Goal: Task Accomplishment & Management: Manage account settings

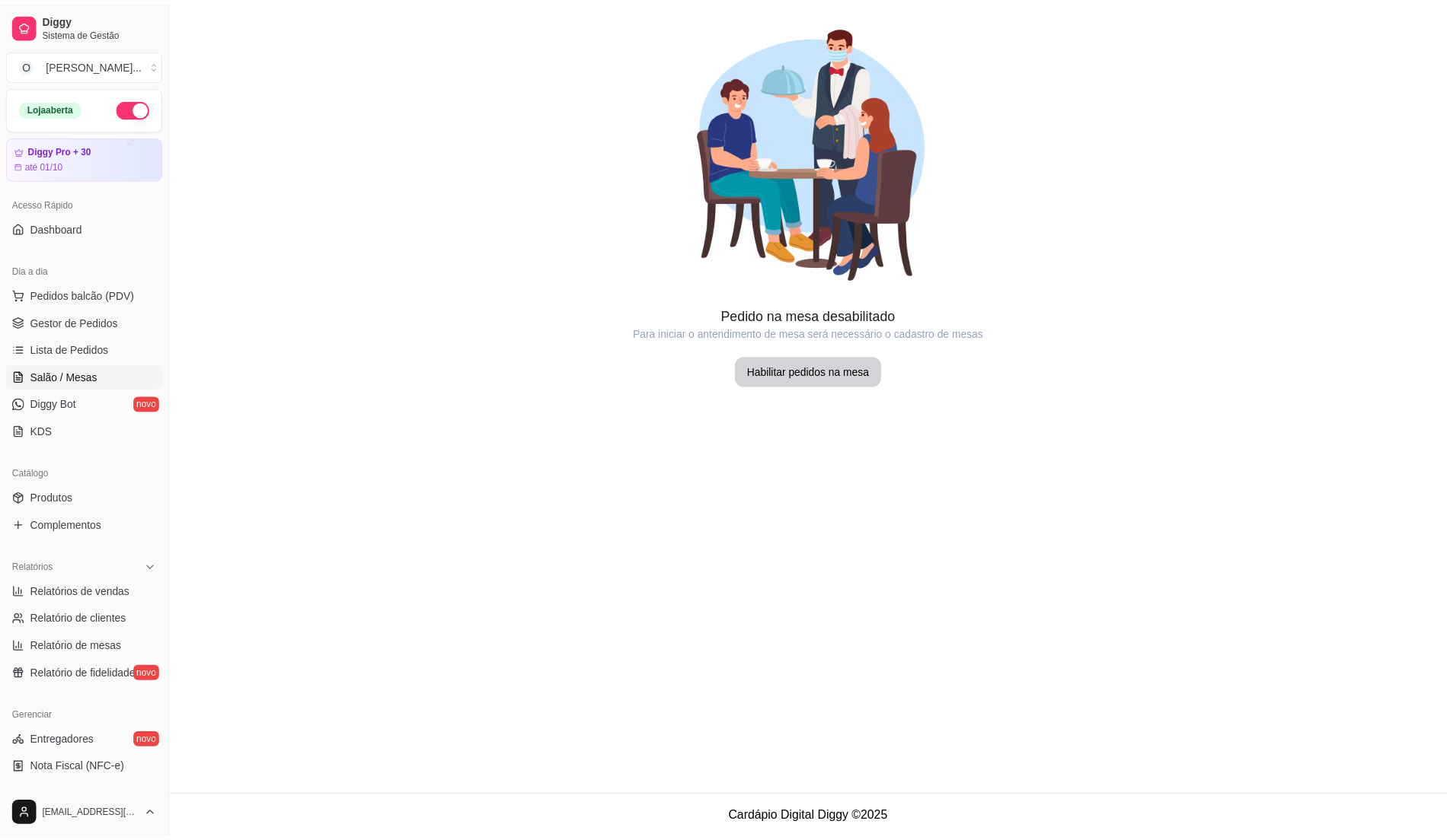
scroll to position [52, 0]
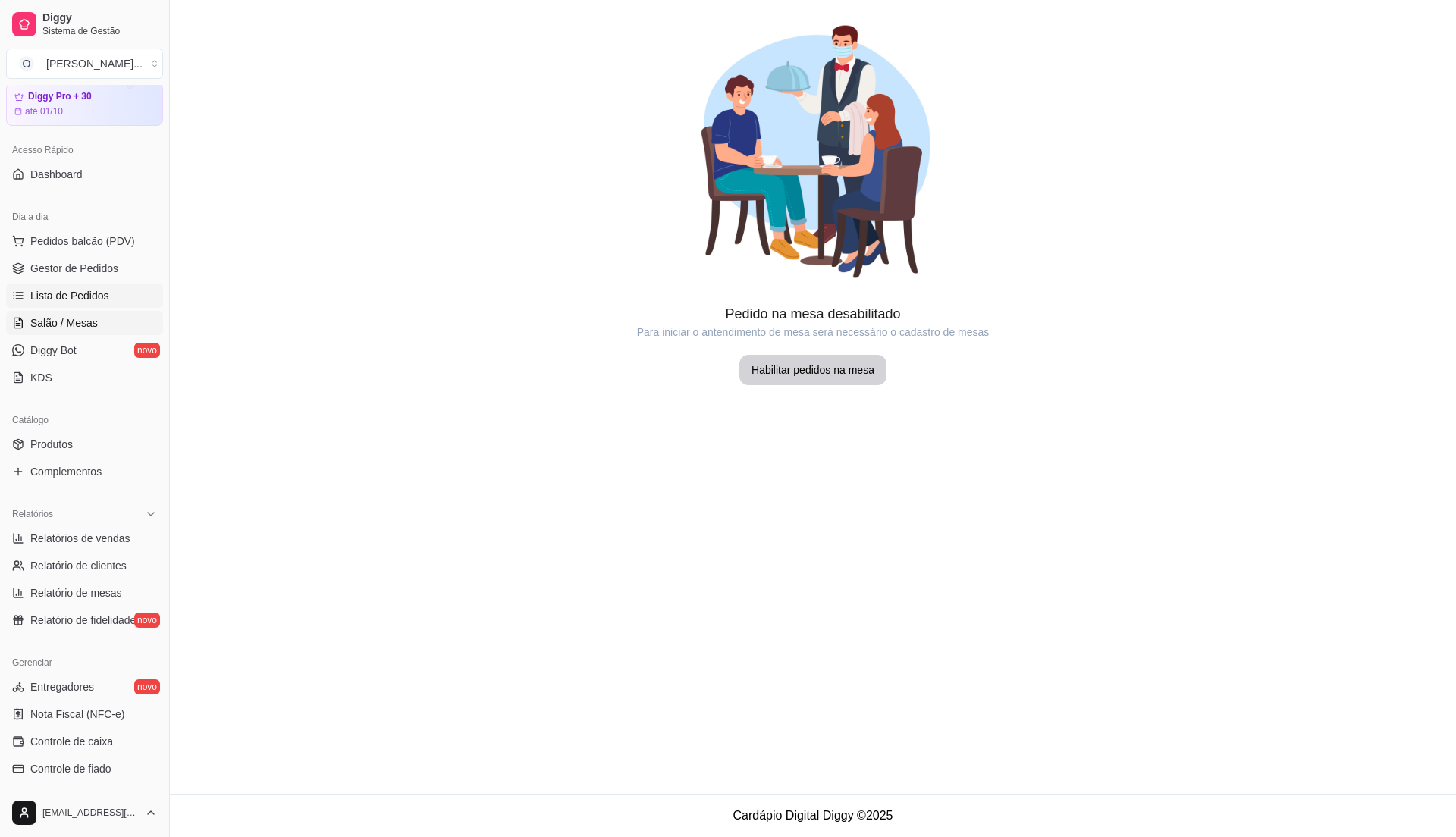
click at [62, 294] on span "Lista de Pedidos" at bounding box center [70, 296] width 79 height 15
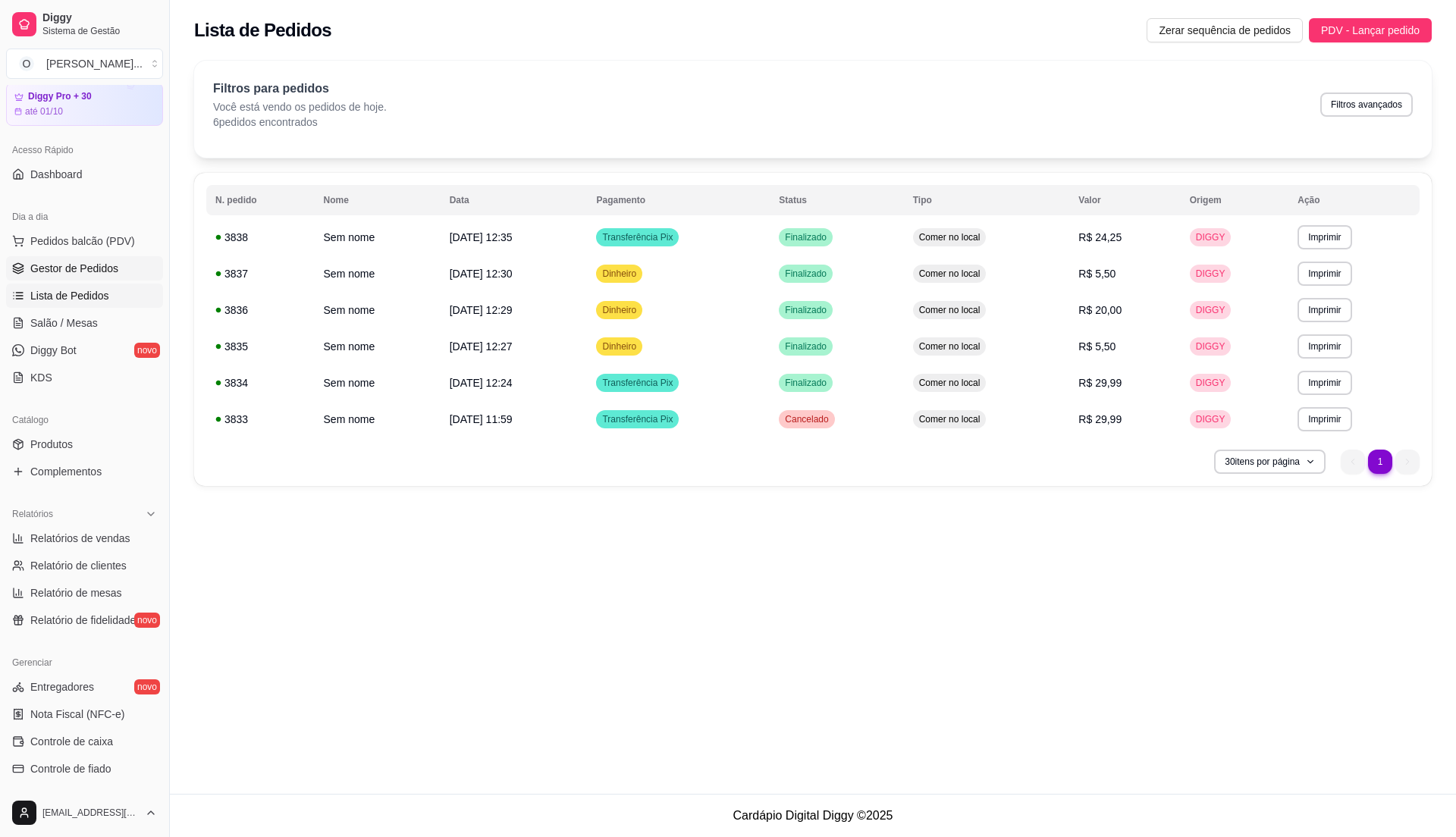
click at [68, 268] on span "Gestor de Pedidos" at bounding box center [74, 268] width 88 height 15
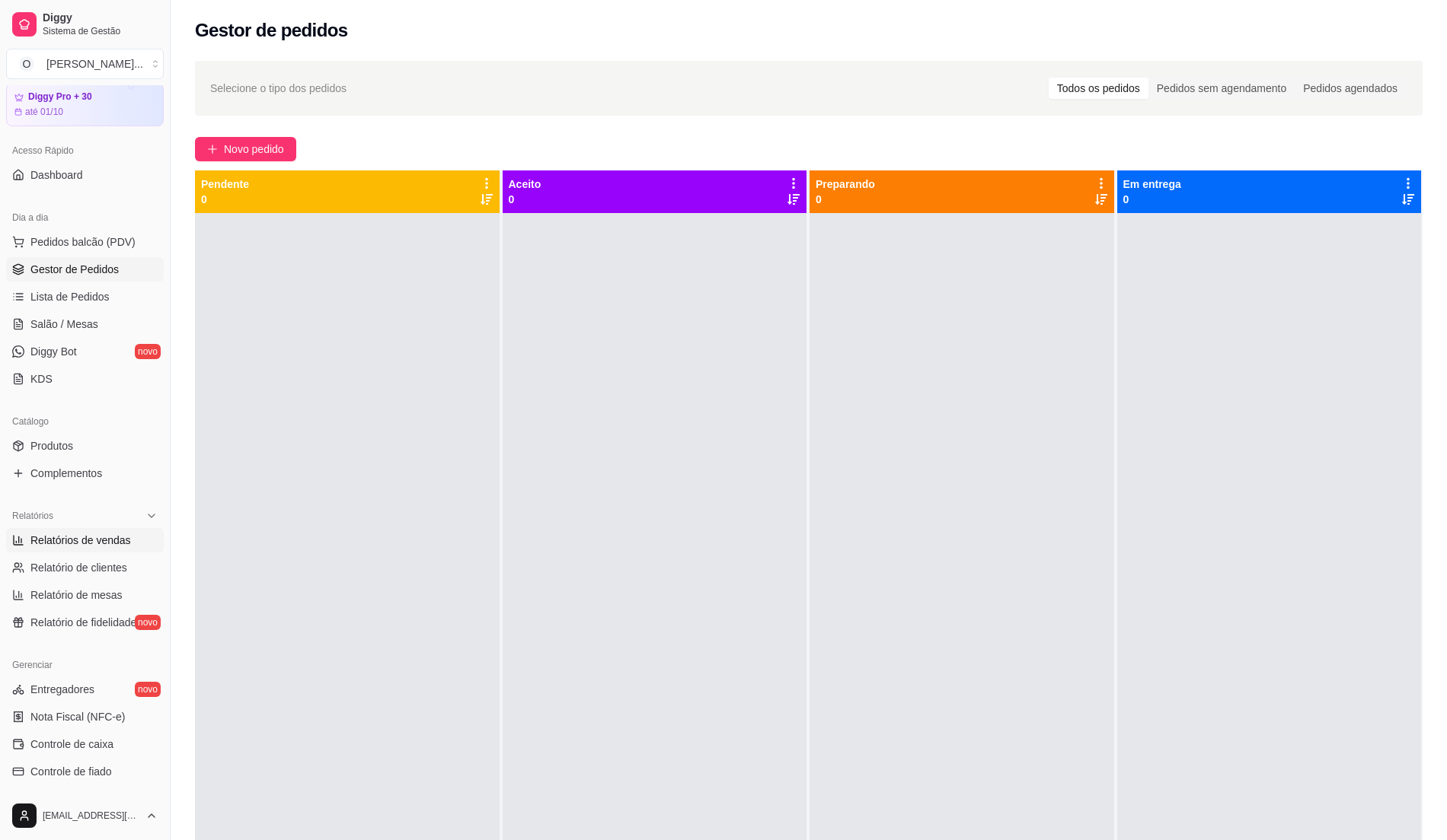
click at [86, 545] on span "Relatórios de vendas" at bounding box center [81, 541] width 101 height 15
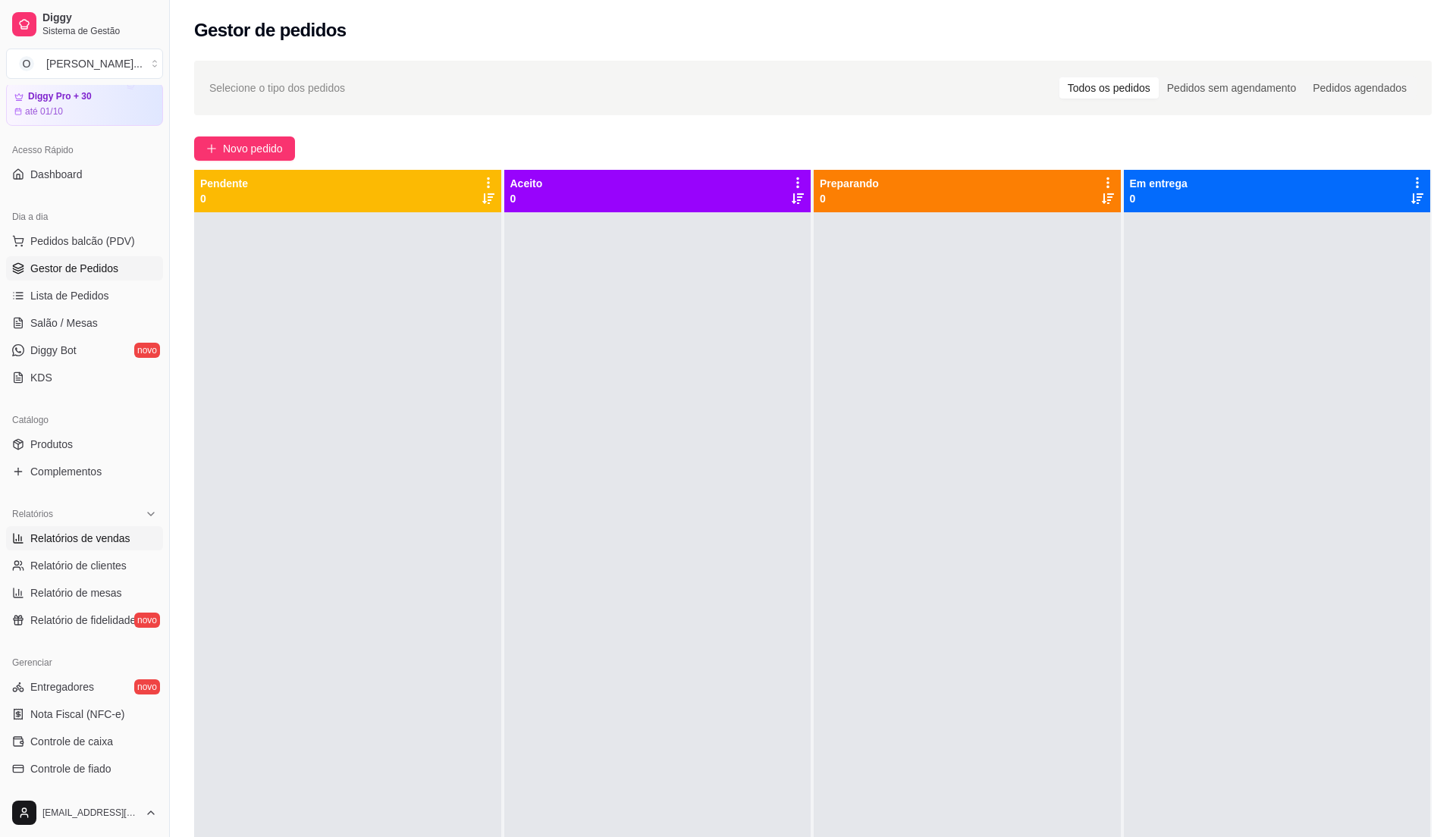
select select "ALL"
select select "0"
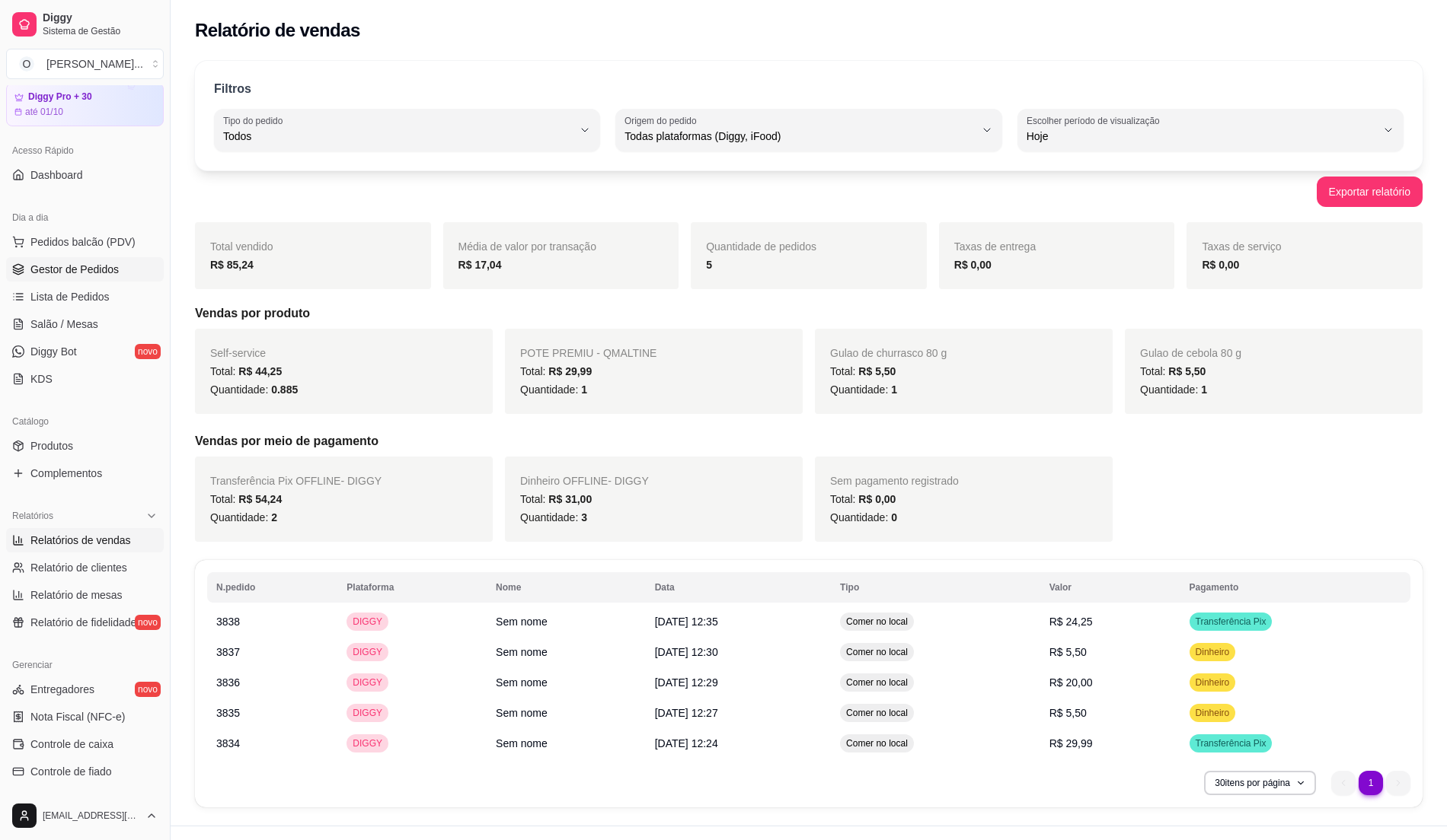
click at [76, 274] on span "Gestor de Pedidos" at bounding box center [75, 269] width 89 height 15
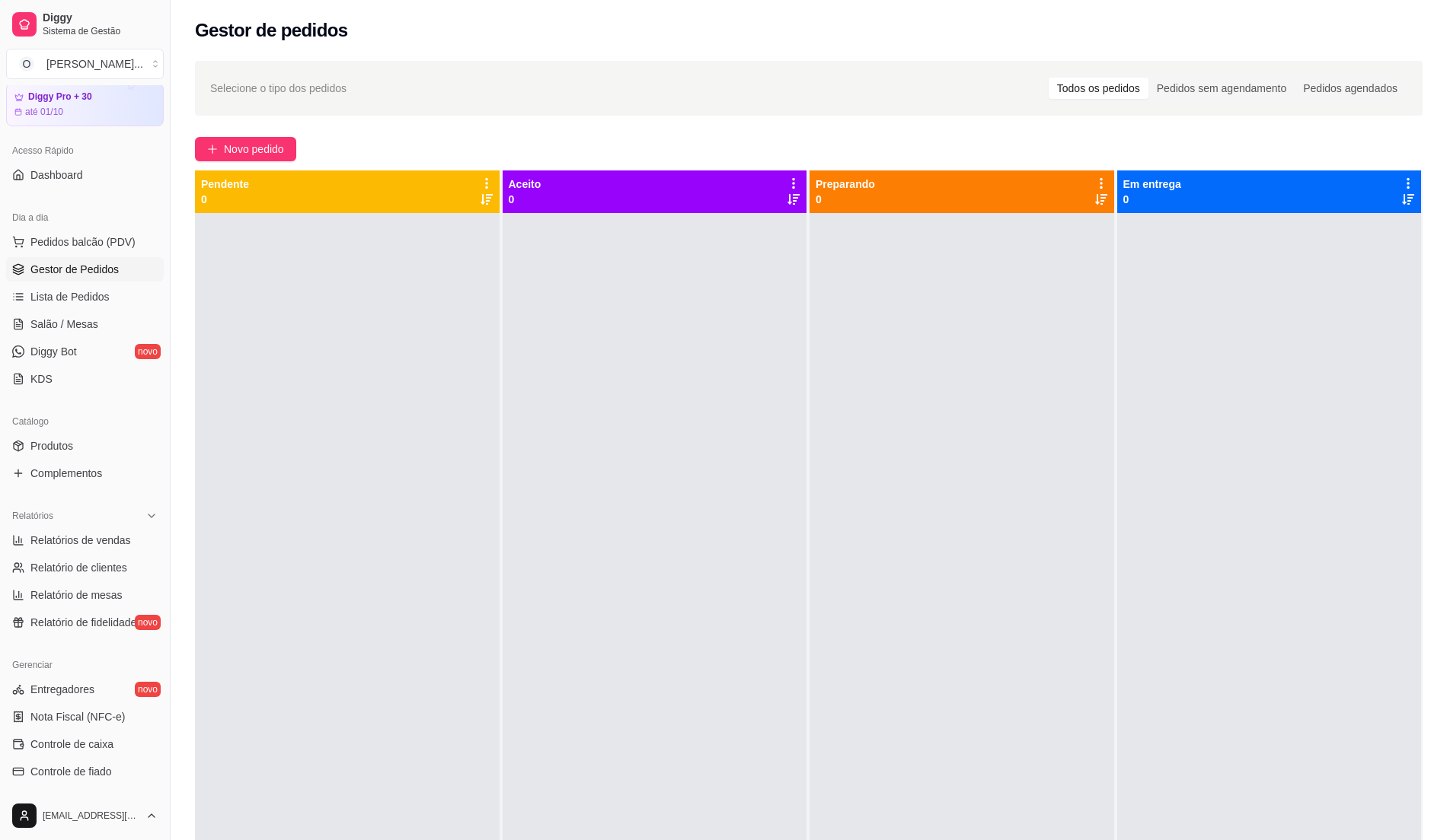
click at [6, 257] on link "Gestor de Pedidos" at bounding box center [85, 269] width 158 height 25
click at [669, 381] on div at bounding box center [655, 633] width 305 height 840
click at [99, 235] on span "Pedidos balcão (PDV)" at bounding box center [83, 242] width 105 height 15
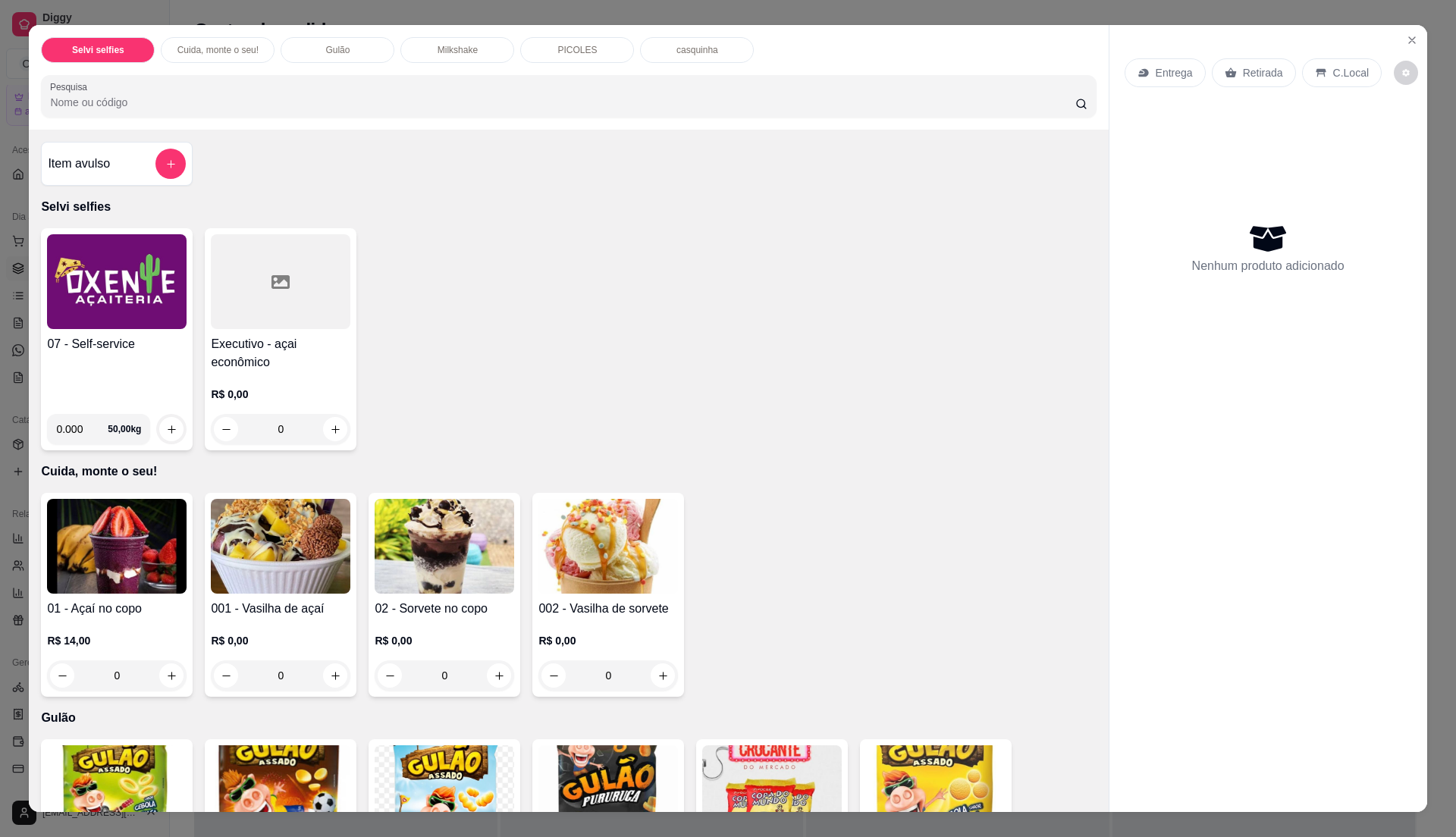
click at [123, 366] on div "07 - Self-service" at bounding box center [116, 368] width 139 height 67
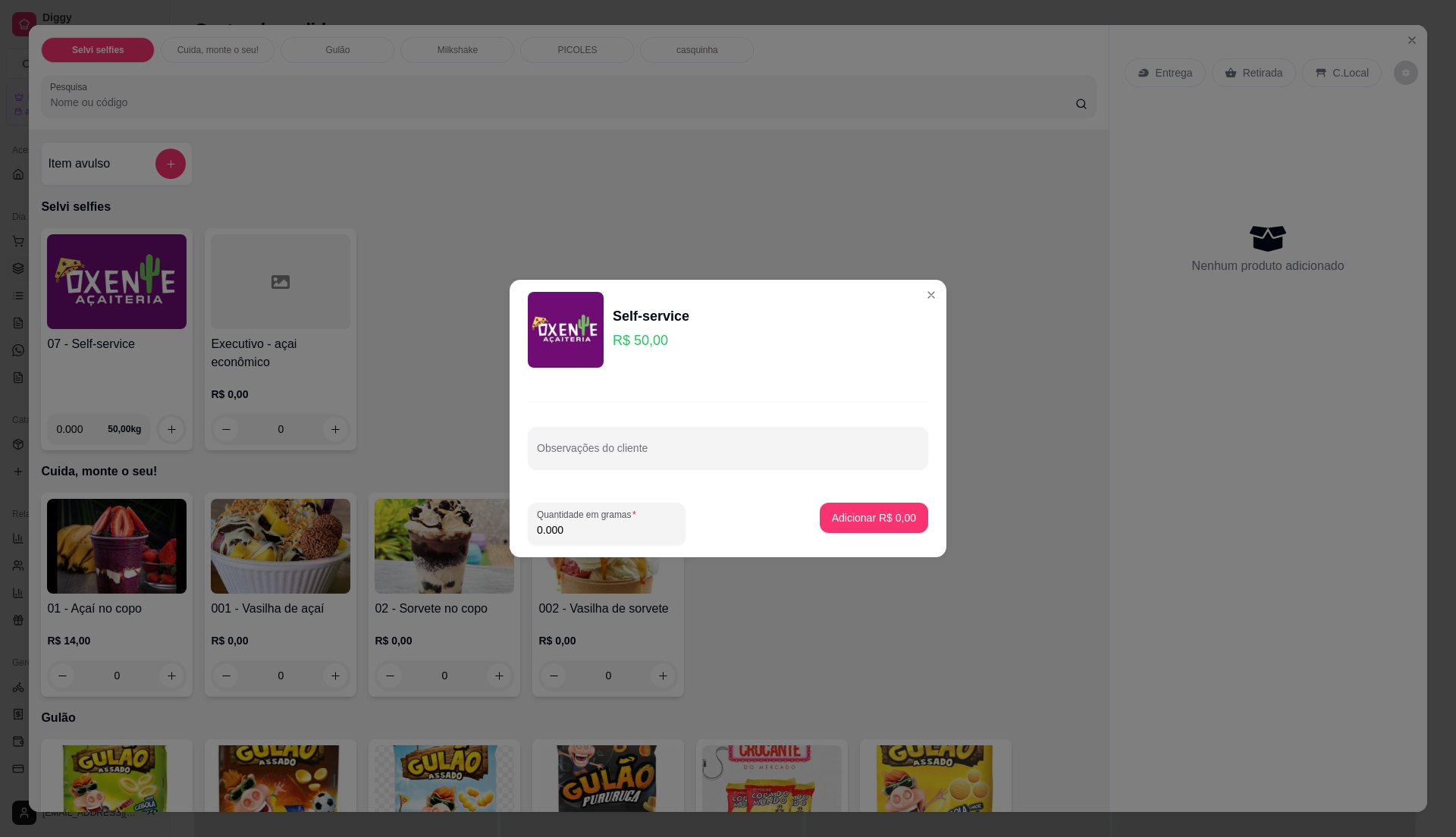
click at [601, 527] on input "0.000" at bounding box center [607, 530] width 139 height 15
click at [601, 527] on input "0" at bounding box center [607, 530] width 139 height 15
click at [592, 532] on input "0" at bounding box center [607, 530] width 139 height 15
type input "0.355"
click at [861, 516] on p "Adicionar R$ 17,75" at bounding box center [871, 517] width 88 height 15
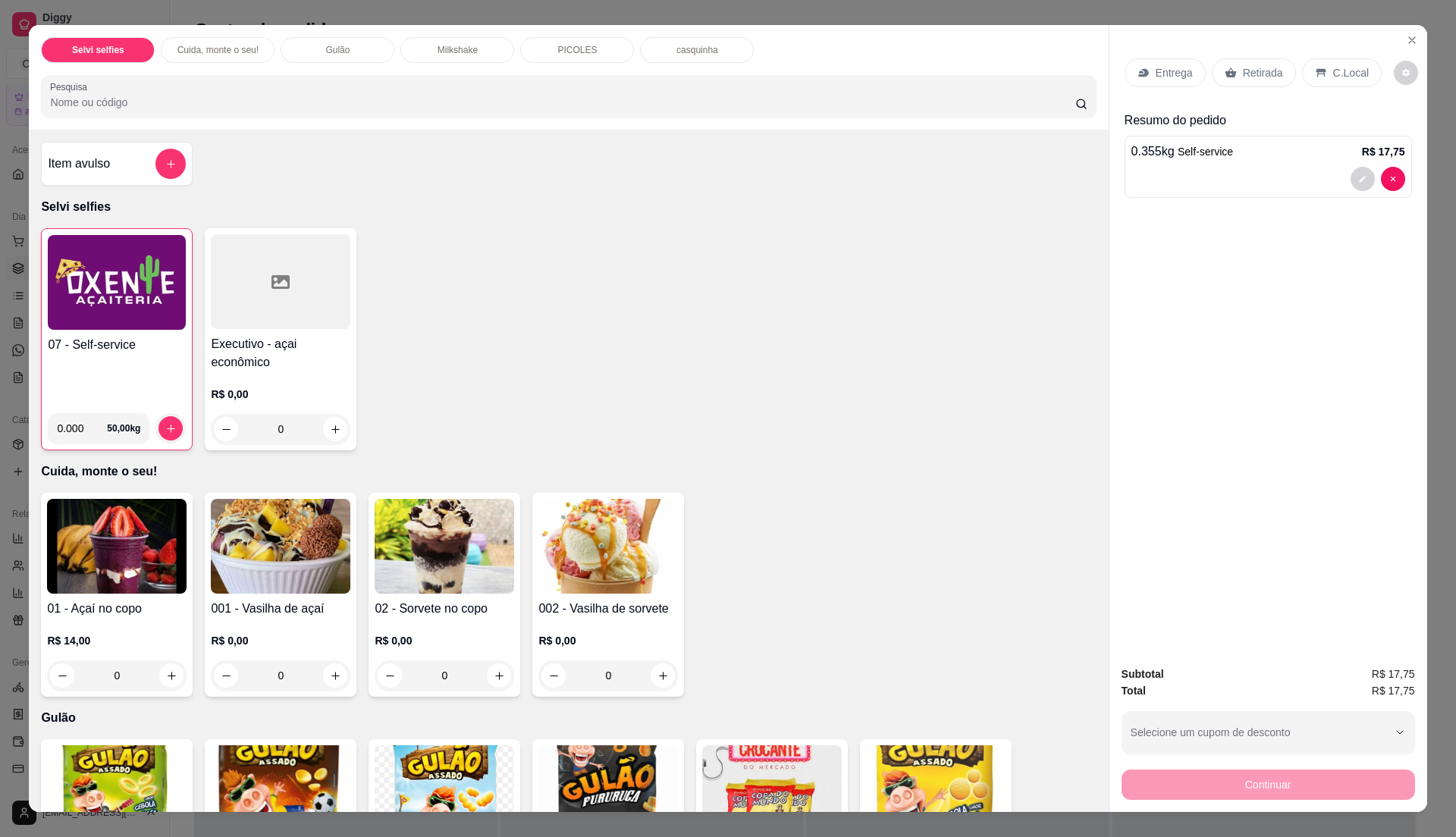
click at [1333, 70] on p "C.Local" at bounding box center [1351, 73] width 36 height 15
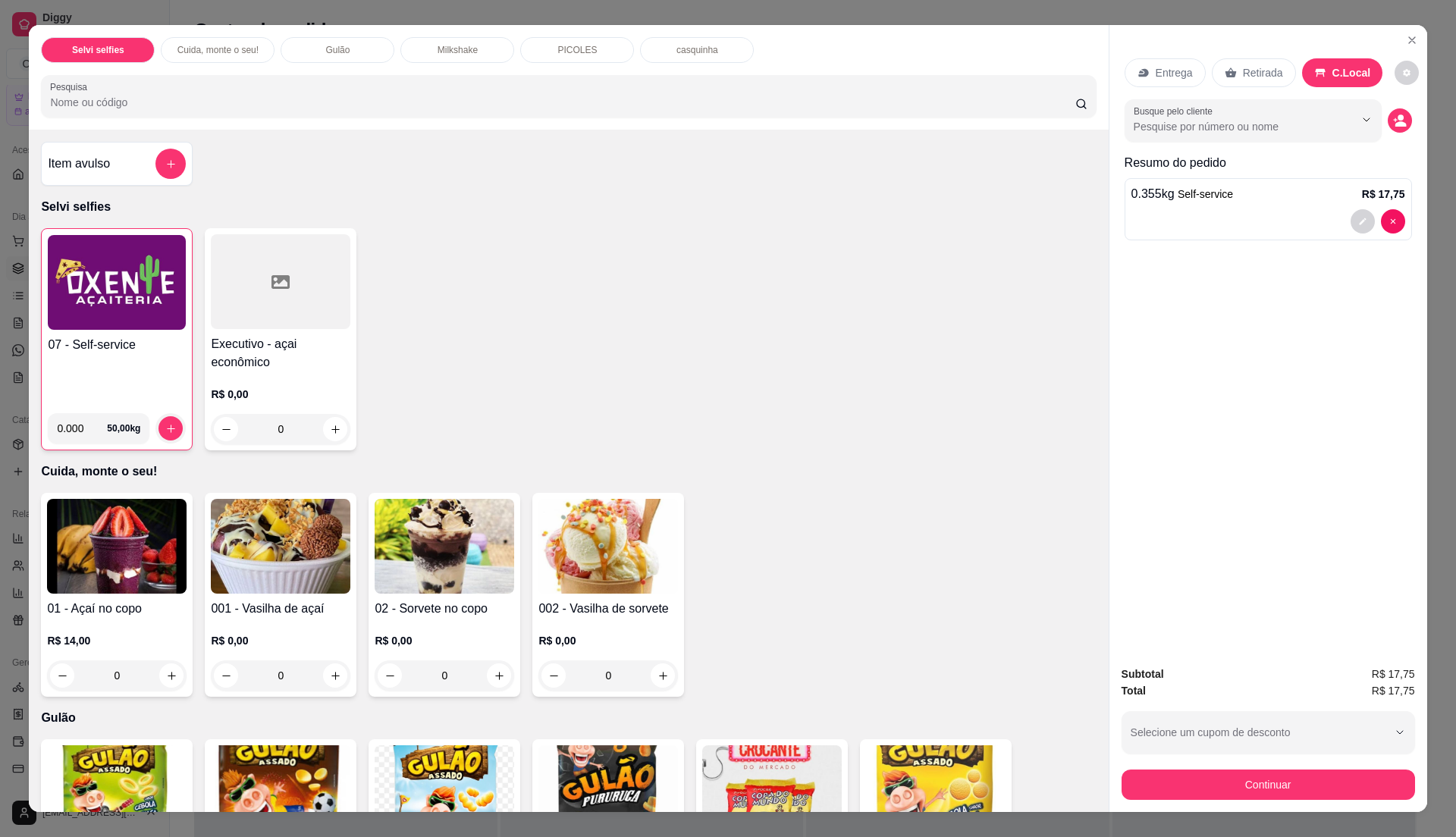
click at [1239, 757] on div "Subtotal R$ 17,75 Total R$ 17,75 Selecione um cupom de desconto Selecione um cu…" at bounding box center [1268, 733] width 293 height 134
click at [1245, 773] on button "Continuar" at bounding box center [1268, 785] width 293 height 31
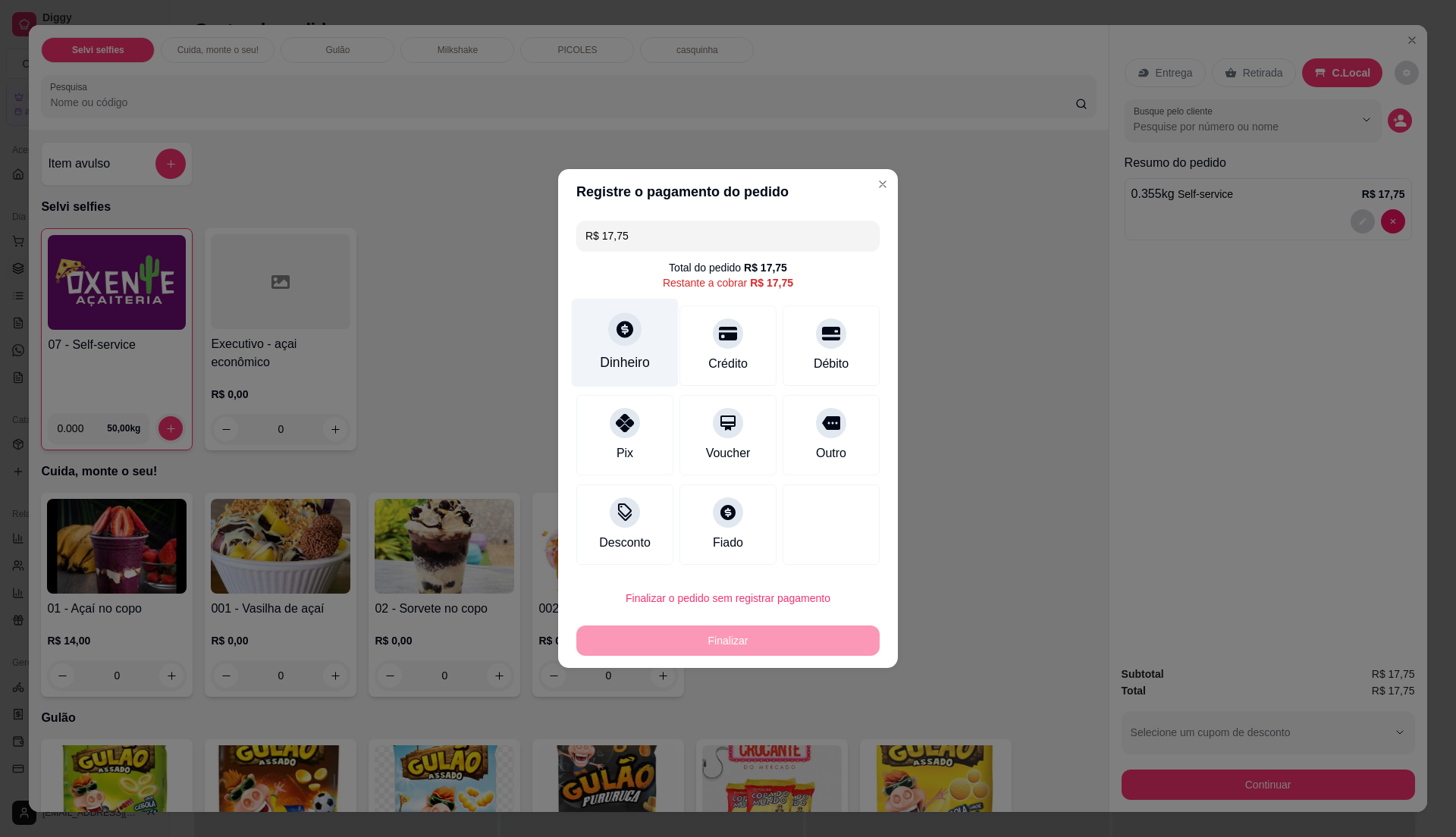
click at [614, 320] on div "Dinheiro" at bounding box center [625, 343] width 107 height 89
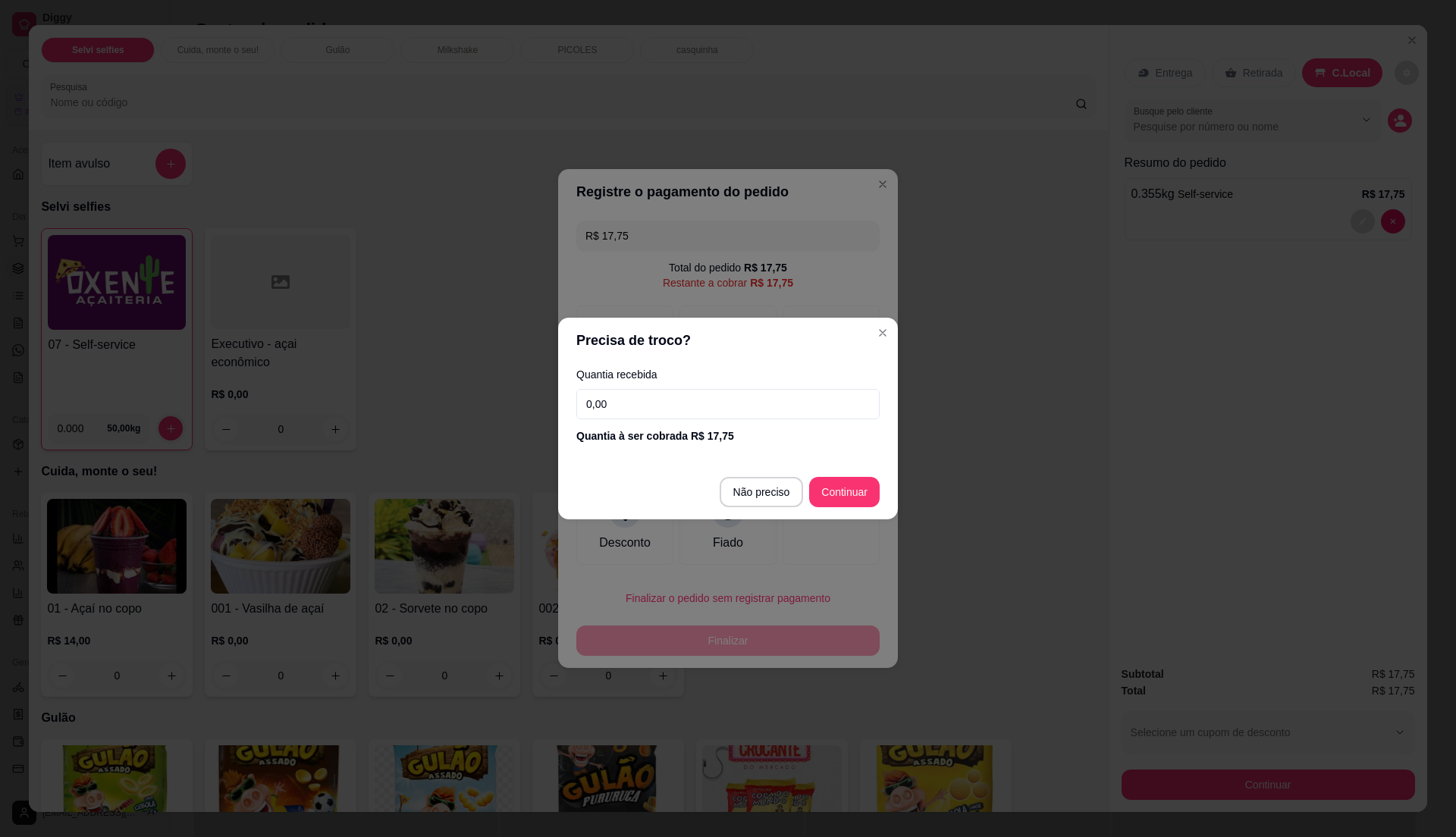
click at [638, 392] on input "0,00" at bounding box center [728, 405] width 303 height 31
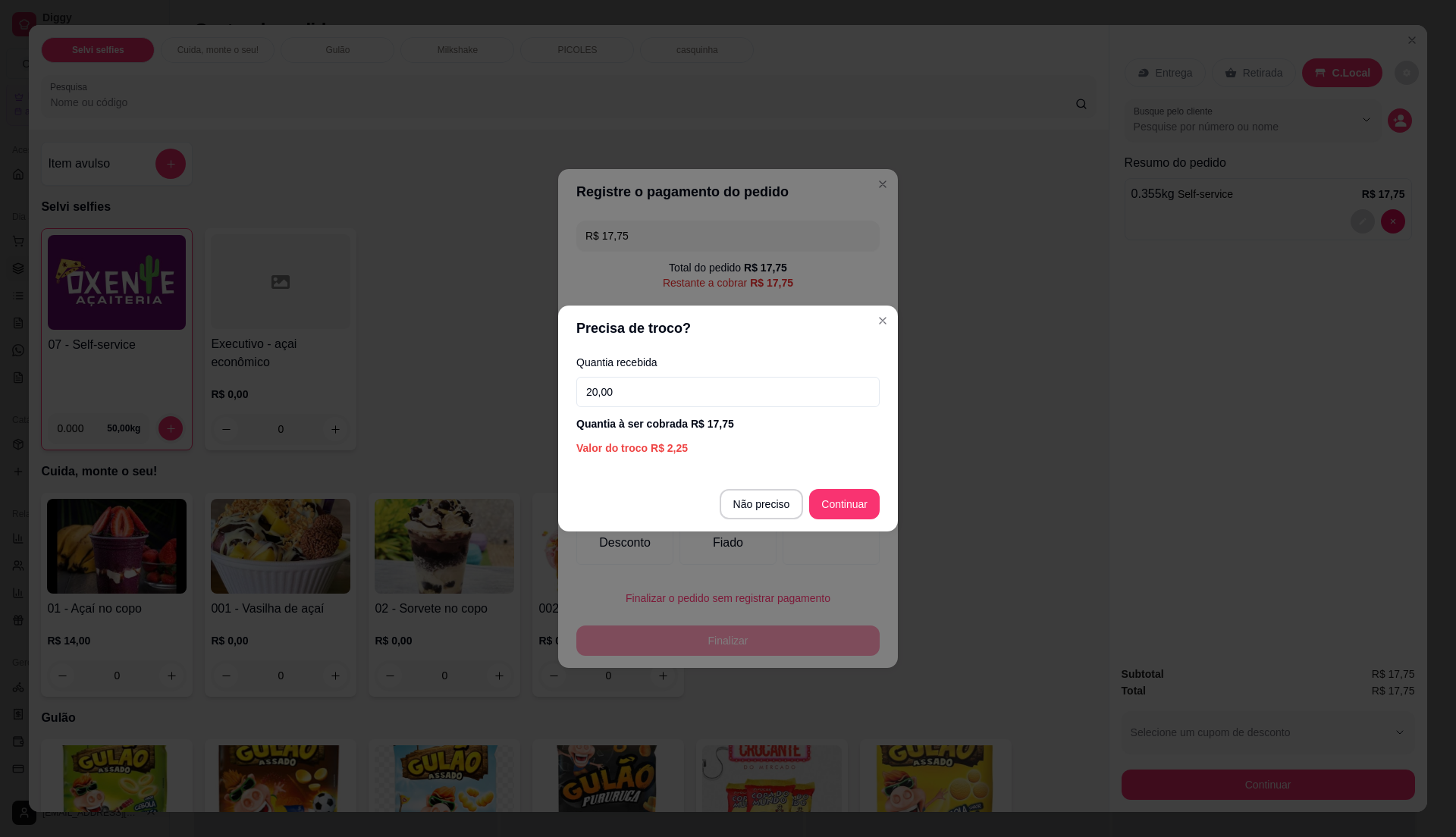
type input "20,00"
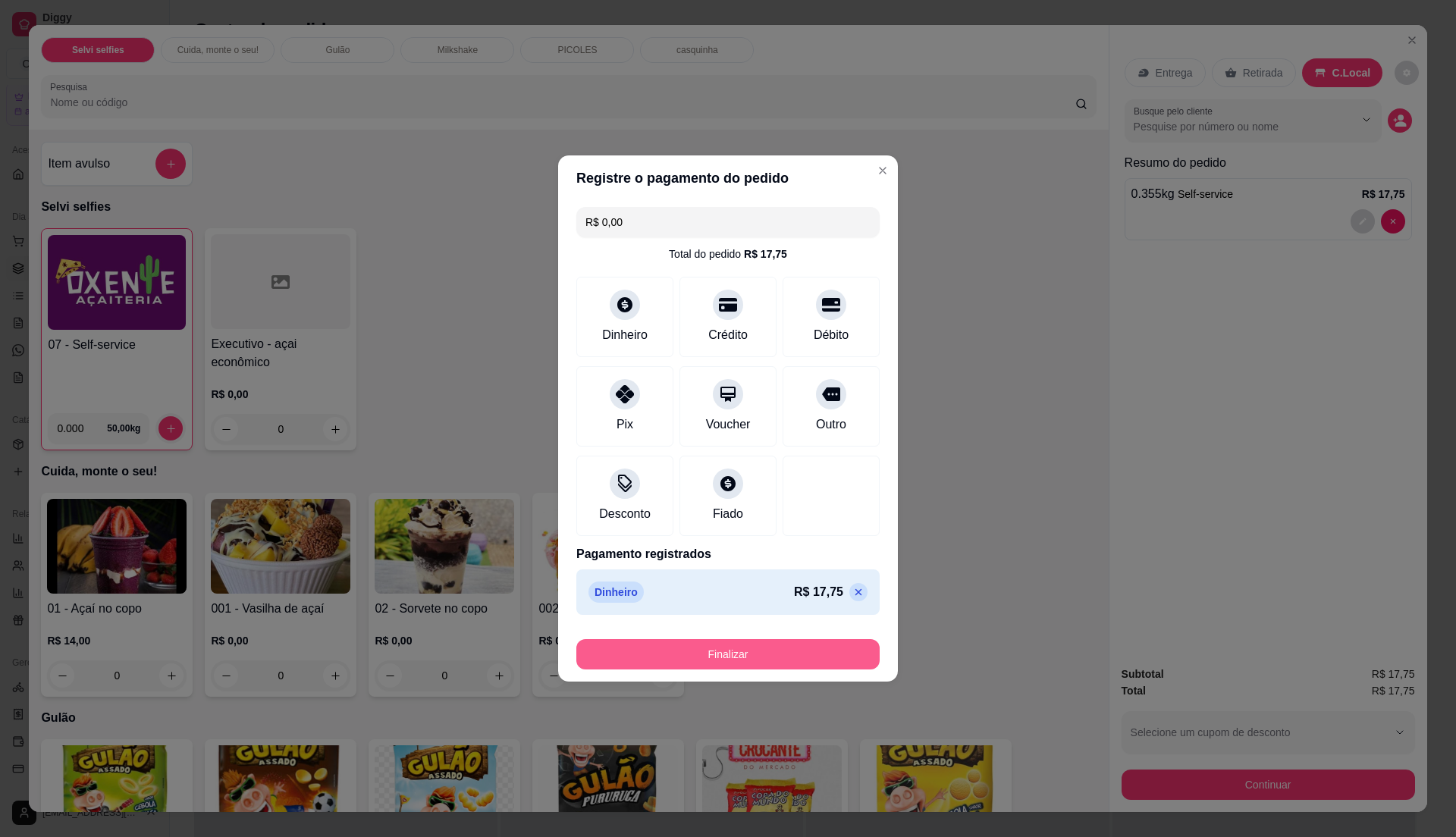
click at [772, 662] on button "Finalizar" at bounding box center [728, 655] width 303 height 31
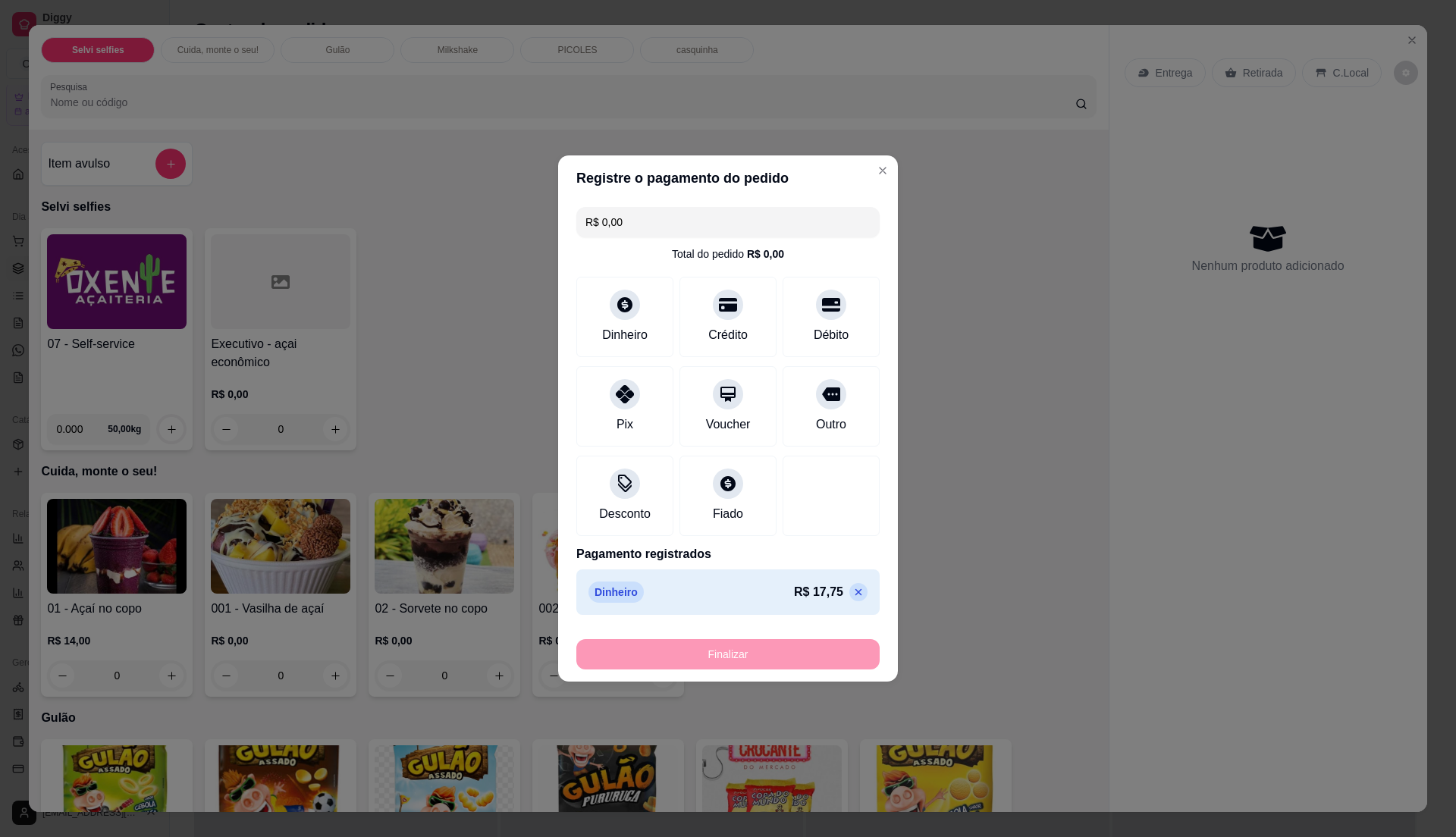
type input "-R$ 17,75"
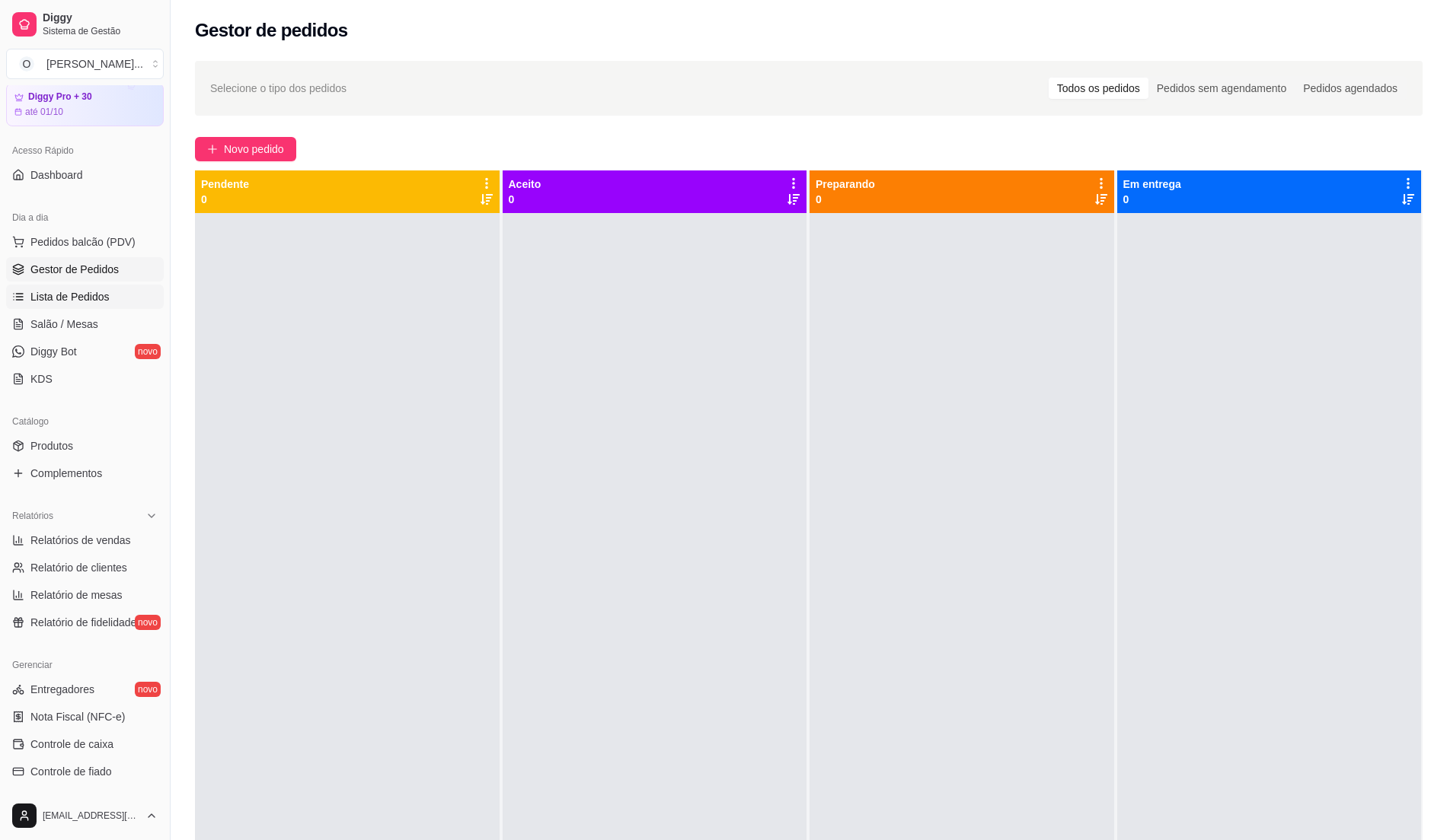
click at [92, 296] on span "Lista de Pedidos" at bounding box center [70, 297] width 79 height 15
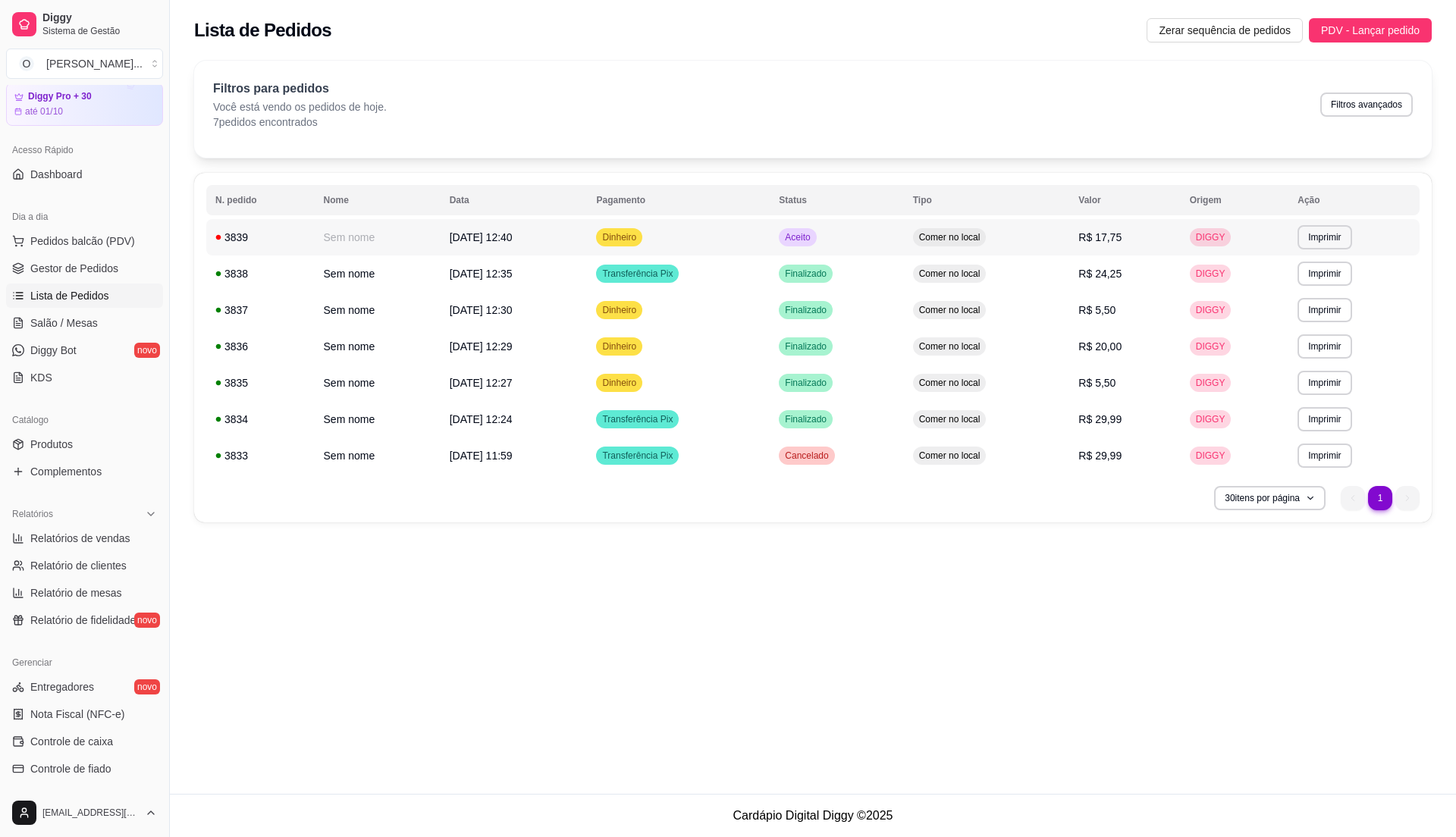
click at [843, 245] on td "Aceito" at bounding box center [836, 237] width 133 height 36
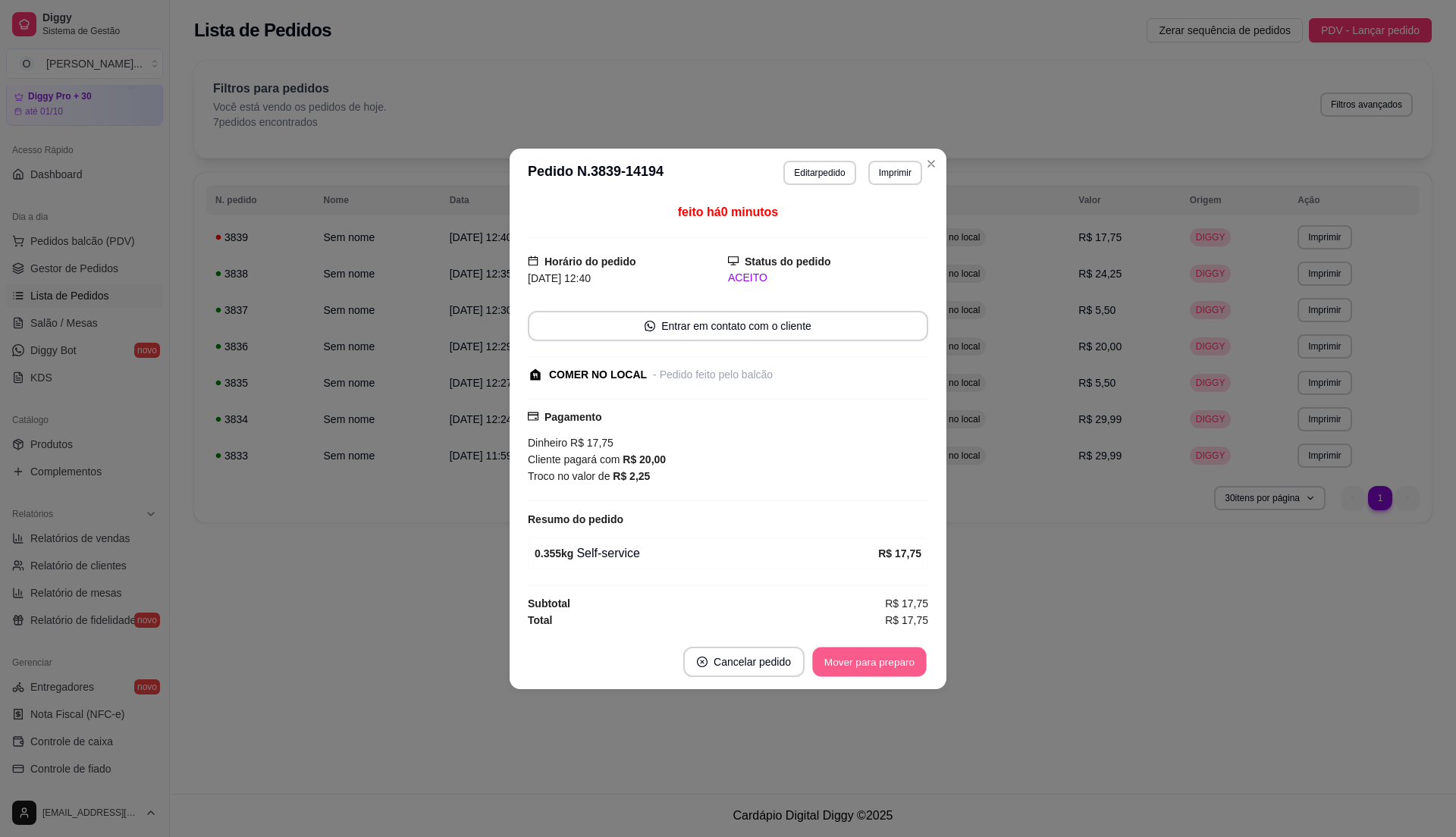
click at [855, 663] on button "Mover para preparo" at bounding box center [869, 661] width 113 height 30
click at [855, 663] on div "Mover para preparo" at bounding box center [858, 662] width 139 height 31
click at [855, 663] on button "Mover para retirada disponível" at bounding box center [844, 661] width 162 height 30
click at [856, 663] on button "Mover para finalizado" at bounding box center [865, 662] width 126 height 31
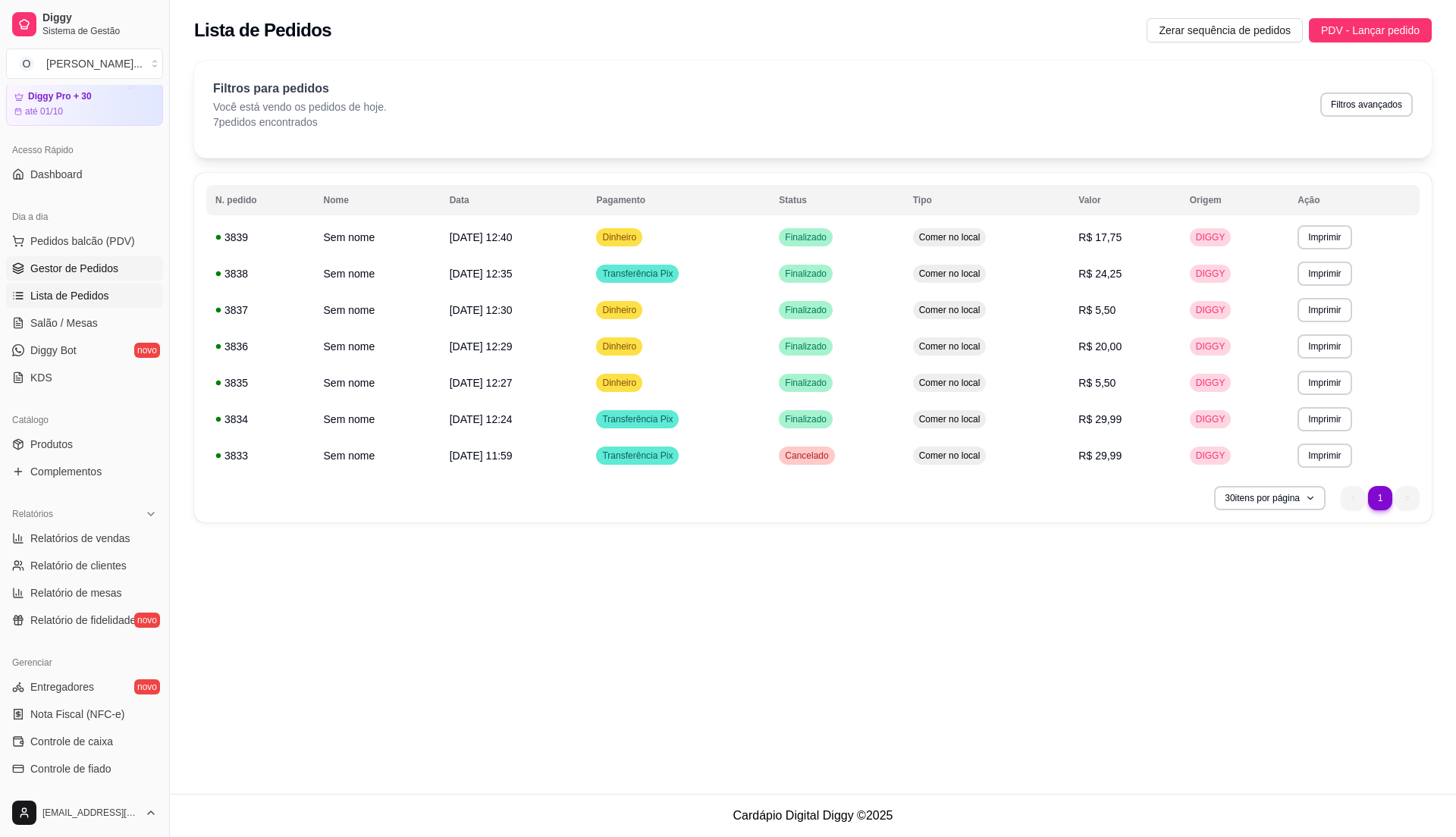
click at [89, 271] on span "Gestor de Pedidos" at bounding box center [74, 268] width 88 height 15
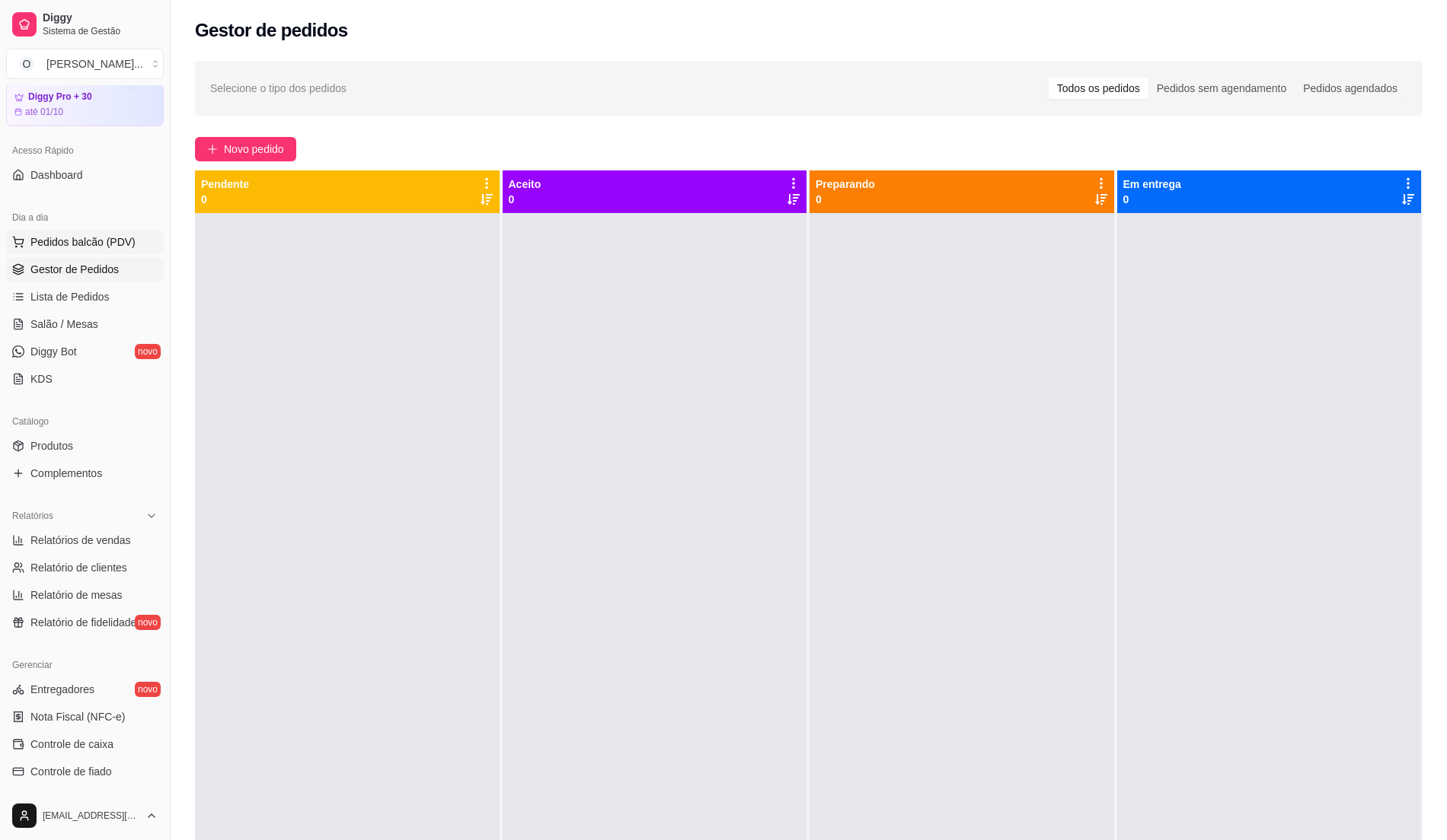
click at [78, 241] on span "Pedidos balcão (PDV)" at bounding box center [83, 242] width 105 height 15
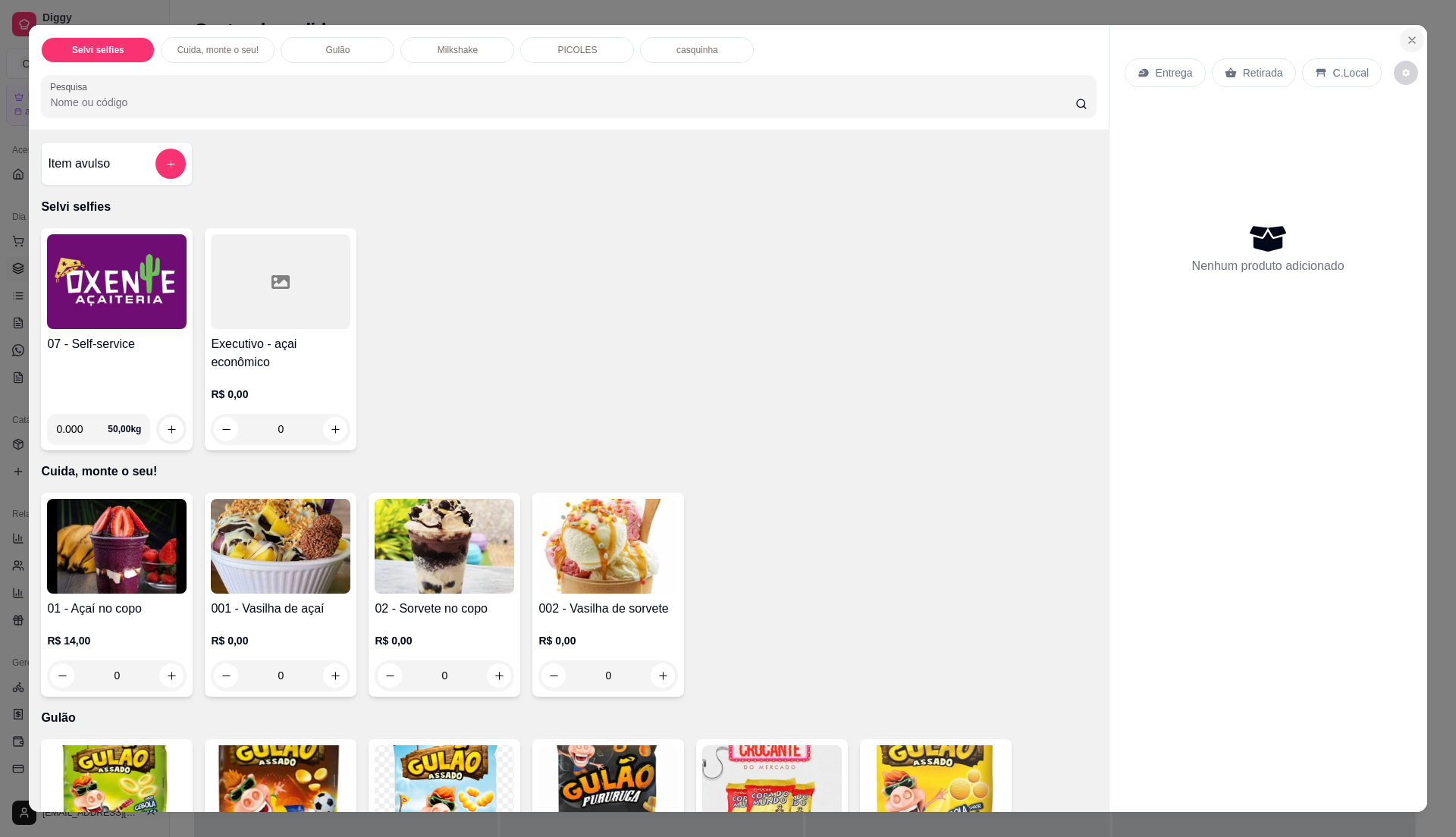
click at [1406, 41] on icon "Close" at bounding box center [1412, 41] width 12 height 12
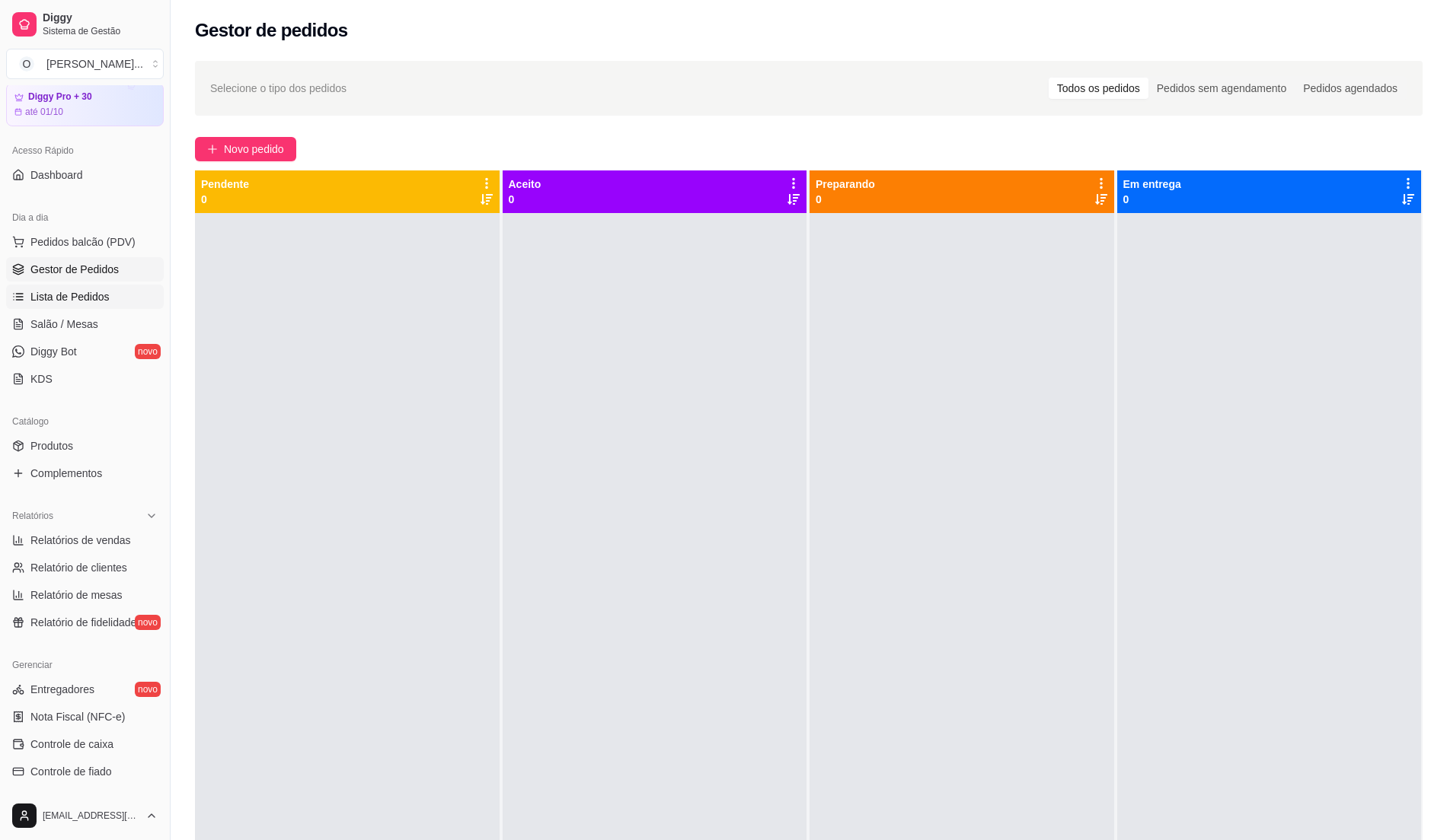
click at [67, 293] on span "Lista de Pedidos" at bounding box center [70, 297] width 79 height 15
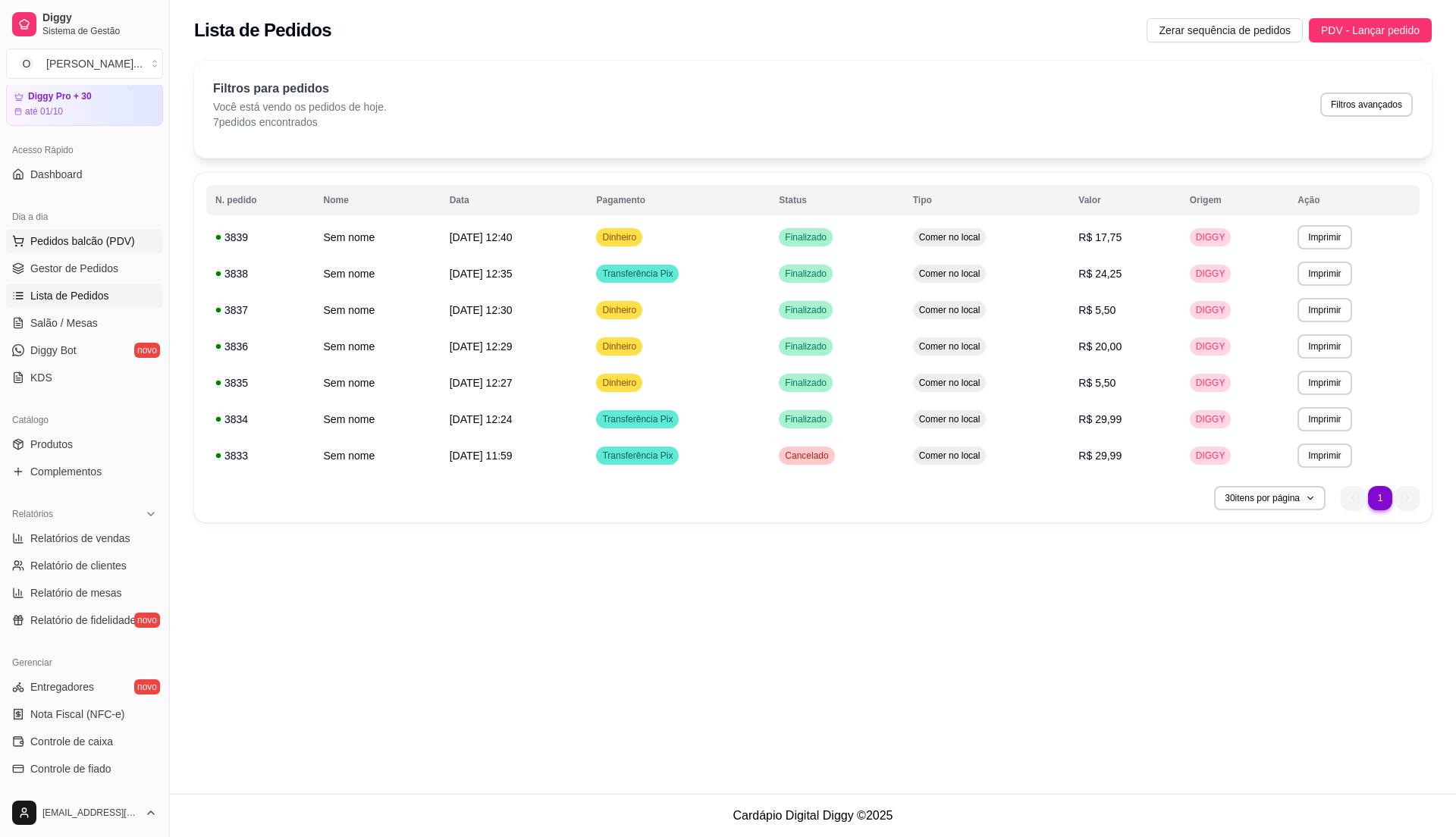
click at [121, 248] on span "Pedidos balcão (PDV)" at bounding box center [83, 241] width 105 height 15
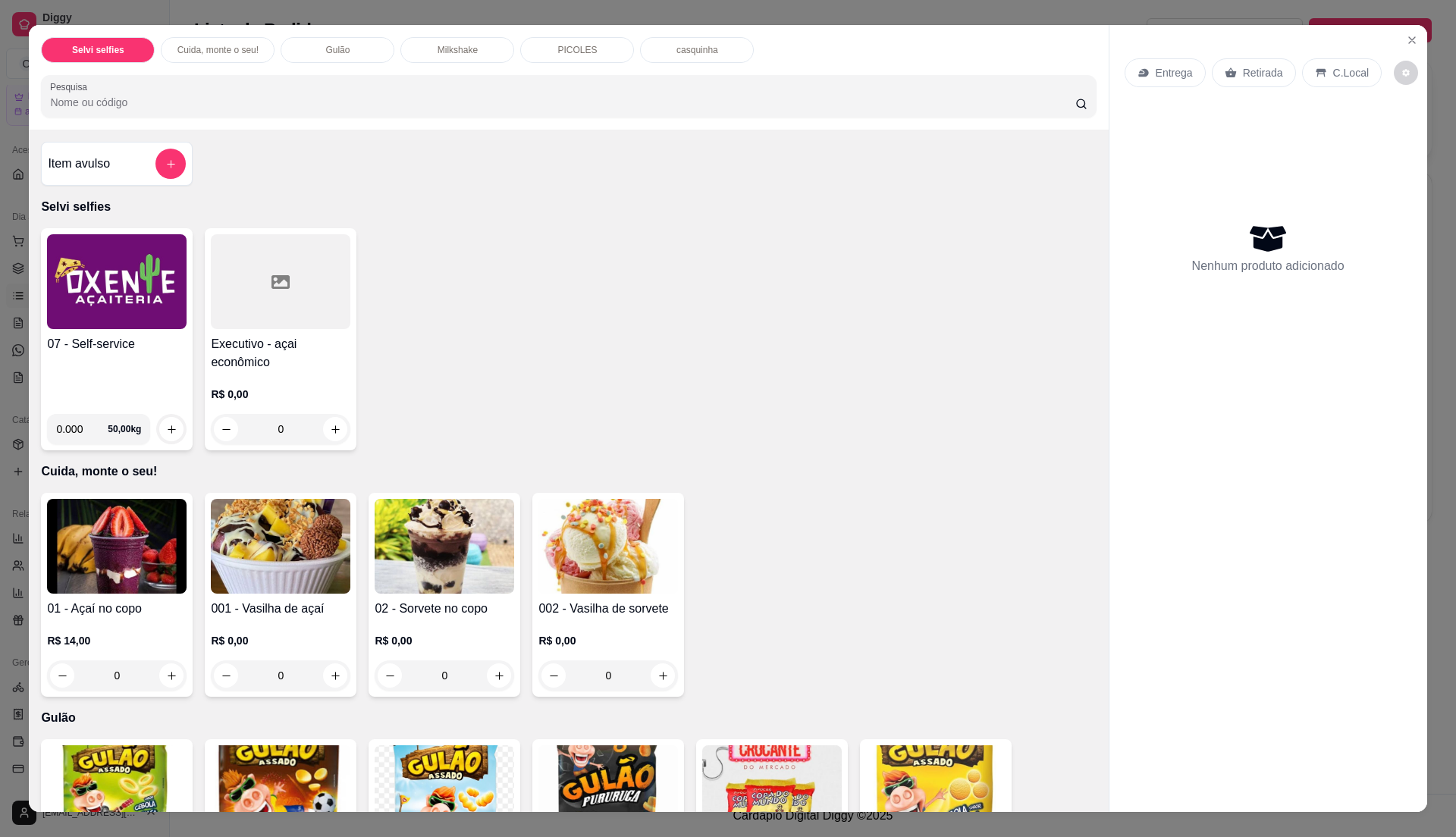
click at [137, 349] on h4 "07 - Self-service" at bounding box center [116, 344] width 139 height 18
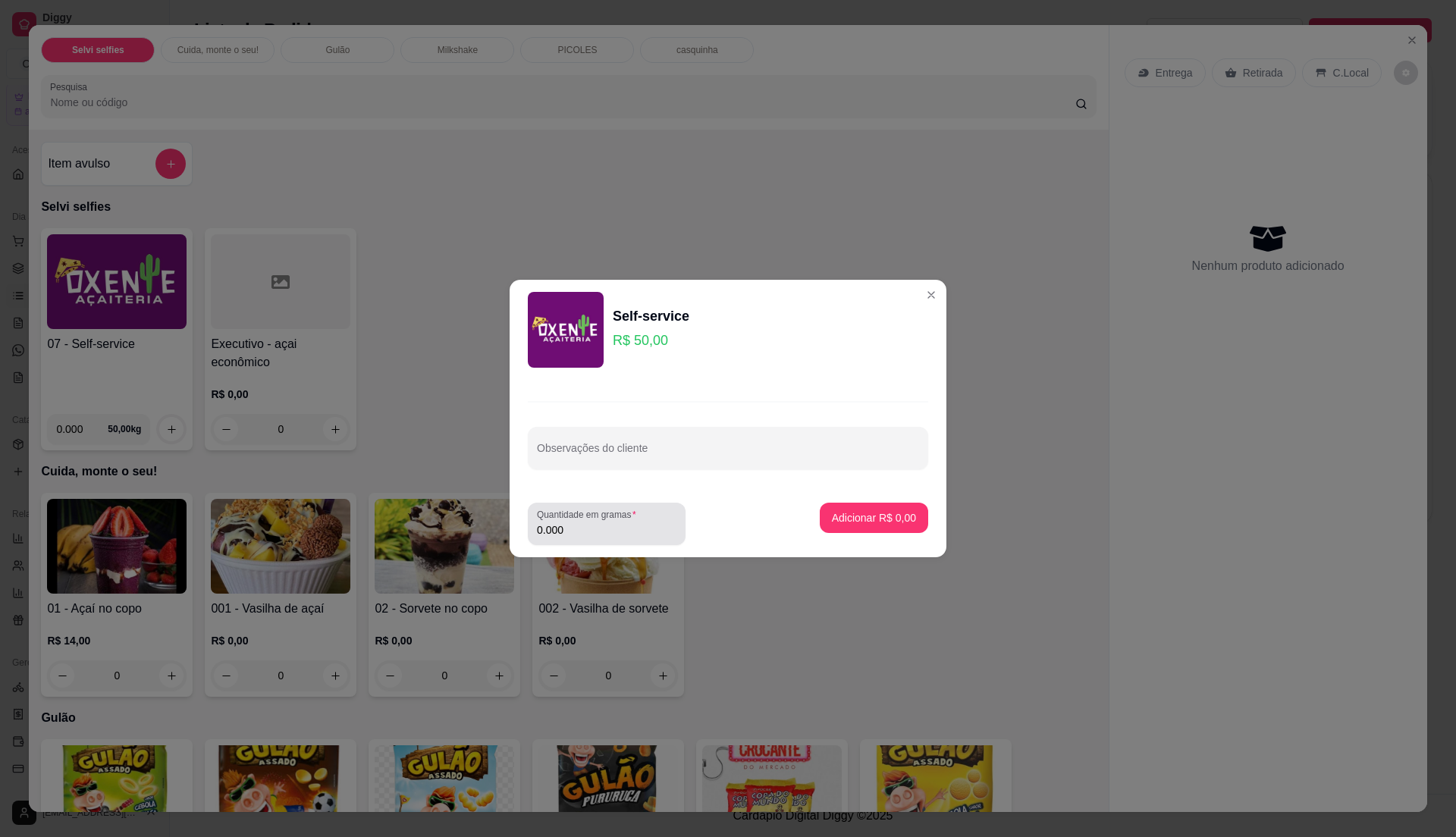
click at [648, 523] on input "0.000" at bounding box center [607, 530] width 139 height 15
type input "0.400"
drag, startPoint x: 874, startPoint y: 501, endPoint x: 867, endPoint y: 525, distance: 25.0
click at [871, 510] on footer "Quantidade em gramas 0.400 Adicionar R$ 20,00" at bounding box center [728, 524] width 437 height 67
click at [867, 525] on p "Adicionar R$ 20,00" at bounding box center [871, 518] width 90 height 15
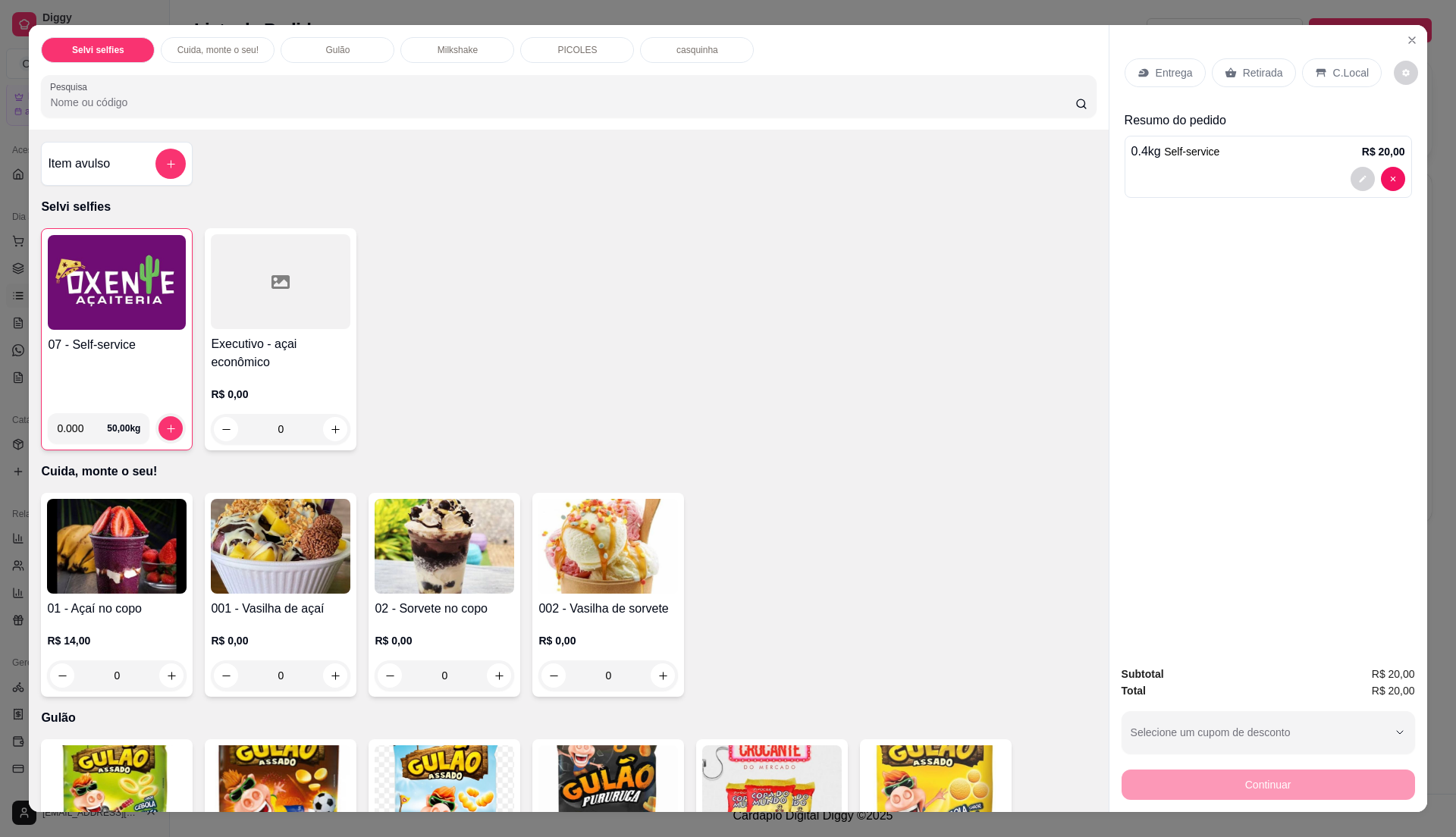
click at [1317, 77] on icon at bounding box center [1321, 73] width 12 height 12
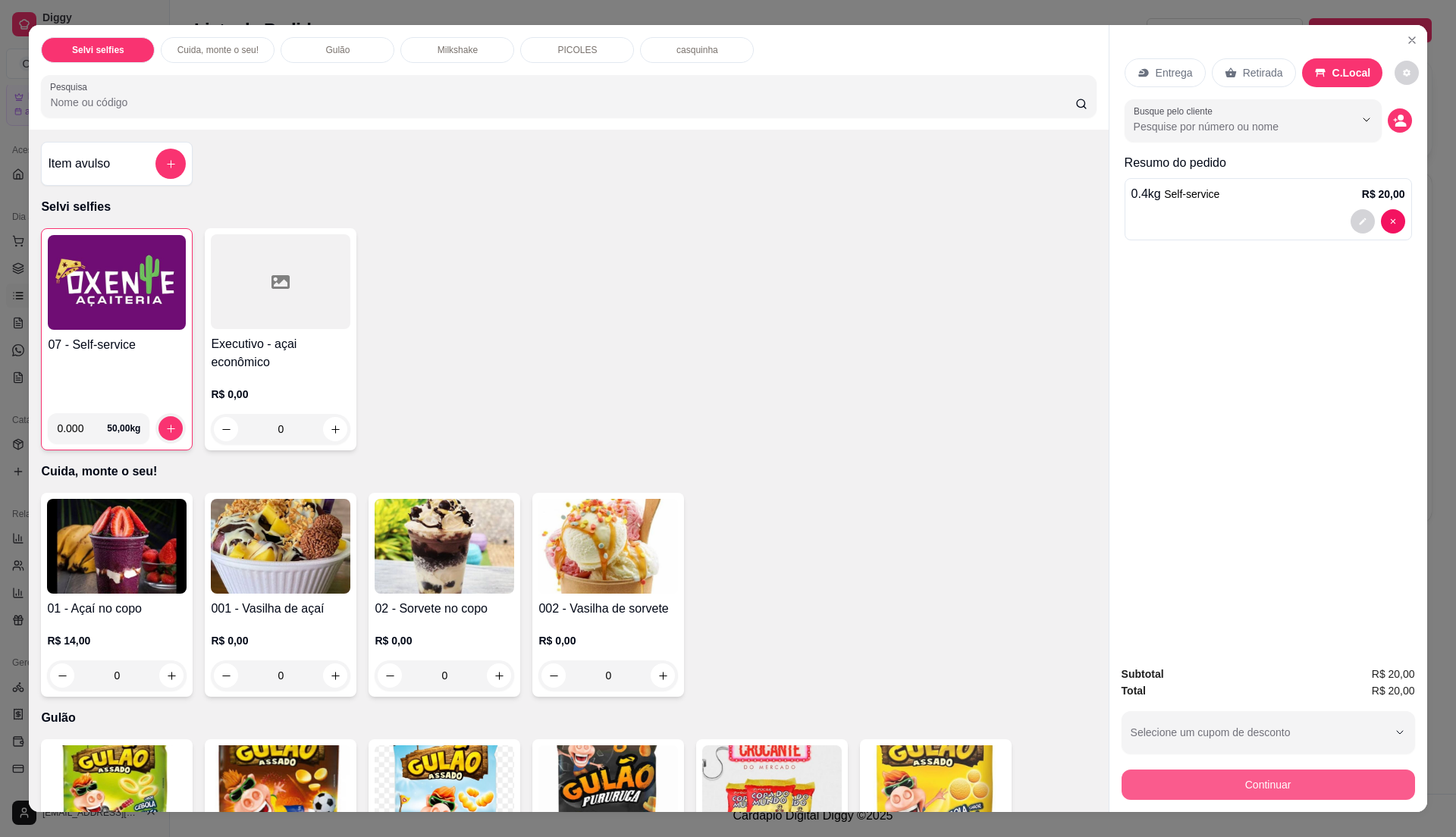
click at [1210, 780] on button "Continuar" at bounding box center [1268, 785] width 293 height 31
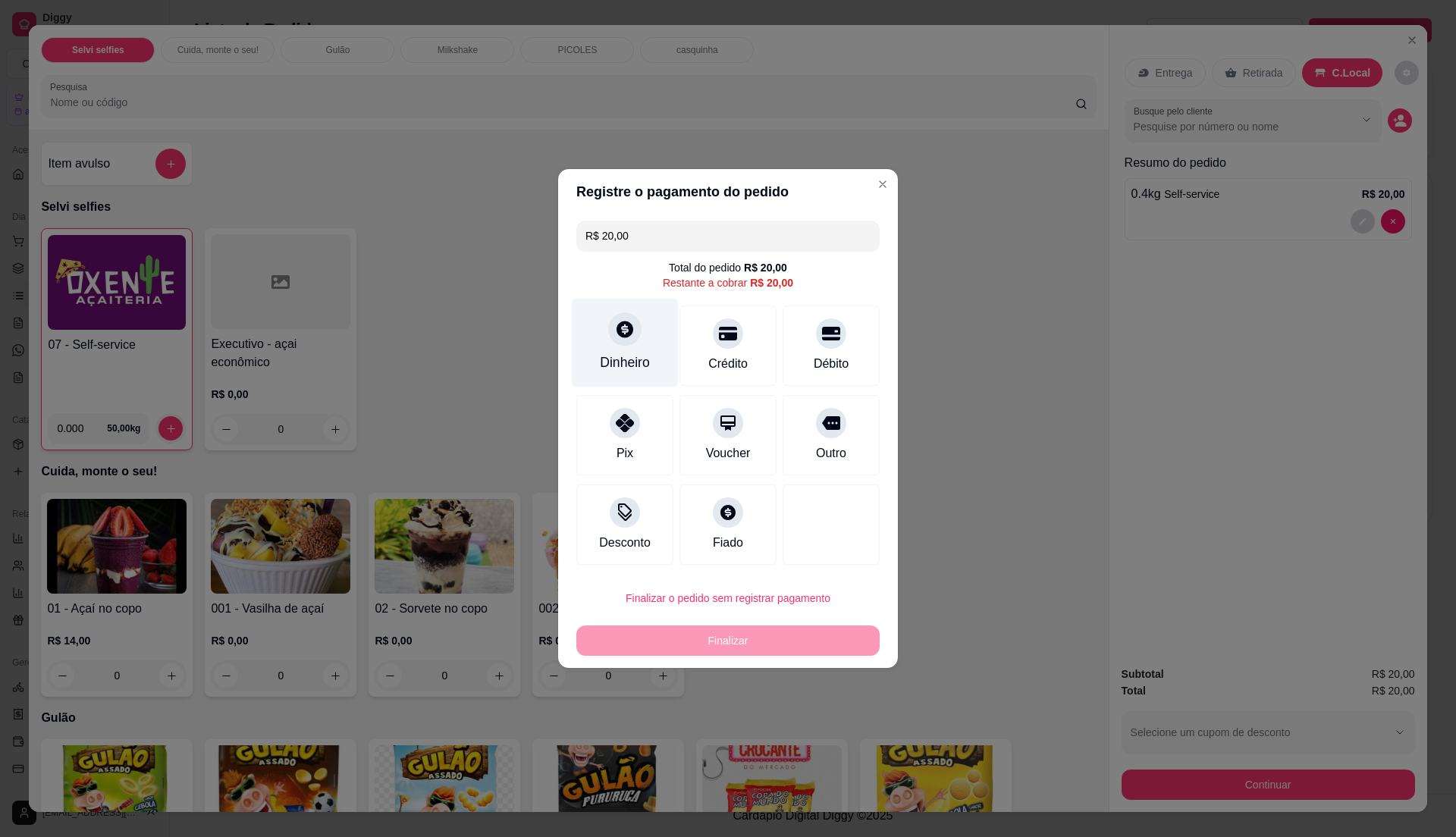
click at [625, 343] on div at bounding box center [625, 330] width 34 height 34
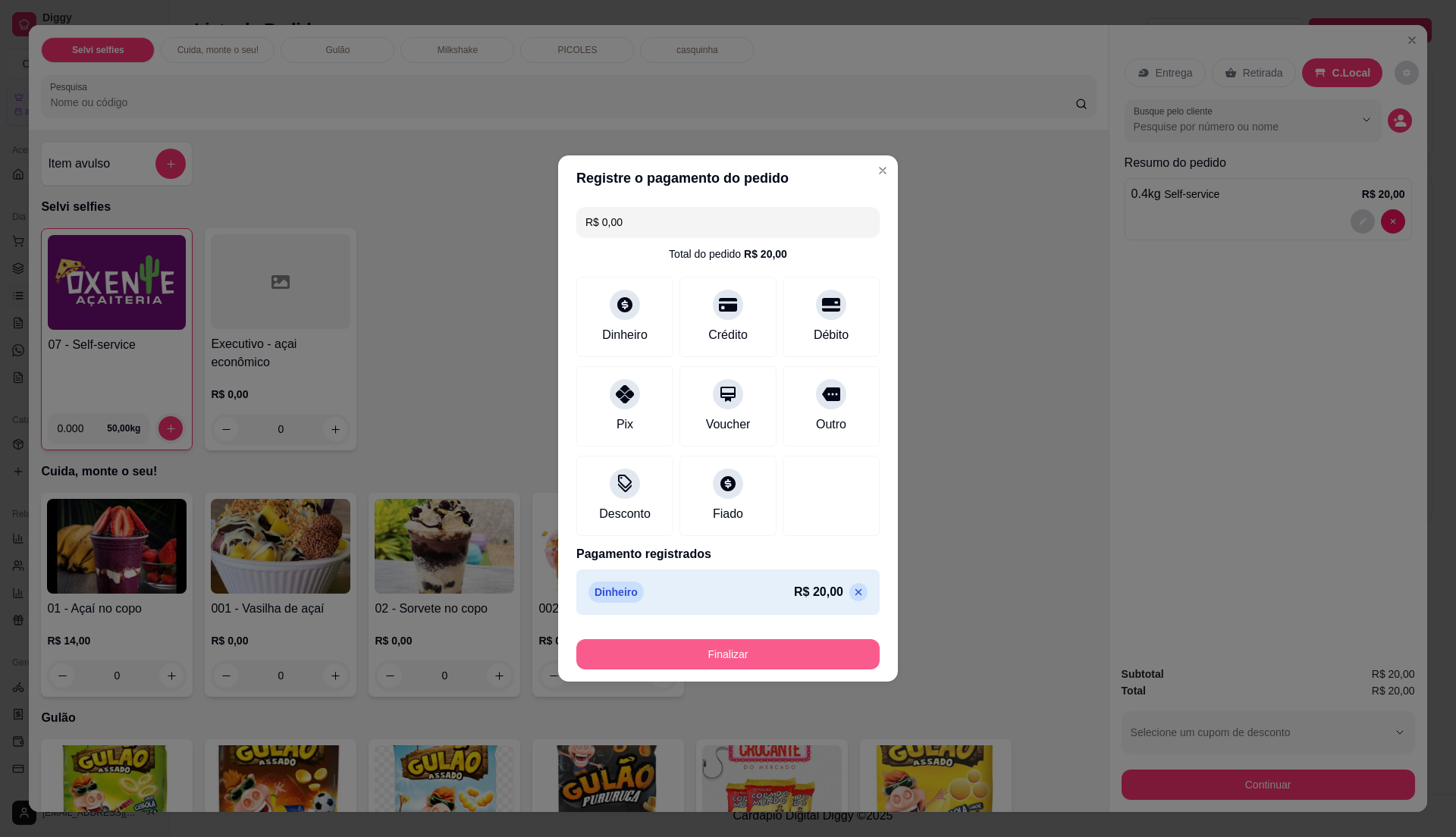
click at [796, 657] on button "Finalizar" at bounding box center [728, 655] width 303 height 31
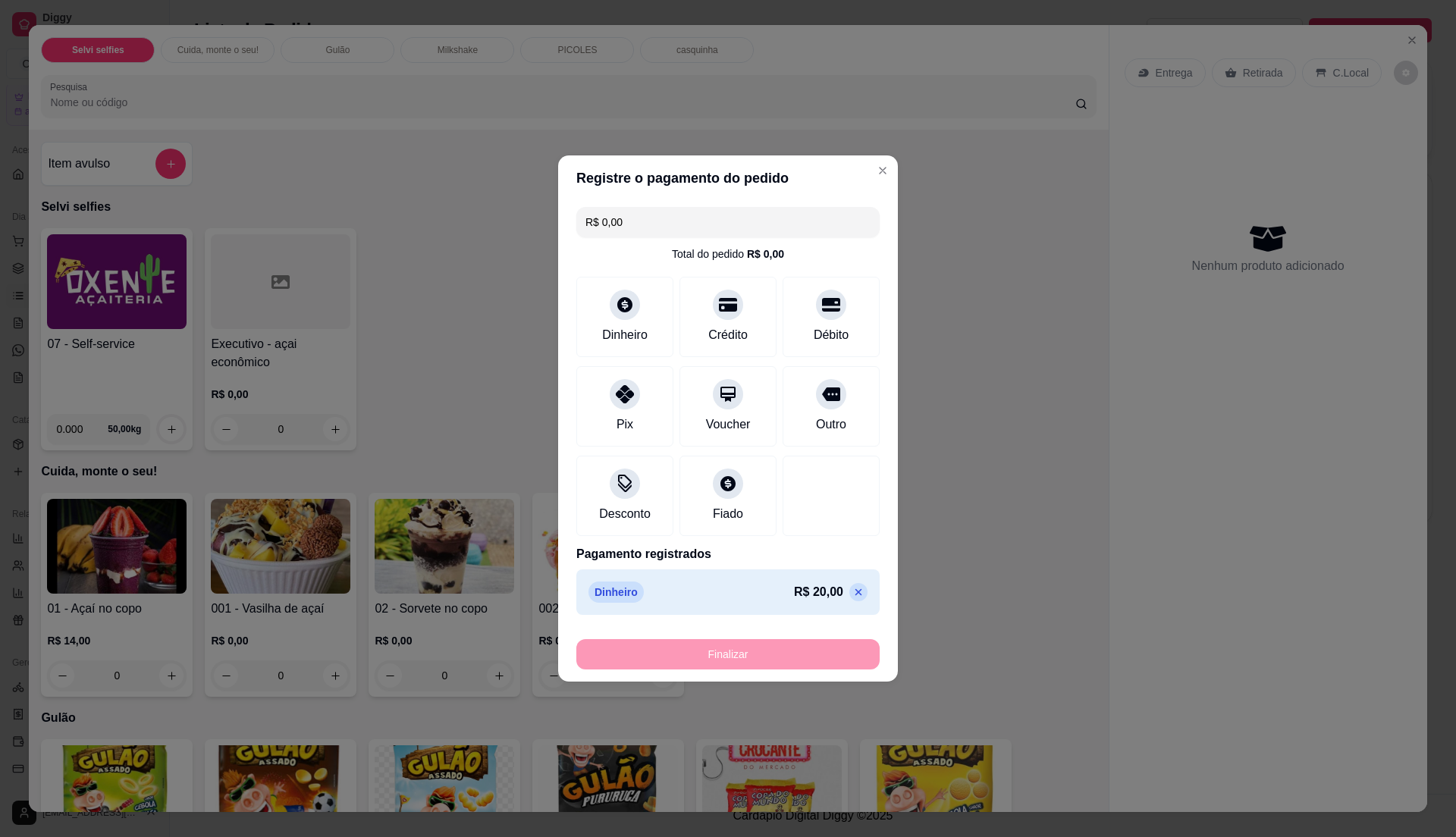
type input "-R$ 20,00"
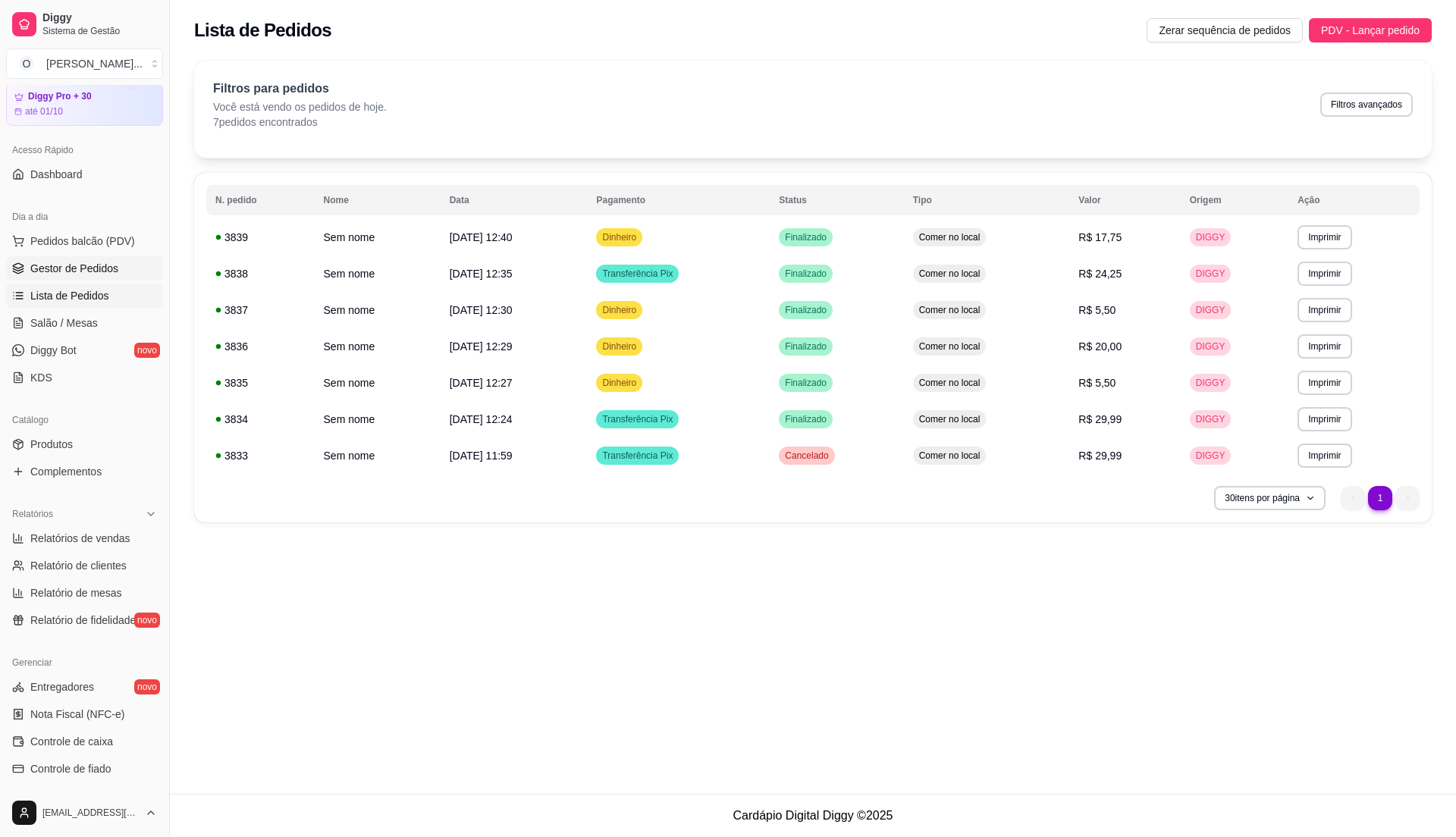
click at [118, 264] on link "Gestor de Pedidos" at bounding box center [84, 268] width 157 height 25
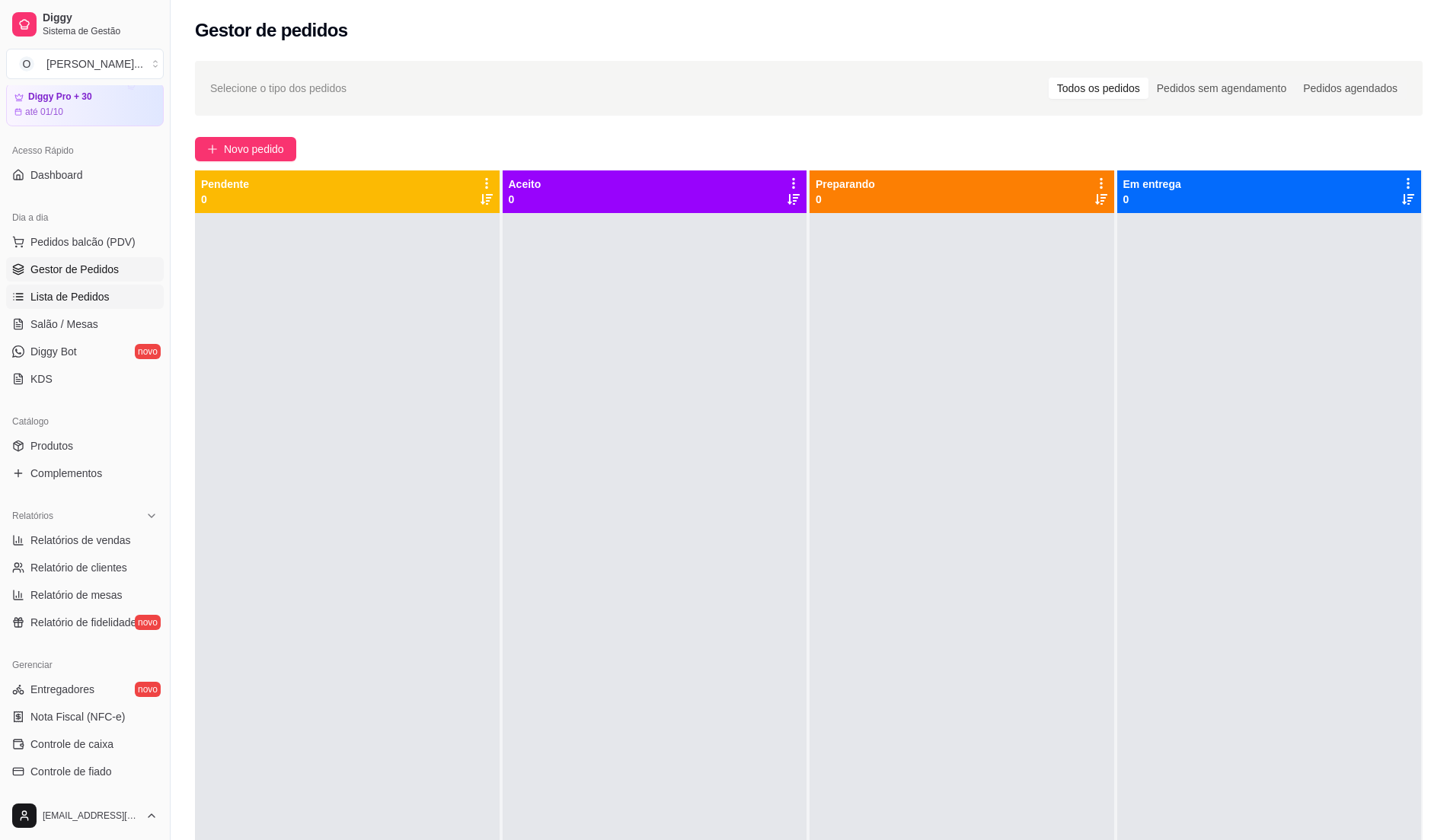
click at [89, 293] on span "Lista de Pedidos" at bounding box center [70, 297] width 79 height 15
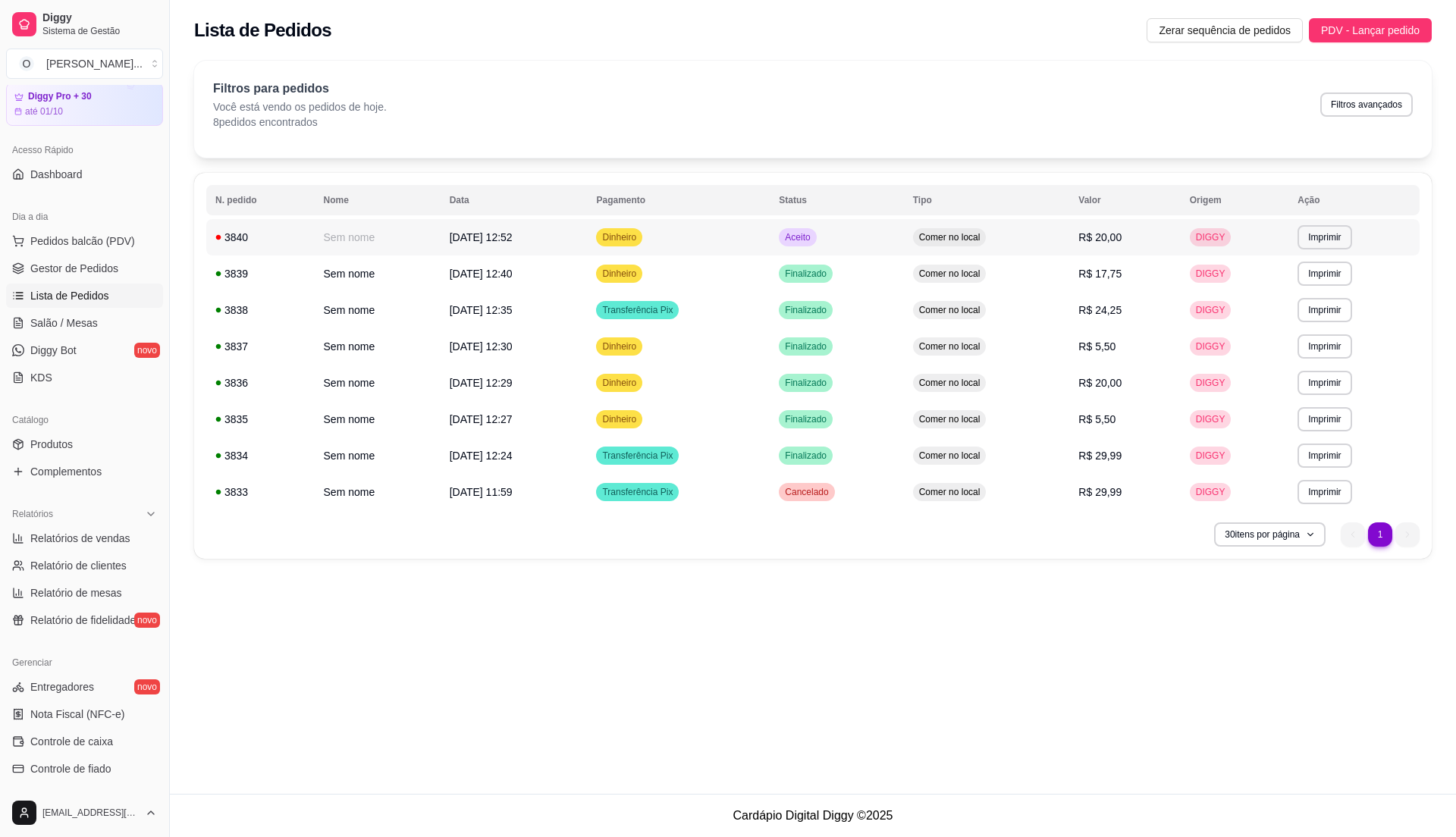
click at [1057, 234] on td "Comer no local" at bounding box center [987, 237] width 166 height 36
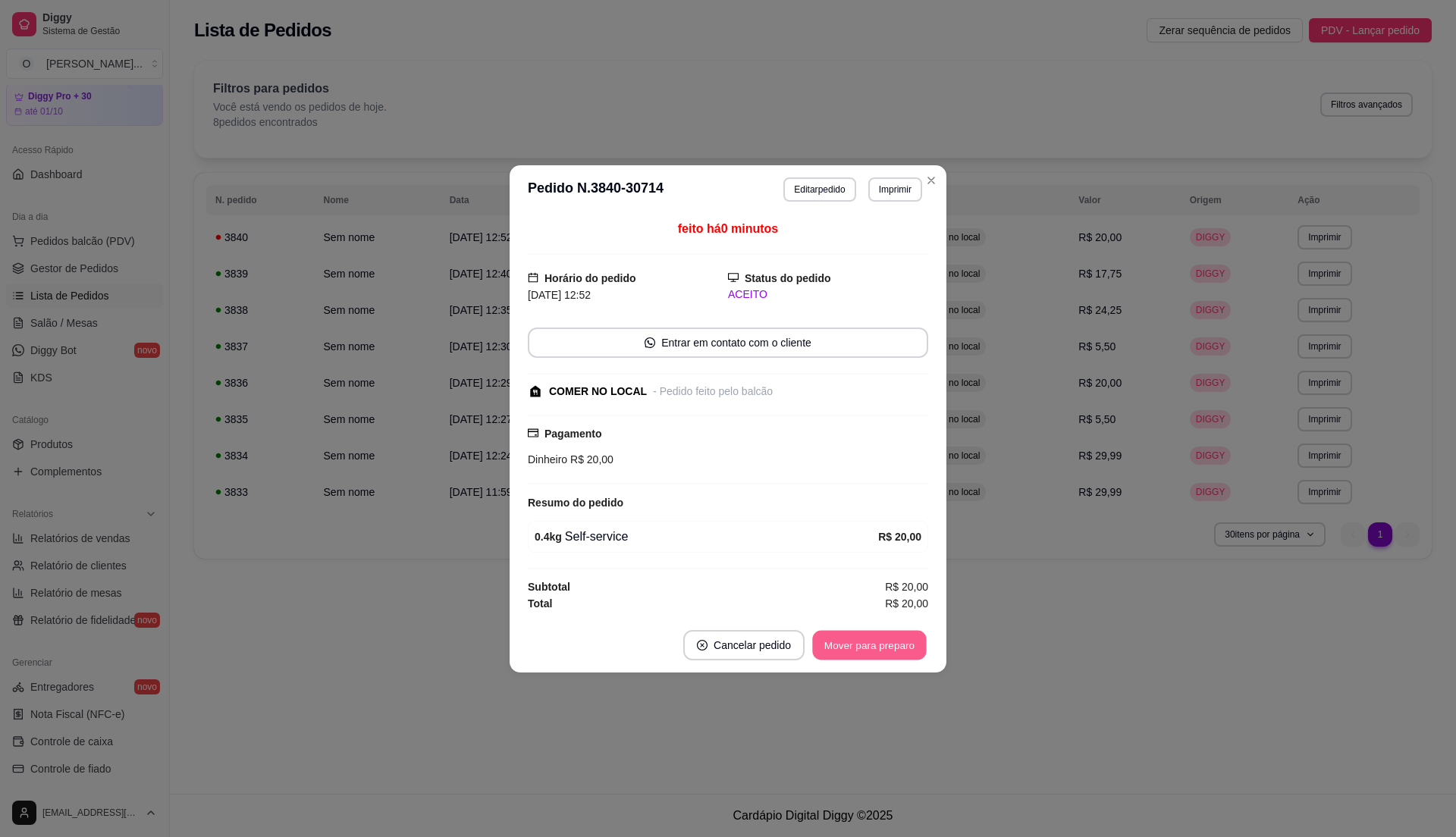
click at [864, 645] on button "Mover para preparo" at bounding box center [869, 645] width 113 height 30
click at [864, 645] on div "Mover para preparo" at bounding box center [858, 645] width 139 height 31
click at [899, 638] on button "Mover para preparo" at bounding box center [869, 645] width 117 height 31
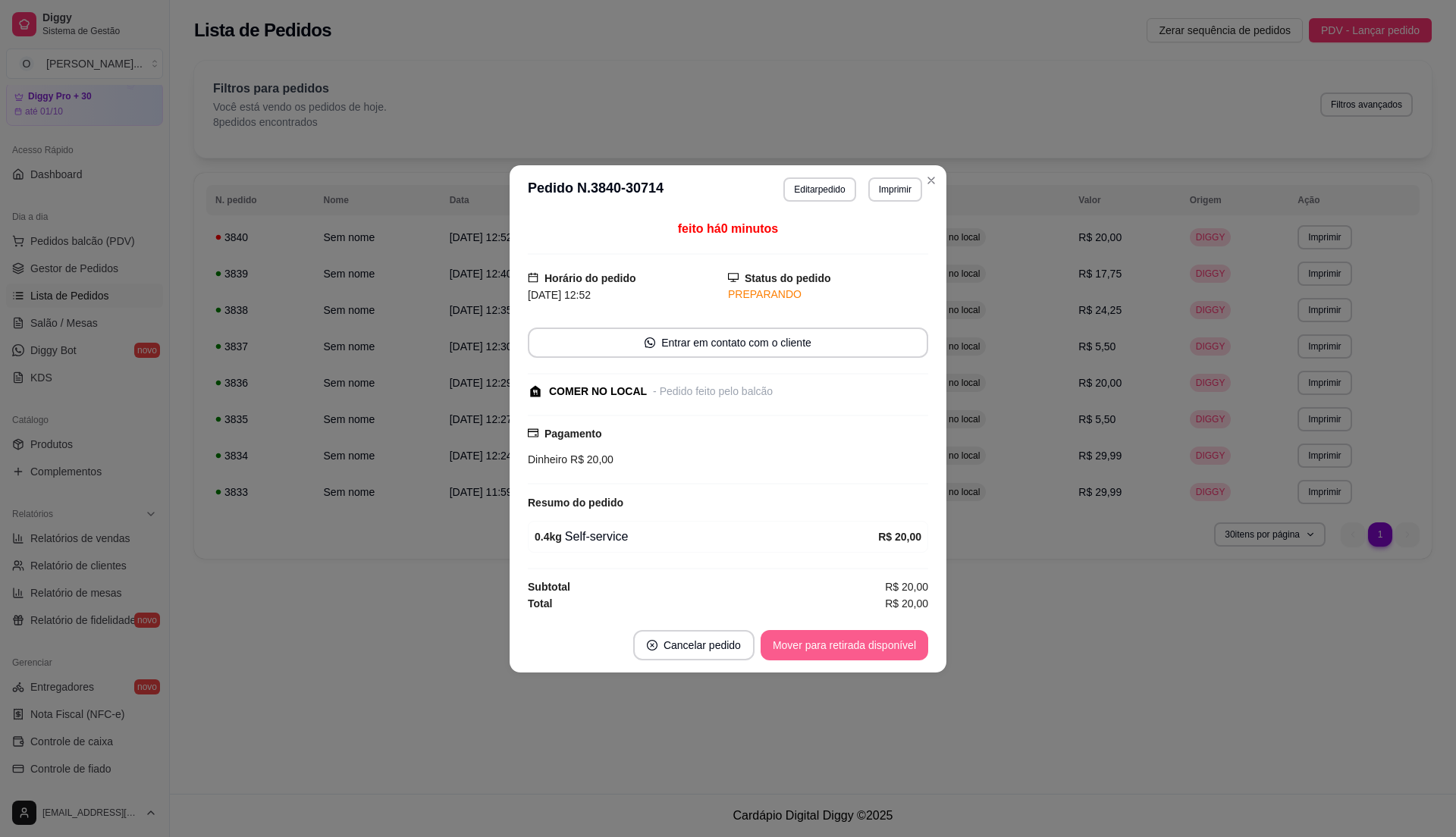
click at [899, 638] on button "Mover para retirada disponível" at bounding box center [844, 645] width 168 height 31
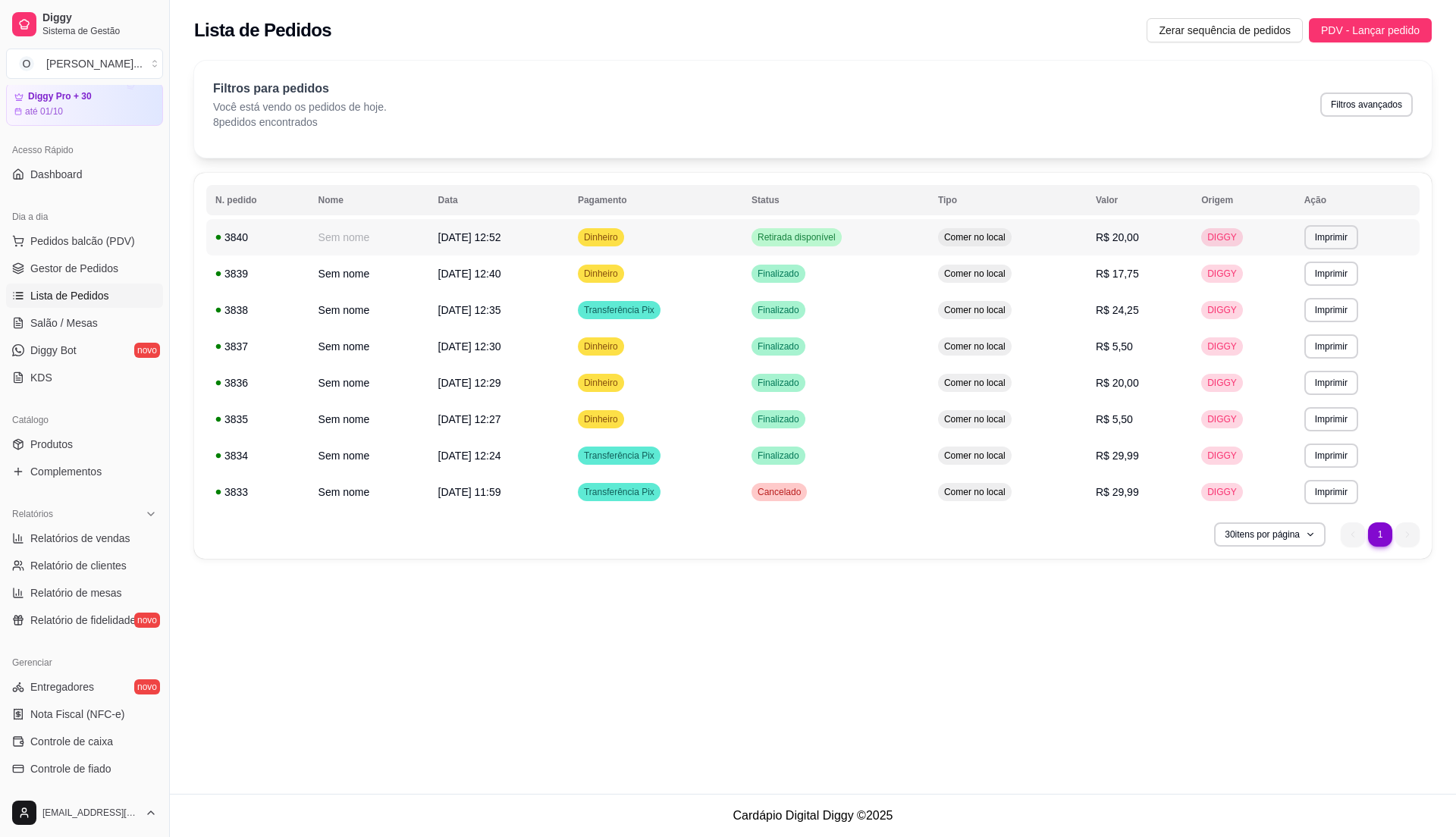
click at [1033, 240] on td "Comer no local" at bounding box center [1008, 237] width 158 height 36
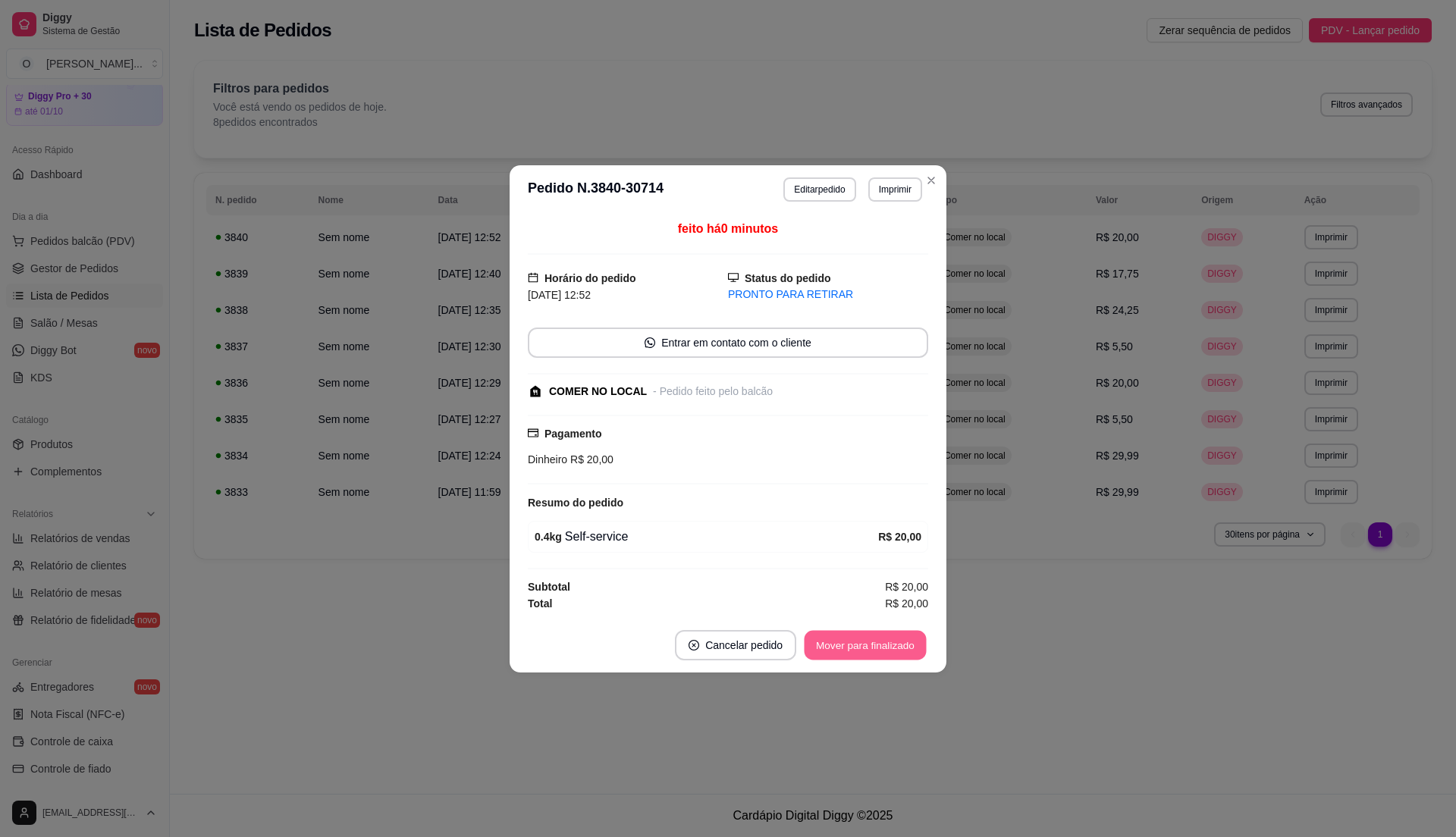
click at [864, 653] on button "Mover para finalizado" at bounding box center [865, 645] width 122 height 30
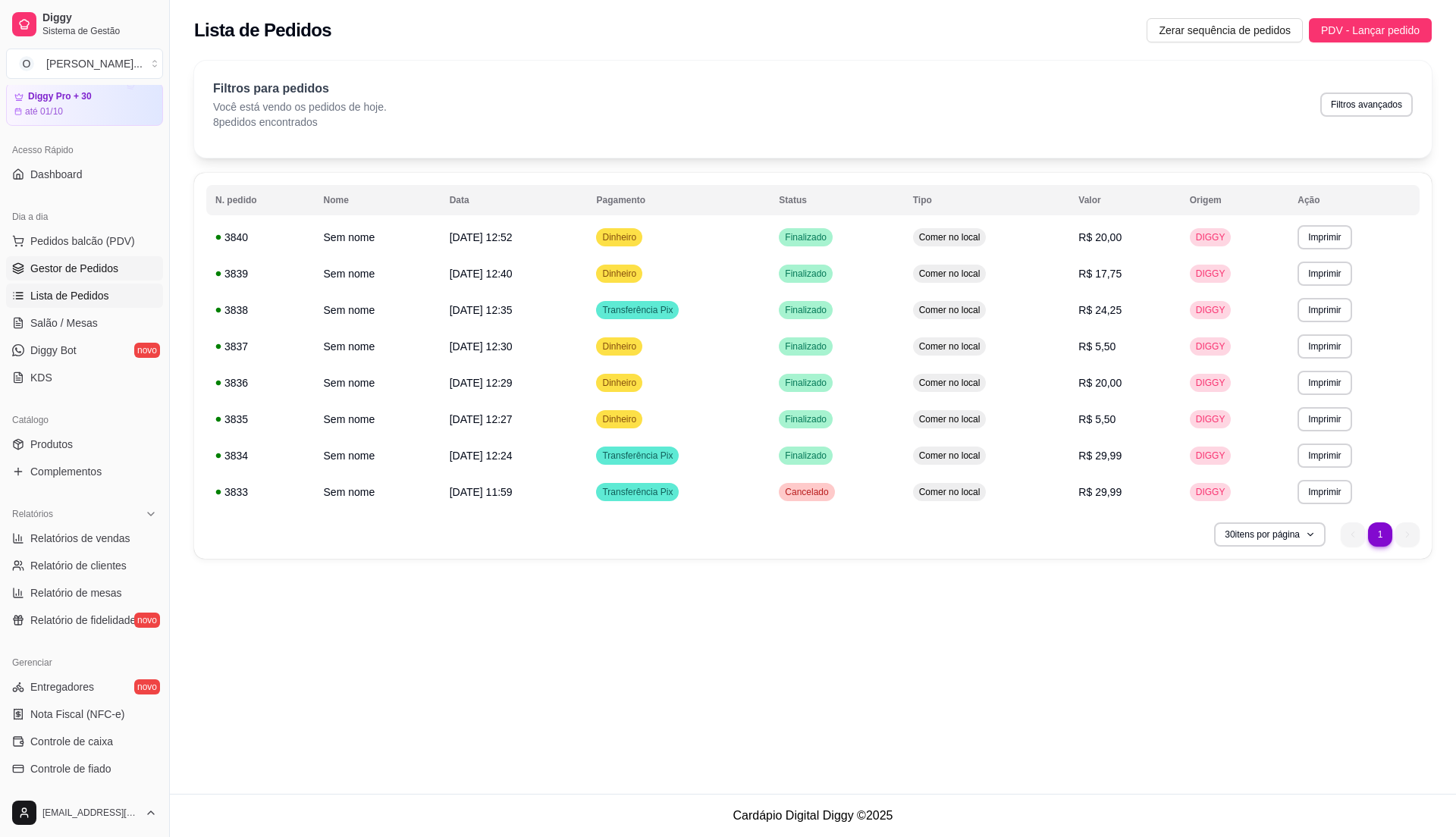
click at [74, 277] on link "Gestor de Pedidos" at bounding box center [84, 268] width 157 height 25
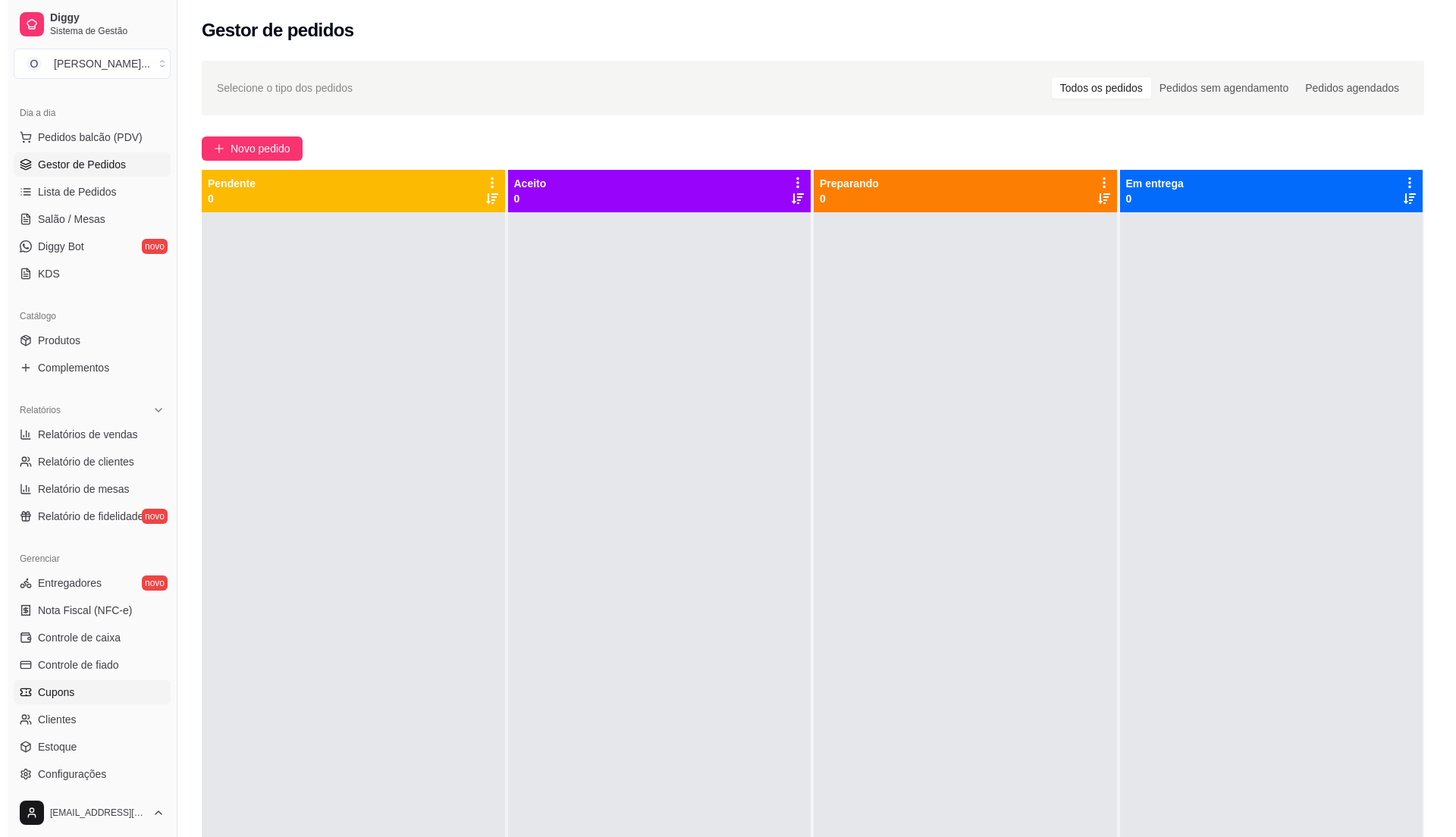
scroll to position [254, 0]
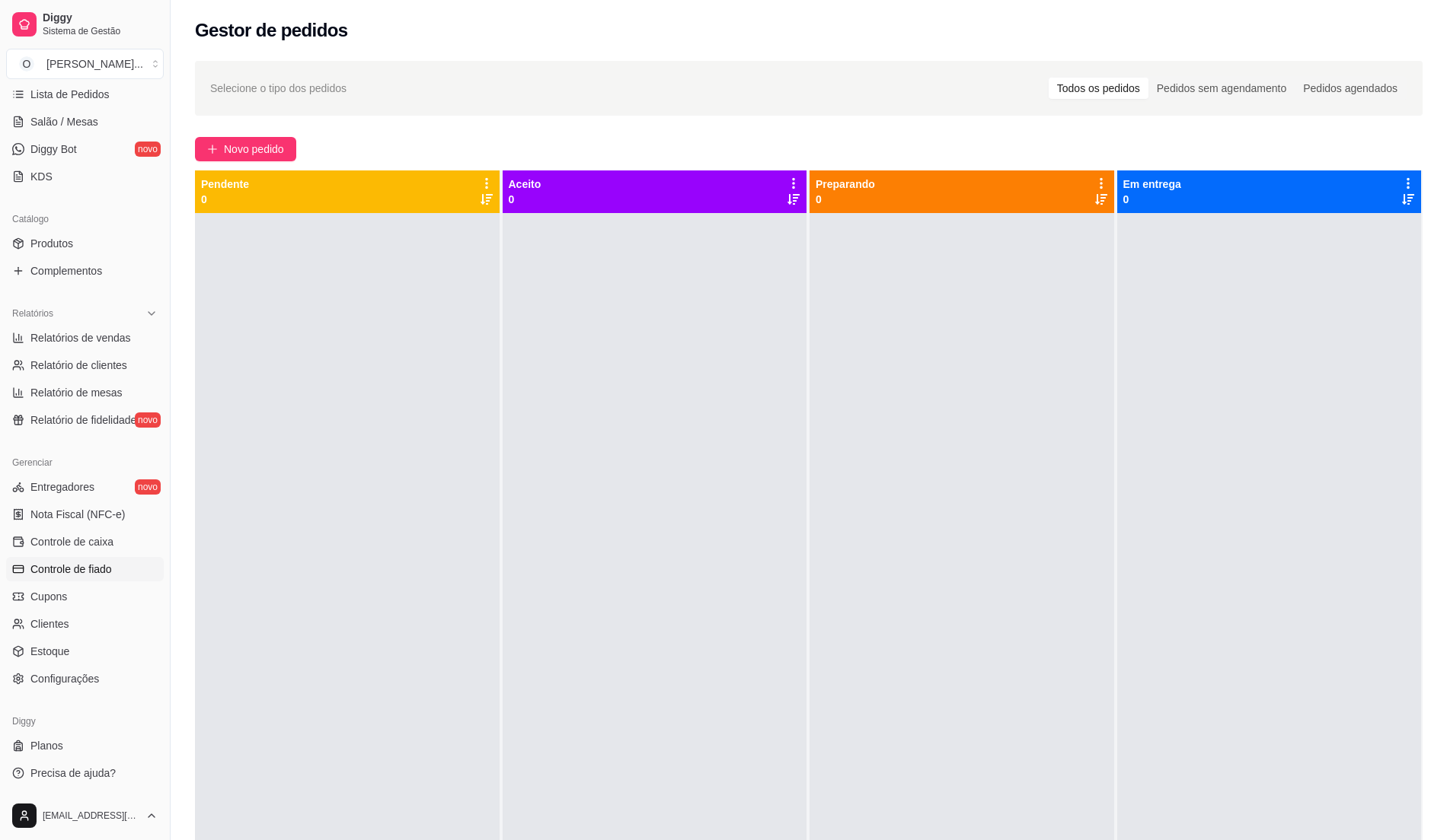
click at [107, 570] on span "Controle de fiado" at bounding box center [72, 569] width 82 height 15
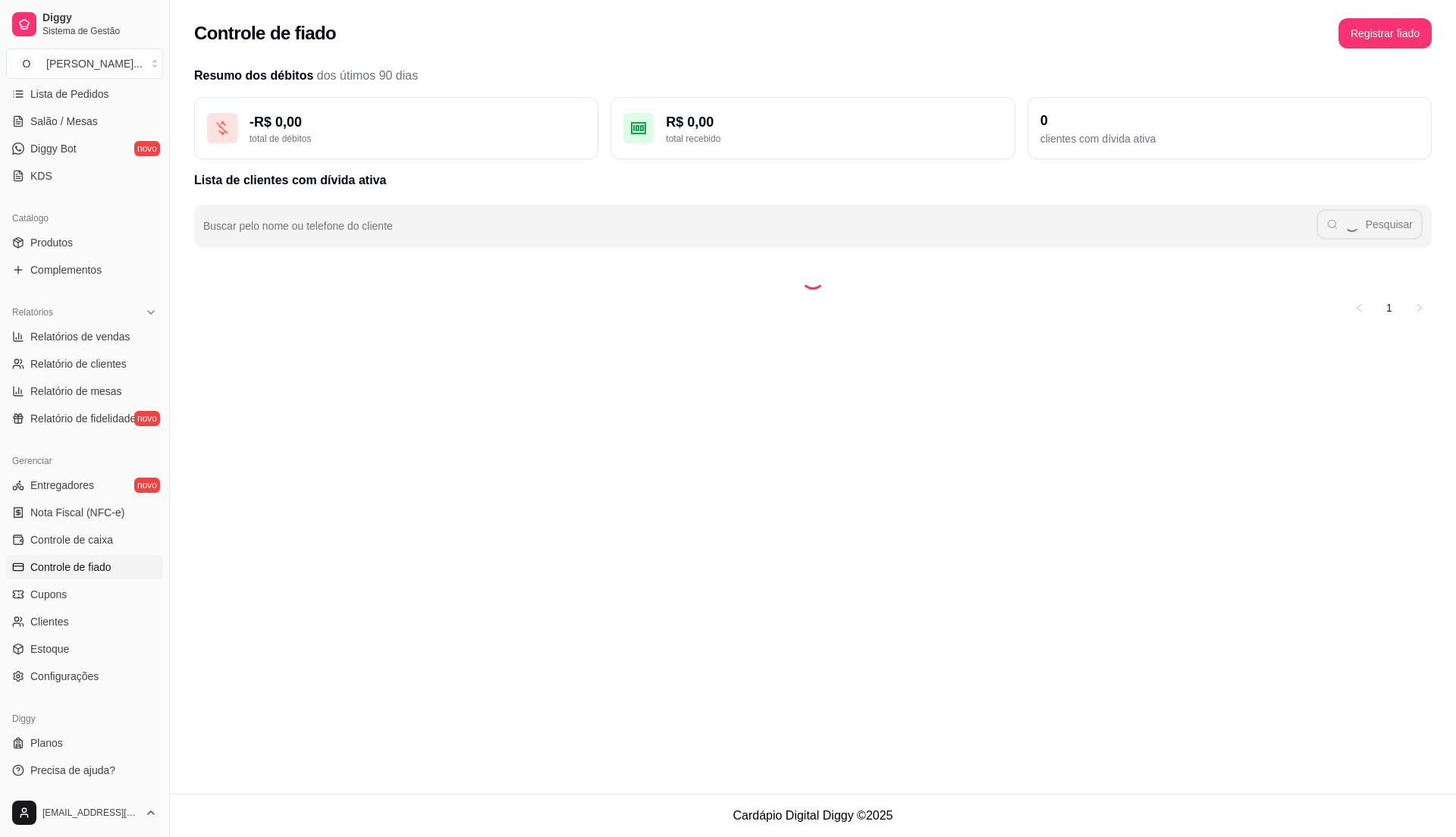
click at [67, 569] on span "Controle de fiado" at bounding box center [71, 567] width 81 height 15
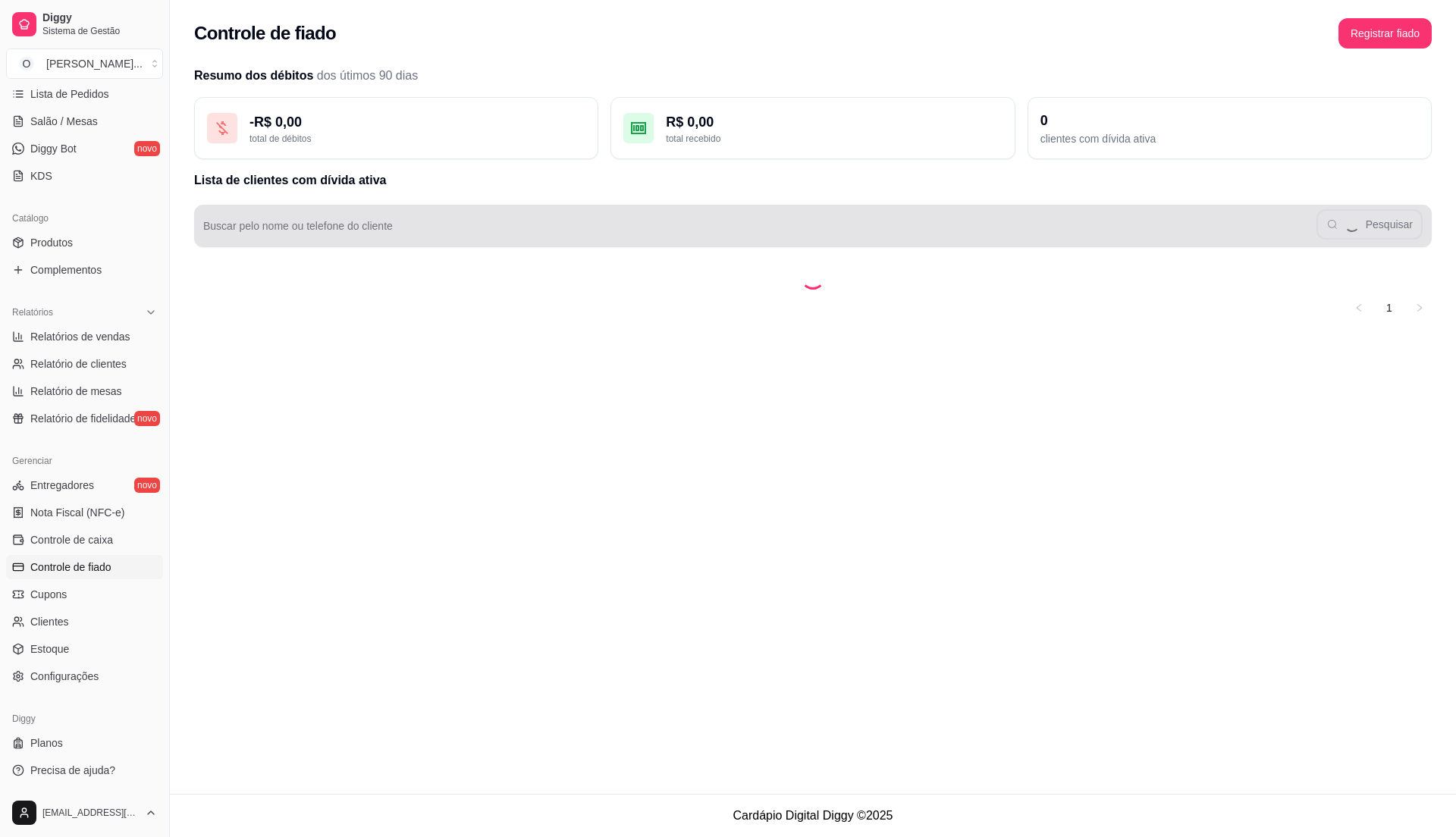
click at [824, 234] on input "Buscar pelo nome ou telefone do cliente" at bounding box center [759, 232] width 1113 height 15
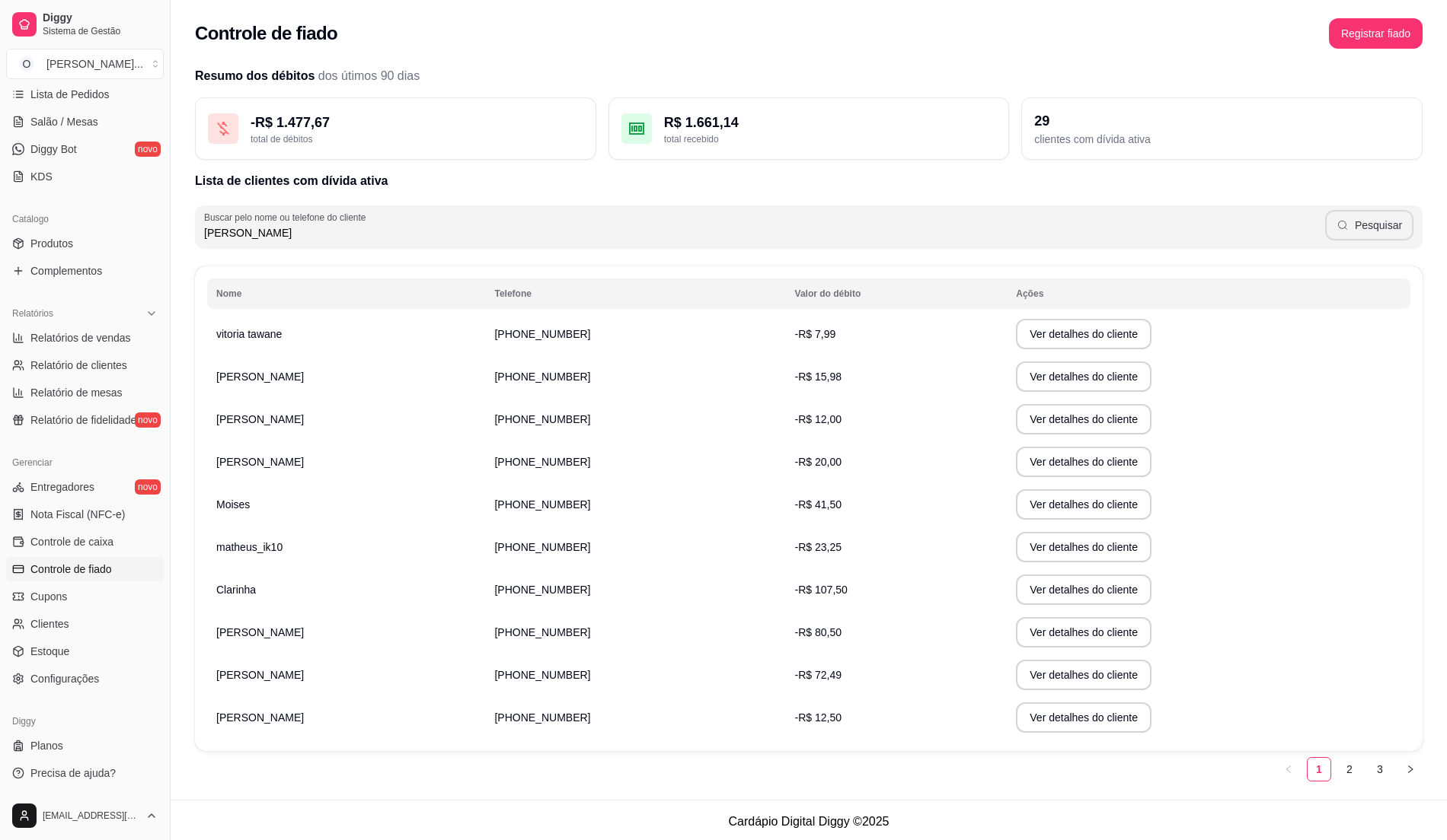
type input "[PERSON_NAME]"
click at [1362, 216] on button "Pesquisar" at bounding box center [1369, 225] width 89 height 31
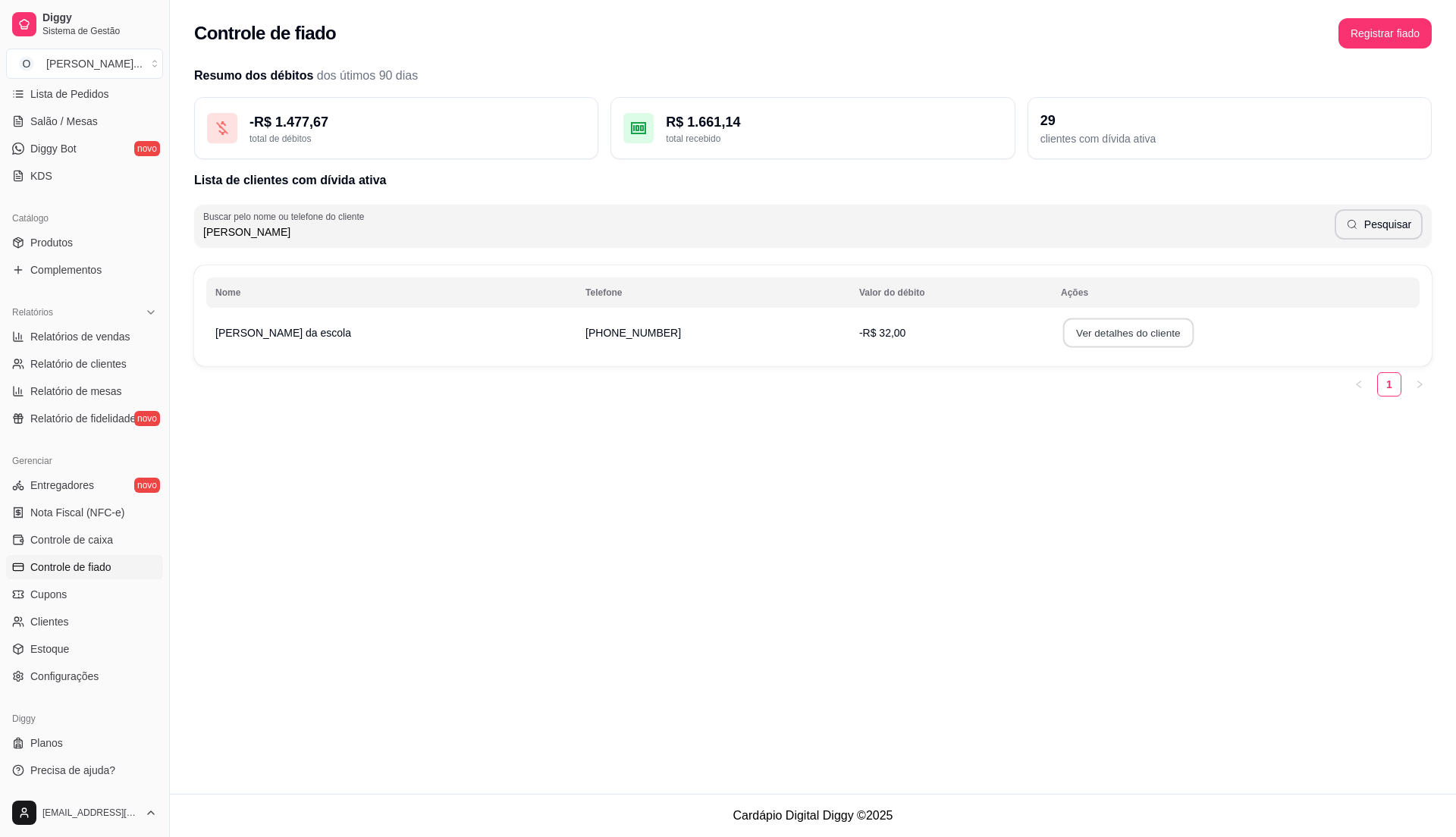
click at [1063, 334] on button "Ver detalhes do cliente" at bounding box center [1128, 333] width 130 height 30
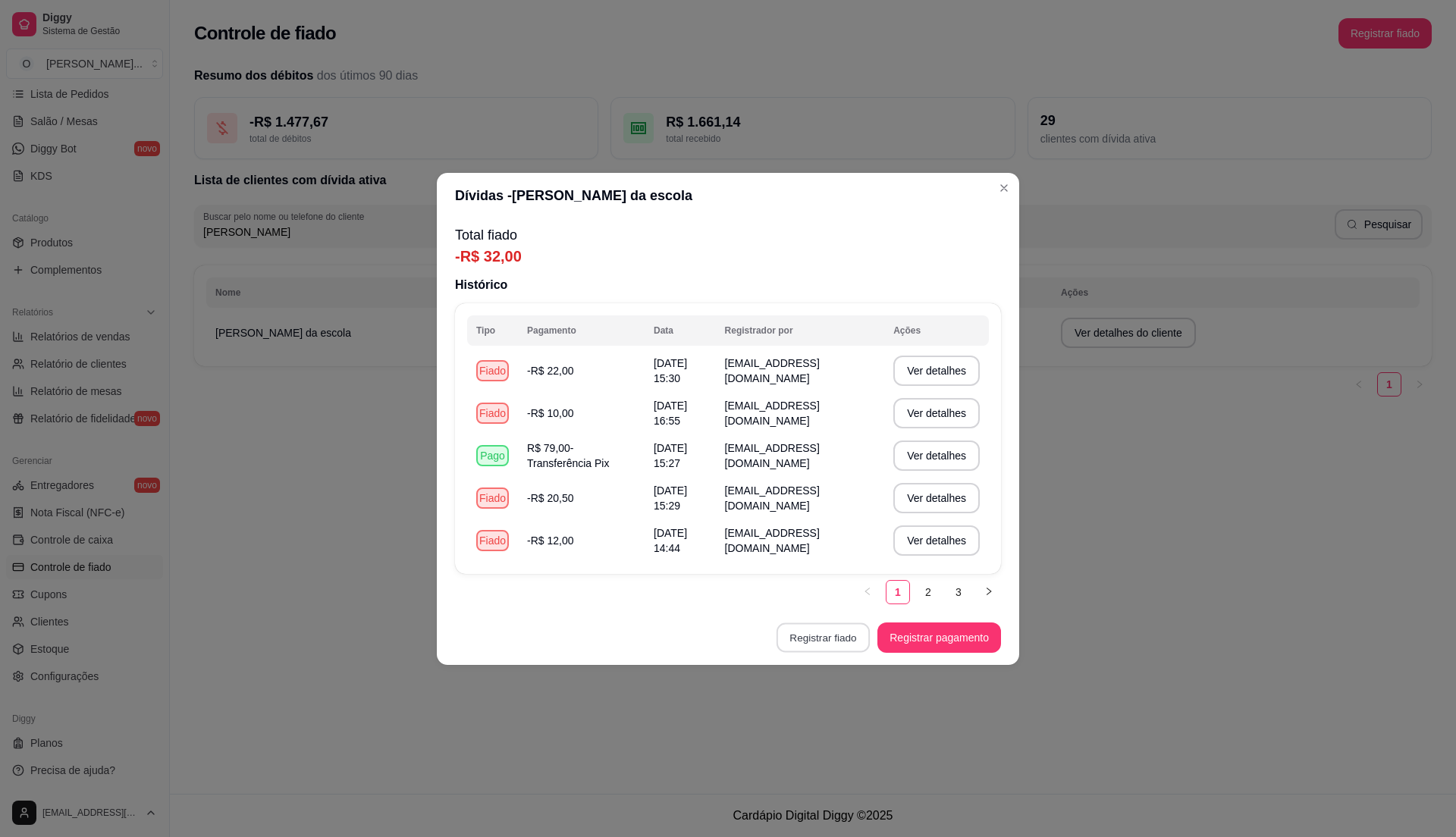
click at [825, 626] on button "Registrar fiado" at bounding box center [823, 637] width 93 height 30
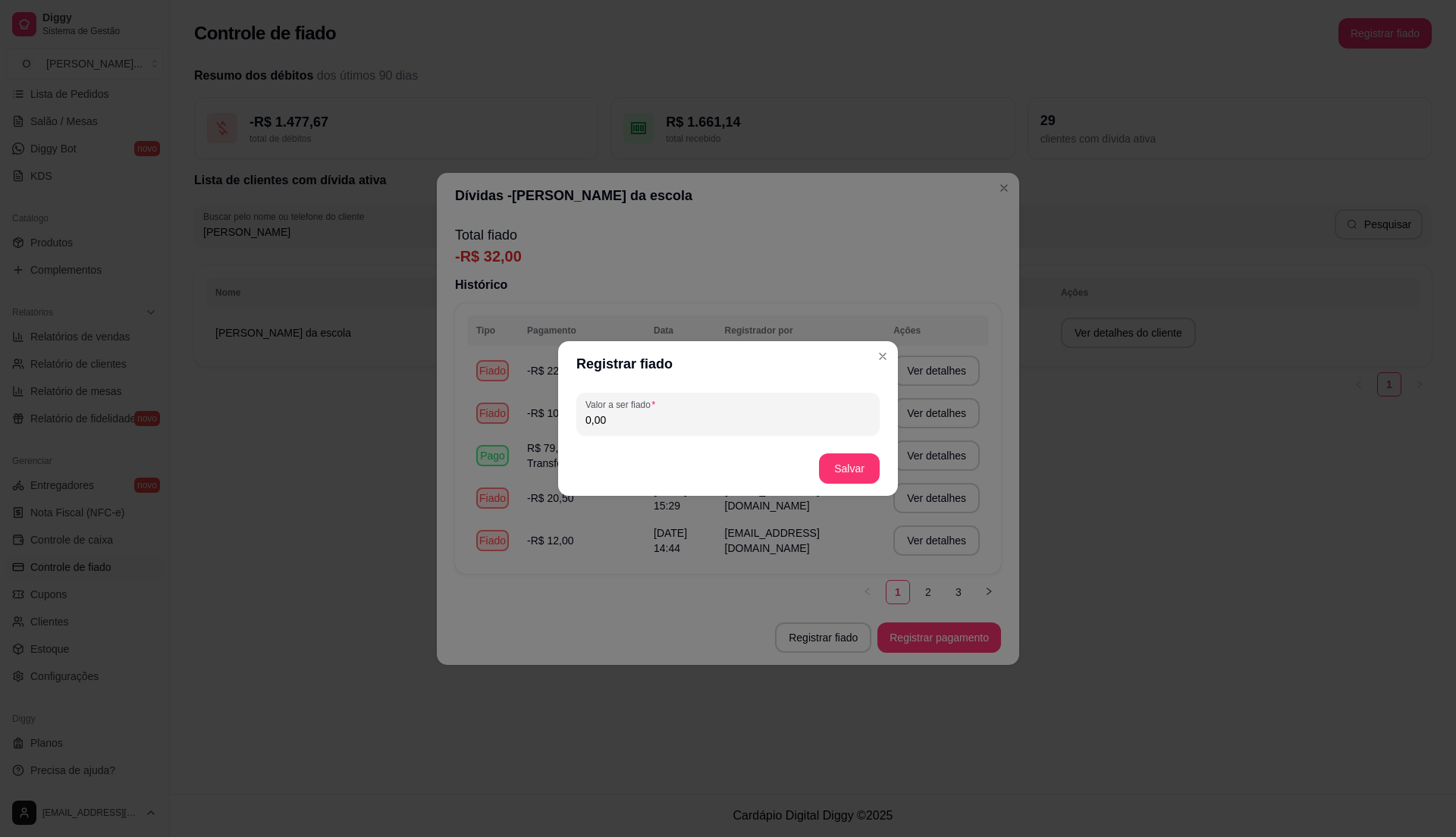
click at [626, 414] on input "0,00" at bounding box center [728, 420] width 285 height 15
type input "2,00"
click at [840, 462] on button "Salvar" at bounding box center [849, 469] width 61 height 31
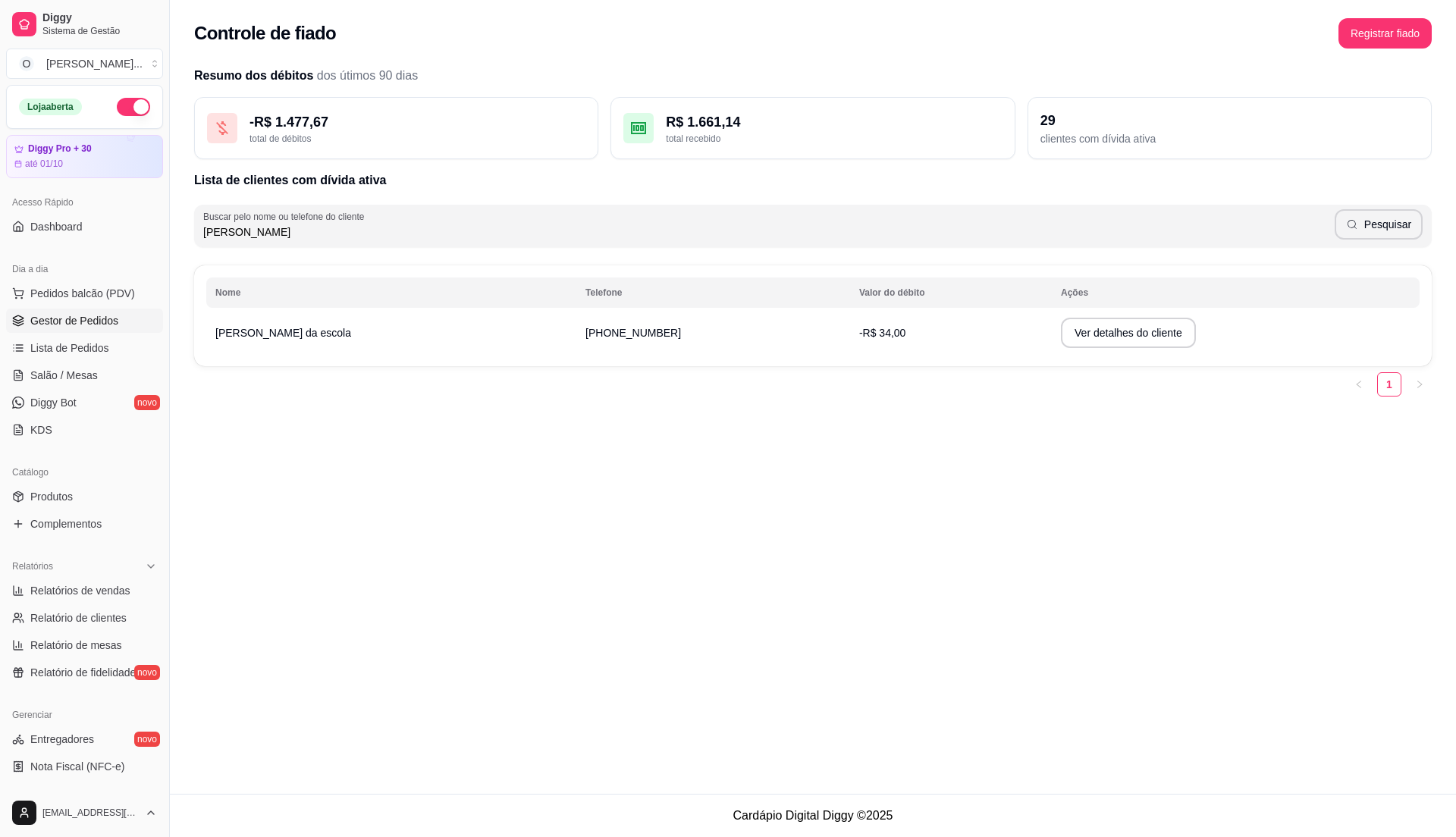
click at [96, 323] on span "Gestor de Pedidos" at bounding box center [74, 321] width 88 height 15
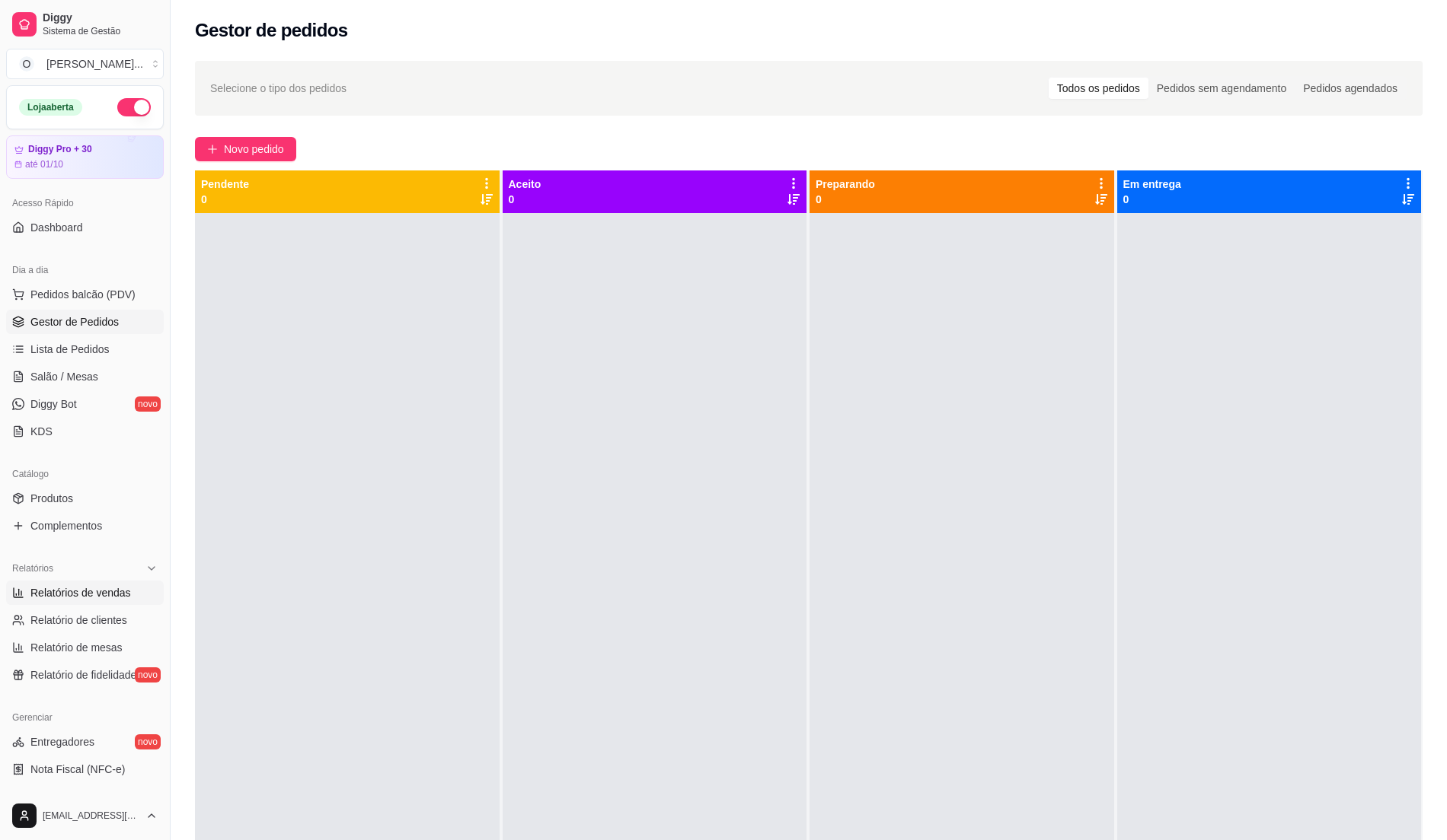
click at [113, 602] on link "Relatórios de vendas" at bounding box center [85, 593] width 158 height 25
select select "ALL"
select select "0"
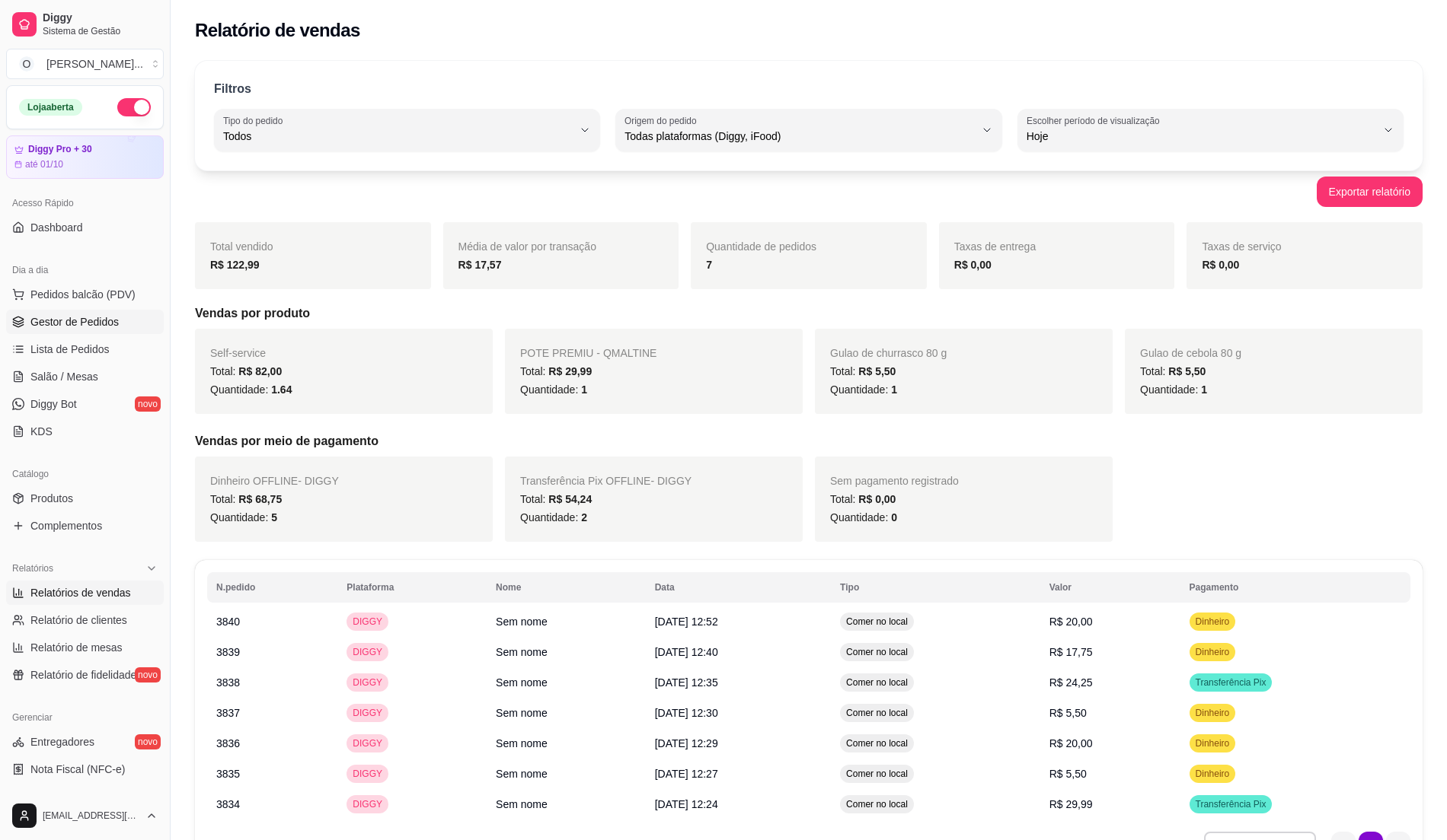
click at [123, 322] on link "Gestor de Pedidos" at bounding box center [85, 322] width 158 height 25
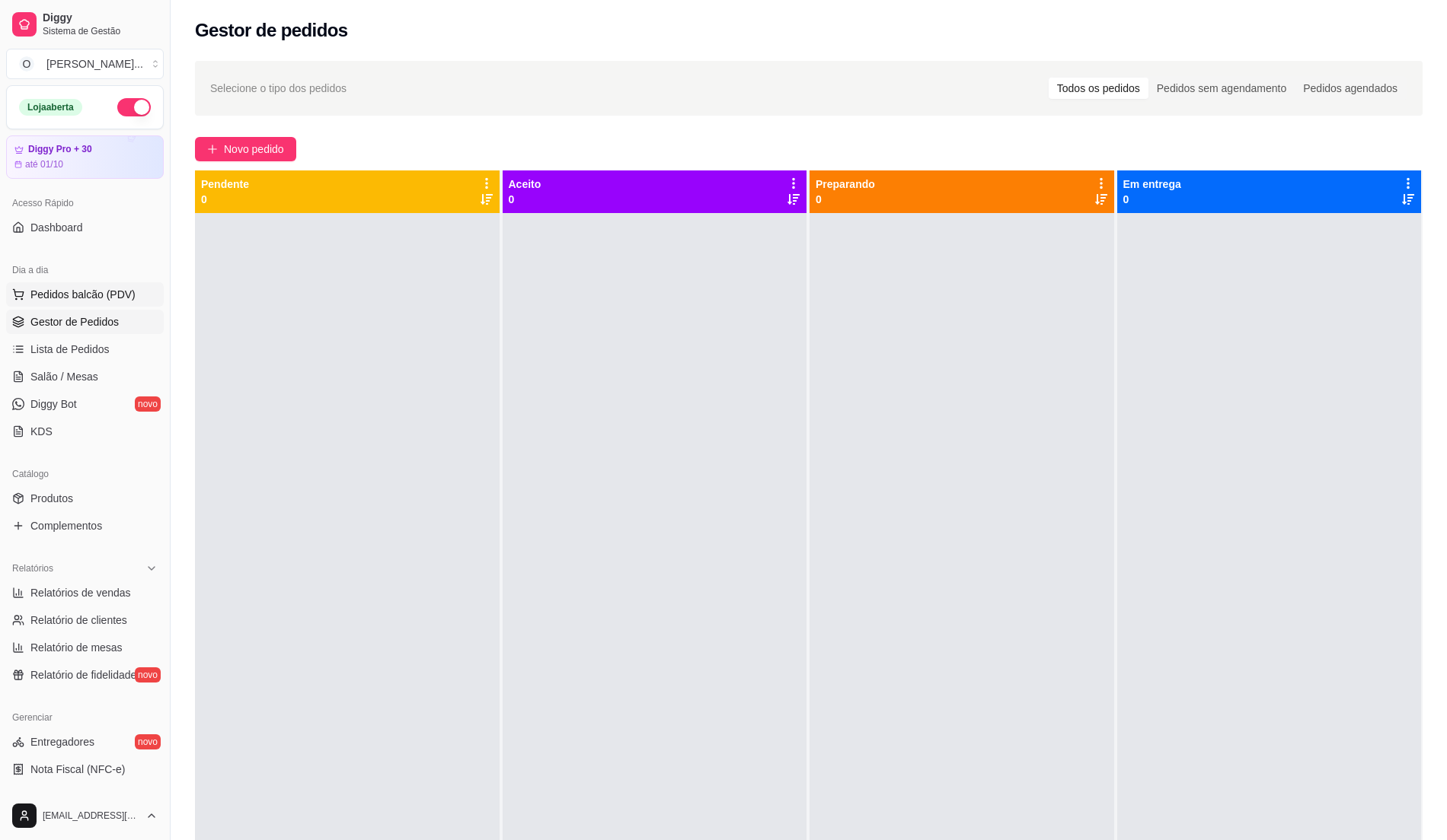
click at [80, 285] on button "Pedidos balcão (PDV)" at bounding box center [85, 295] width 158 height 25
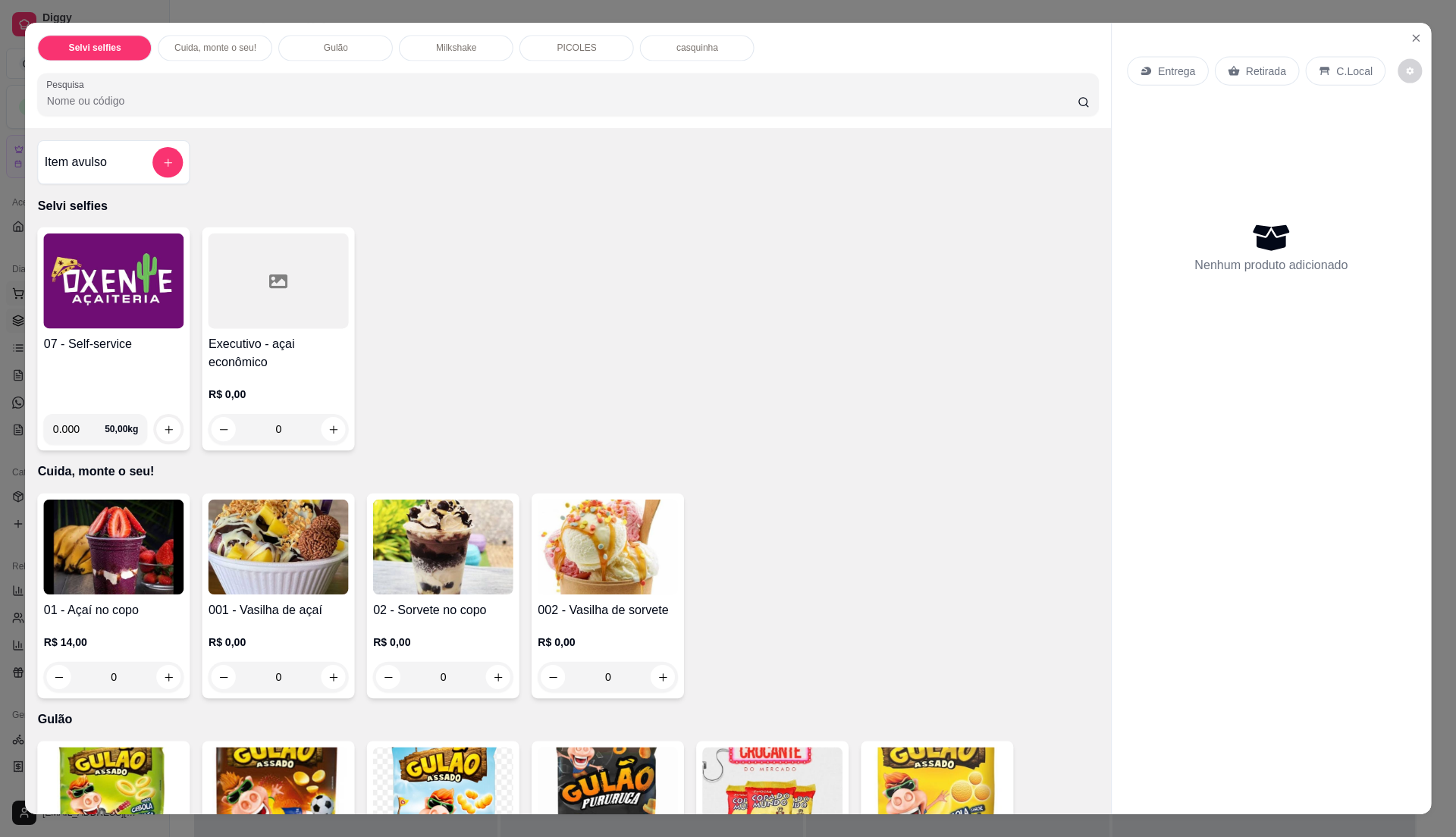
click at [77, 290] on img at bounding box center [113, 281] width 140 height 96
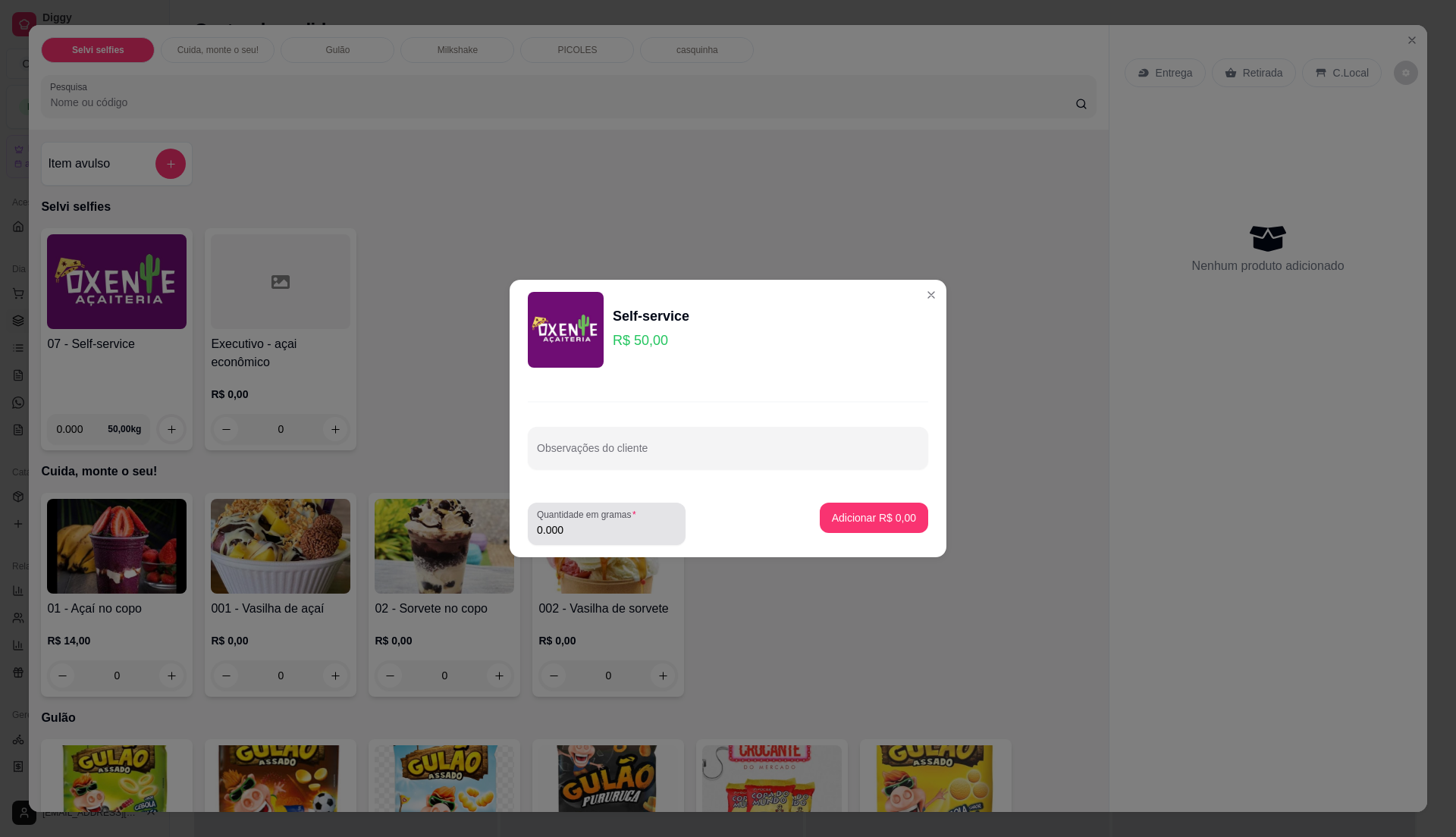
click at [608, 544] on div "Quantidade em gramas 0.000" at bounding box center [607, 524] width 158 height 42
click at [615, 536] on input "0.000" at bounding box center [607, 530] width 139 height 15
type input "0.145"
click at [880, 517] on p "Adicionar R$ 7,25" at bounding box center [874, 518] width 84 height 15
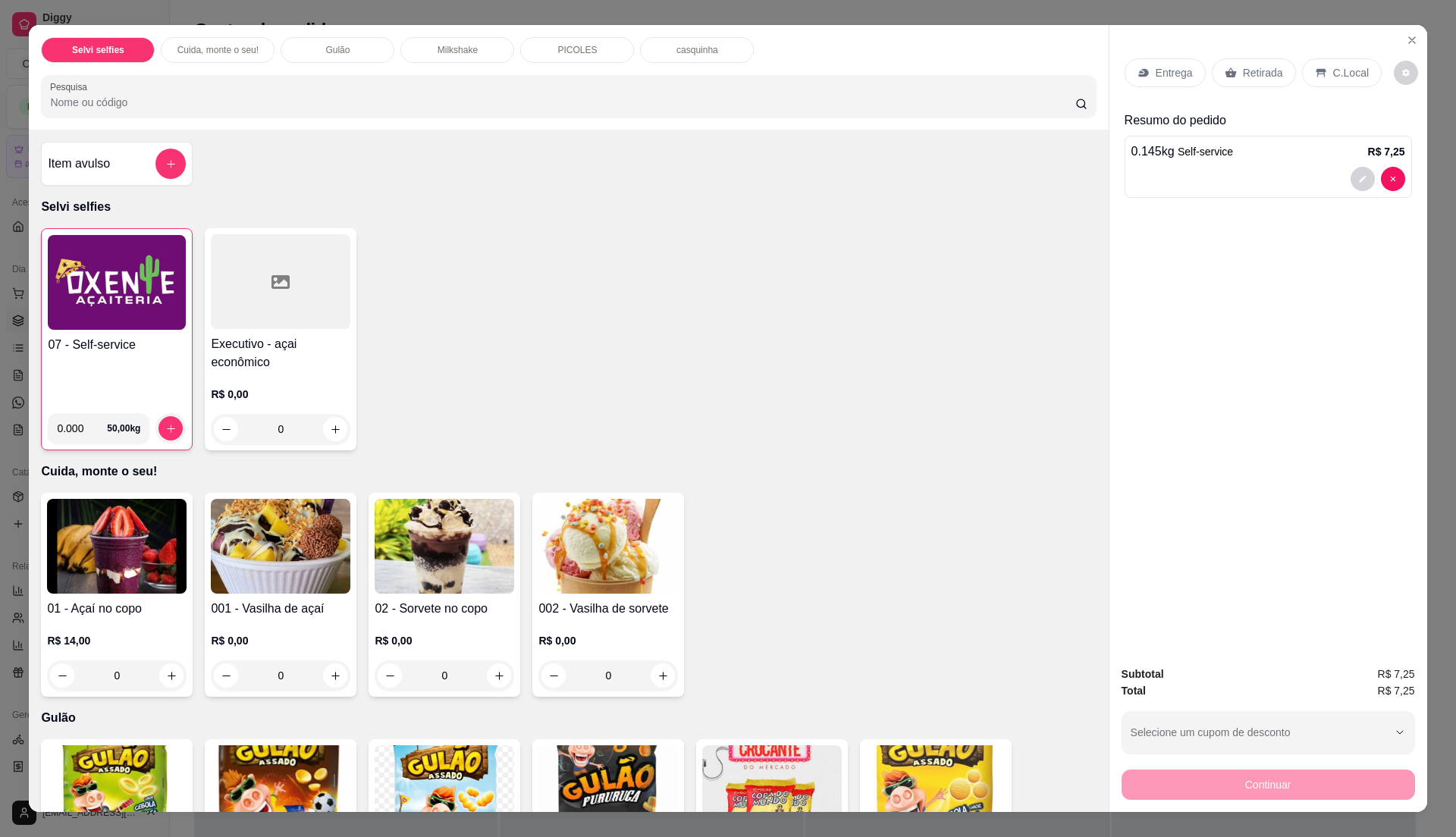
click at [1350, 73] on p "C.Local" at bounding box center [1351, 73] width 36 height 15
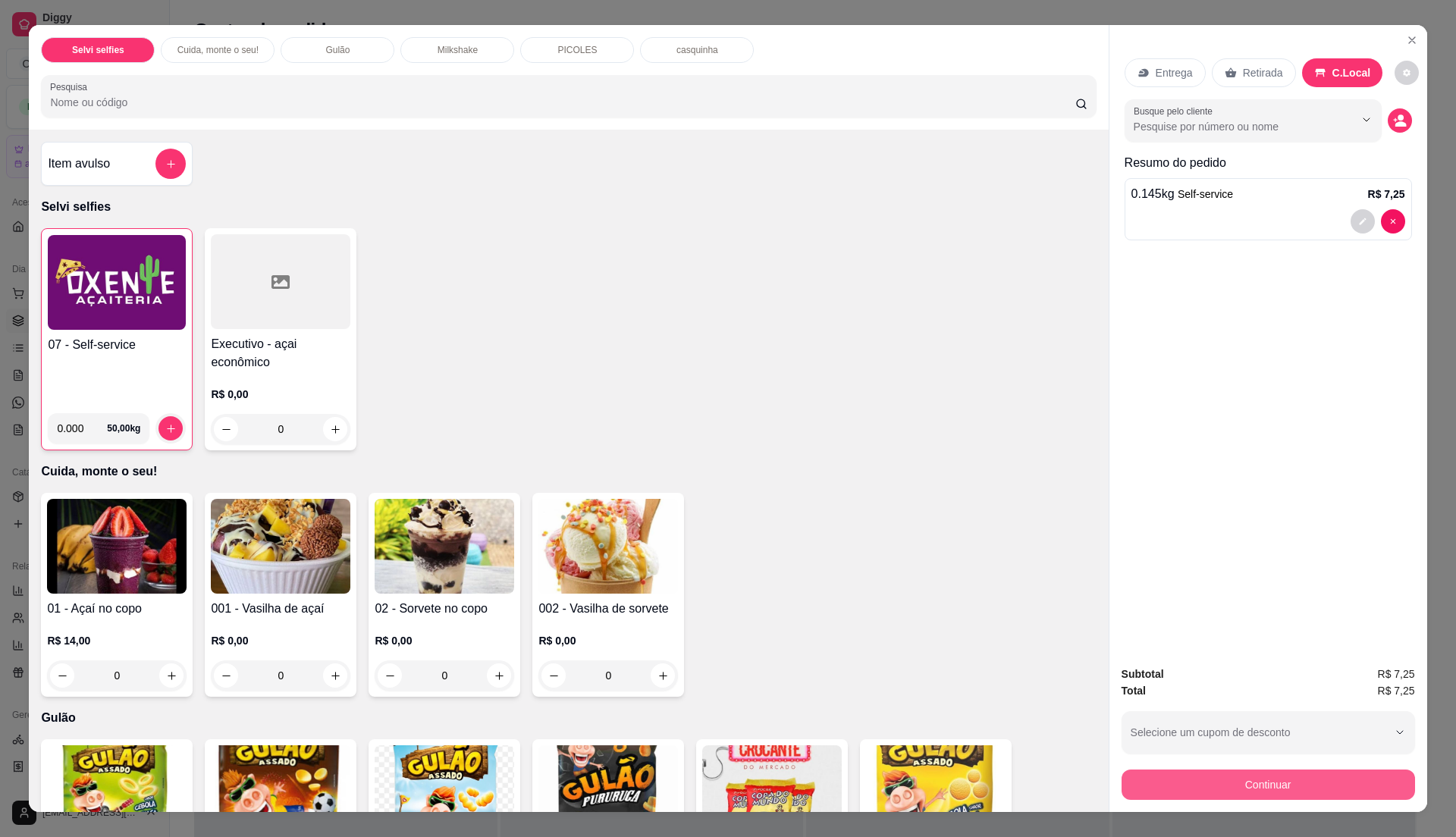
click at [1260, 790] on button "Continuar" at bounding box center [1268, 785] width 293 height 31
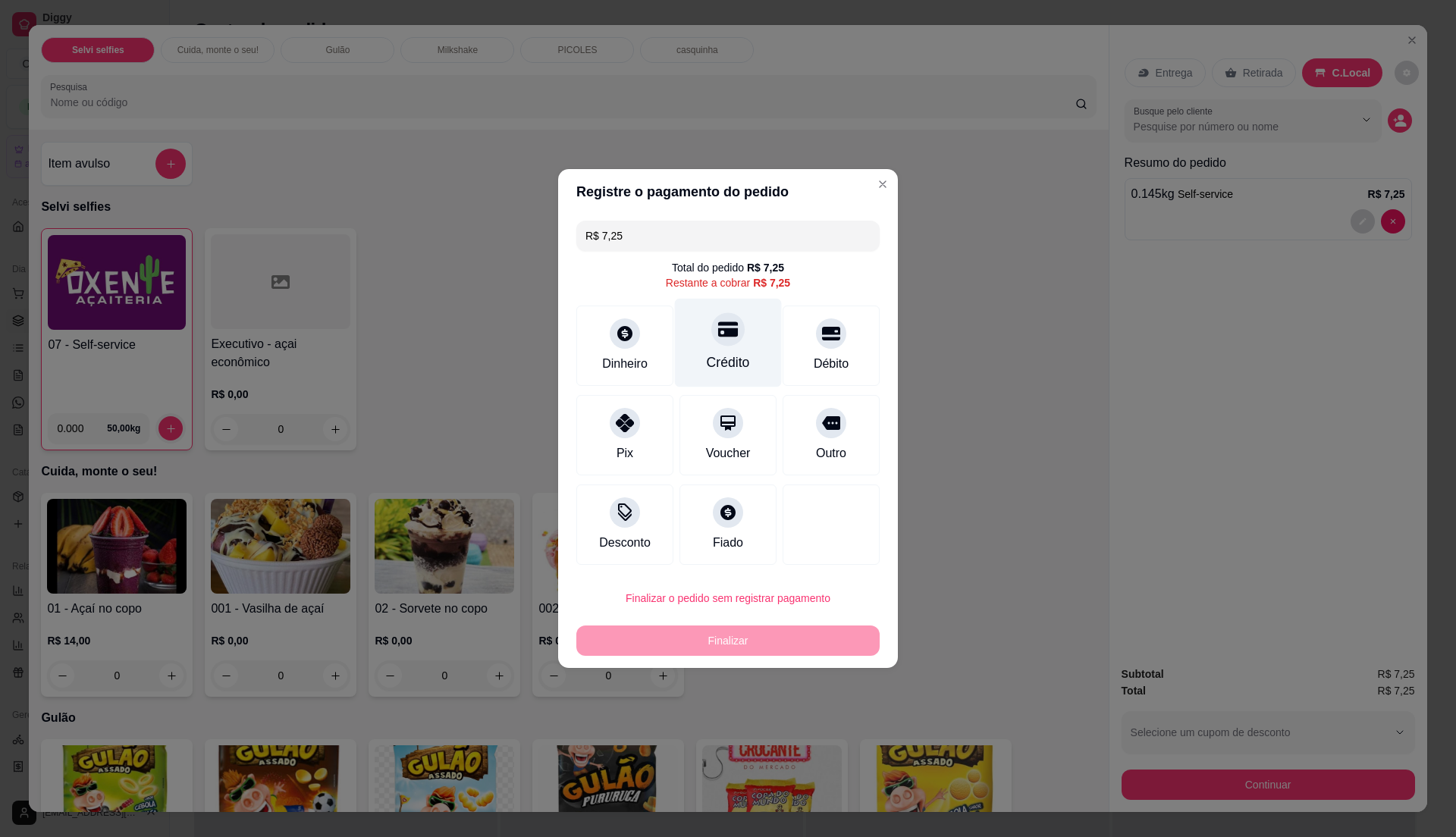
click at [723, 361] on div "Crédito" at bounding box center [728, 363] width 43 height 20
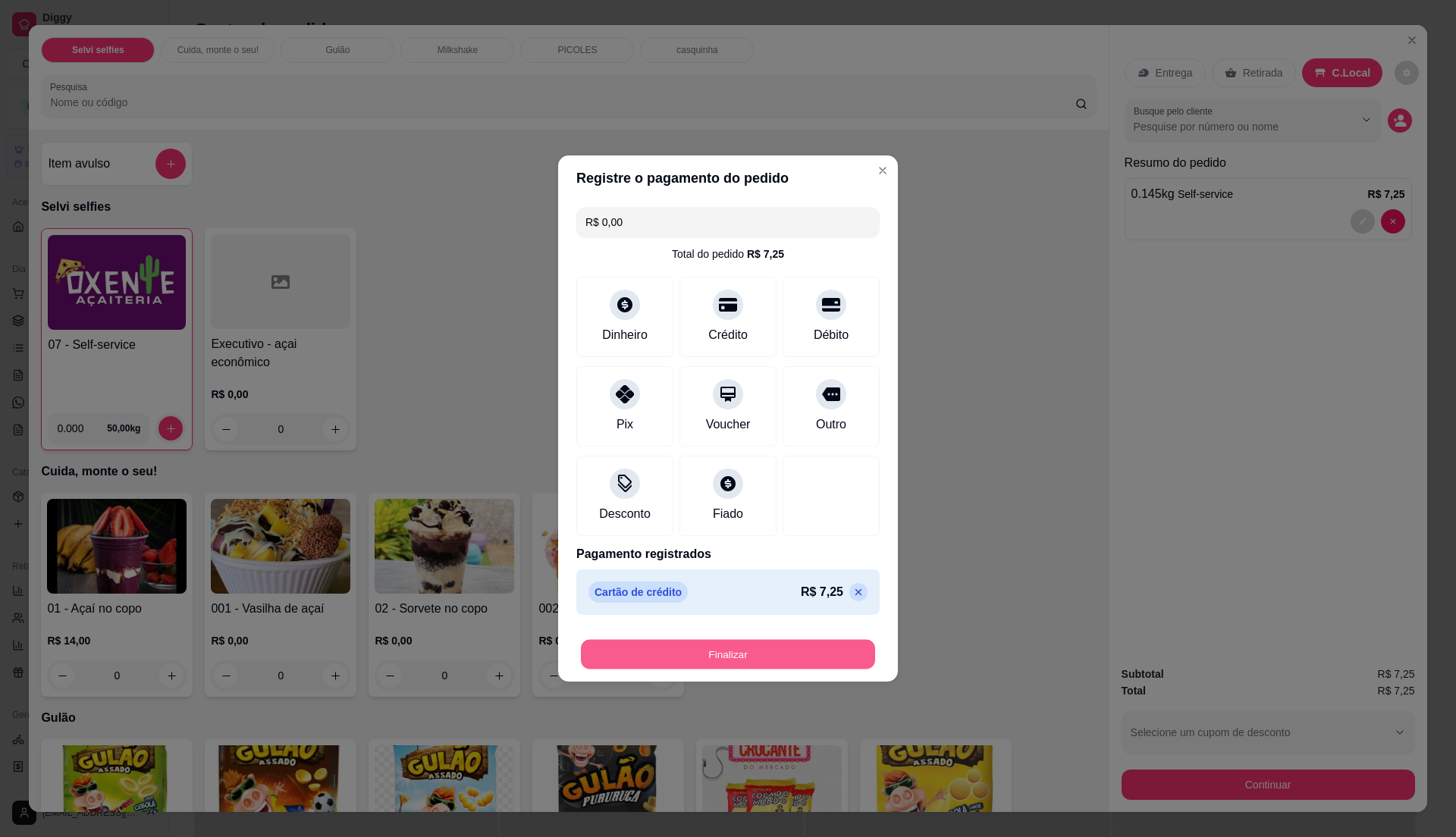
click at [773, 650] on button "Finalizar" at bounding box center [728, 655] width 294 height 30
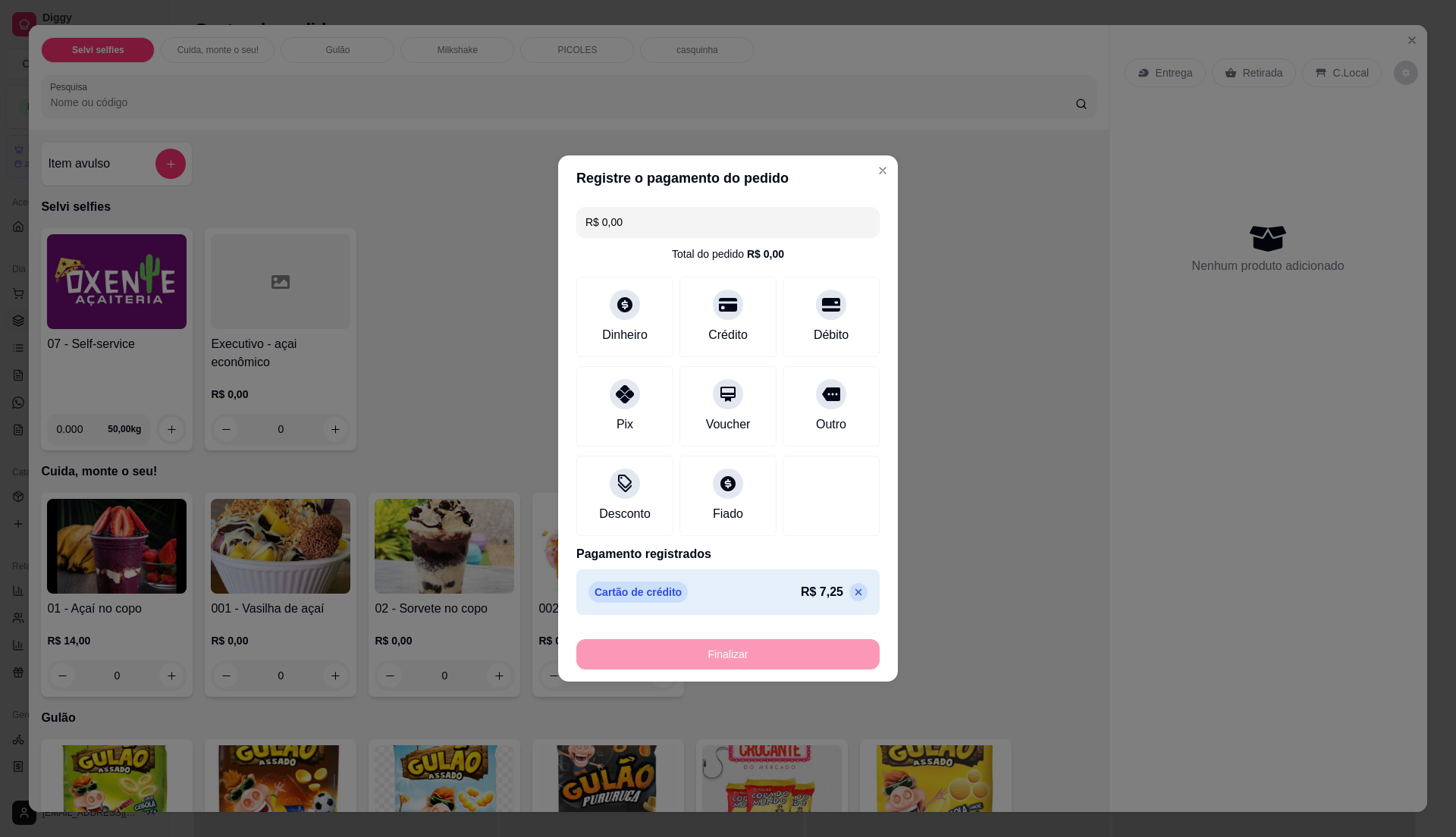
type input "-R$ 7,25"
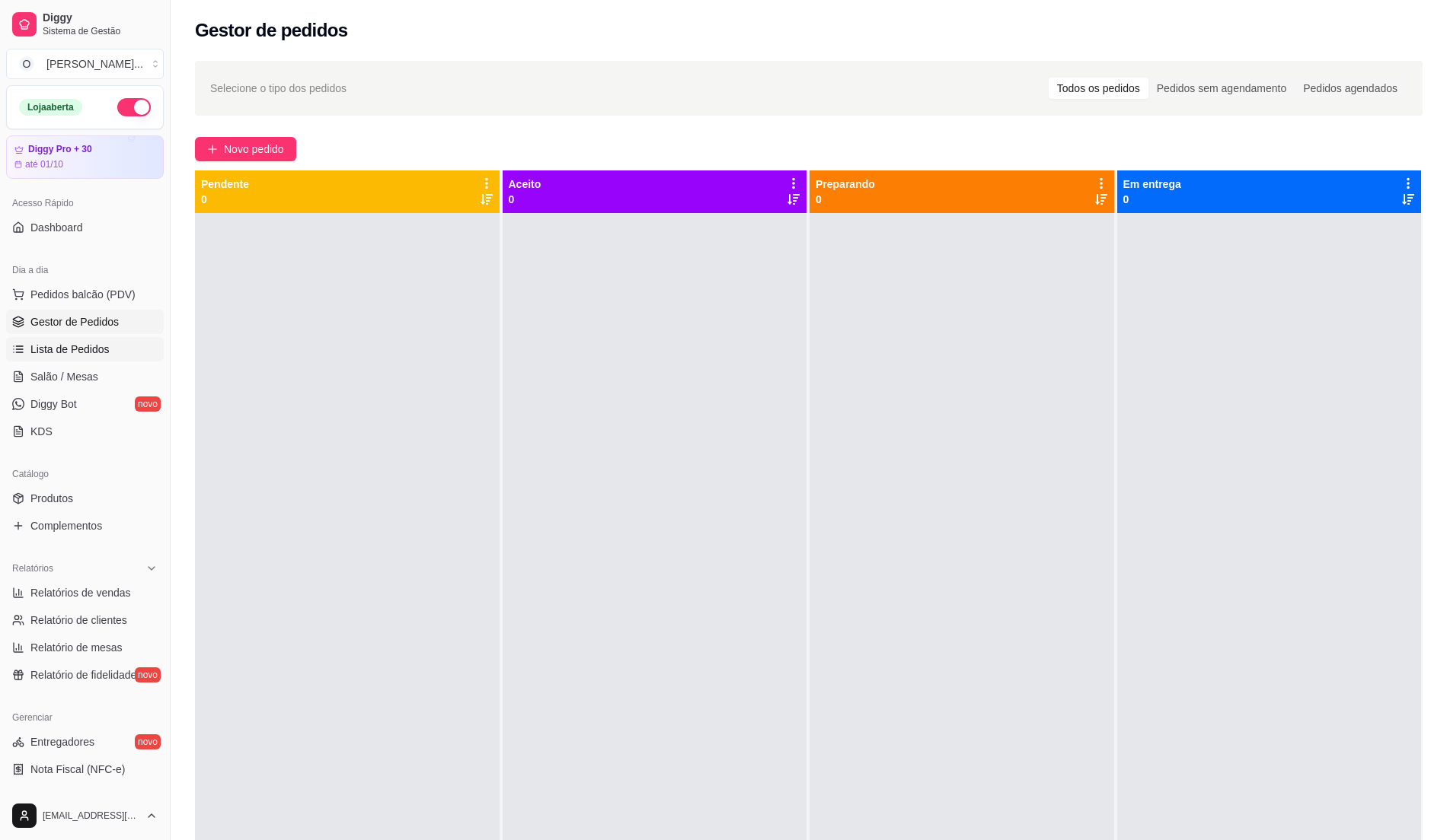
click at [92, 341] on link "Lista de Pedidos" at bounding box center [85, 349] width 158 height 25
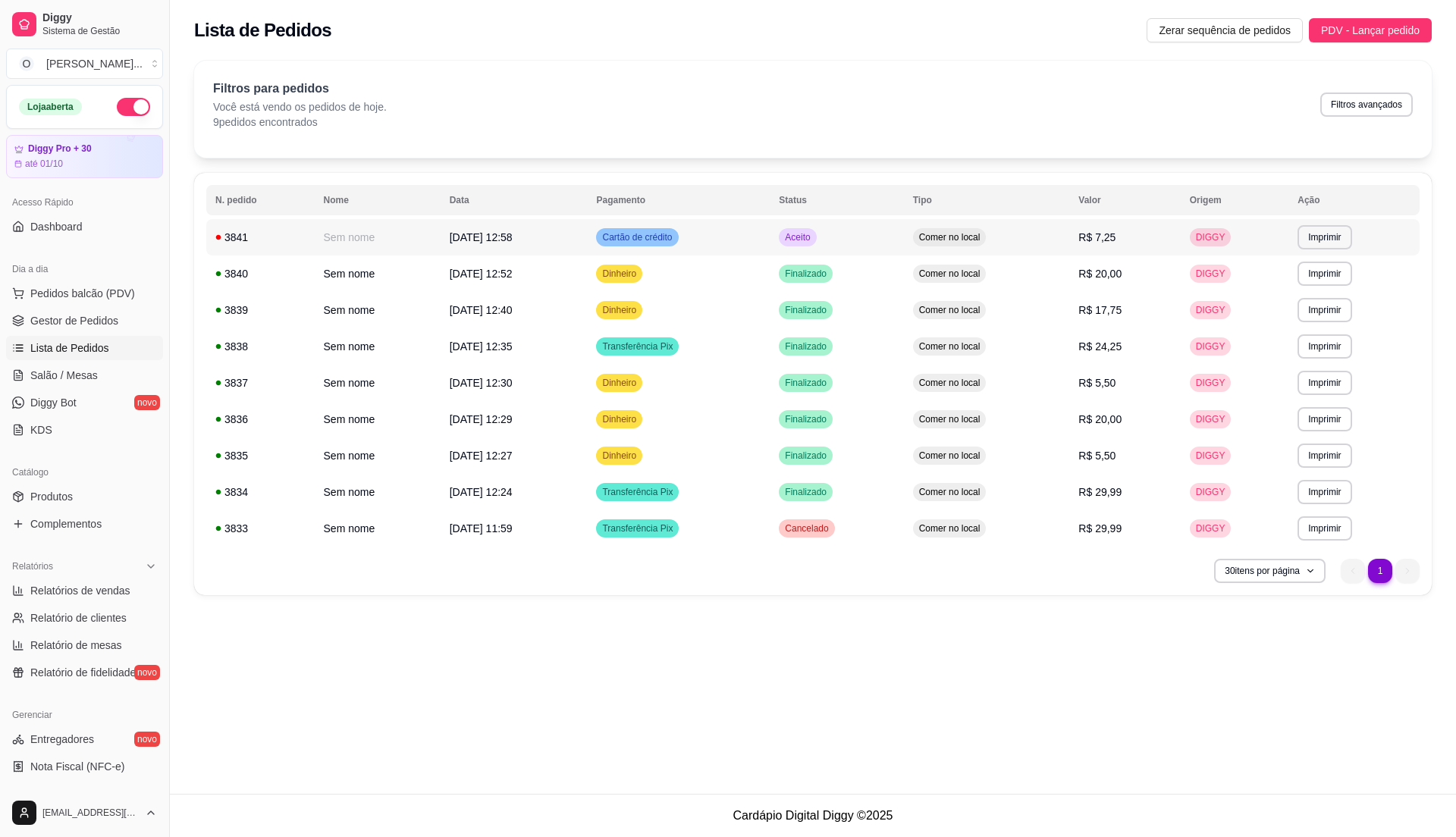
click at [895, 241] on td "Aceito" at bounding box center [836, 237] width 133 height 36
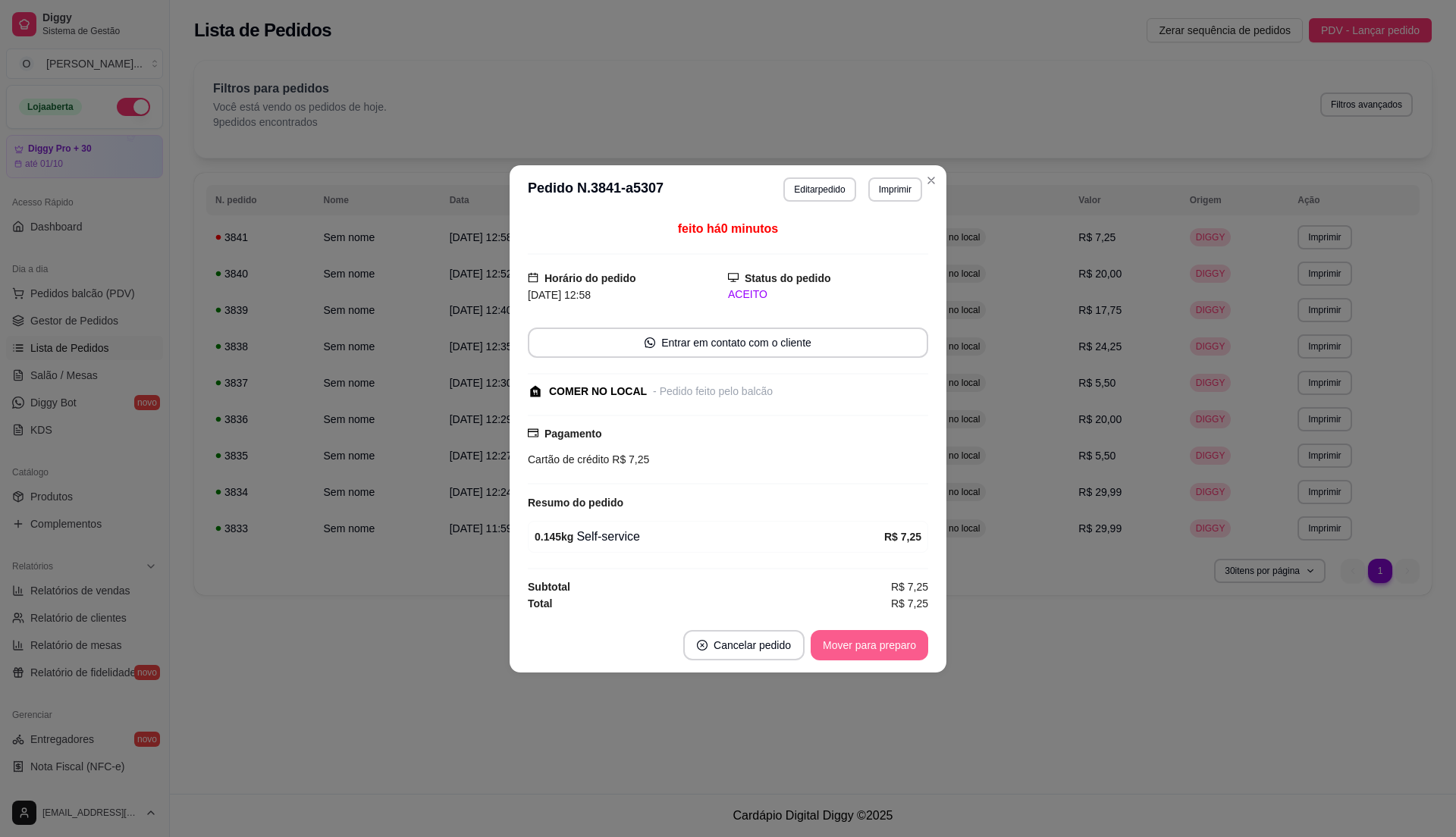
click at [877, 643] on button "Mover para preparo" at bounding box center [869, 645] width 117 height 31
click at [877, 643] on button "Mover para retirada disponível" at bounding box center [844, 645] width 168 height 31
click at [877, 643] on div "Mover para retirada disponível" at bounding box center [834, 645] width 189 height 31
click at [877, 643] on button "Mover para finalizado" at bounding box center [865, 645] width 122 height 30
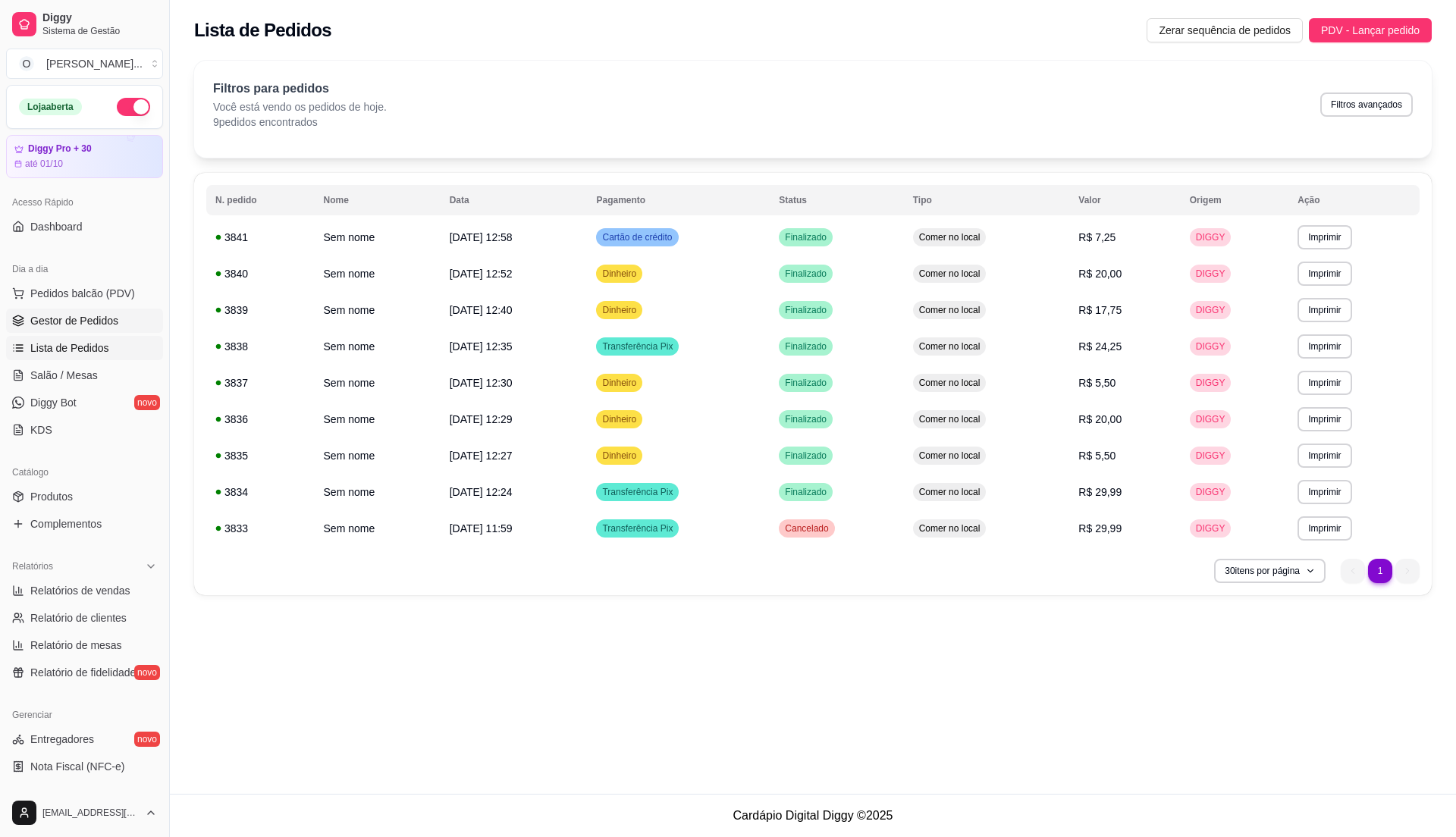
click at [116, 322] on link "Gestor de Pedidos" at bounding box center [84, 321] width 157 height 25
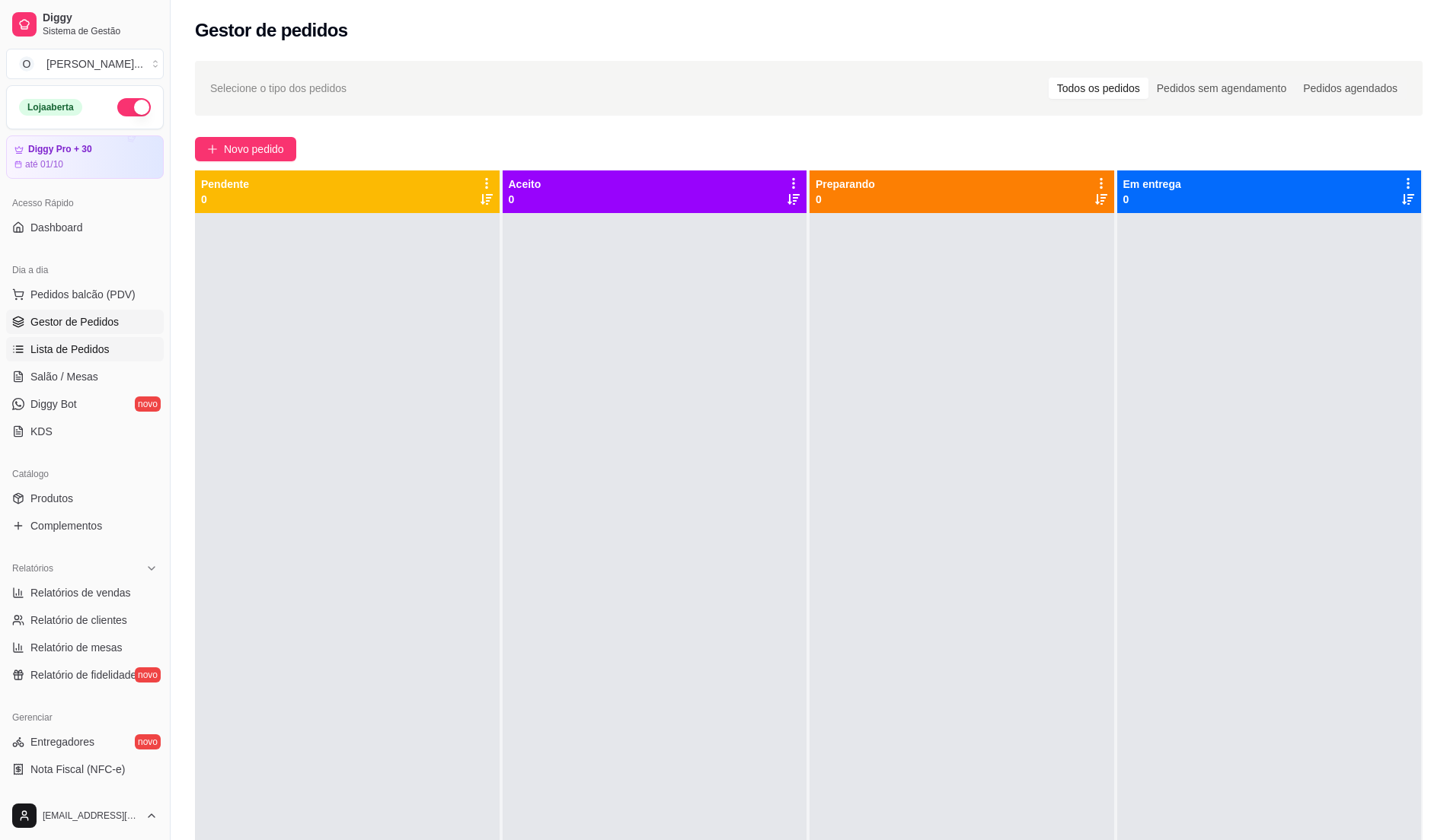
click at [93, 339] on link "Lista de Pedidos" at bounding box center [85, 349] width 158 height 25
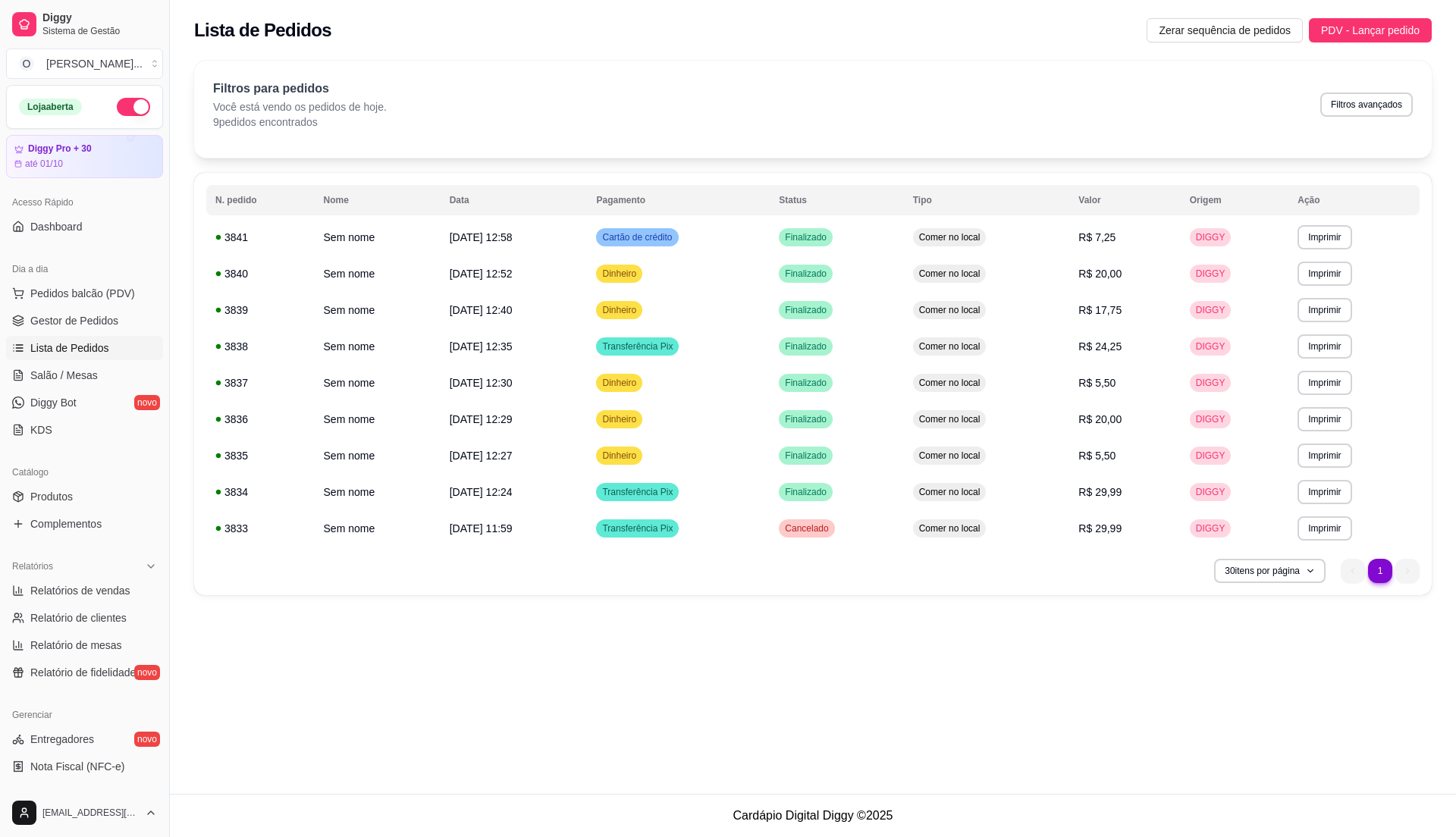
click at [581, 753] on div "**********" at bounding box center [813, 397] width 1286 height 794
click at [87, 317] on span "Gestor de Pedidos" at bounding box center [74, 321] width 88 height 15
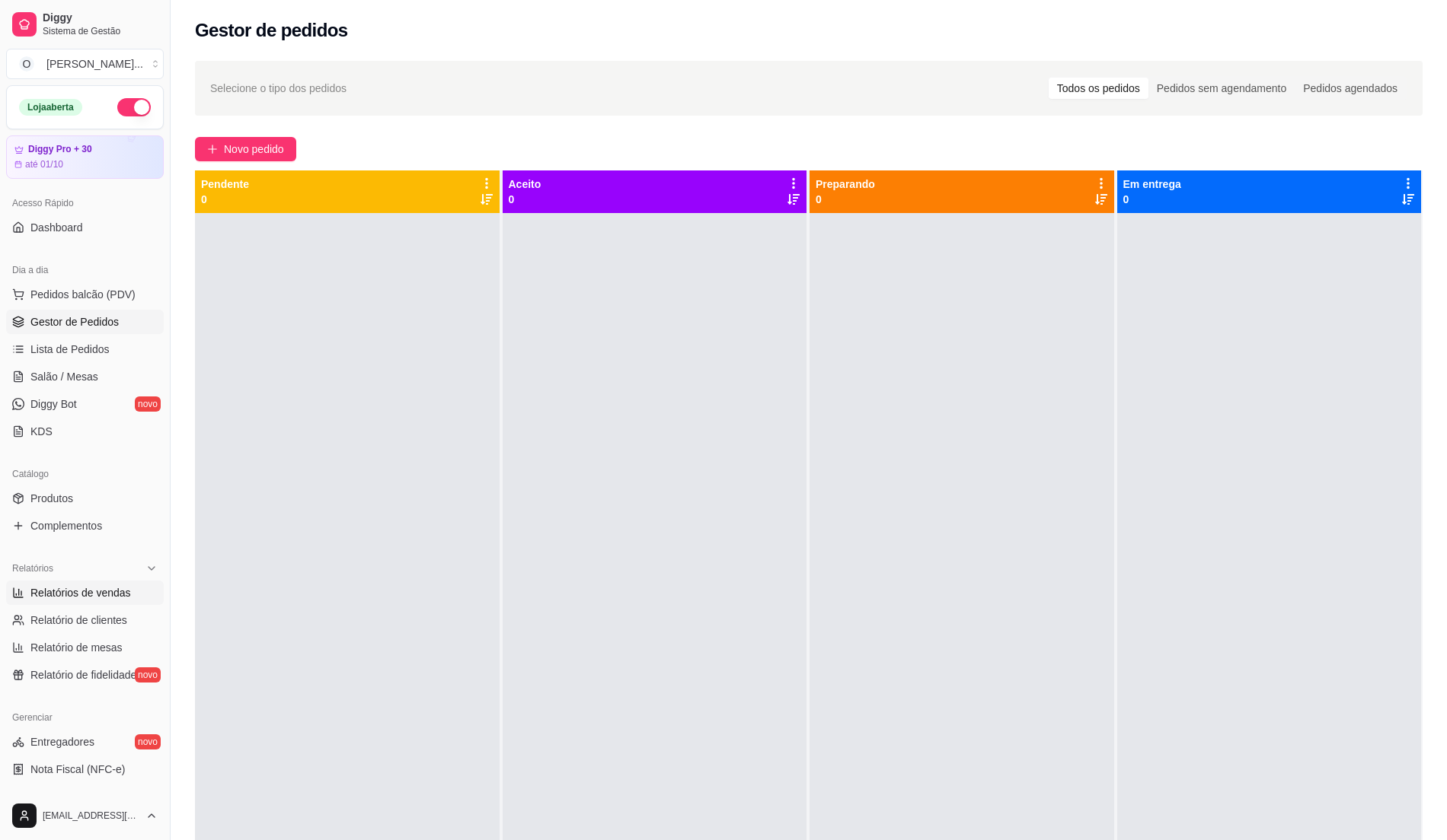
click at [96, 605] on link "Relatórios de vendas" at bounding box center [85, 593] width 158 height 25
select select "ALL"
select select "0"
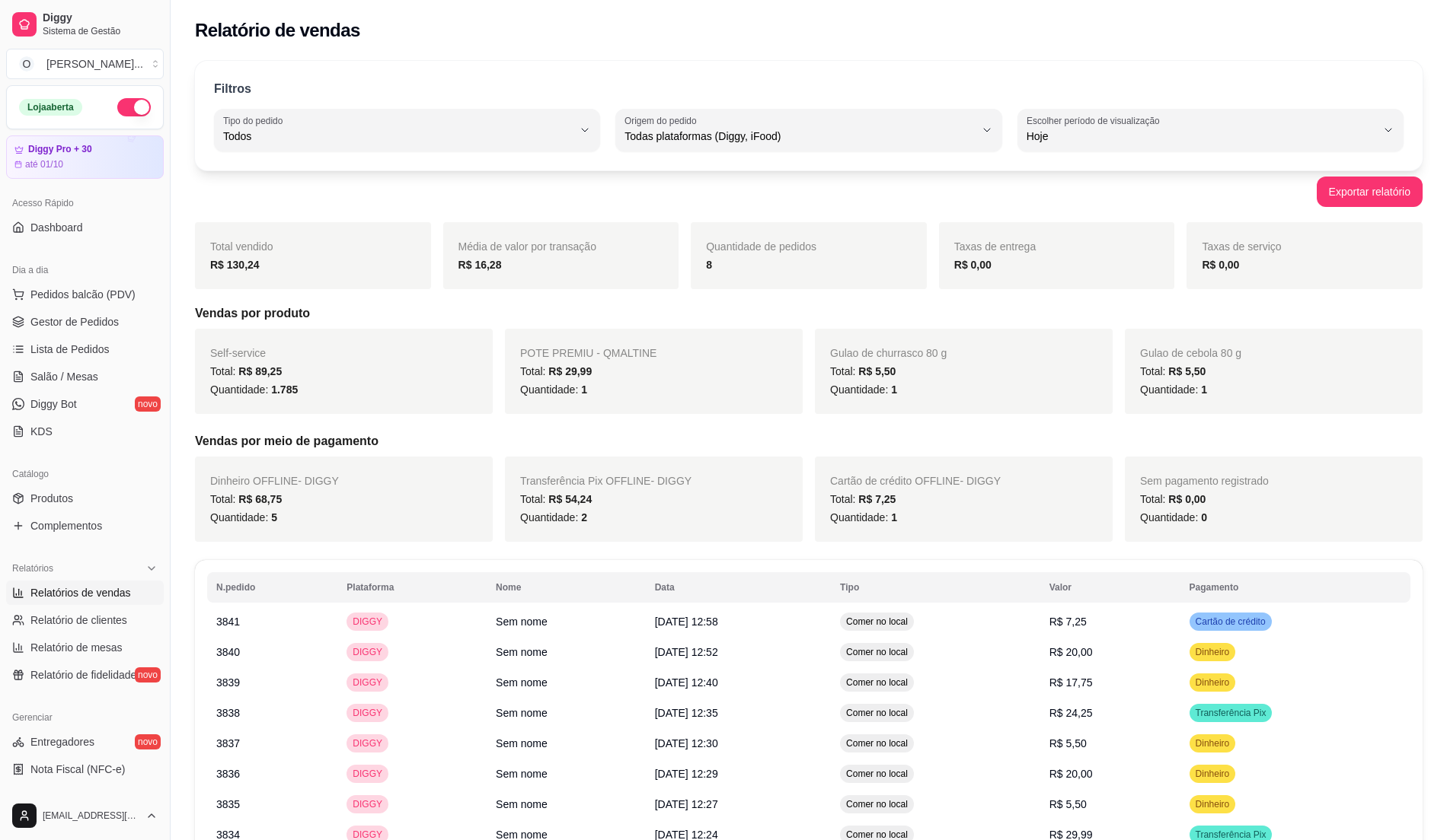
click at [99, 452] on div "Loja aberta Diggy Pro + 30 até 01/10 Acesso Rápido Dashboard Dia a dia Pedidos …" at bounding box center [85, 438] width 170 height 706
click at [71, 325] on span "Gestor de Pedidos" at bounding box center [75, 322] width 89 height 15
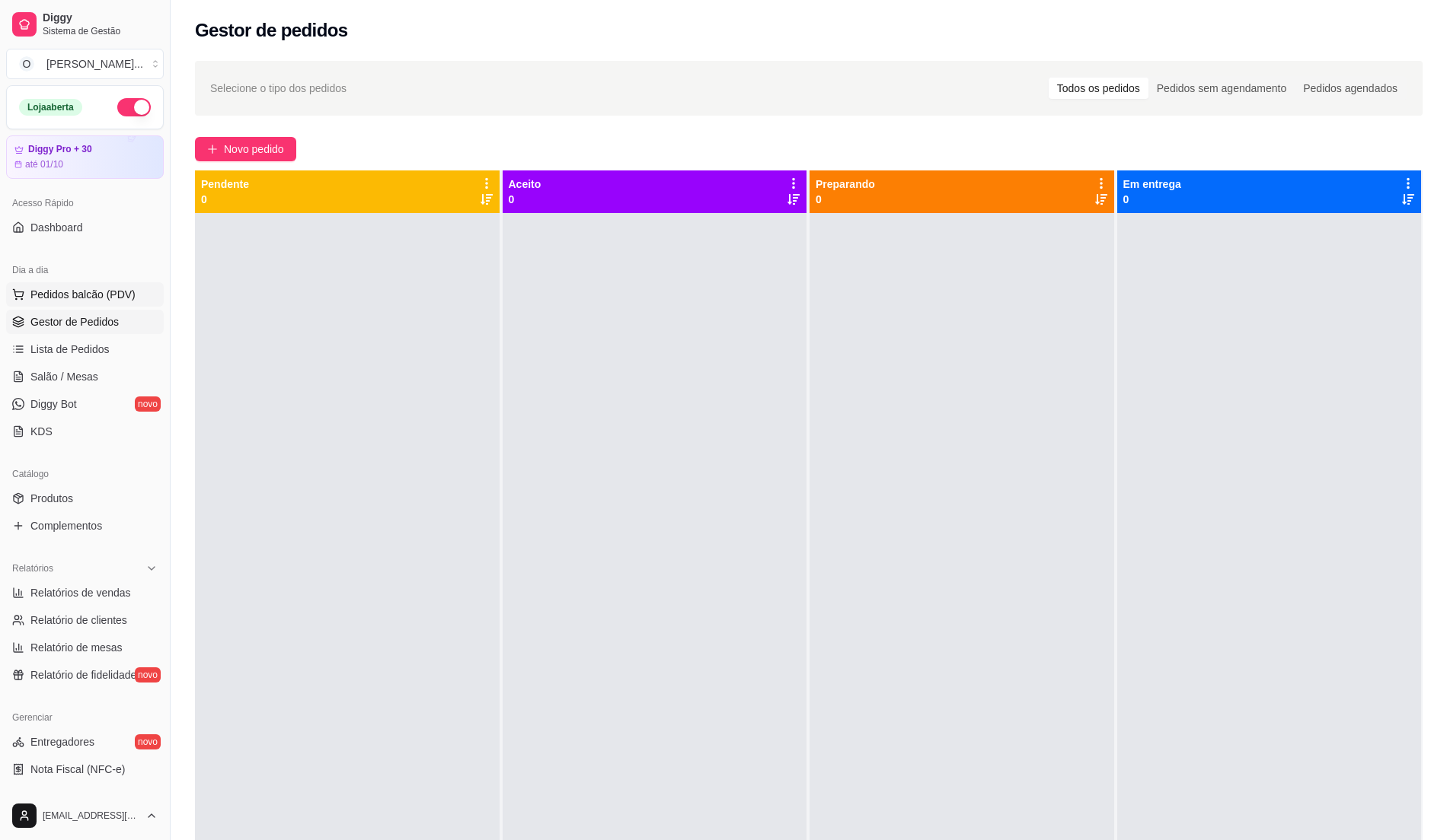
click at [107, 298] on span "Pedidos balcão (PDV)" at bounding box center [83, 295] width 105 height 15
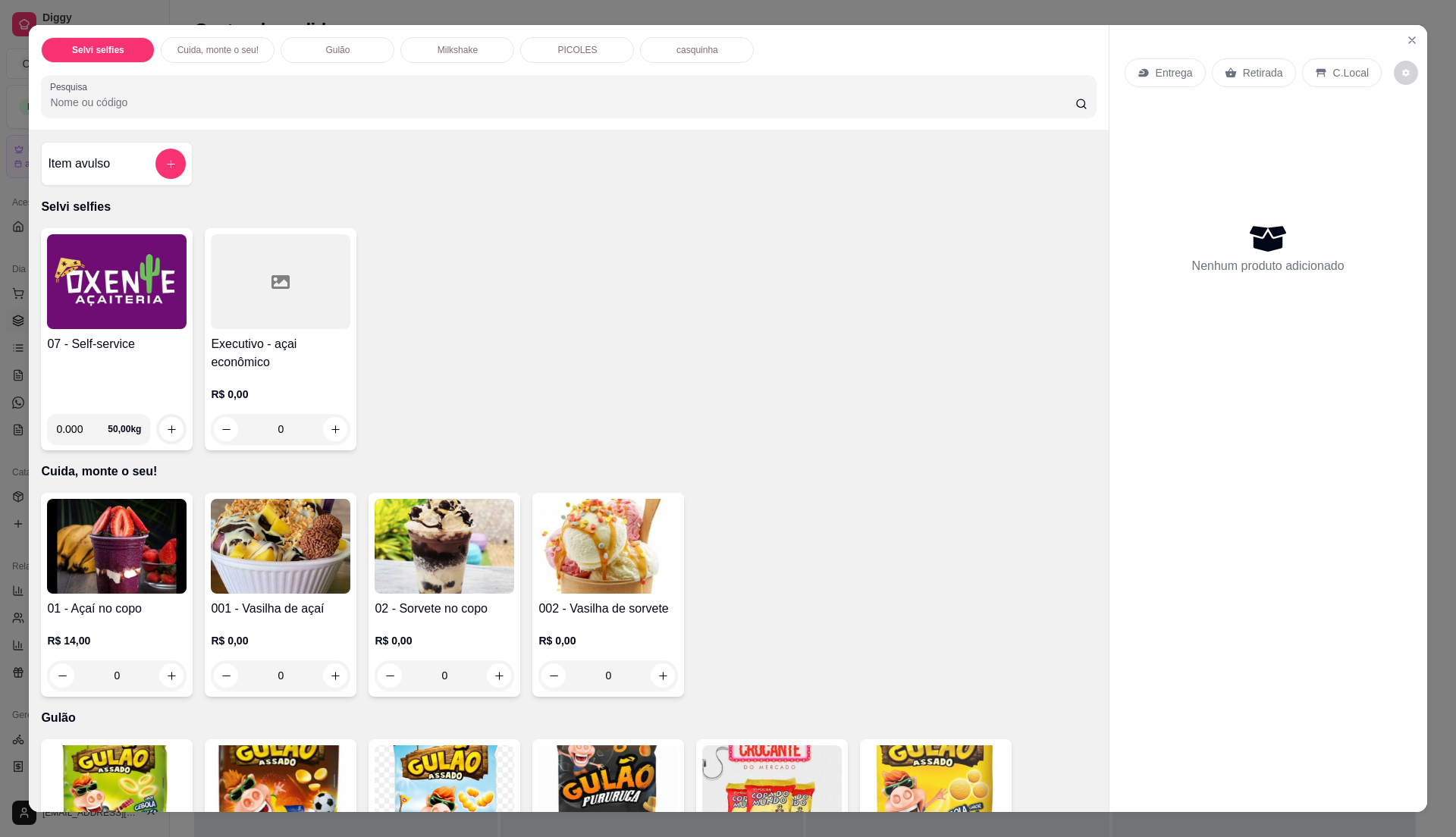
click at [124, 369] on div "07 - Self-service" at bounding box center [116, 368] width 139 height 67
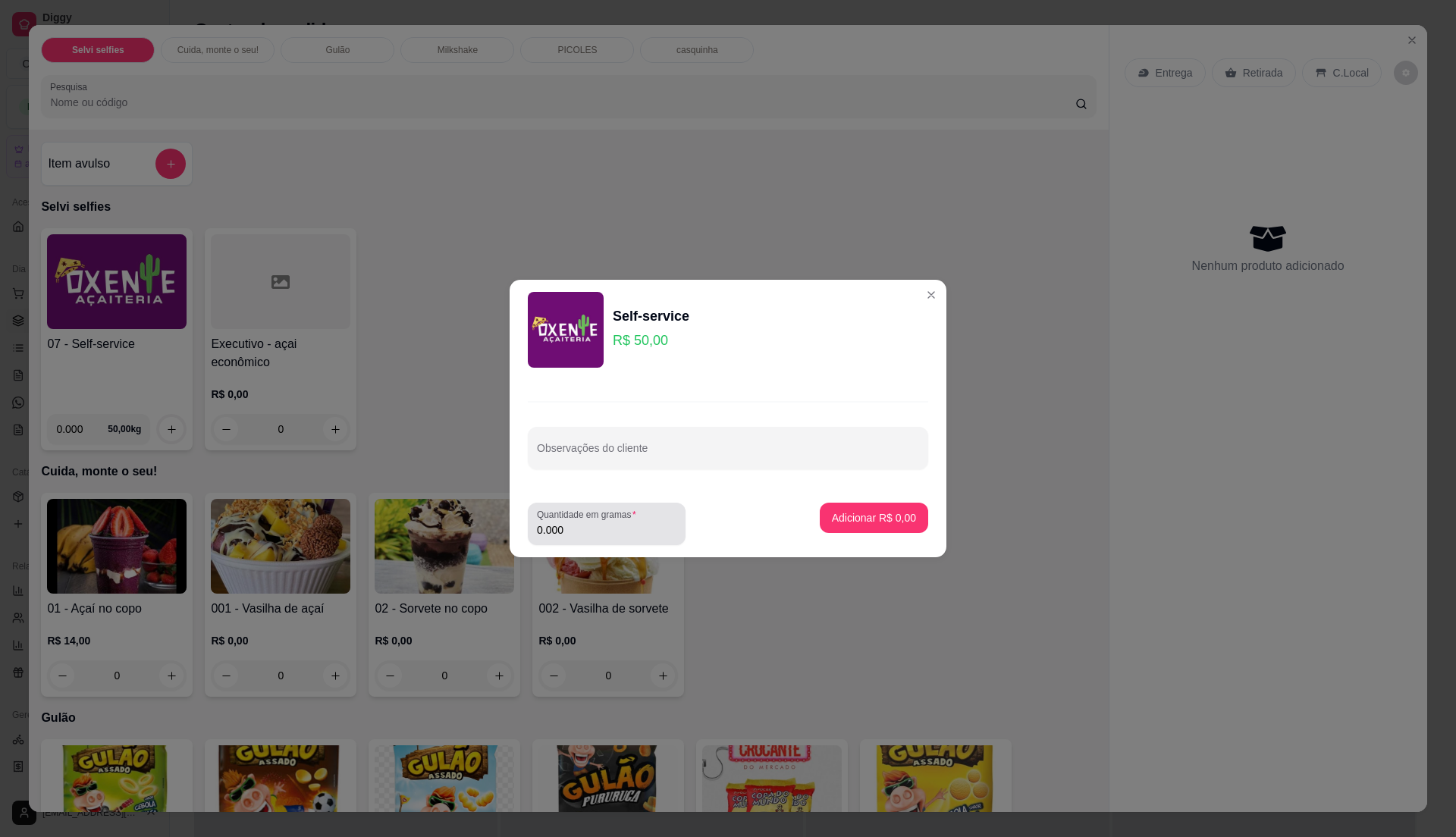
click at [620, 523] on input "0.000" at bounding box center [607, 530] width 139 height 15
click at [620, 523] on input "0" at bounding box center [607, 530] width 139 height 15
type input "0.295"
click at [862, 524] on p "Adicionar R$ 14,75" at bounding box center [871, 518] width 90 height 15
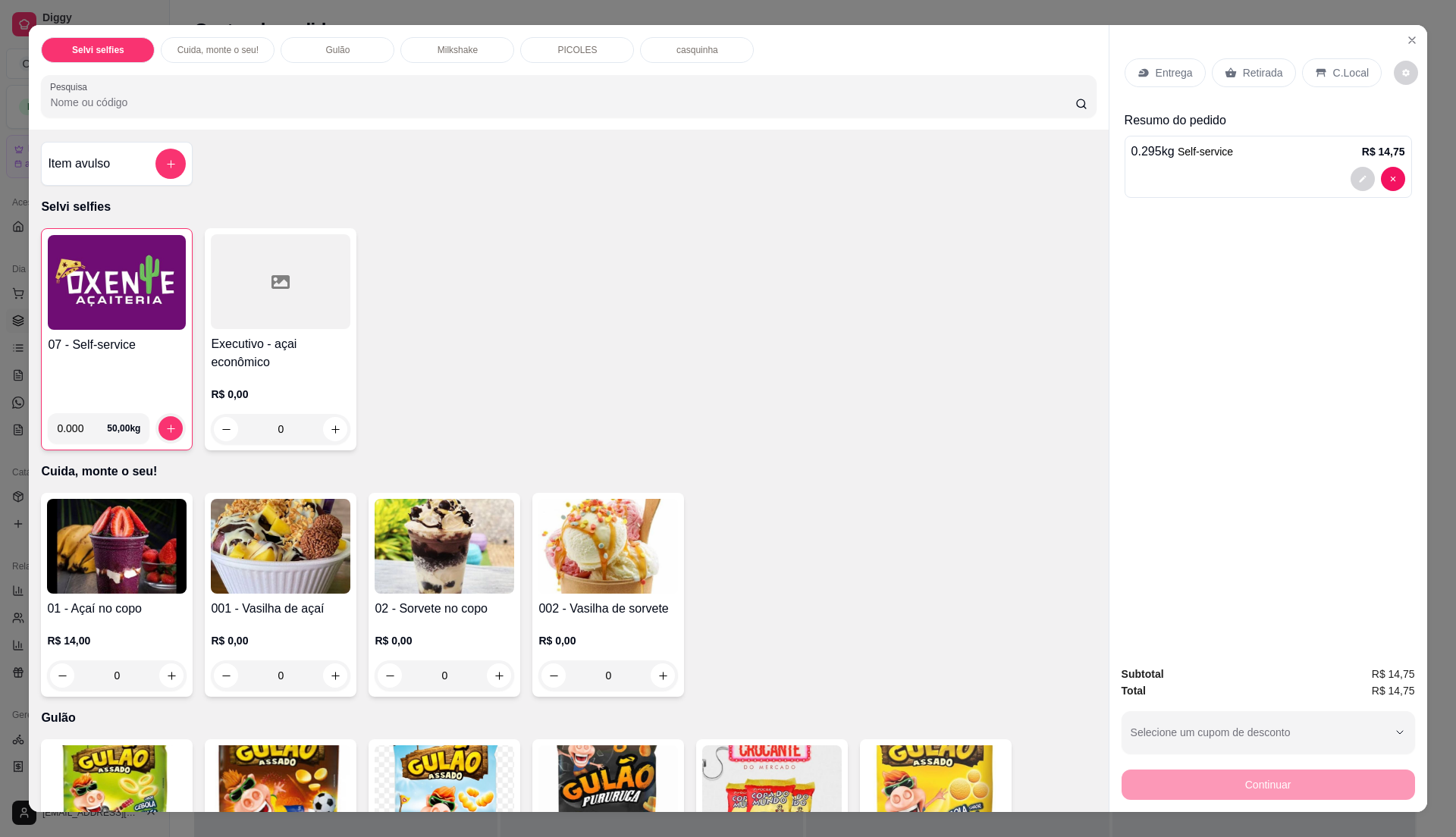
click at [1341, 64] on div "C.Local" at bounding box center [1342, 73] width 80 height 29
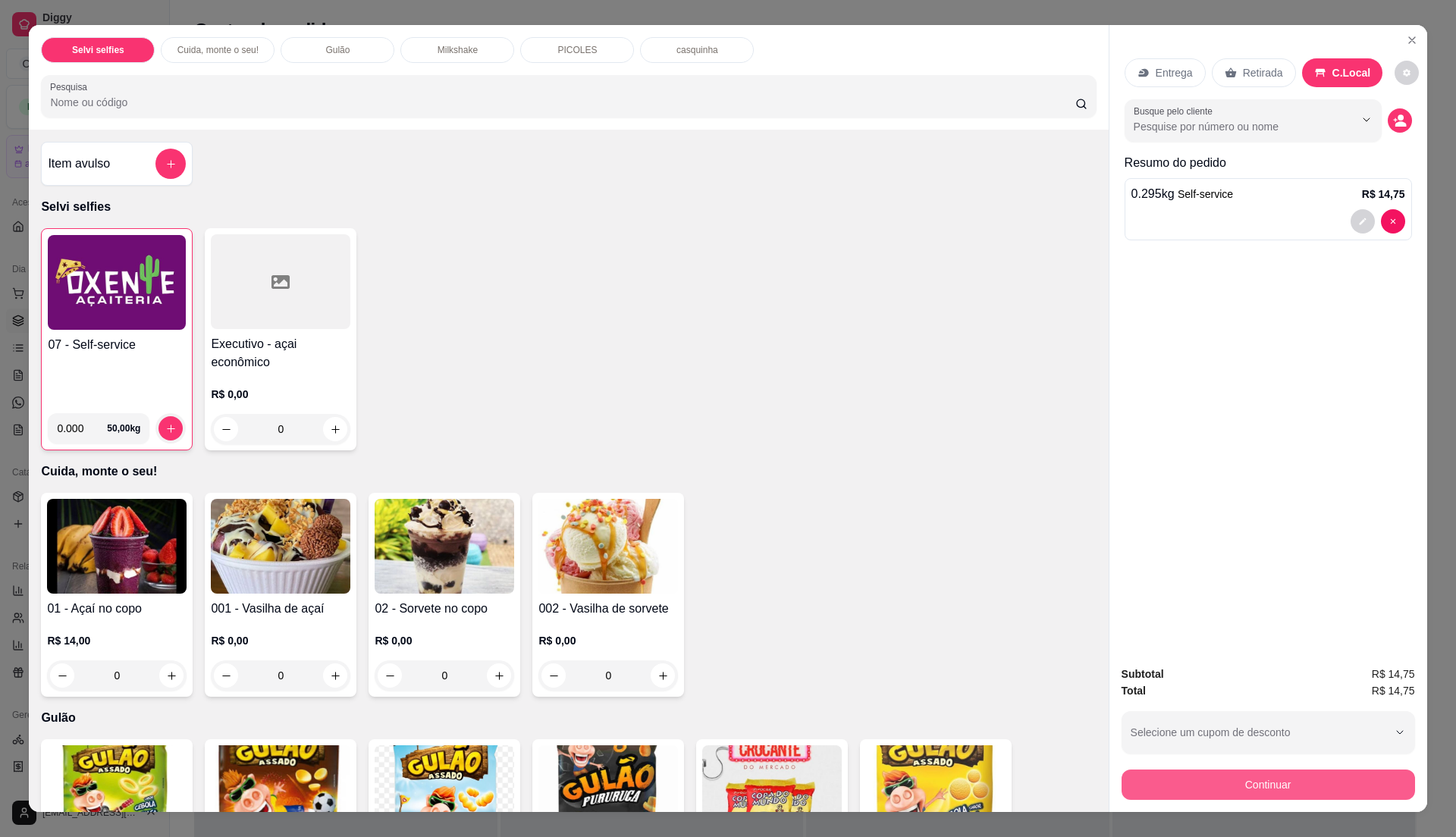
click at [1238, 790] on button "Continuar" at bounding box center [1268, 785] width 293 height 31
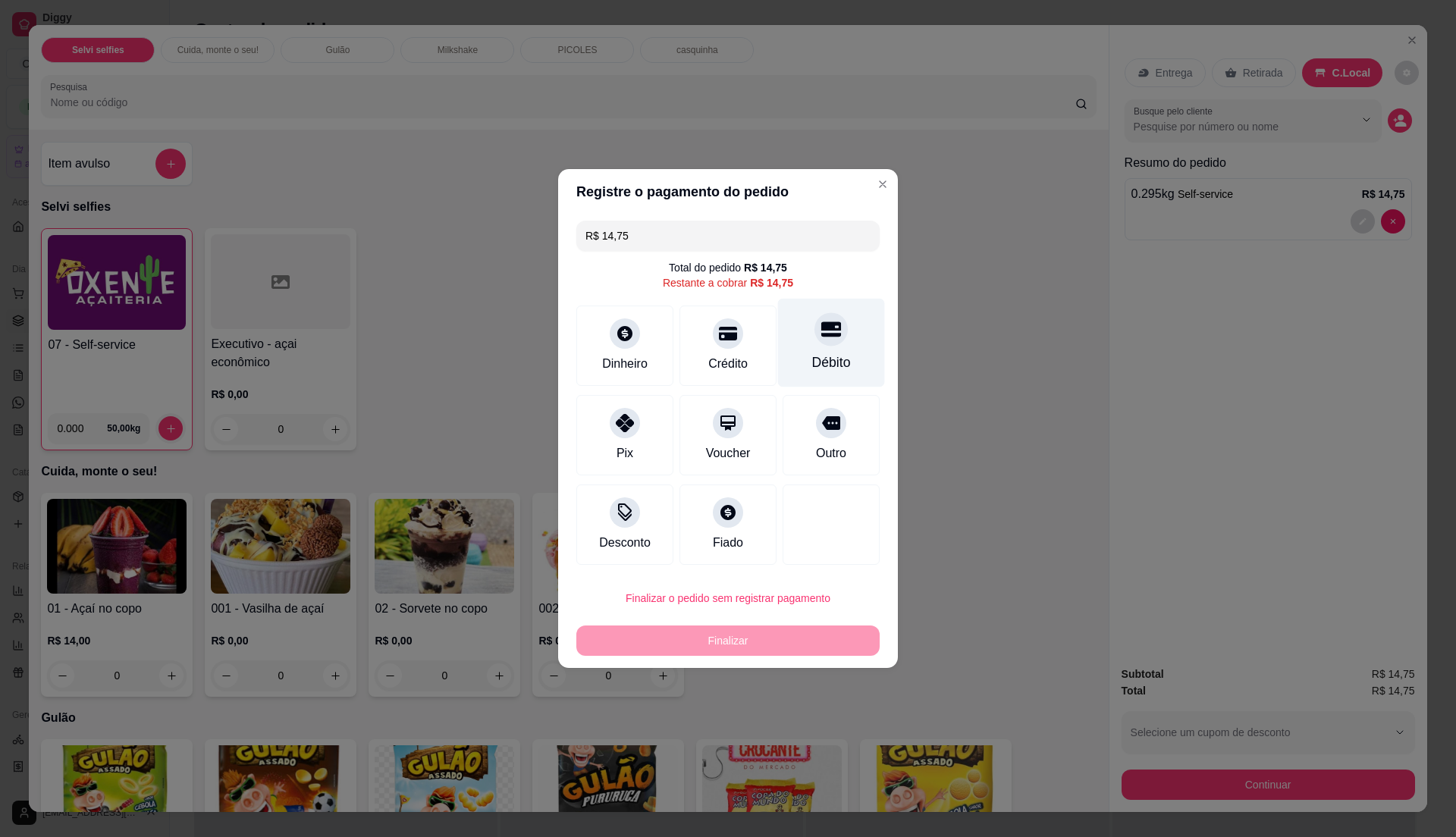
click at [834, 372] on div "Débito" at bounding box center [831, 363] width 38 height 20
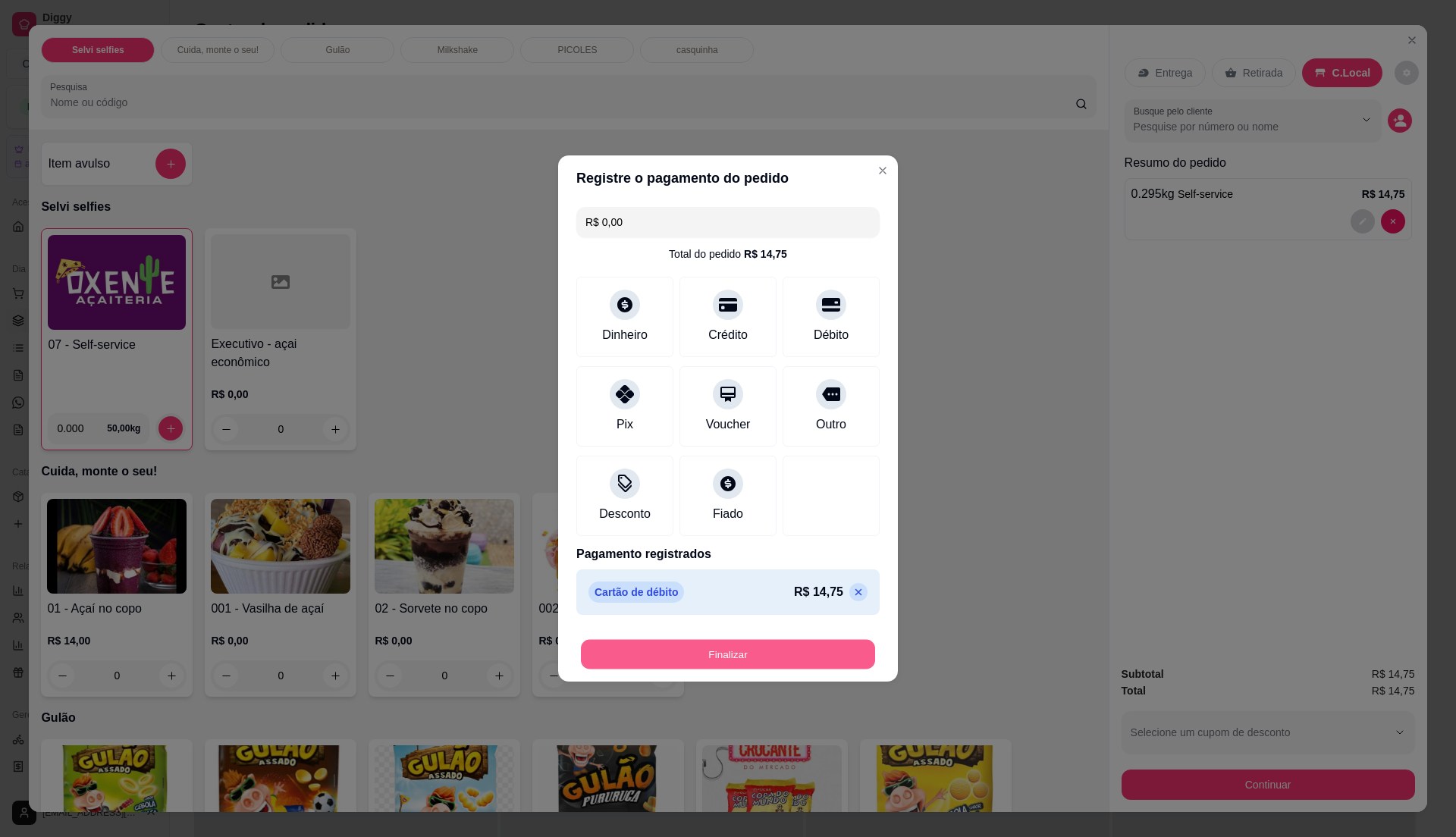
click at [773, 651] on button "Finalizar" at bounding box center [728, 655] width 294 height 30
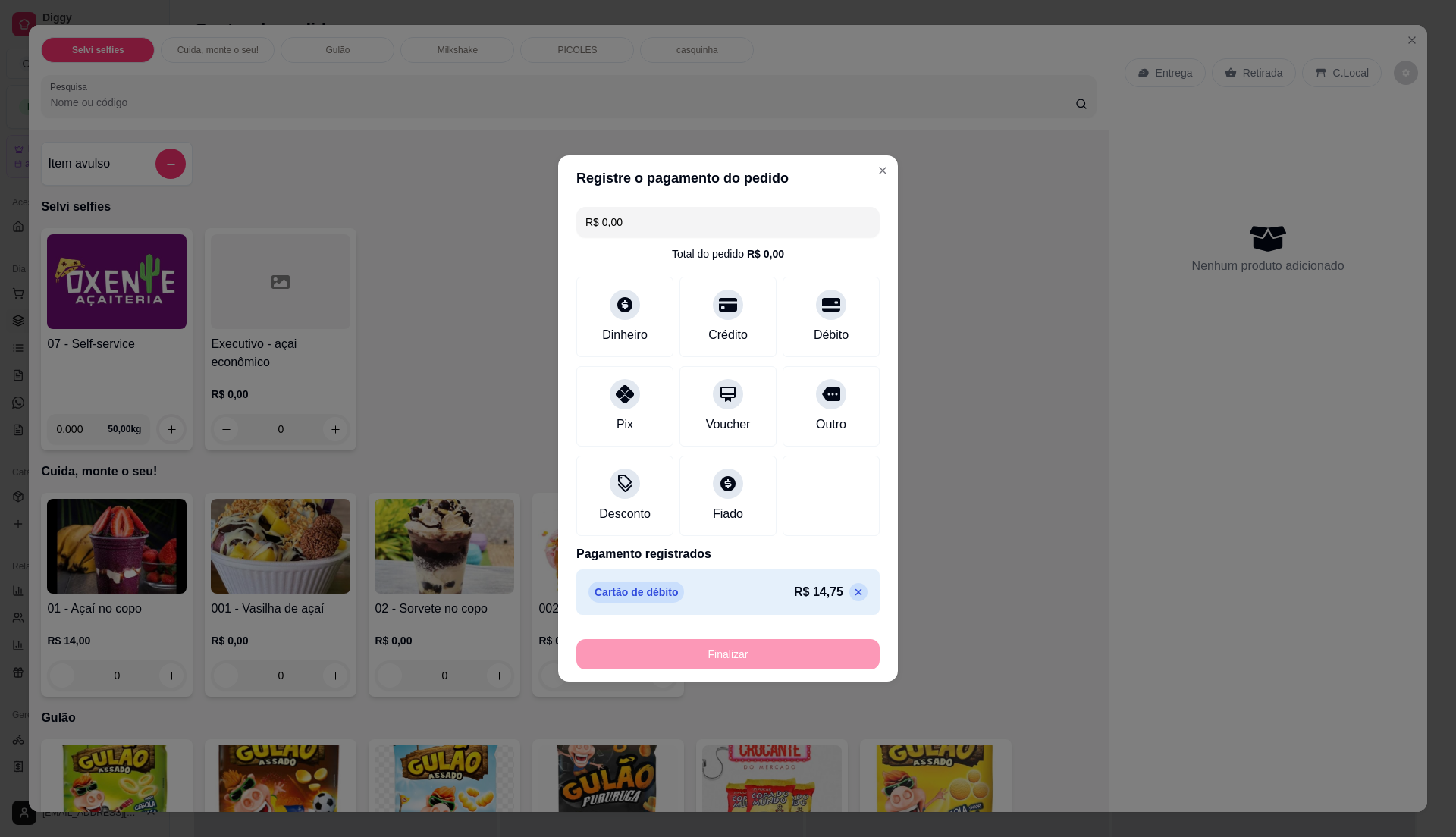
type input "-R$ 14,75"
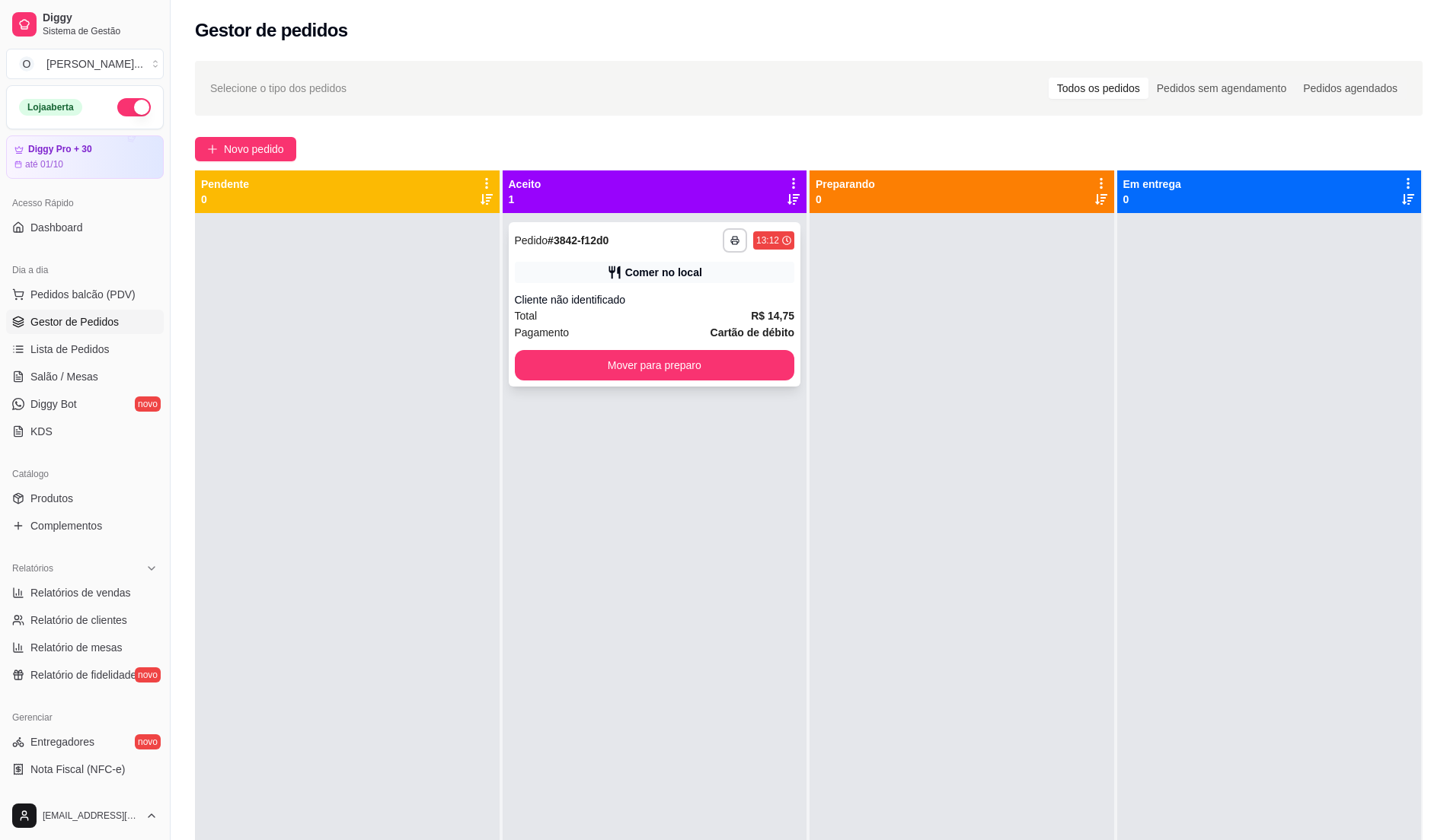
click at [716, 288] on div "**********" at bounding box center [655, 305] width 292 height 165
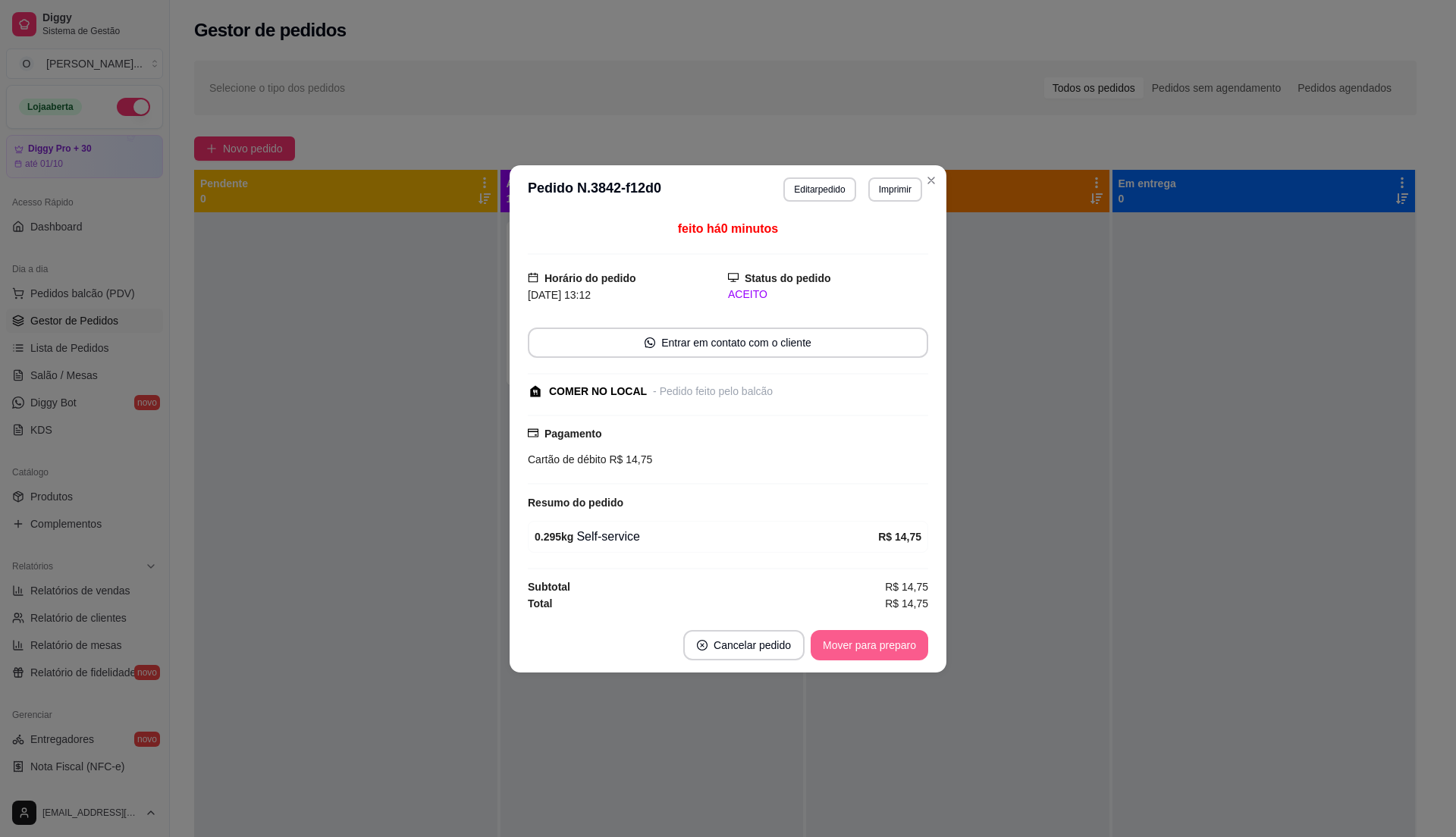
click at [914, 650] on button "Mover para preparo" at bounding box center [869, 645] width 117 height 31
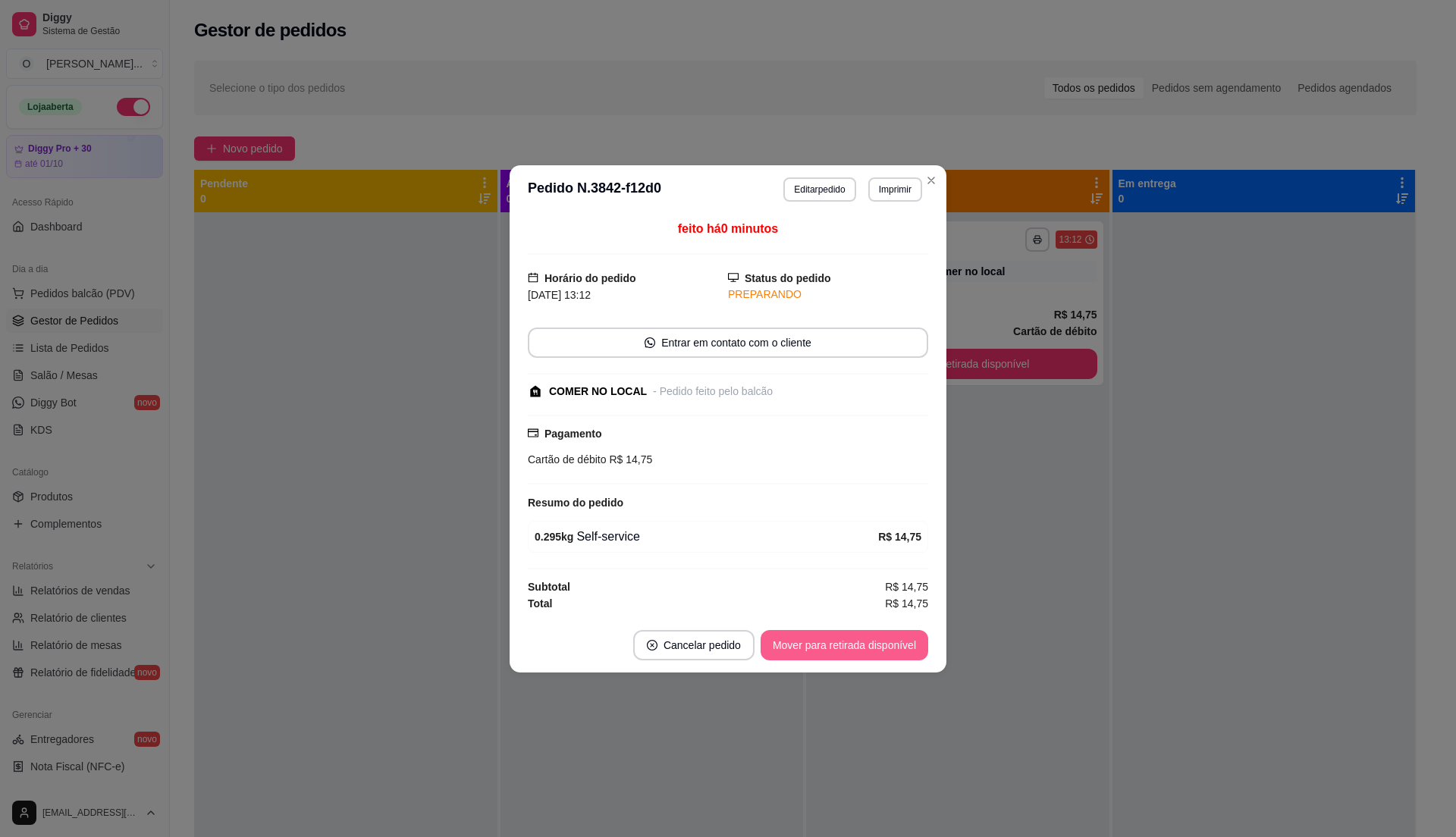
click at [919, 644] on button "Mover para retirada disponível" at bounding box center [844, 645] width 168 height 31
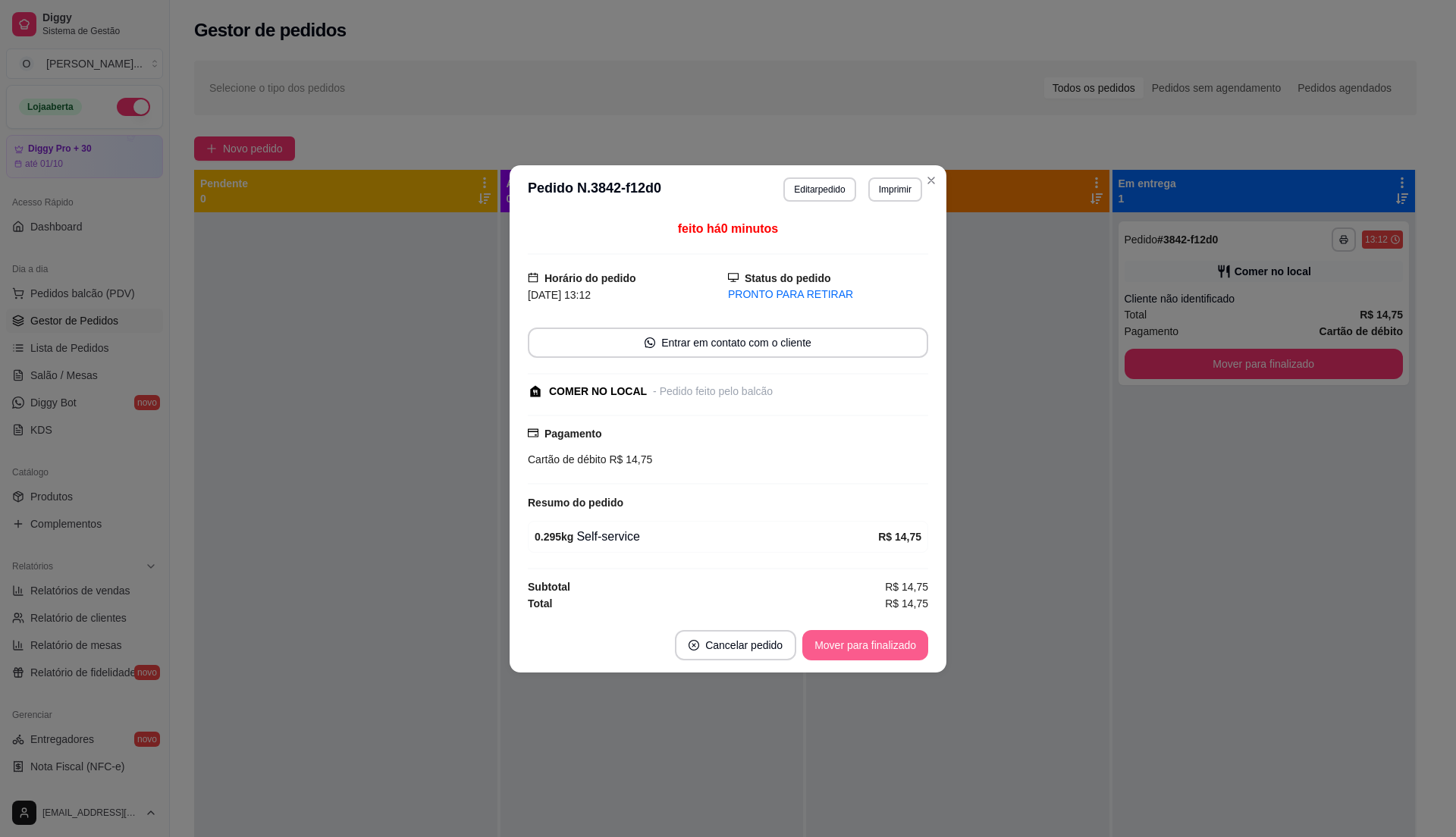
click at [919, 644] on button "Mover para finalizado" at bounding box center [865, 645] width 126 height 31
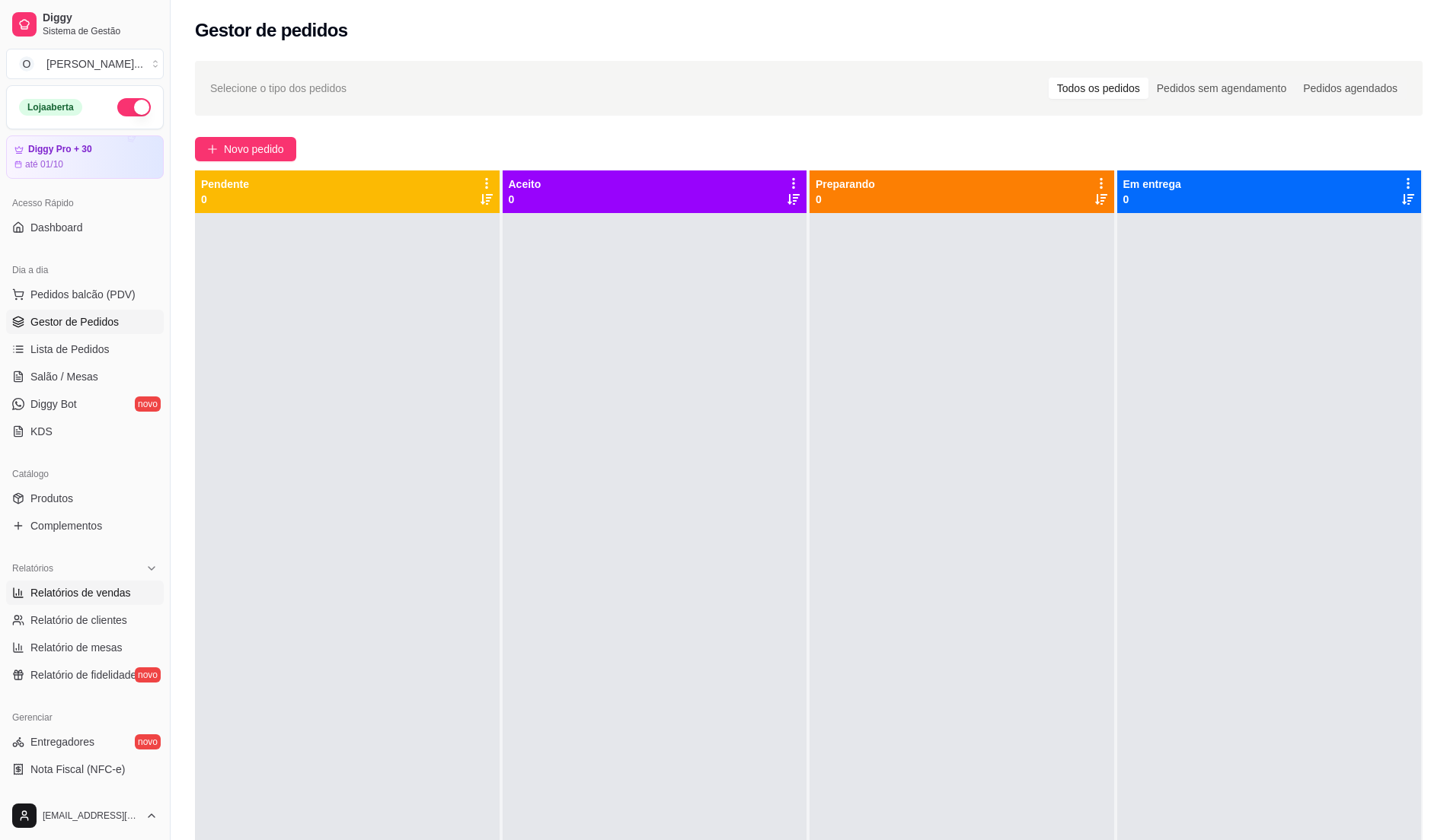
click at [32, 592] on span "Relatórios de vendas" at bounding box center [81, 593] width 101 height 15
select select "ALL"
select select "0"
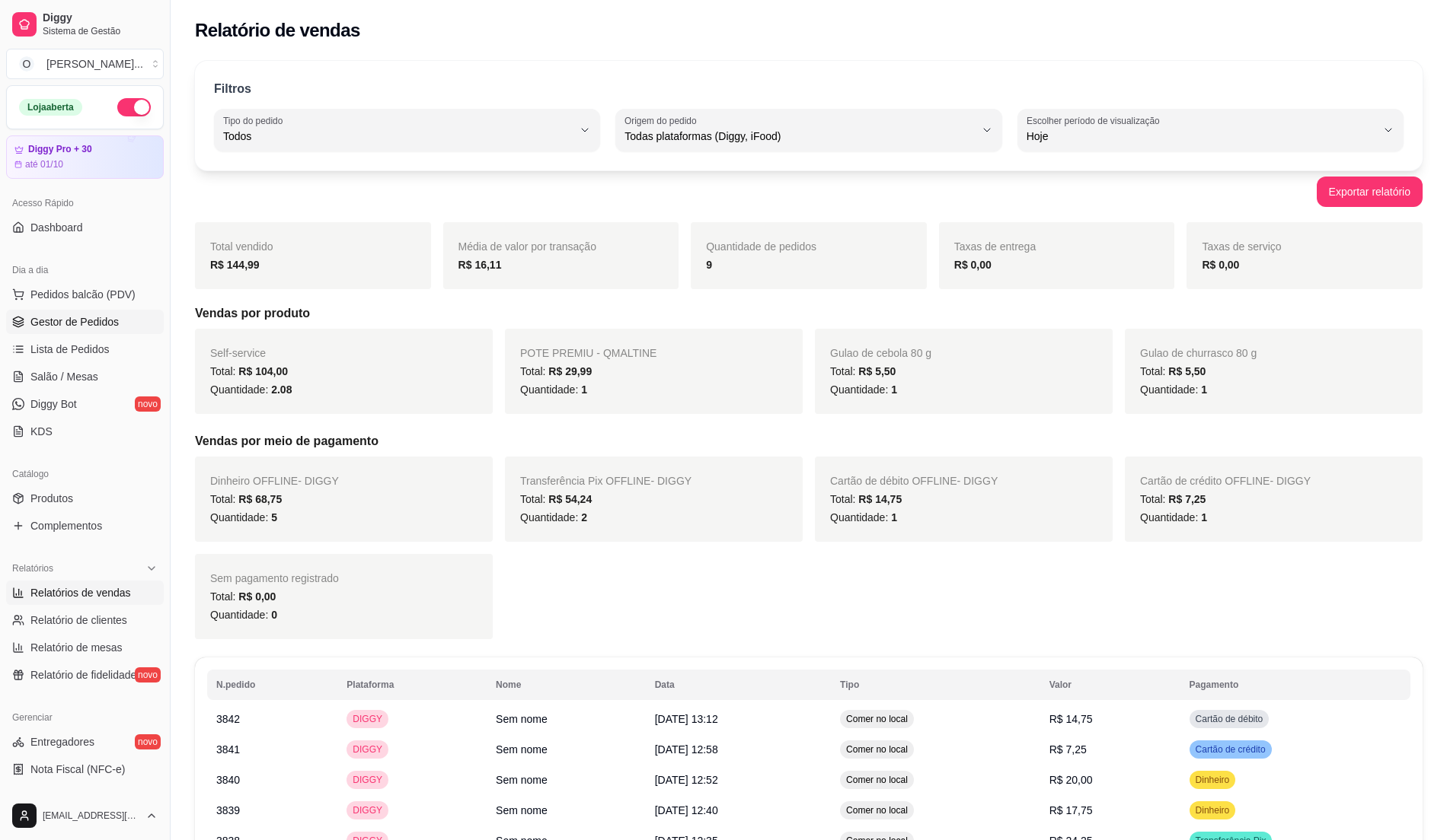
click at [80, 320] on span "Gestor de Pedidos" at bounding box center [75, 322] width 89 height 15
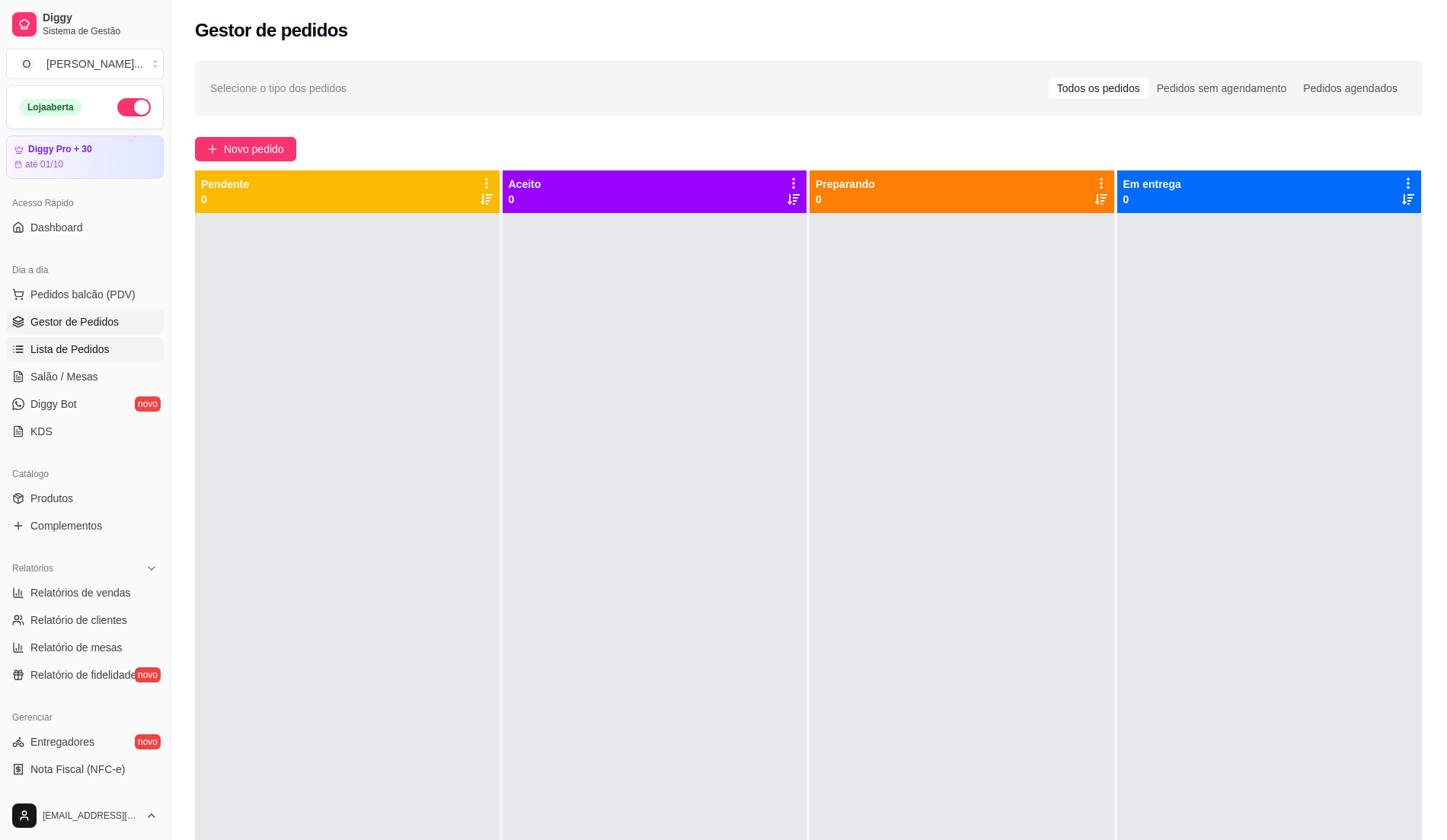
drag, startPoint x: 98, startPoint y: 341, endPoint x: 83, endPoint y: 342, distance: 15.0
click at [95, 341] on link "Lista de Pedidos" at bounding box center [85, 349] width 158 height 25
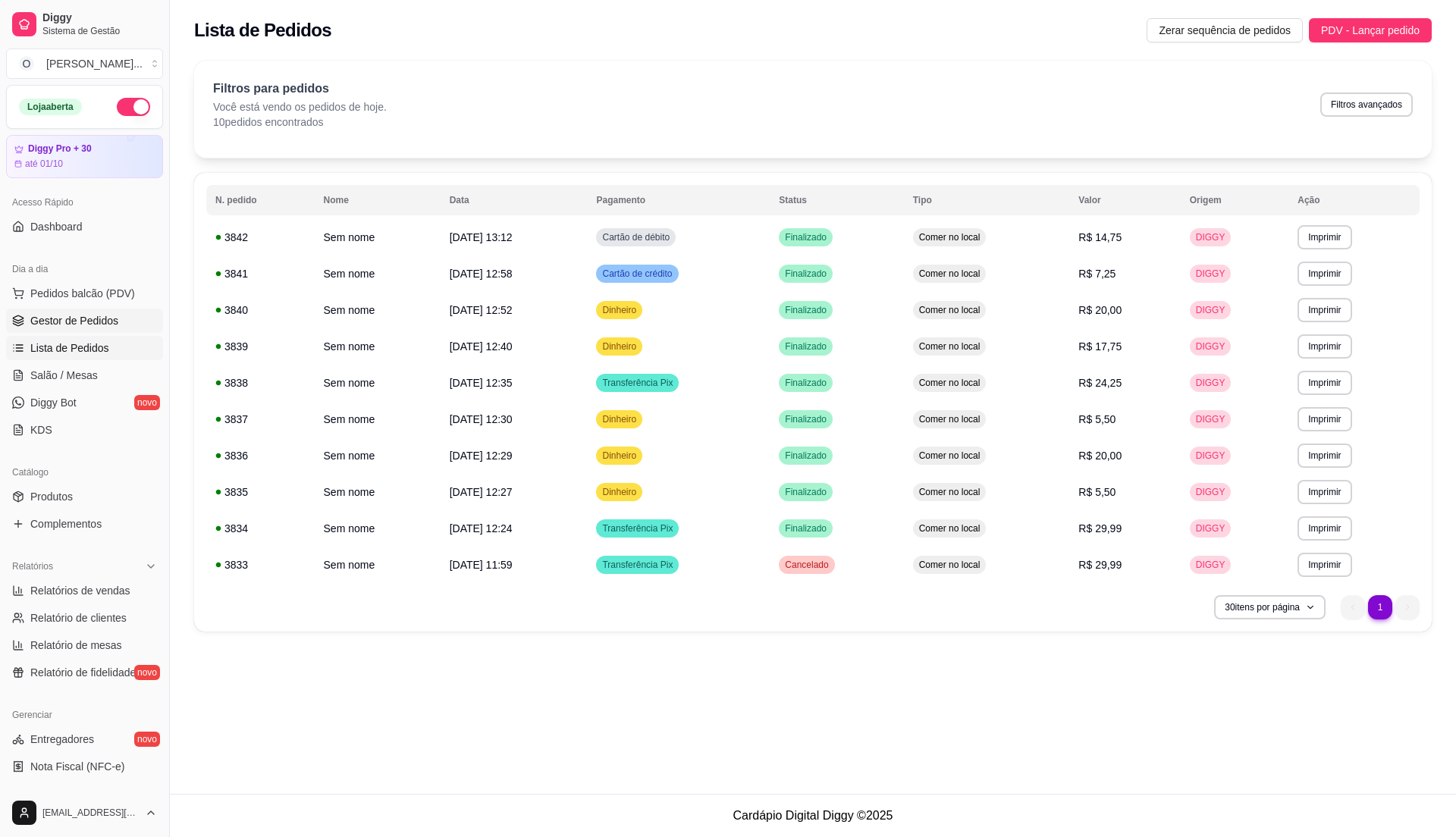
click at [112, 322] on span "Gestor de Pedidos" at bounding box center [74, 321] width 88 height 15
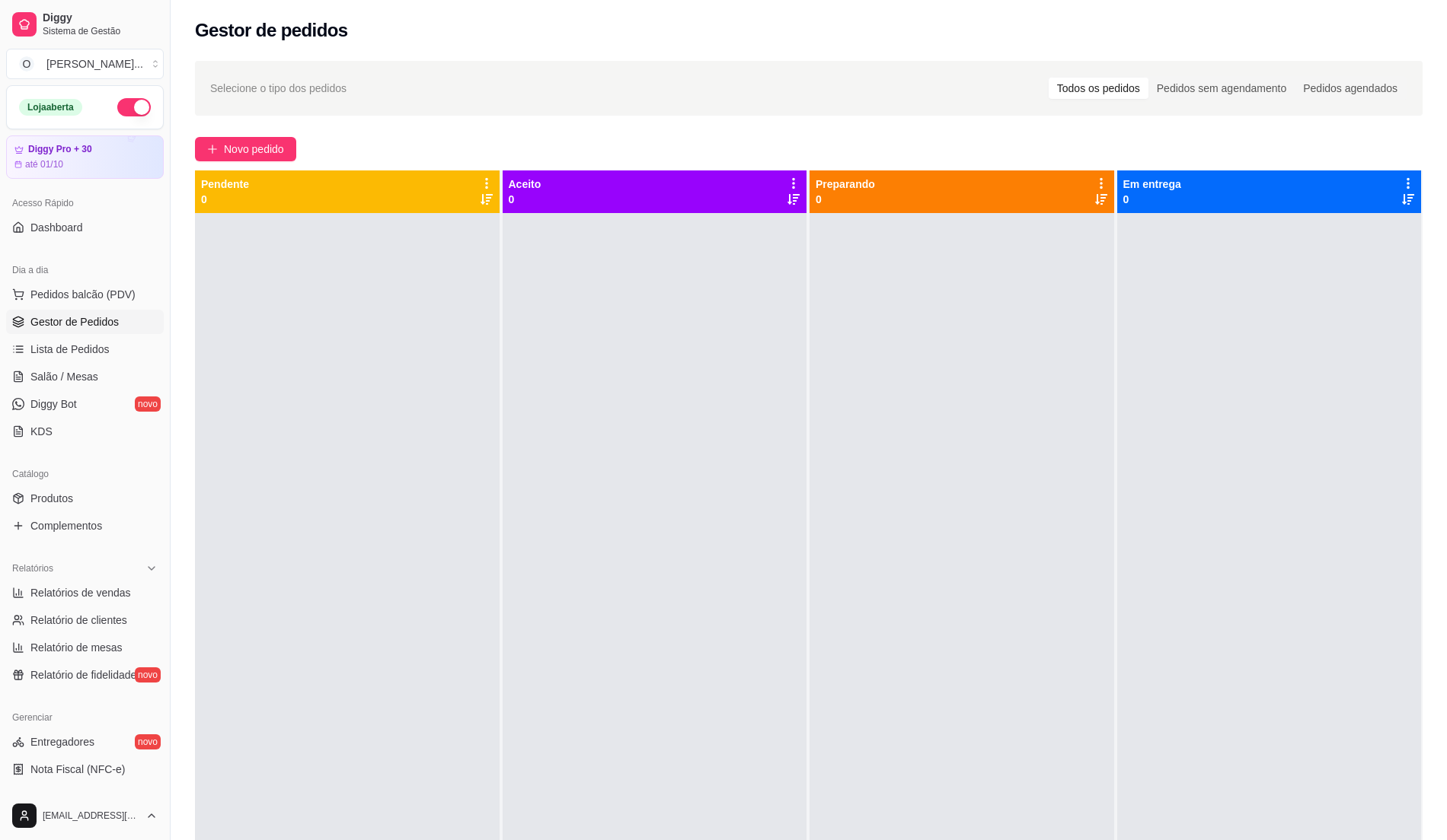
click at [42, 478] on div "Catálogo" at bounding box center [85, 475] width 158 height 25
click at [74, 503] on link "Produtos" at bounding box center [85, 498] width 158 height 25
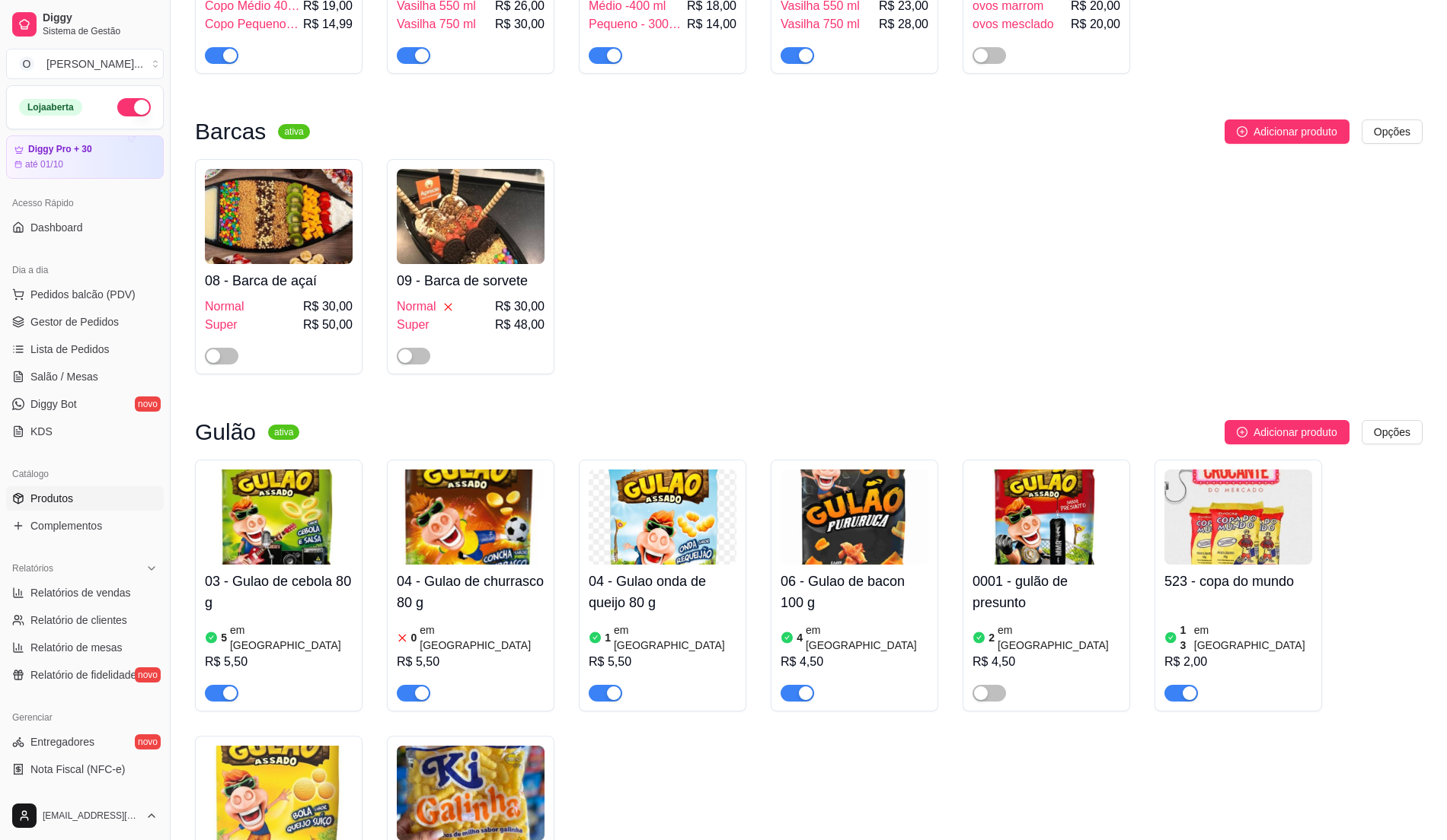
scroll to position [913, 0]
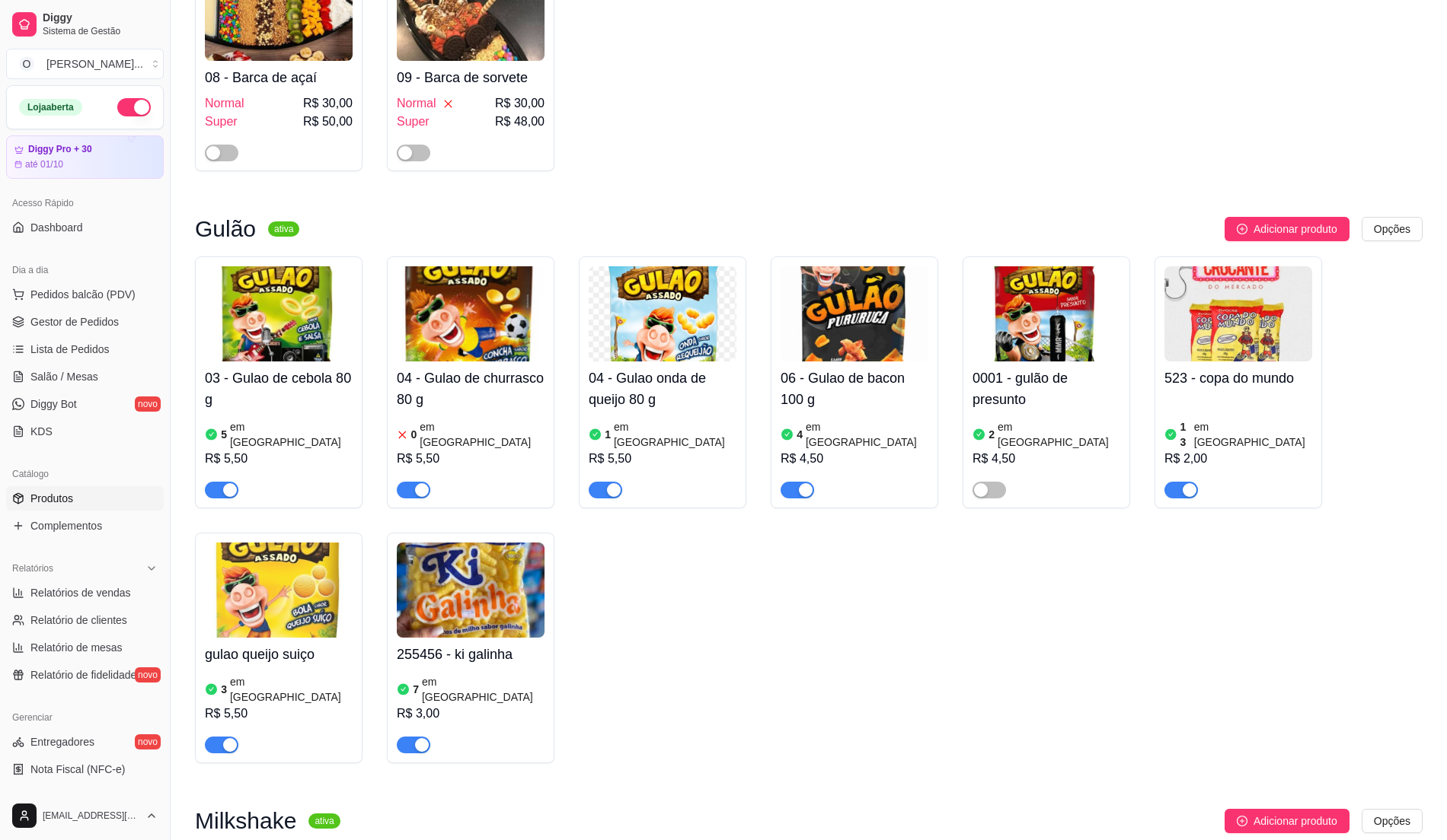
click at [462, 391] on h4 "04 - Gulao de churrasco 80 g" at bounding box center [471, 388] width 148 height 42
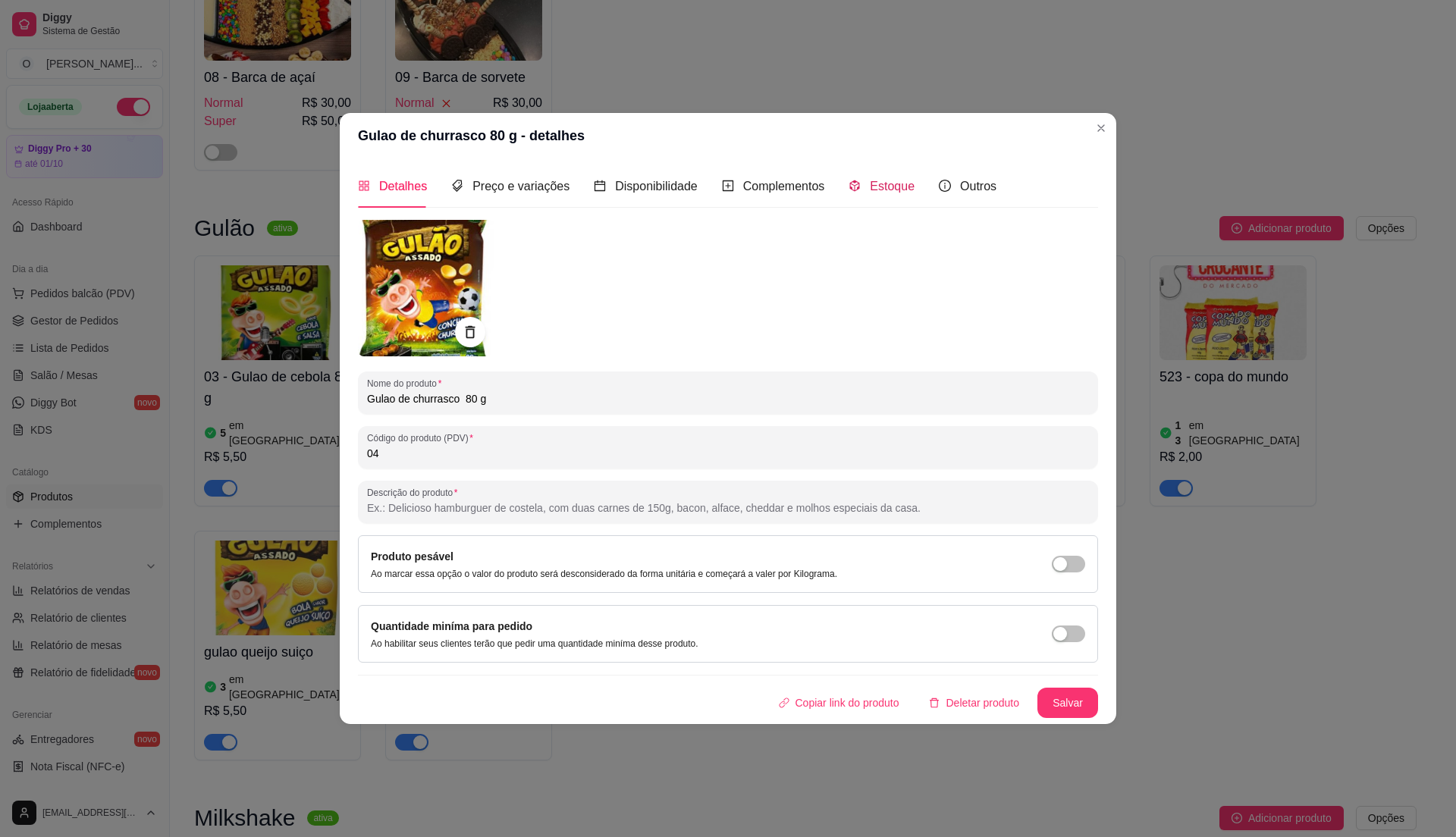
click at [870, 180] on span "Estoque" at bounding box center [892, 186] width 44 height 13
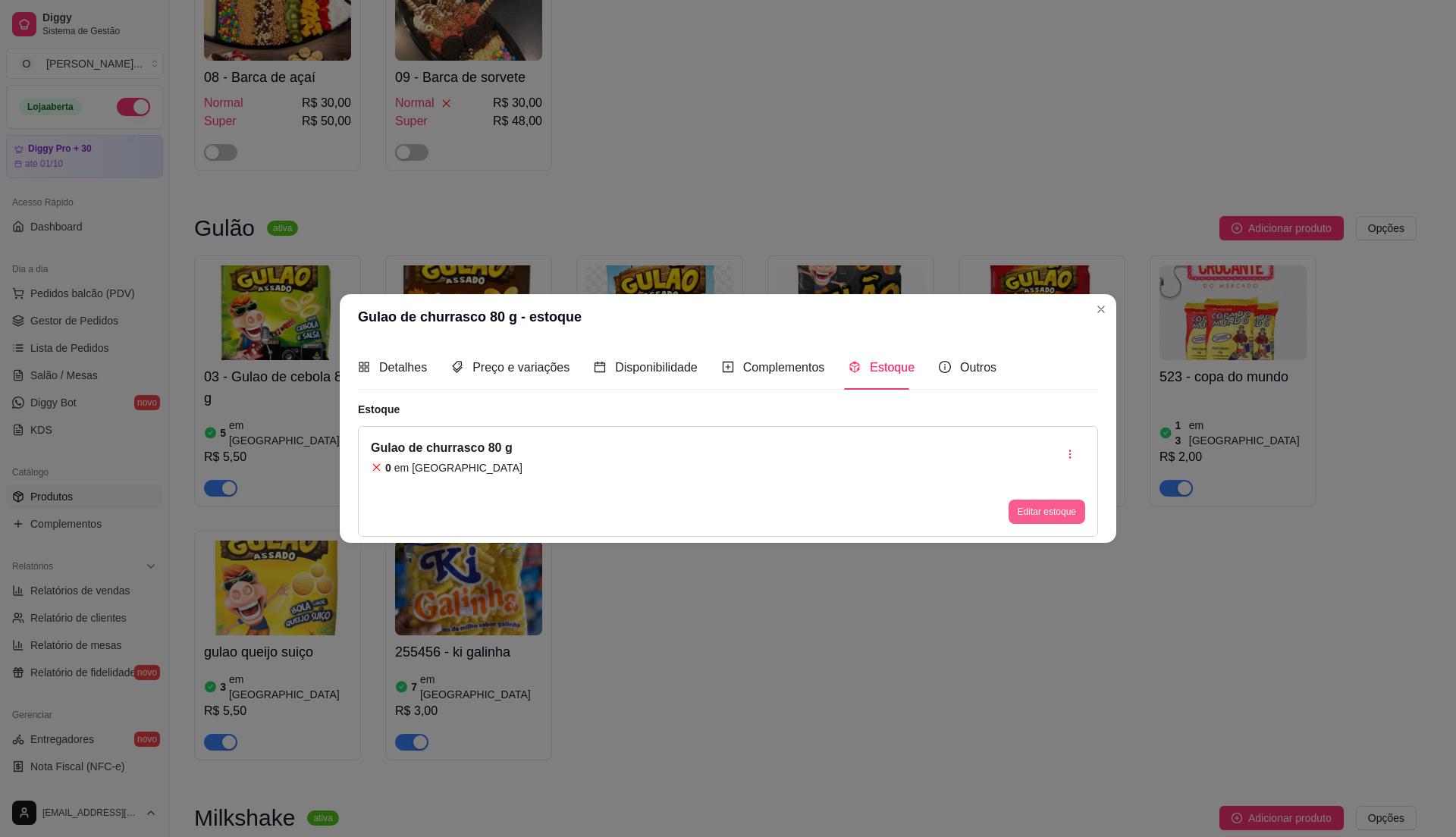
click at [1035, 508] on button "Editar estoque" at bounding box center [1047, 512] width 77 height 25
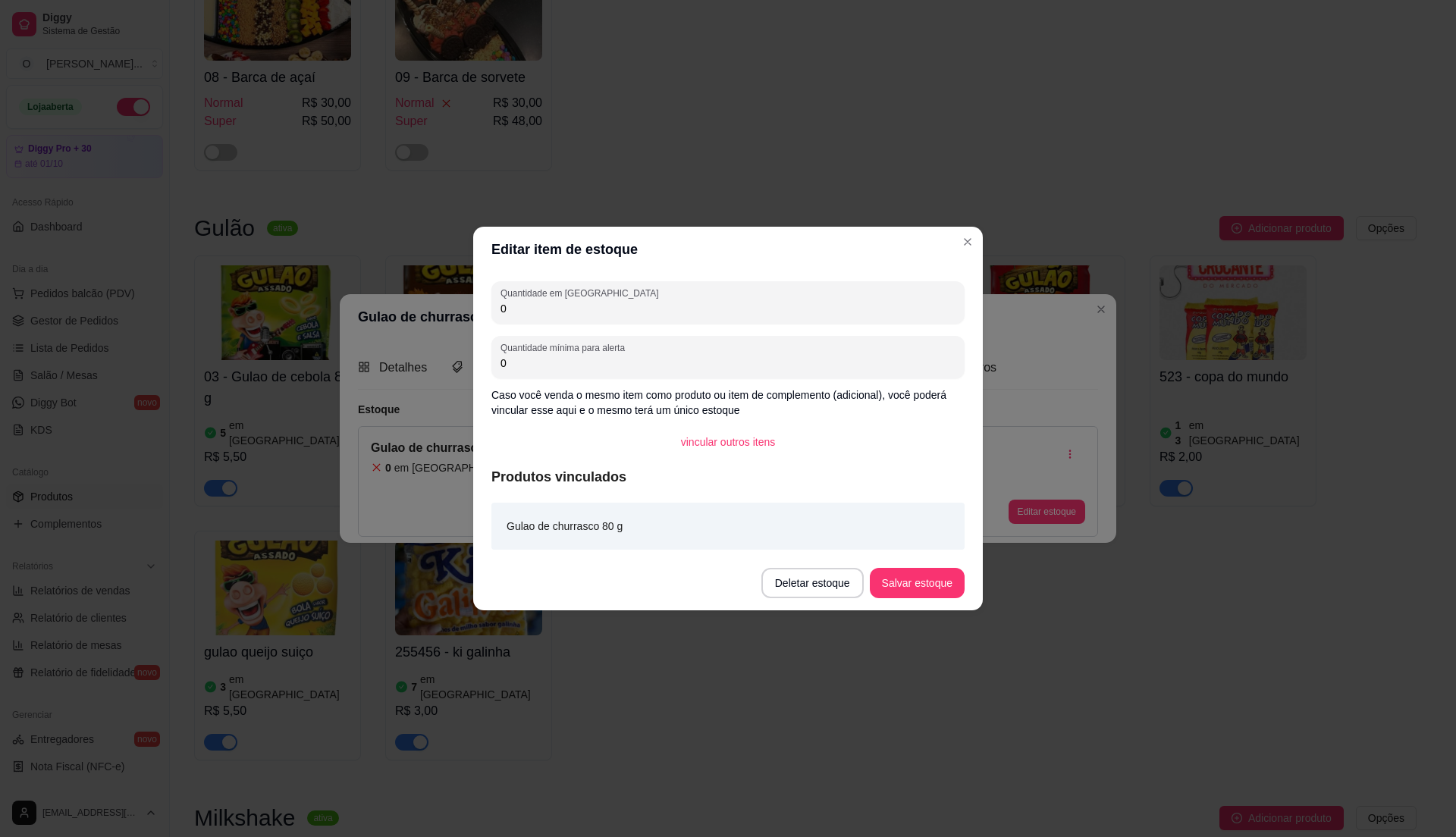
click at [546, 308] on input "0" at bounding box center [728, 309] width 455 height 15
type input "0"
type input "8"
click at [917, 581] on button "Salvar estoque" at bounding box center [917, 583] width 95 height 31
click at [919, 577] on button "Salvar estoque" at bounding box center [917, 583] width 93 height 30
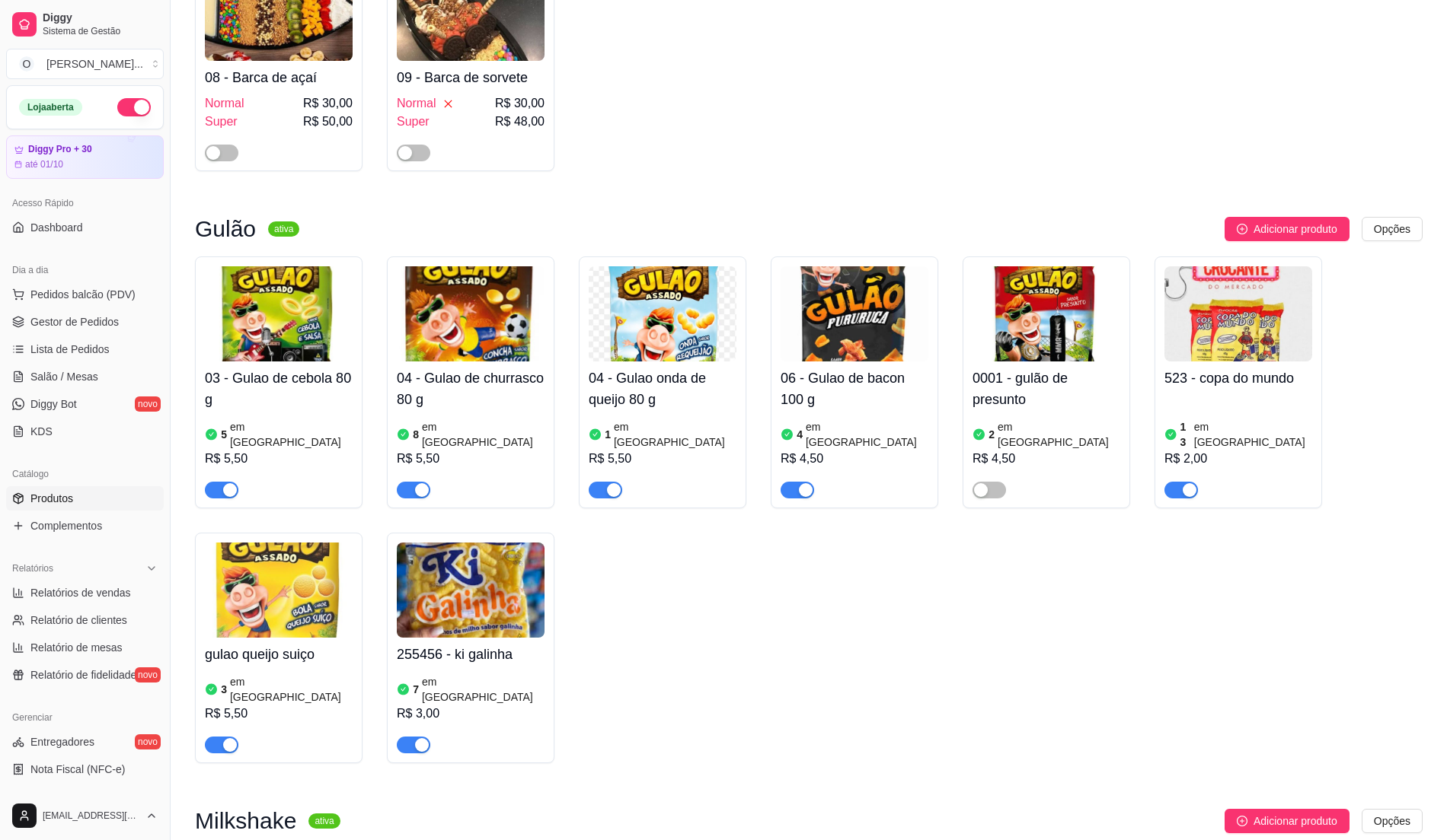
click at [347, 375] on div "03 - Gulao de cebola 80 g 5 em estoque R$ 5,50" at bounding box center [279, 430] width 148 height 137
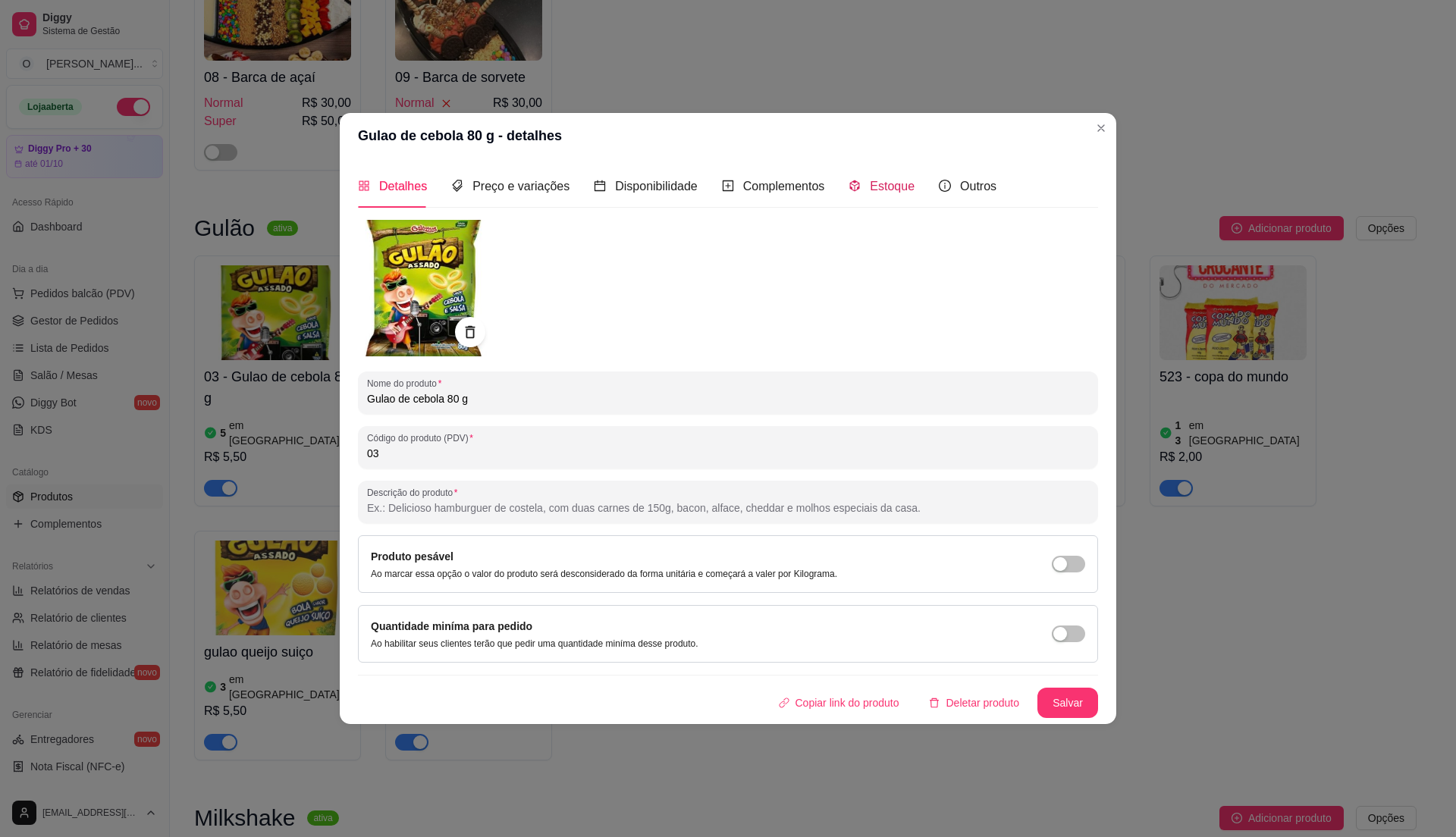
click at [874, 185] on span "Estoque" at bounding box center [892, 186] width 44 height 13
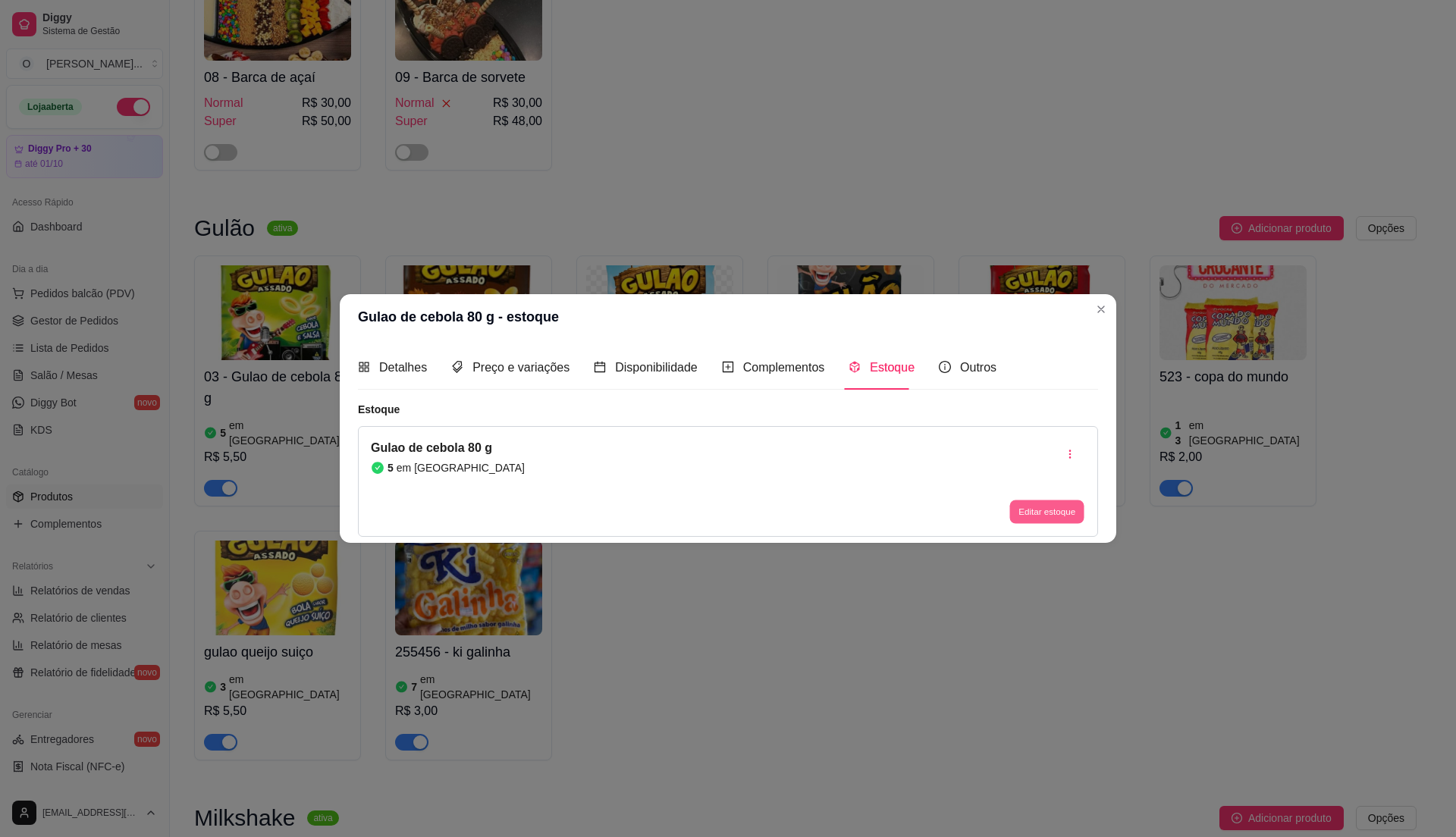
click at [1019, 508] on button "Editar estoque" at bounding box center [1046, 511] width 74 height 24
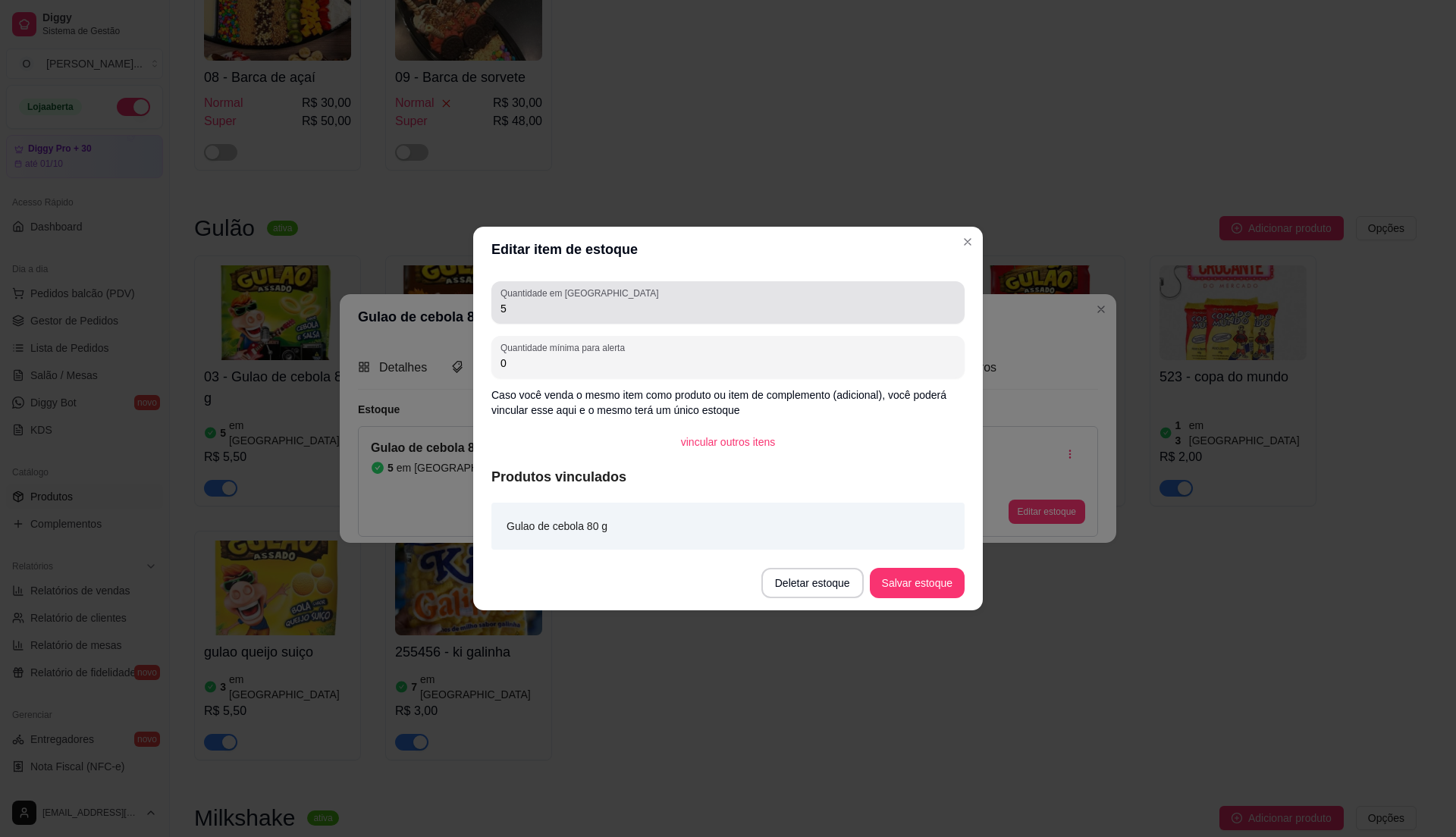
click at [573, 311] on input "5" at bounding box center [728, 309] width 455 height 15
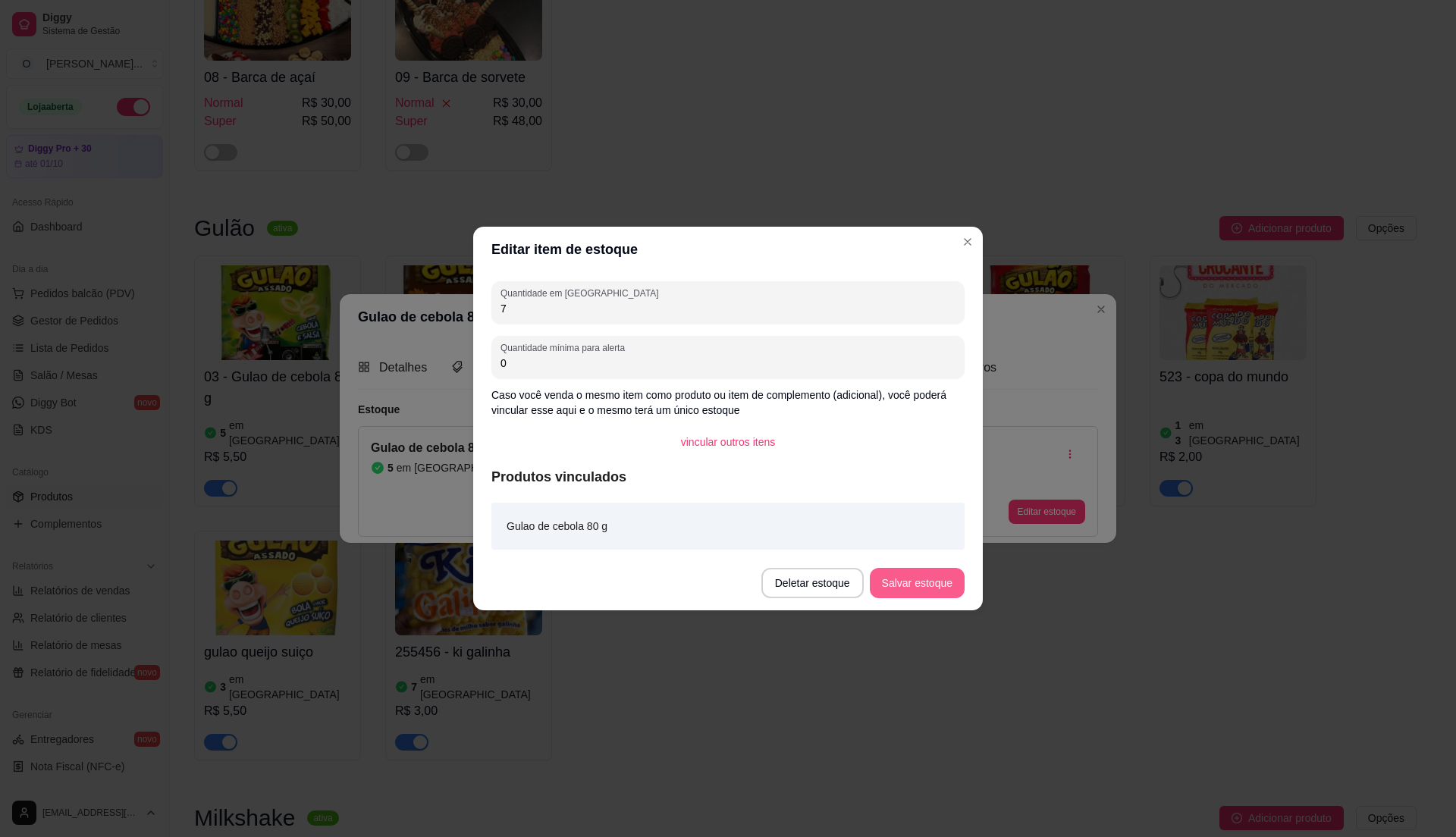
type input "7"
click at [922, 578] on button "Salvar estoque" at bounding box center [917, 583] width 93 height 30
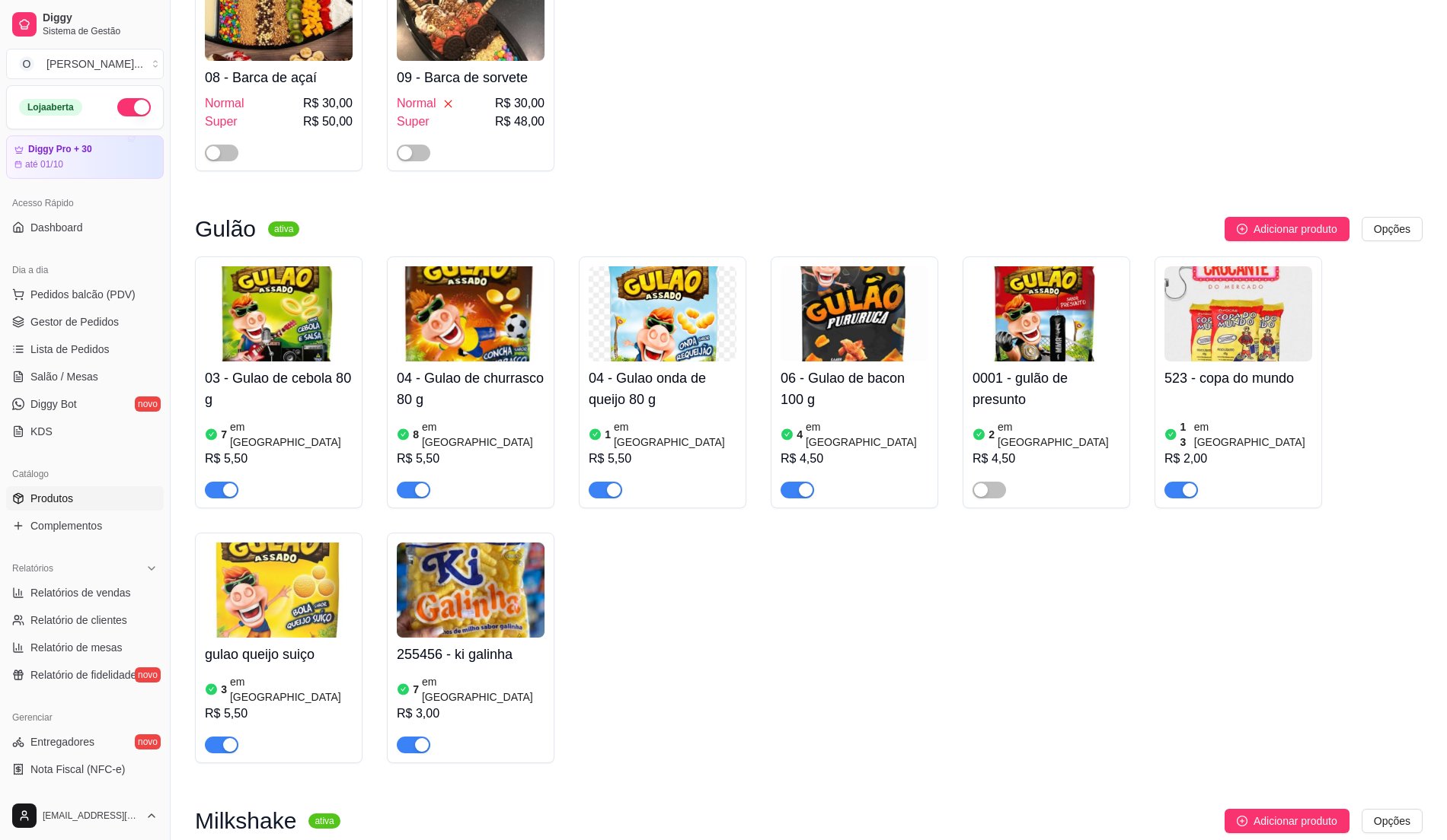
click at [674, 392] on h4 "04 - Gulao onda de queijo 80 g" at bounding box center [663, 388] width 148 height 42
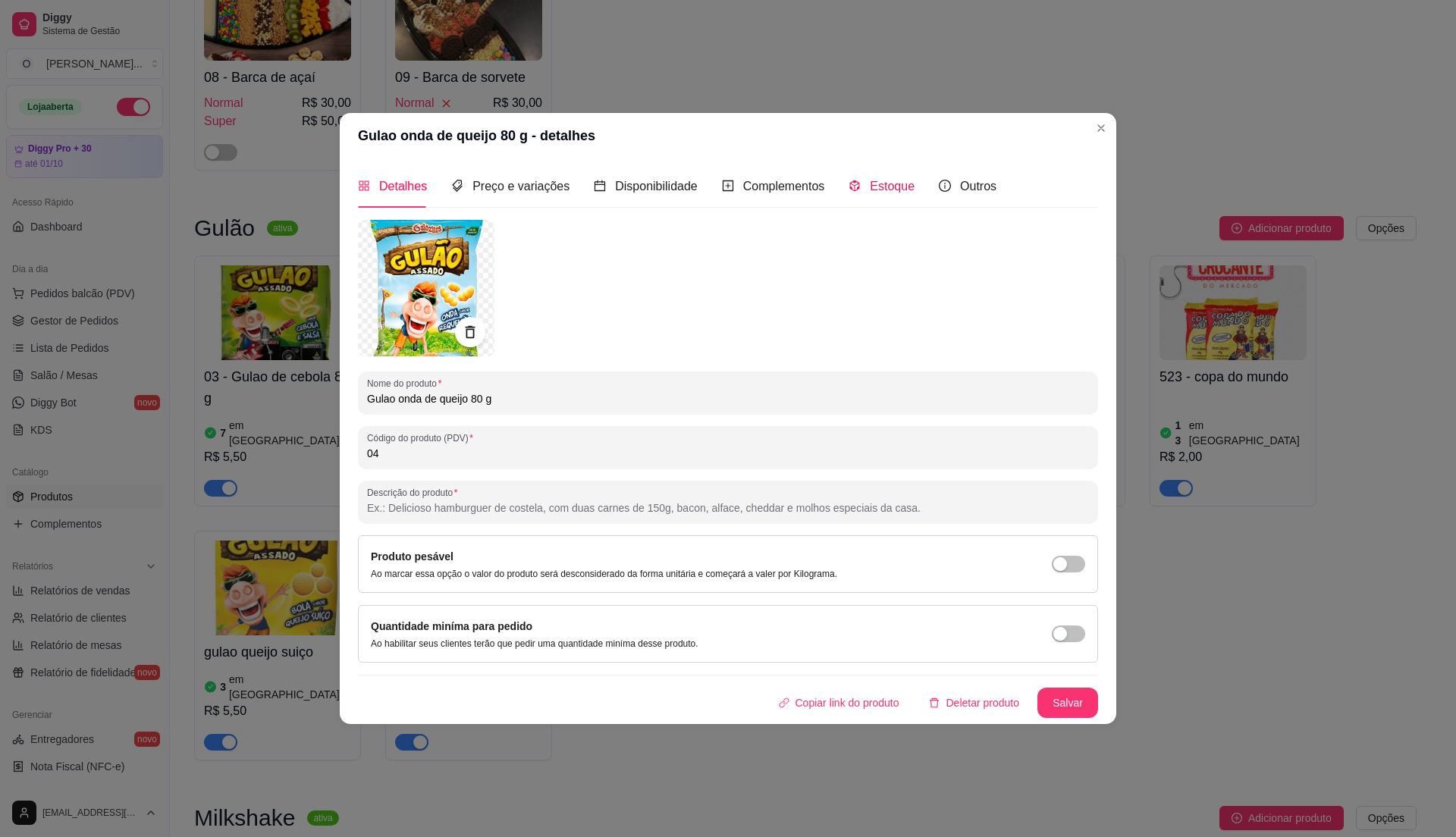
click at [884, 186] on span "Estoque" at bounding box center [892, 186] width 44 height 13
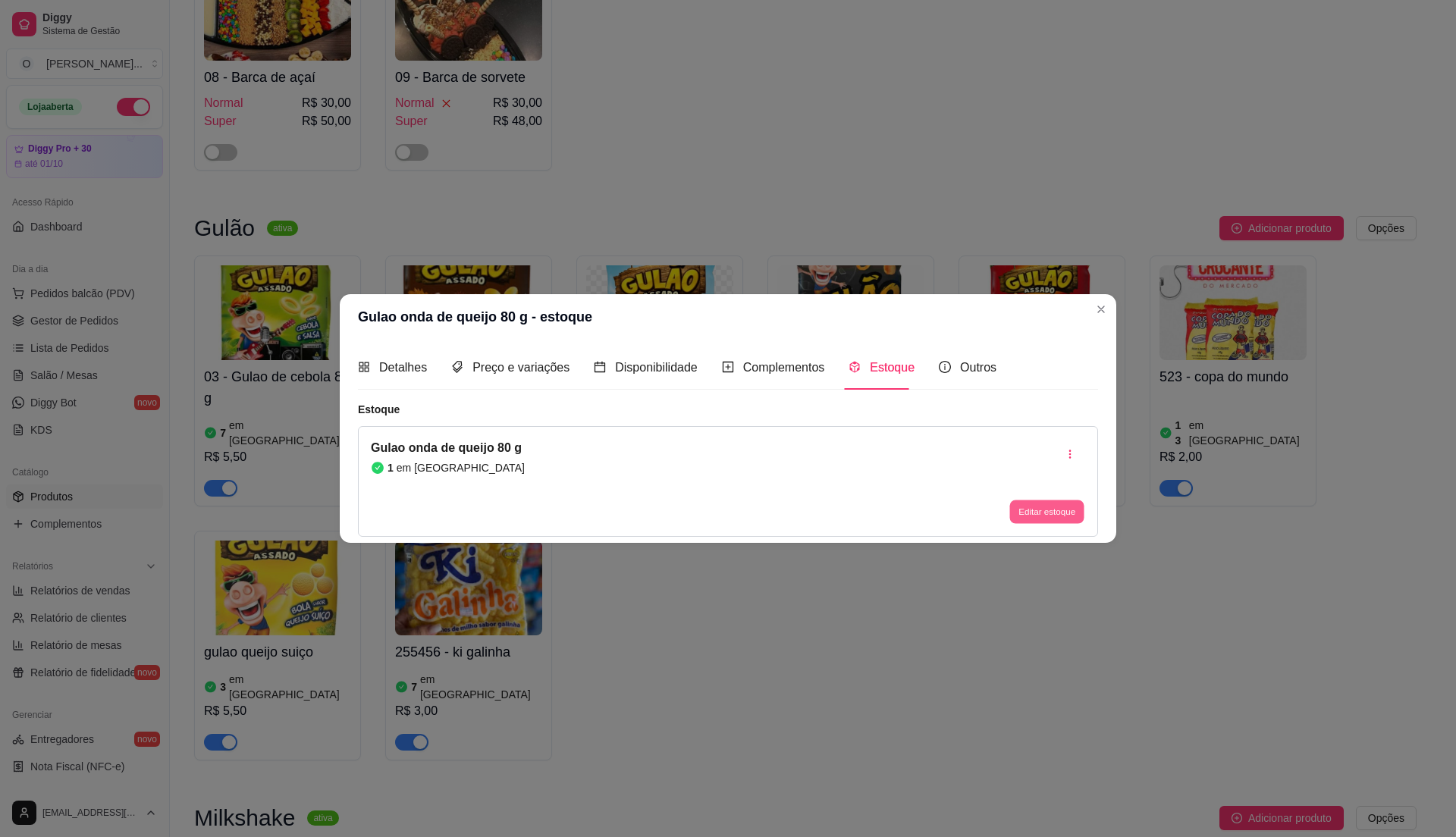
click at [1011, 507] on button "Editar estoque" at bounding box center [1046, 511] width 74 height 24
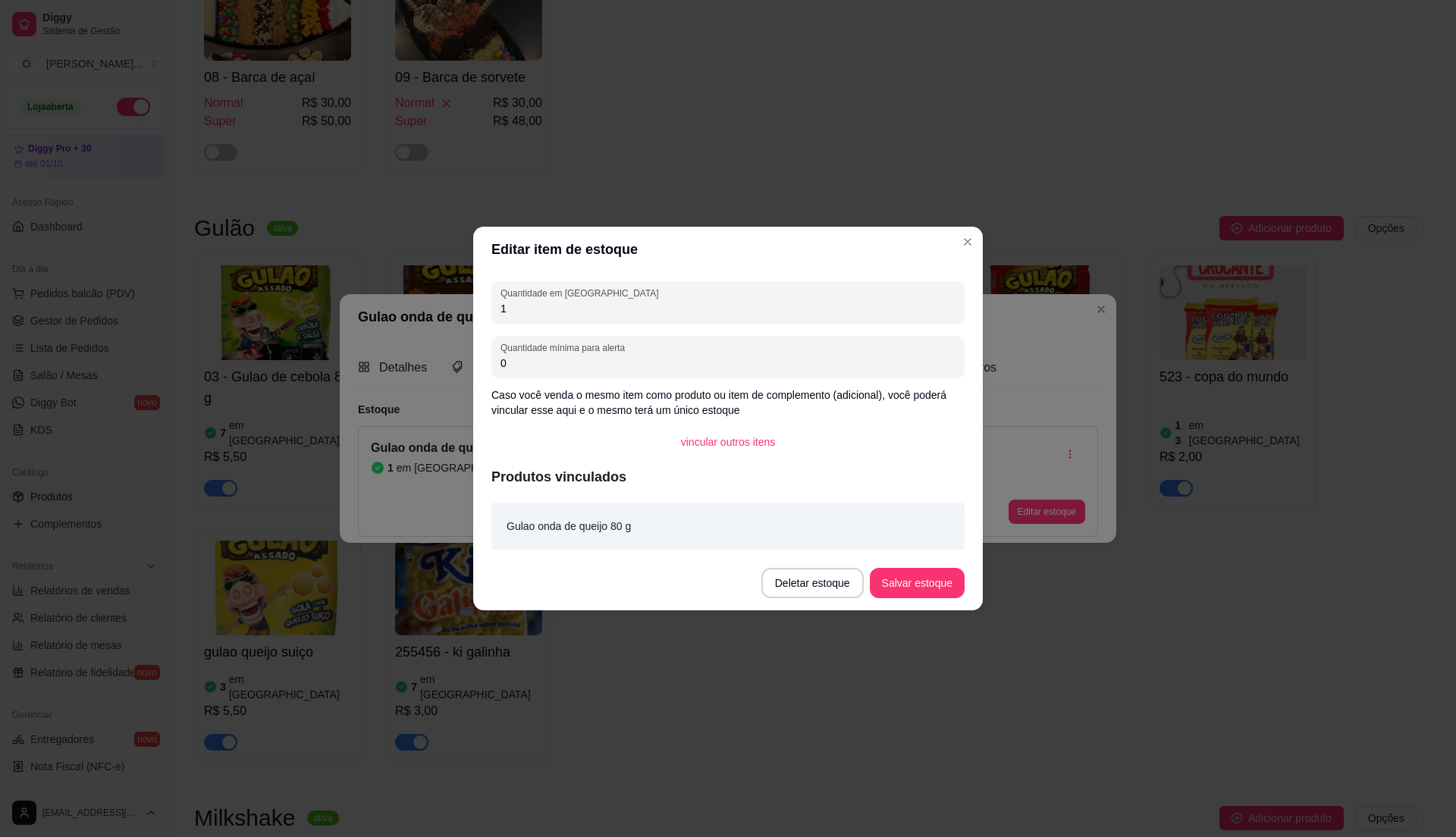
click at [570, 304] on input "1" at bounding box center [728, 309] width 455 height 15
type input "8"
click at [900, 578] on button "Salvar estoque" at bounding box center [917, 583] width 95 height 31
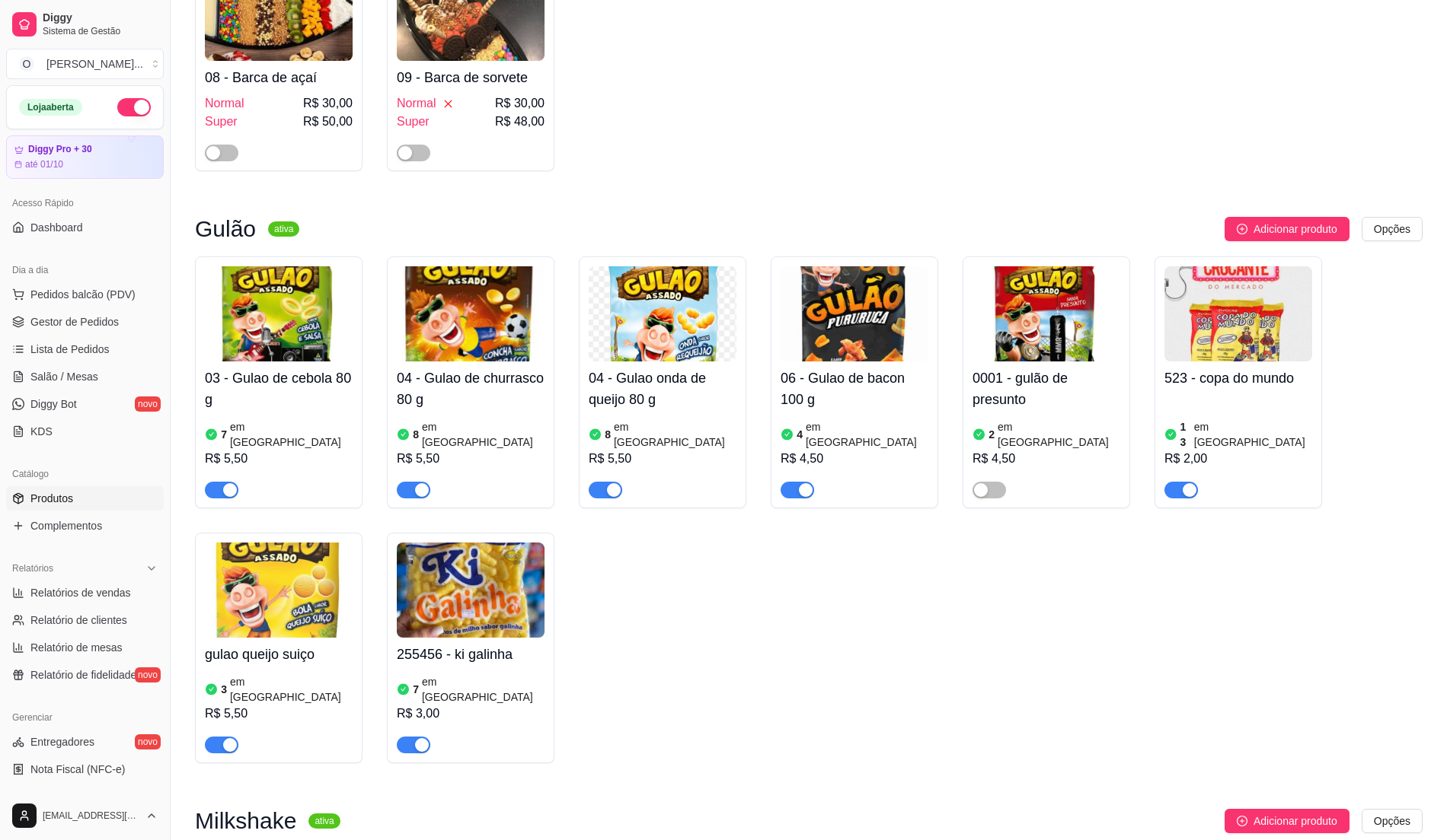
click at [364, 602] on div "03 - Gulao de cebola 80 g 7 em estoque R$ 5,50 04 - Gulao de churrasco 80 g 8 e…" at bounding box center [808, 509] width 1228 height 507
click at [430, 591] on img at bounding box center [471, 591] width 148 height 95
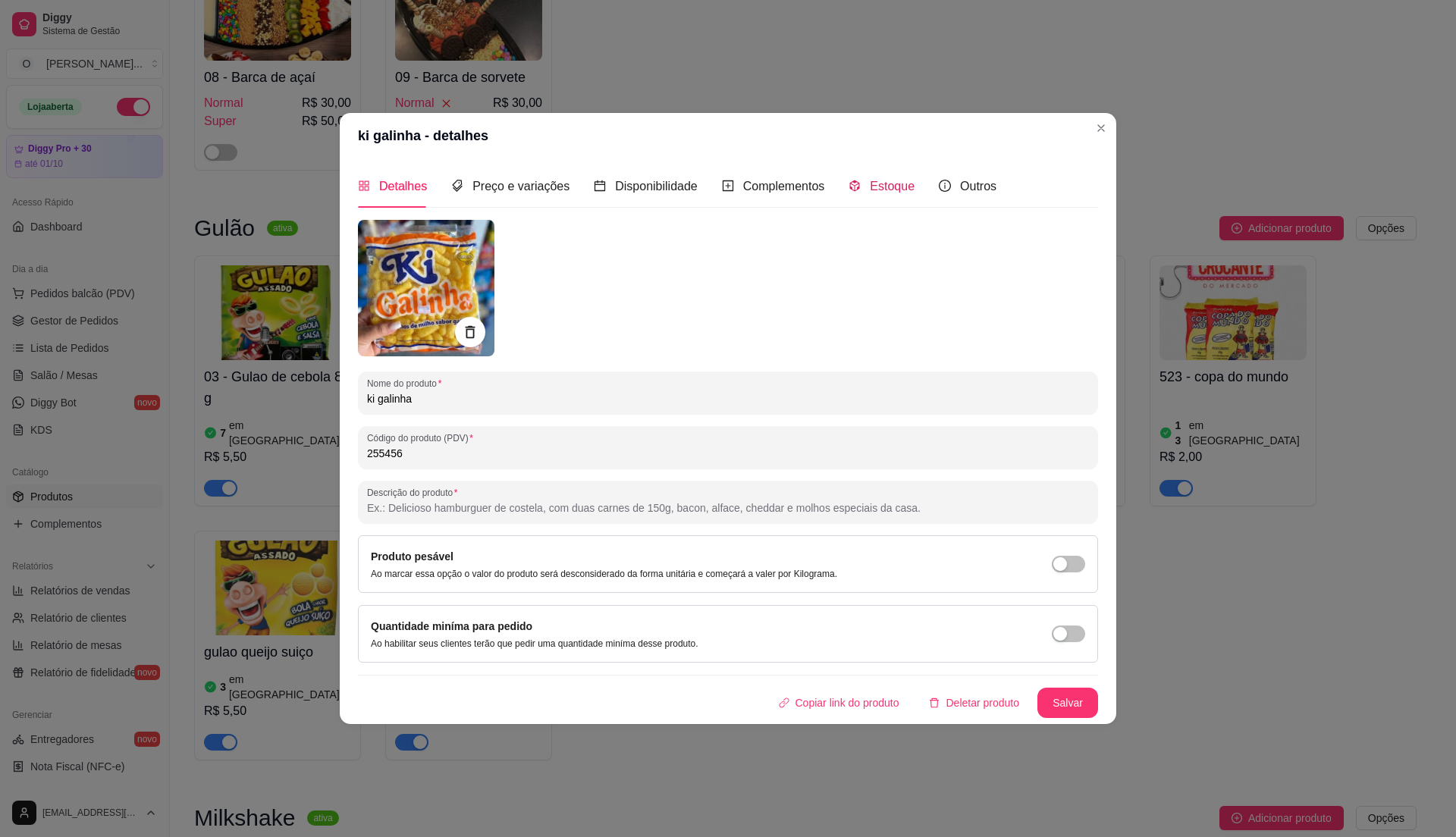
click at [907, 180] on span "Estoque" at bounding box center [892, 186] width 44 height 13
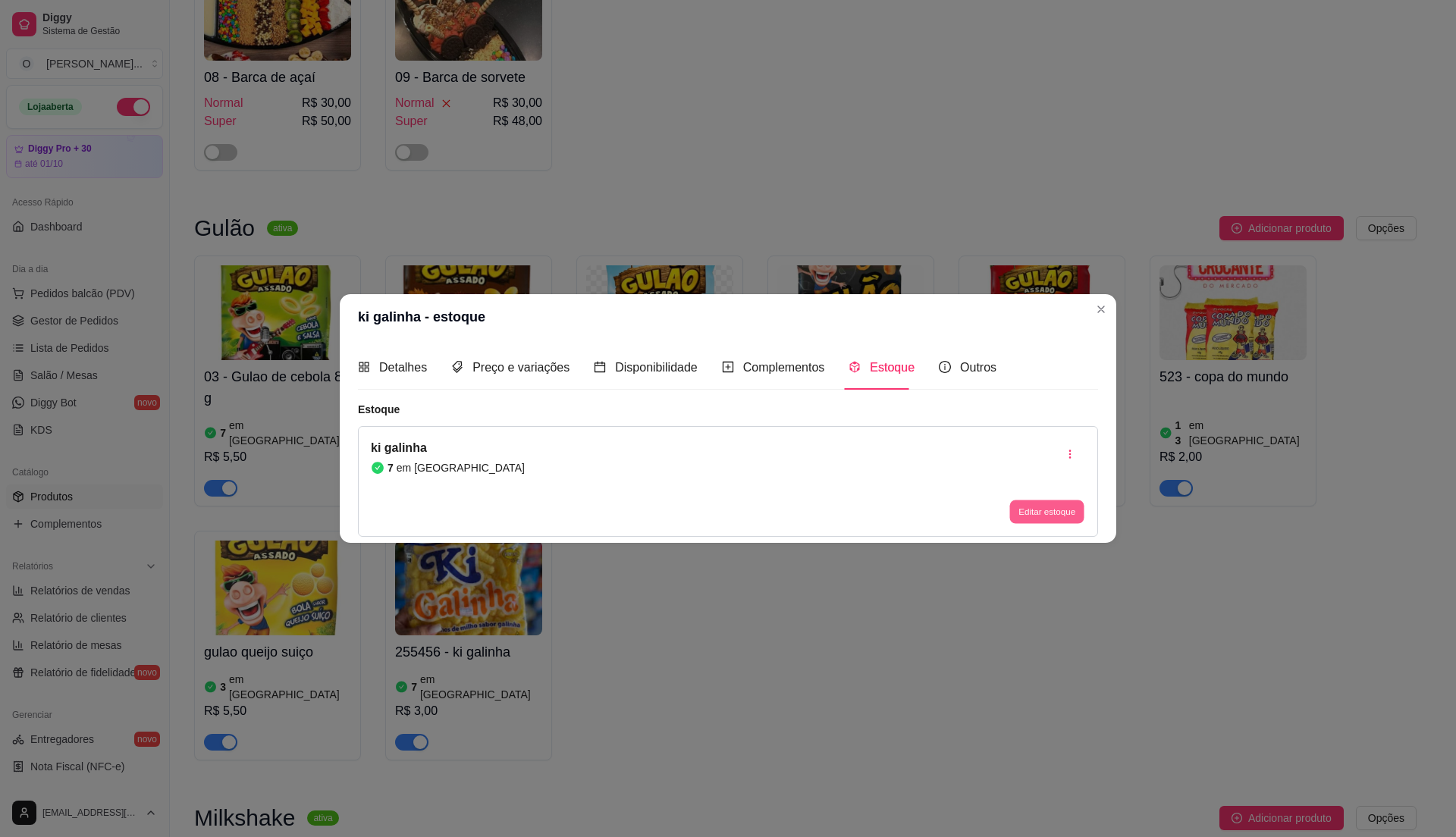
click at [1038, 508] on button "Editar estoque" at bounding box center [1046, 511] width 74 height 24
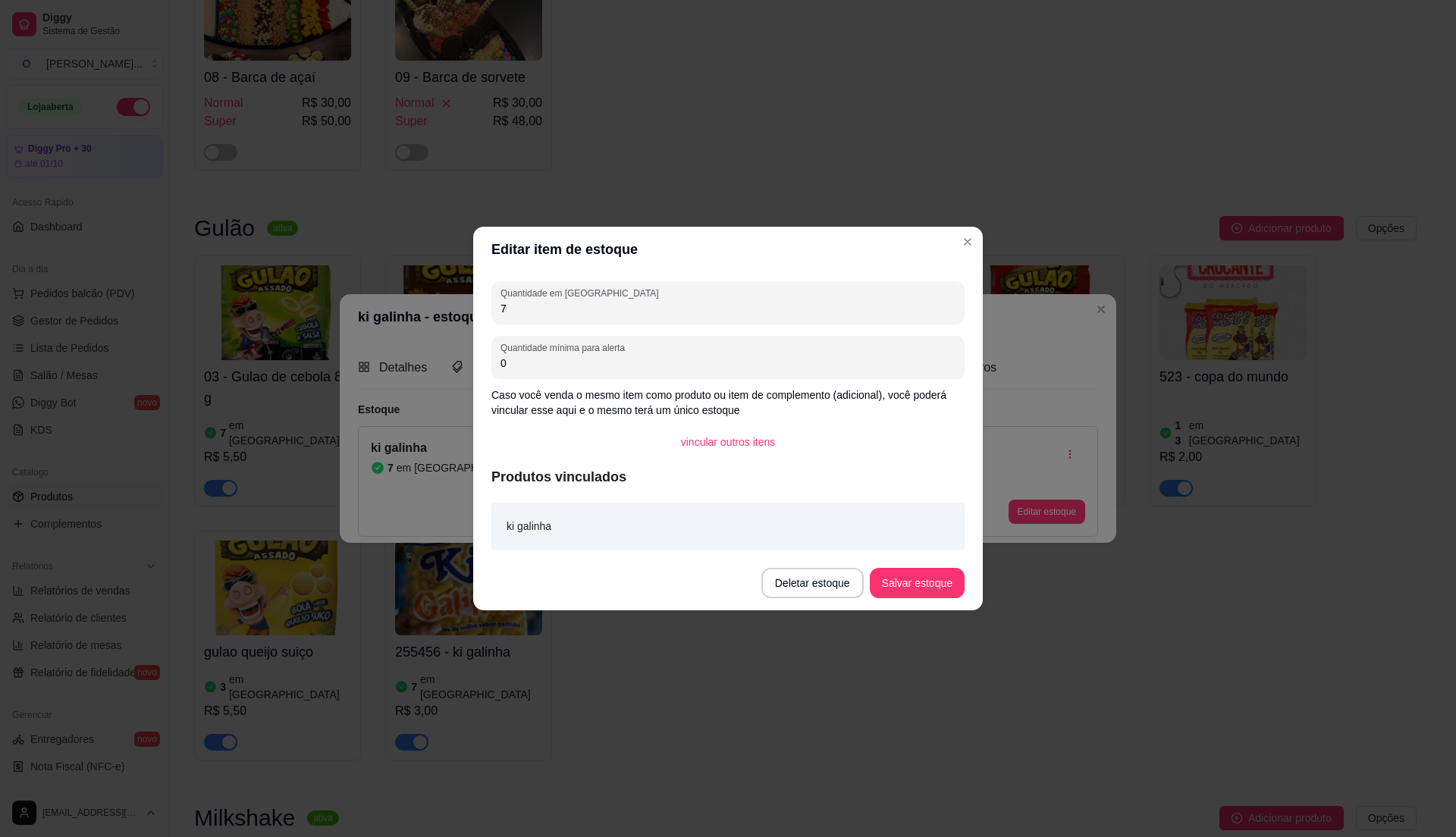
click at [596, 304] on input "7" at bounding box center [728, 309] width 455 height 15
type input "5"
click at [899, 583] on button "Salvar estoque" at bounding box center [917, 583] width 95 height 31
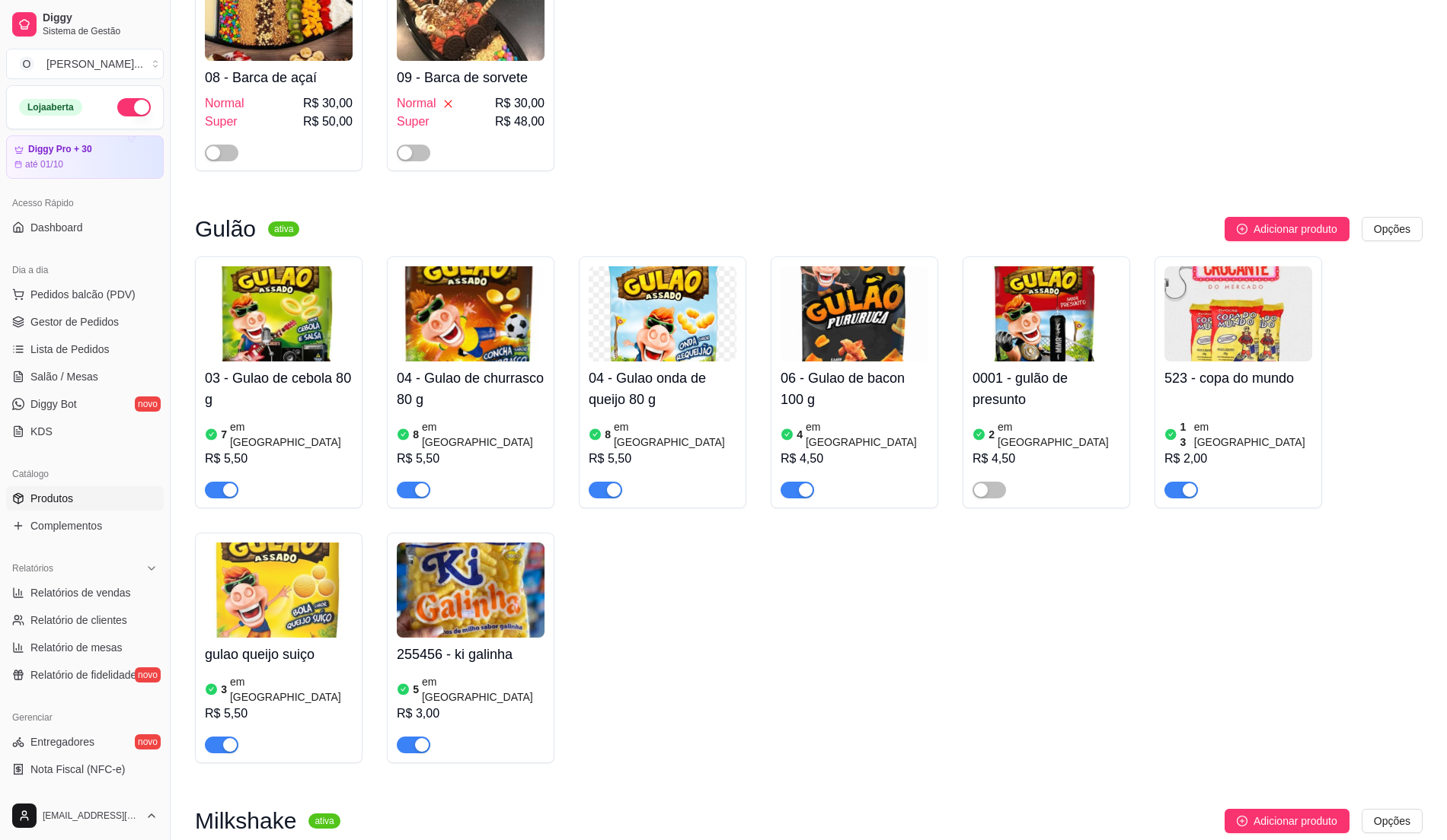
click at [1248, 344] on img at bounding box center [1238, 314] width 148 height 95
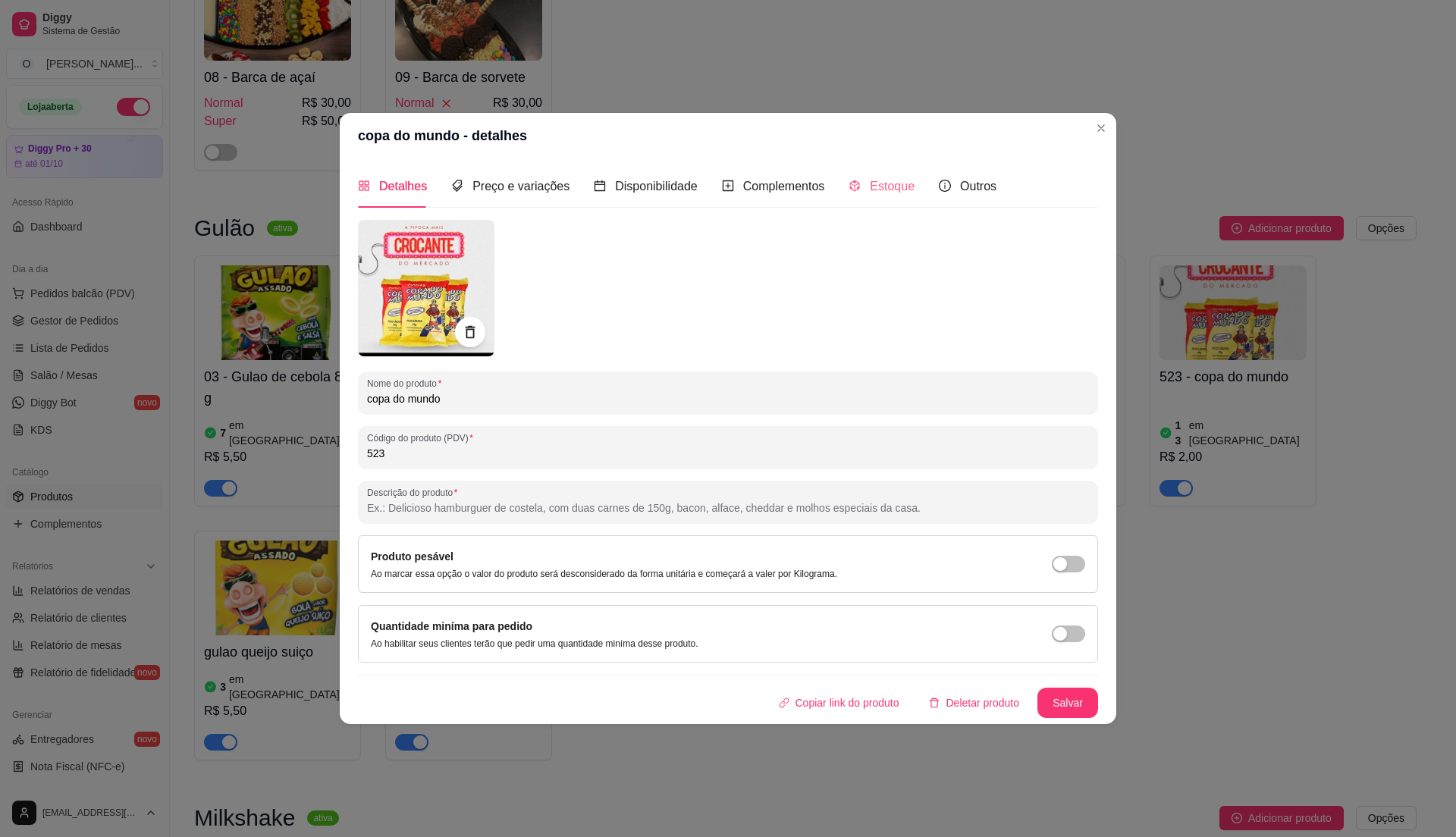
click at [881, 173] on div "Estoque" at bounding box center [881, 186] width 66 height 43
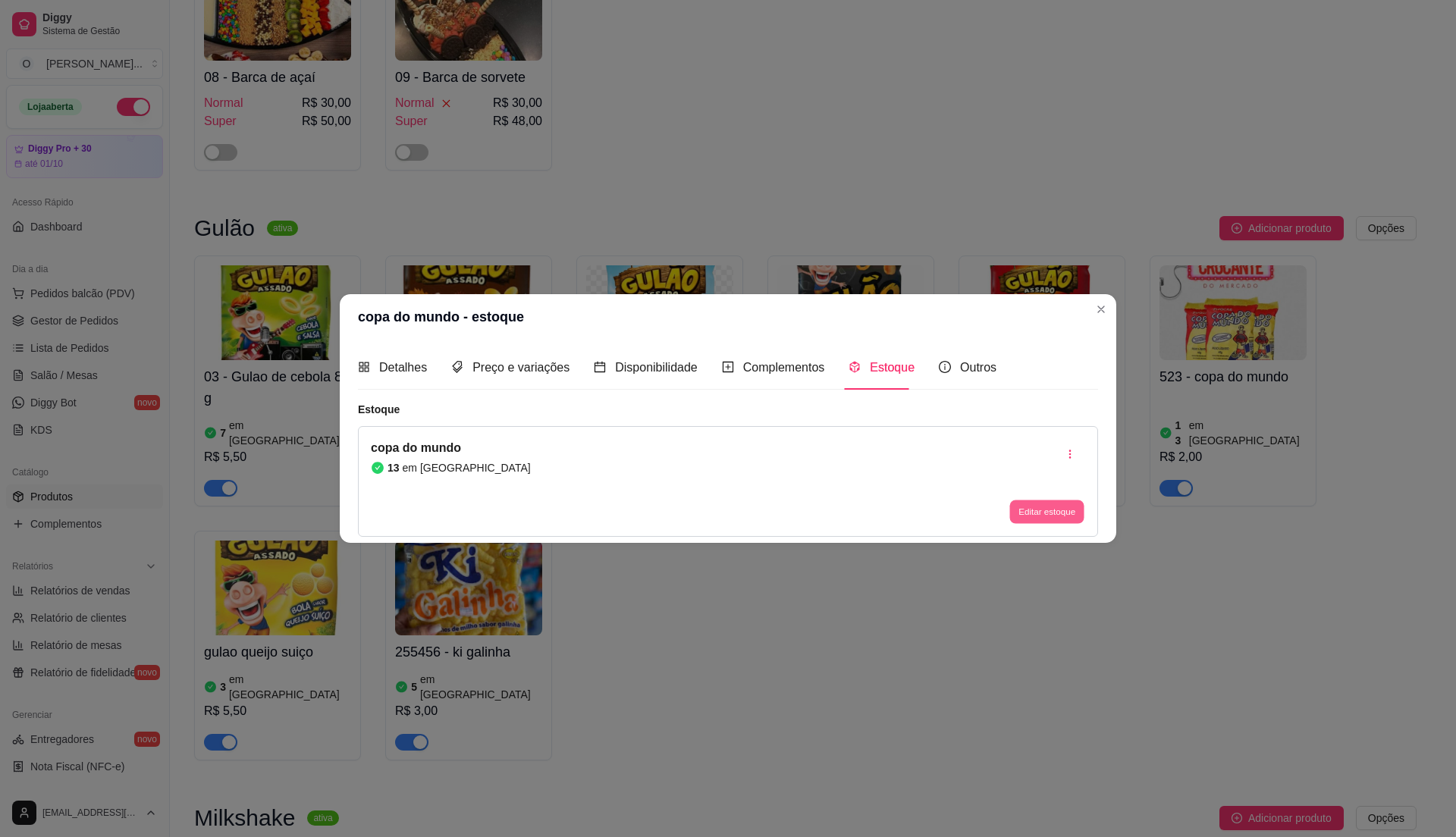
click at [1038, 519] on button "Editar estoque" at bounding box center [1046, 511] width 74 height 24
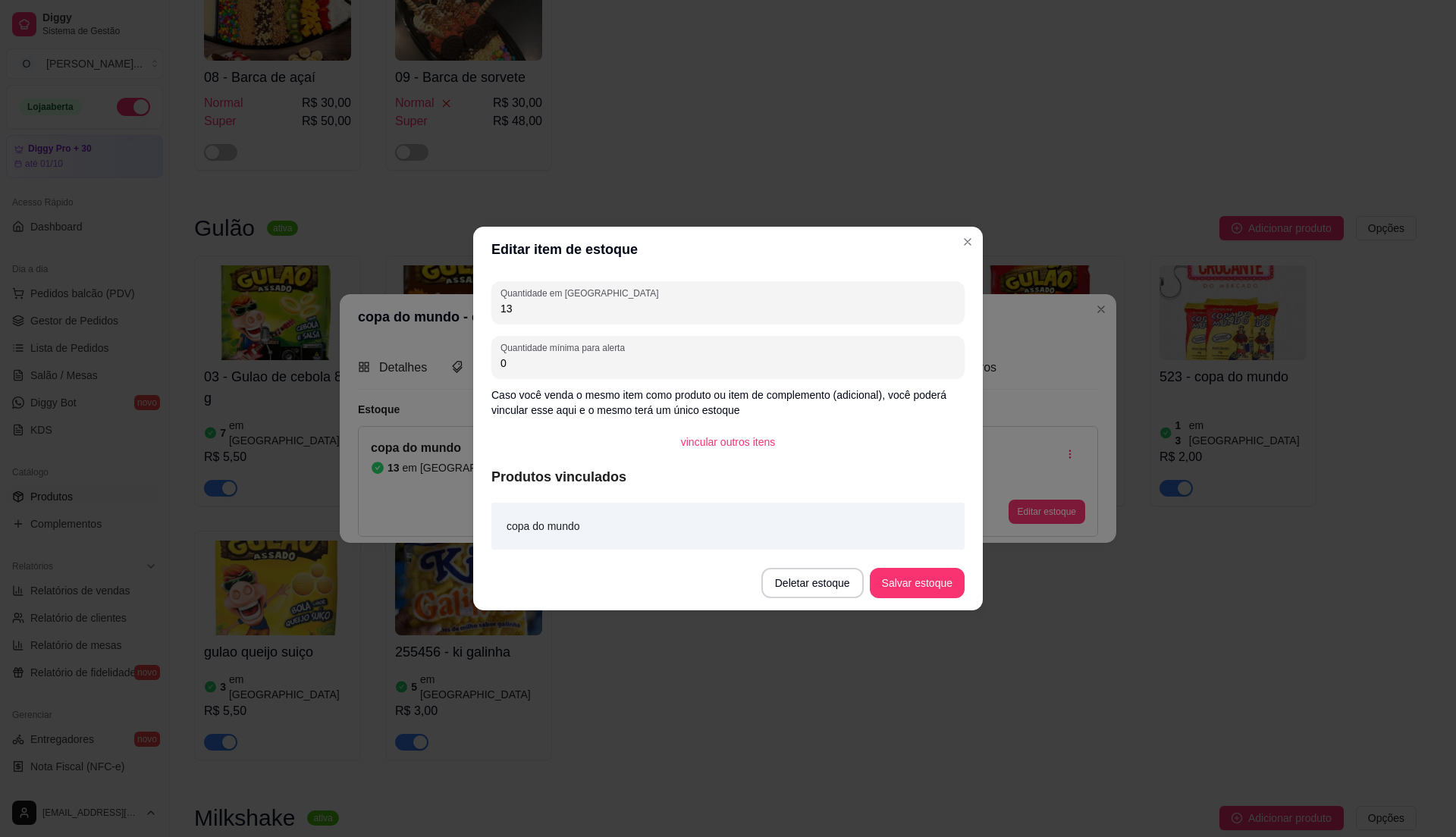
click at [593, 308] on input "13" at bounding box center [728, 309] width 455 height 15
type input "1"
type input "8"
type input "7"
click at [945, 577] on button "Salvar estoque" at bounding box center [917, 583] width 93 height 30
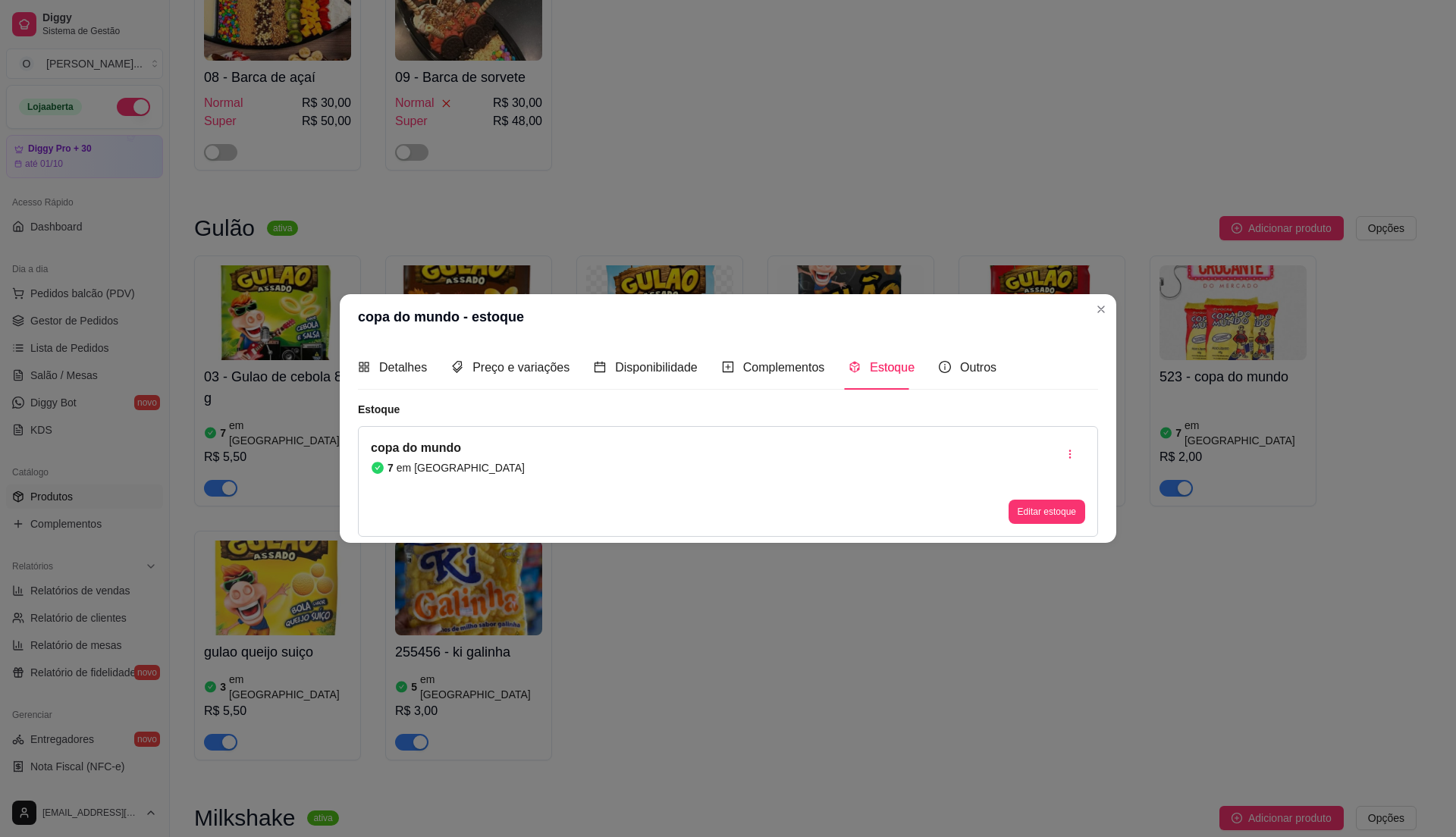
click at [1113, 313] on header "copa do mundo - estoque" at bounding box center [727, 317] width 776 height 45
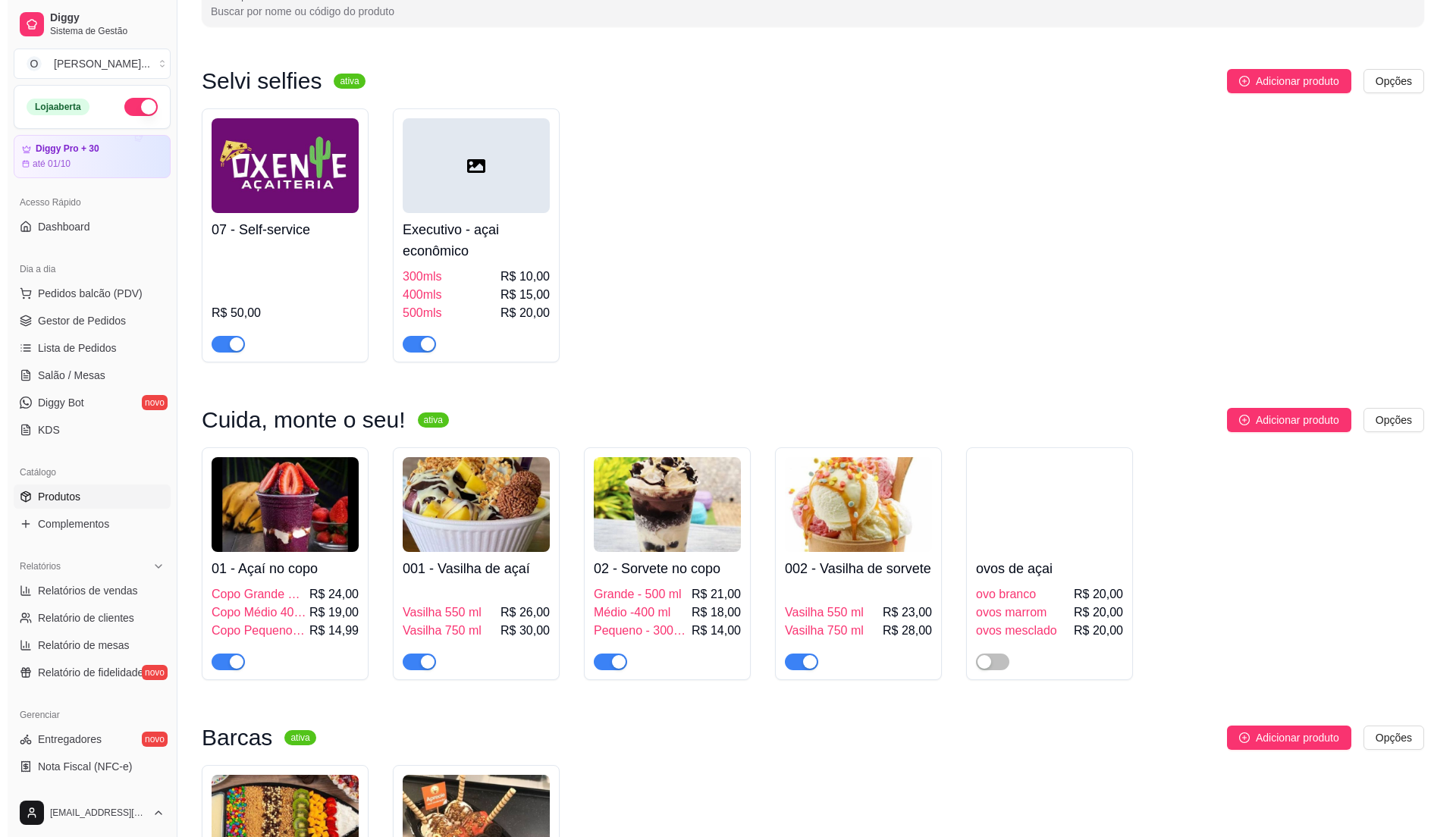
scroll to position [0, 0]
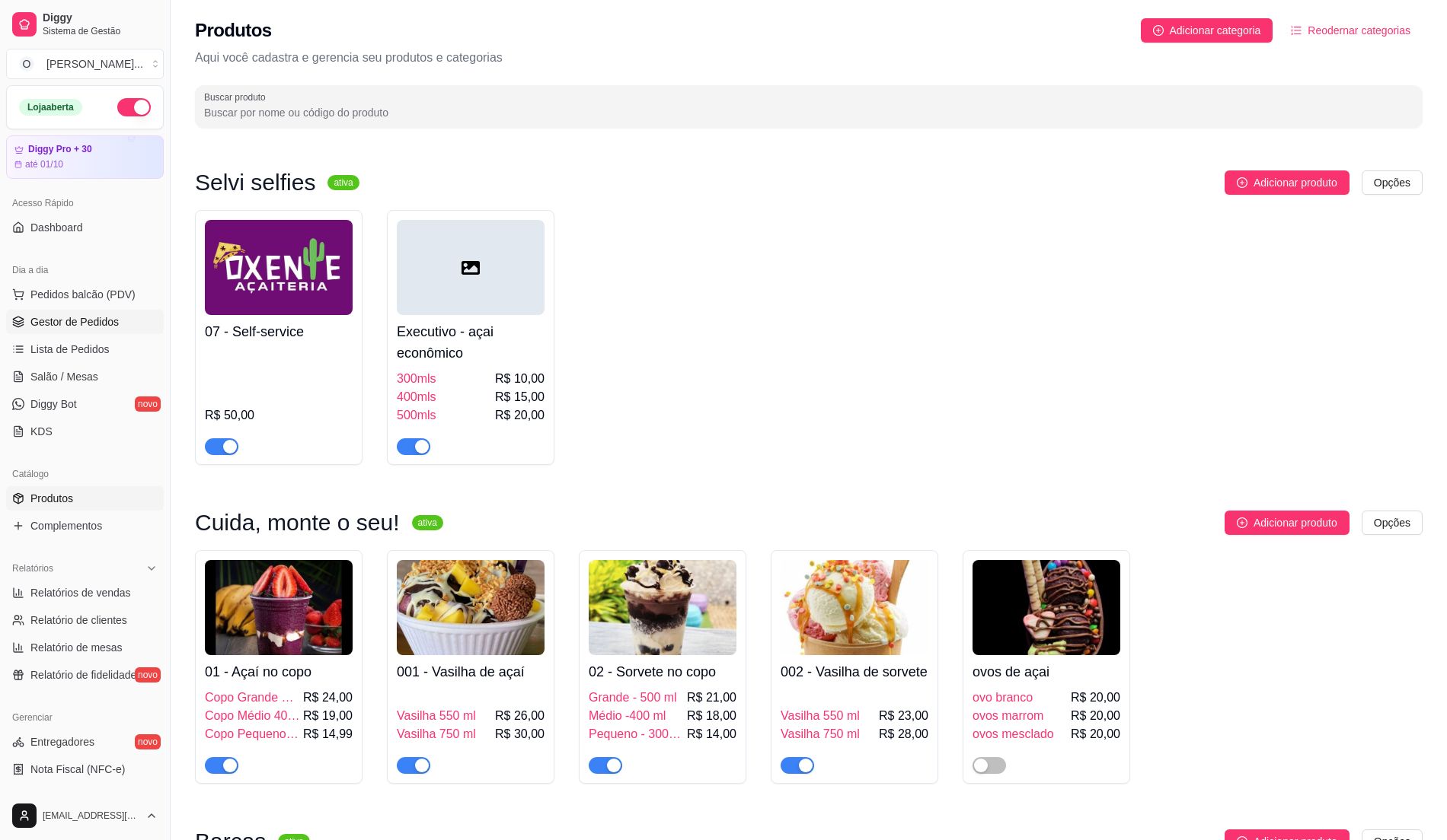
click at [62, 321] on span "Gestor de Pedidos" at bounding box center [75, 322] width 89 height 15
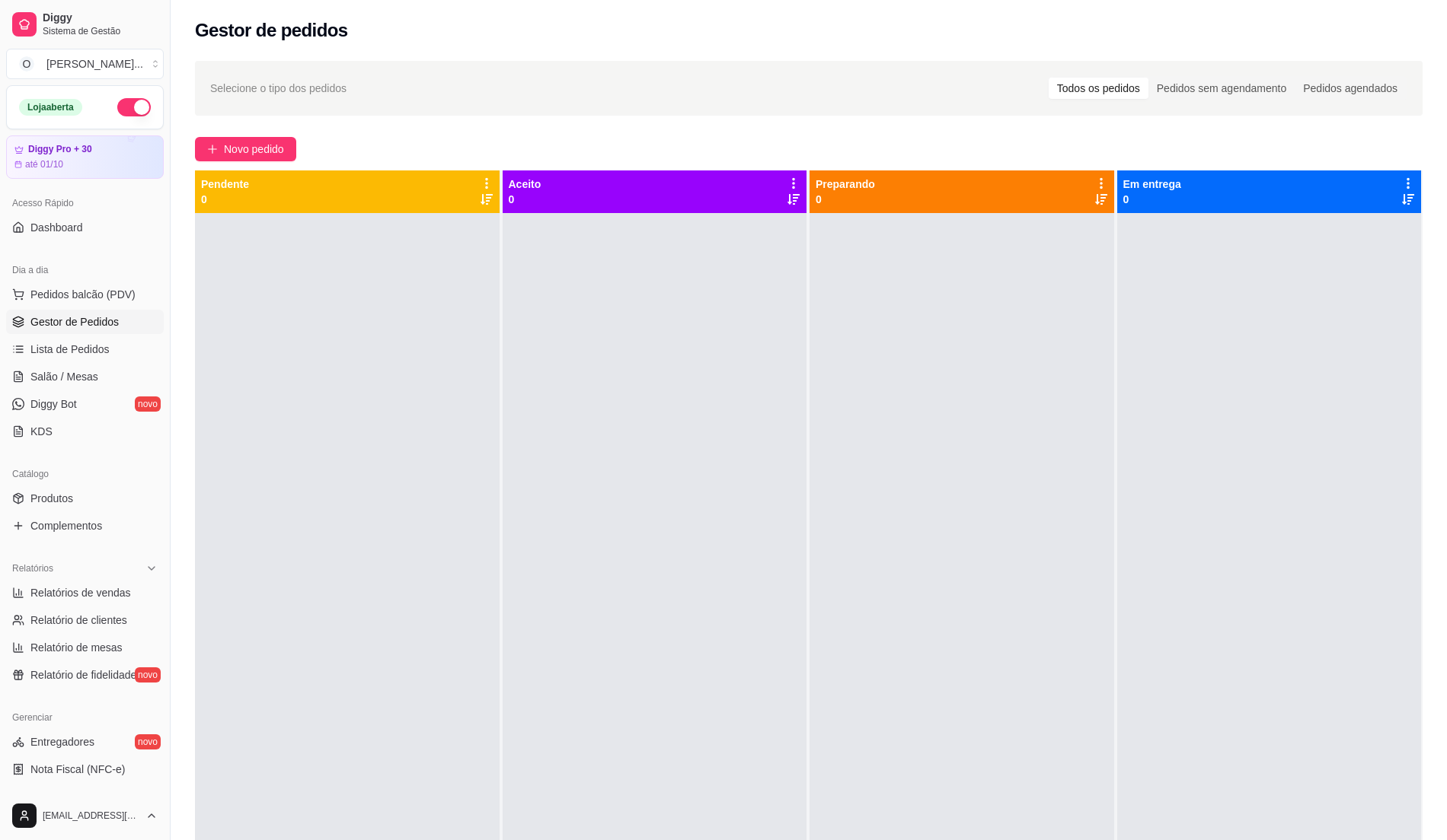
click at [391, 537] on div at bounding box center [347, 633] width 305 height 840
click at [78, 303] on button "Pedidos balcão (PDV)" at bounding box center [85, 295] width 158 height 25
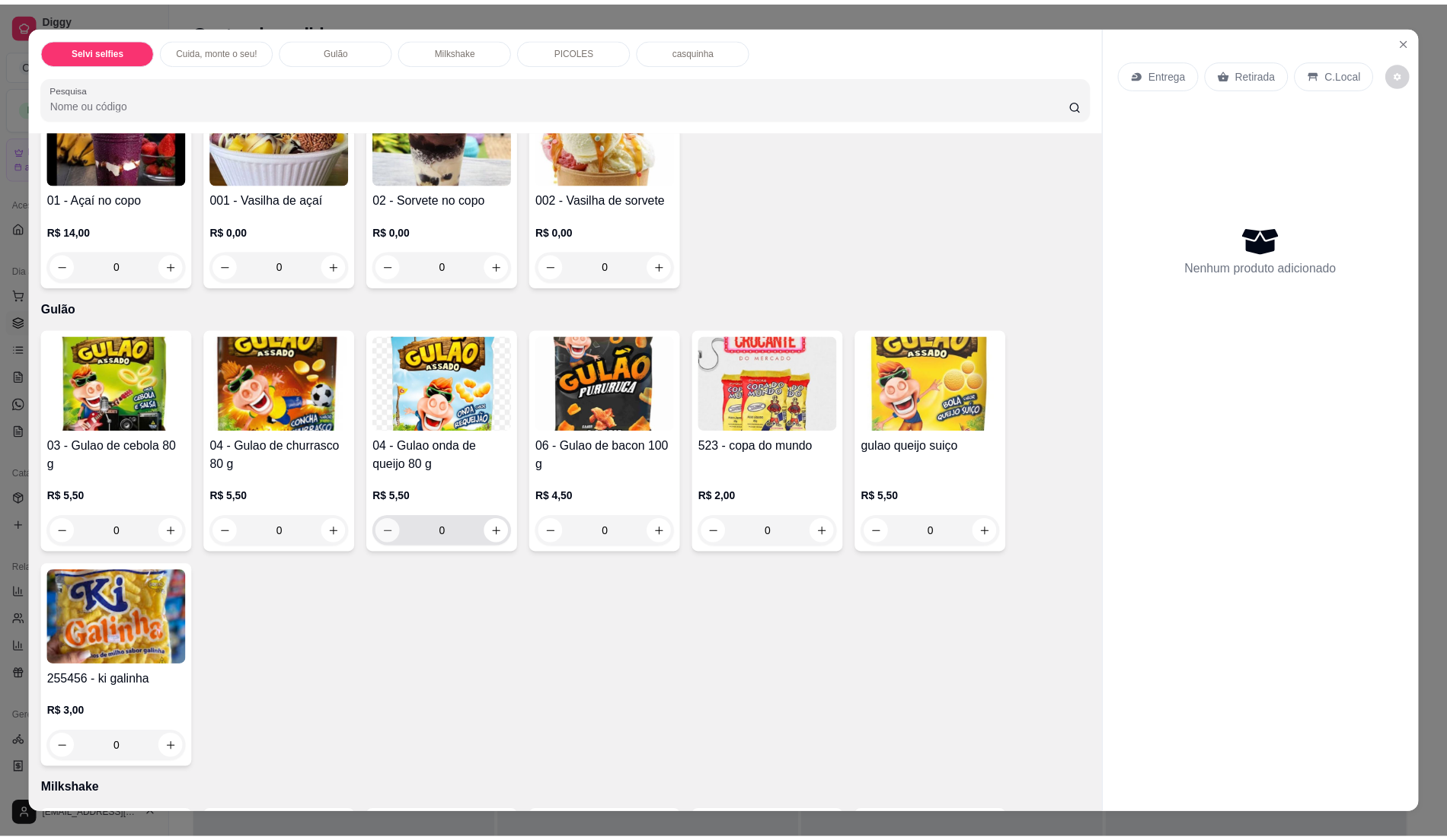
scroll to position [507, 0]
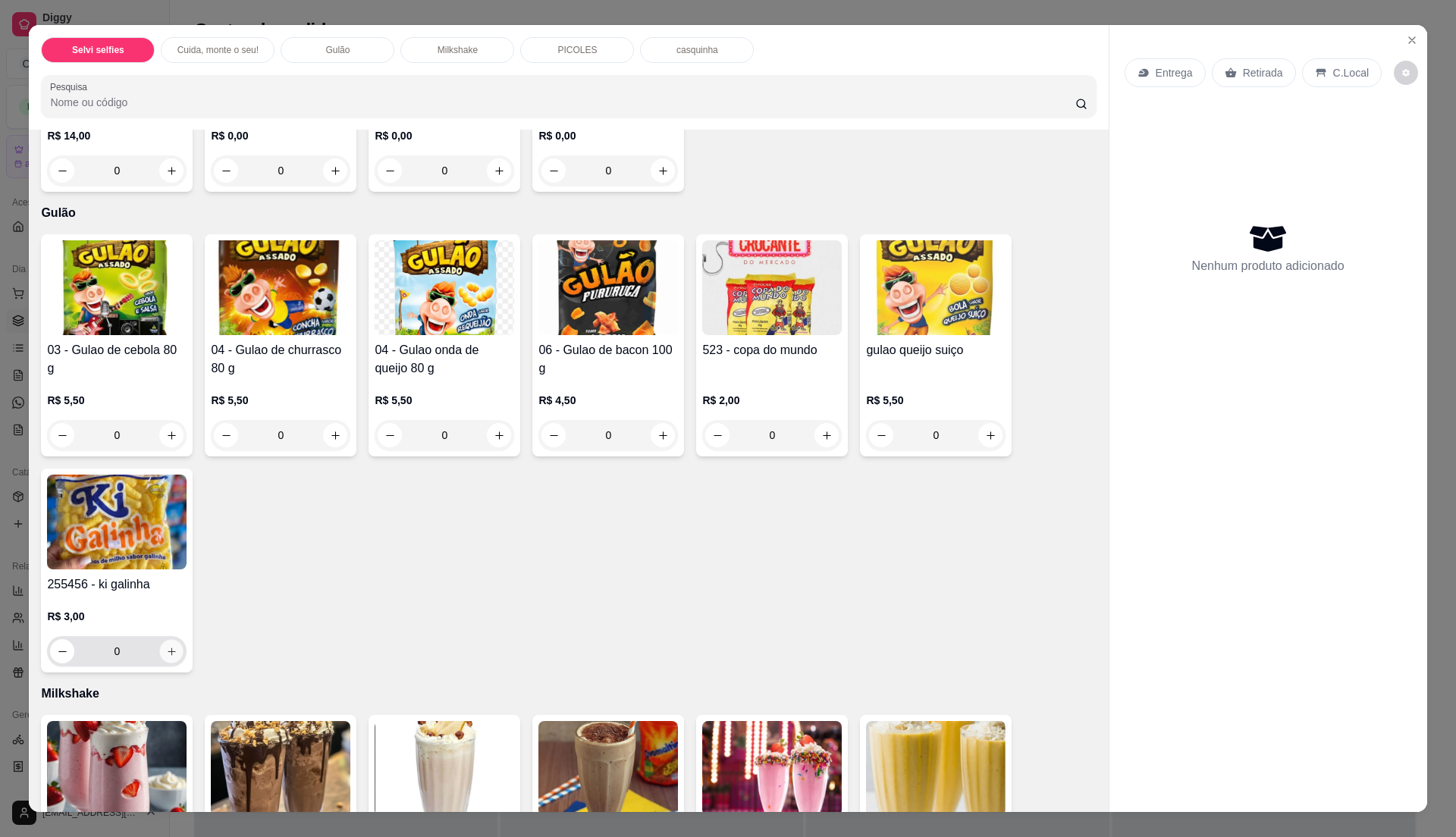
click at [166, 650] on icon "increase-product-quantity" at bounding box center [172, 652] width 11 height 11
type input "1"
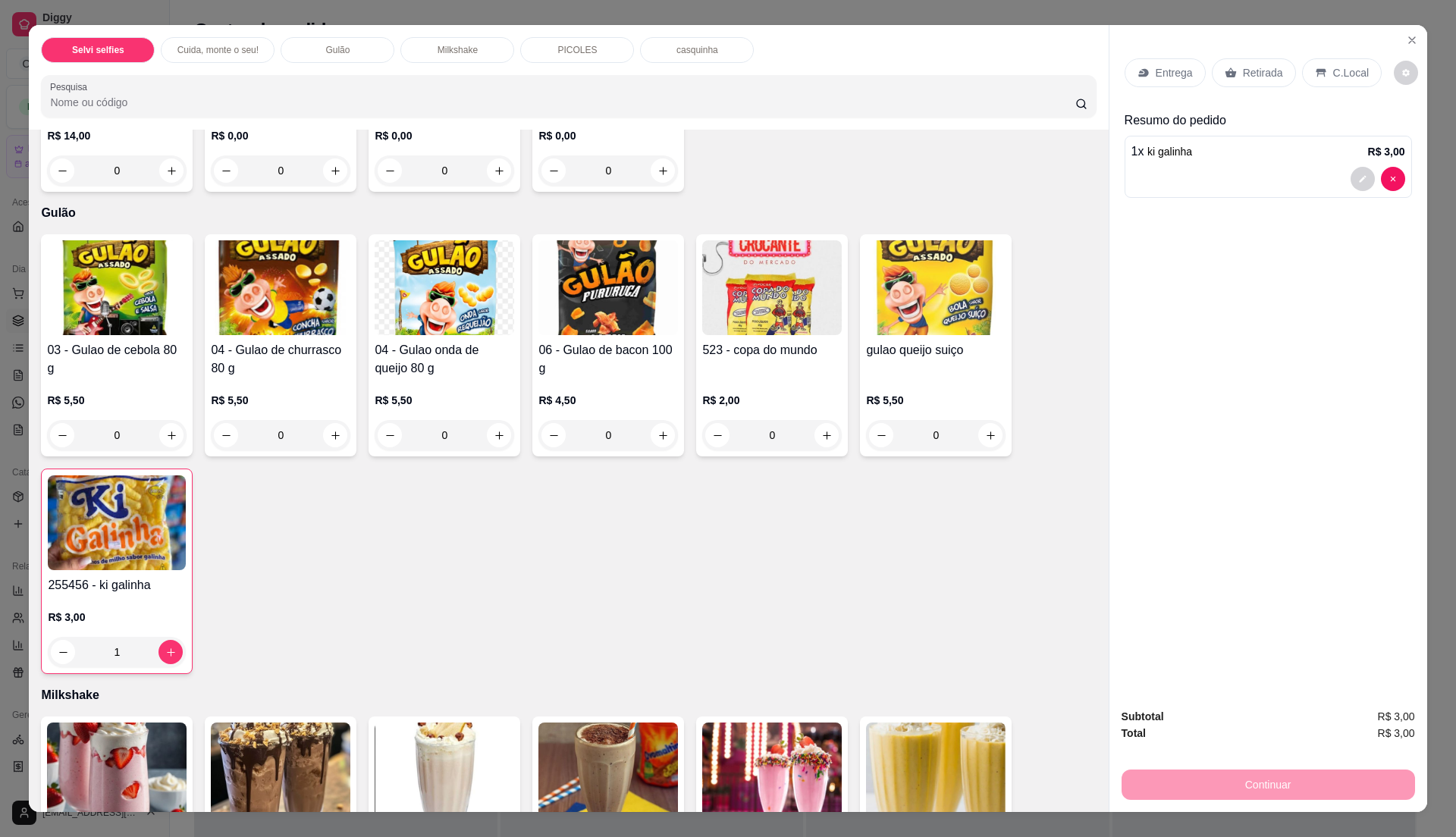
click at [1333, 77] on p "C.Local" at bounding box center [1351, 73] width 36 height 15
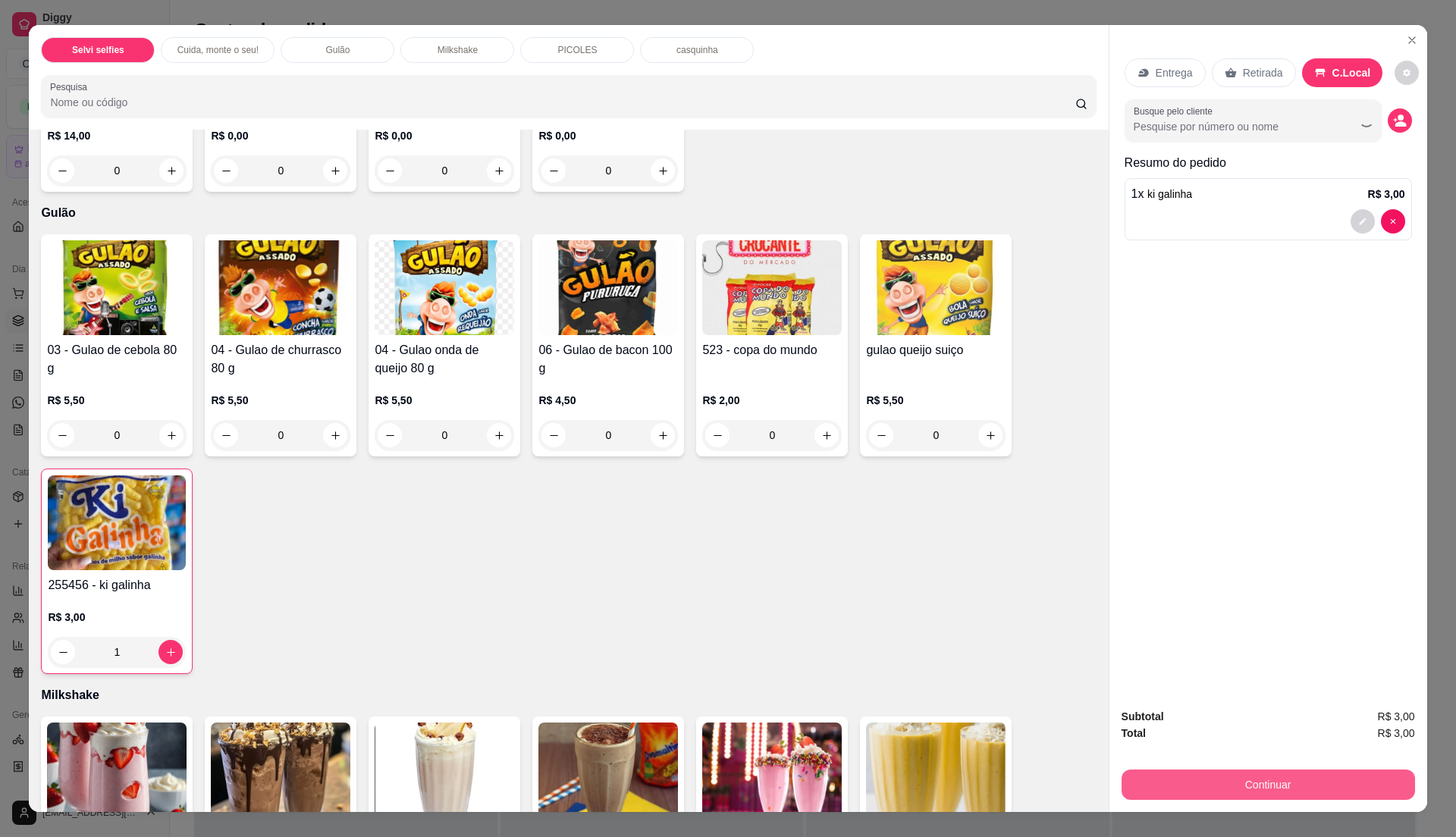
click at [1272, 776] on button "Continuar" at bounding box center [1268, 785] width 293 height 31
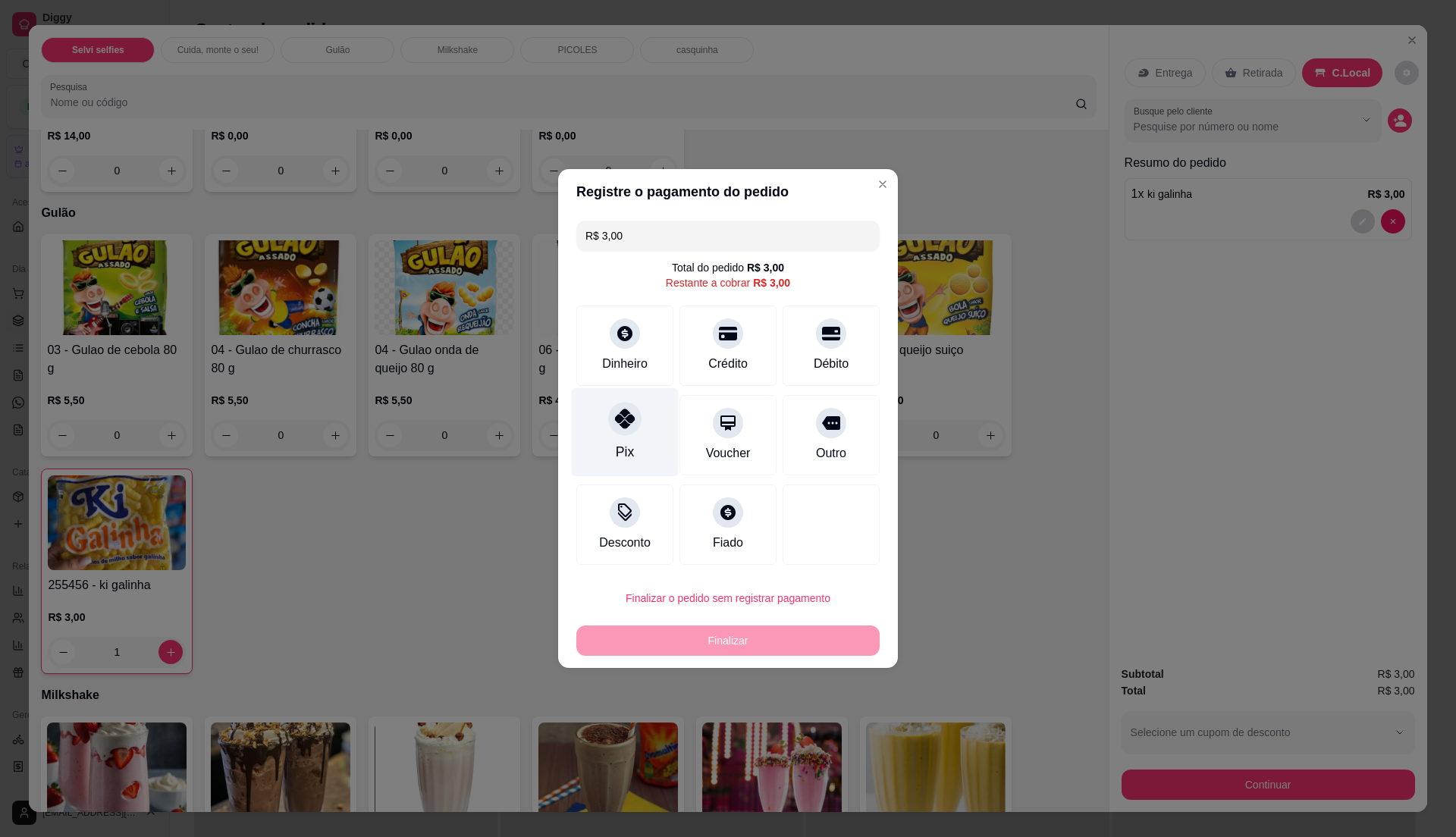
click at [653, 441] on div "Pix" at bounding box center [625, 433] width 107 height 89
type input "R$ 0,00"
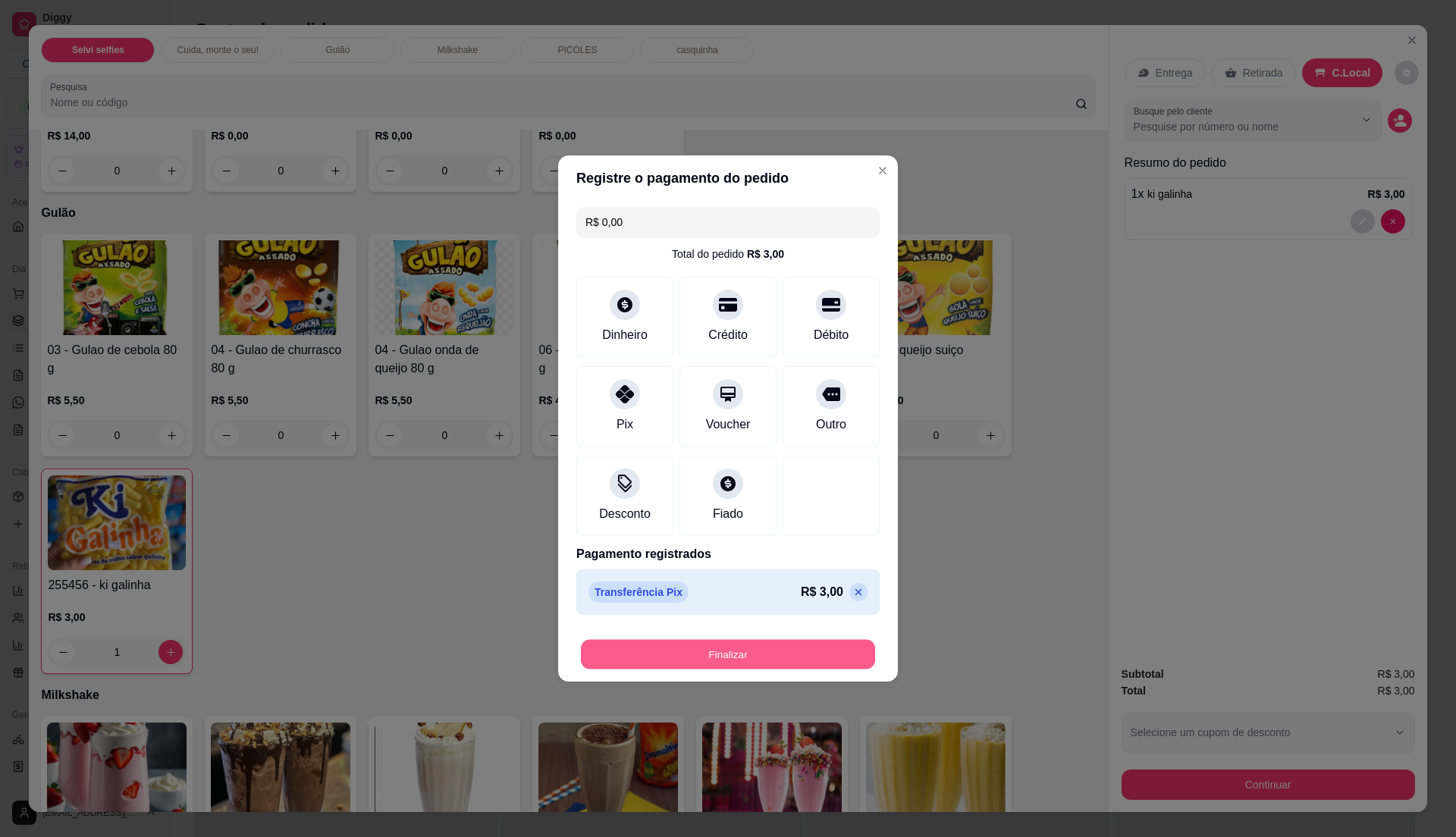
click at [789, 658] on button "Finalizar" at bounding box center [728, 655] width 294 height 30
type input "0"
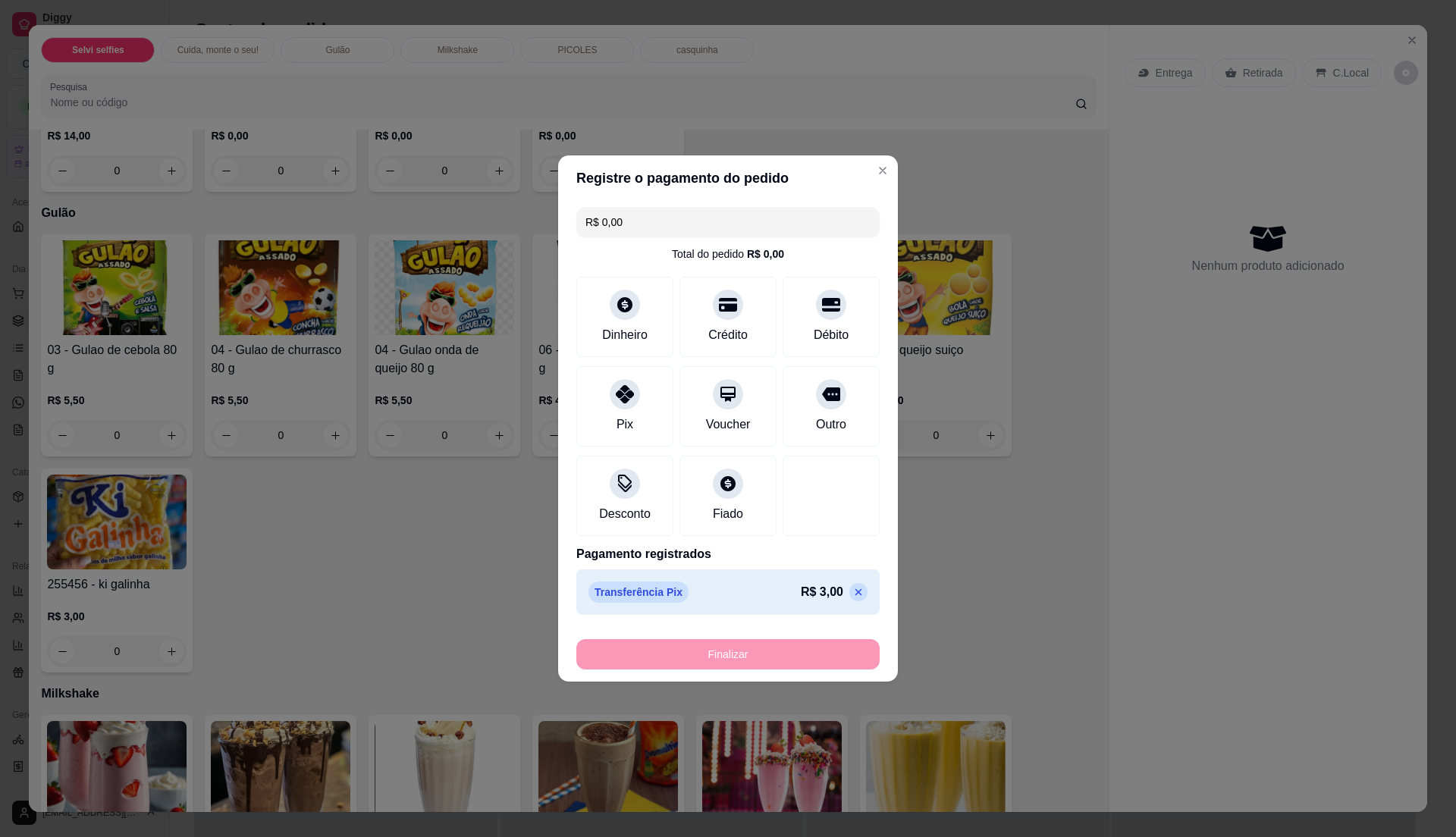
type input "-R$ 3,00"
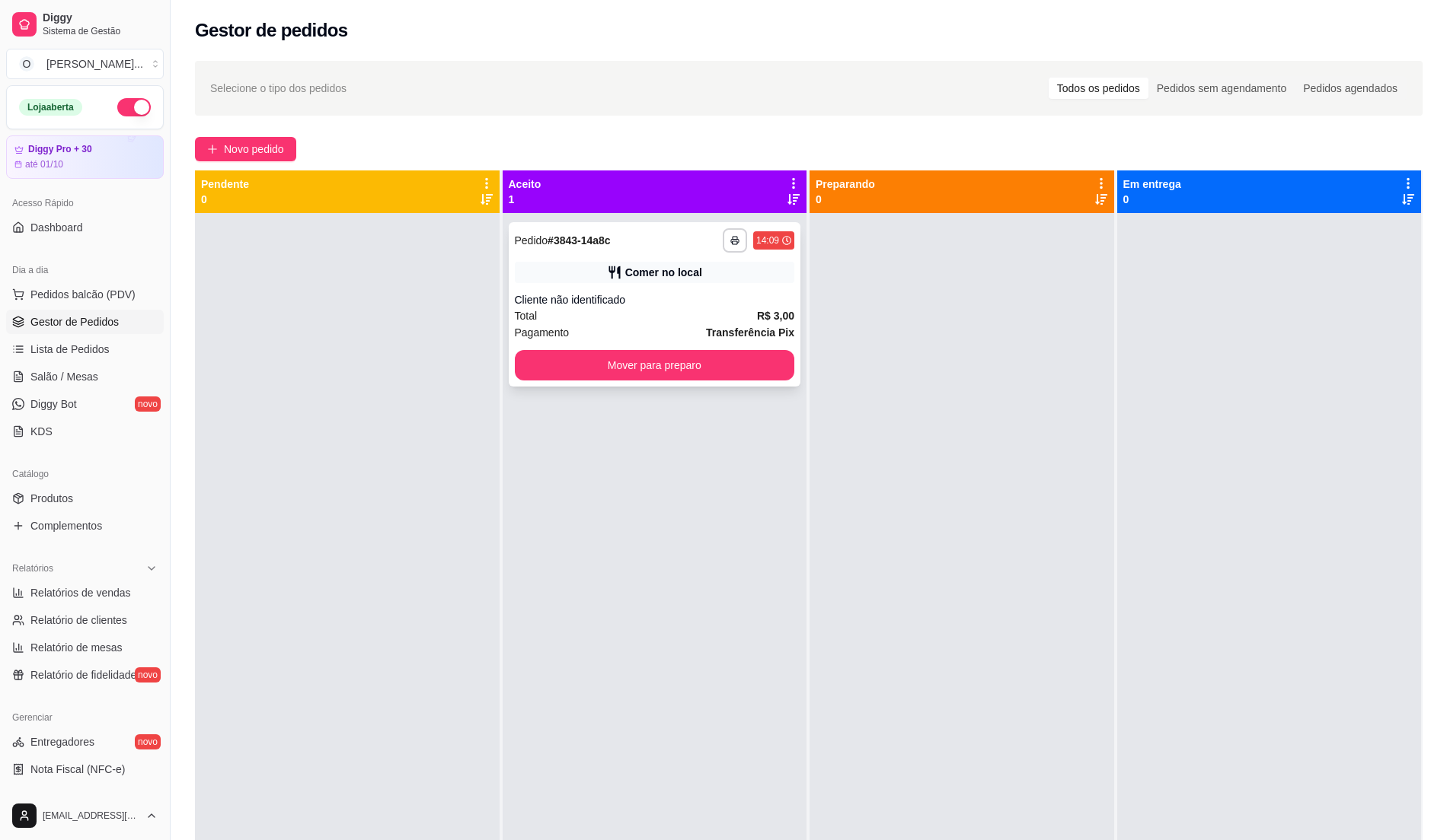
click at [686, 285] on div "**********" at bounding box center [655, 305] width 292 height 165
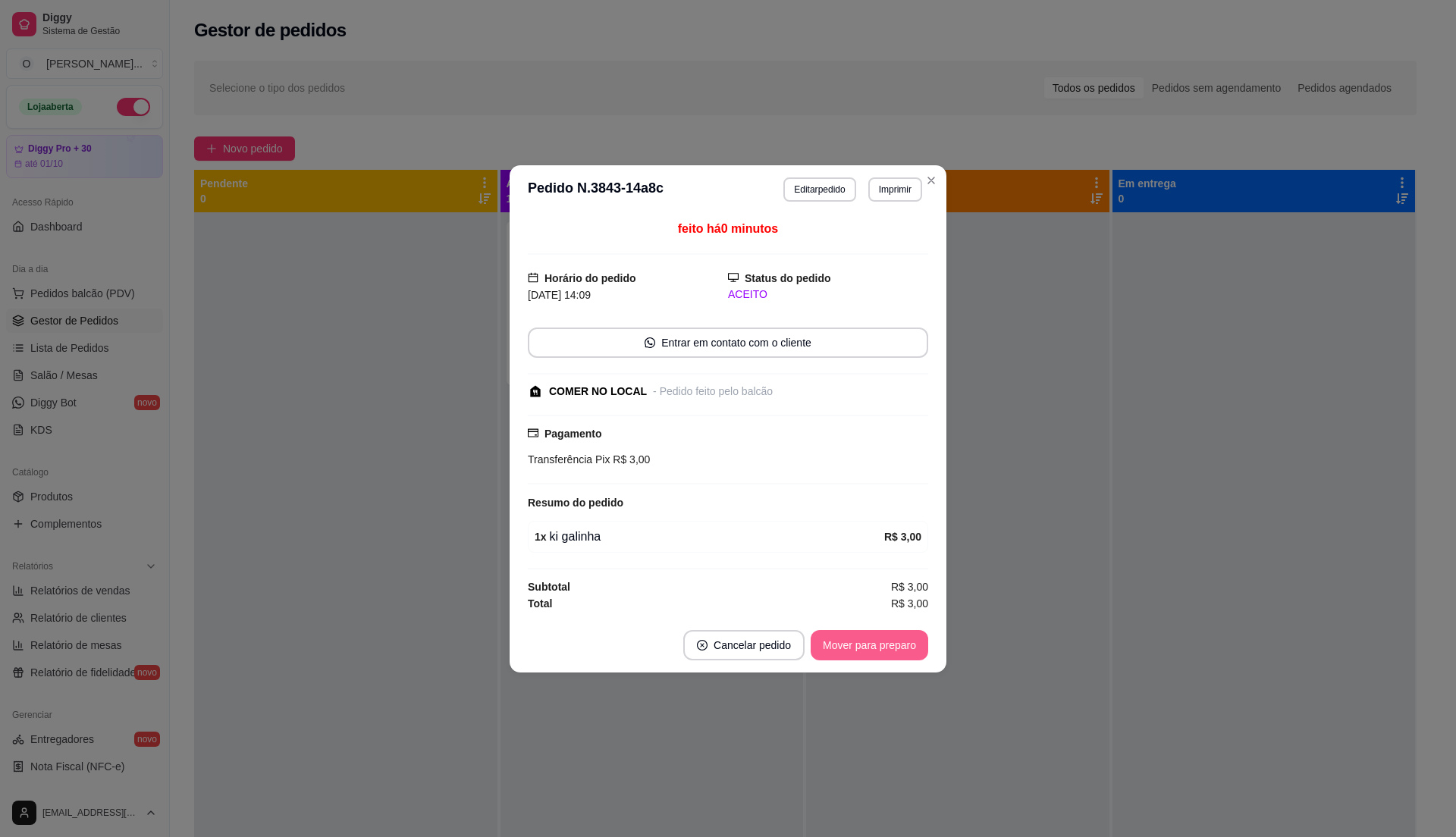
click at [837, 632] on button "Mover para preparo" at bounding box center [869, 645] width 117 height 31
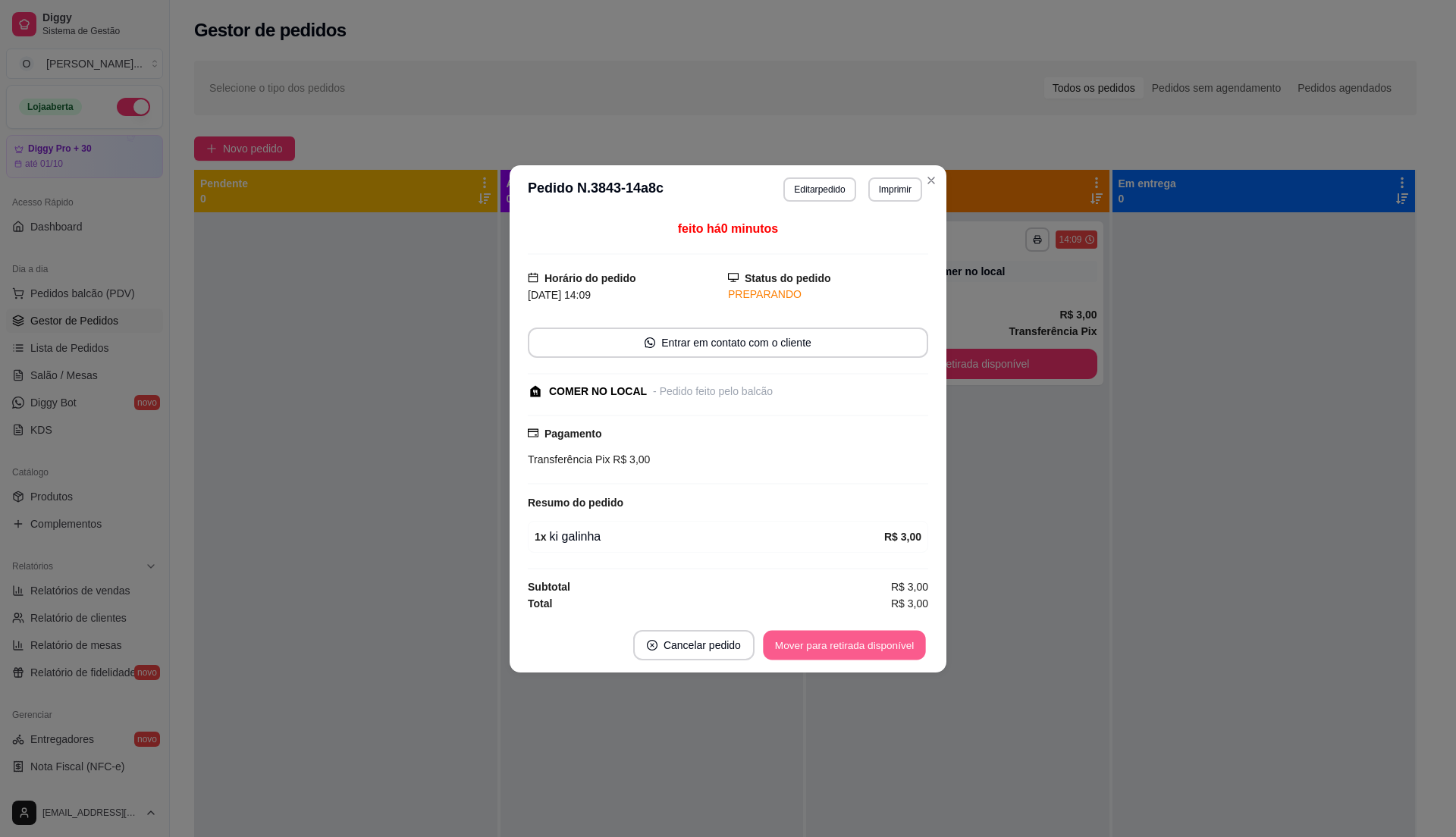
click at [837, 632] on button "Mover para retirada disponível" at bounding box center [844, 645] width 162 height 30
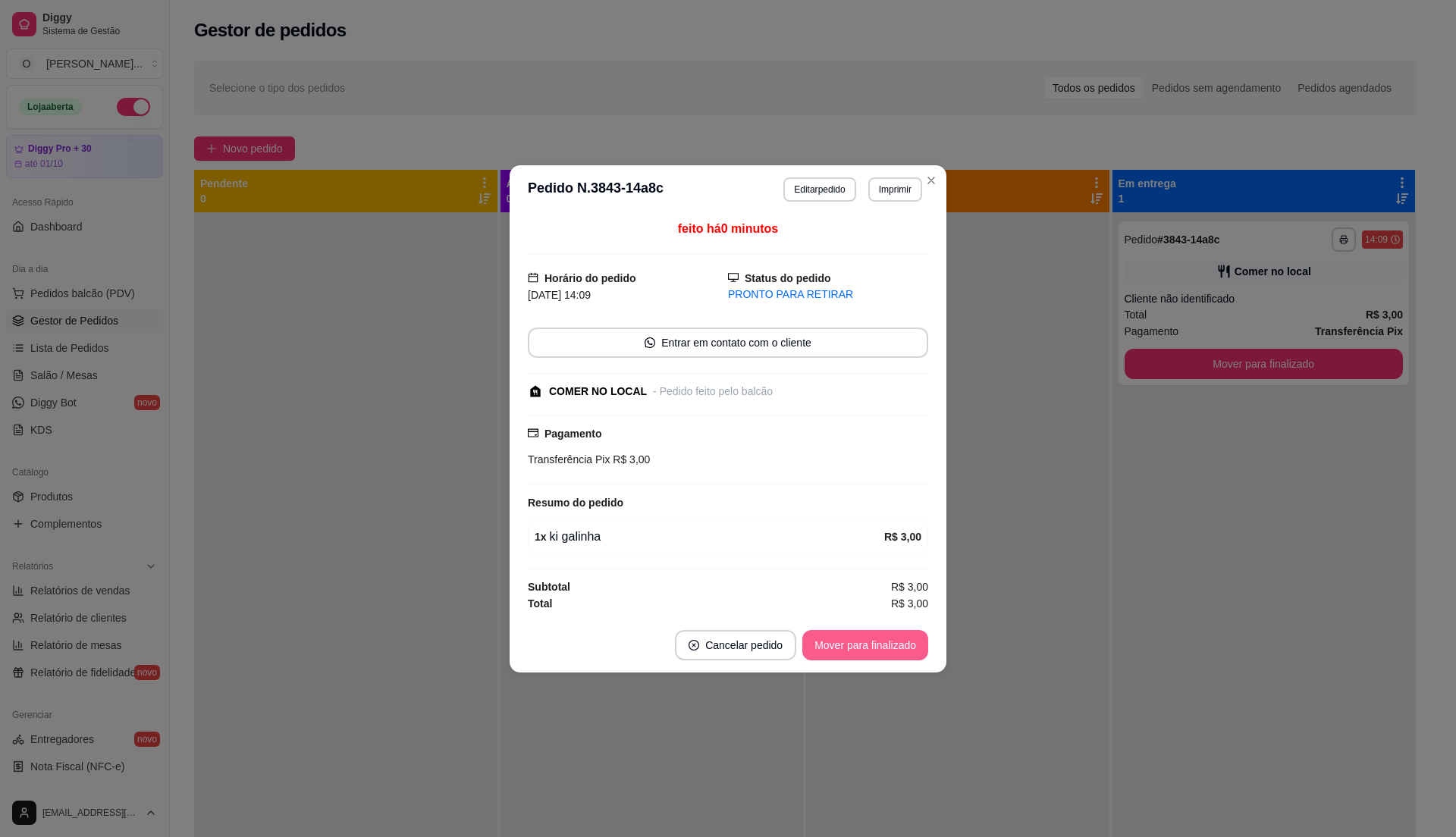
click at [837, 632] on button "Mover para finalizado" at bounding box center [865, 645] width 126 height 31
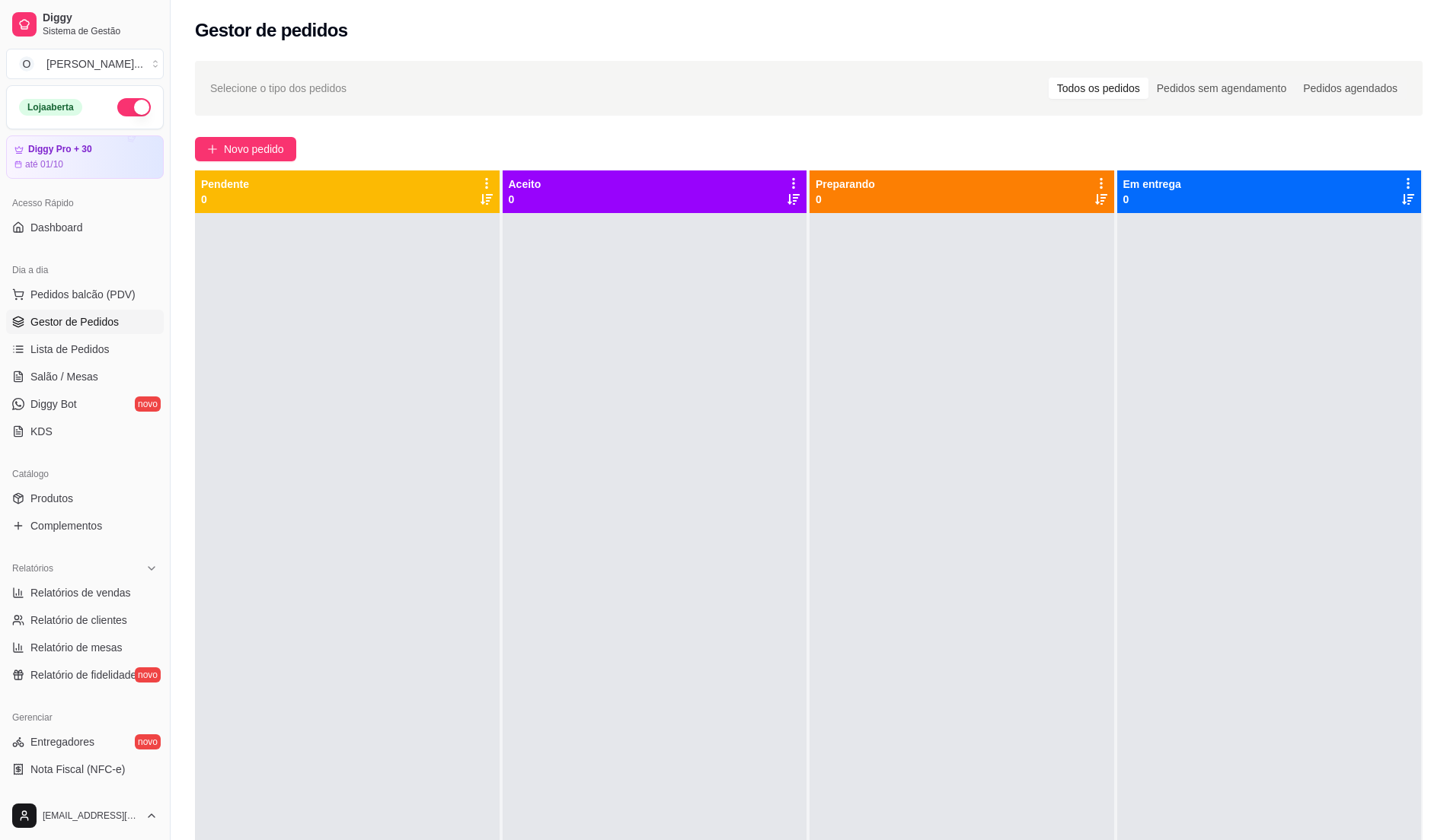
click at [596, 422] on div at bounding box center [655, 633] width 305 height 840
click at [67, 354] on span "Lista de Pedidos" at bounding box center [70, 349] width 79 height 15
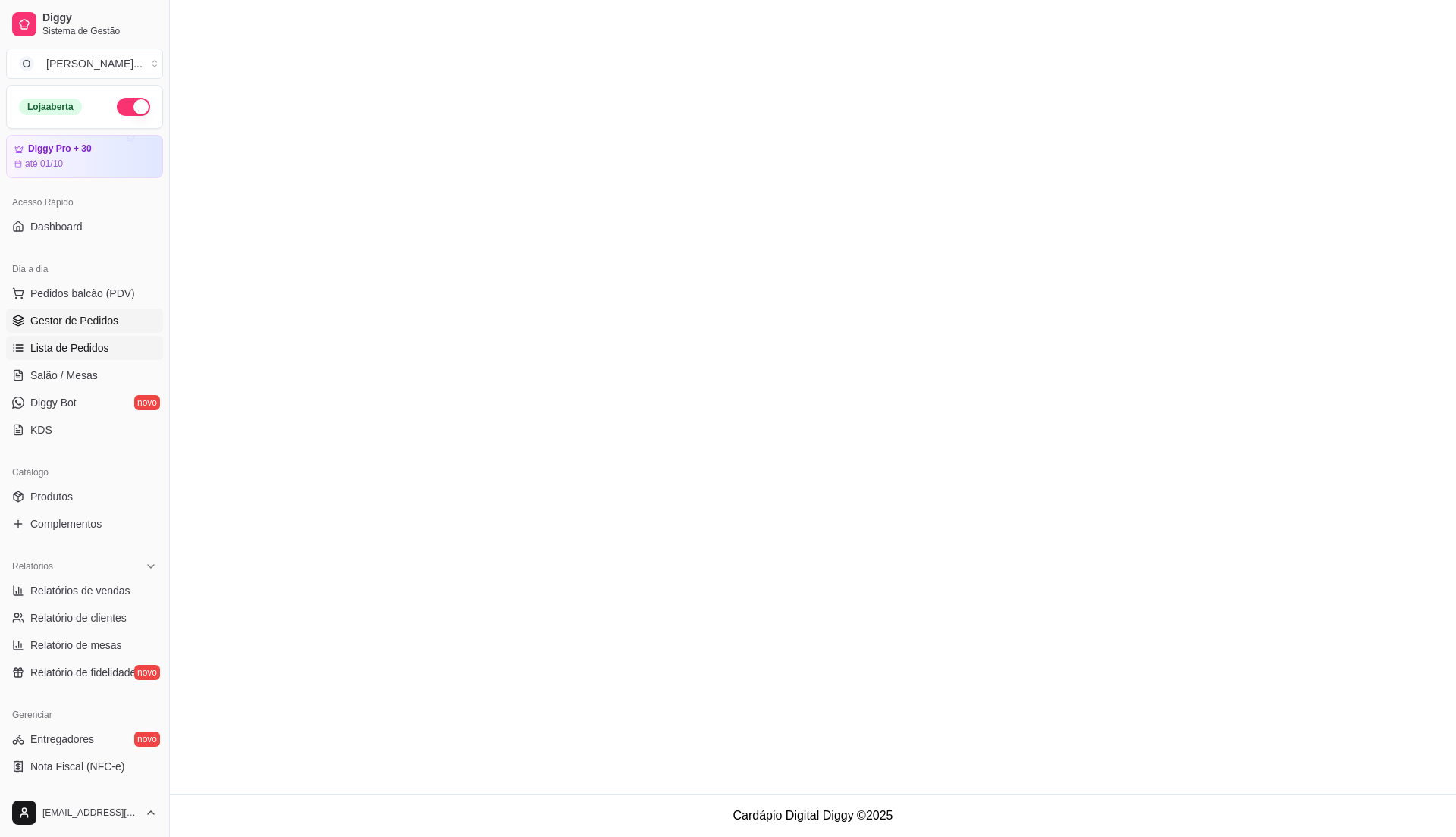
click at [105, 330] on link "Gestor de Pedidos" at bounding box center [84, 321] width 157 height 25
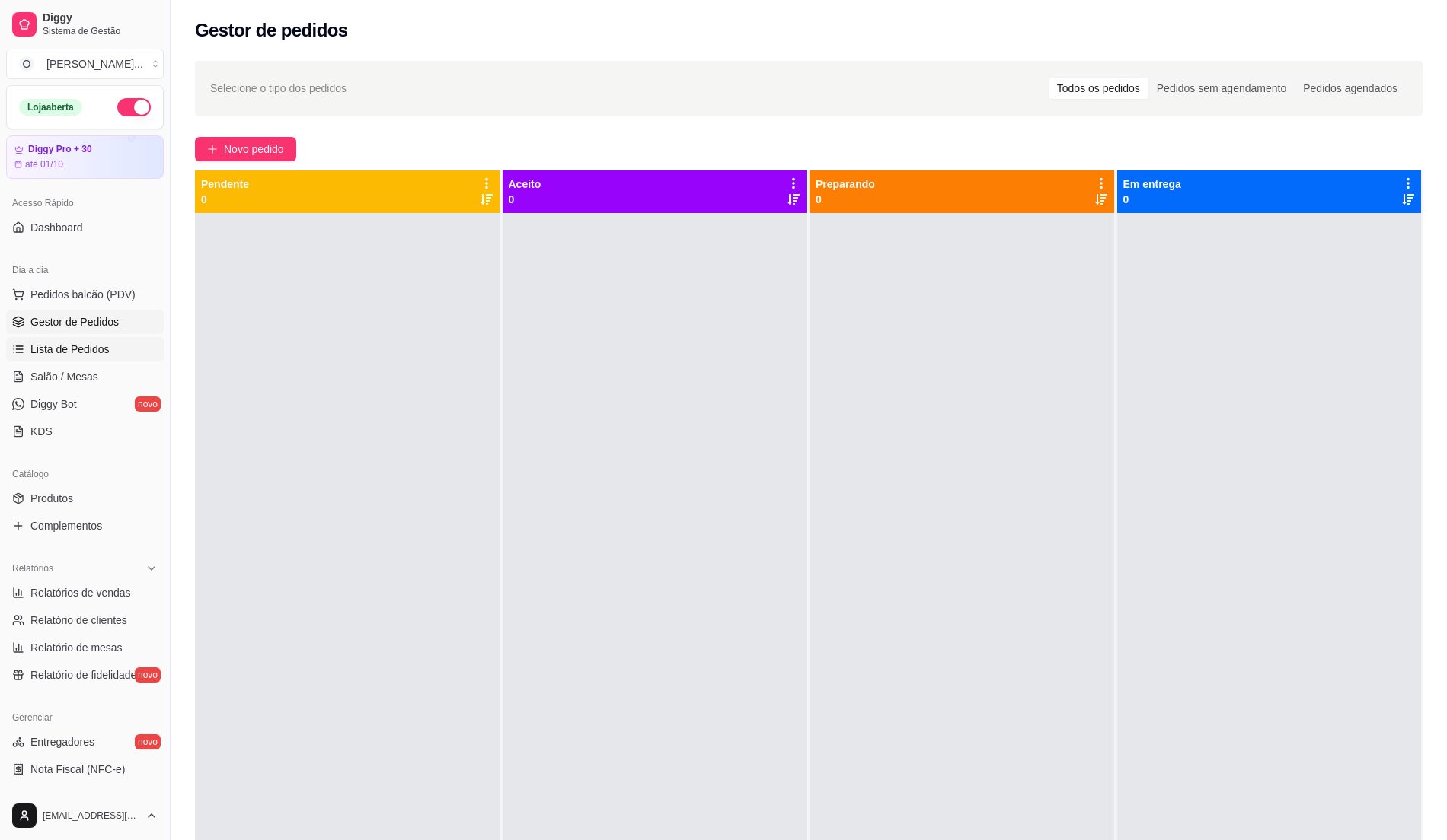
click at [70, 348] on span "Lista de Pedidos" at bounding box center [70, 349] width 79 height 15
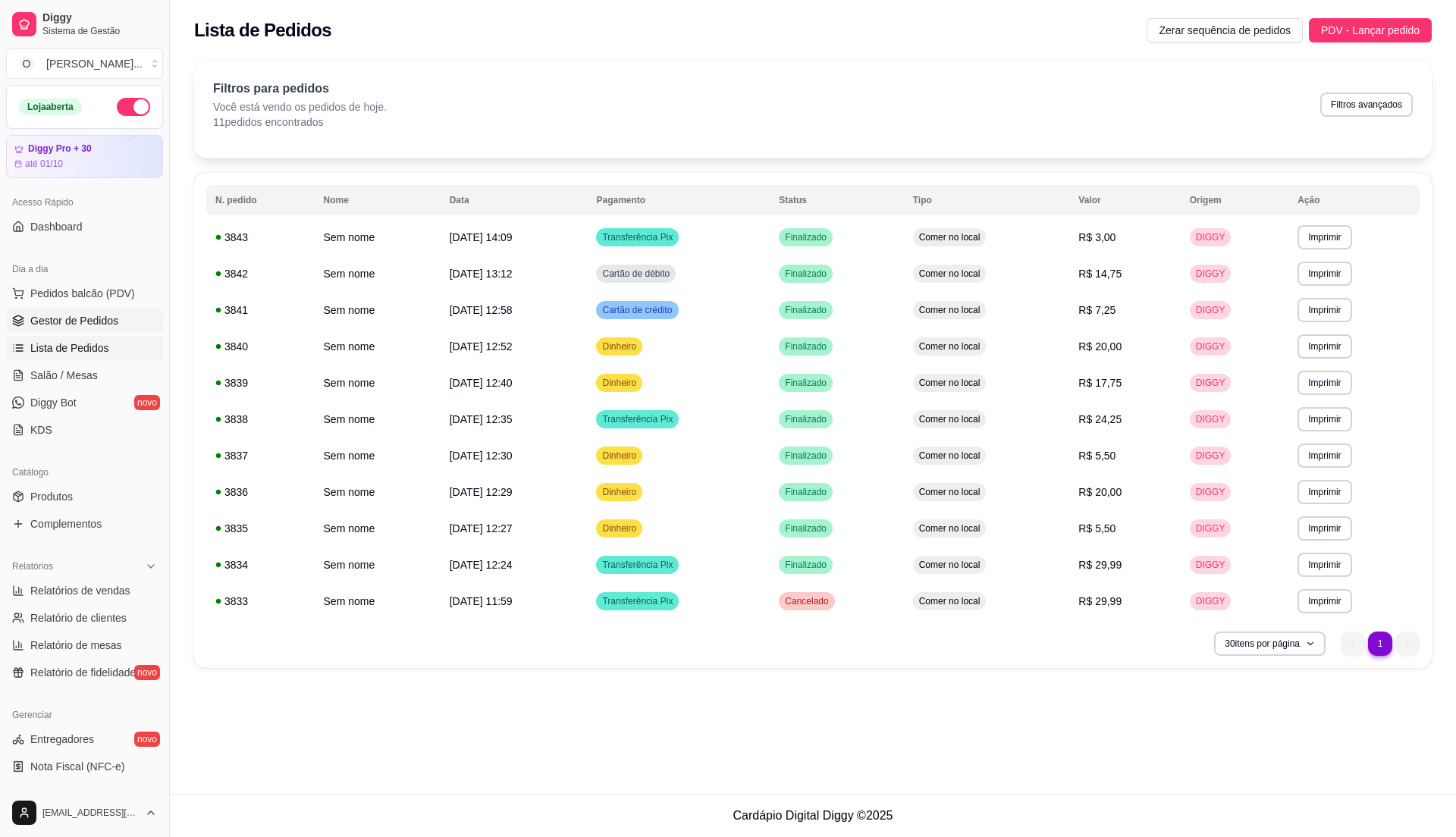
click at [97, 320] on span "Gestor de Pedidos" at bounding box center [74, 321] width 88 height 15
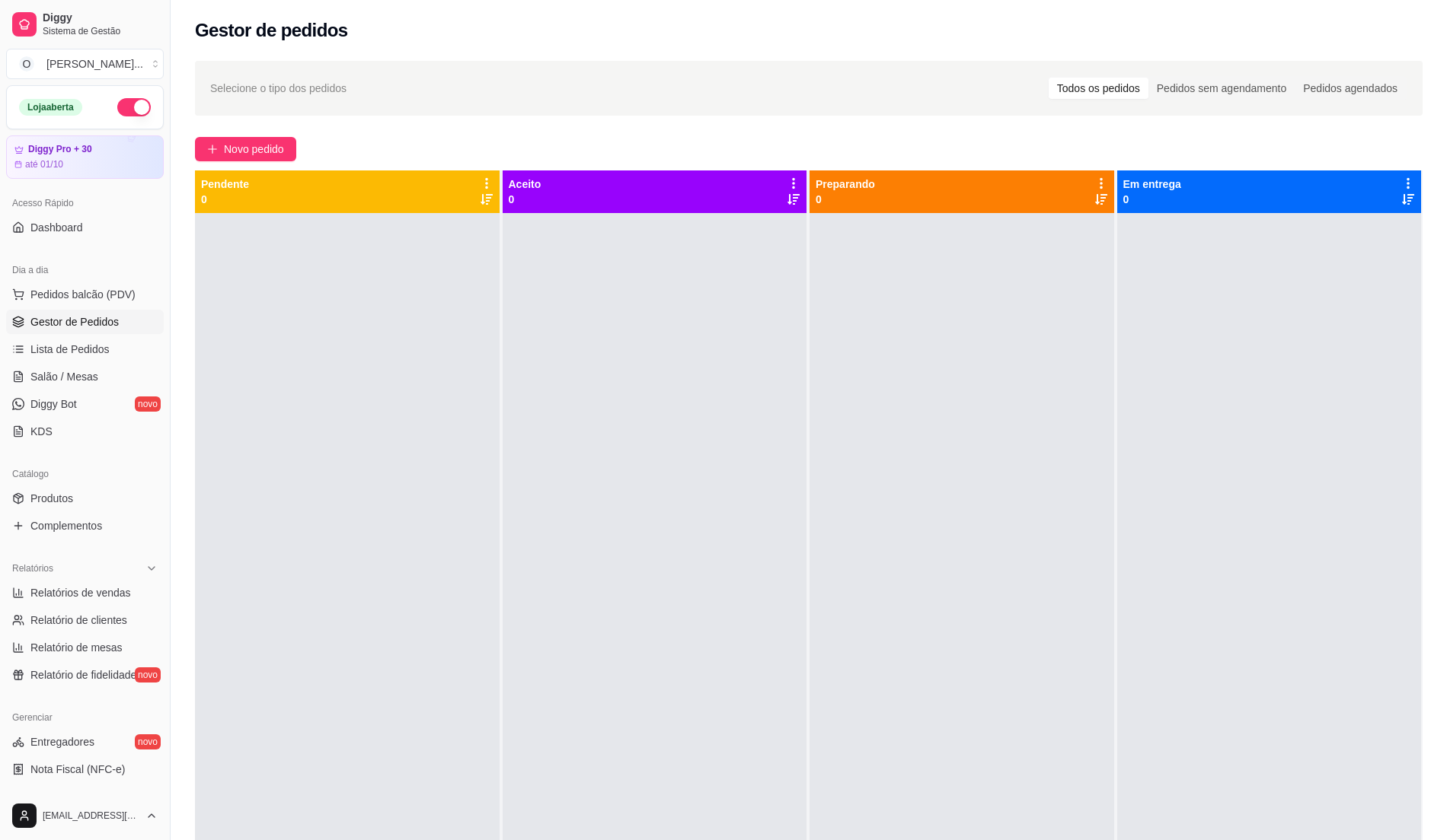
click at [89, 363] on ul "Pedidos balcão (PDV) Gestor de Pedidos Lista de Pedidos Salão / Mesas Diggy Bot…" at bounding box center [85, 363] width 158 height 162
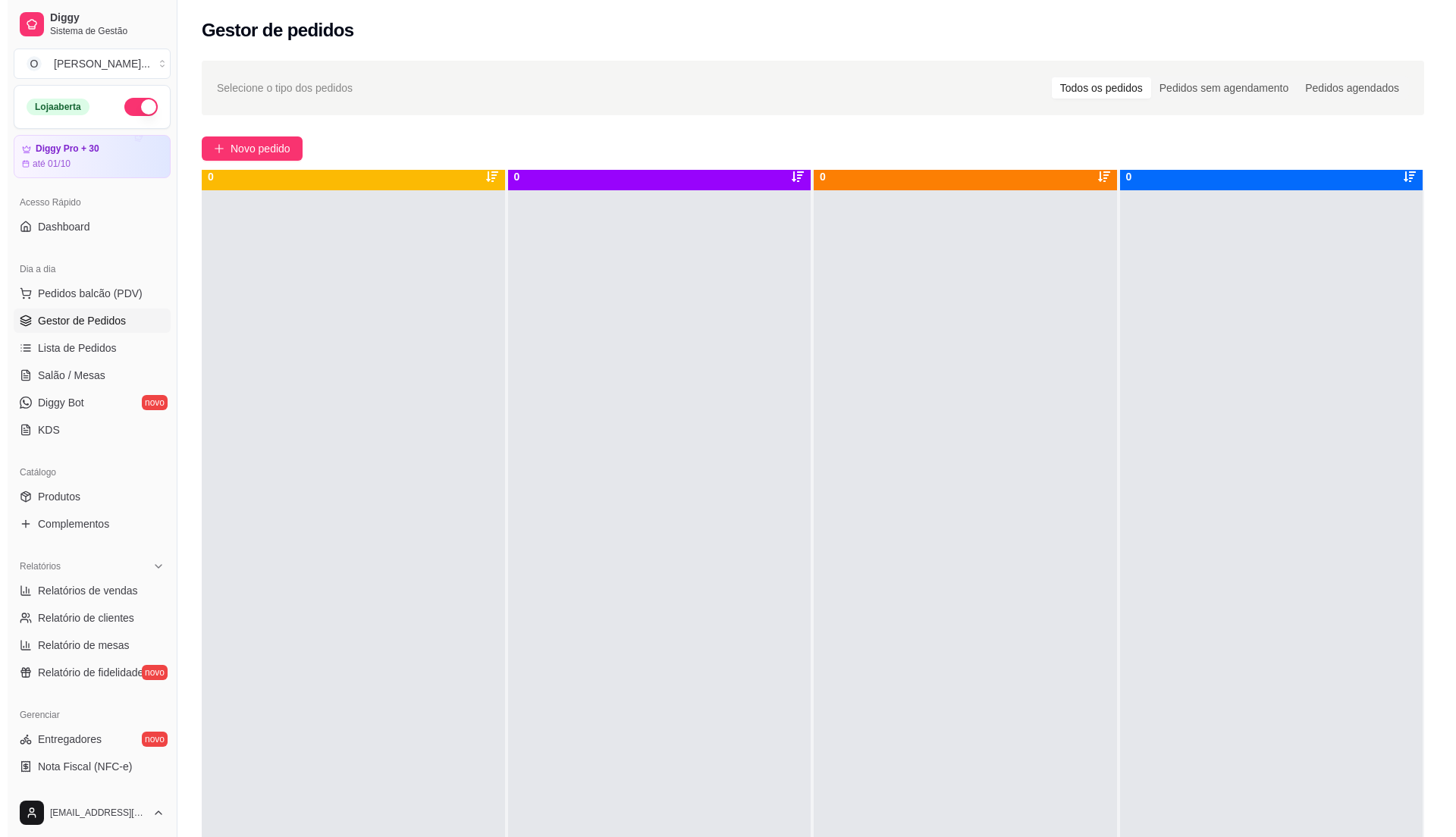
scroll to position [42, 0]
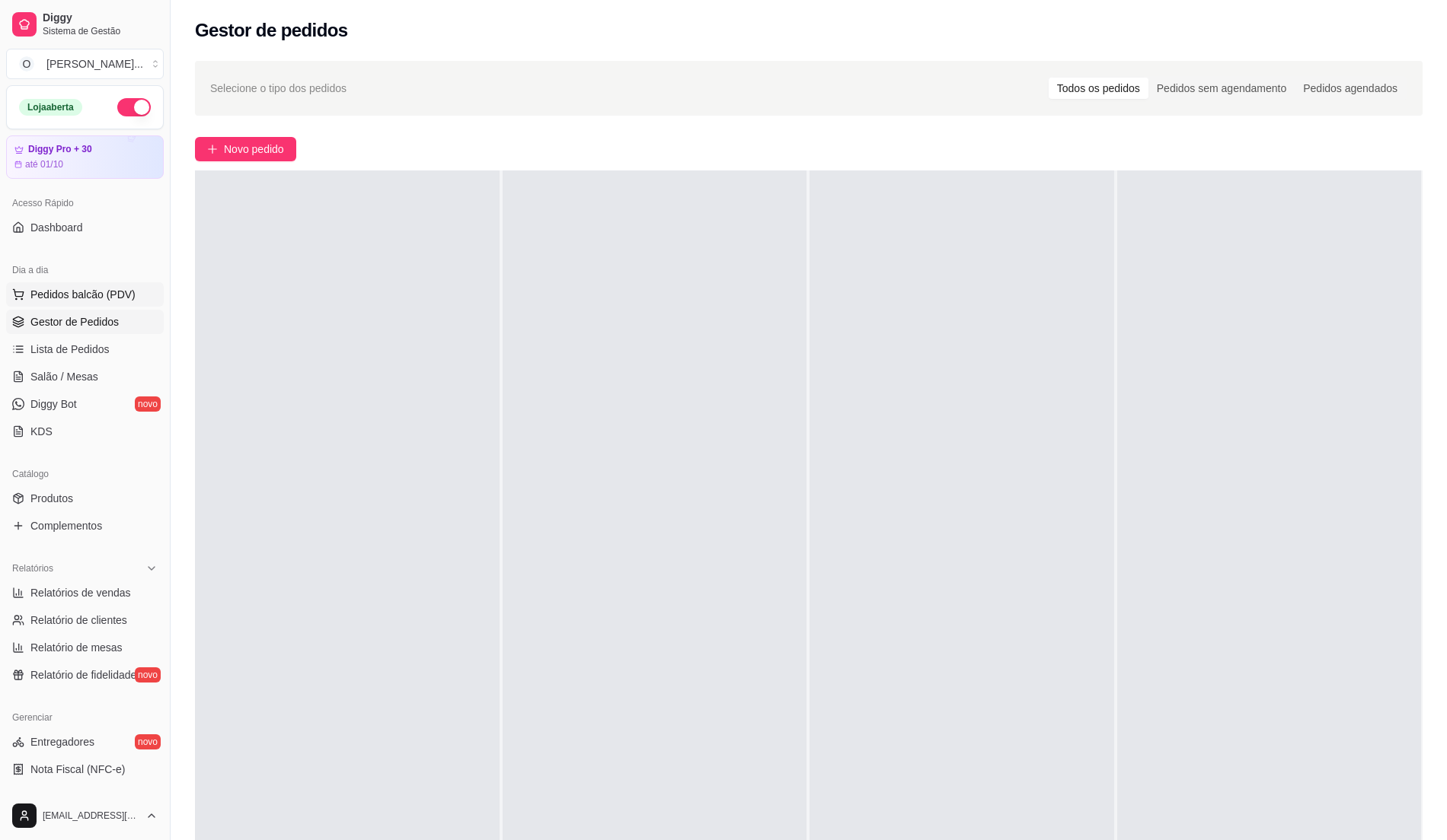
click at [117, 299] on span "Pedidos balcão (PDV)" at bounding box center [83, 295] width 105 height 15
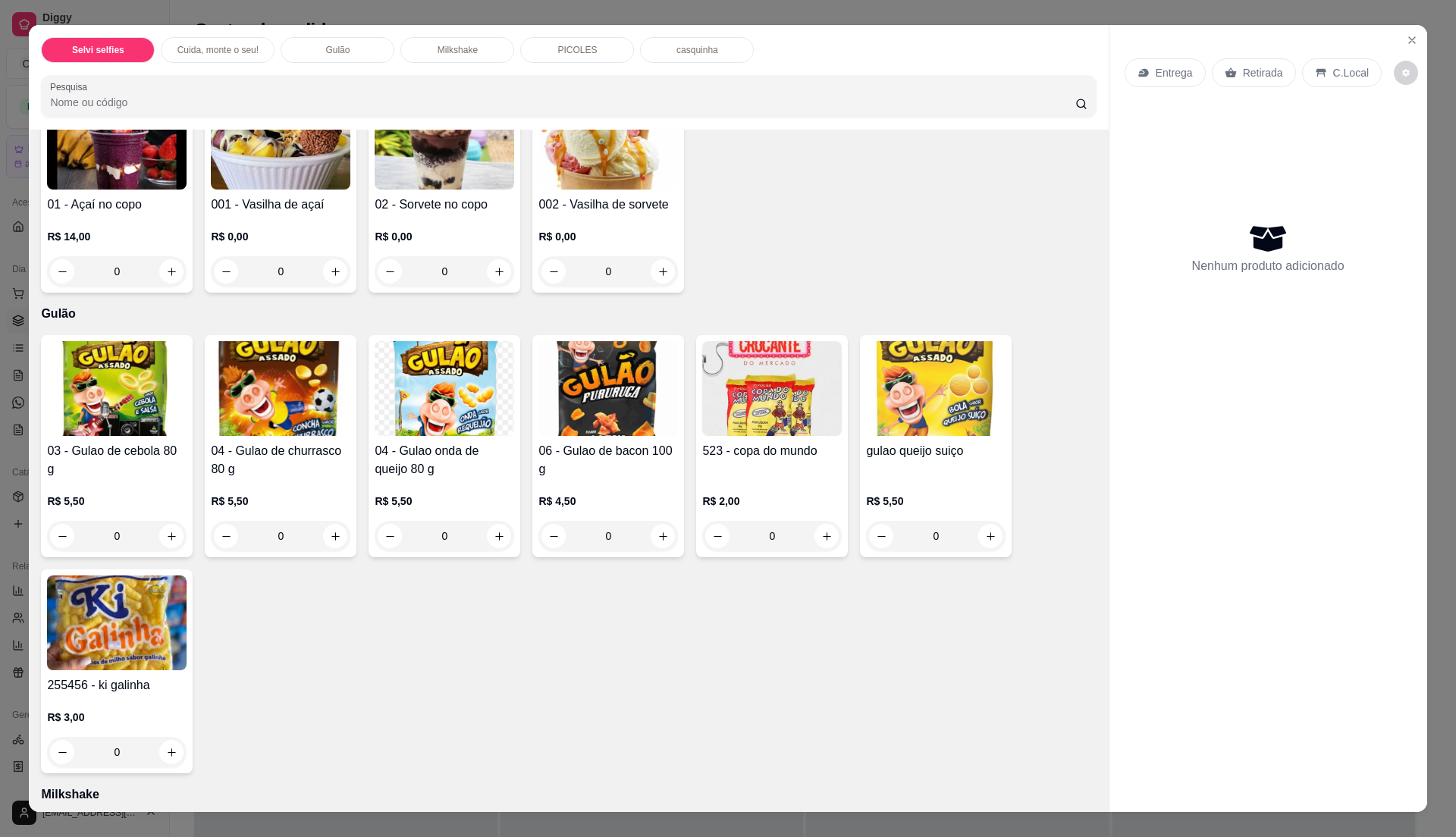
scroll to position [505, 0]
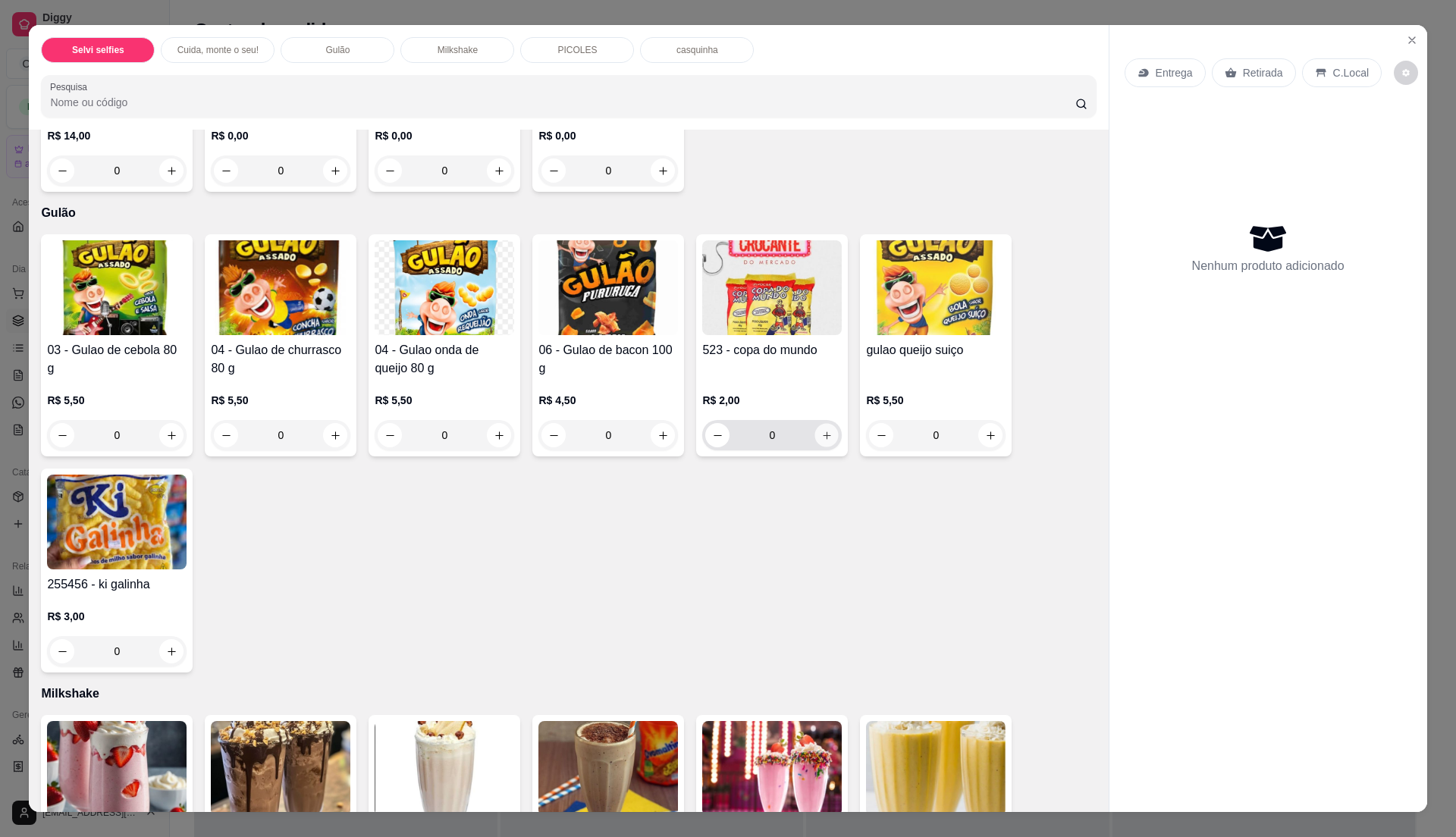
click at [823, 434] on icon "increase-product-quantity" at bounding box center [827, 435] width 8 height 8
type input "1"
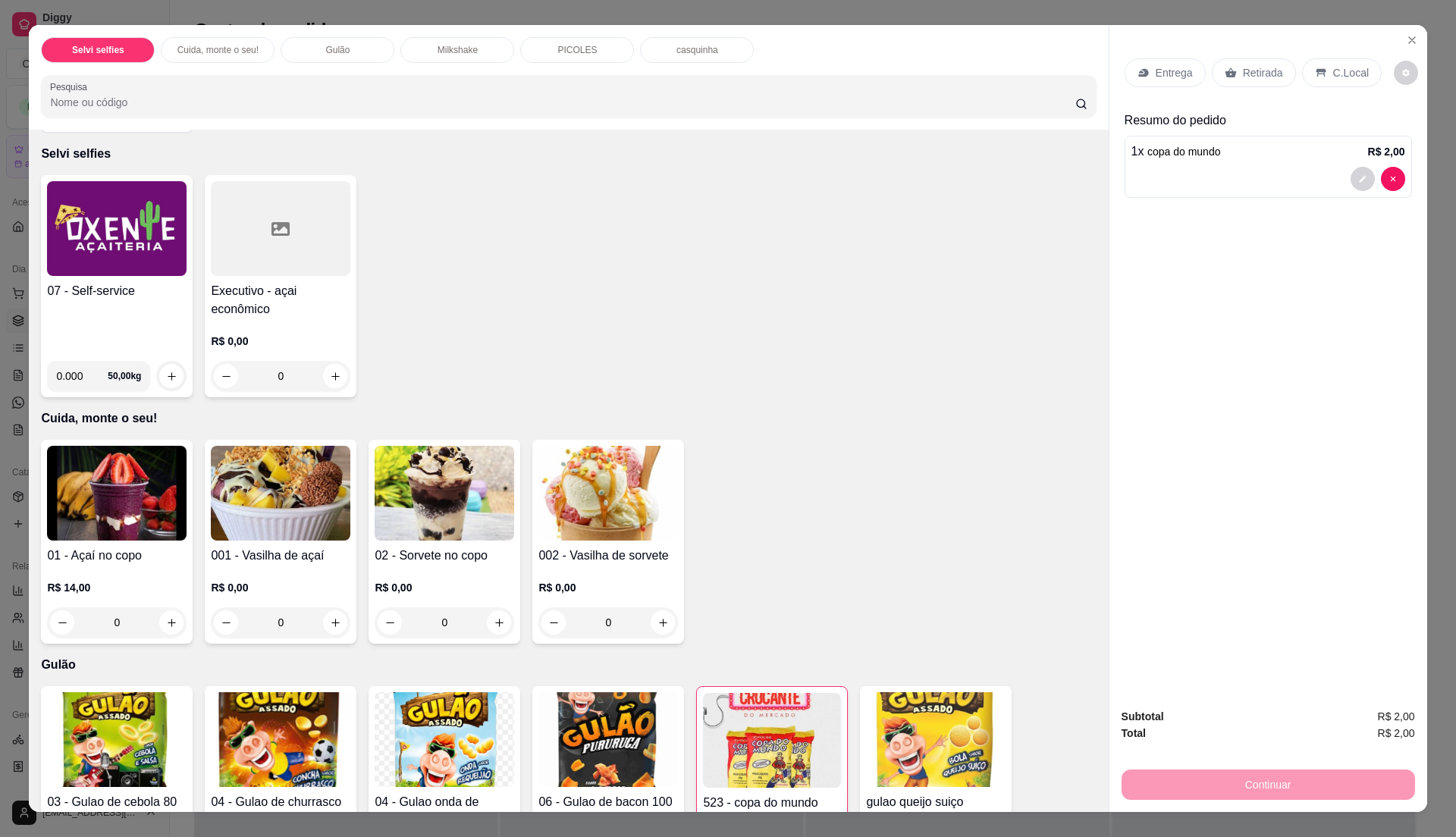
scroll to position [0, 0]
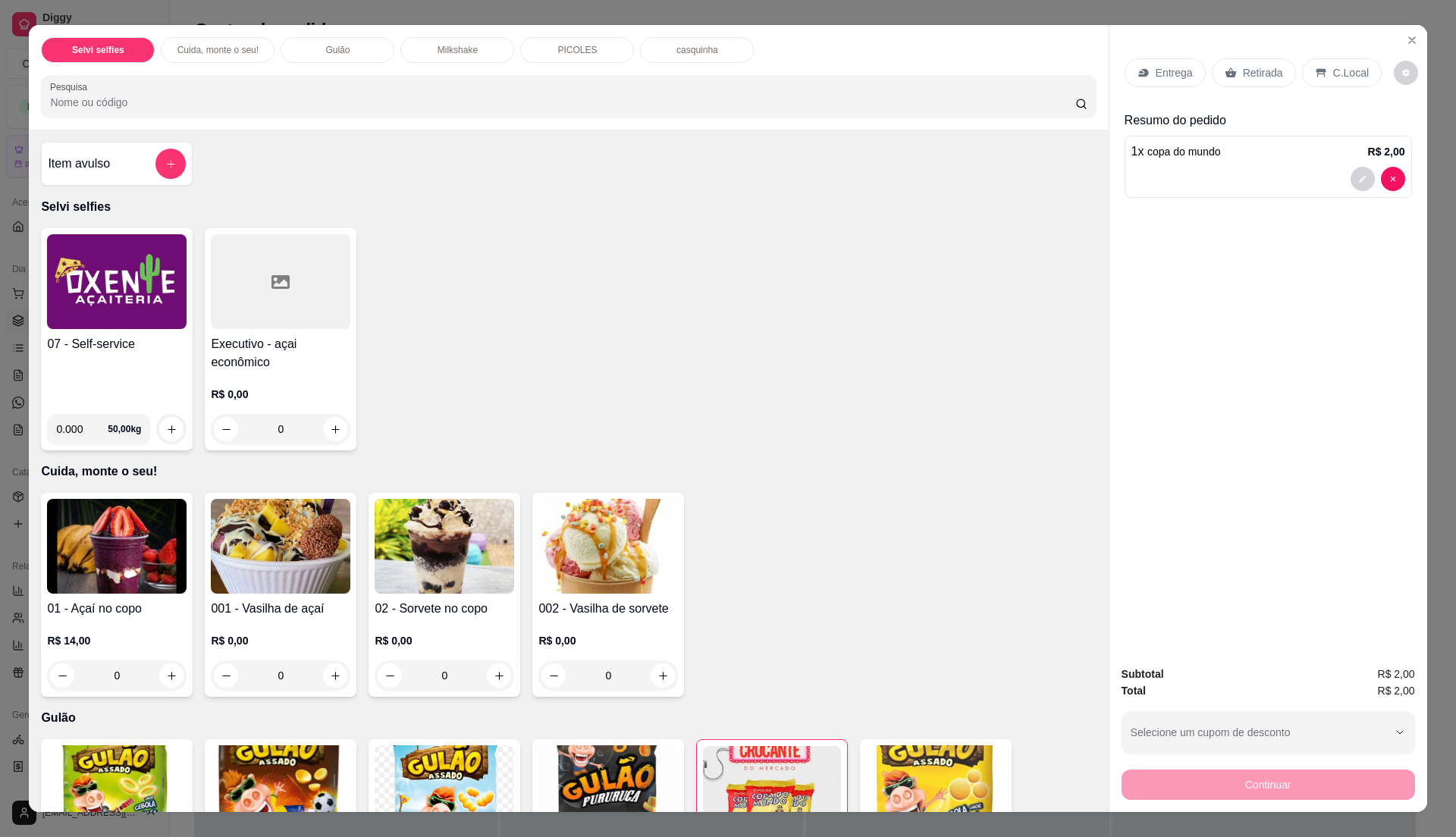
click at [143, 332] on div "07 - Self-service 0.000 50,00 kg" at bounding box center [116, 340] width 152 height 222
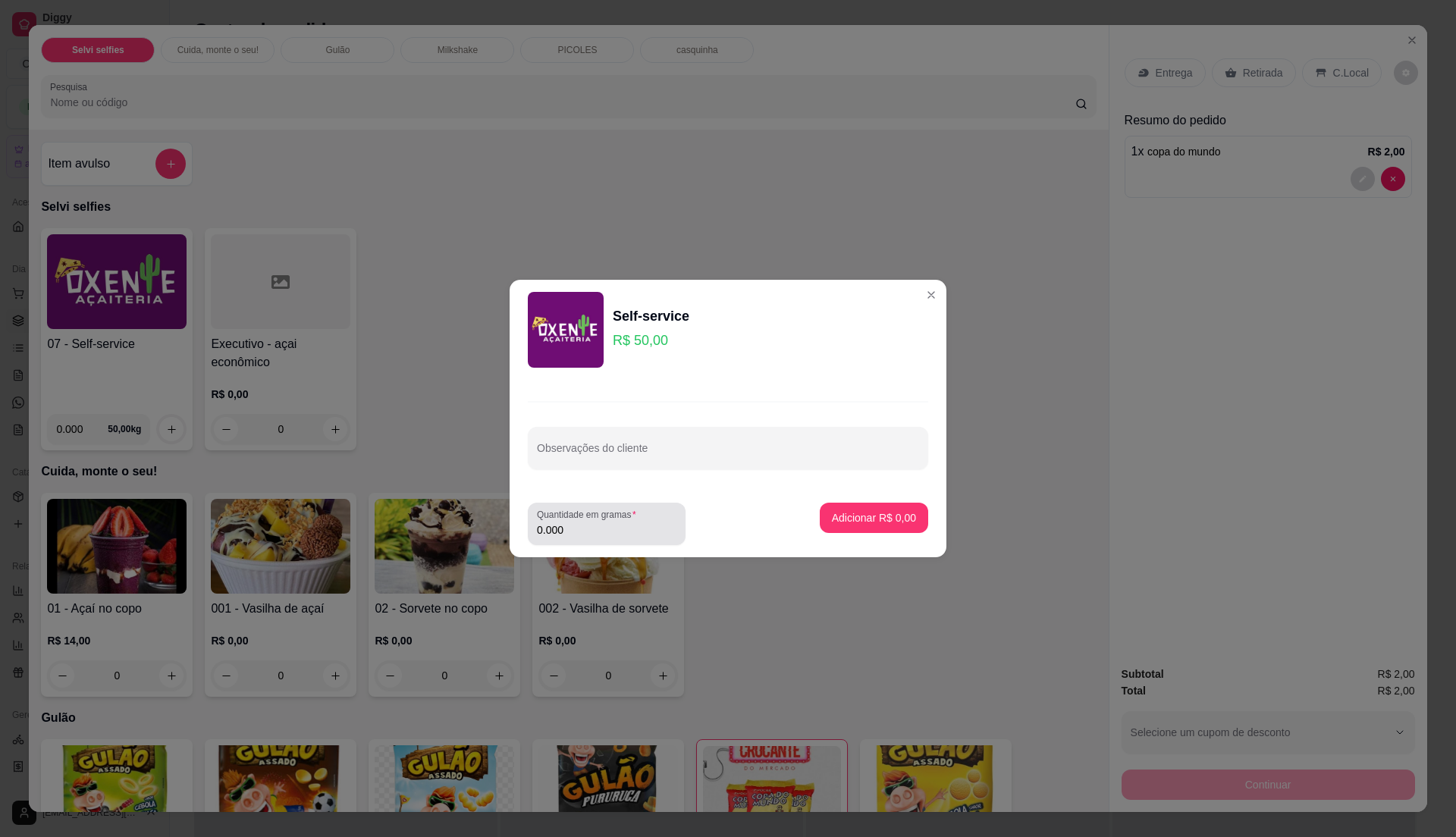
drag, startPoint x: 561, startPoint y: 514, endPoint x: 574, endPoint y: 524, distance: 16.4
click at [561, 514] on label "Quantidade em gramas" at bounding box center [589, 514] width 105 height 13
click at [561, 523] on input "0.000" at bounding box center [607, 530] width 139 height 15
click at [574, 524] on input "0" at bounding box center [607, 530] width 139 height 15
type input "0.3"
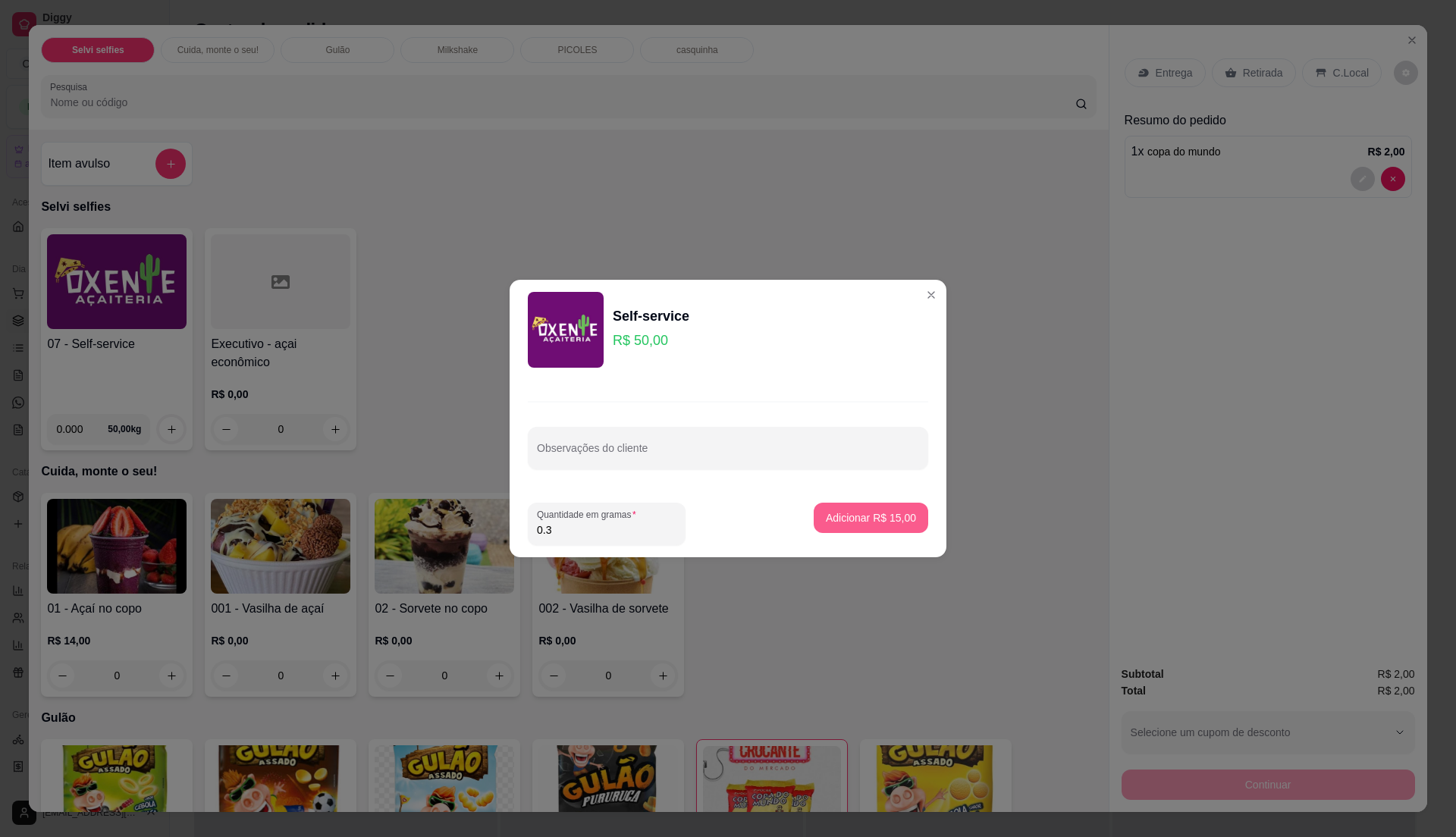
click at [865, 524] on p "Adicionar R$ 15,00" at bounding box center [871, 518] width 90 height 15
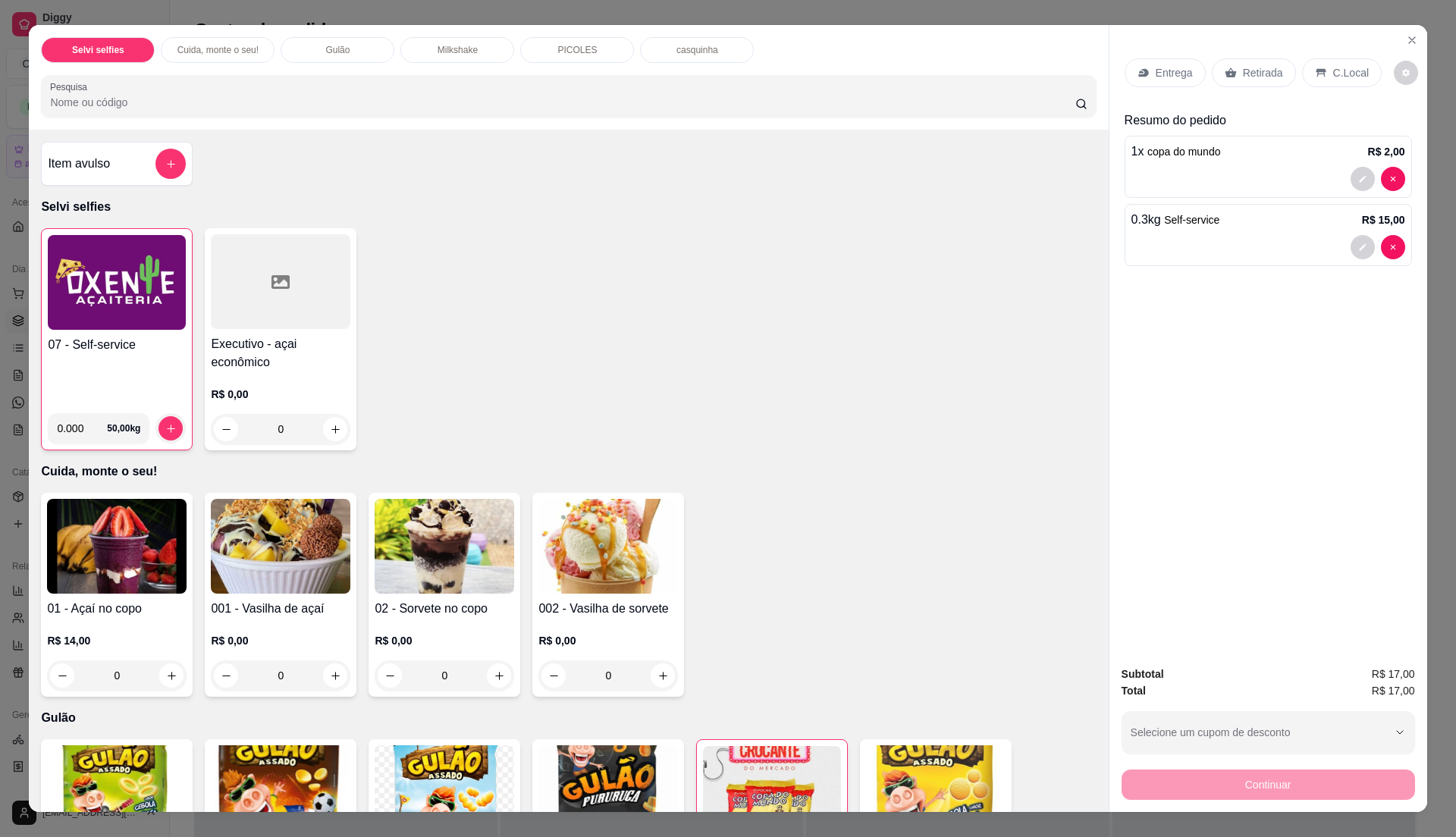
click at [1320, 65] on div "C.Local" at bounding box center [1342, 73] width 80 height 29
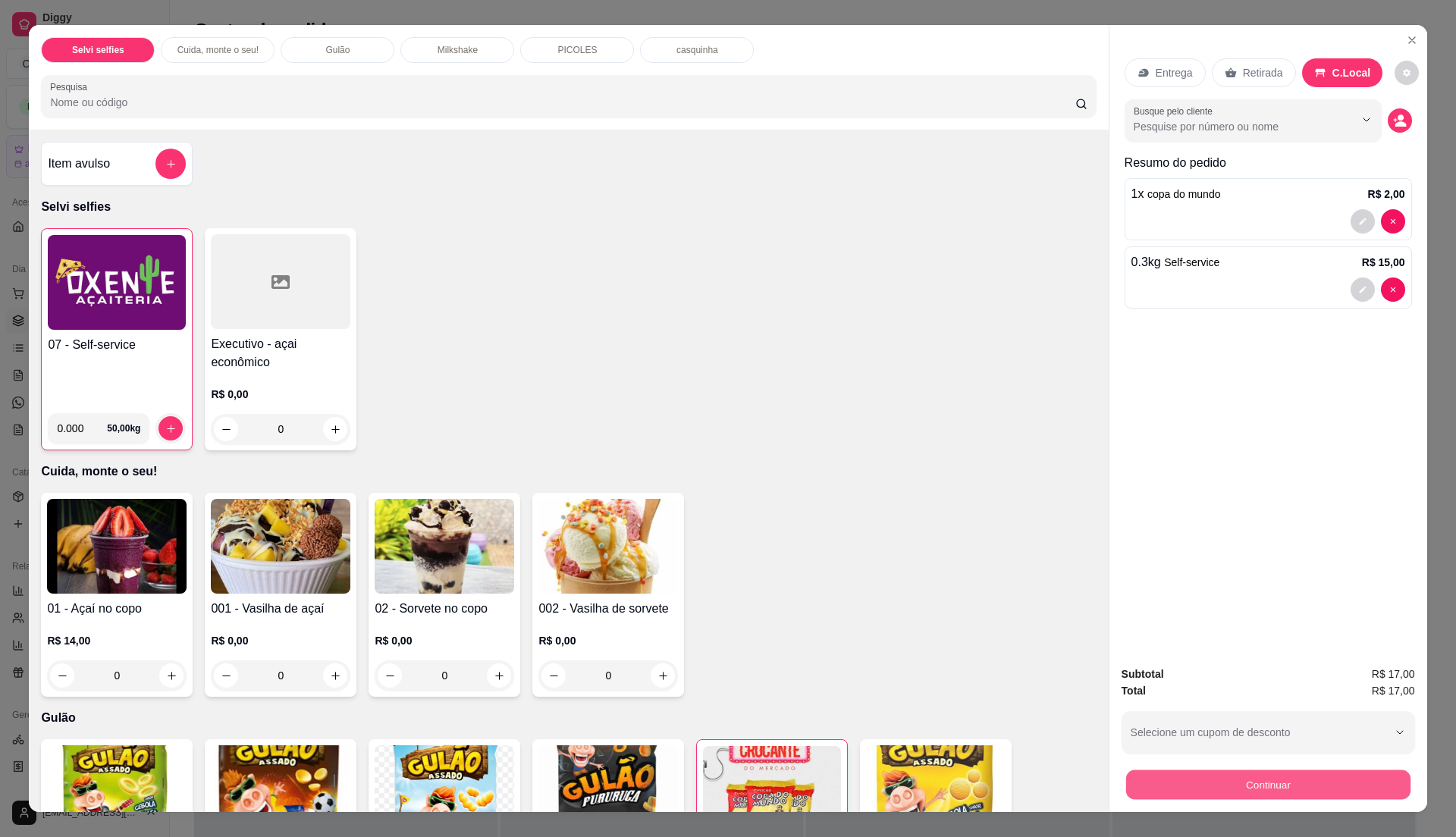
click at [1207, 771] on button "Continuar" at bounding box center [1267, 784] width 284 height 30
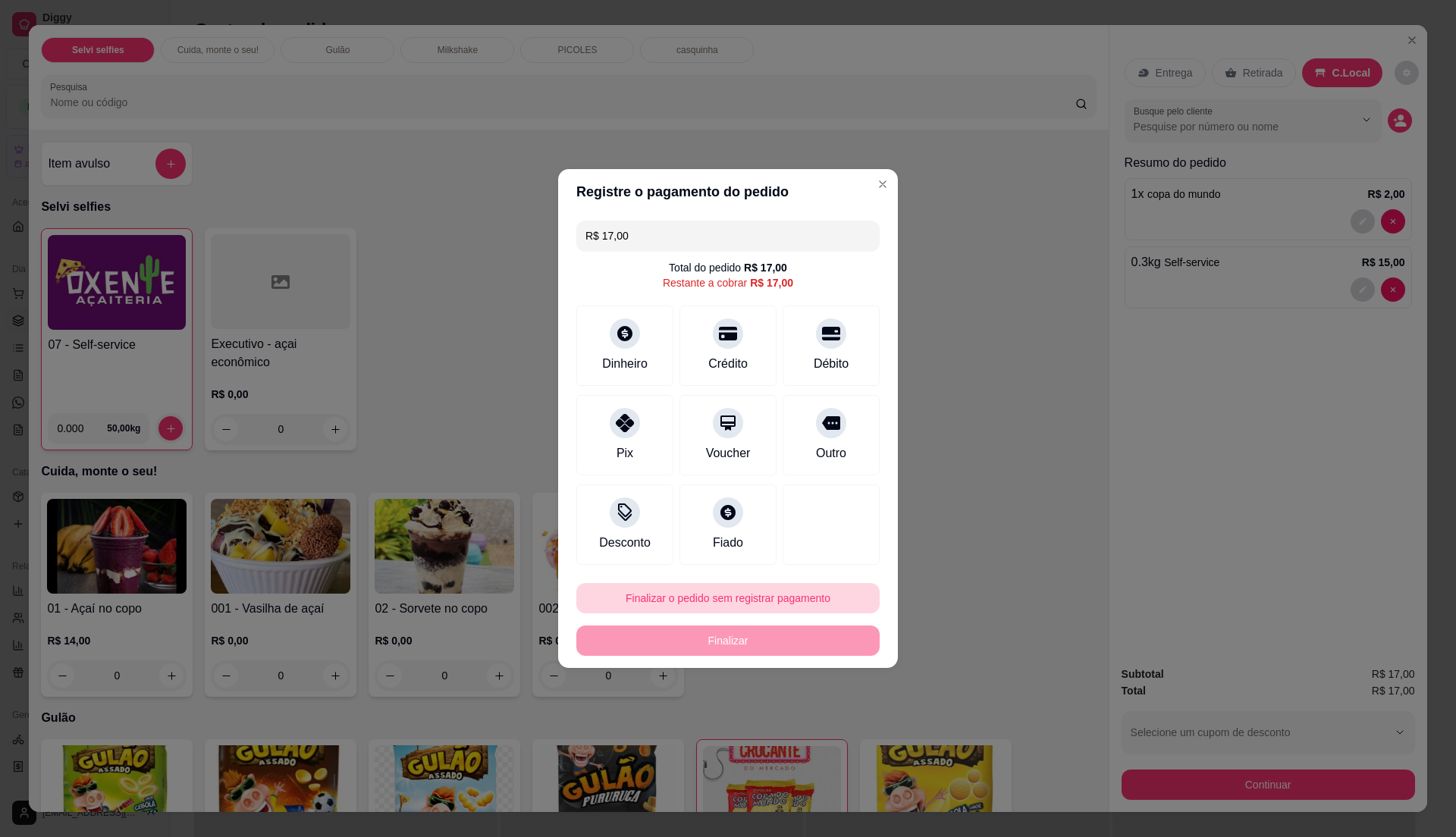
click at [757, 593] on button "Finalizar o pedido sem registrar pagamento" at bounding box center [728, 599] width 303 height 31
click at [805, 725] on button "Confirmar" at bounding box center [821, 724] width 56 height 24
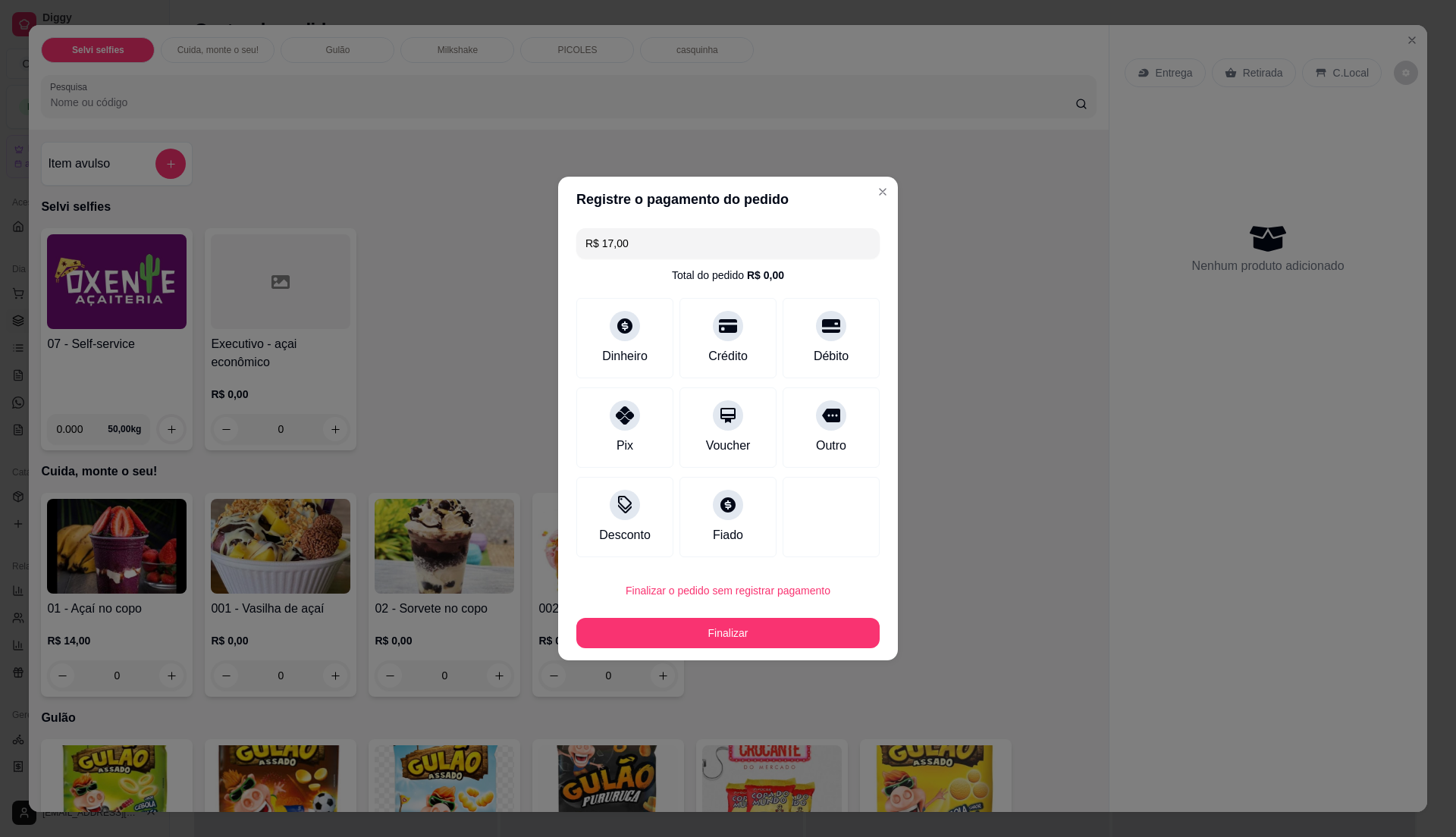
type input "0"
type input "R$ 0,00"
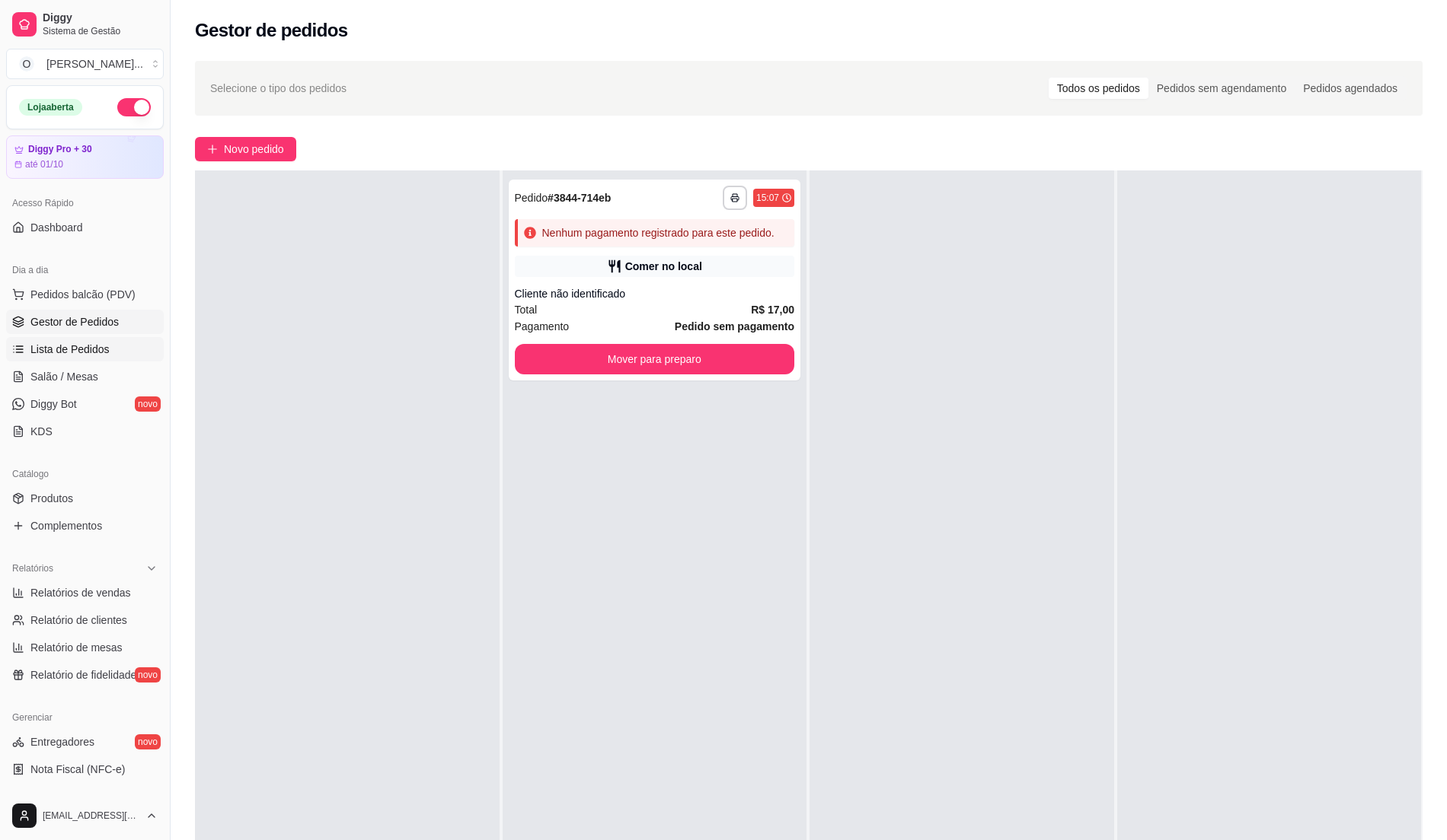
click at [85, 345] on span "Lista de Pedidos" at bounding box center [70, 349] width 79 height 15
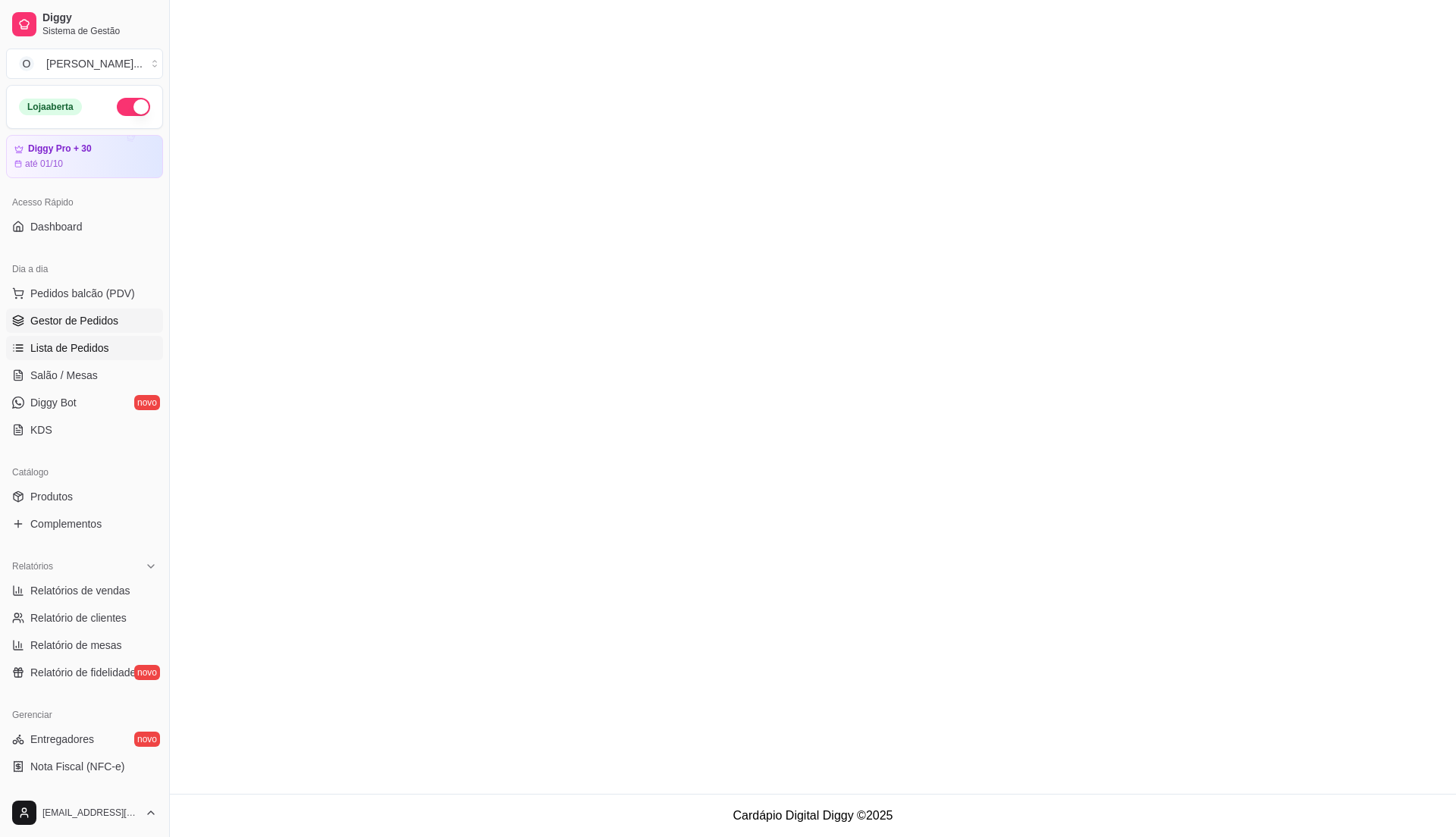
click at [82, 326] on span "Gestor de Pedidos" at bounding box center [74, 321] width 88 height 15
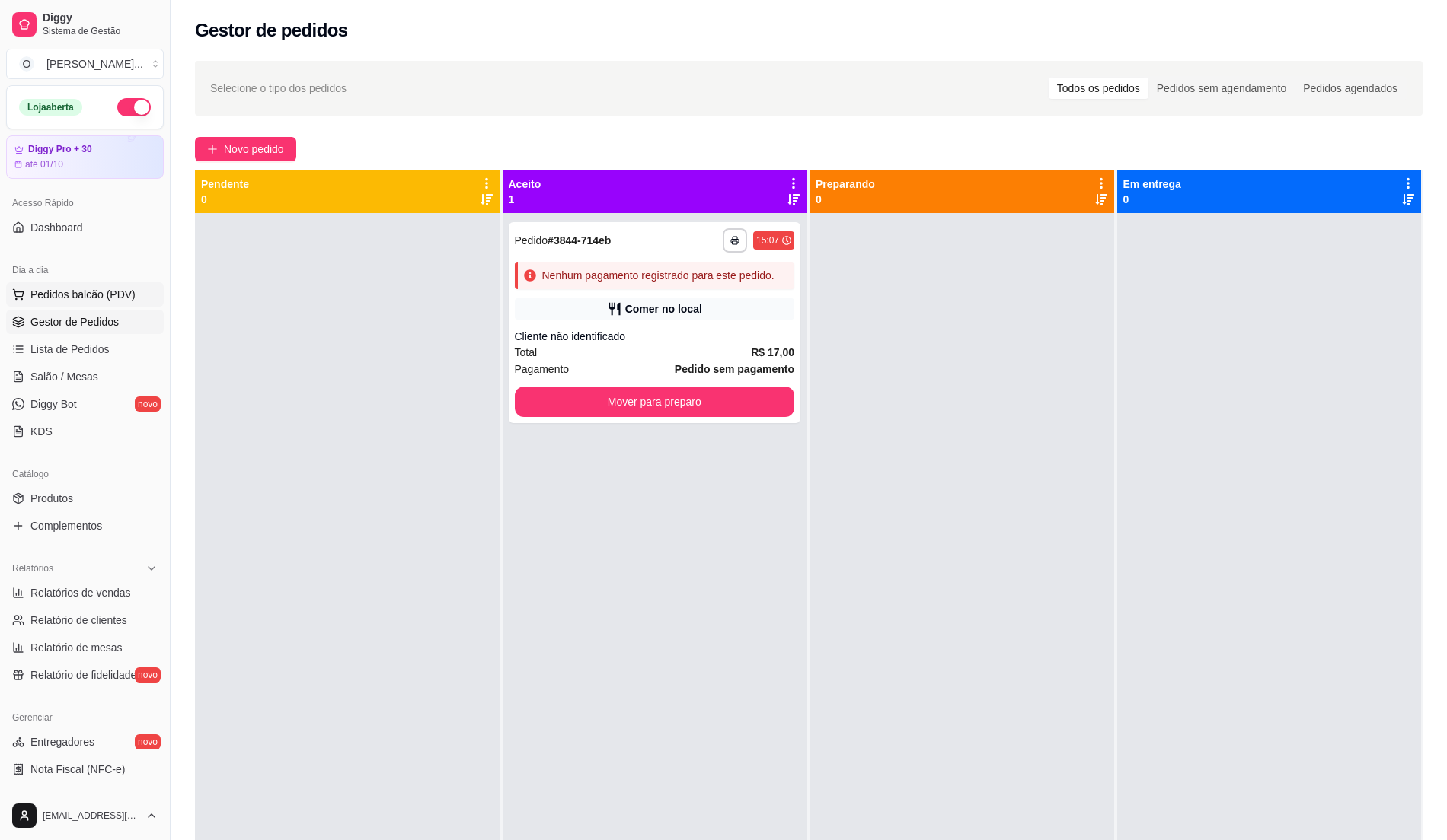
click at [82, 305] on button "Pedidos balcão (PDV)" at bounding box center [85, 295] width 158 height 25
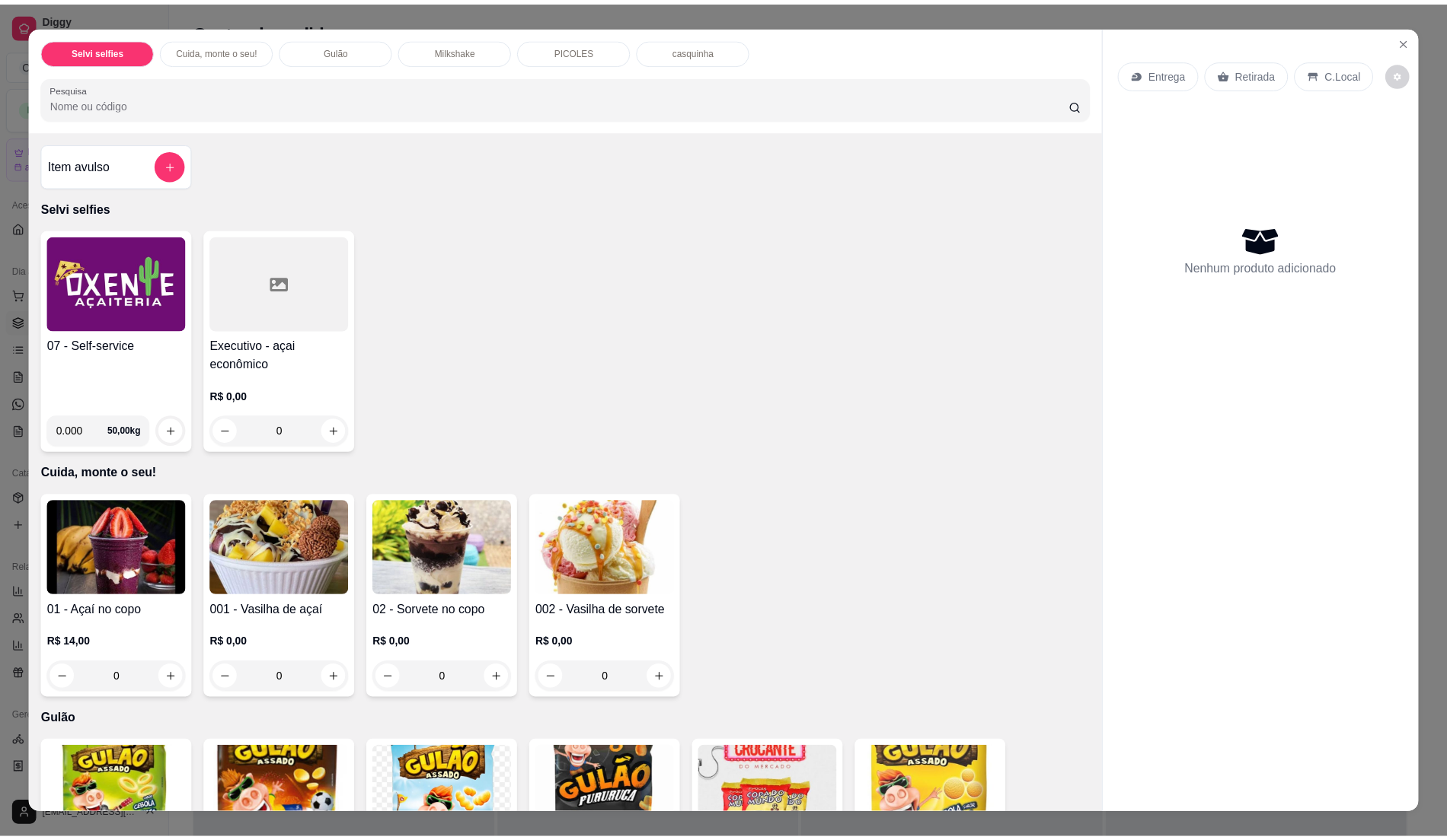
scroll to position [23, 0]
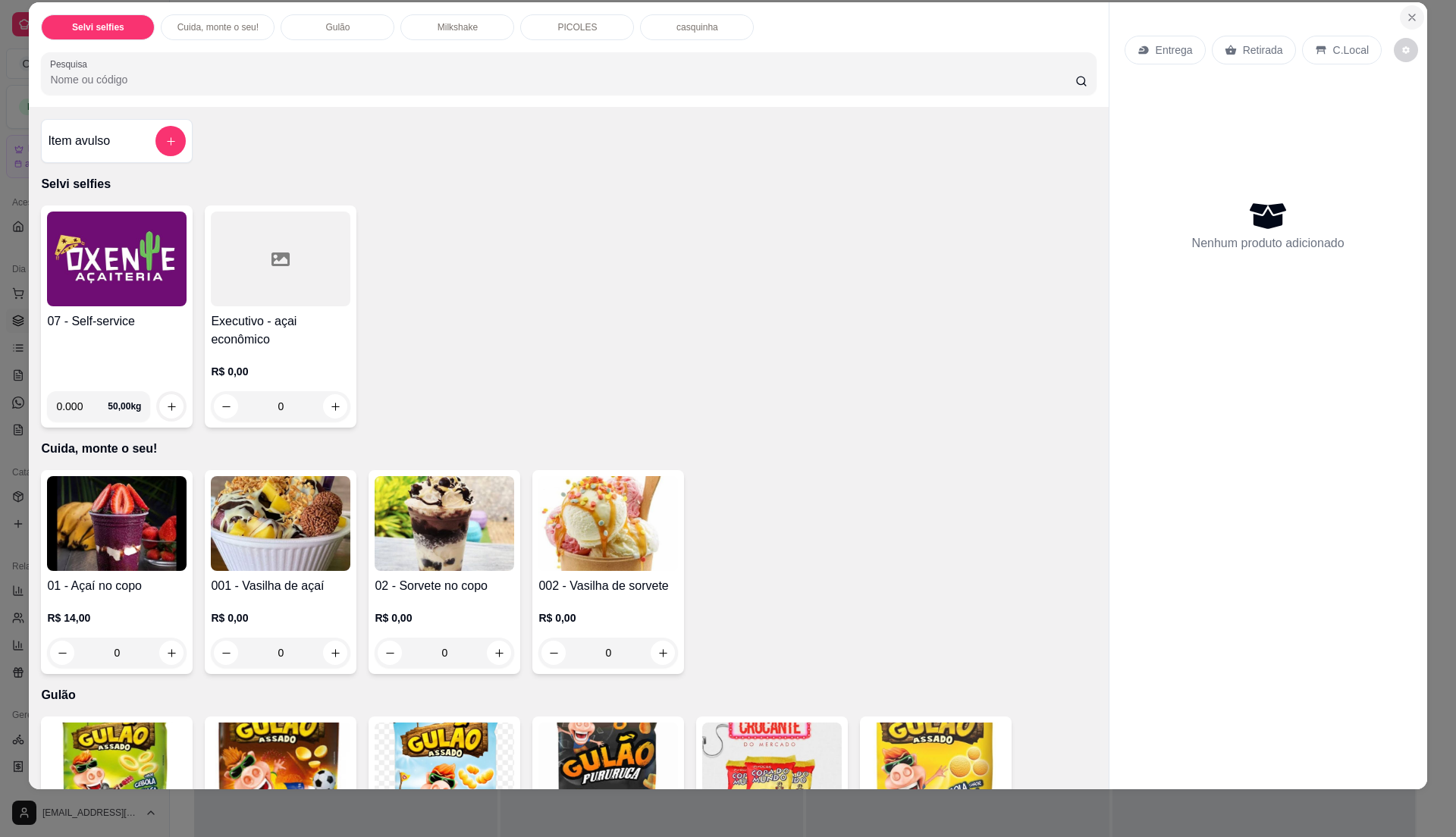
click at [1406, 11] on icon "Close" at bounding box center [1412, 18] width 12 height 12
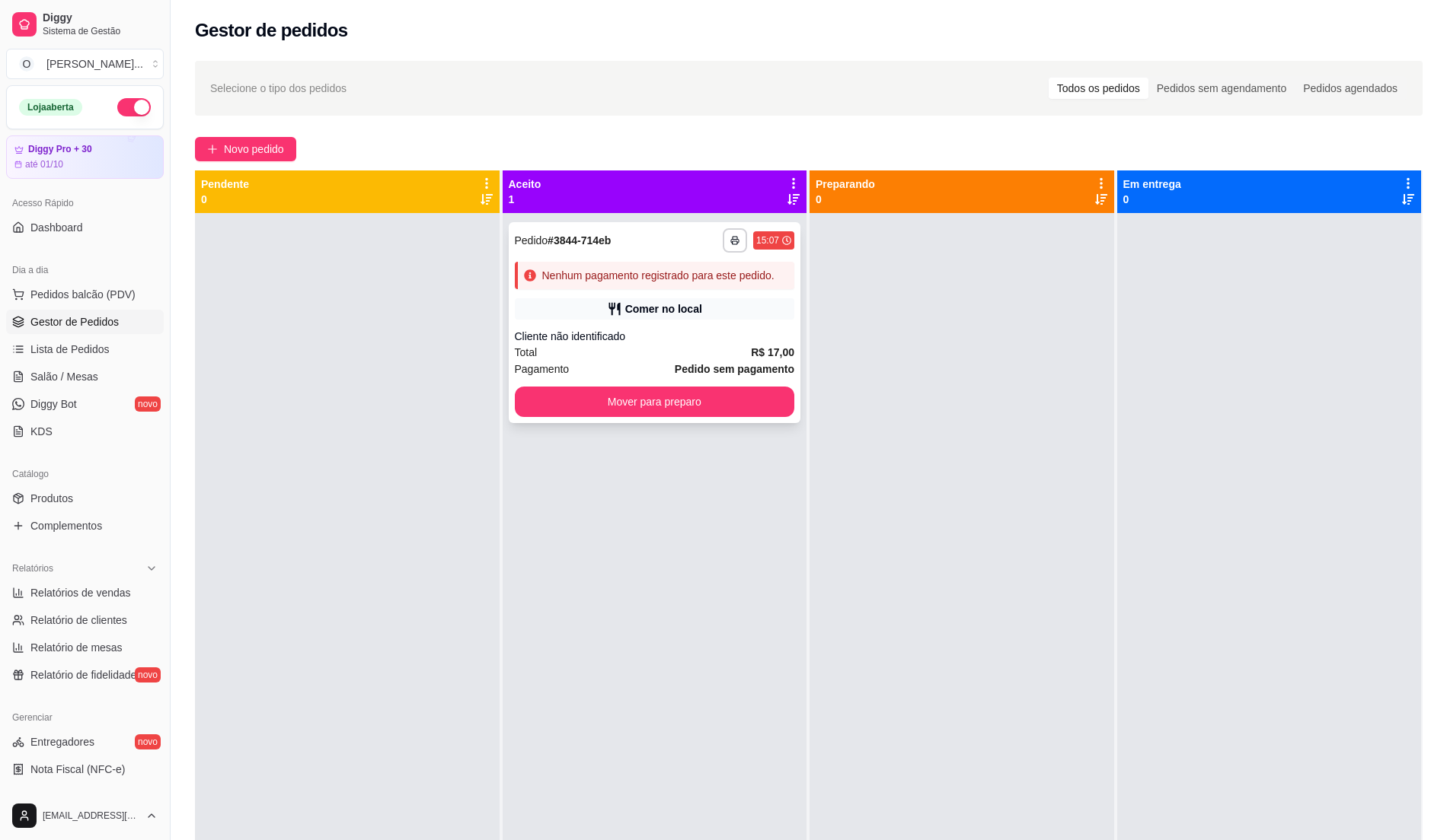
click at [725, 358] on div "Total R$ 17,00" at bounding box center [655, 352] width 280 height 17
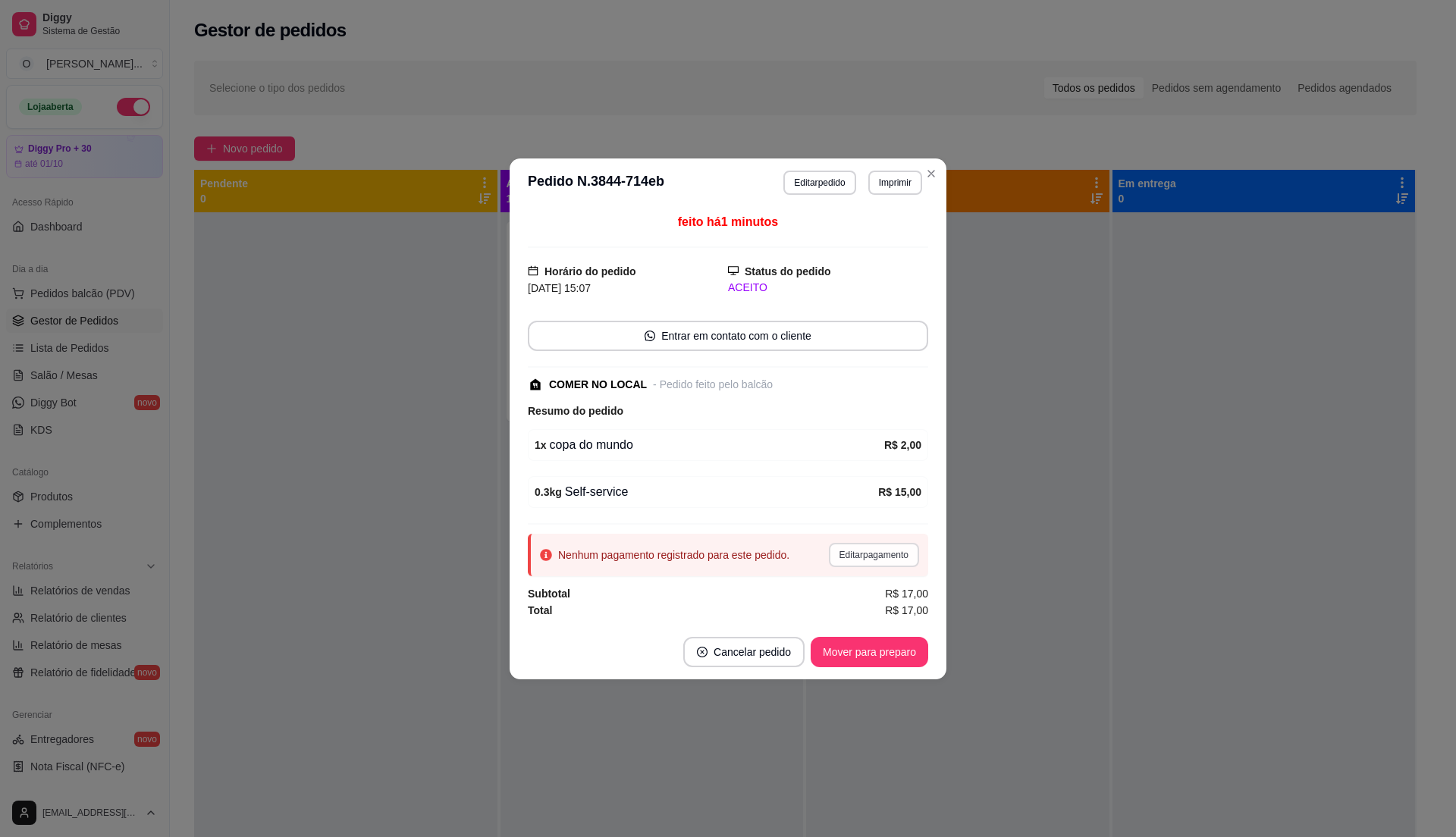
click at [887, 556] on button "Editar pagamento" at bounding box center [874, 556] width 90 height 25
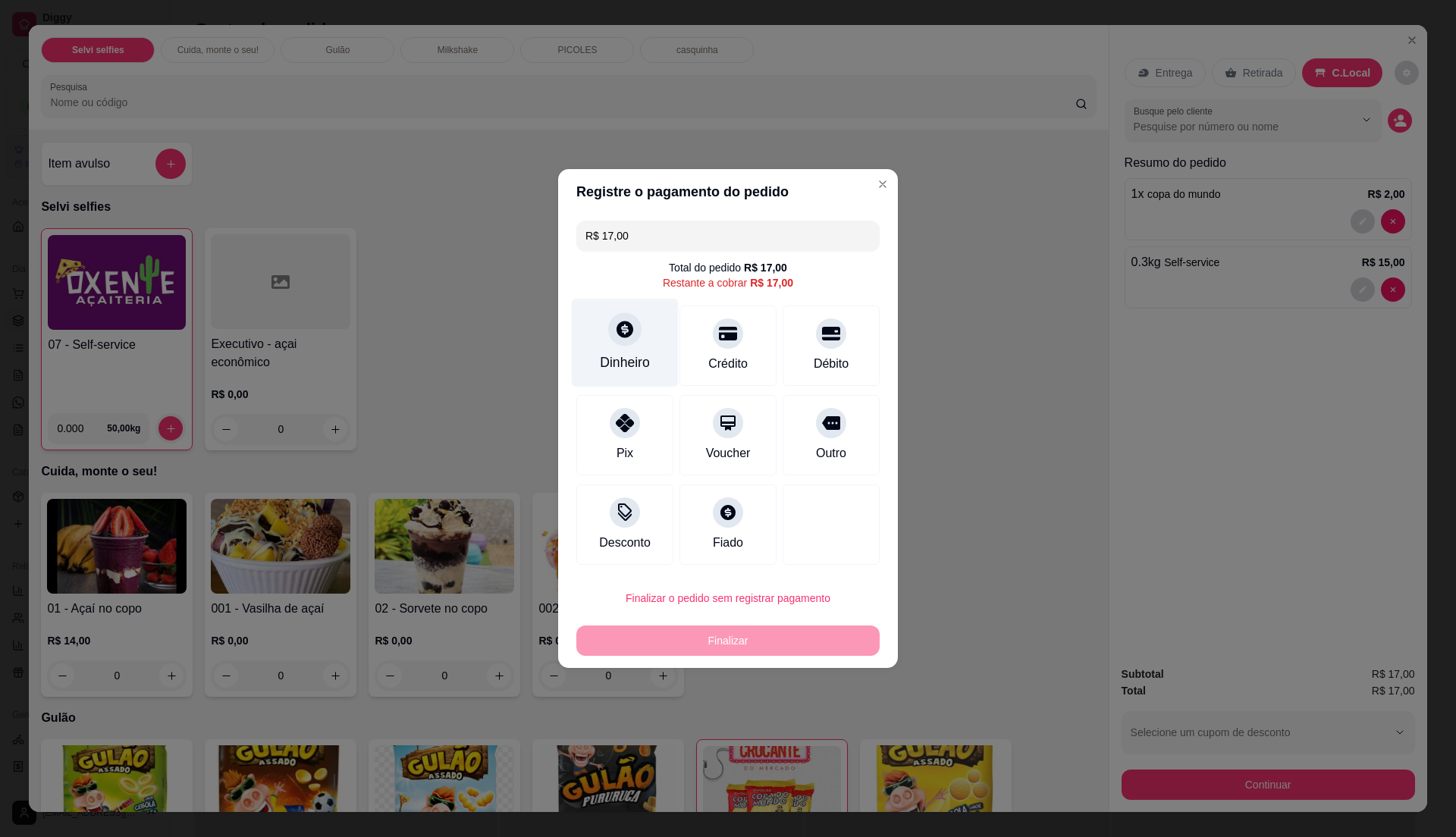
click at [644, 344] on div "Dinheiro" at bounding box center [625, 343] width 107 height 89
click at [625, 440] on div "Pix" at bounding box center [625, 433] width 107 height 89
type input "R$ 0,00"
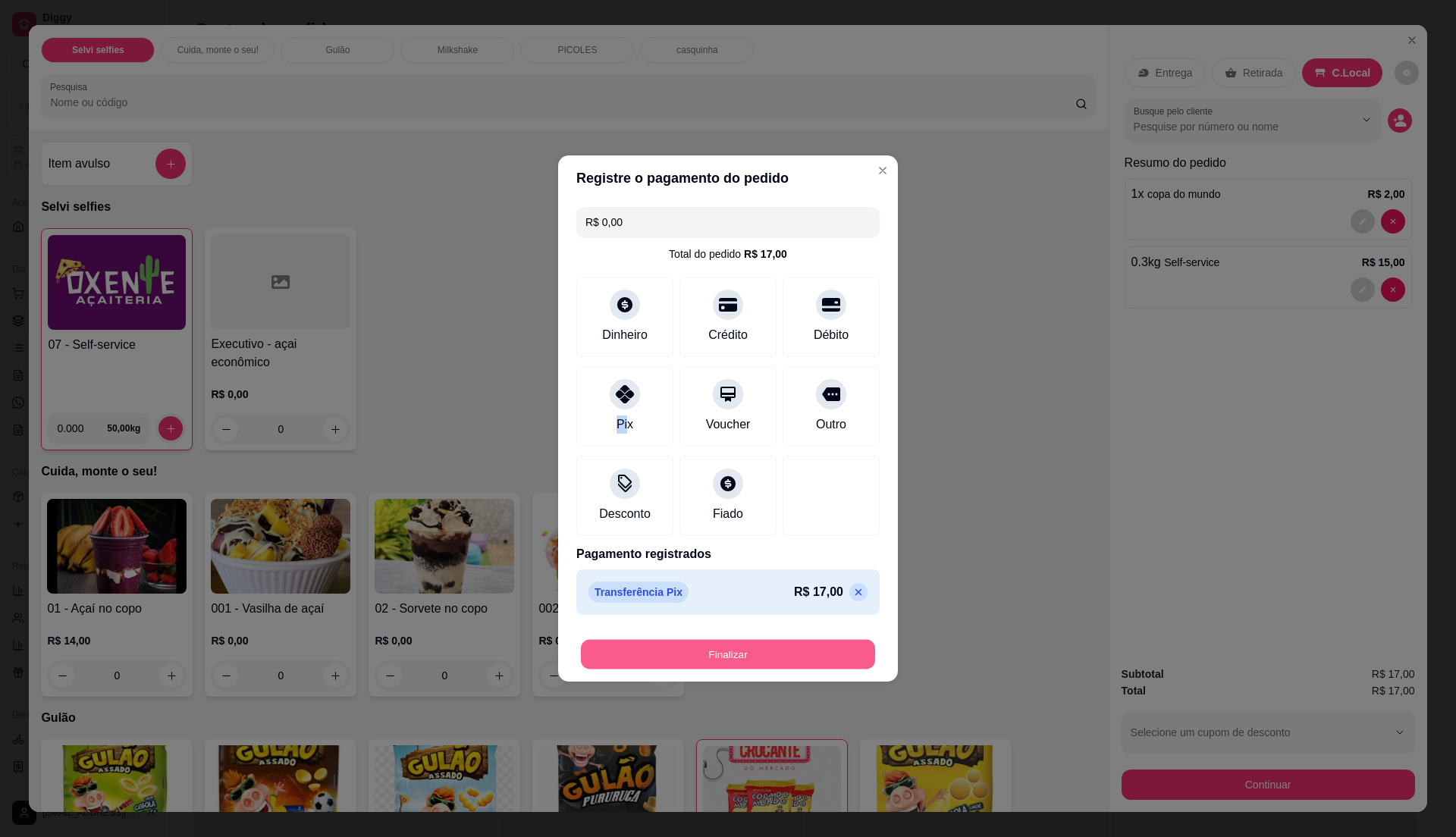
click at [702, 659] on button "Finalizar" at bounding box center [728, 655] width 294 height 30
type input "0"
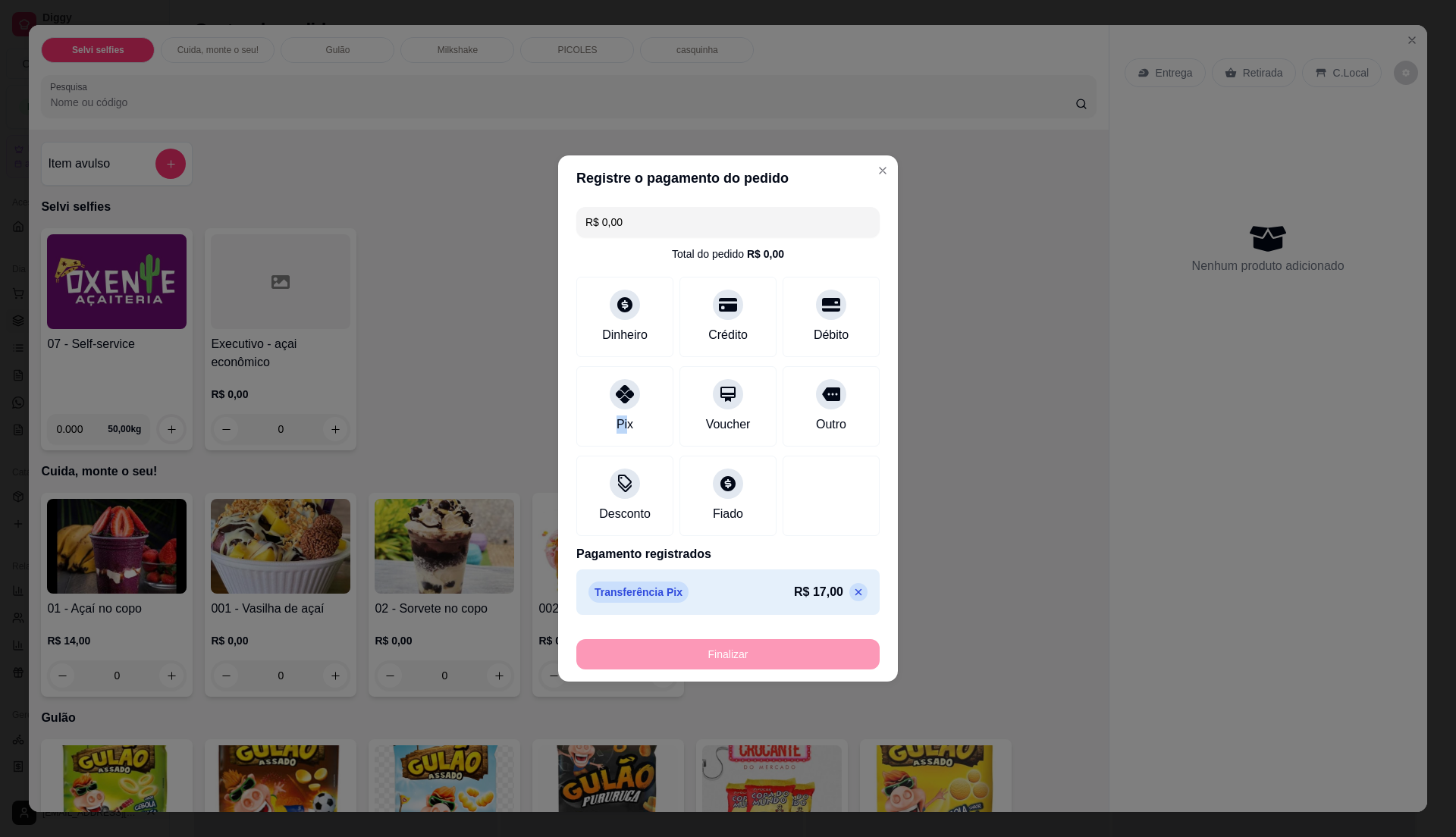
type input "-R$ 17,00"
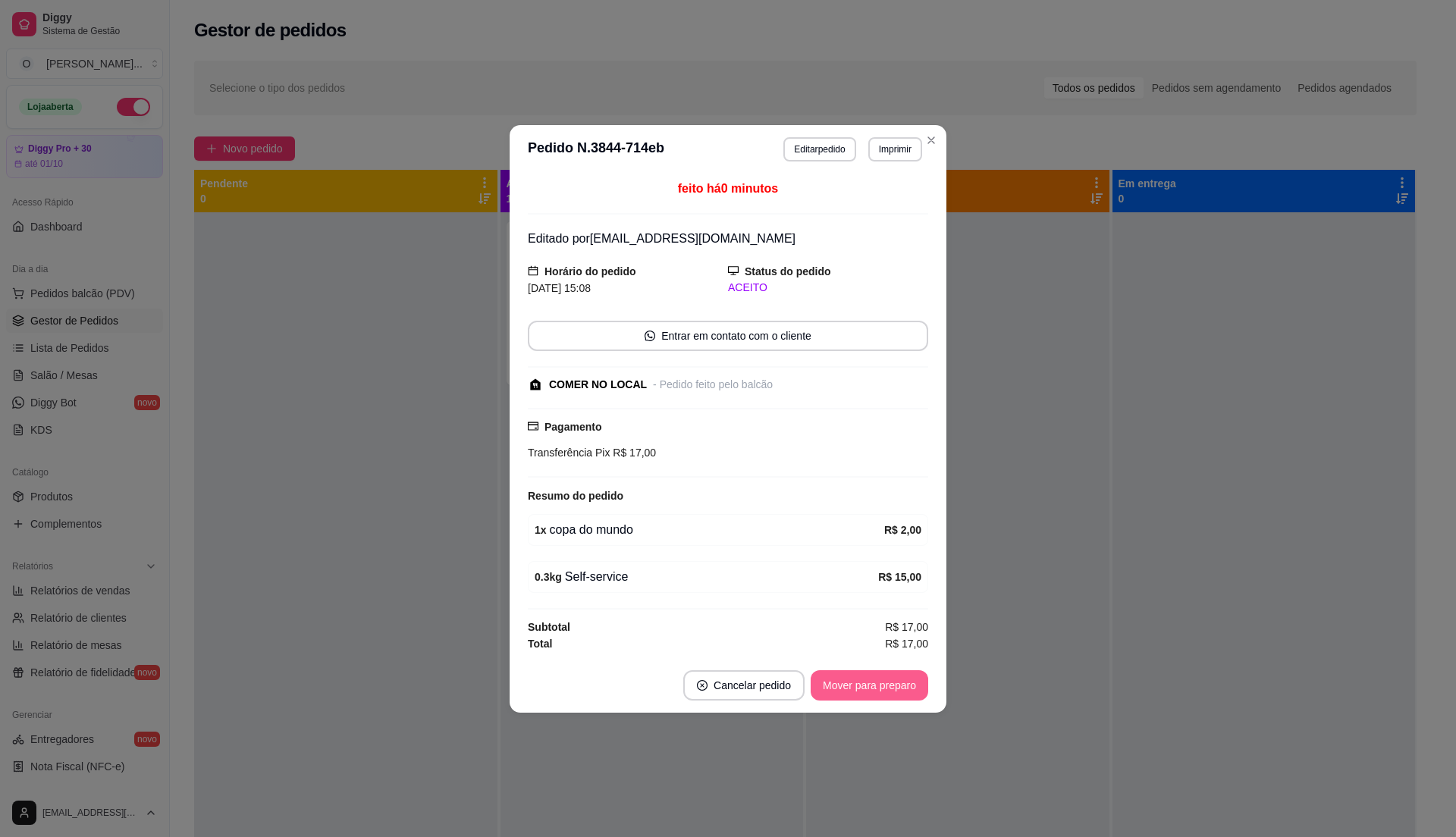
click at [825, 684] on button "Mover para preparo" at bounding box center [869, 686] width 117 height 31
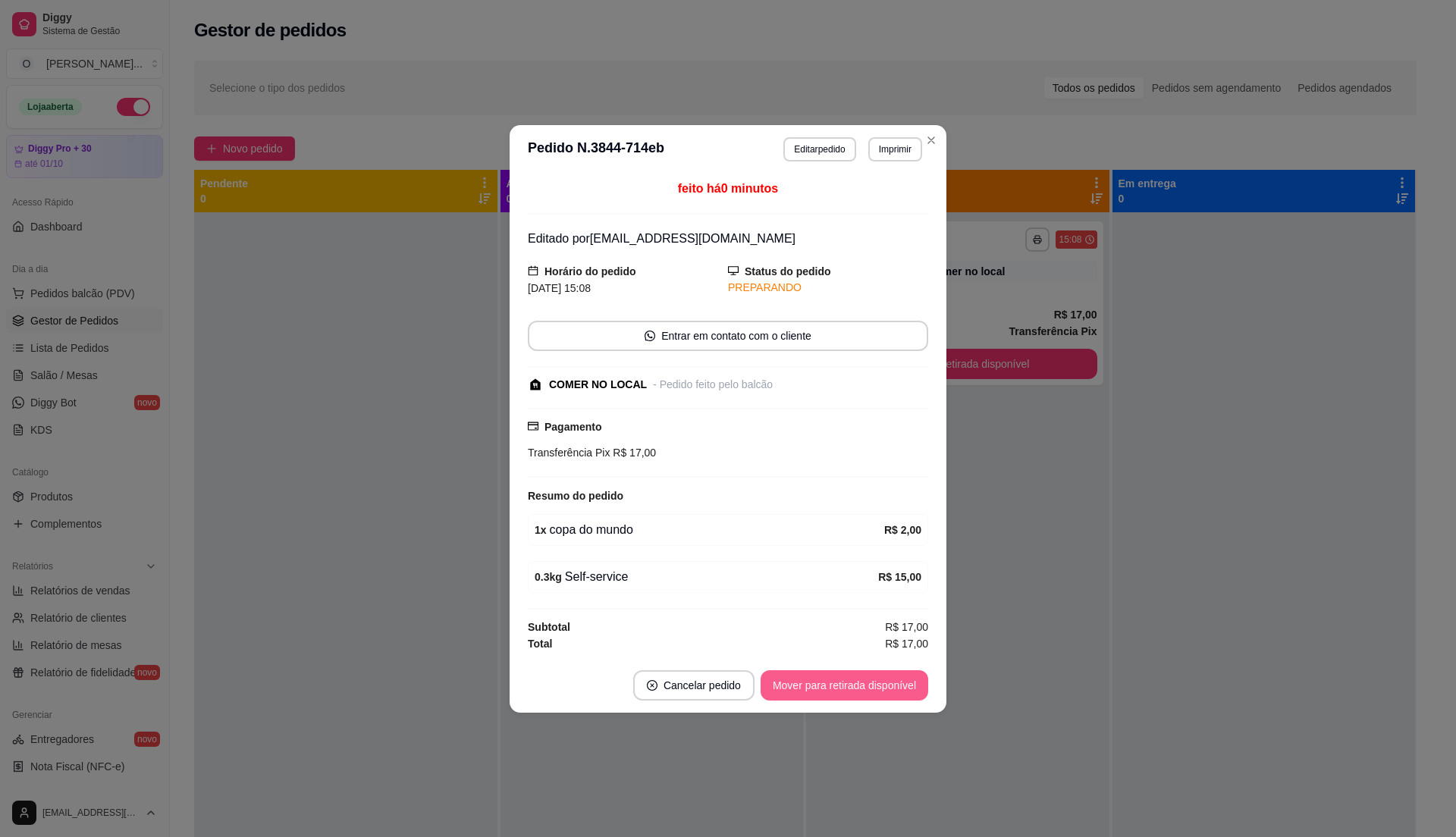
click at [833, 681] on button "Mover para retirada disponível" at bounding box center [844, 686] width 168 height 31
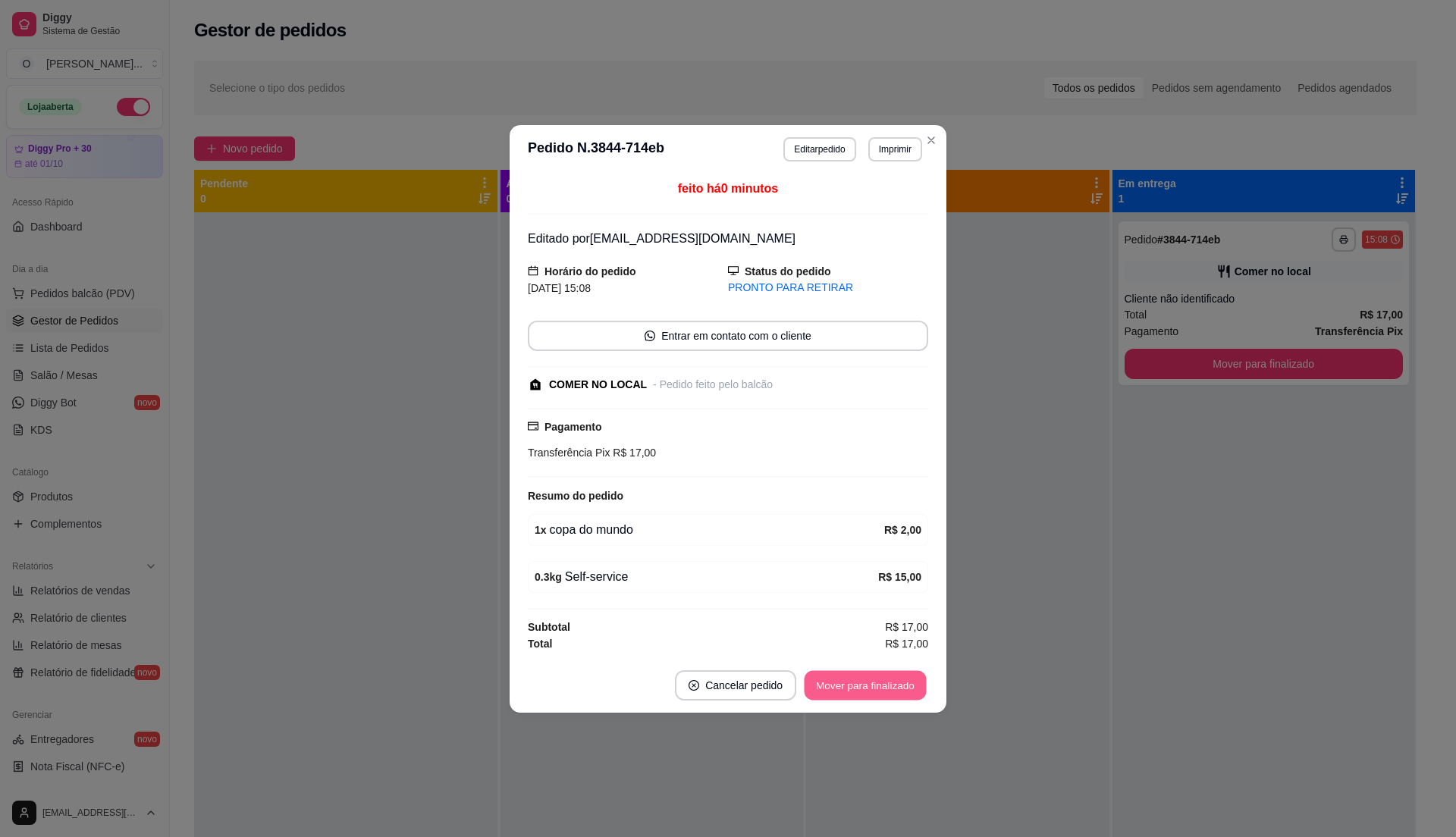
click at [833, 681] on button "Mover para finalizado" at bounding box center [865, 685] width 122 height 30
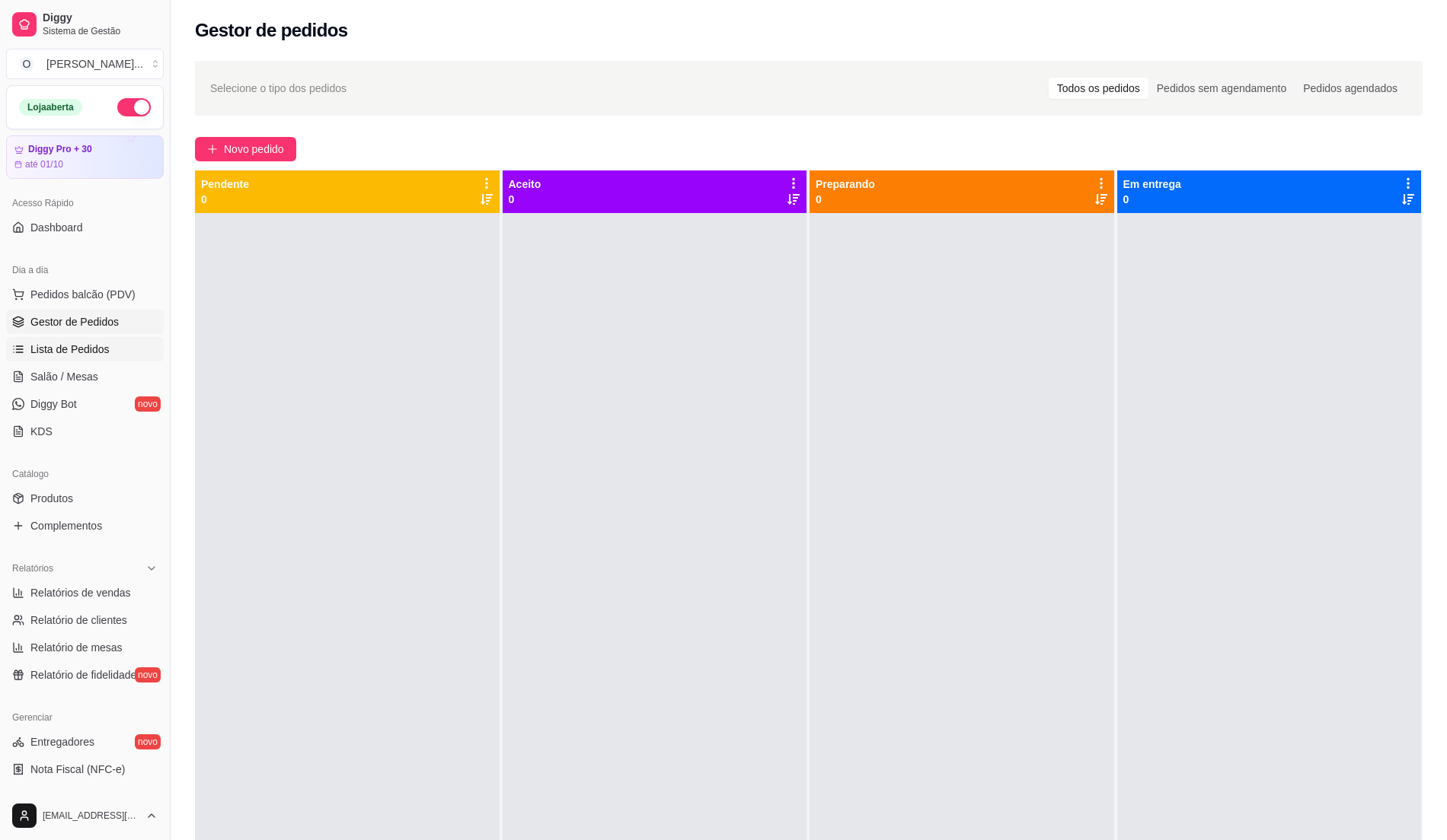
click at [113, 348] on link "Lista de Pedidos" at bounding box center [85, 349] width 158 height 25
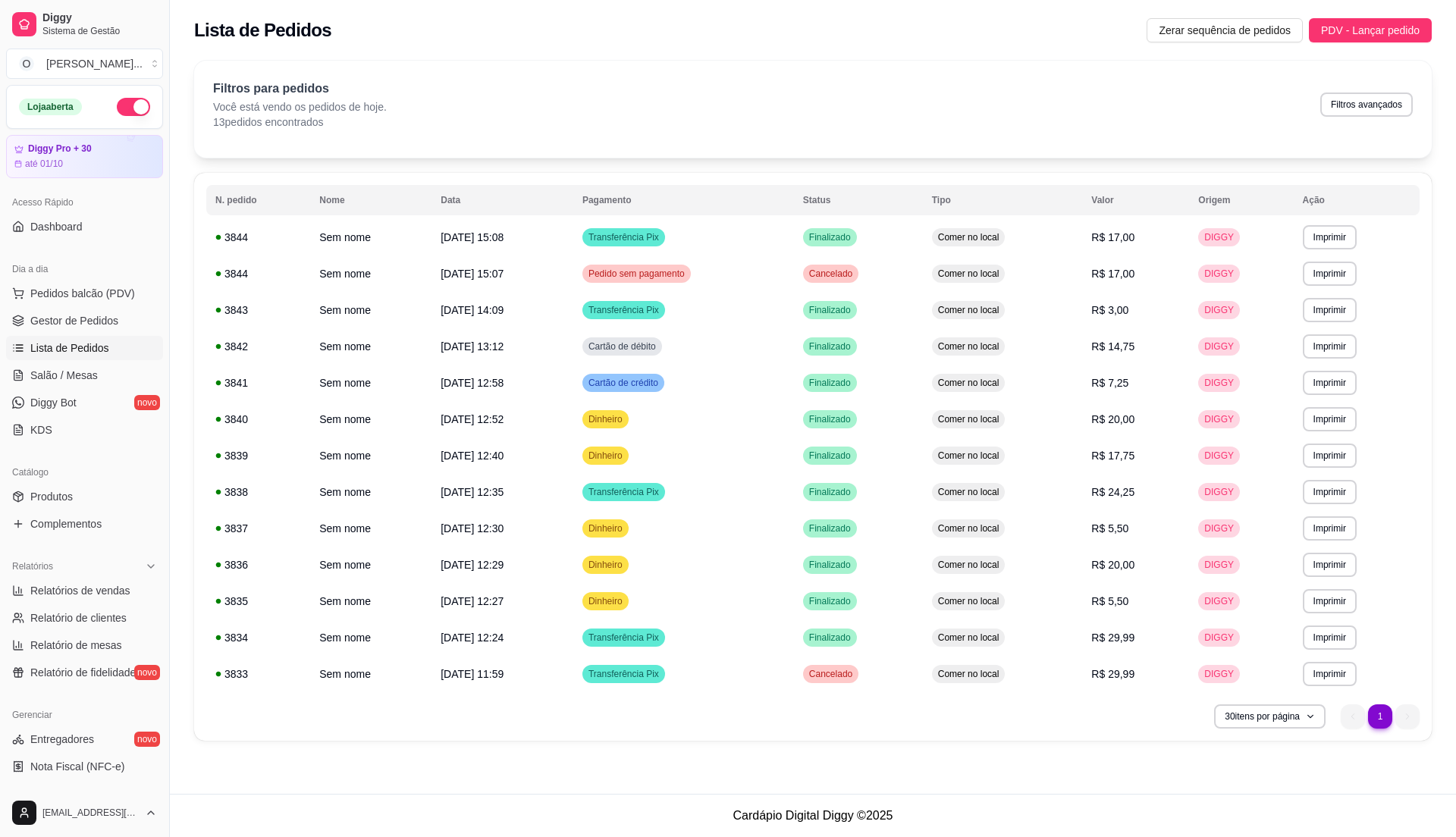
click at [6, 336] on link "Lista de Pedidos" at bounding box center [84, 348] width 157 height 25
click at [77, 317] on span "Gestor de Pedidos" at bounding box center [74, 321] width 88 height 15
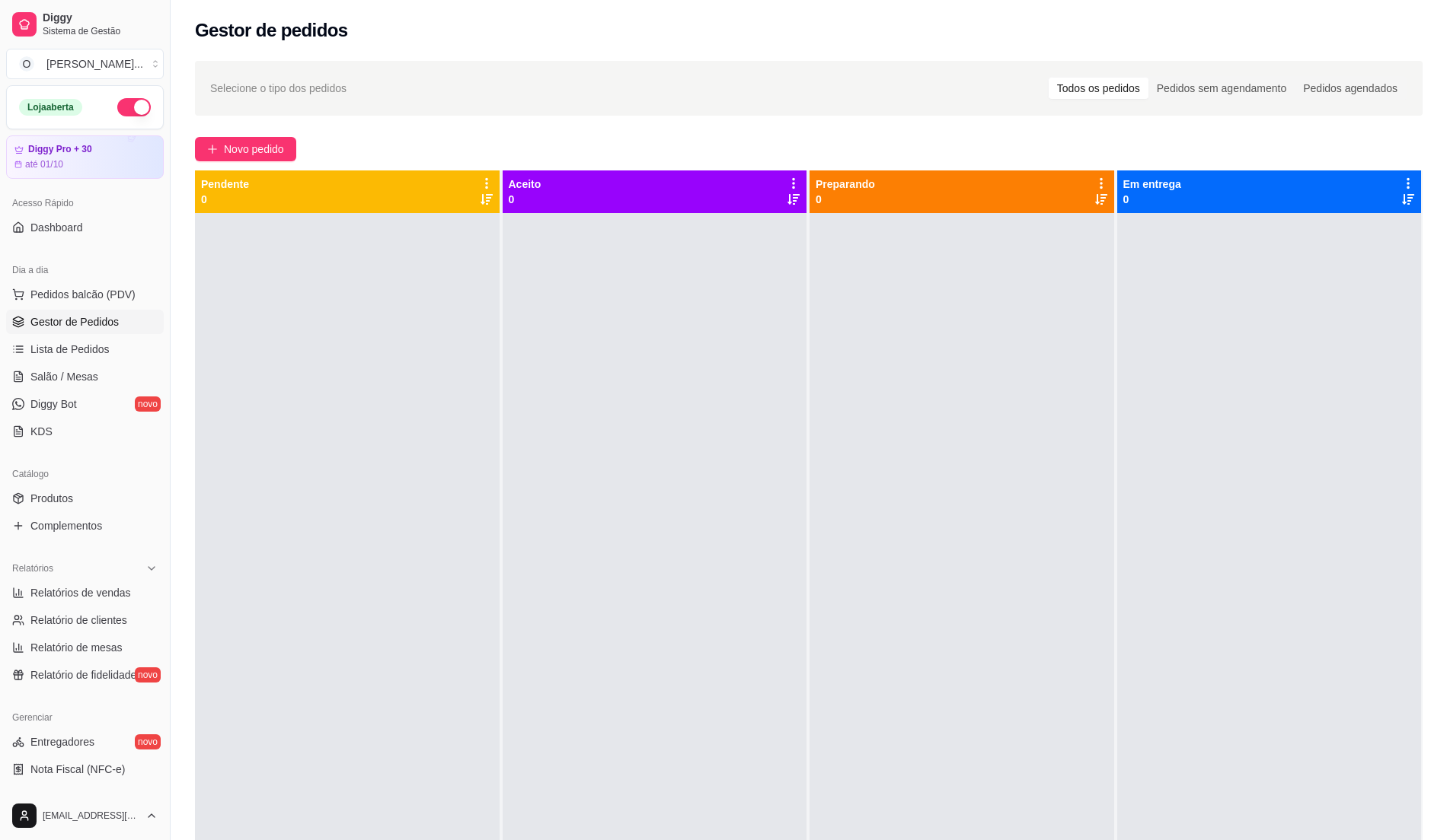
drag, startPoint x: 465, startPoint y: 359, endPoint x: 326, endPoint y: 336, distance: 140.9
click at [462, 359] on div at bounding box center [347, 633] width 305 height 840
click at [73, 297] on span "Pedidos balcão (PDV)" at bounding box center [83, 295] width 105 height 15
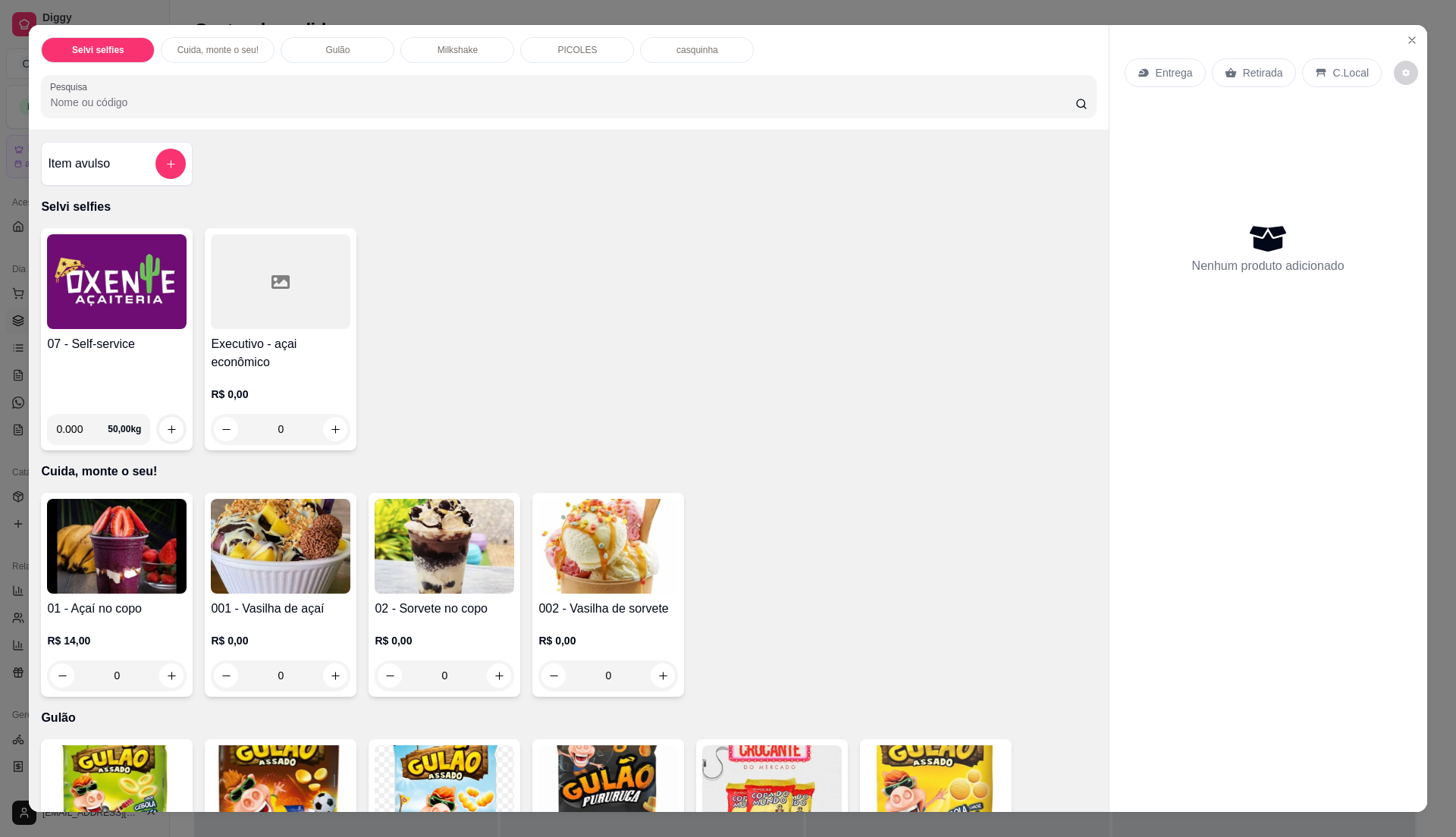
click at [116, 343] on h4 "07 - Self-service" at bounding box center [116, 344] width 139 height 18
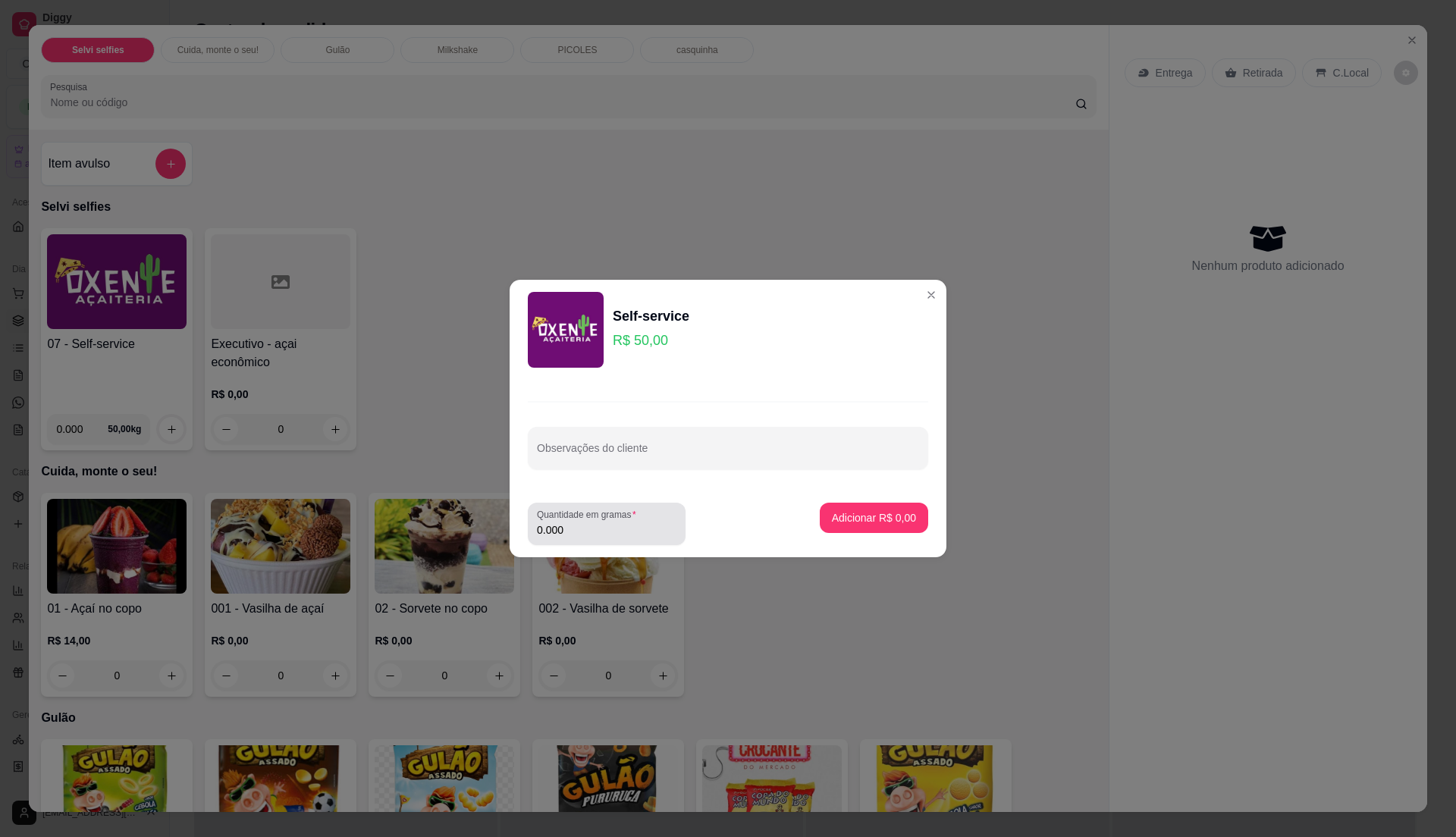
click at [638, 516] on label "Quantidade em gramas" at bounding box center [589, 514] width 105 height 13
click at [638, 523] on input "0.000" at bounding box center [607, 530] width 139 height 15
type input "0.400"
click at [862, 516] on p "Adicionar R$ 20,00" at bounding box center [871, 517] width 88 height 15
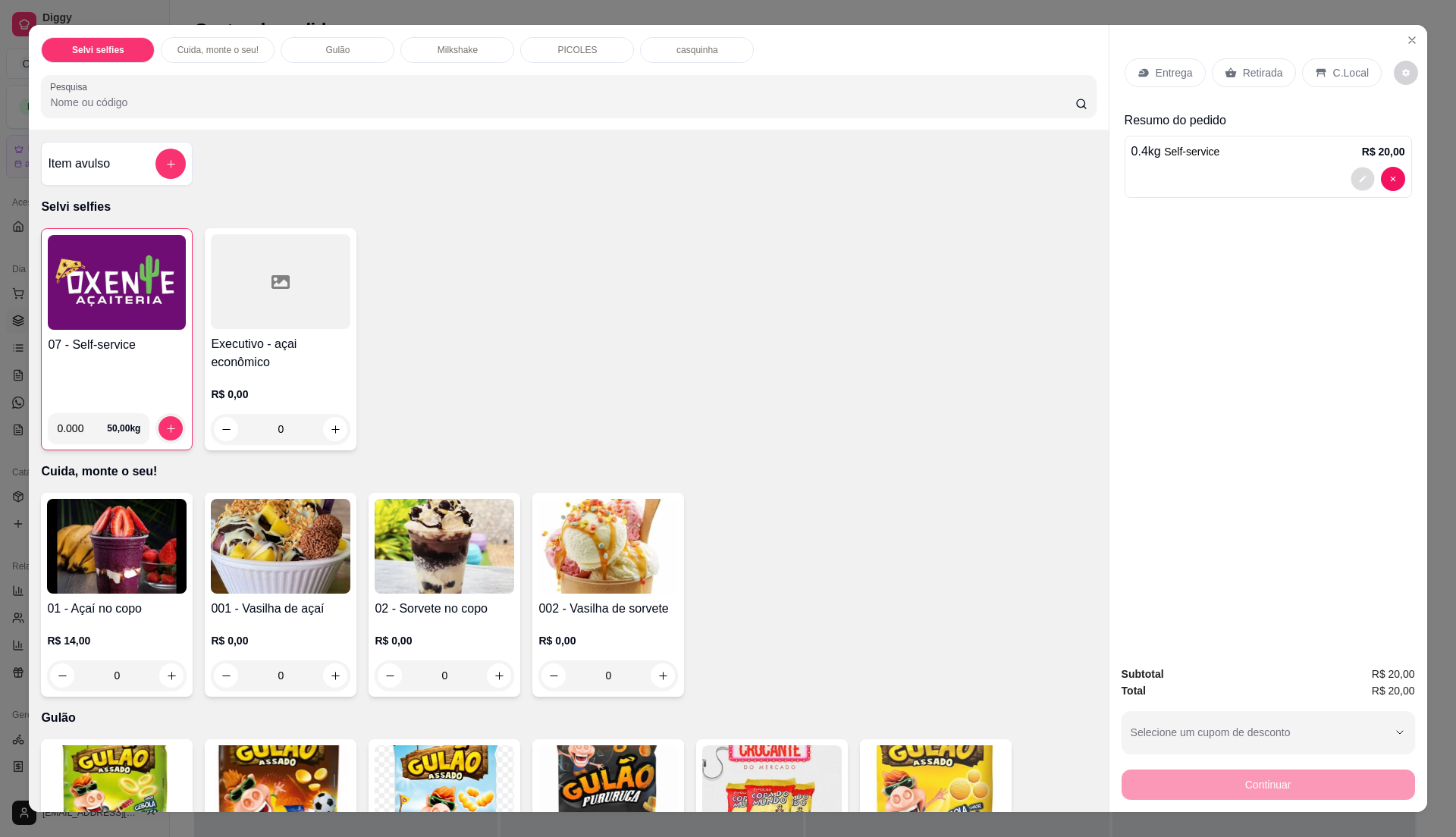
click at [1350, 179] on button "decrease-product-quantity" at bounding box center [1362, 179] width 24 height 24
click at [1350, 176] on button "decrease-product-quantity" at bounding box center [1362, 179] width 24 height 24
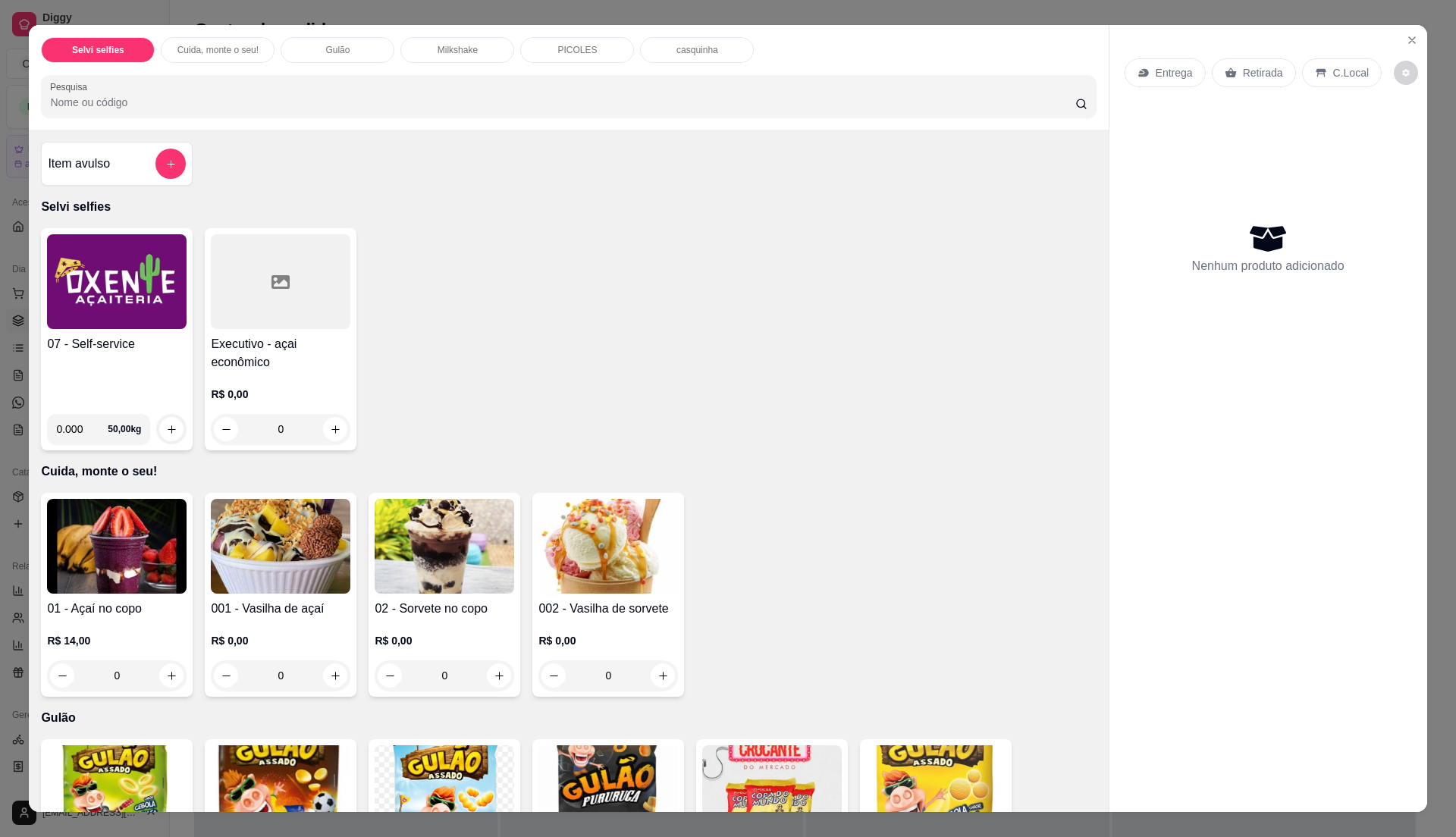
click at [112, 361] on div "07 - Self-service" at bounding box center [116, 368] width 139 height 67
click at [143, 341] on h4 "07 - Self-service" at bounding box center [116, 344] width 139 height 18
click at [113, 359] on div "07 - Self-service" at bounding box center [116, 368] width 139 height 67
click at [47, 301] on img at bounding box center [116, 282] width 139 height 95
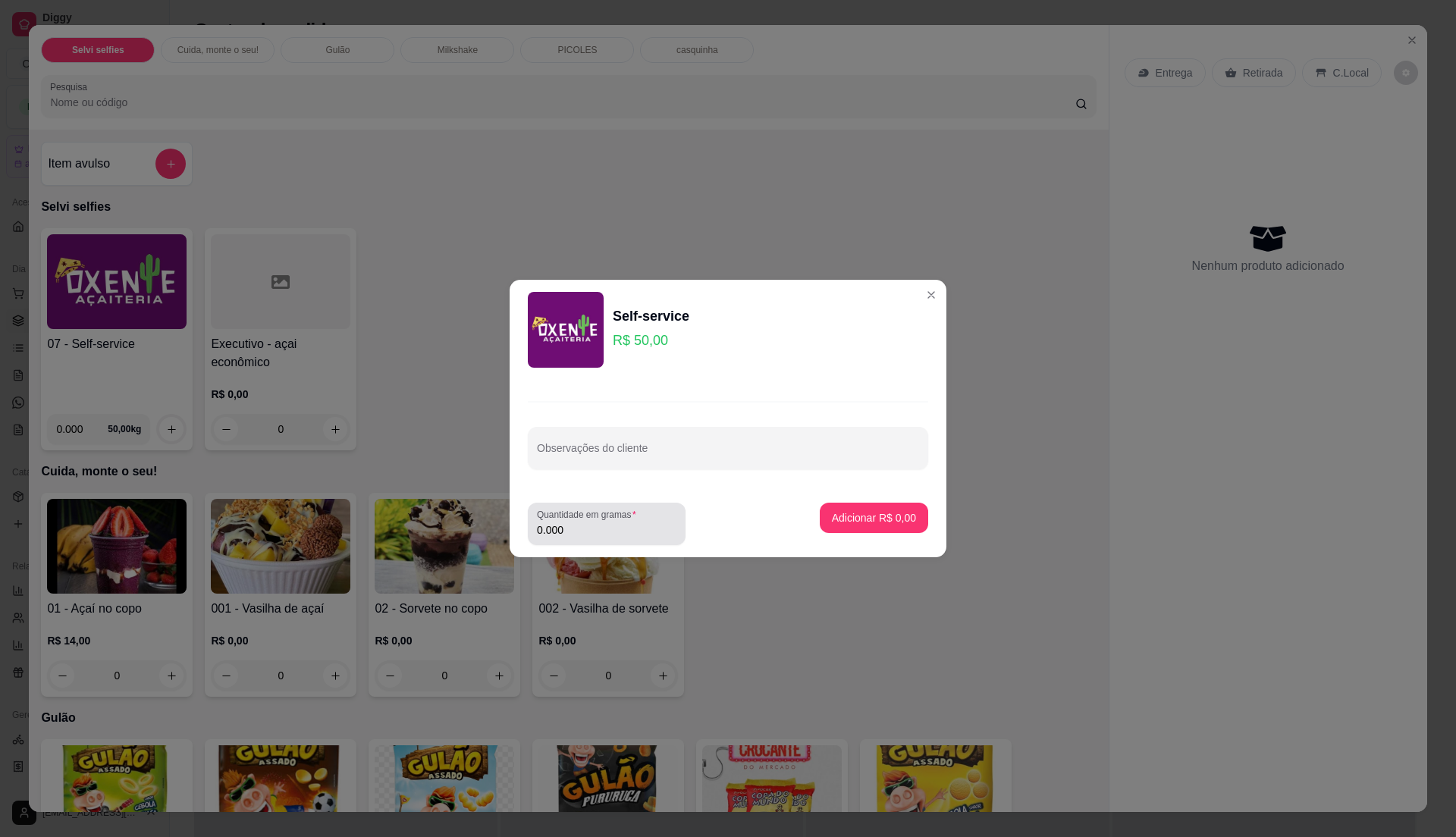
click at [638, 522] on div "0.000" at bounding box center [607, 524] width 139 height 31
click at [615, 526] on input "0.000" at bounding box center [607, 530] width 139 height 15
type input "0.24"
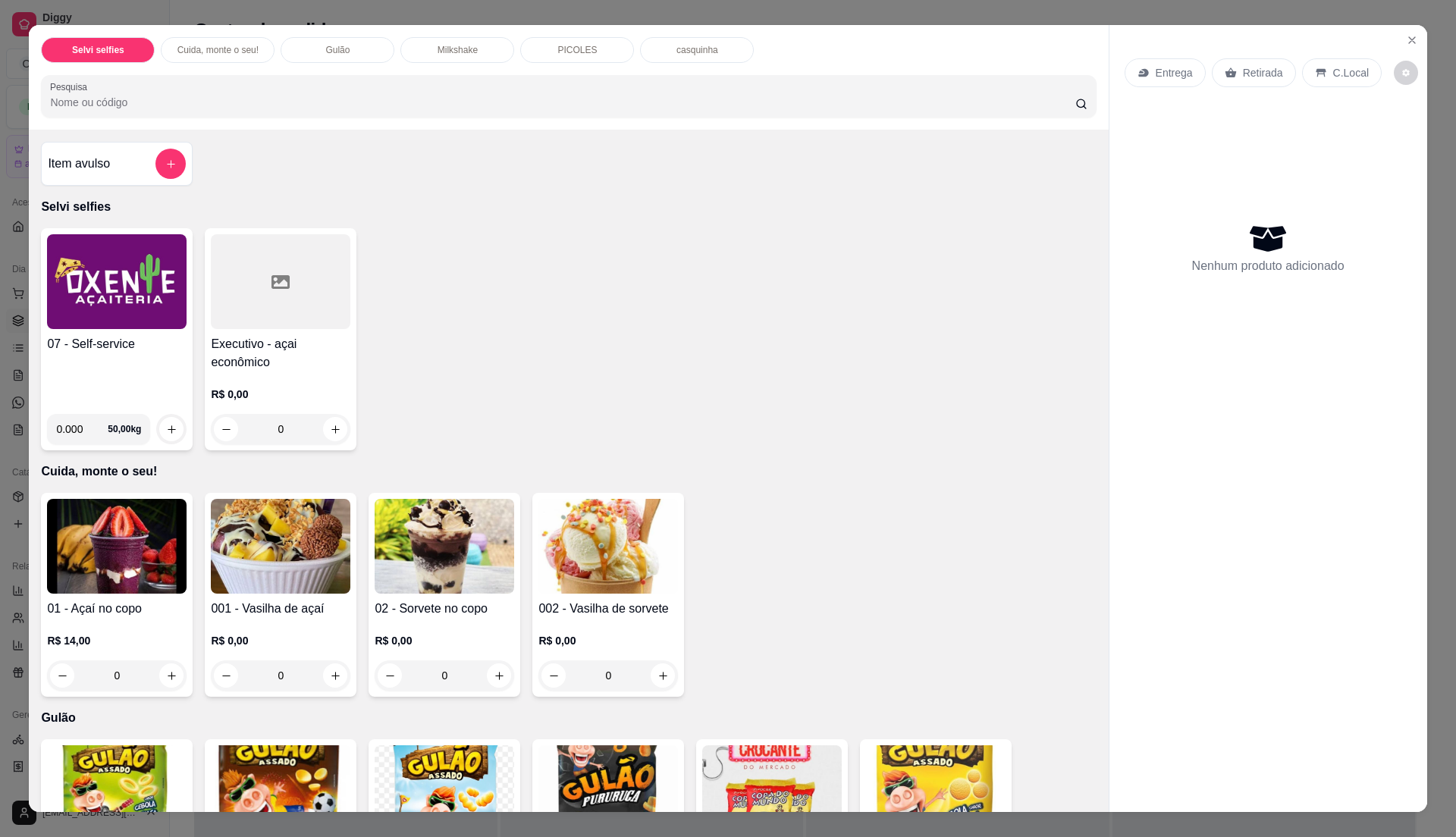
click at [143, 368] on div "07 - Self-service" at bounding box center [116, 368] width 139 height 67
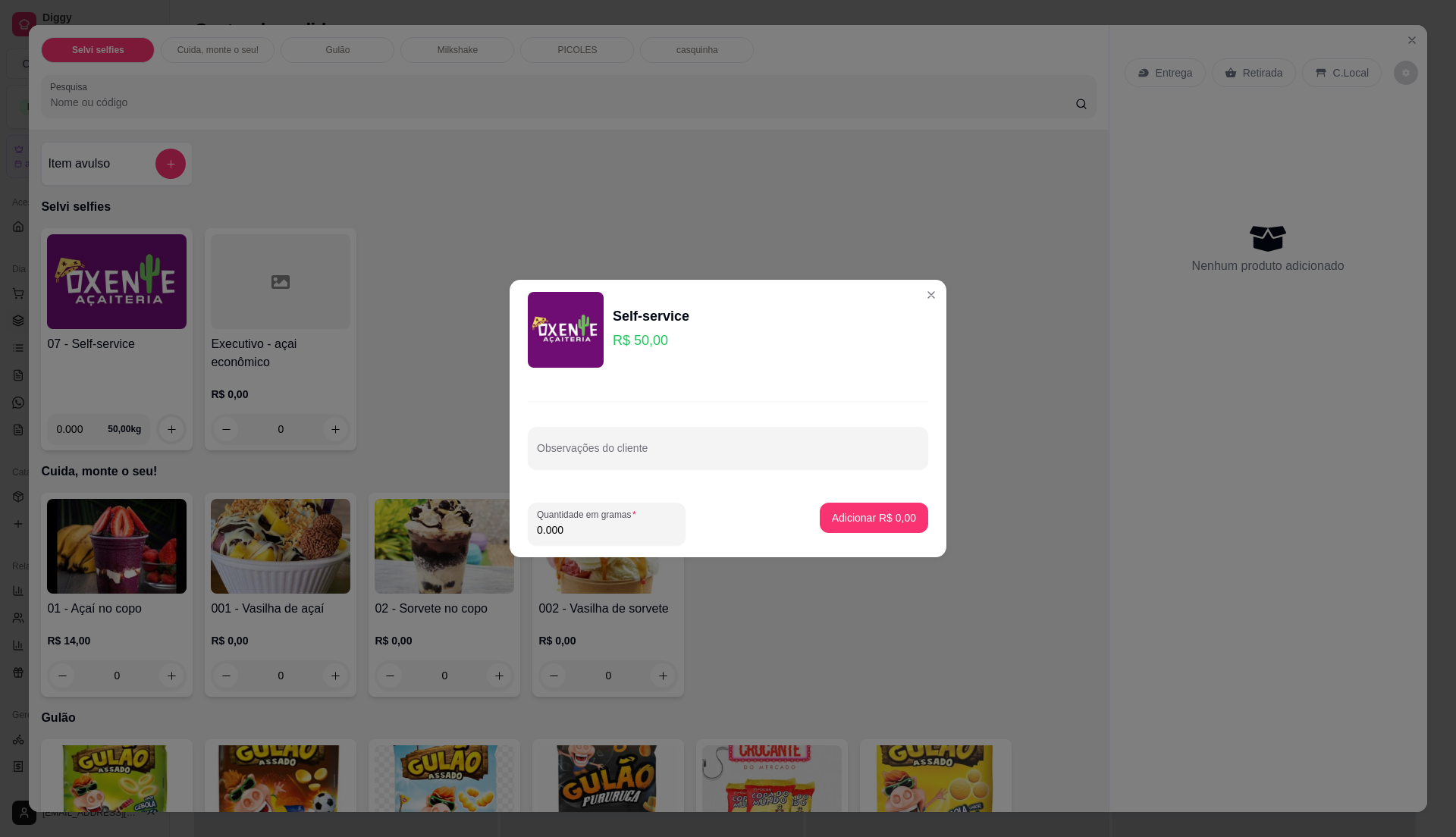
click at [592, 528] on input "0.000" at bounding box center [607, 530] width 139 height 15
click at [596, 524] on input "0" at bounding box center [607, 530] width 139 height 15
type input "0.265"
click at [880, 508] on button "Adicionar R$ 13,25" at bounding box center [871, 518] width 114 height 31
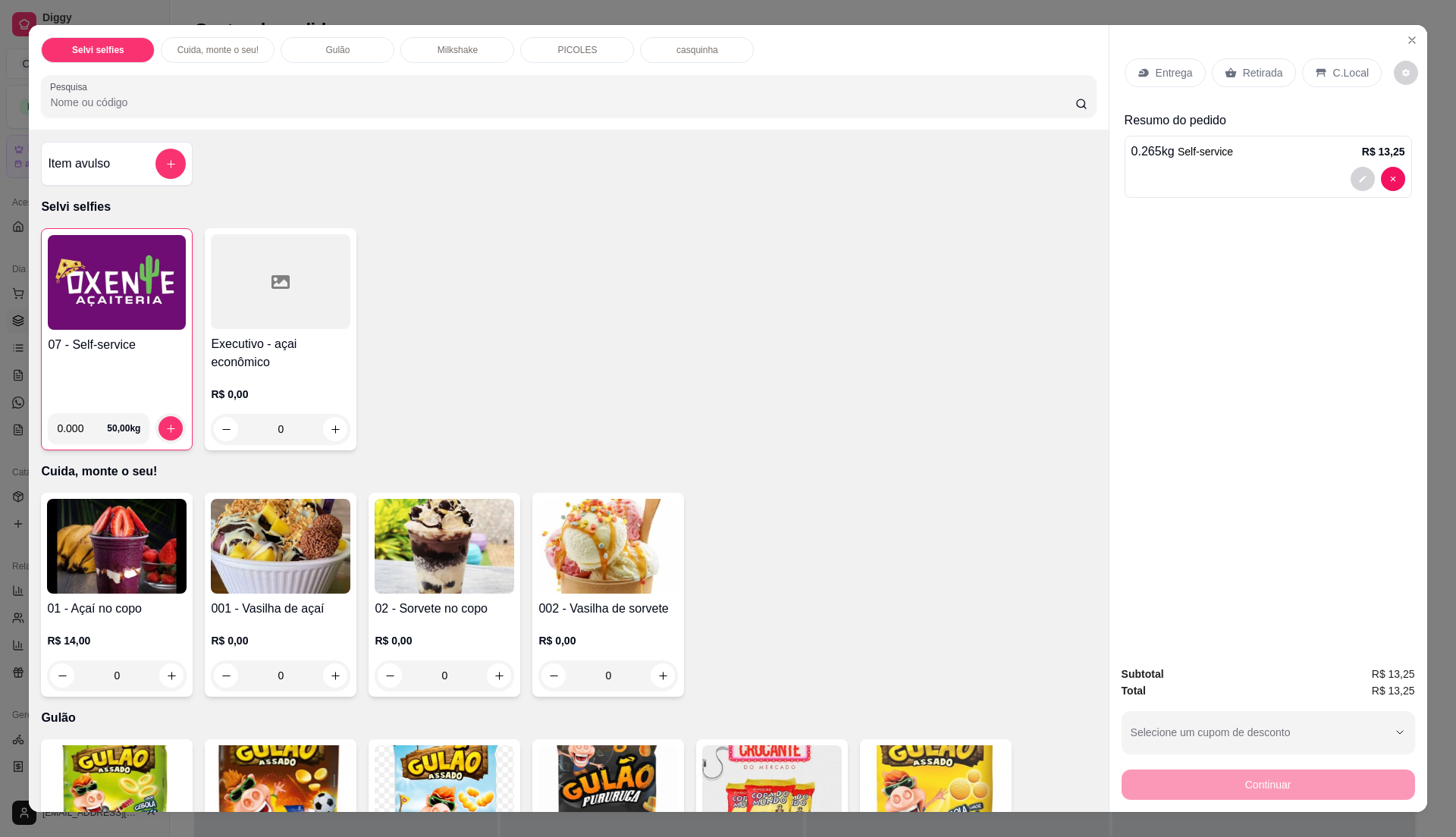
click at [1346, 58] on div "C.Local" at bounding box center [1342, 73] width 80 height 29
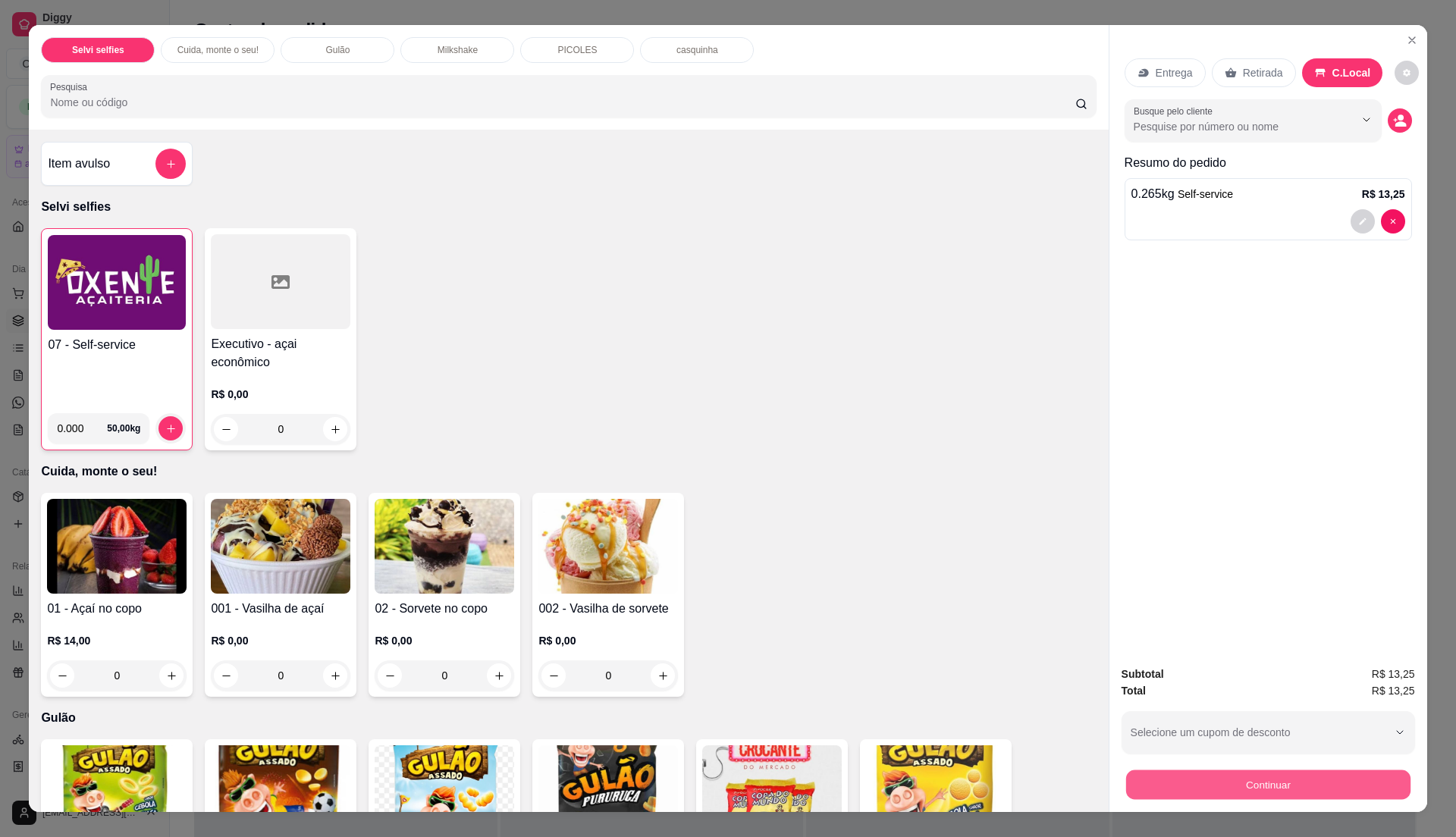
click at [1235, 778] on button "Continuar" at bounding box center [1267, 784] width 284 height 30
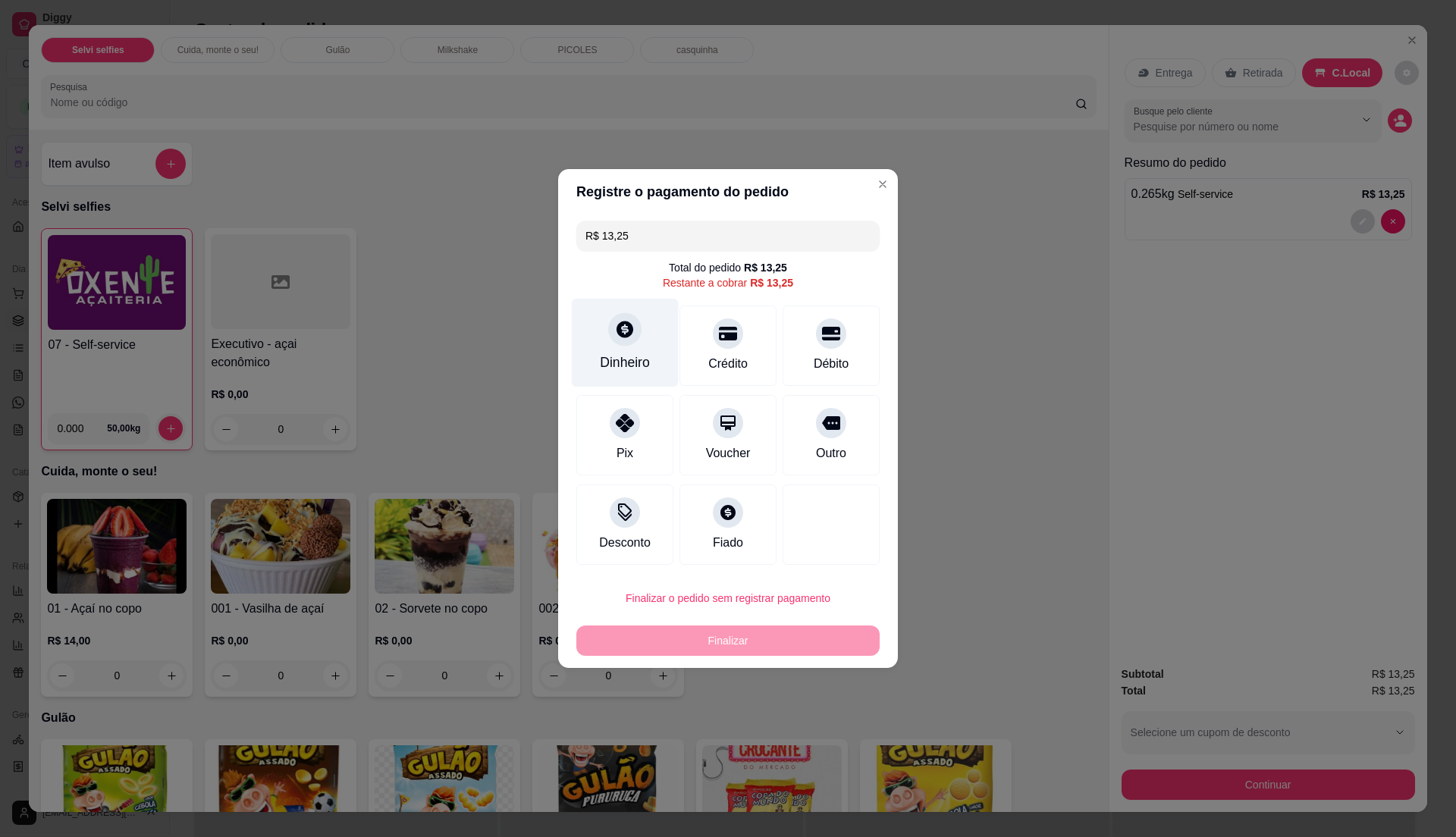
click at [616, 340] on div at bounding box center [625, 330] width 34 height 34
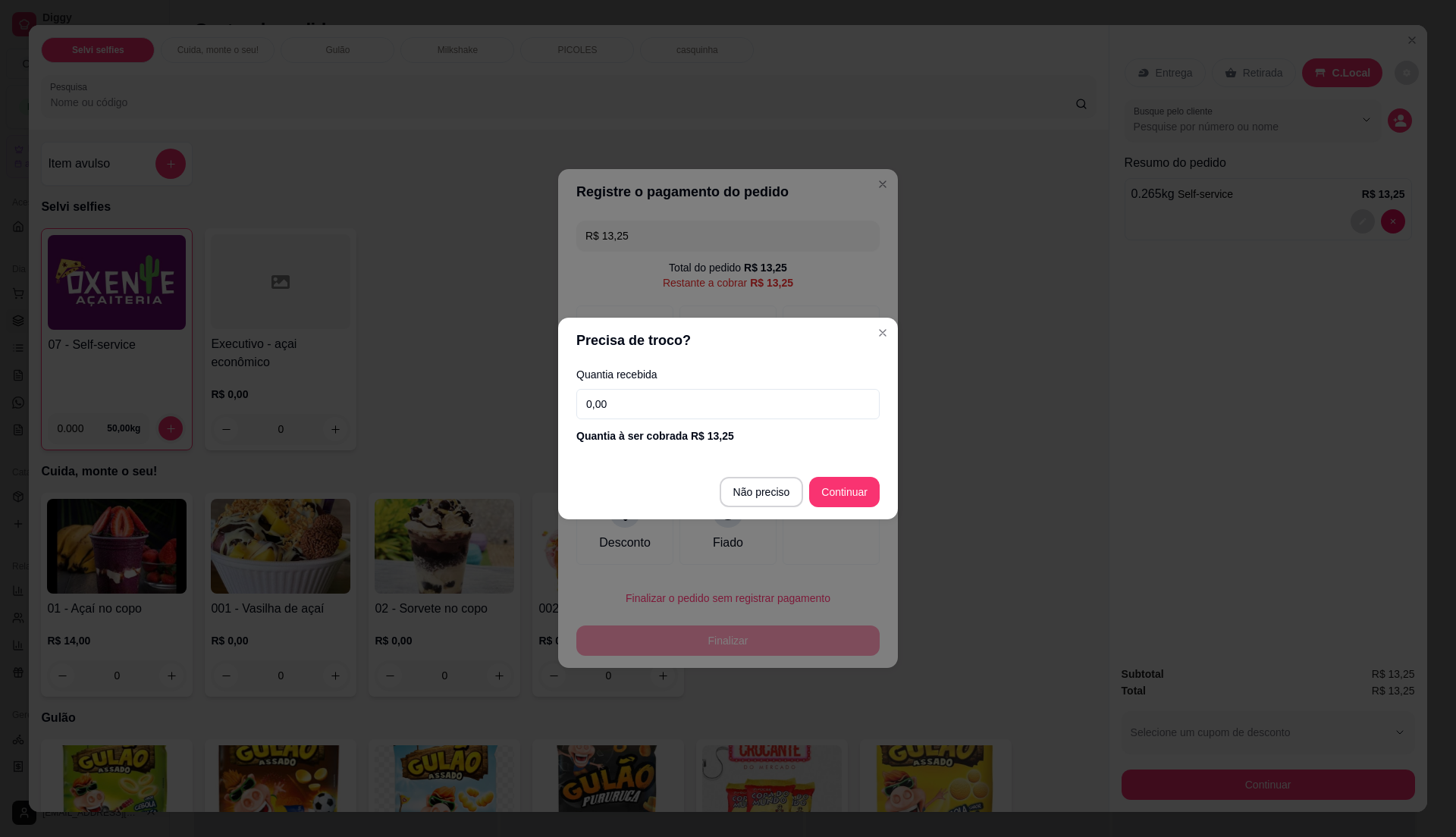
click at [655, 398] on input "0,00" at bounding box center [728, 405] width 303 height 31
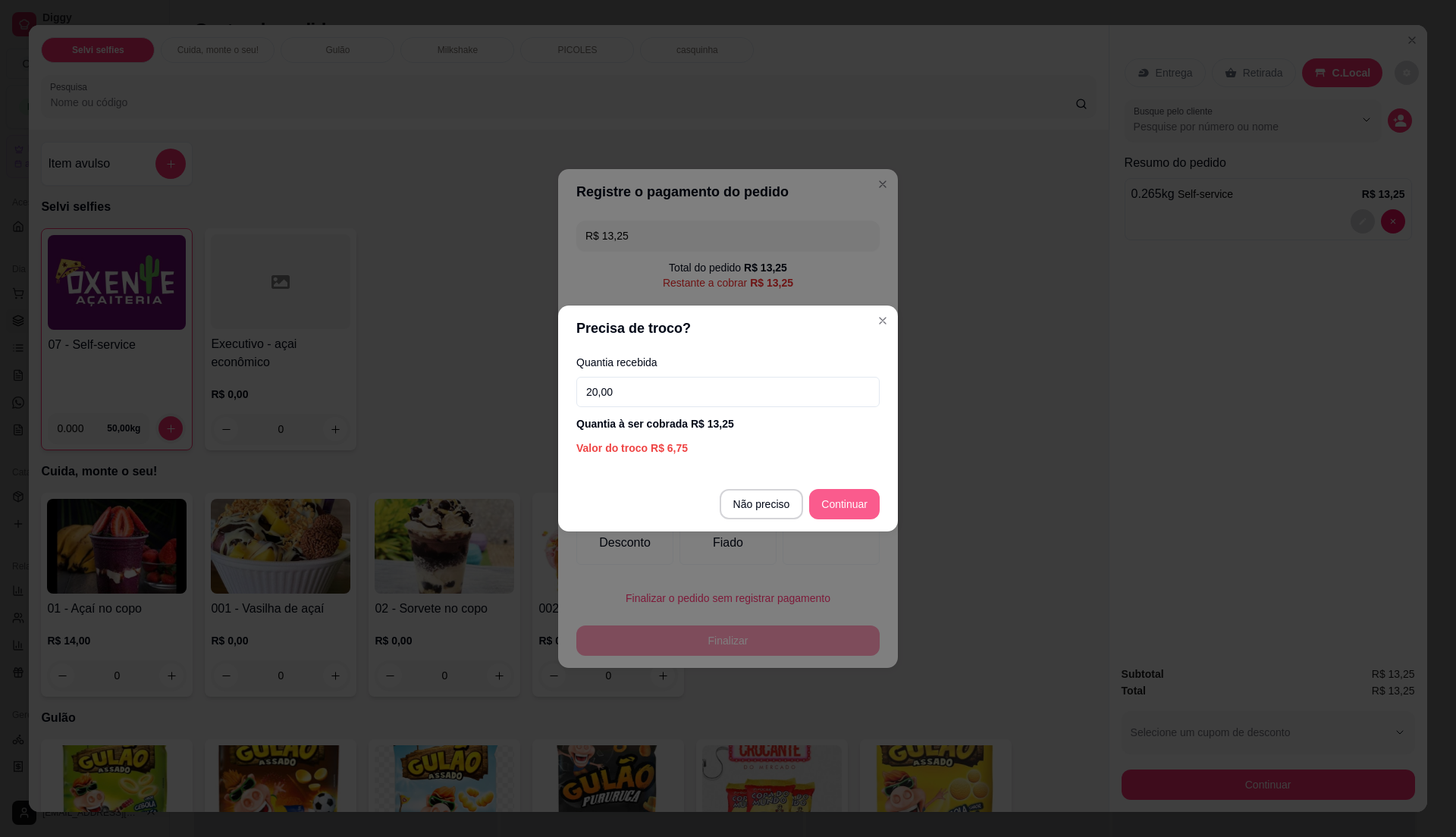
type input "20,00"
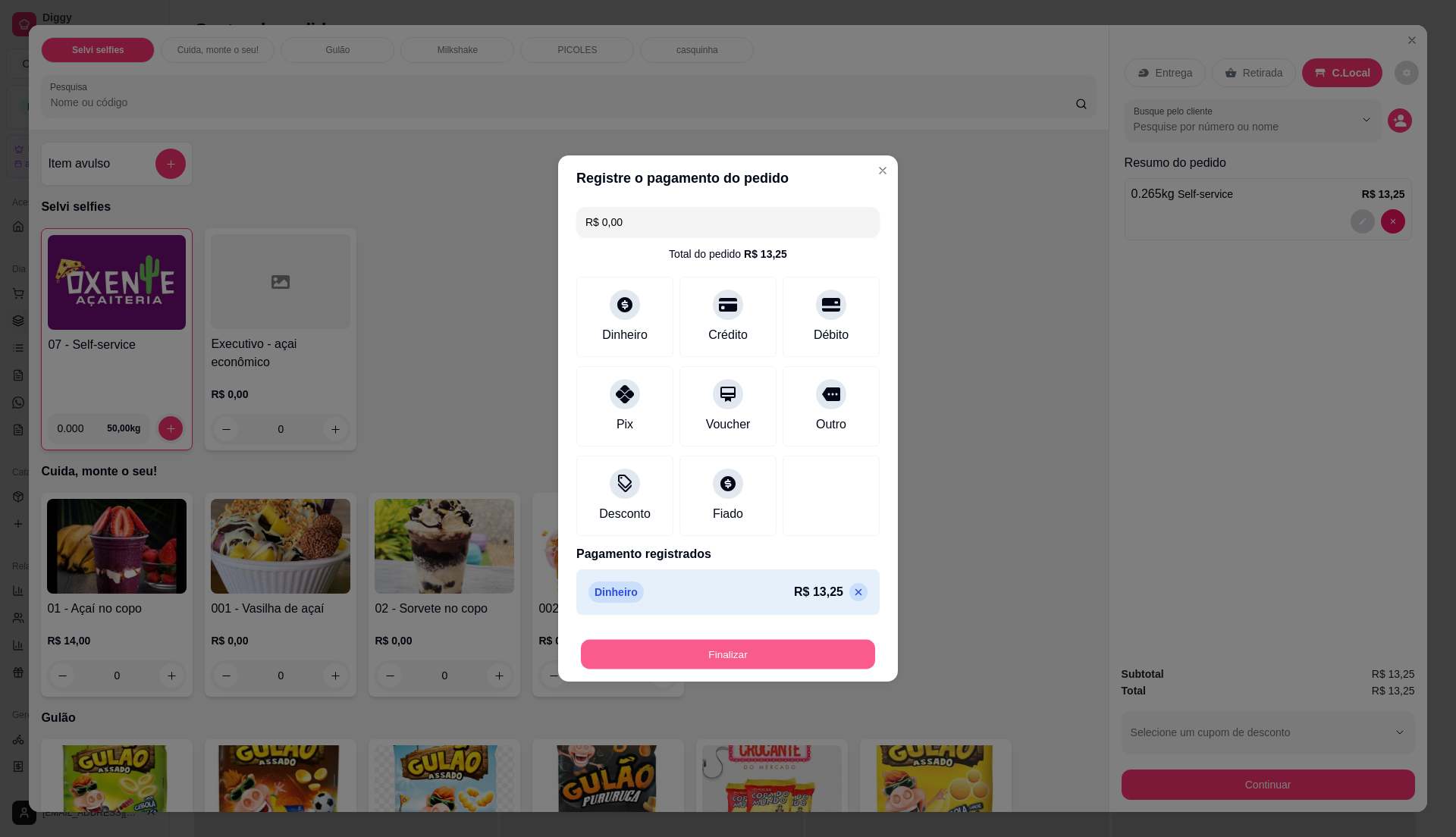
click at [781, 647] on button "Finalizar" at bounding box center [728, 655] width 294 height 30
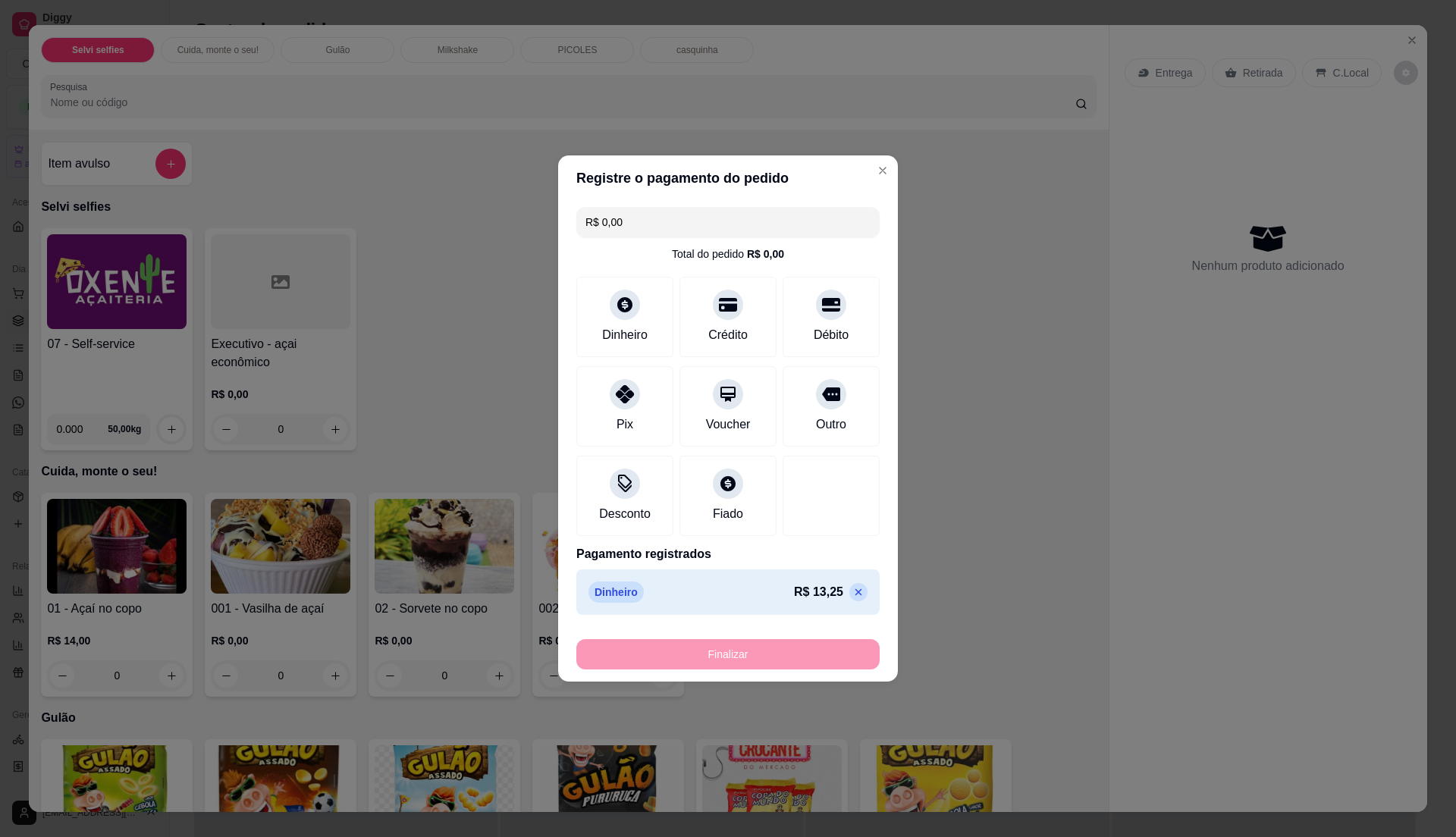
type input "-R$ 13,25"
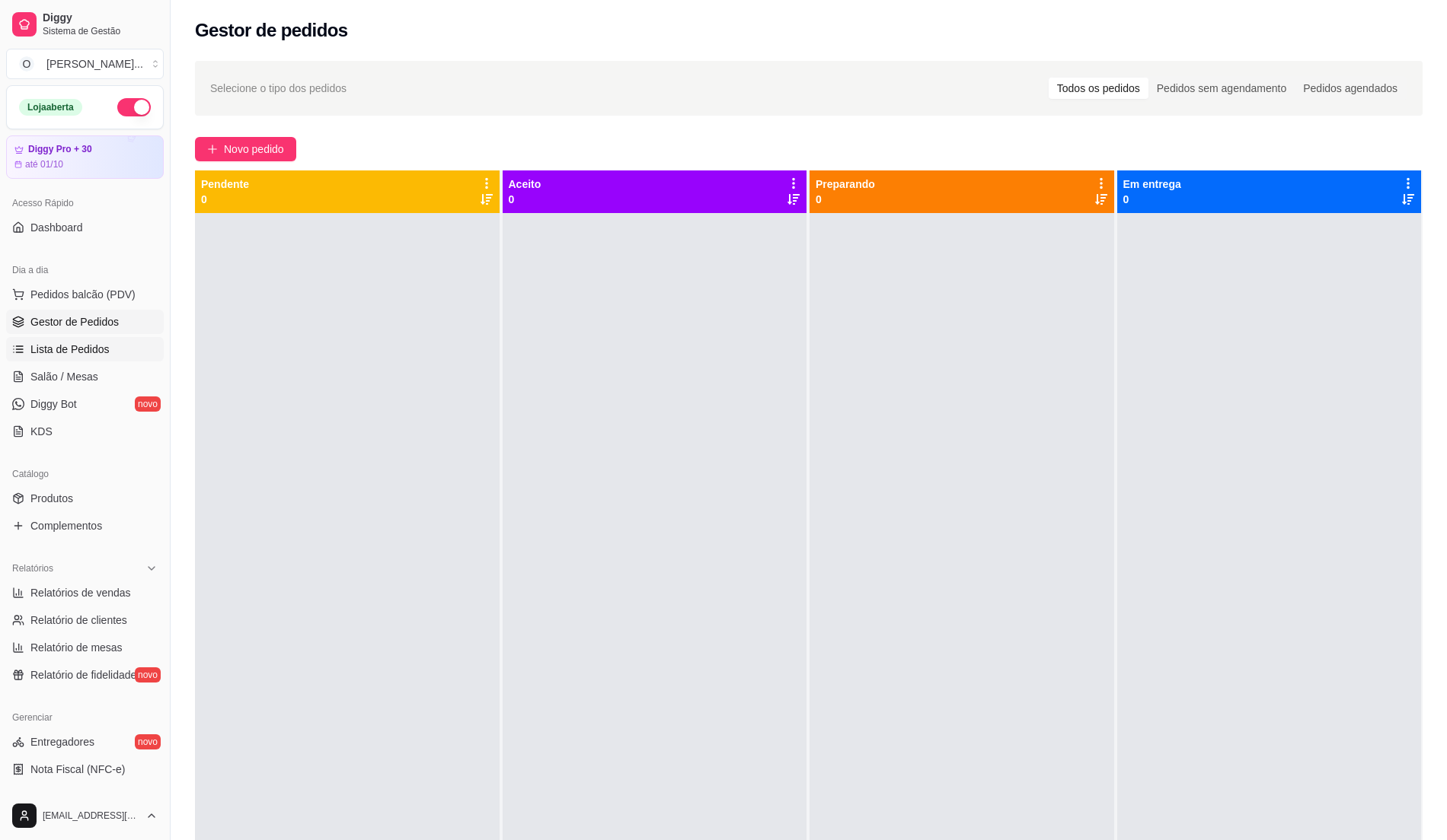
click at [85, 355] on span "Lista de Pedidos" at bounding box center [70, 349] width 79 height 15
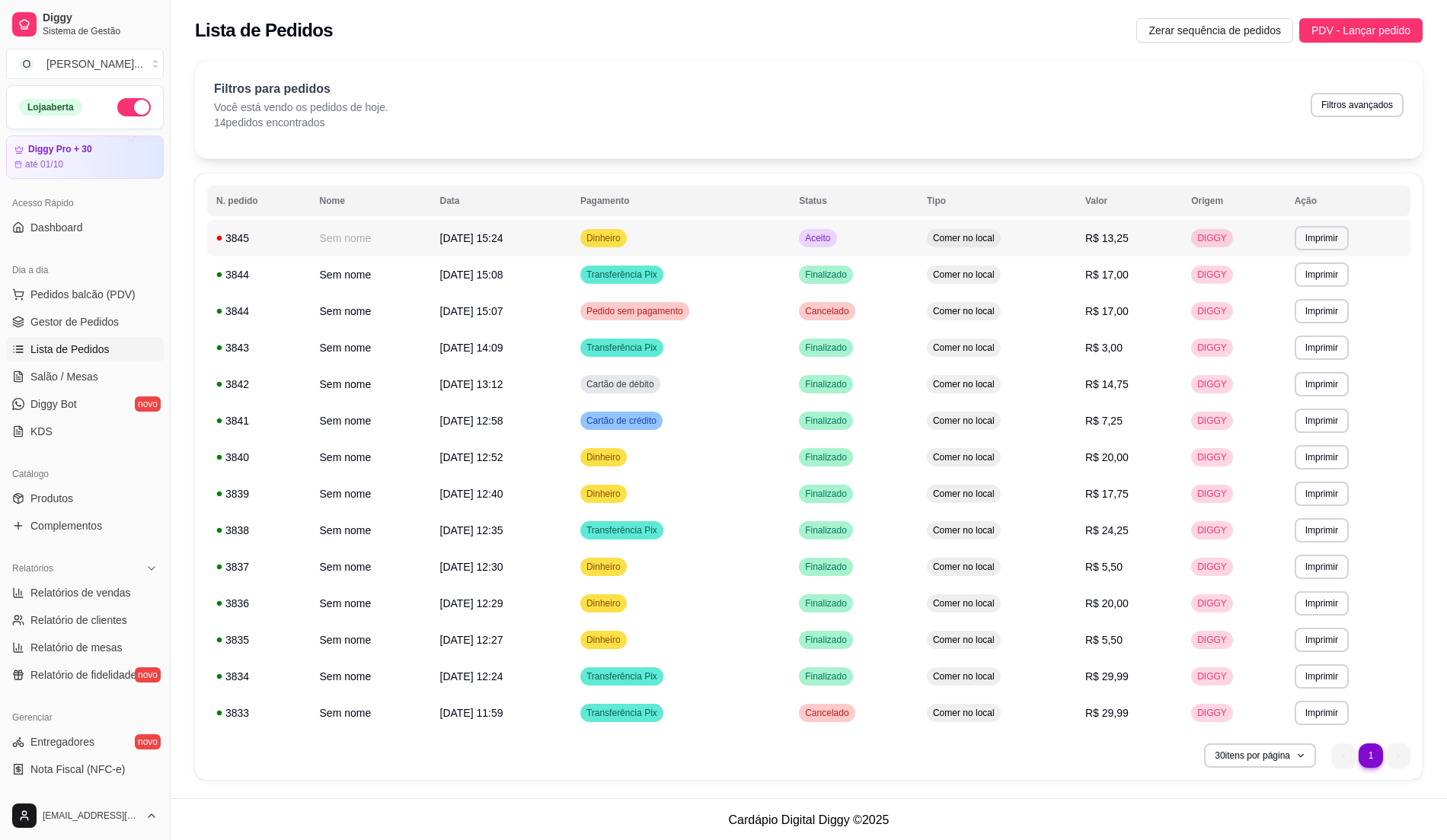
click at [867, 229] on td "Aceito" at bounding box center [854, 238] width 128 height 36
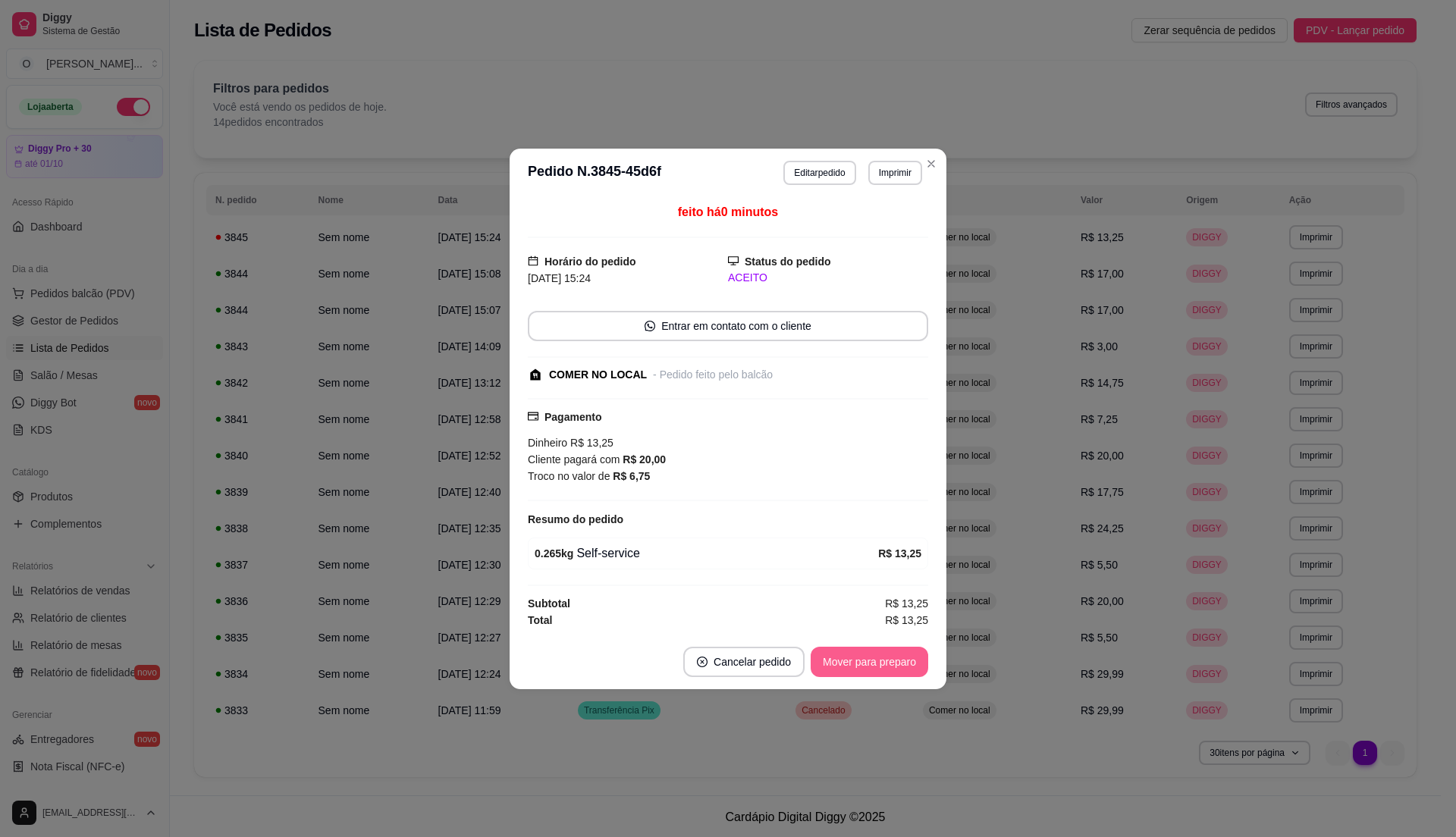
click at [886, 660] on button "Mover para preparo" at bounding box center [869, 662] width 117 height 31
click at [886, 659] on button "Mover para retirada disponível" at bounding box center [844, 662] width 168 height 31
click at [886, 659] on button "Mover para finalizado" at bounding box center [865, 662] width 126 height 31
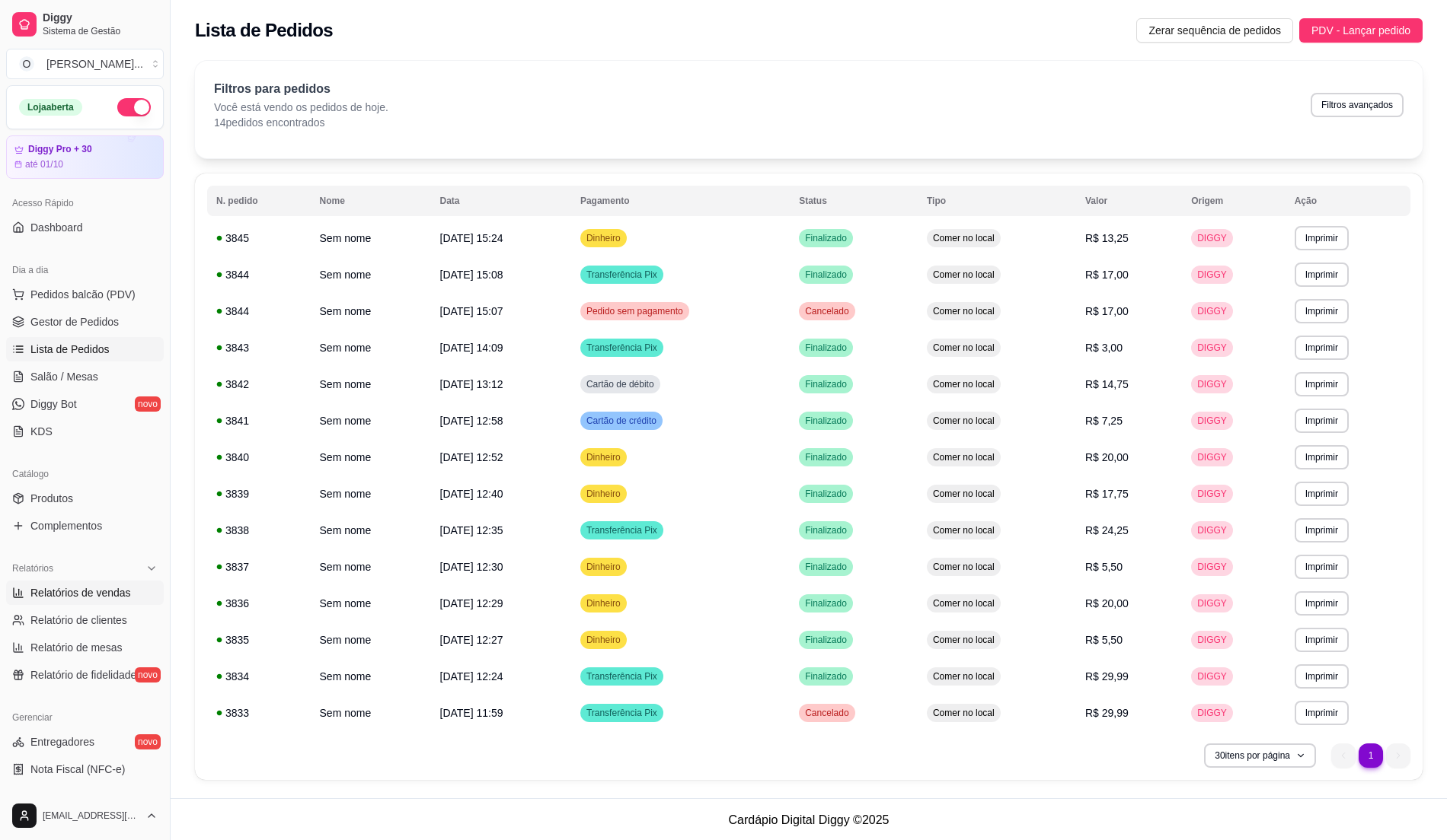
click at [101, 591] on span "Relatórios de vendas" at bounding box center [81, 593] width 101 height 15
select select "ALL"
select select "0"
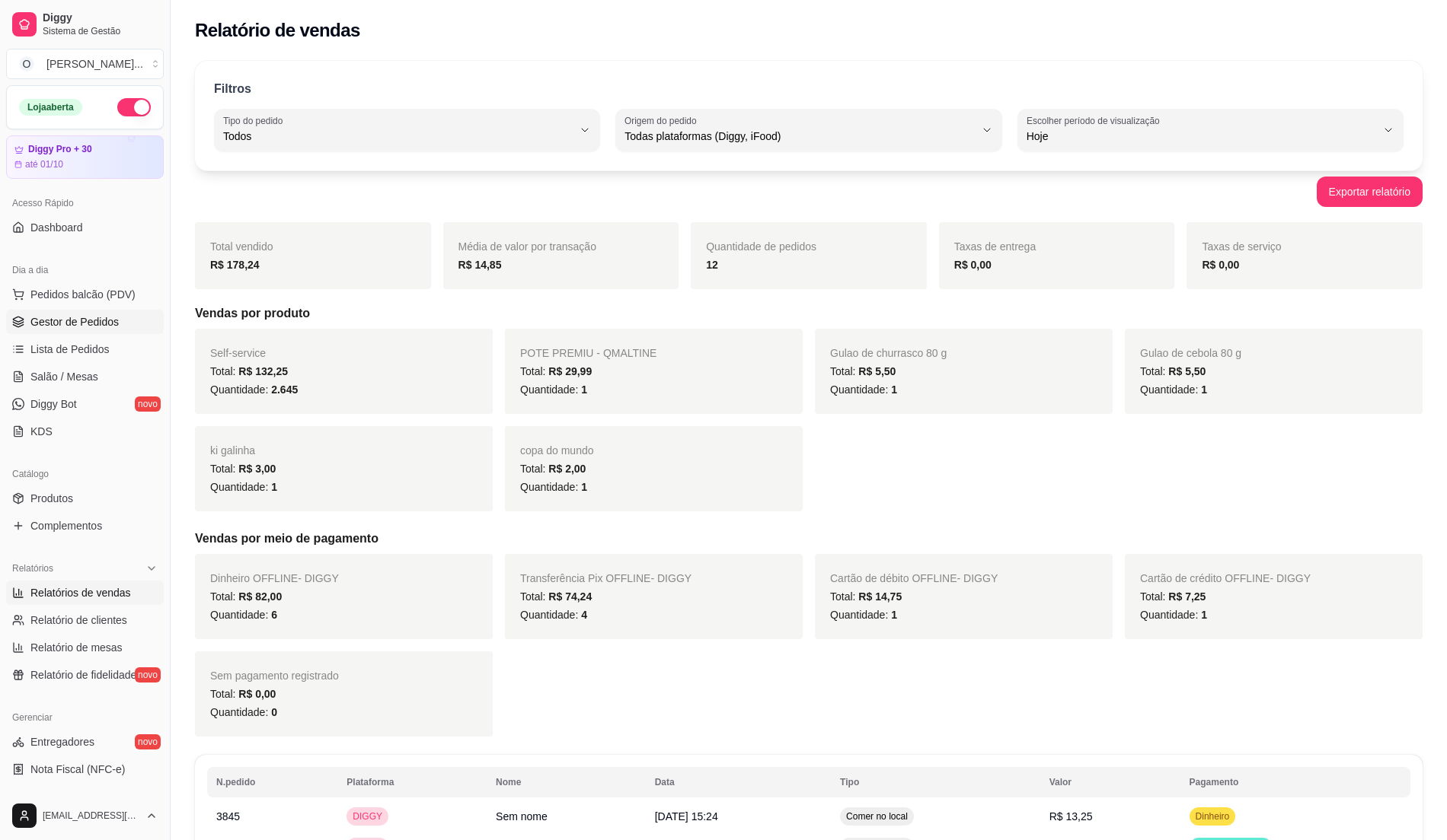
click at [90, 329] on span "Gestor de Pedidos" at bounding box center [75, 322] width 89 height 15
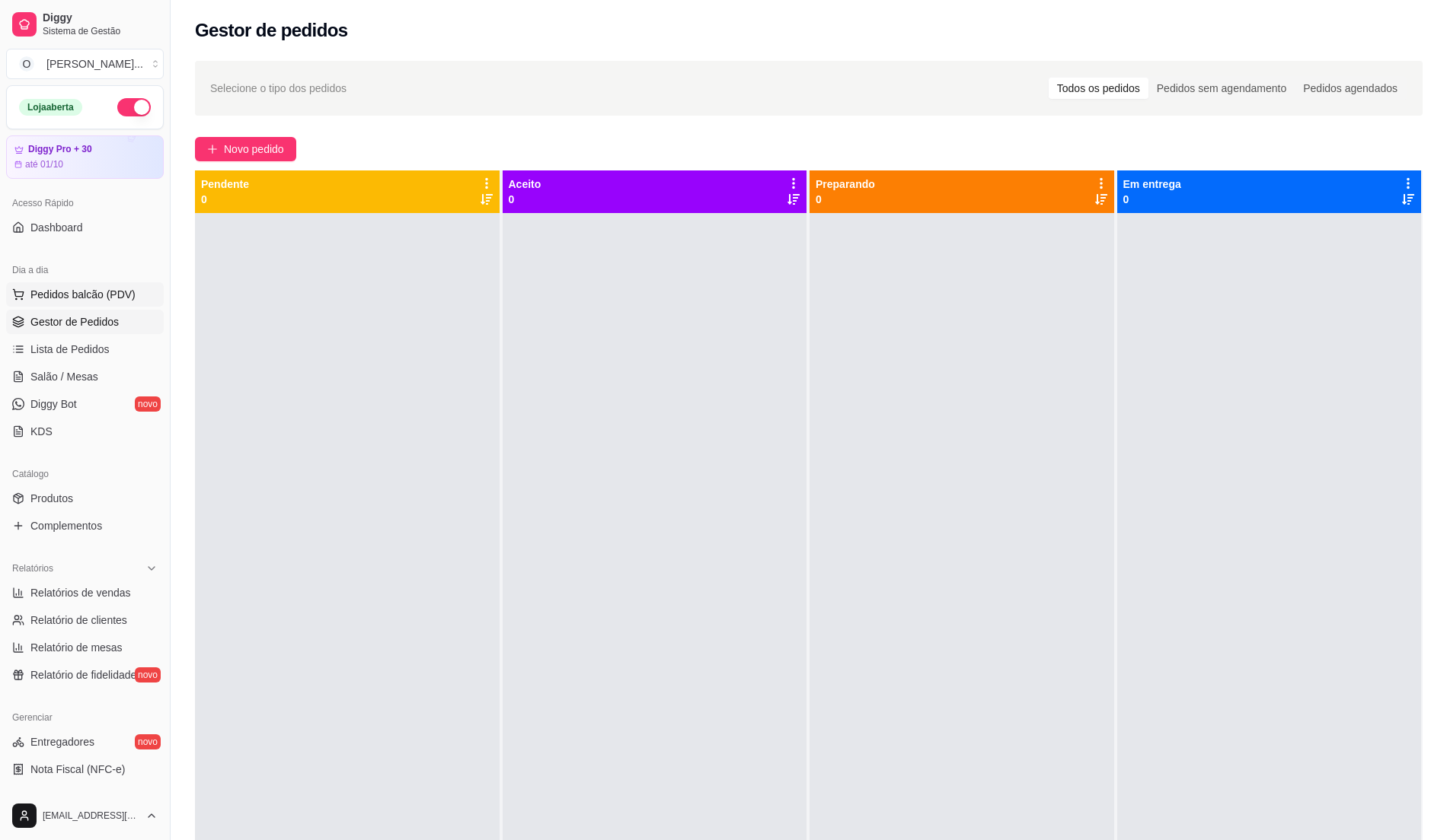
click at [55, 285] on button "Pedidos balcão (PDV)" at bounding box center [85, 295] width 158 height 25
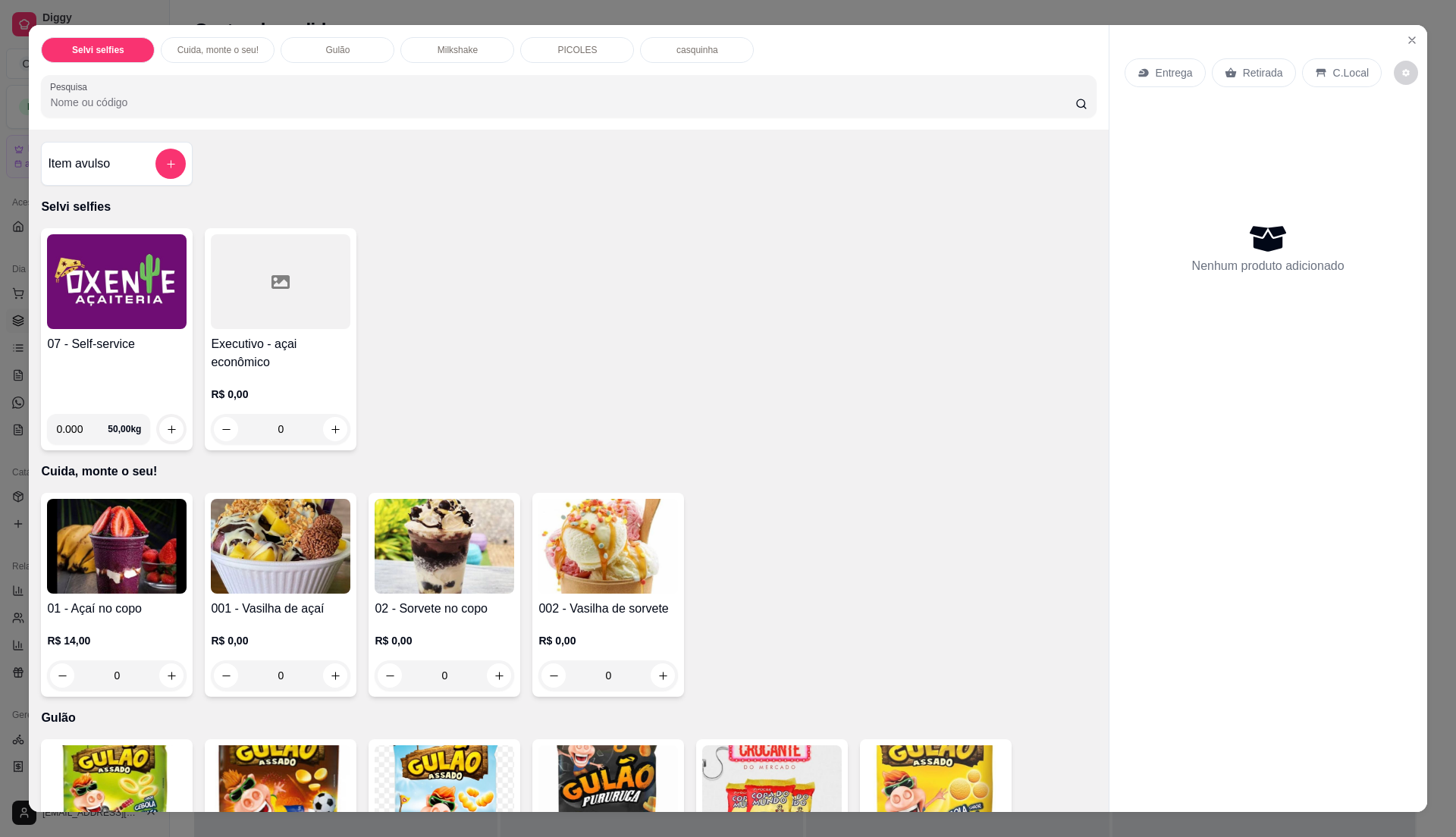
click at [123, 369] on div "07 - Self-service" at bounding box center [116, 368] width 139 height 67
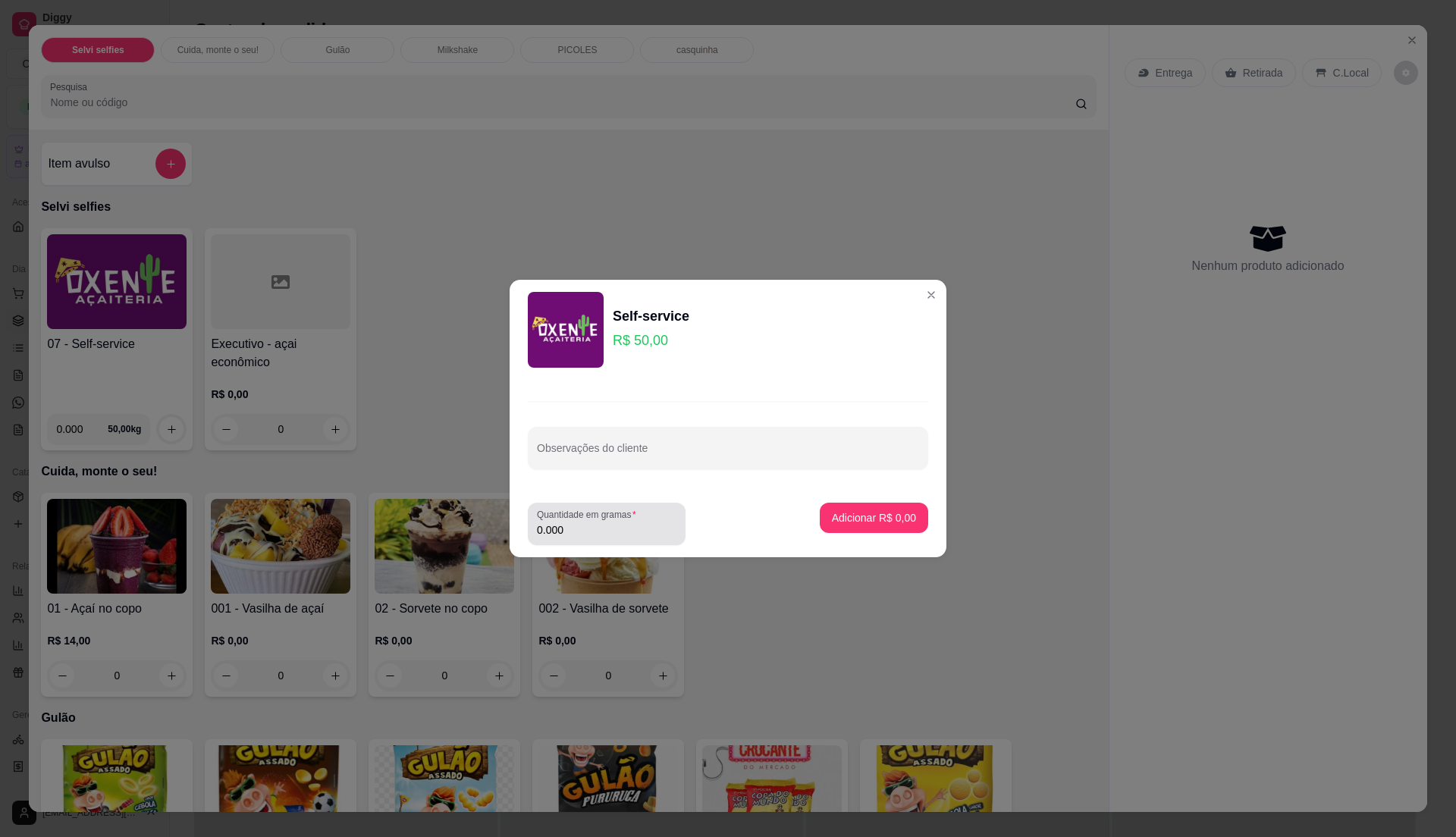
click at [578, 542] on div "Quantidade em gramas 0.000" at bounding box center [607, 524] width 158 height 42
type input "0.280"
click at [896, 524] on p "Adicionar R$ 14,00" at bounding box center [871, 518] width 90 height 15
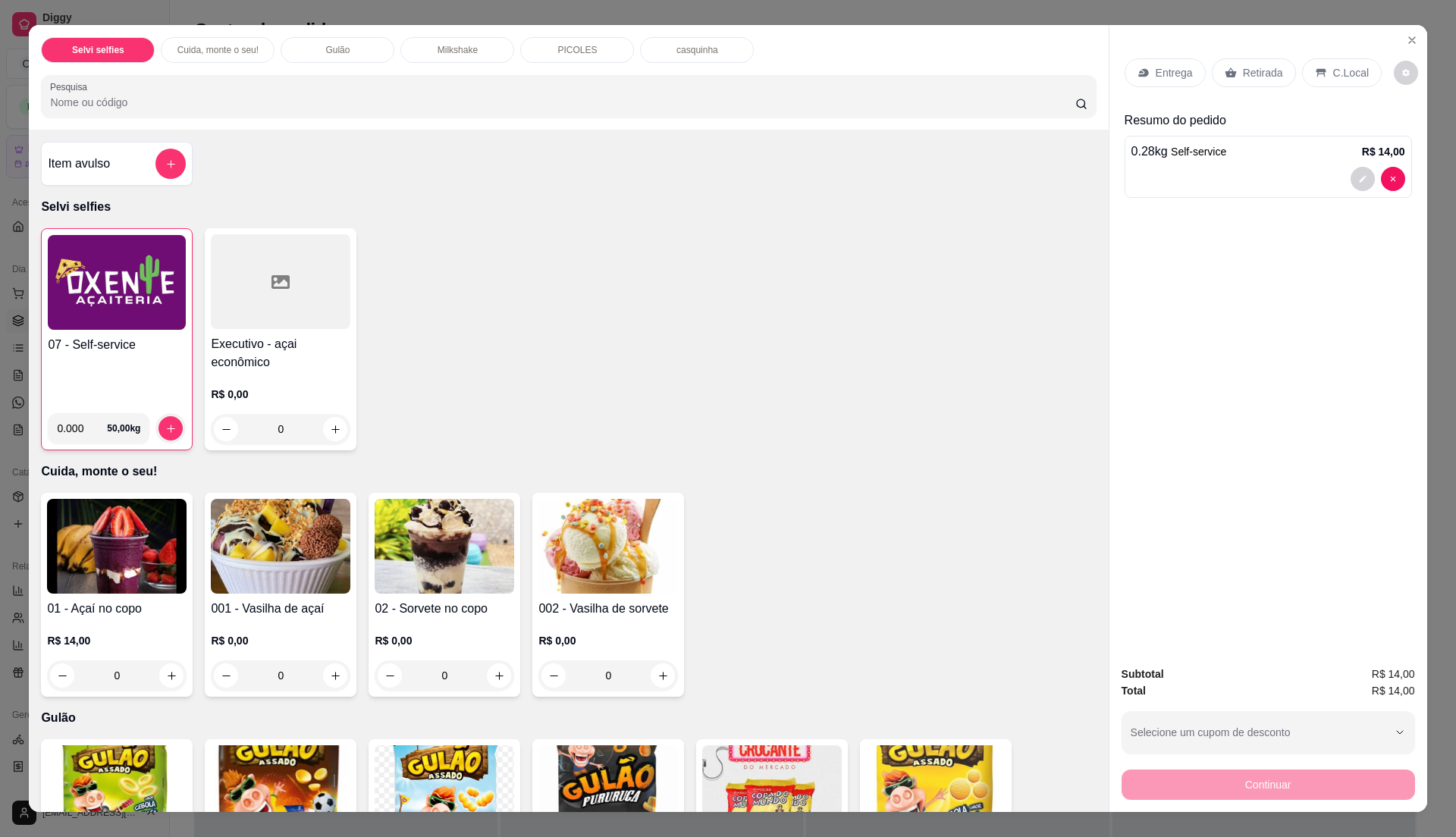
click at [1345, 73] on p "C.Local" at bounding box center [1351, 73] width 36 height 15
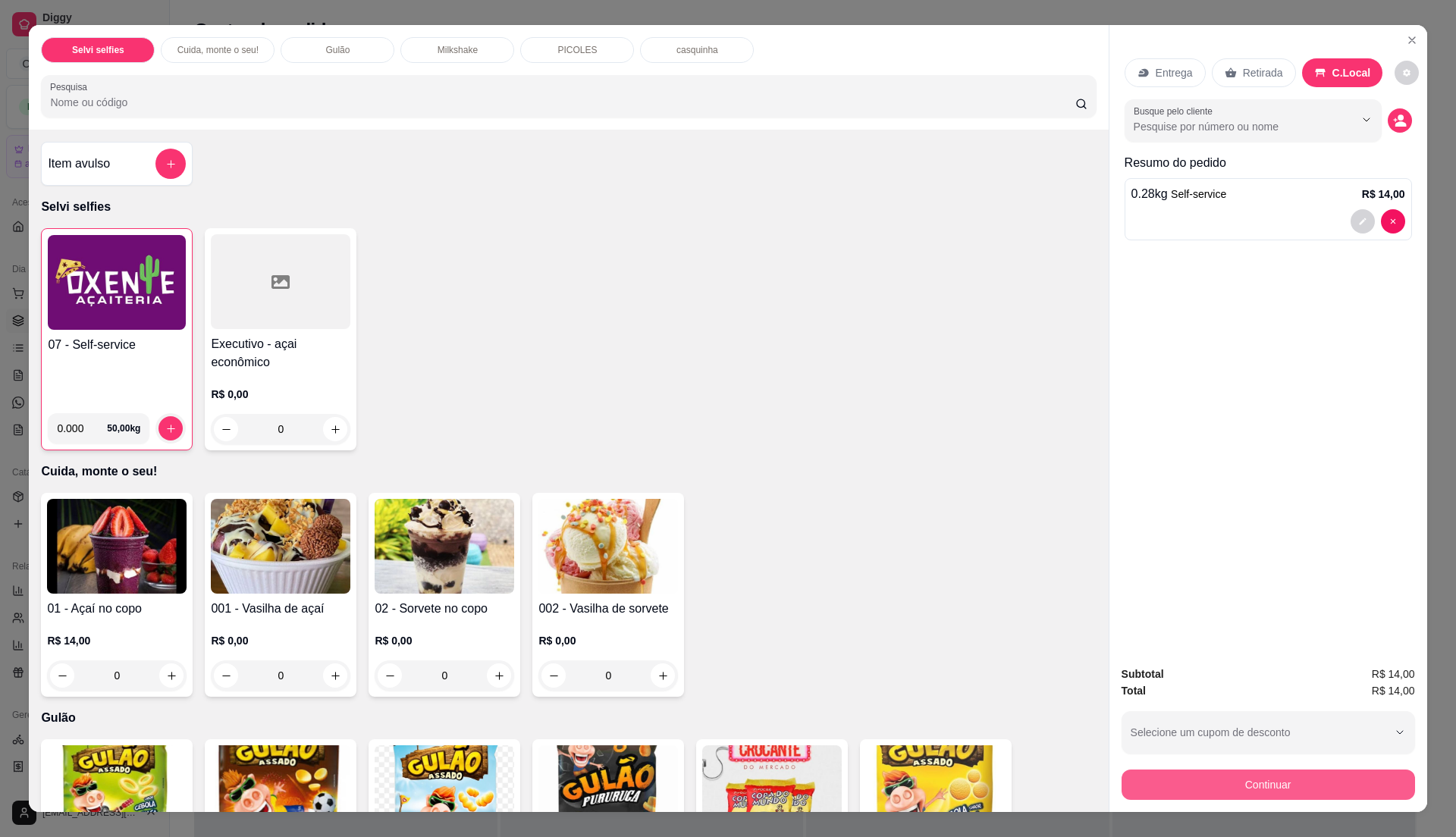
click at [1245, 777] on button "Continuar" at bounding box center [1268, 785] width 293 height 31
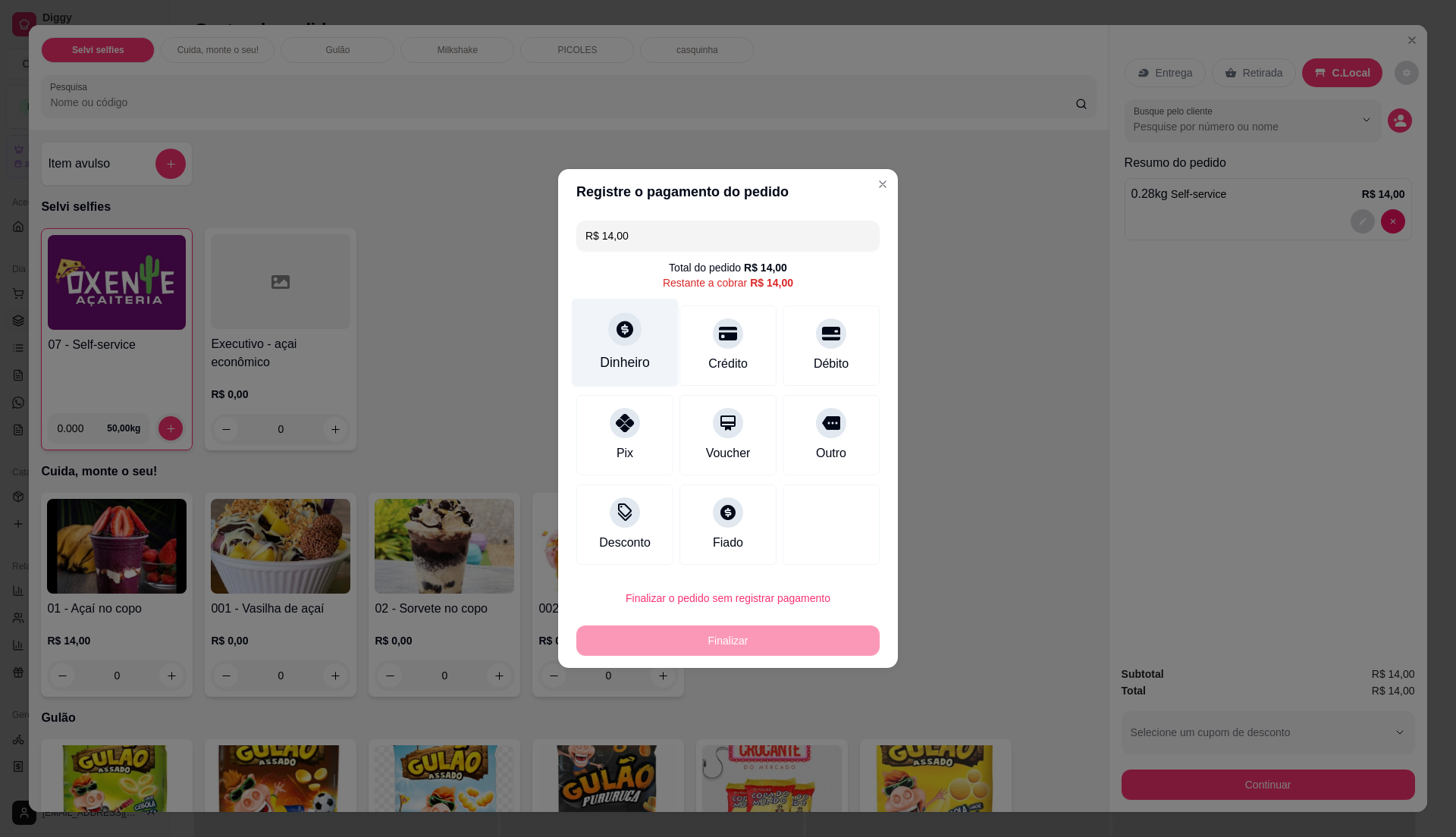
click at [623, 368] on div "Dinheiro" at bounding box center [625, 363] width 50 height 20
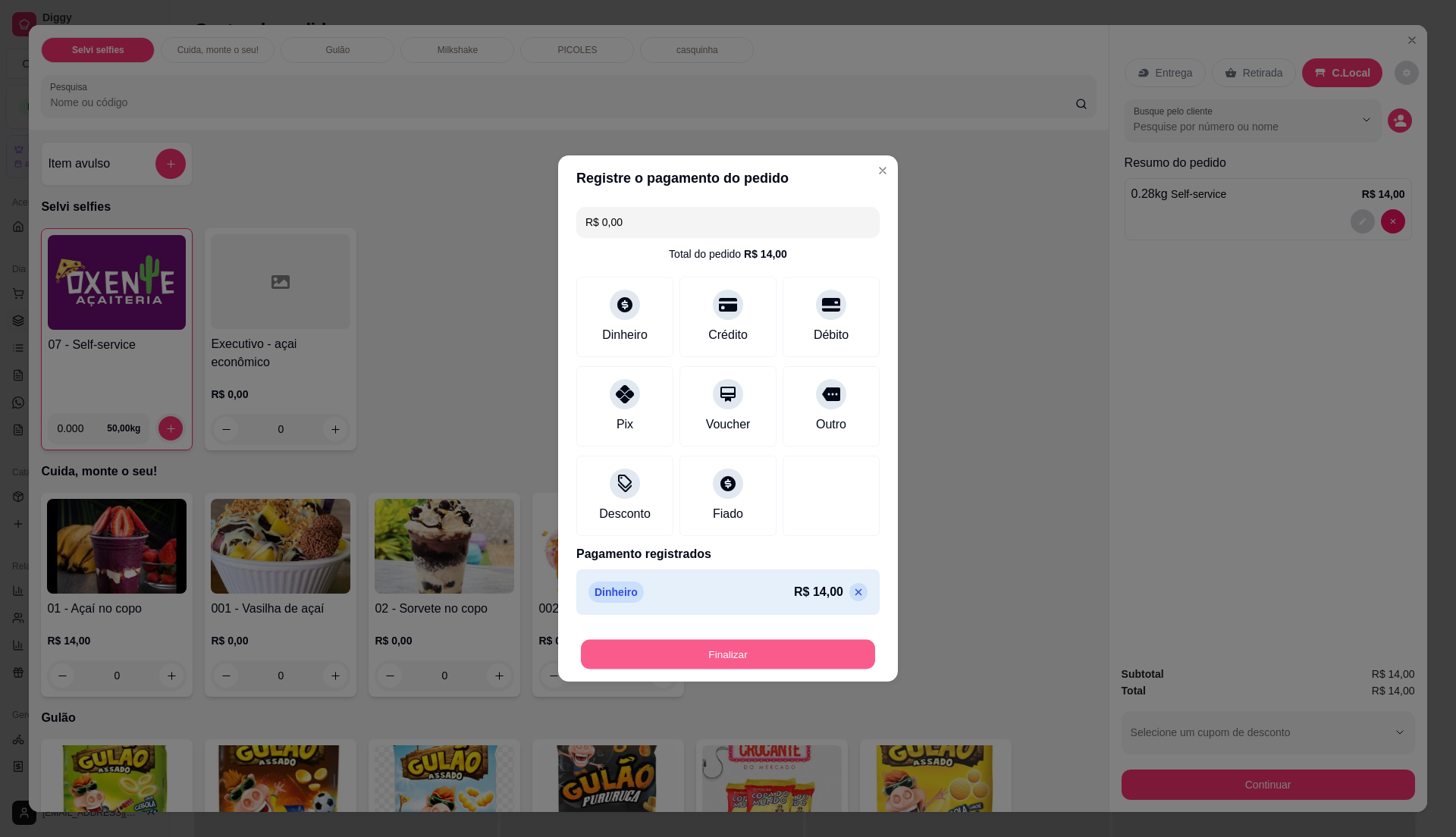
click at [815, 651] on button "Finalizar" at bounding box center [728, 655] width 294 height 30
type input "-R$ 14,00"
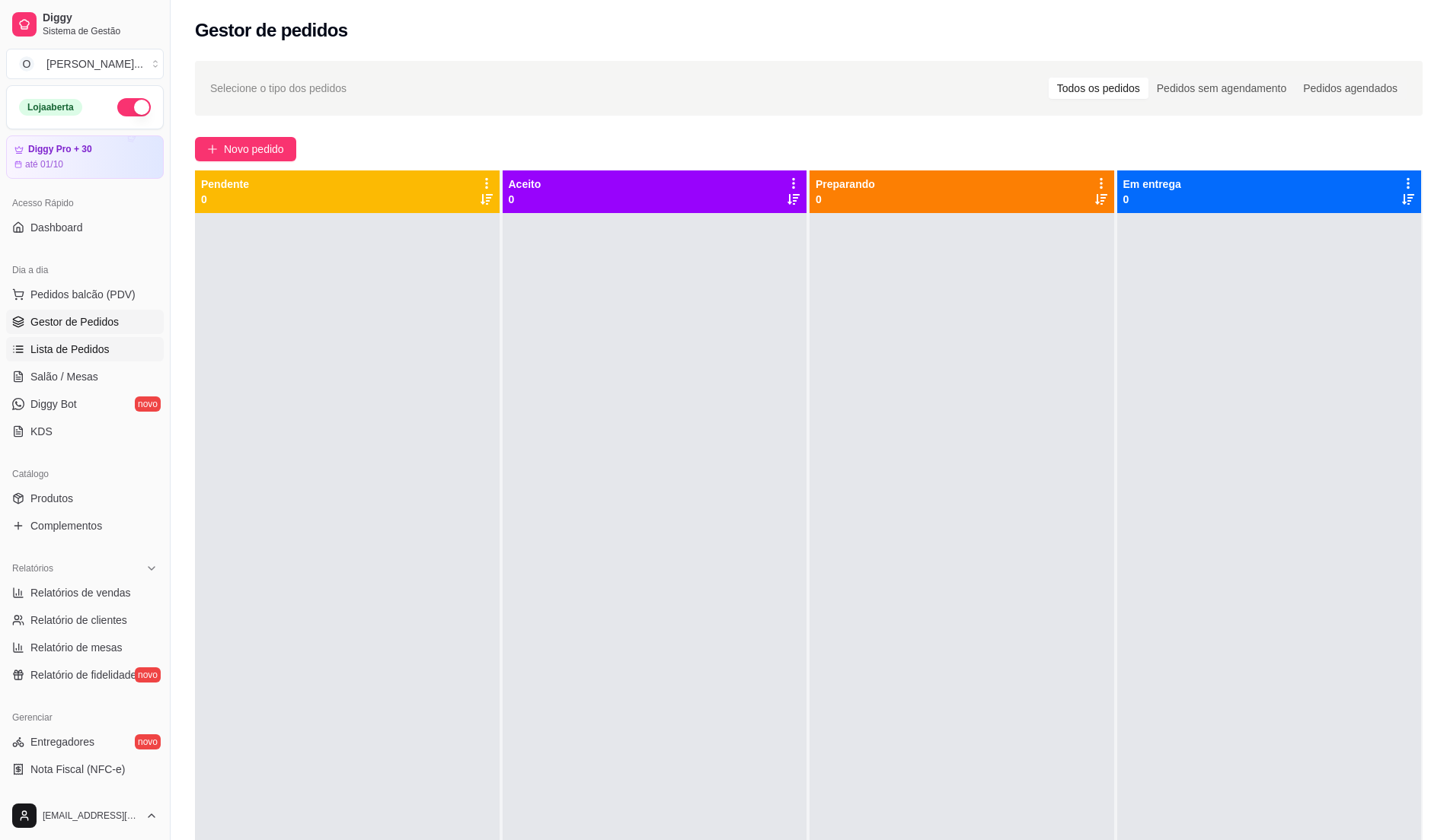
click at [85, 348] on span "Lista de Pedidos" at bounding box center [70, 349] width 79 height 15
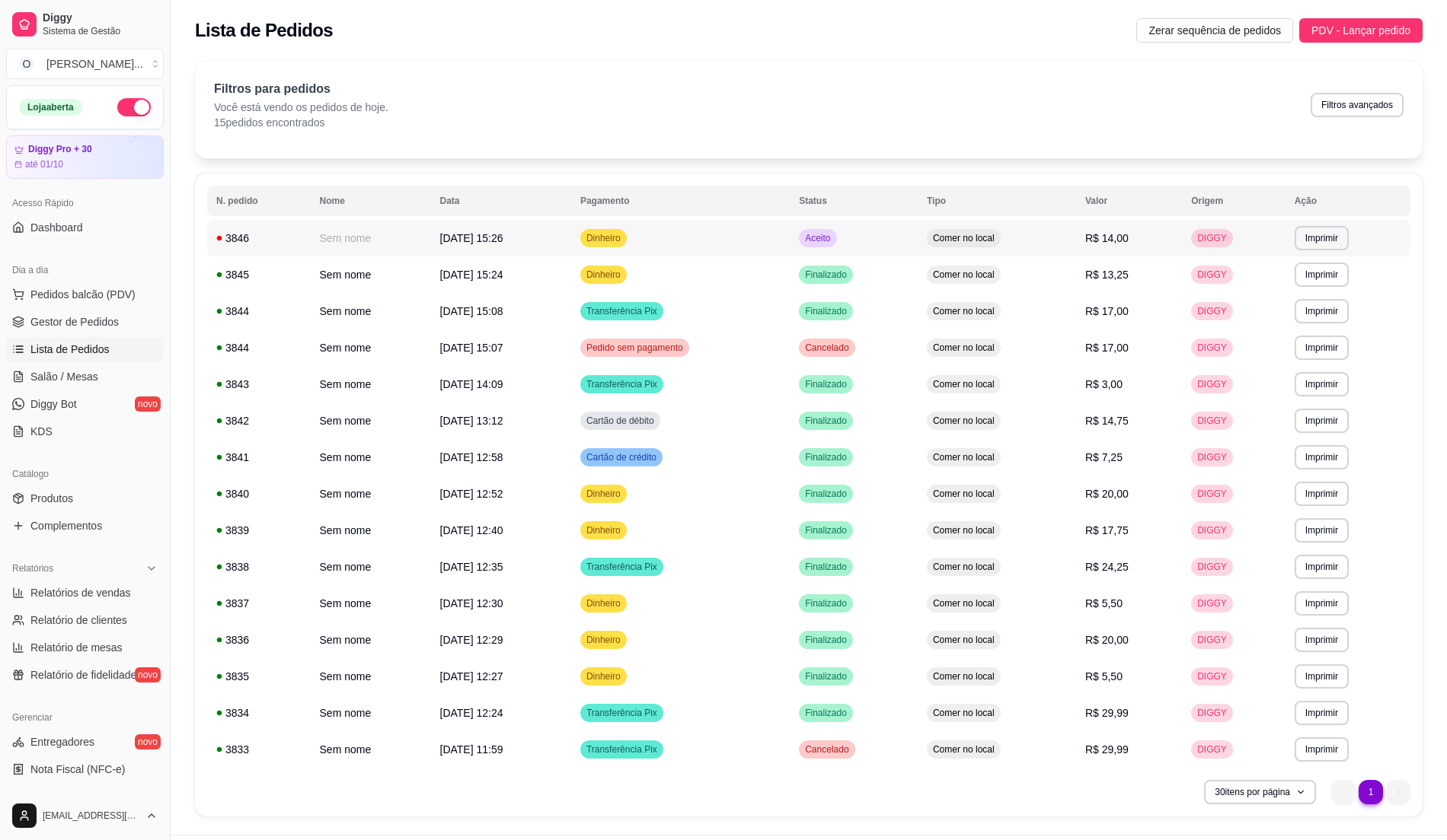
click at [998, 236] on span "Comer no local" at bounding box center [964, 238] width 68 height 12
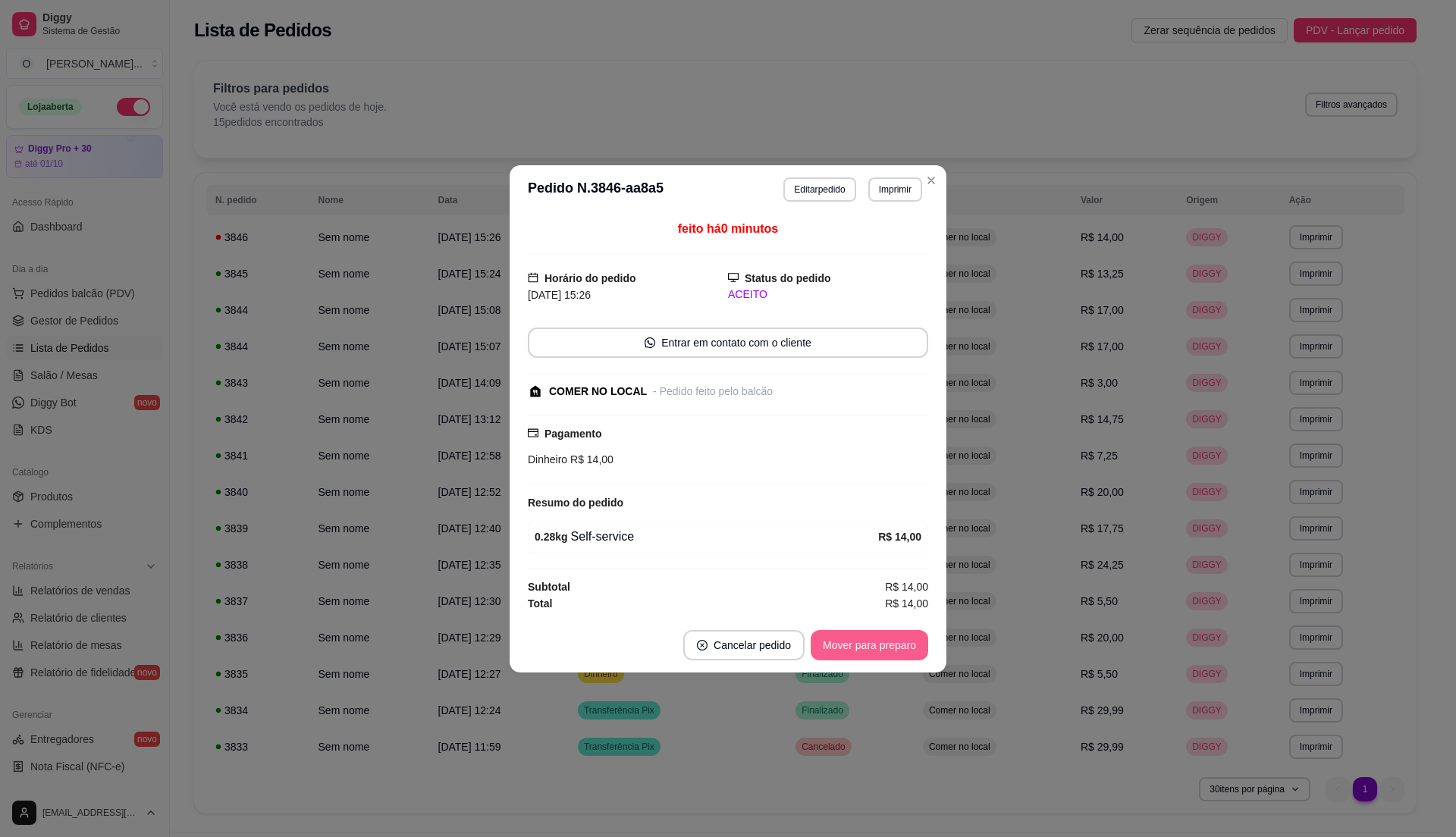
click at [866, 641] on button "Mover para preparo" at bounding box center [869, 645] width 117 height 31
click at [866, 641] on div "Mover para preparo" at bounding box center [858, 645] width 139 height 31
click at [865, 644] on button "Mover para retirada disponível" at bounding box center [844, 645] width 162 height 30
click at [865, 644] on div "Mover para retirada disponível" at bounding box center [834, 645] width 189 height 31
click at [865, 644] on button "Mover para finalizado" at bounding box center [865, 645] width 122 height 30
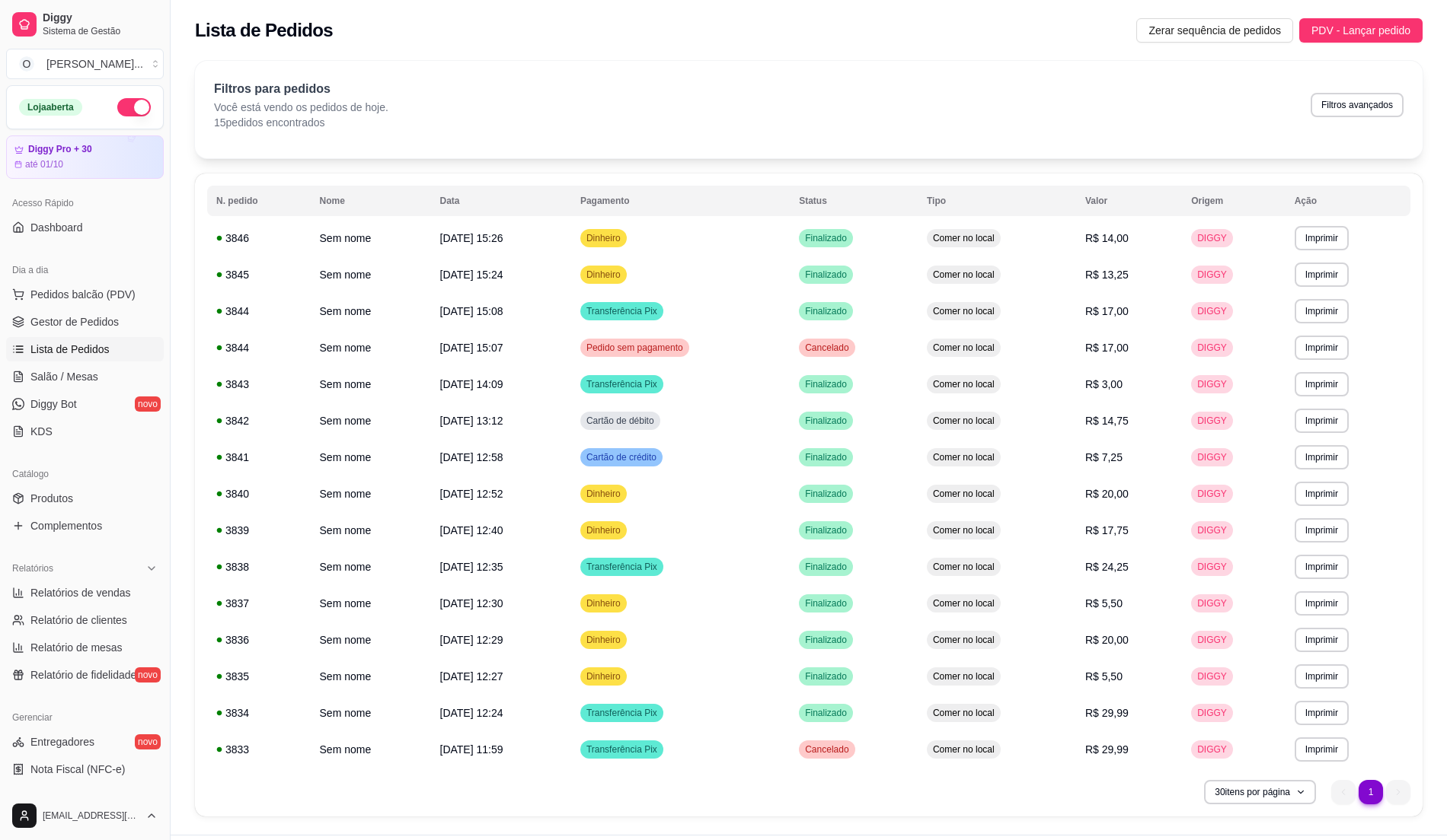
click at [73, 352] on span "Lista de Pedidos" at bounding box center [70, 349] width 79 height 15
click at [89, 320] on span "Gestor de Pedidos" at bounding box center [75, 322] width 89 height 15
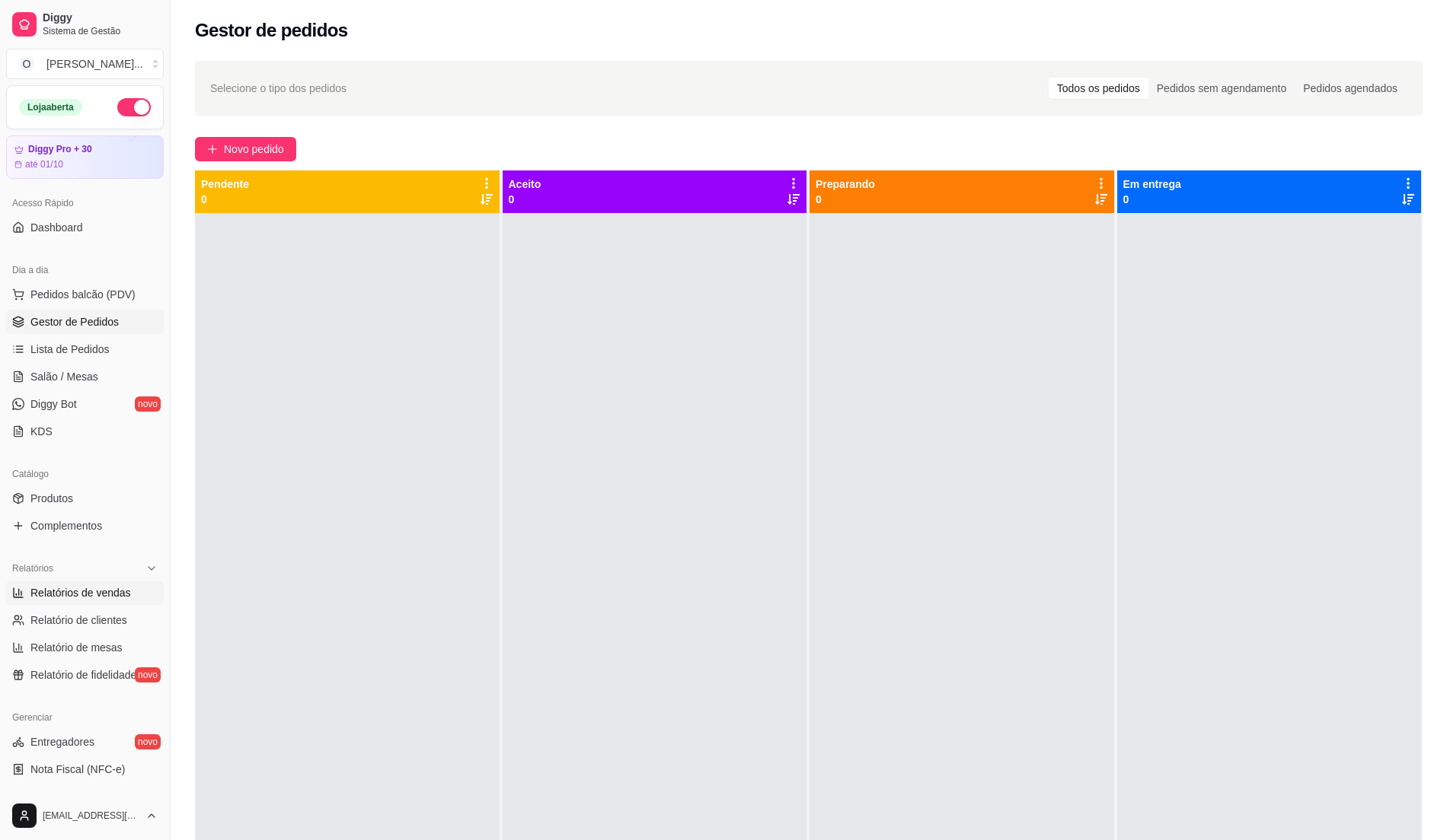
click at [113, 592] on span "Relatórios de vendas" at bounding box center [81, 593] width 101 height 15
select select "ALL"
select select "0"
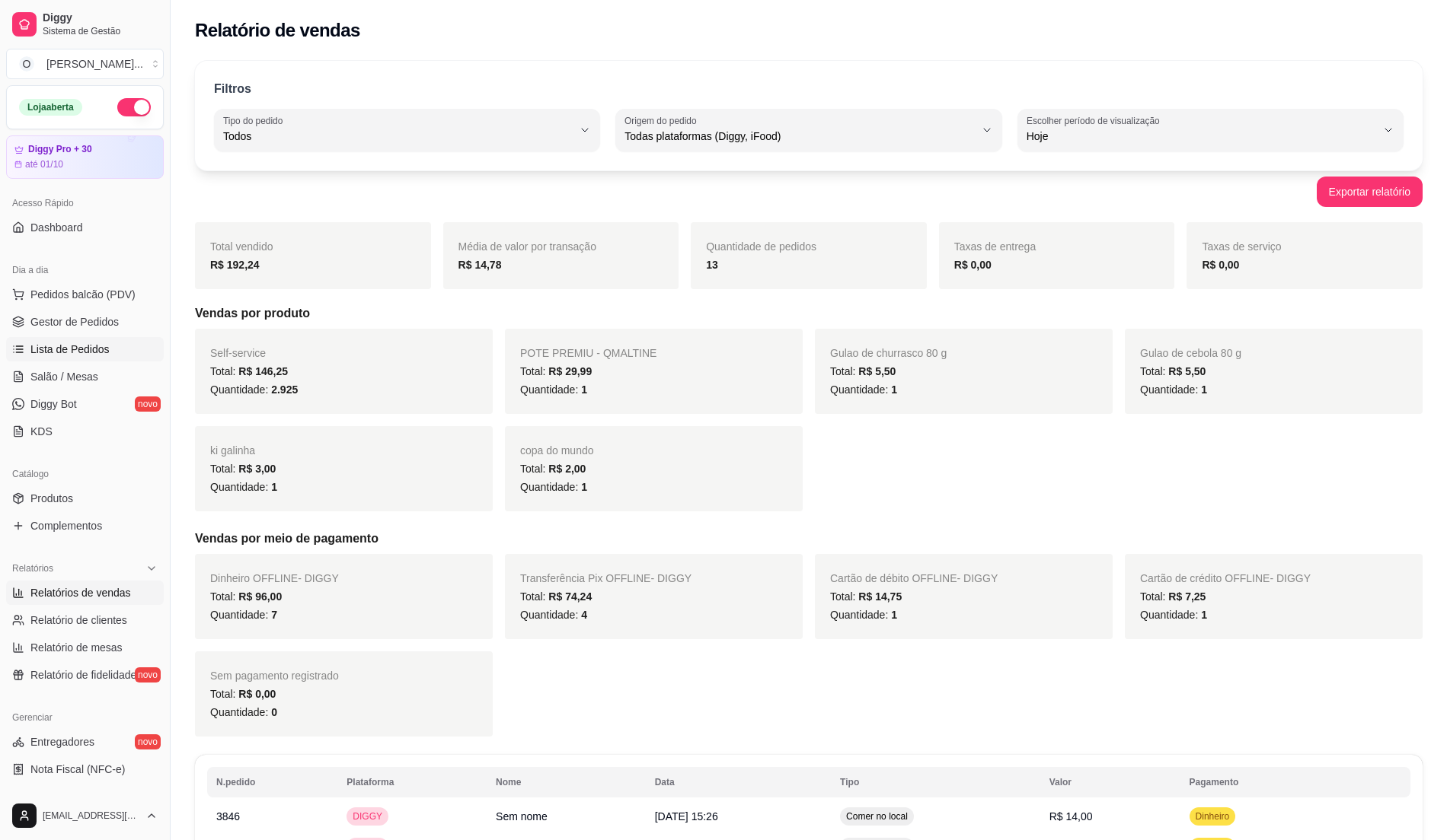
click at [89, 345] on span "Lista de Pedidos" at bounding box center [70, 349] width 79 height 15
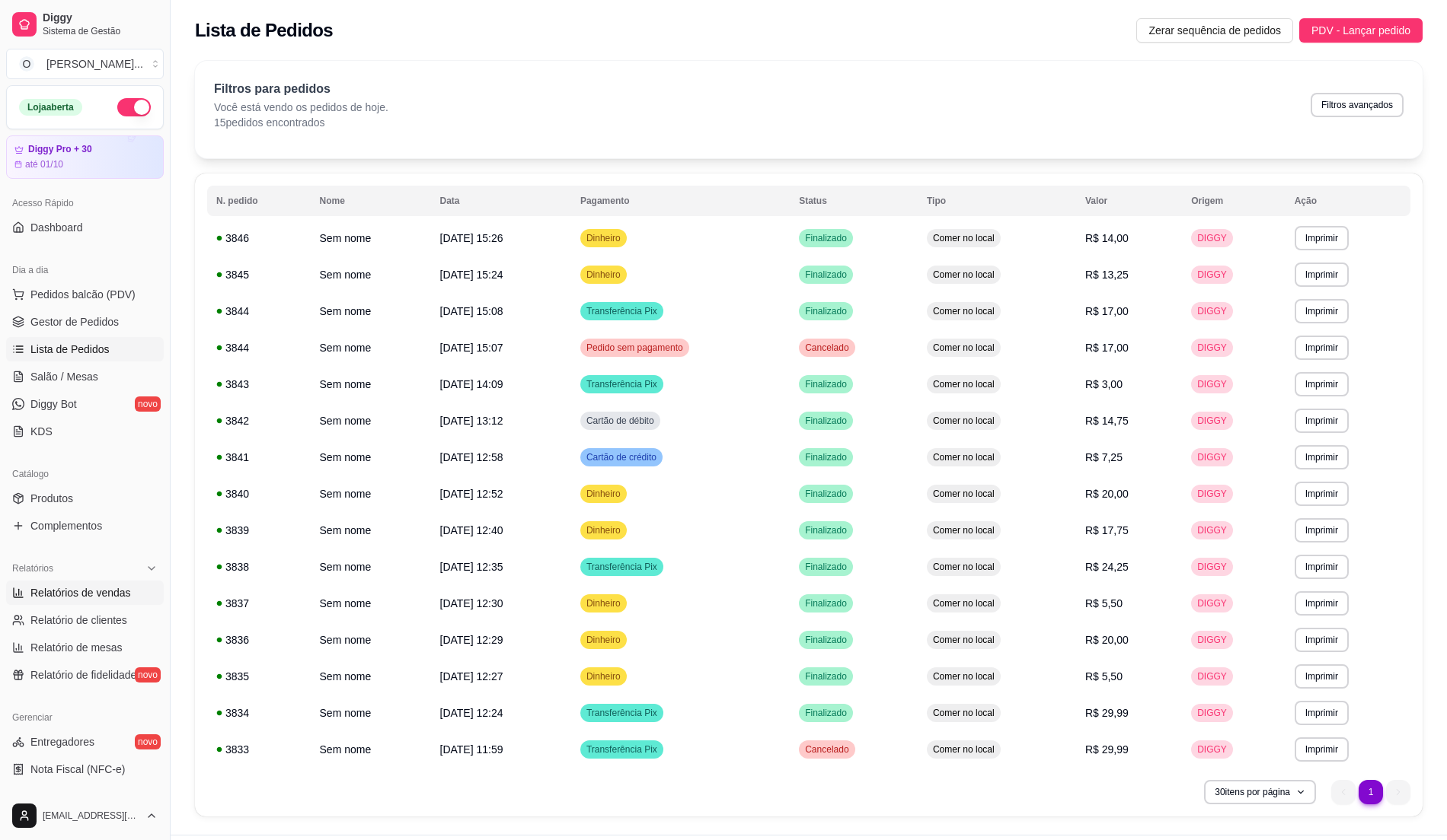
click at [108, 600] on span "Relatórios de vendas" at bounding box center [81, 593] width 101 height 15
select select "ALL"
select select "0"
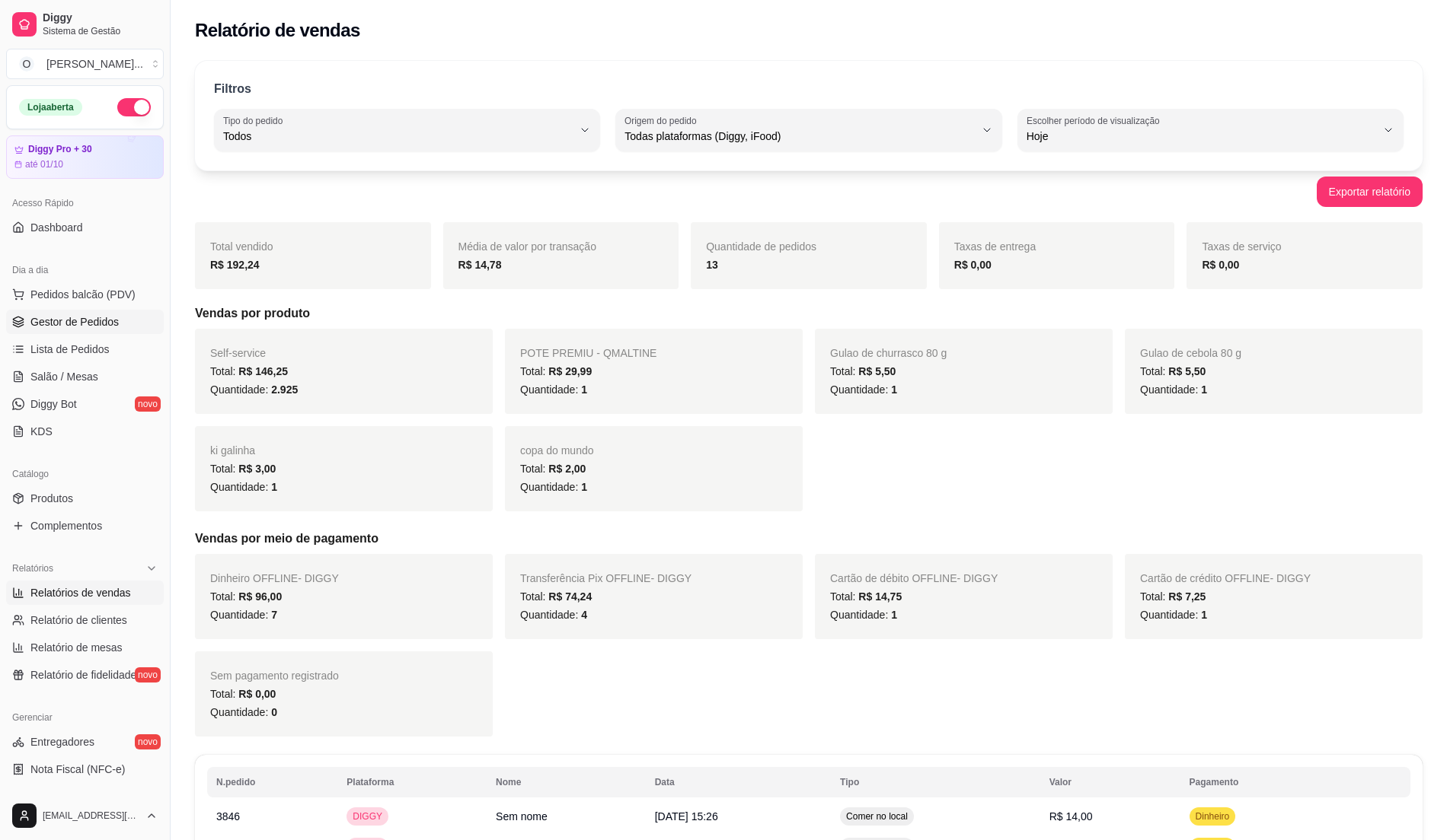
click at [79, 317] on span "Gestor de Pedidos" at bounding box center [75, 322] width 89 height 15
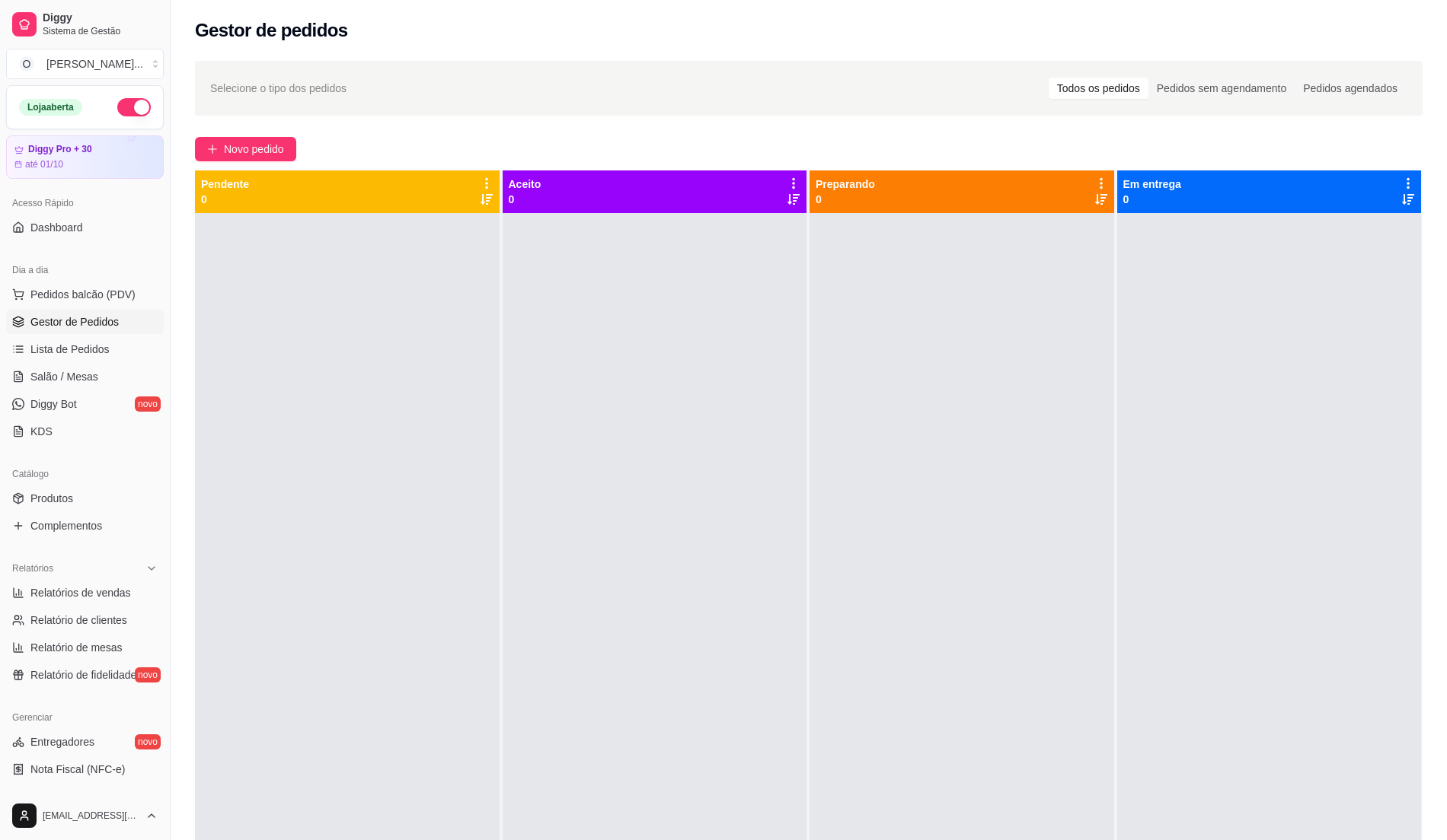
drag, startPoint x: 556, startPoint y: 352, endPoint x: 460, endPoint y: 327, distance: 99.2
click at [540, 347] on div at bounding box center [655, 633] width 305 height 840
click at [55, 281] on div "Dia a dia" at bounding box center [85, 270] width 158 height 25
click at [65, 299] on span "Pedidos balcão (PDV)" at bounding box center [83, 295] width 105 height 15
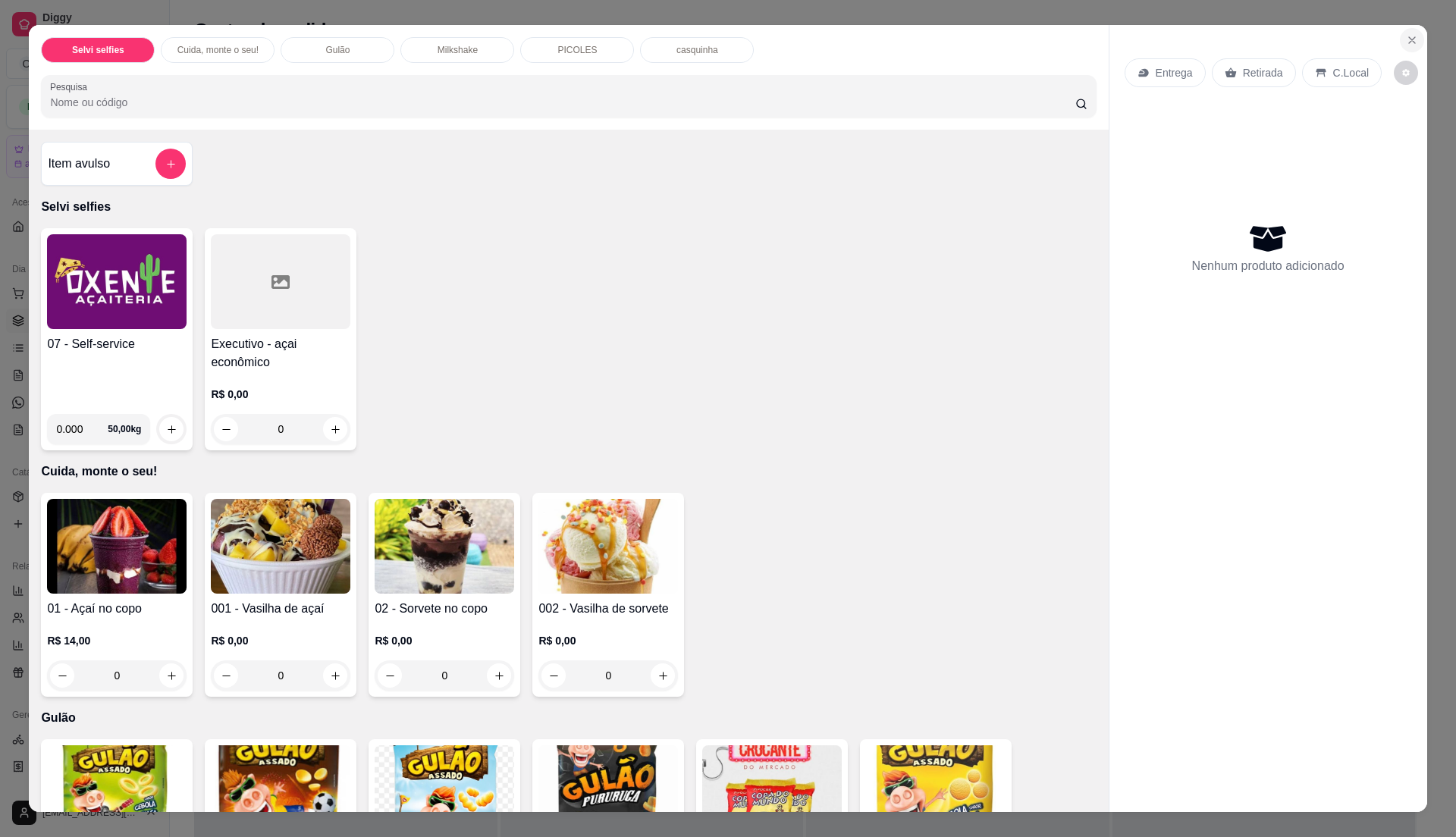
click at [1406, 34] on button "Close" at bounding box center [1412, 41] width 25 height 25
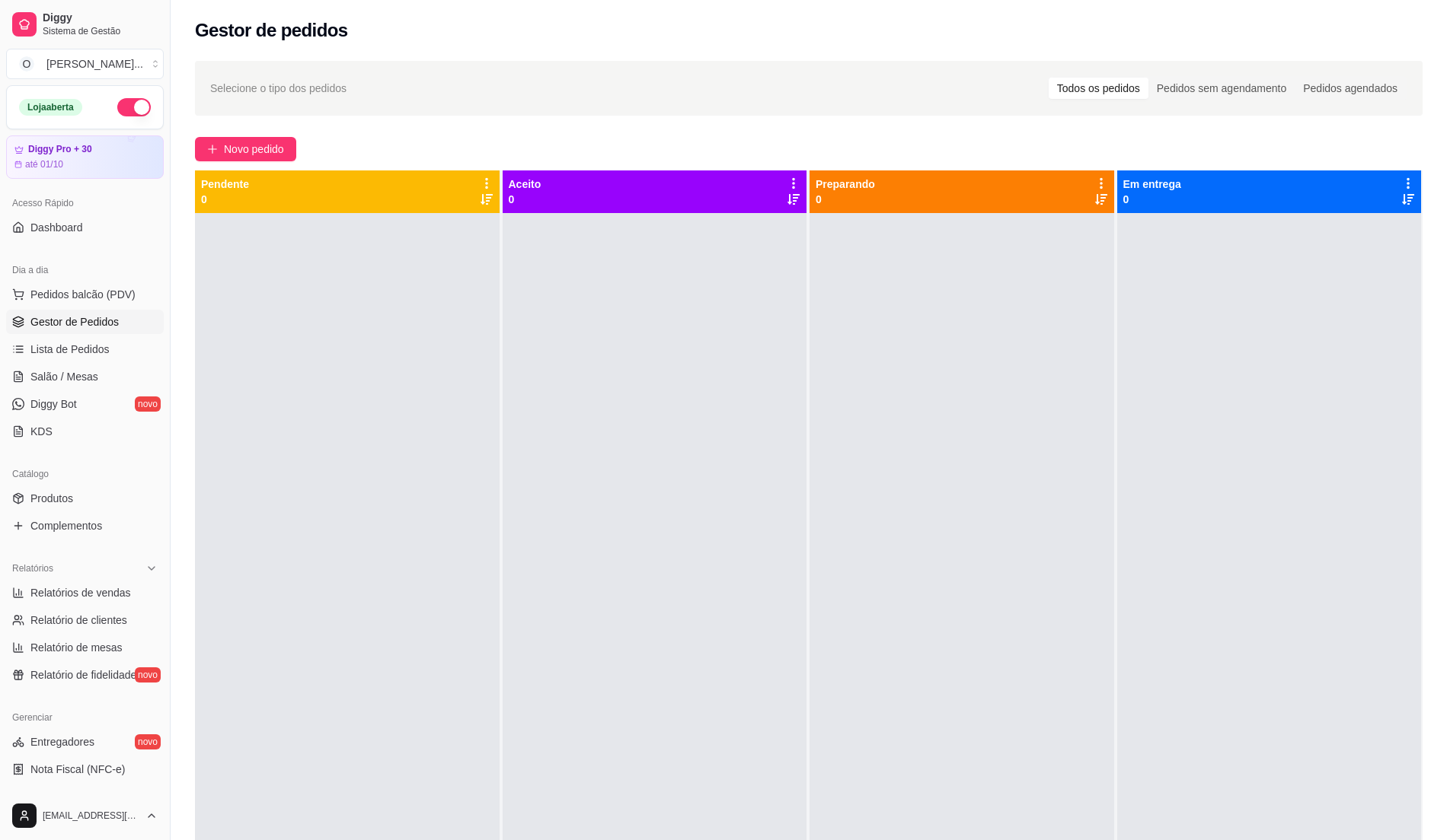
scroll to position [102, 0]
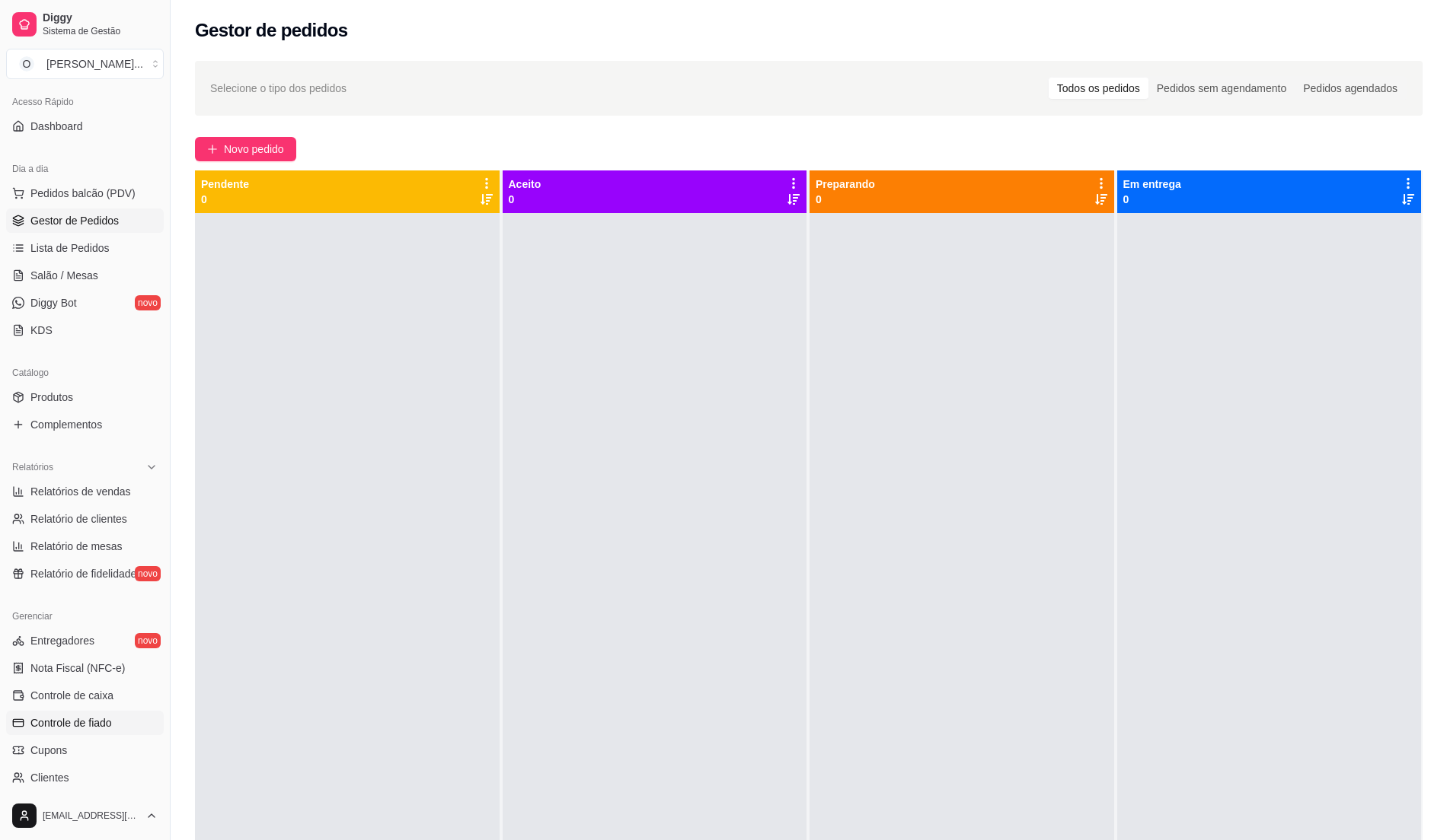
click at [55, 712] on link "Controle de fiado" at bounding box center [85, 723] width 158 height 25
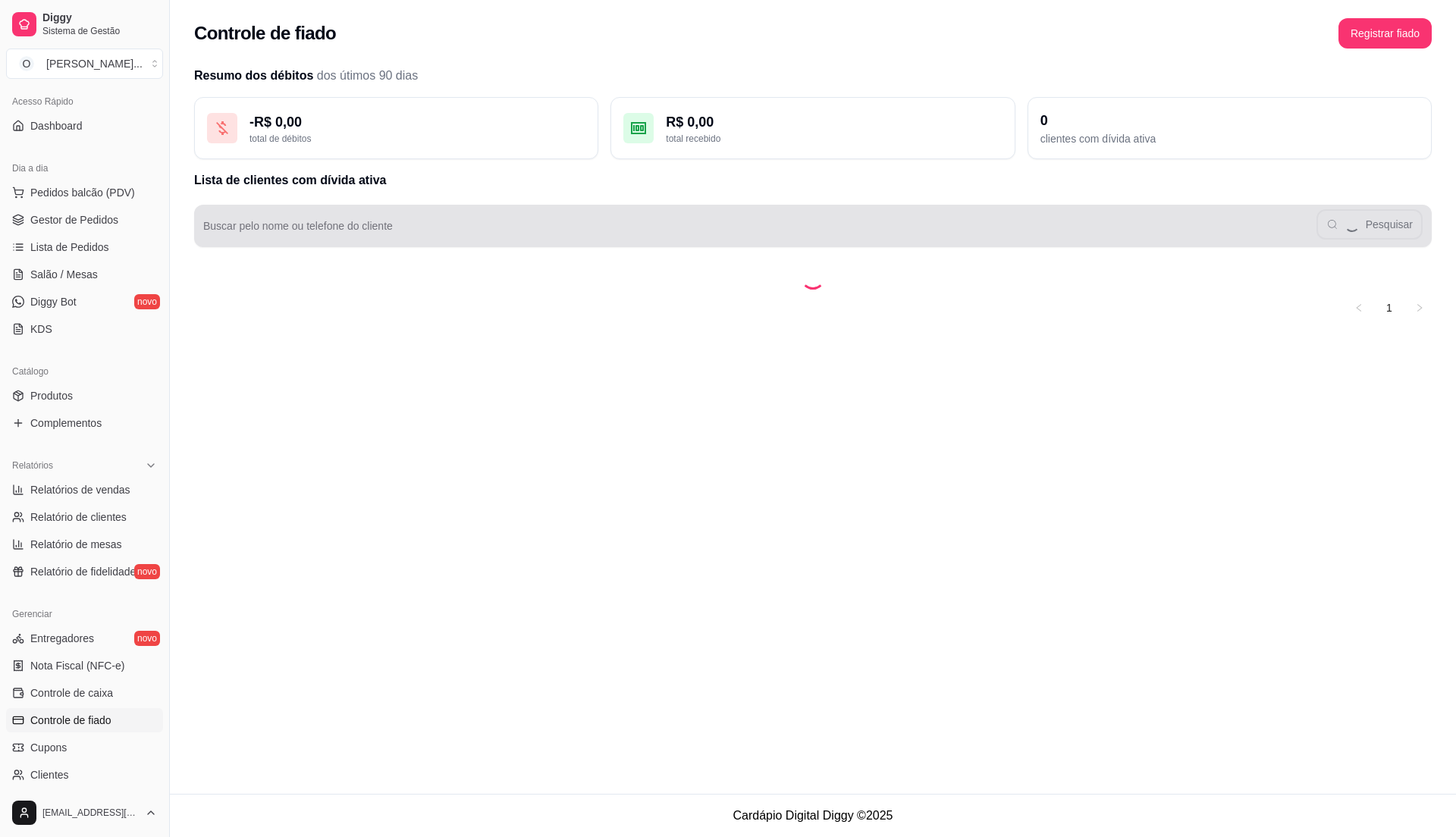
click at [511, 243] on div "Buscar pelo nome ou telefone do cliente Pesquisar" at bounding box center [812, 225] width 1238 height 42
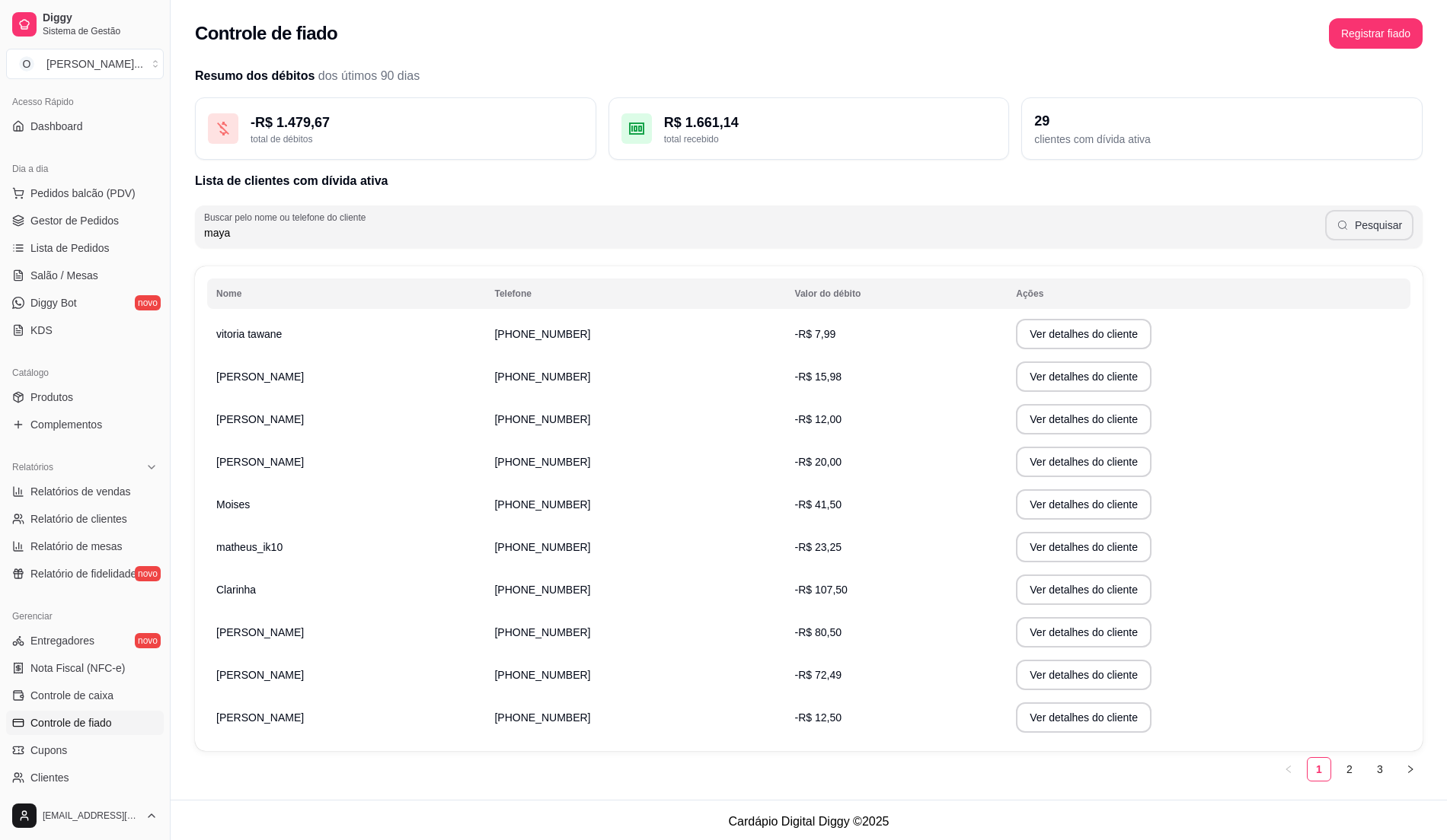
type input "maya"
click at [1345, 222] on icon "button" at bounding box center [1343, 225] width 12 height 12
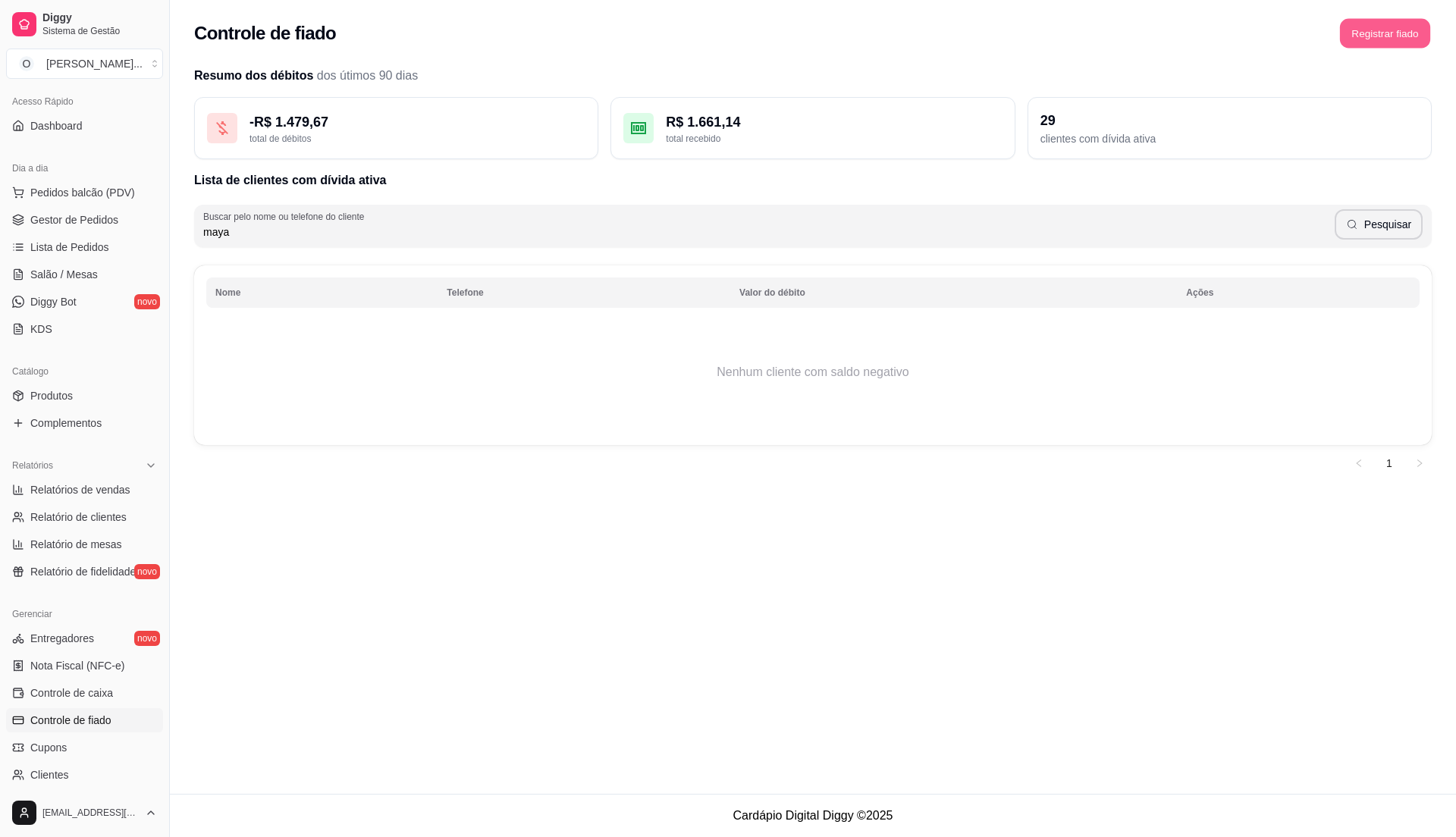
click at [1376, 34] on button "Registrar fiado" at bounding box center [1385, 34] width 90 height 30
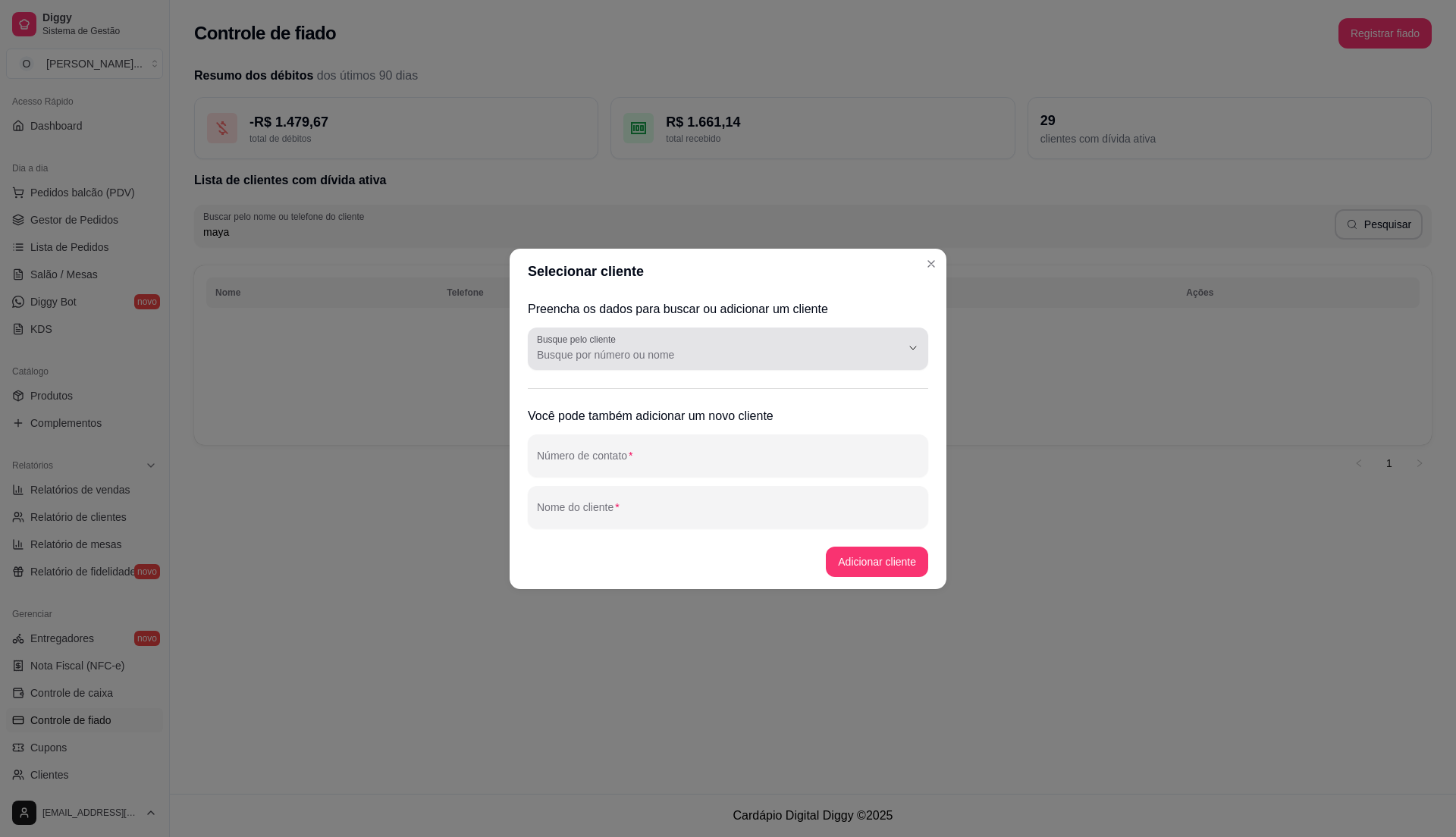
click at [595, 343] on label "Busque pelo cliente" at bounding box center [579, 339] width 84 height 13
click at [595, 347] on input "Busque pelo cliente" at bounding box center [707, 355] width 339 height 15
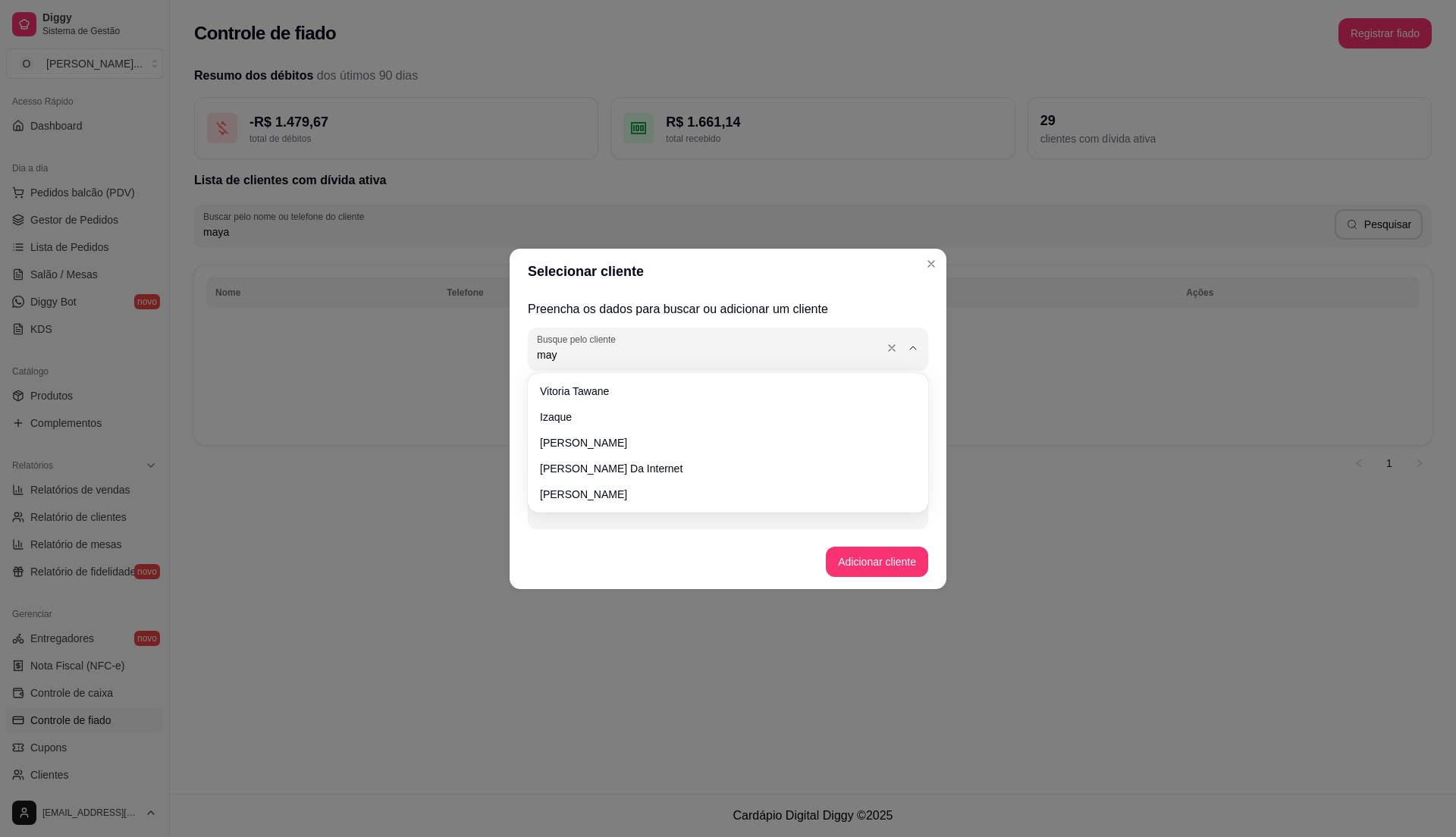
type input "maya"
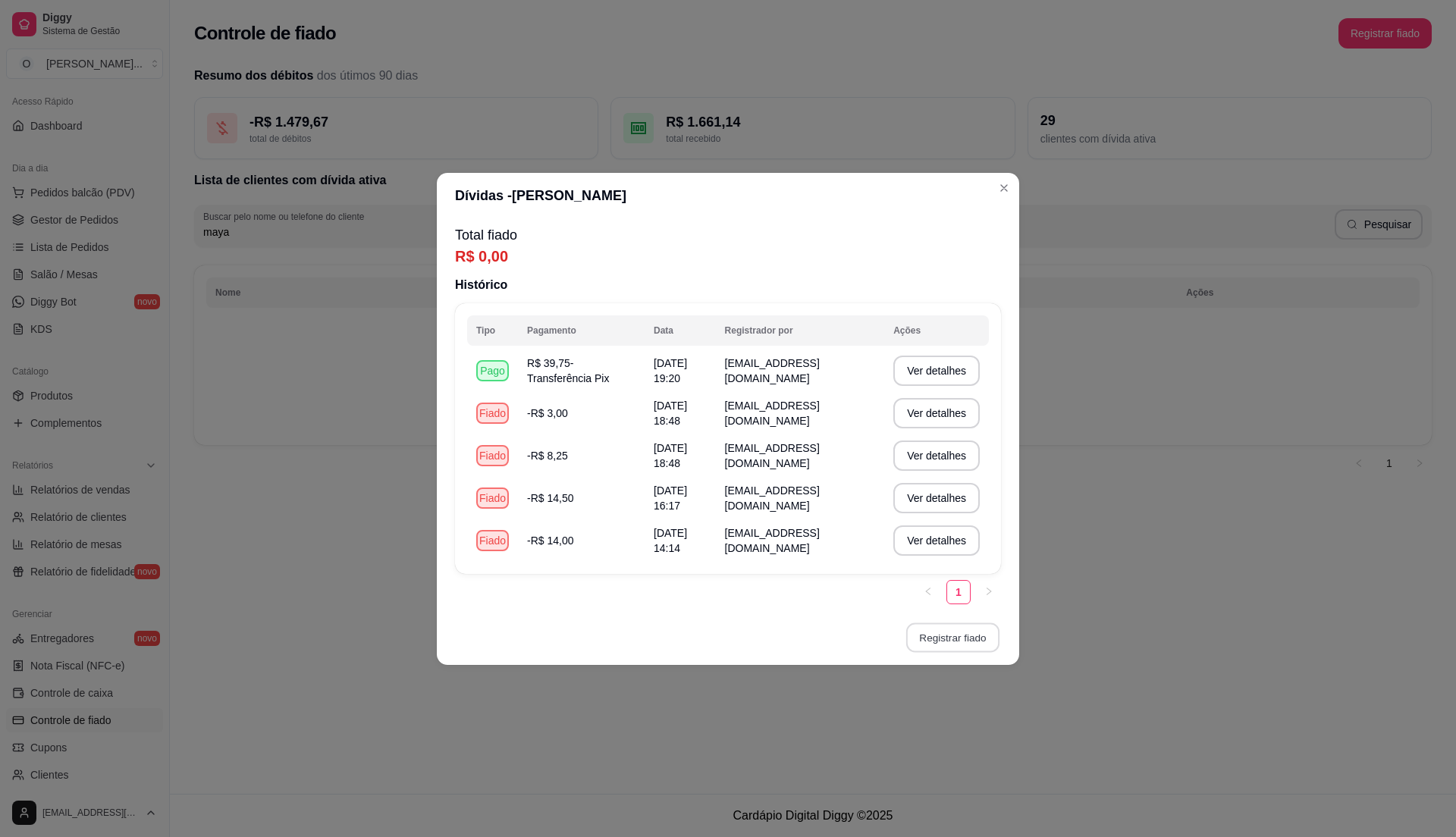
click at [940, 640] on button "Registrar fiado" at bounding box center [953, 637] width 93 height 30
click at [943, 635] on button "Registrar fiado" at bounding box center [953, 637] width 93 height 30
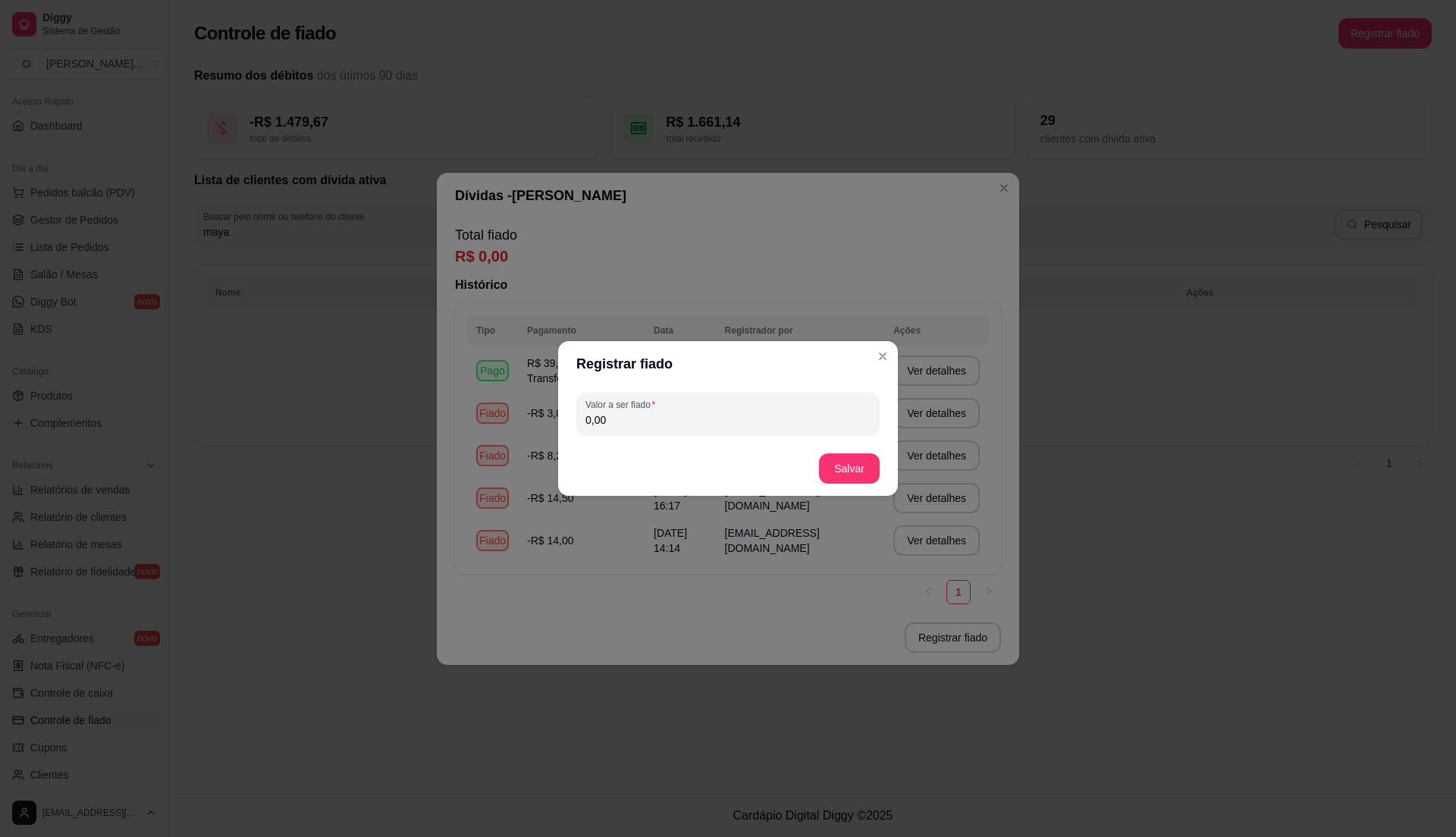
click at [668, 415] on input "0,00" at bounding box center [728, 420] width 285 height 15
type input "9,25"
click at [850, 468] on button "Salvar" at bounding box center [849, 469] width 61 height 31
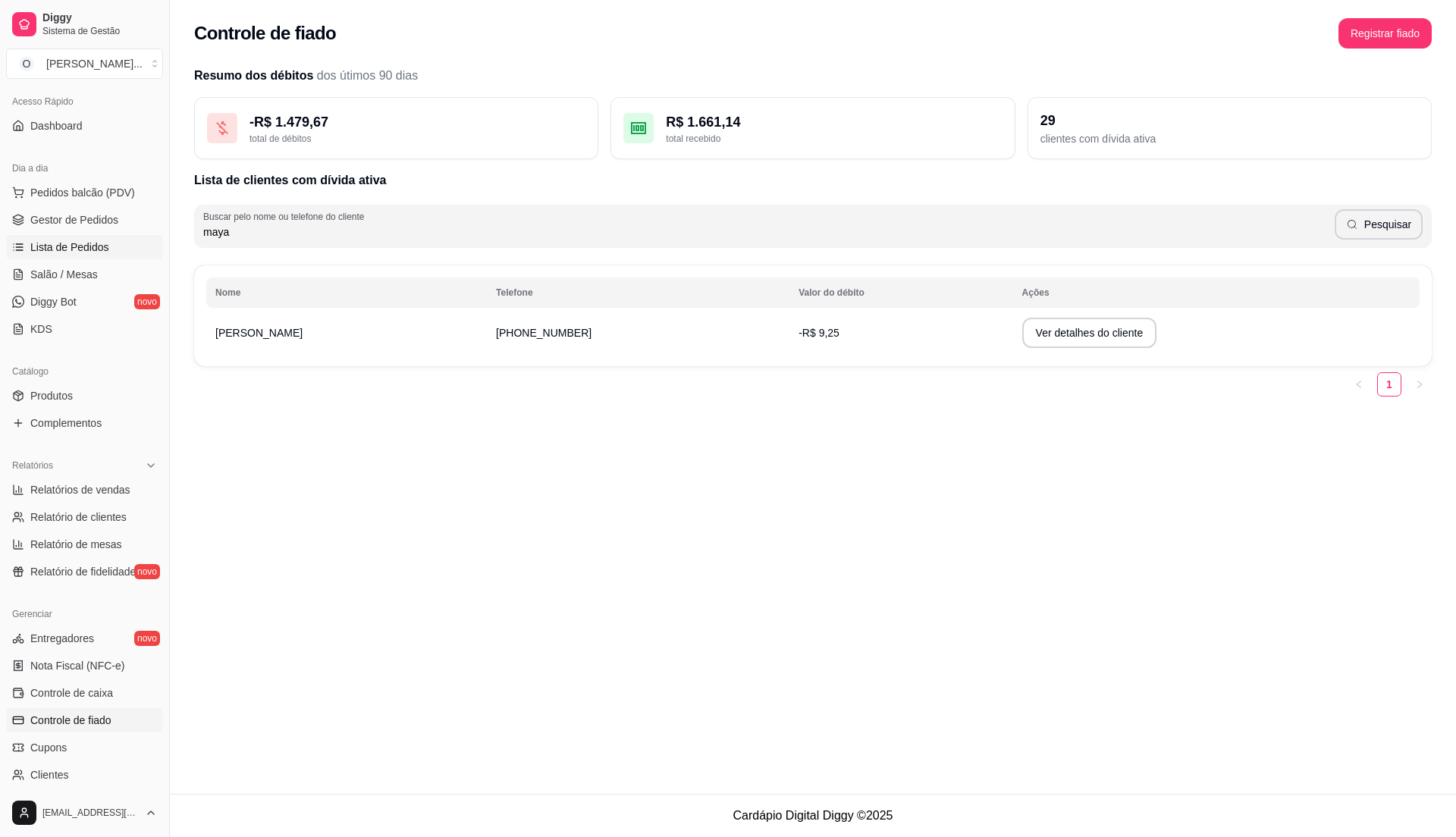
click at [93, 258] on link "Lista de Pedidos" at bounding box center [84, 248] width 157 height 25
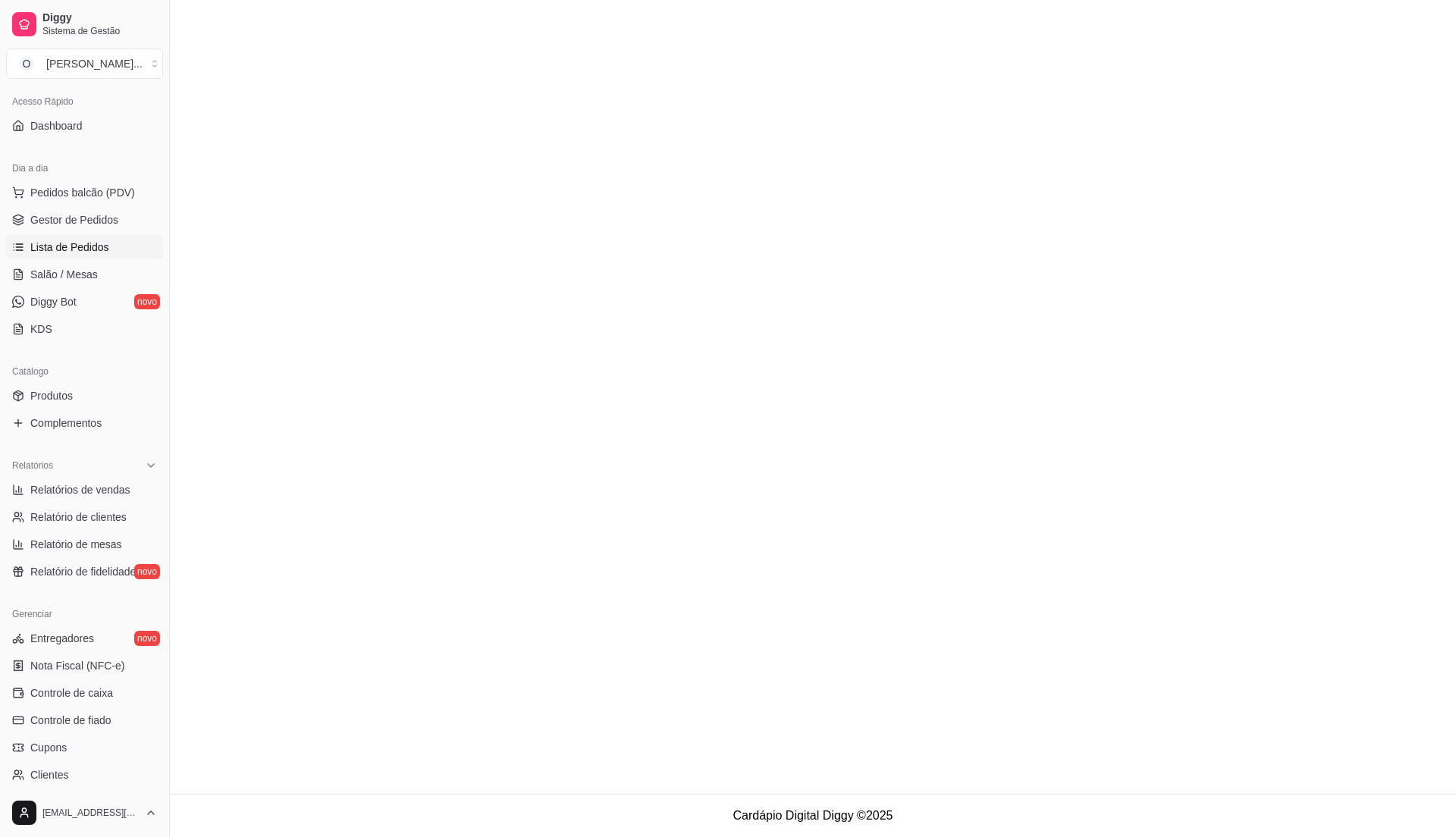
click at [91, 246] on span "Lista de Pedidos" at bounding box center [70, 248] width 79 height 15
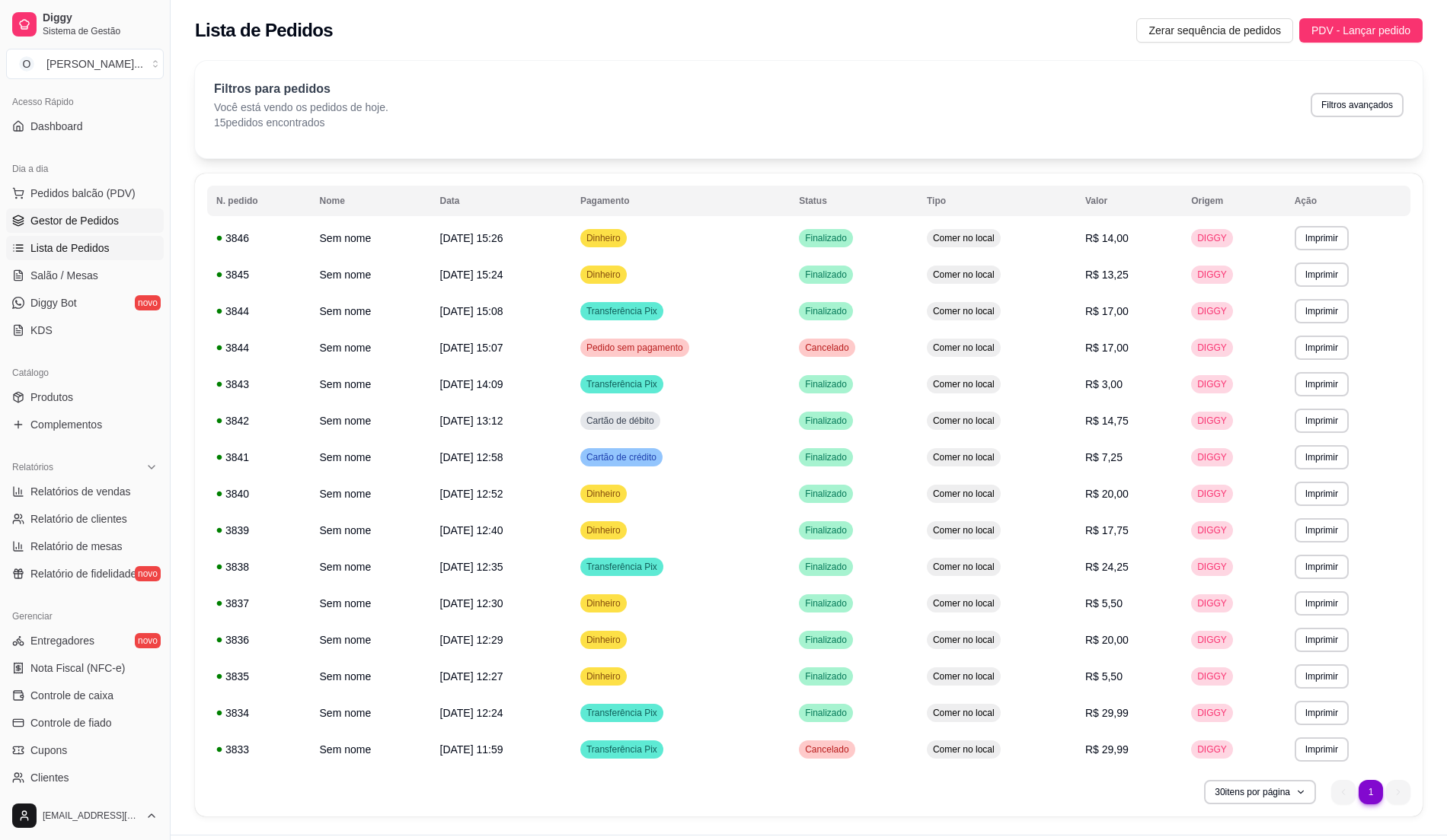
click at [109, 218] on span "Gestor de Pedidos" at bounding box center [75, 221] width 89 height 15
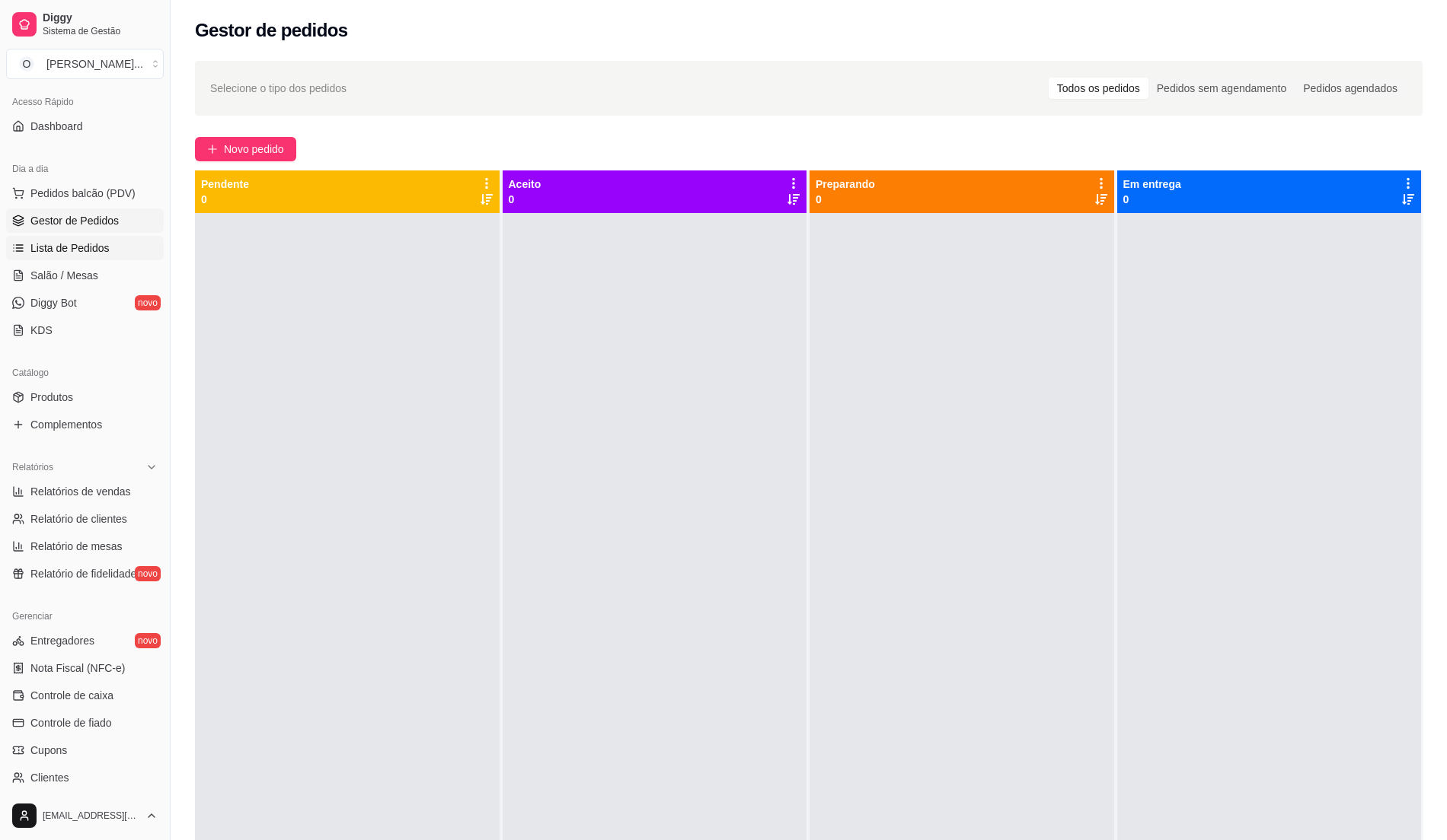
click at [95, 242] on span "Lista de Pedidos" at bounding box center [70, 248] width 79 height 15
click at [68, 248] on span "Lista de Pedidos" at bounding box center [70, 248] width 79 height 15
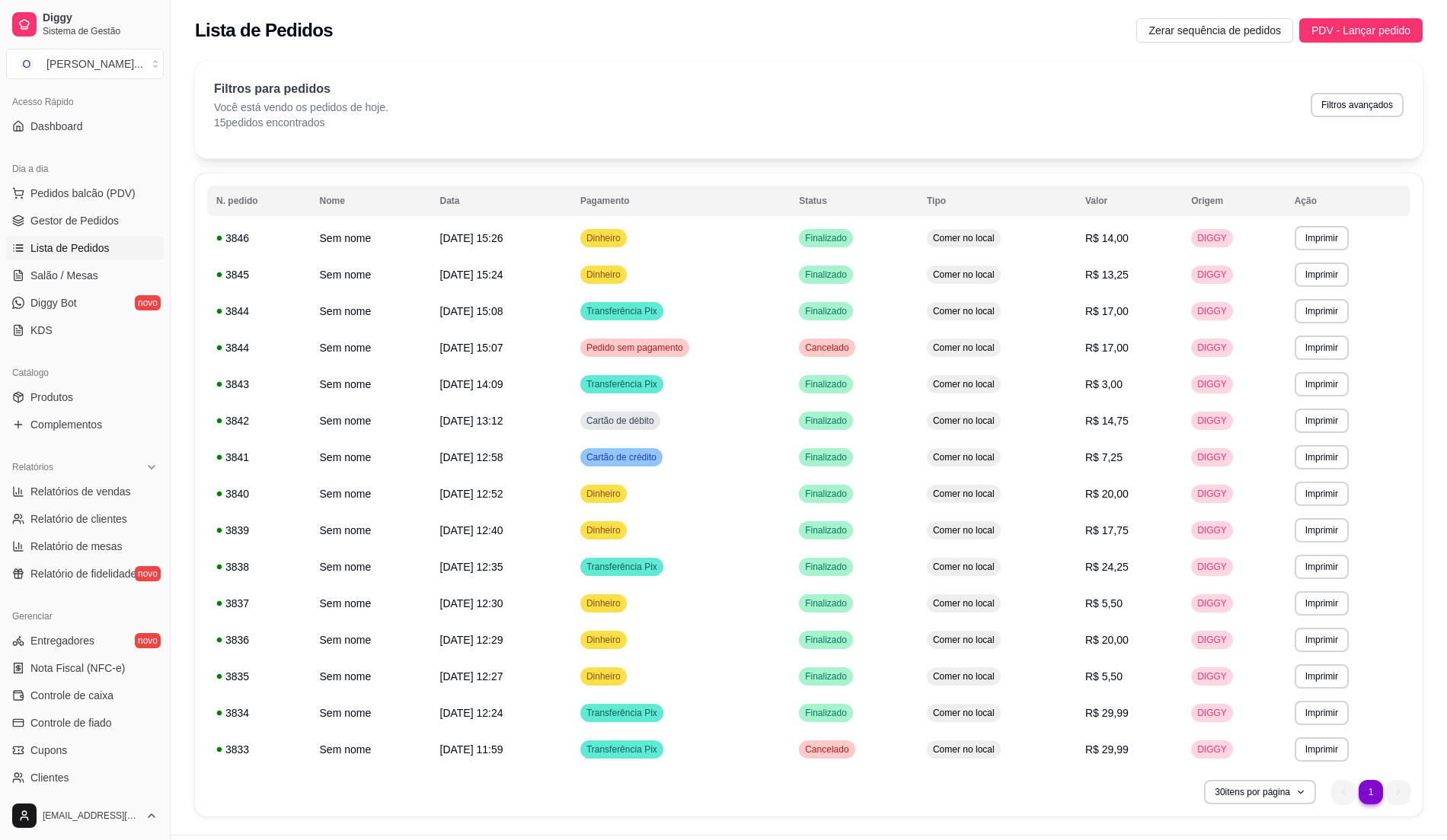
click at [114, 242] on link "Lista de Pedidos" at bounding box center [85, 248] width 158 height 25
click at [58, 215] on span "Gestor de Pedidos" at bounding box center [75, 221] width 89 height 15
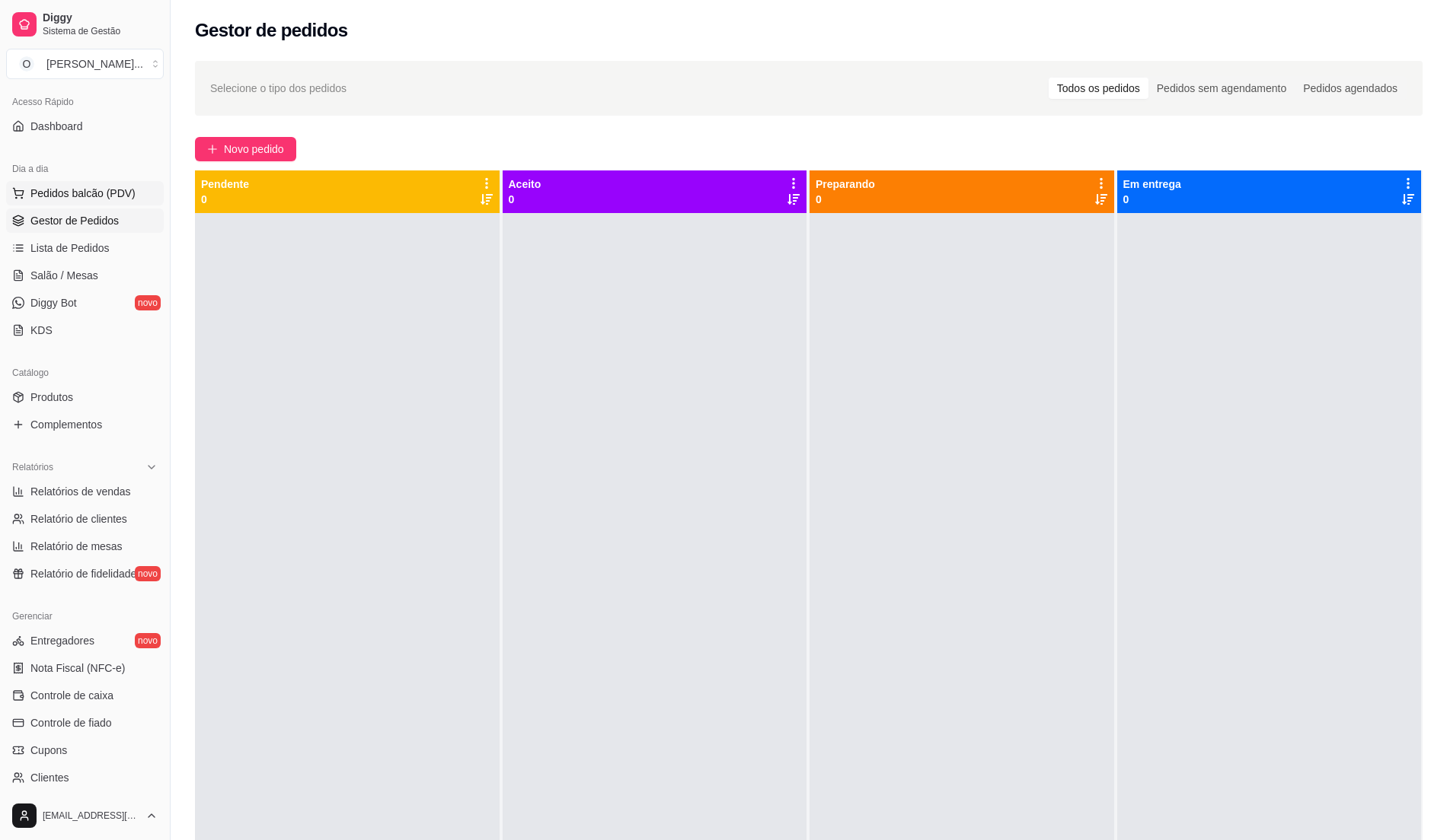
click at [102, 195] on span "Pedidos balcão (PDV)" at bounding box center [83, 193] width 105 height 15
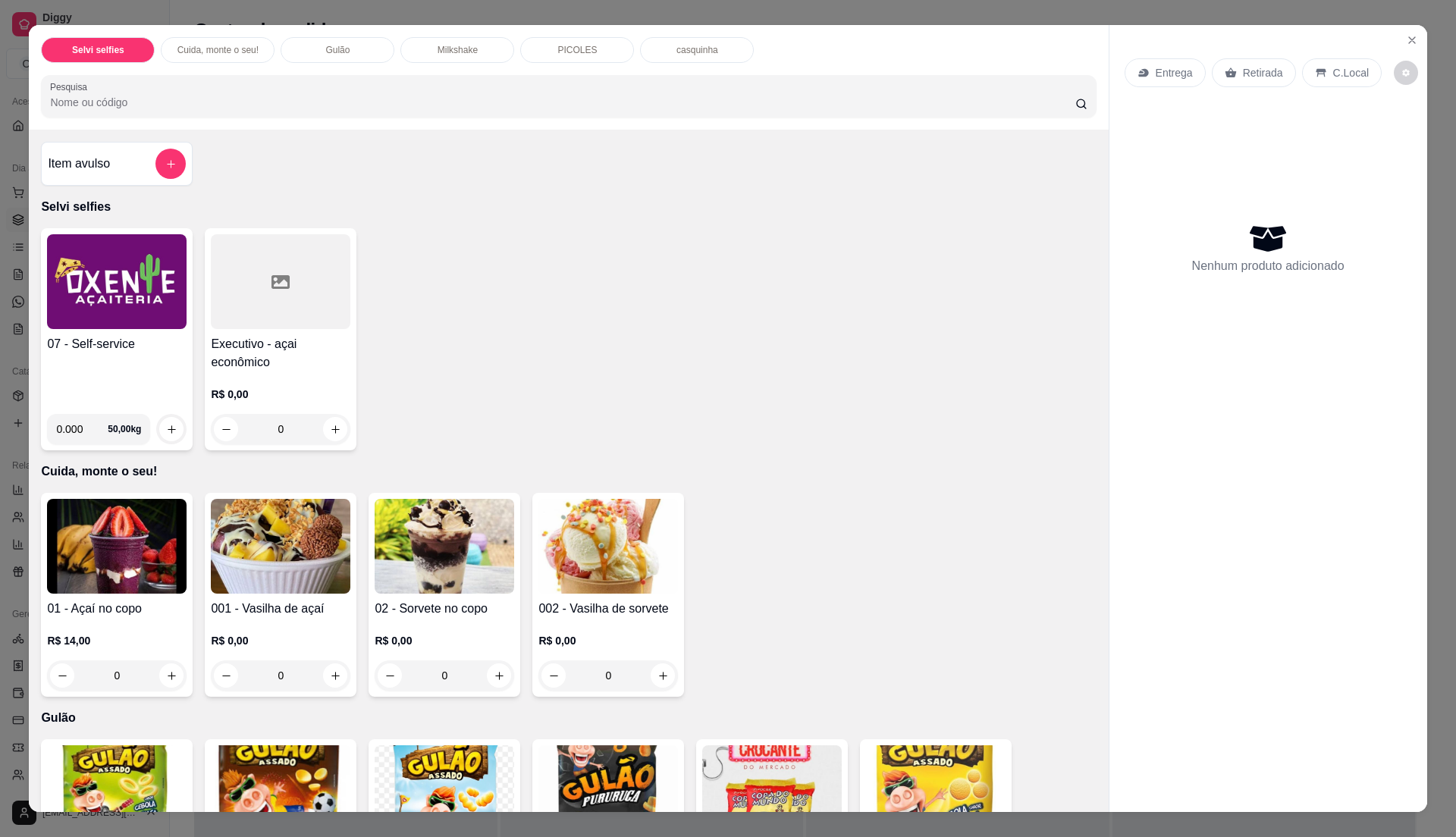
click at [121, 365] on div "07 - Self-service" at bounding box center [116, 368] width 139 height 67
drag, startPoint x: 47, startPoint y: 343, endPoint x: 73, endPoint y: 343, distance: 26.0
click at [73, 343] on h4 "07 - Self-service" at bounding box center [116, 344] width 139 height 18
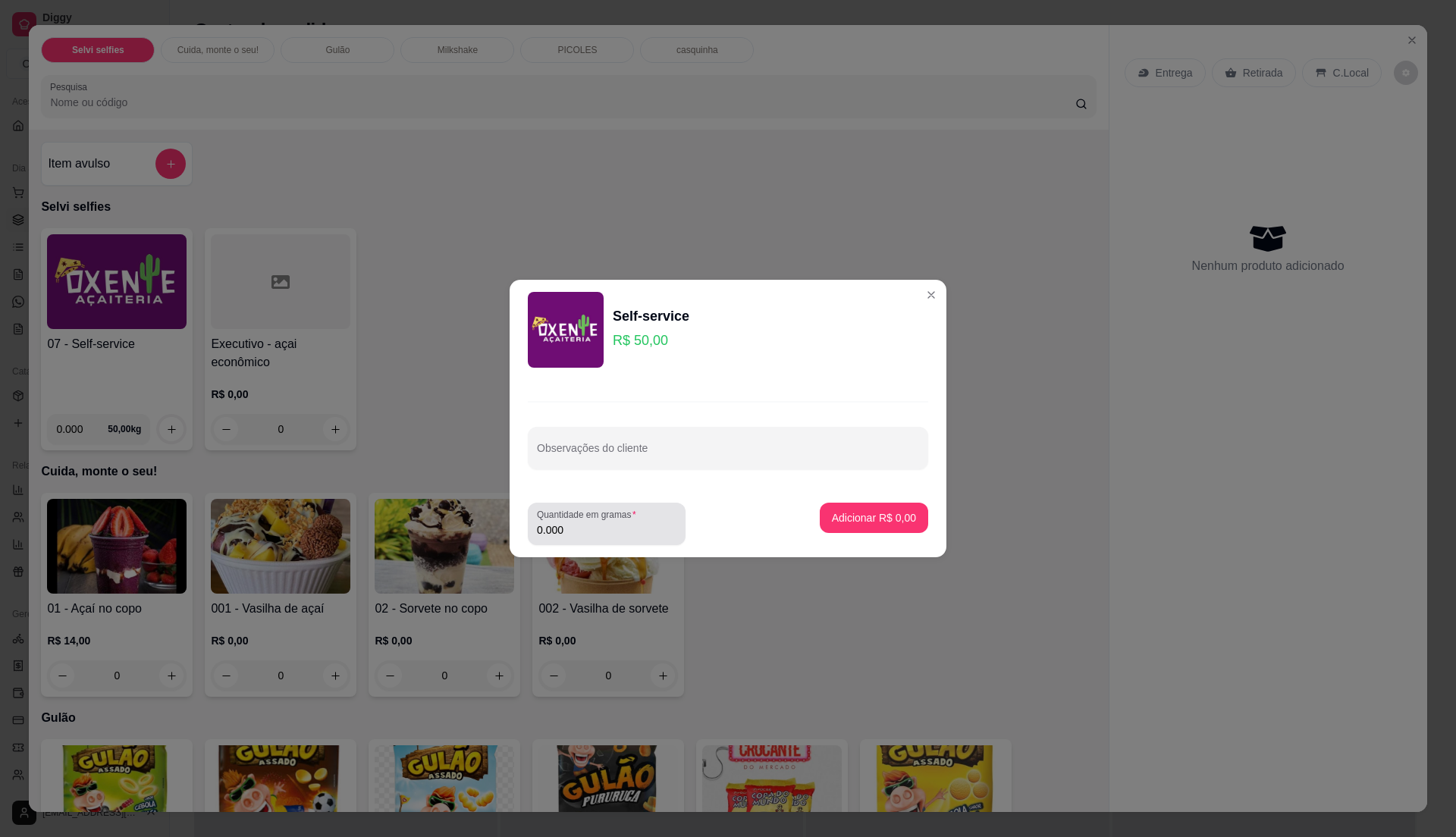
click at [646, 532] on input "0.000" at bounding box center [607, 530] width 139 height 15
click at [646, 532] on input "0" at bounding box center [607, 530] width 139 height 15
click at [641, 532] on input "0.195" at bounding box center [607, 530] width 139 height 15
type input "0.2"
click at [878, 514] on p "Adicionar R$ 10,00" at bounding box center [871, 518] width 90 height 15
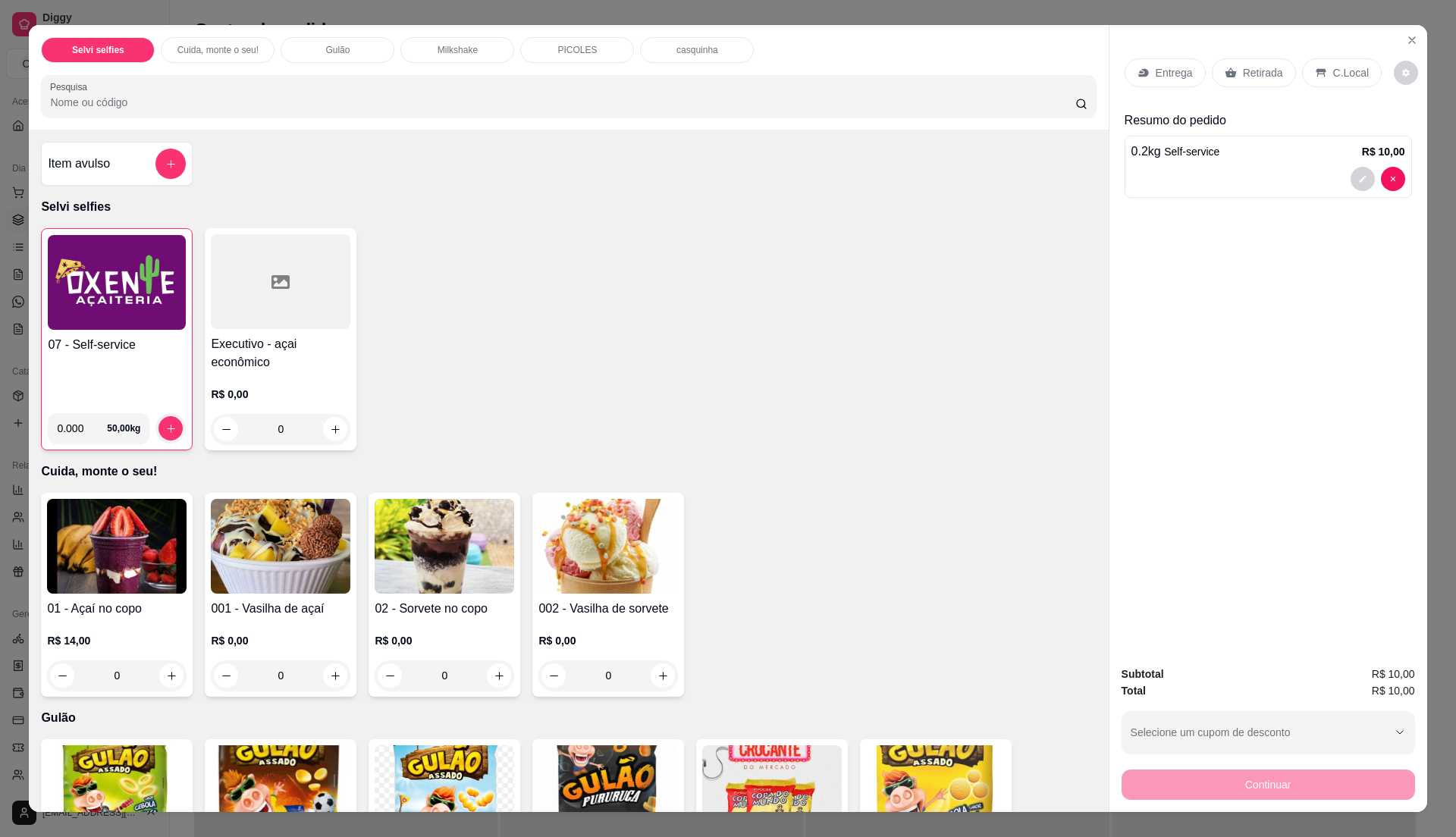
click at [1343, 74] on p "C.Local" at bounding box center [1351, 73] width 36 height 15
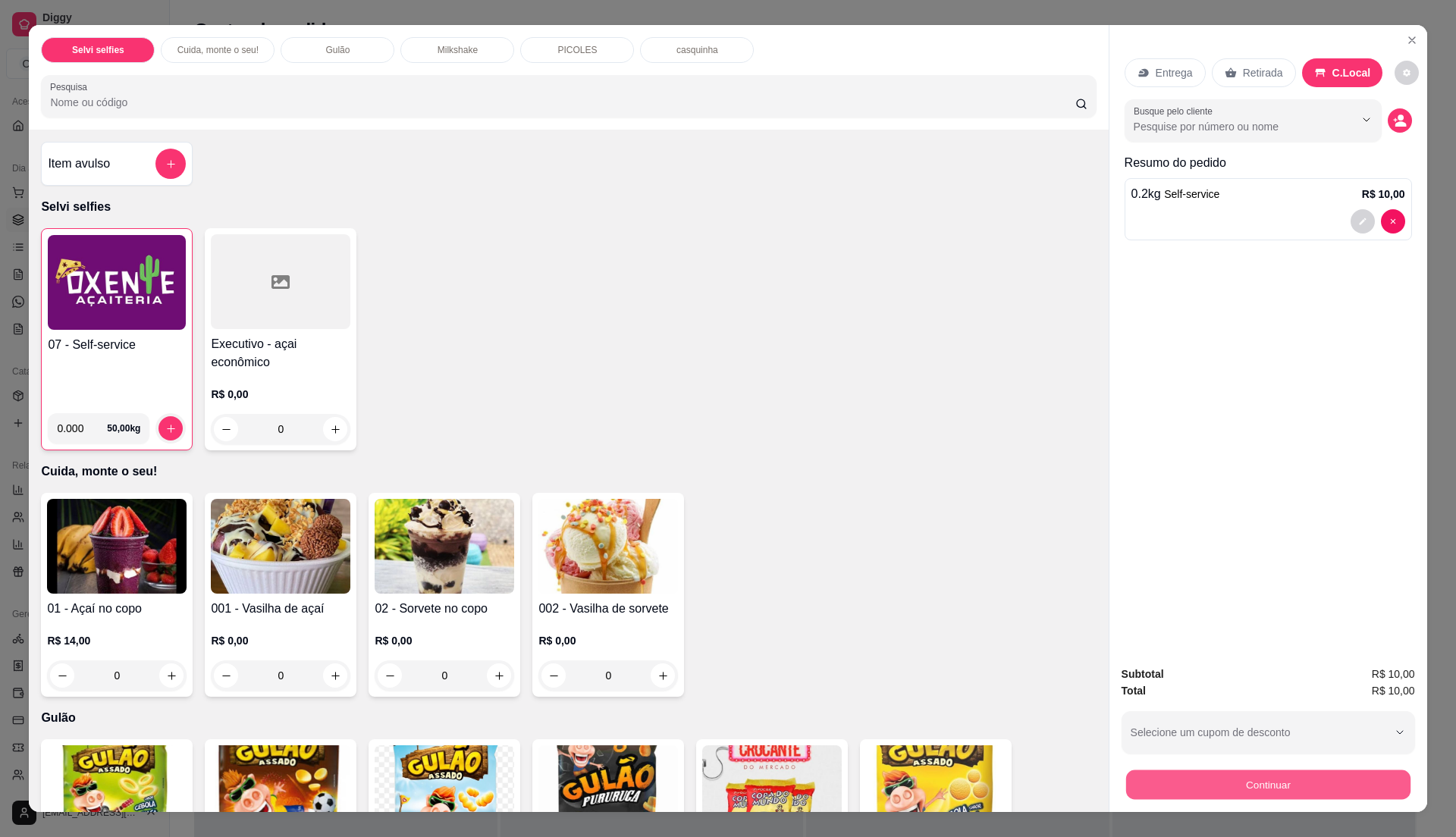
click at [1274, 780] on button "Continuar" at bounding box center [1267, 784] width 284 height 30
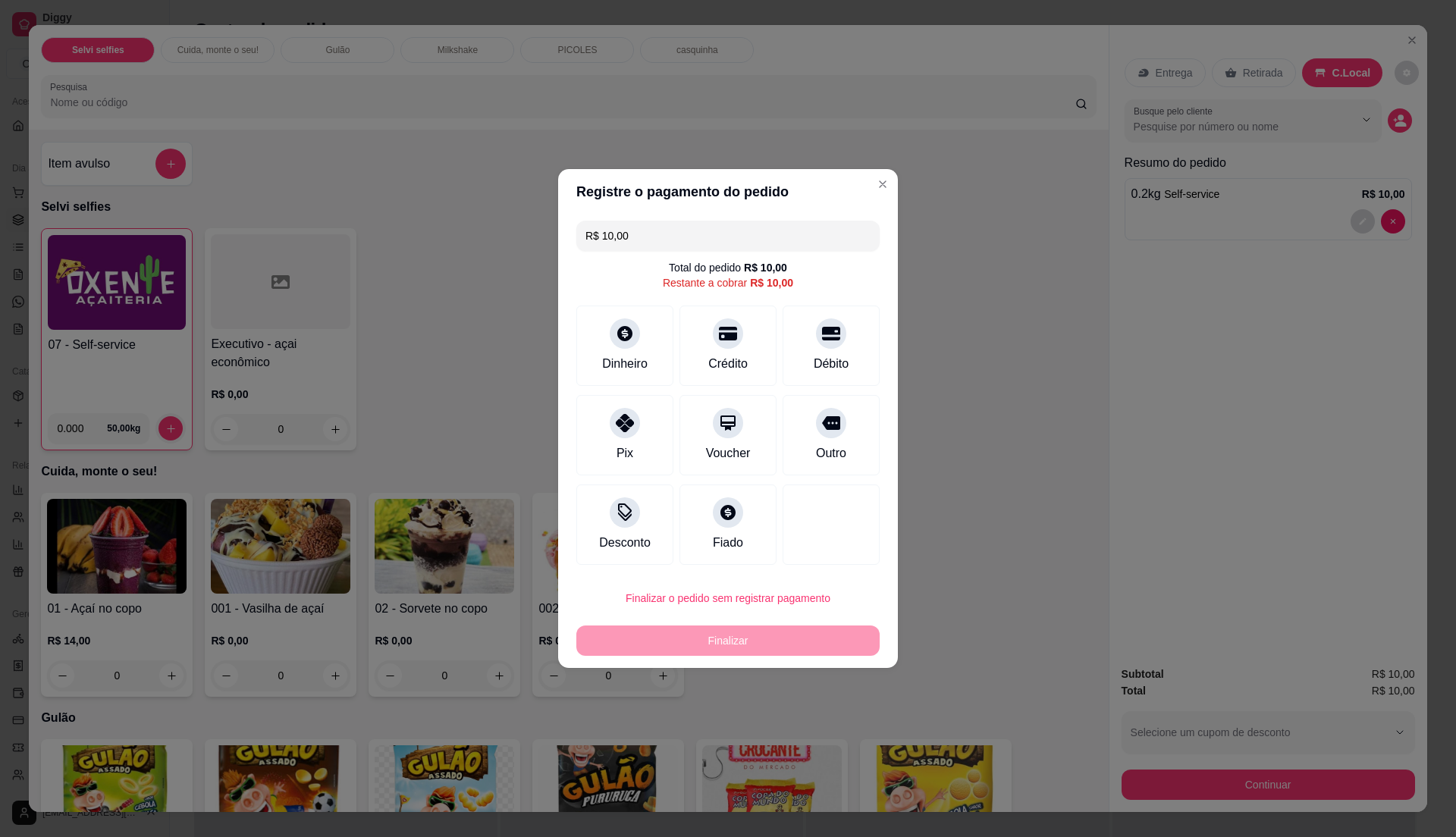
drag, startPoint x: 840, startPoint y: 341, endPoint x: 835, endPoint y: 362, distance: 21.6
click at [838, 343] on div "Débito" at bounding box center [831, 346] width 97 height 80
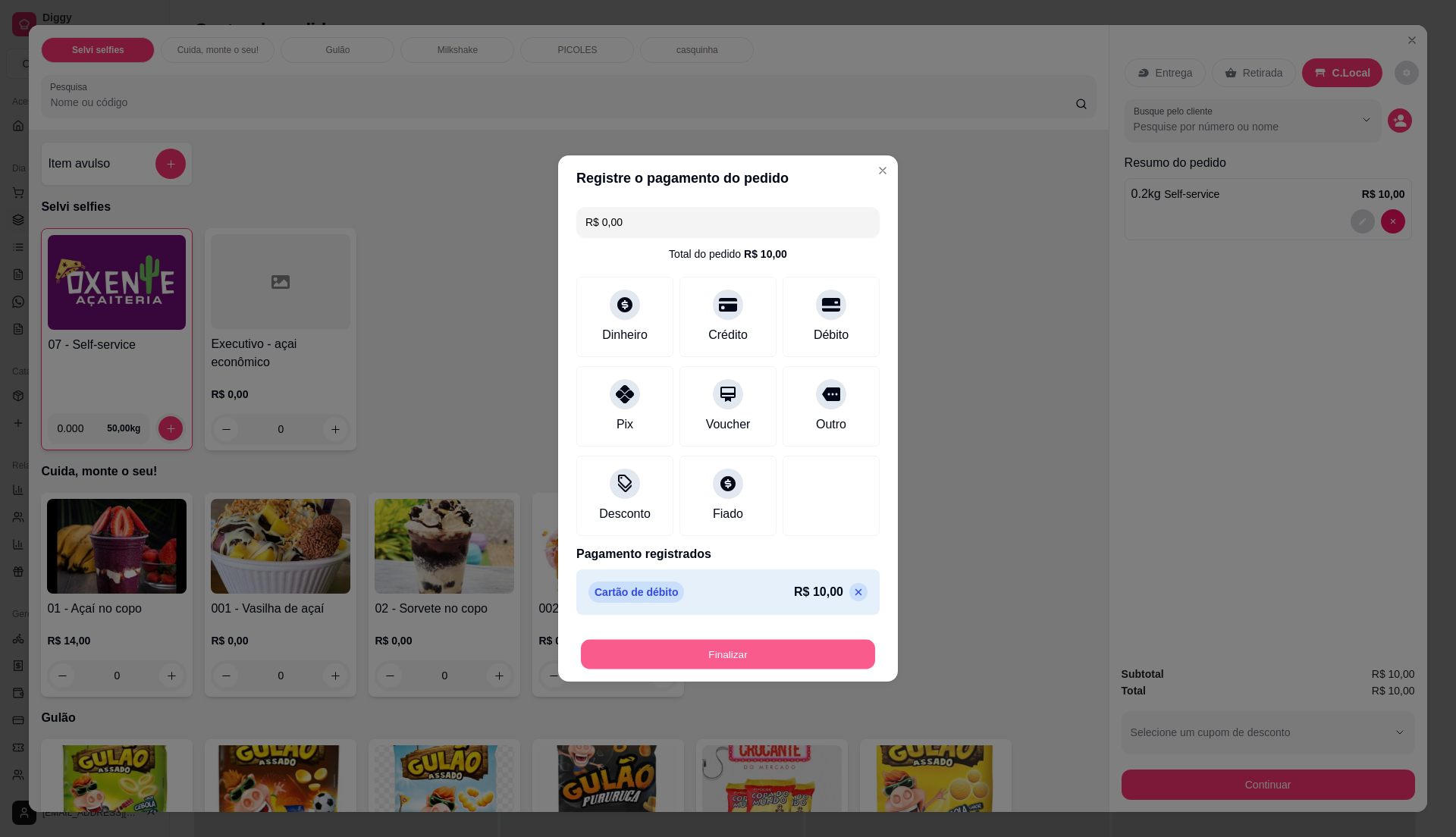
click at [795, 647] on button "Finalizar" at bounding box center [728, 655] width 294 height 30
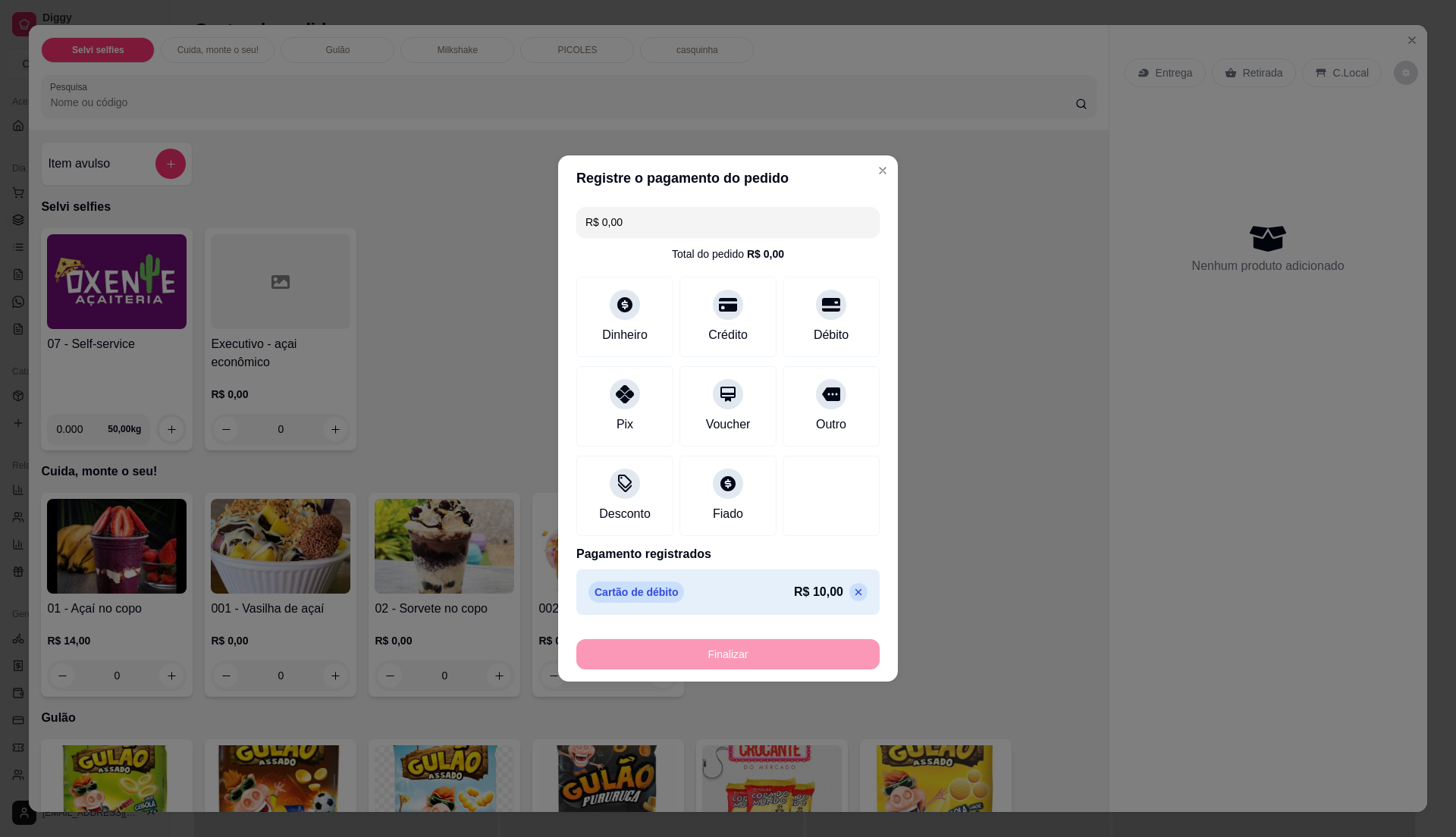
type input "-R$ 10,00"
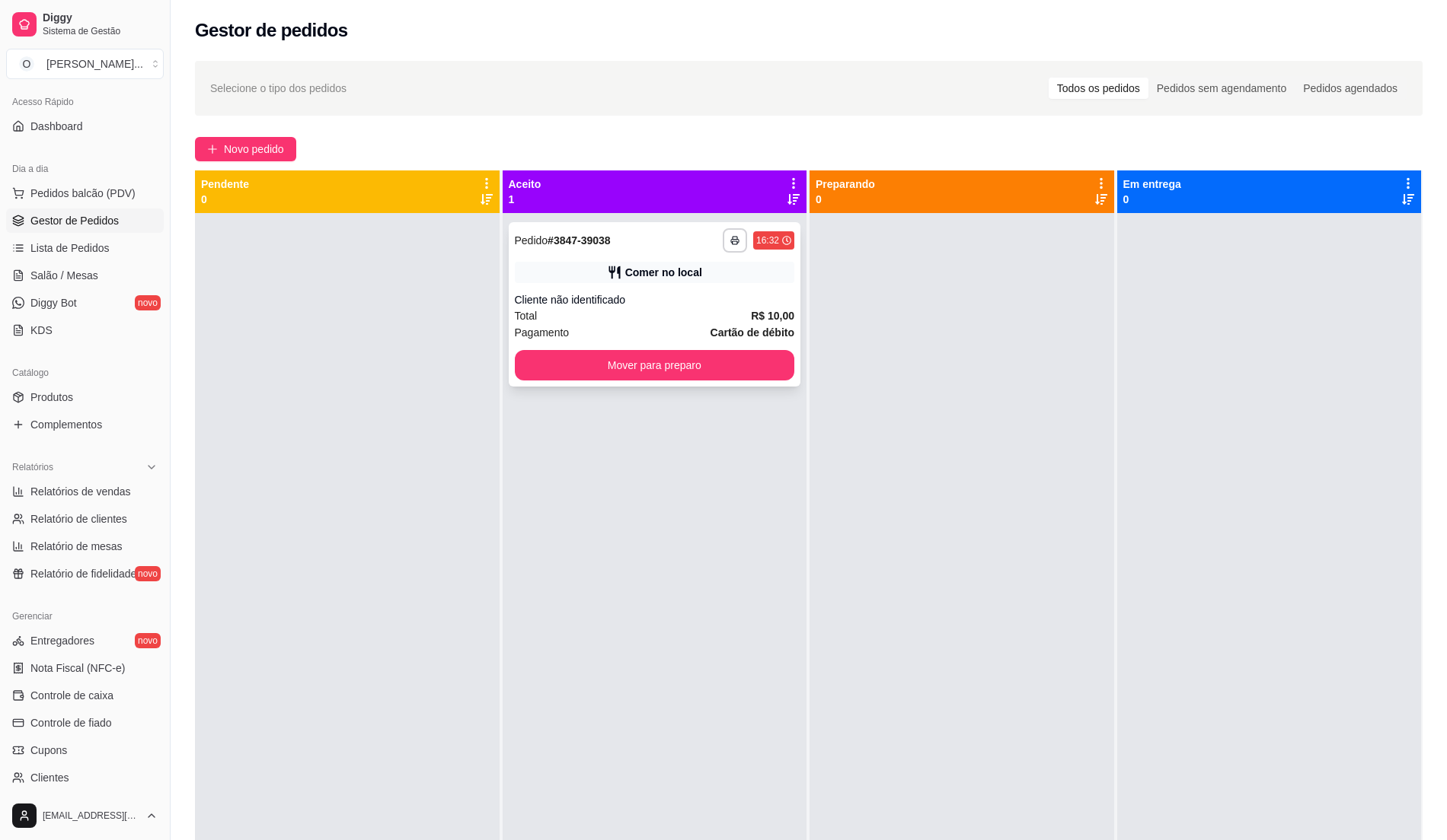
click at [728, 312] on div "Total R$ 10,00" at bounding box center [655, 316] width 280 height 17
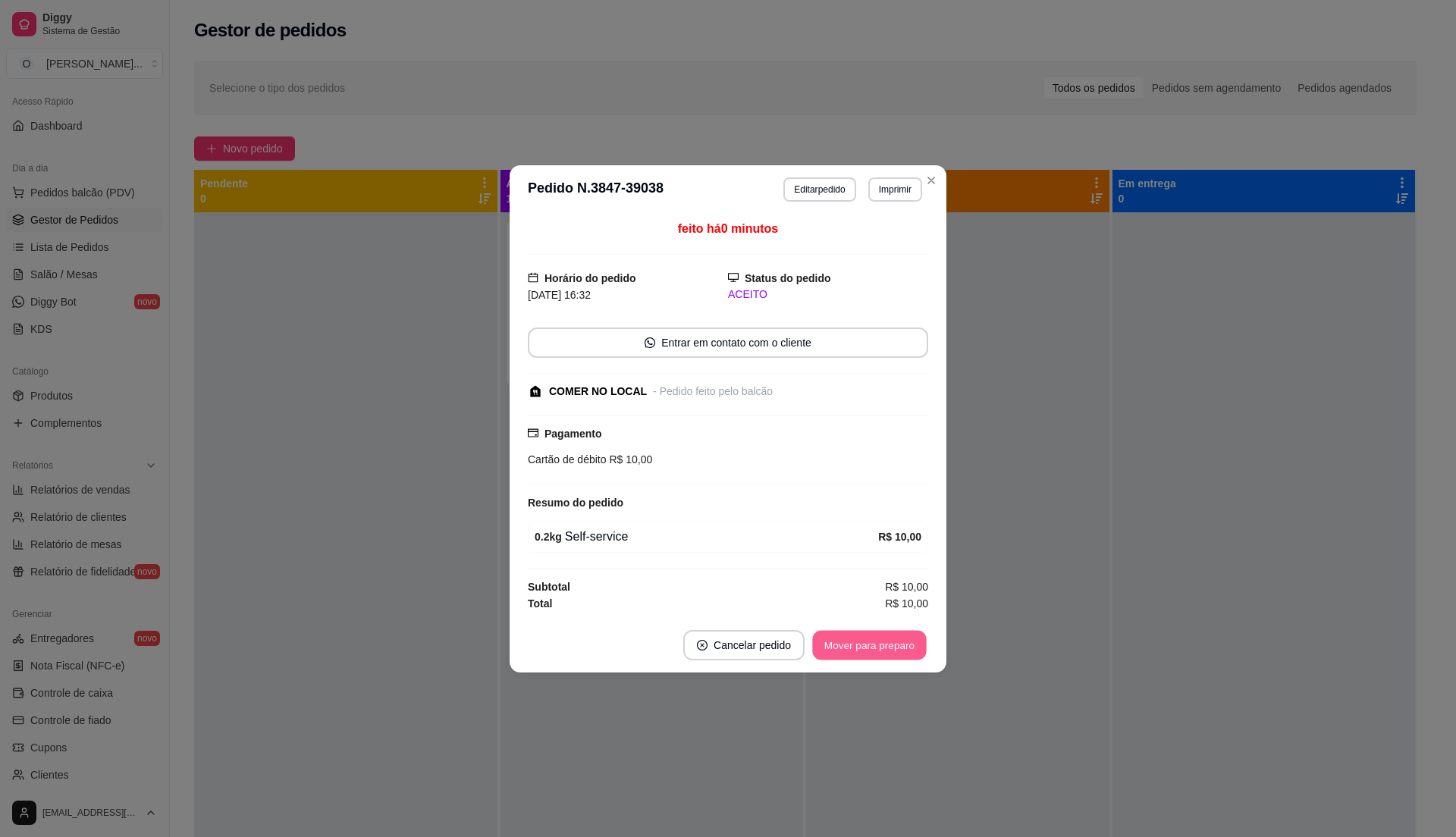
click at [868, 649] on button "Mover para preparo" at bounding box center [869, 645] width 113 height 30
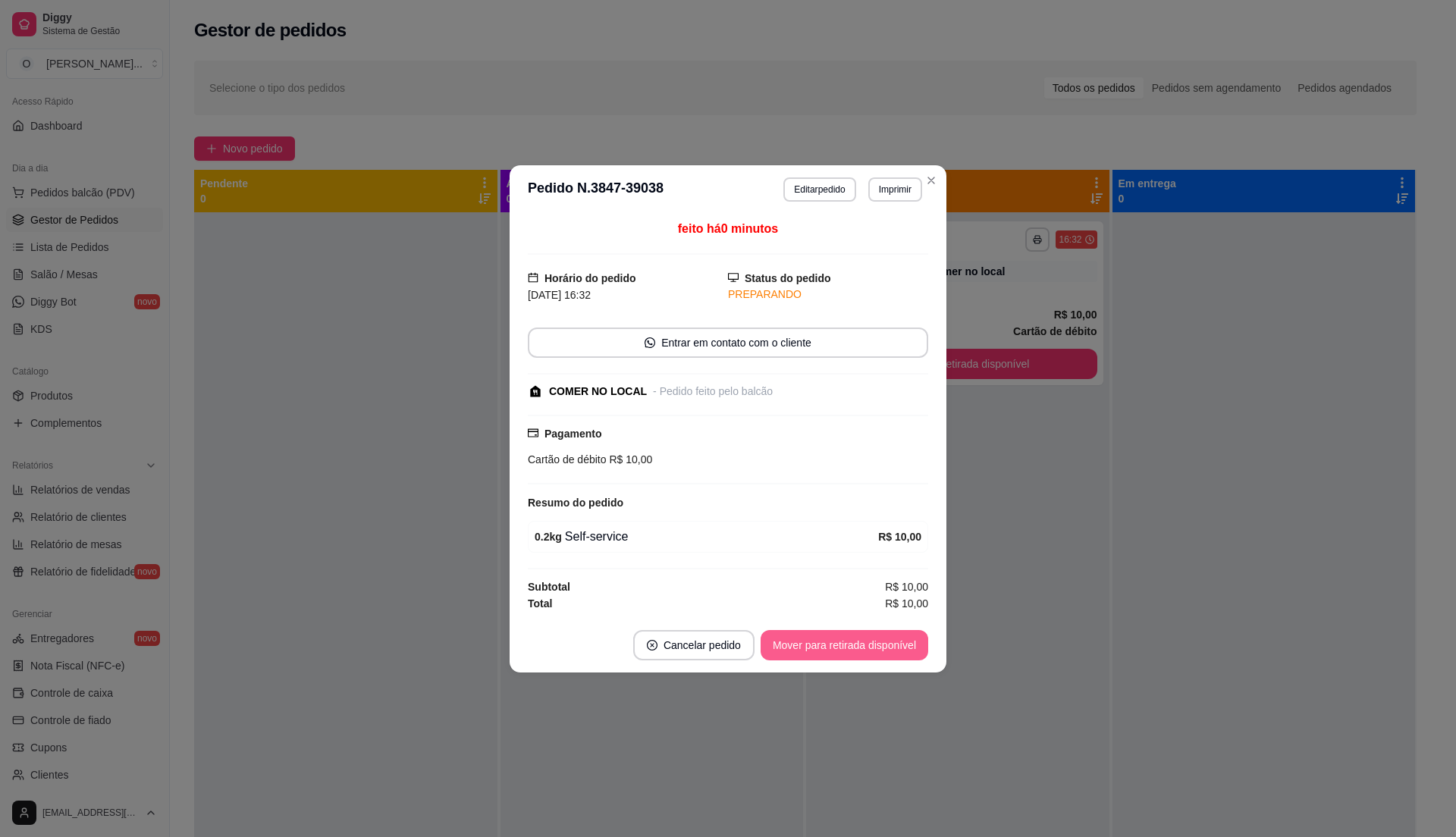
click at [867, 649] on button "Mover para retirada disponível" at bounding box center [844, 645] width 168 height 31
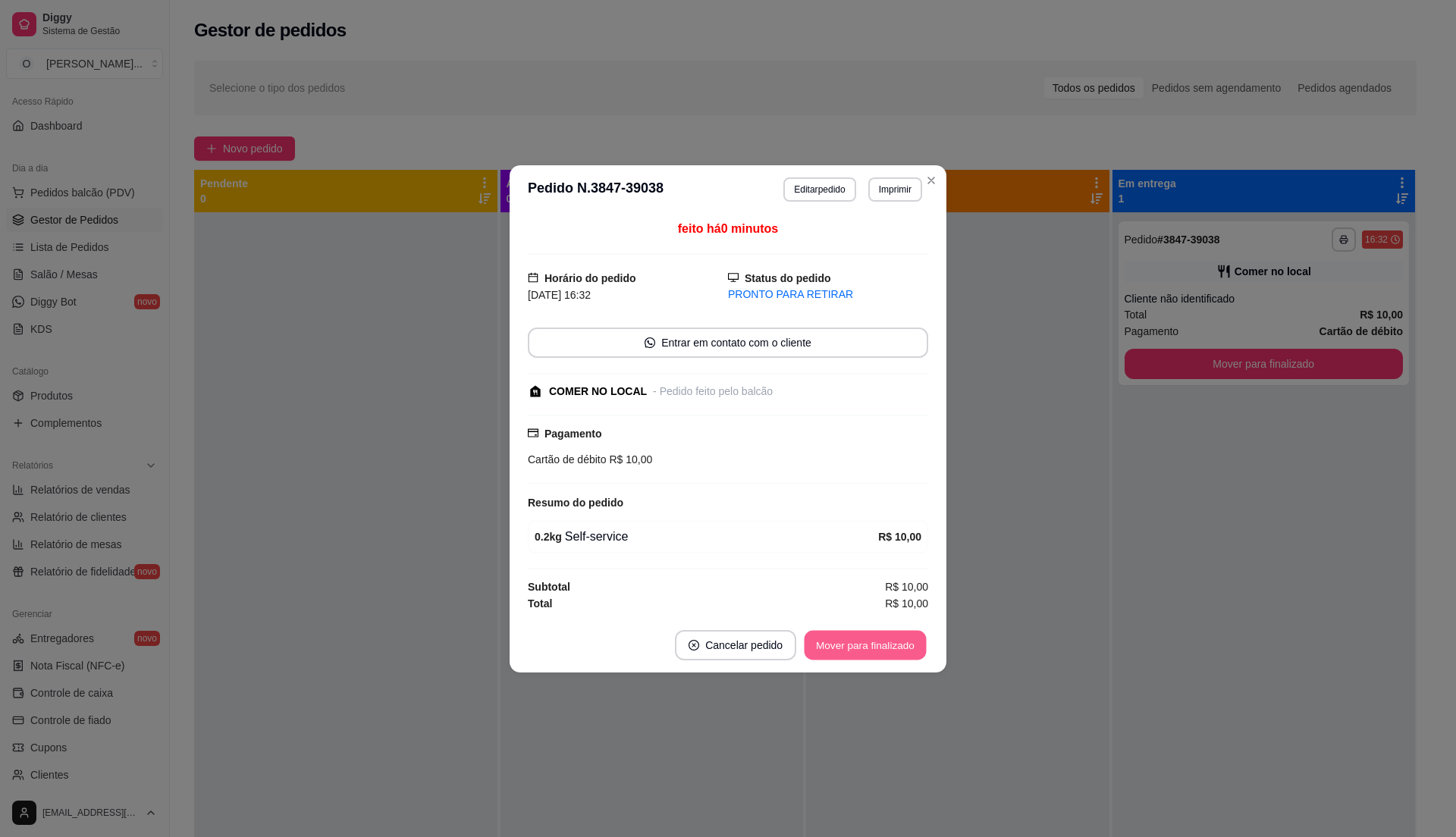
click at [867, 649] on button "Mover para finalizado" at bounding box center [865, 645] width 122 height 30
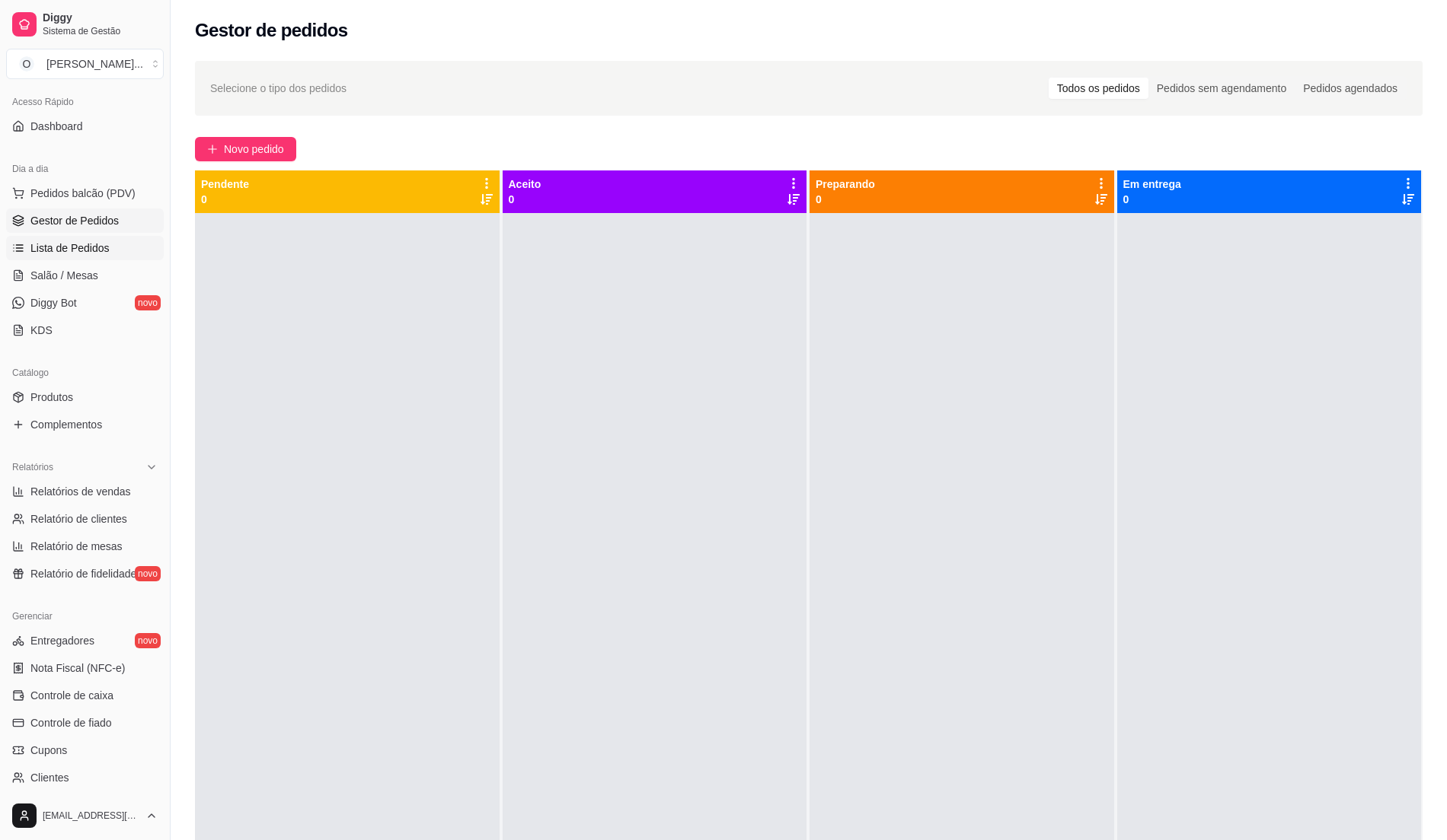
click at [95, 248] on span "Lista de Pedidos" at bounding box center [70, 248] width 79 height 15
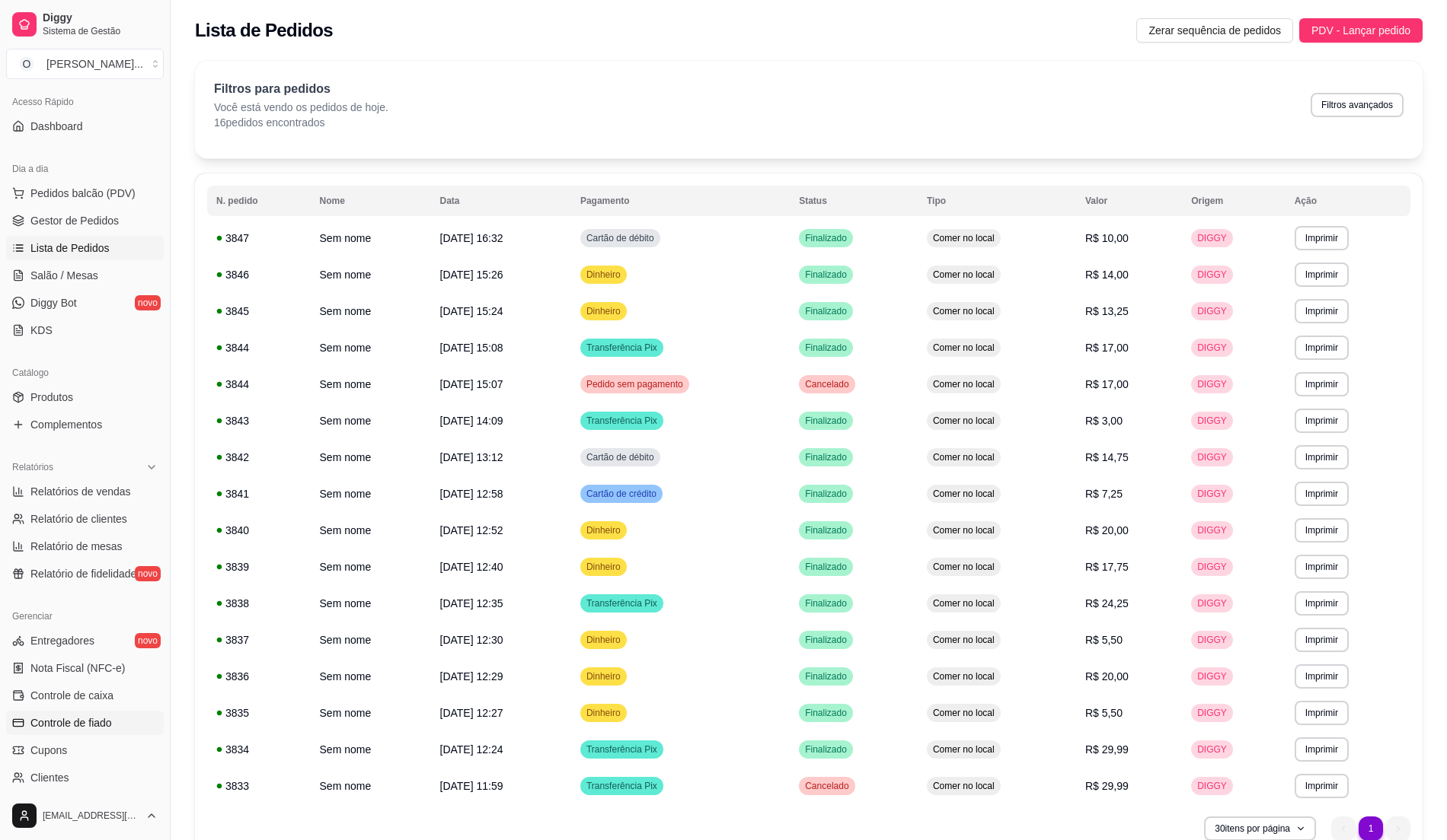
click at [117, 719] on link "Controle de fiado" at bounding box center [85, 723] width 158 height 25
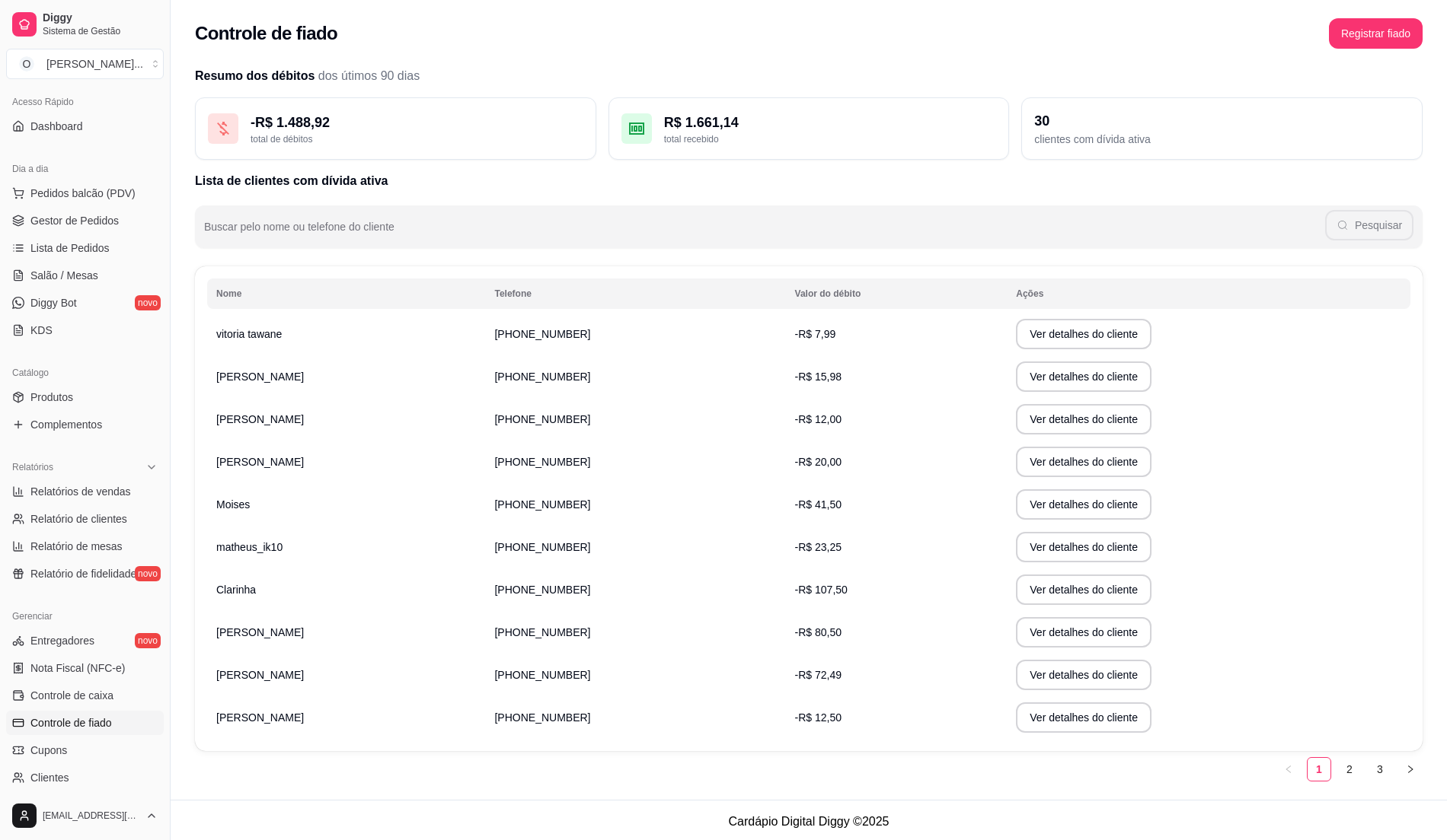
click at [938, 335] on td "-R$ 7,99" at bounding box center [897, 334] width 222 height 42
click at [1039, 332] on button "Ver detalhes do cliente" at bounding box center [1084, 335] width 135 height 31
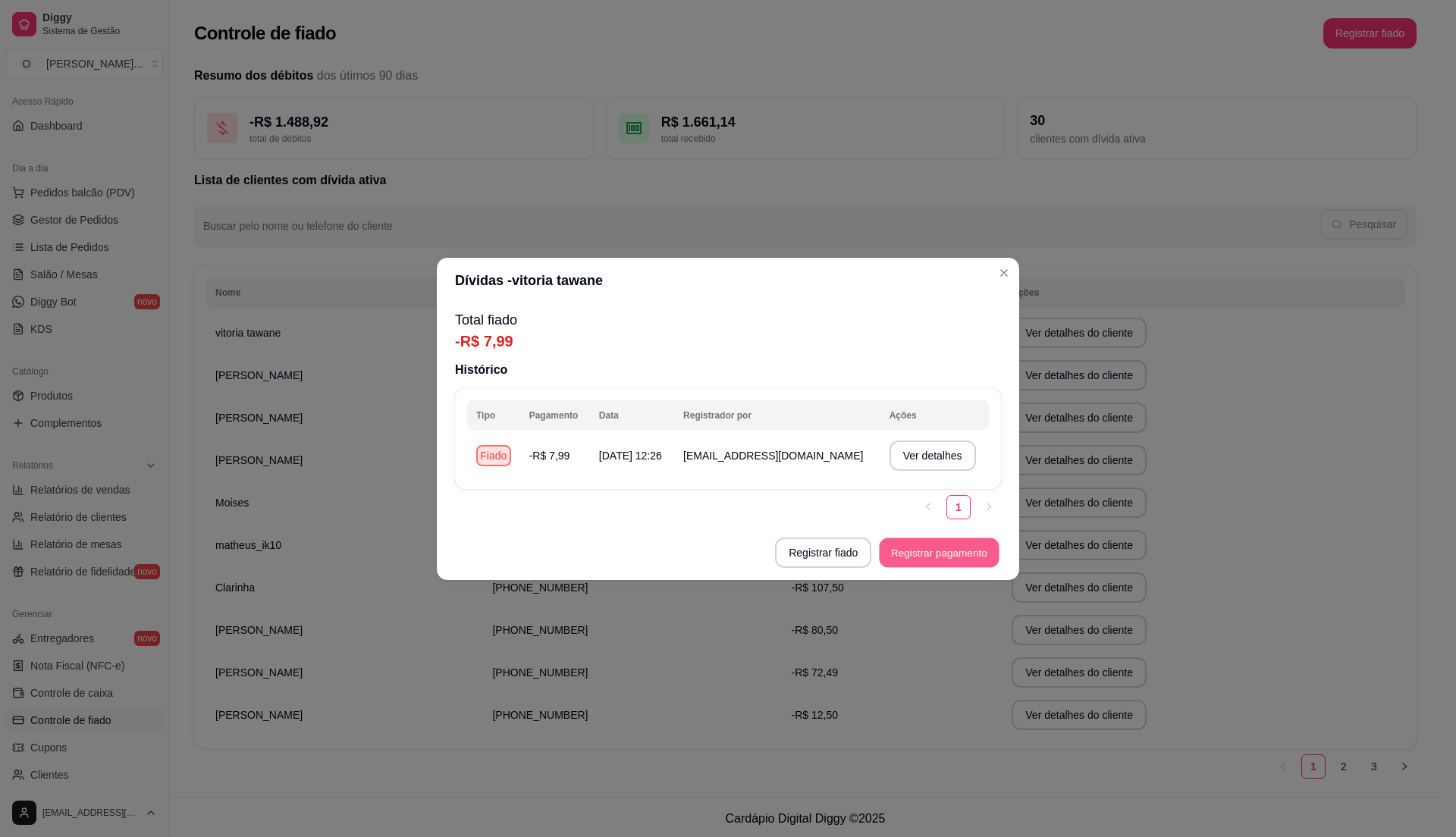
click at [919, 541] on button "Registrar pagamento" at bounding box center [940, 553] width 120 height 30
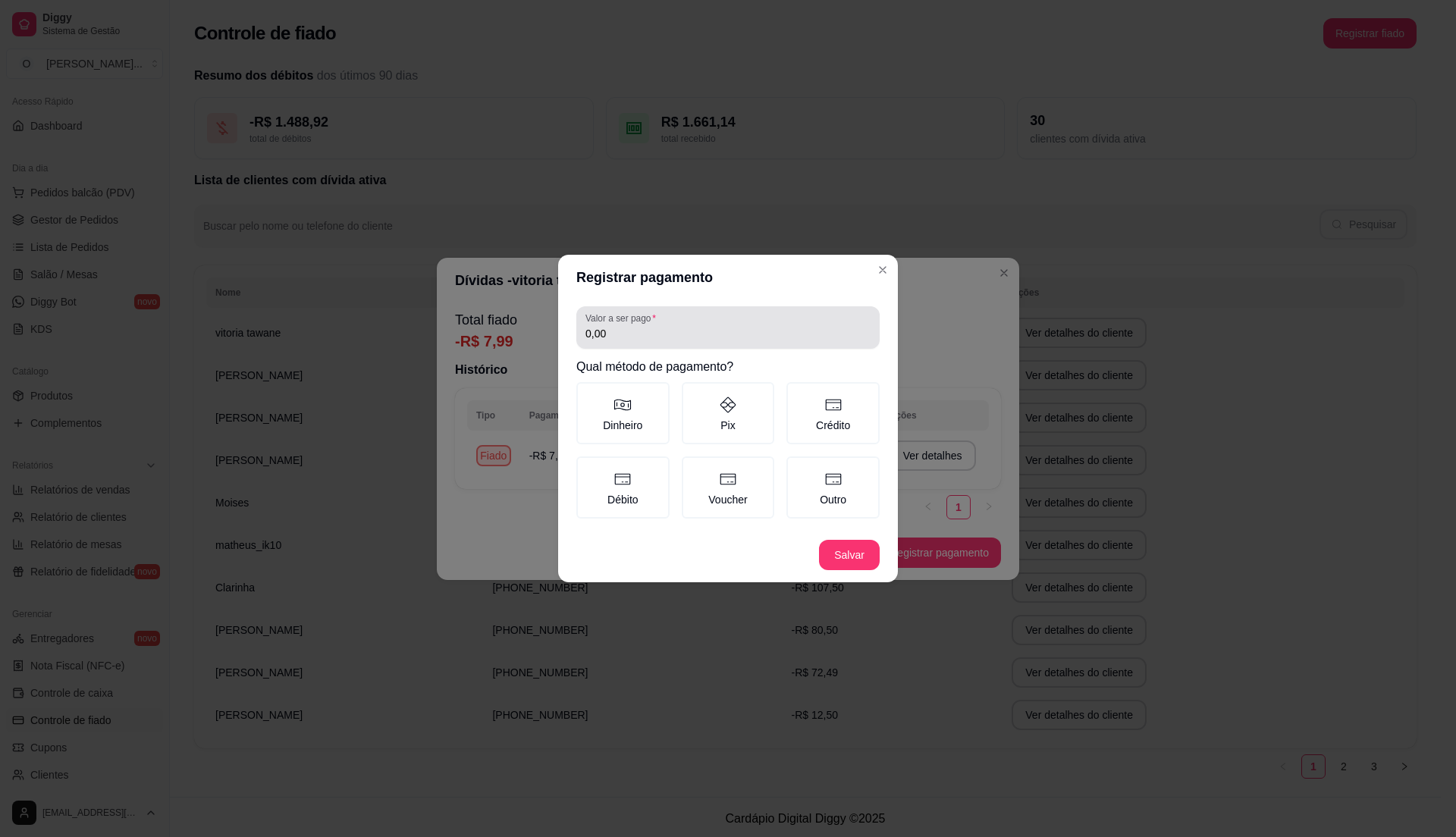
click at [703, 344] on div "Valor a ser pago 0,00" at bounding box center [728, 327] width 303 height 42
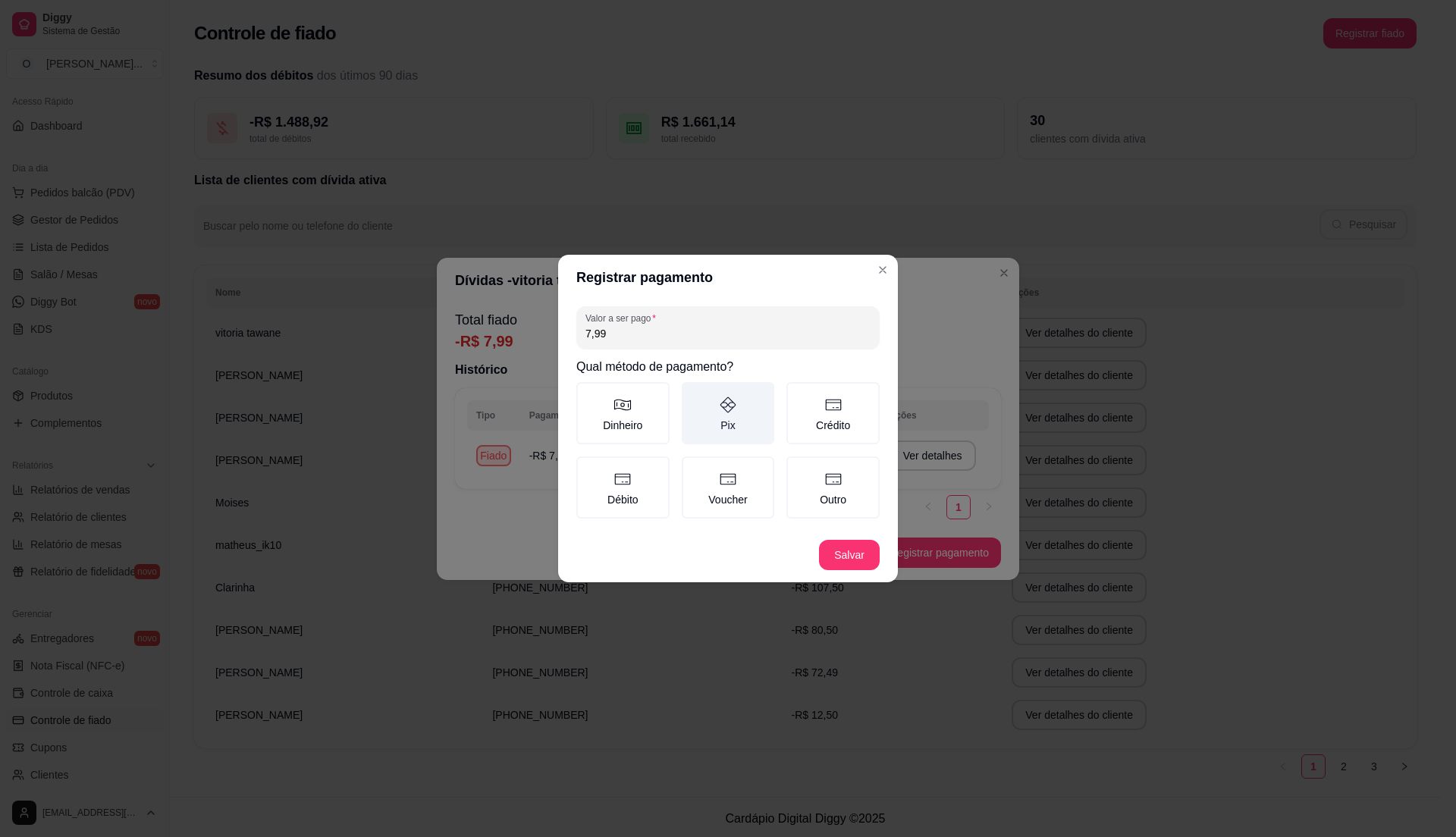
type input "7,99"
click at [720, 413] on icon at bounding box center [728, 405] width 18 height 18
click at [693, 394] on button "Pix" at bounding box center [687, 388] width 12 height 12
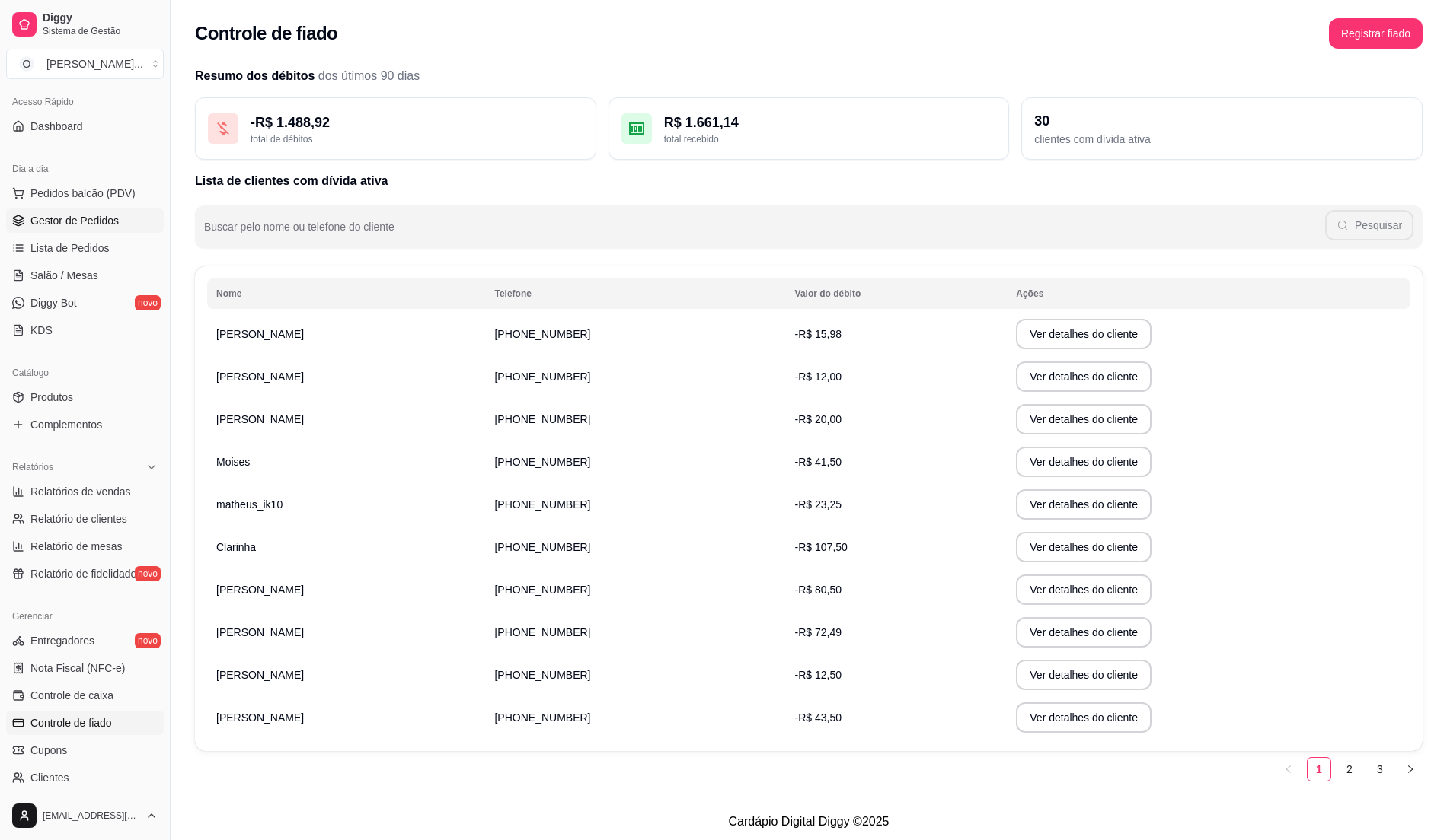
click at [110, 225] on span "Gestor de Pedidos" at bounding box center [75, 221] width 89 height 15
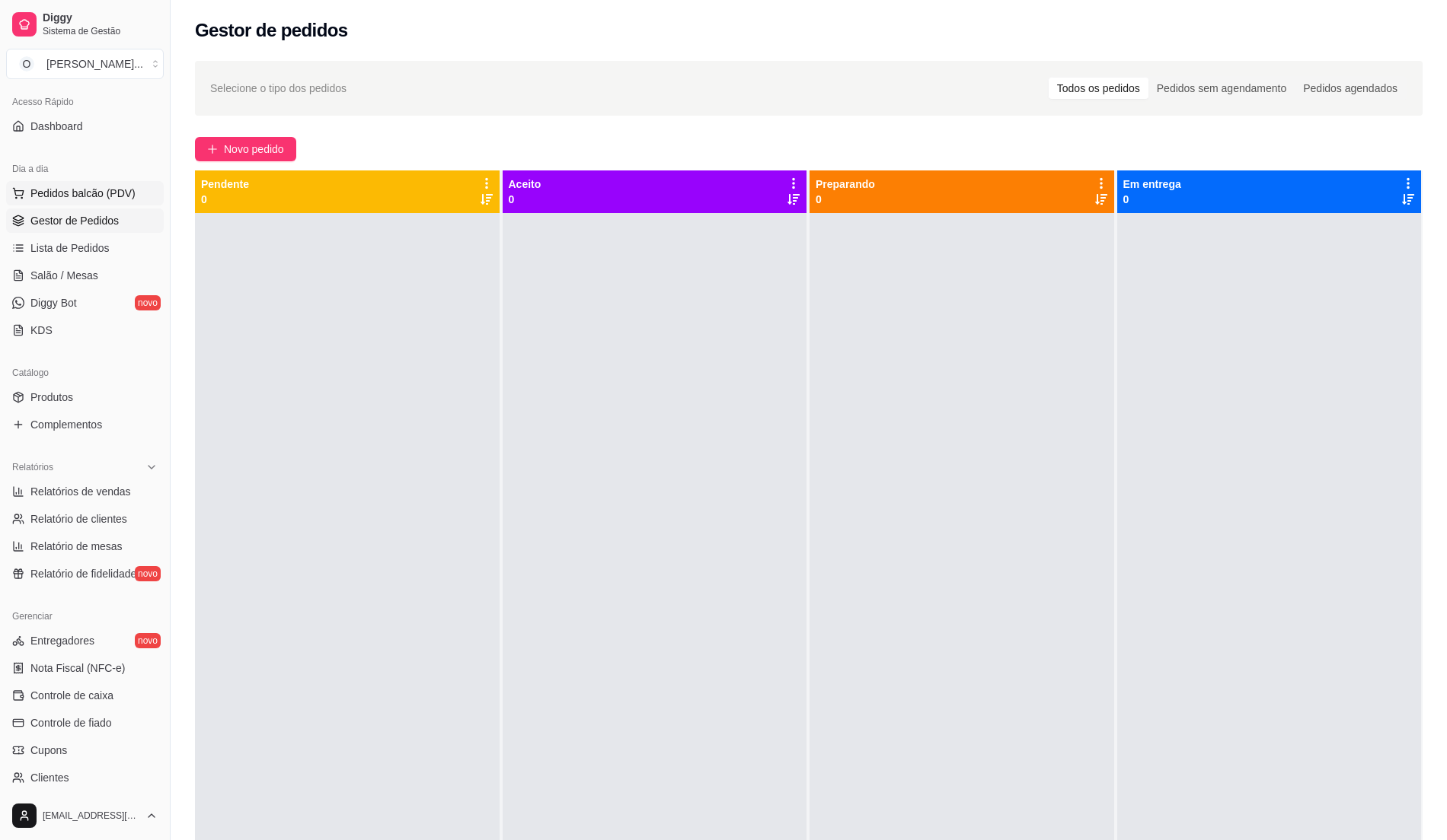
click at [110, 192] on span "Pedidos balcão (PDV)" at bounding box center [83, 193] width 105 height 15
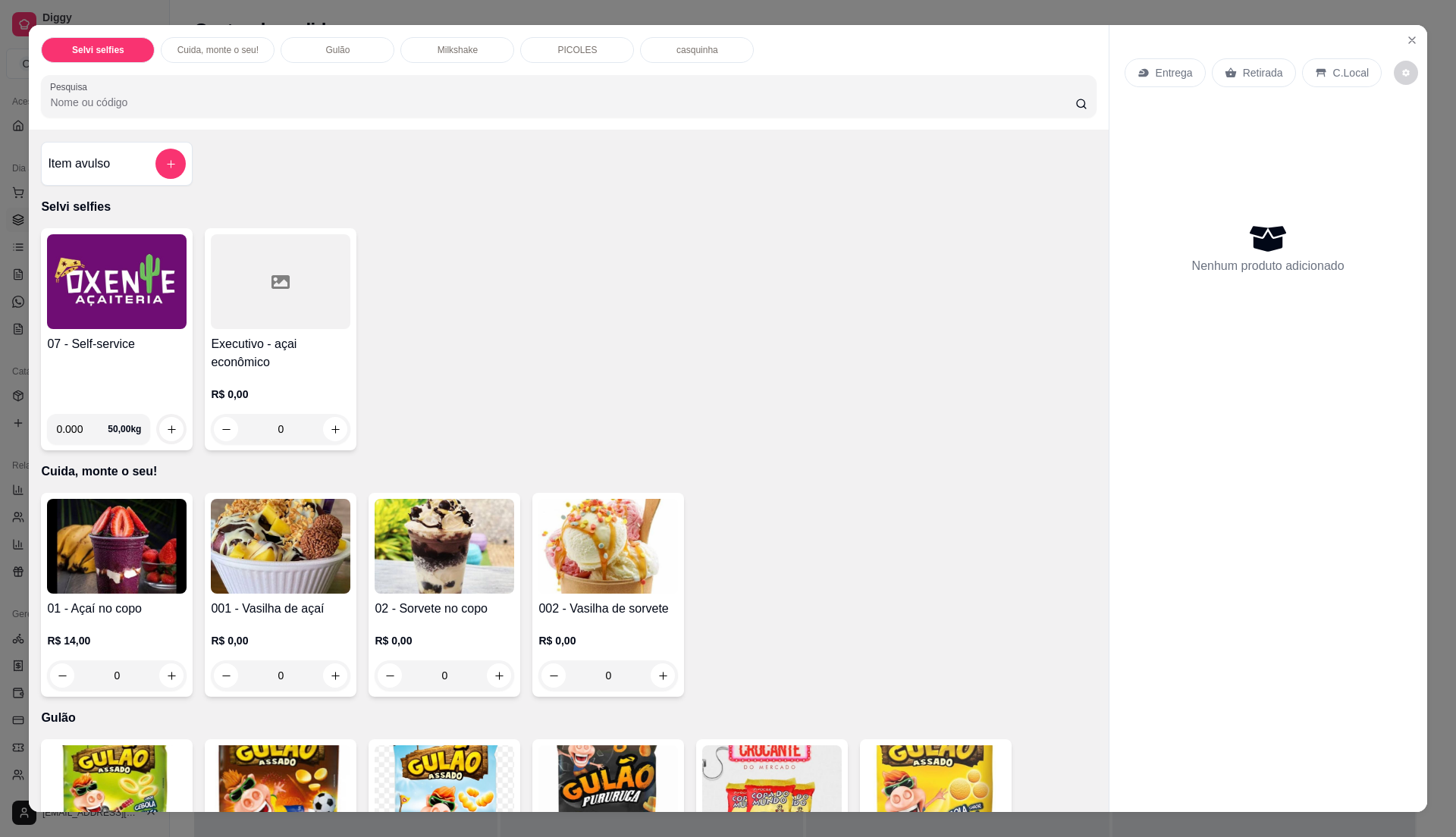
click at [107, 358] on div "07 - Self-service" at bounding box center [116, 368] width 139 height 67
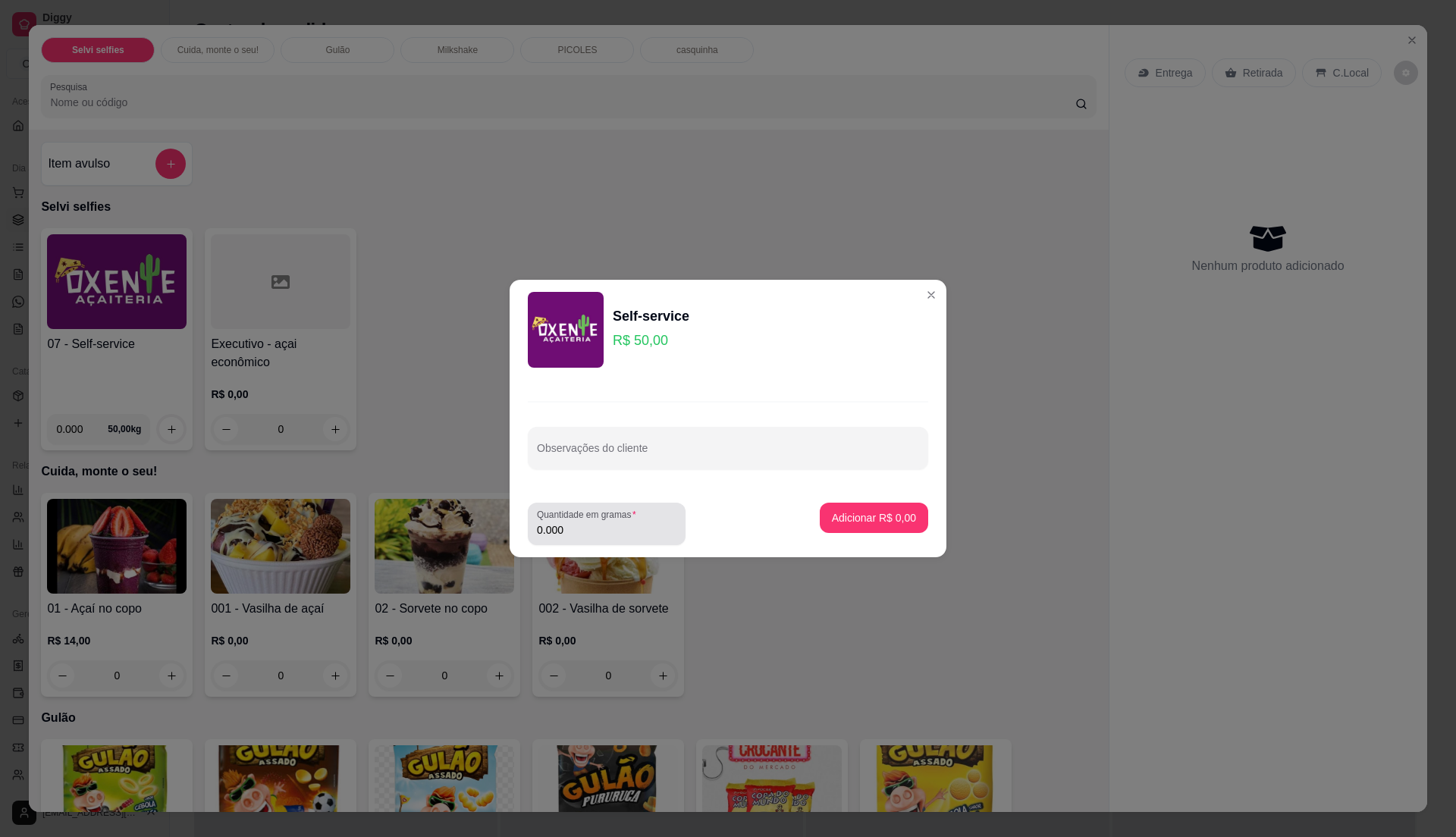
click at [598, 535] on input "0.000" at bounding box center [607, 530] width 139 height 15
type input "0.200"
click at [880, 517] on p "Adicionar R$ 10,00" at bounding box center [871, 518] width 90 height 15
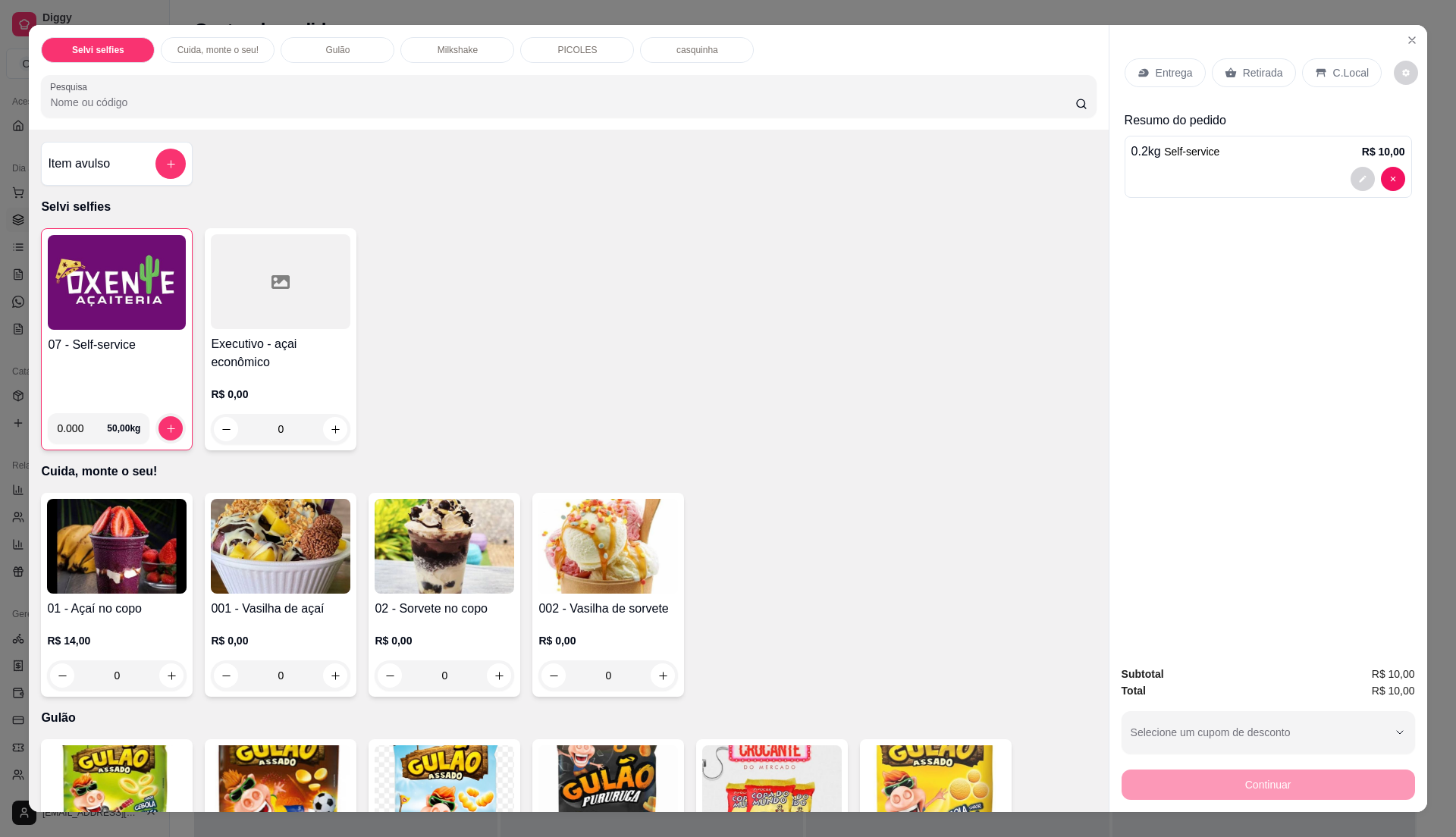
click at [1317, 84] on div "C.Local" at bounding box center [1342, 73] width 80 height 29
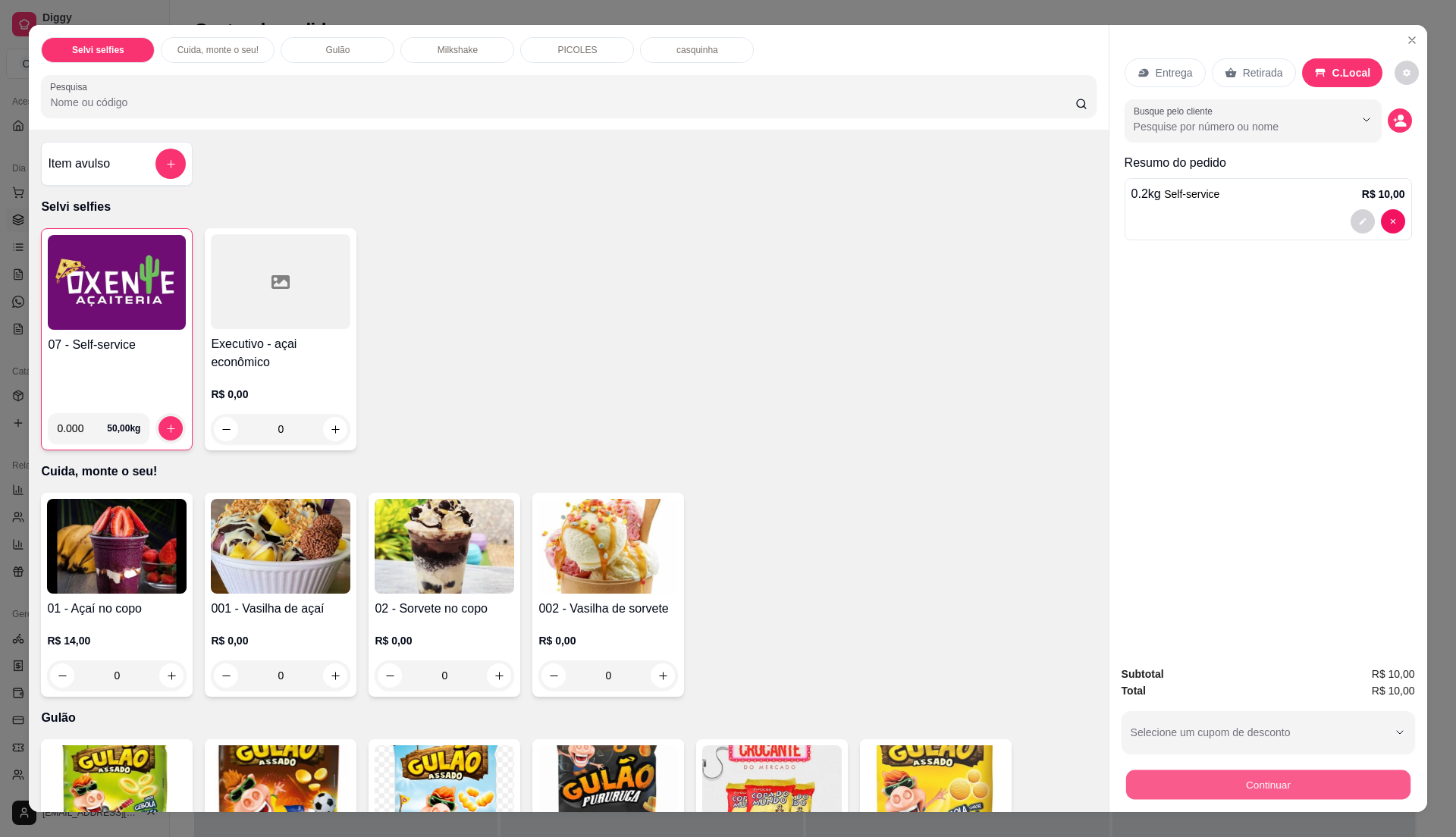
click at [1144, 796] on button "Continuar" at bounding box center [1267, 784] width 284 height 30
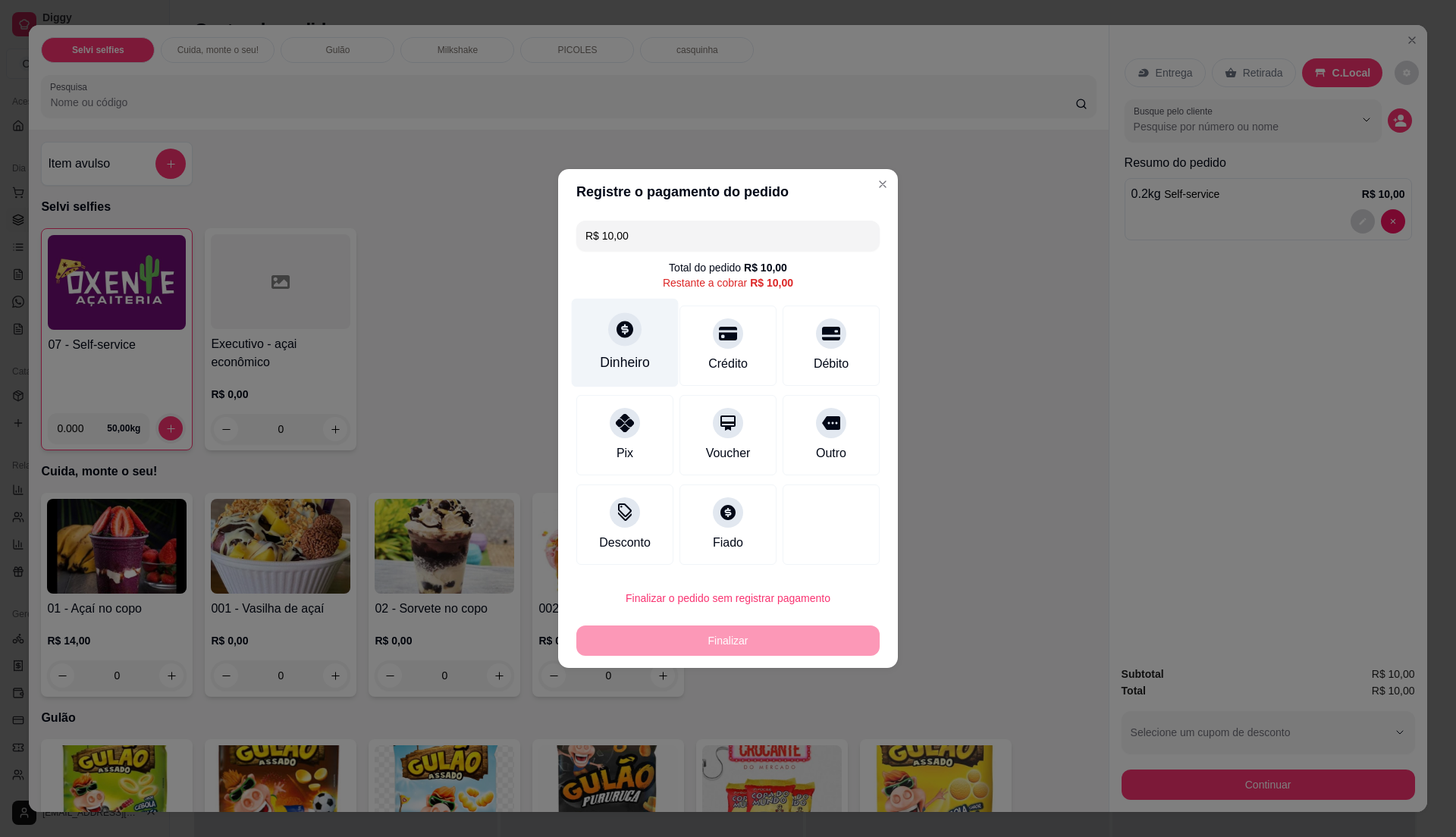
click at [617, 361] on div "Dinheiro" at bounding box center [625, 363] width 50 height 20
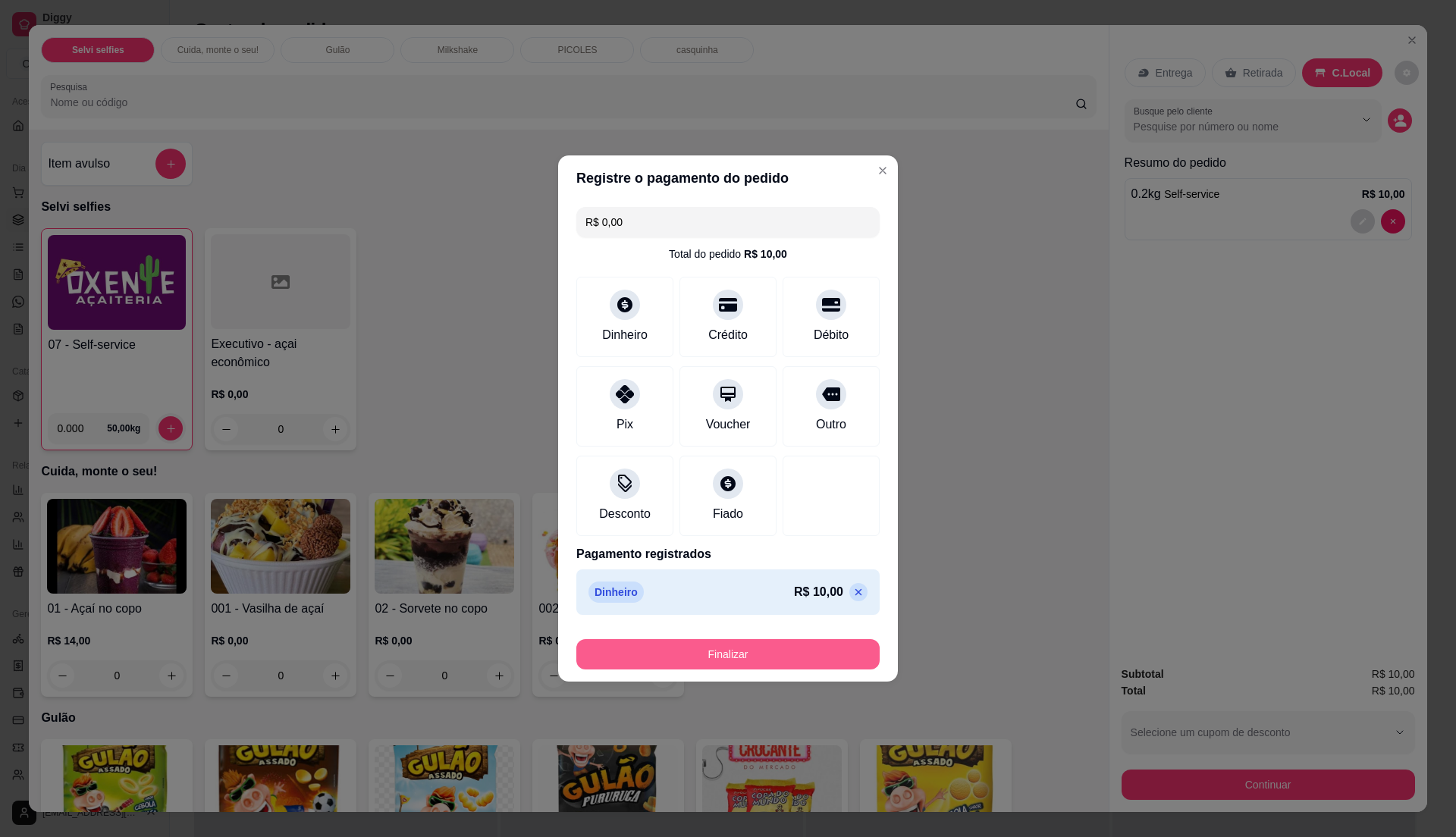
click at [807, 662] on button "Finalizar" at bounding box center [728, 655] width 303 height 31
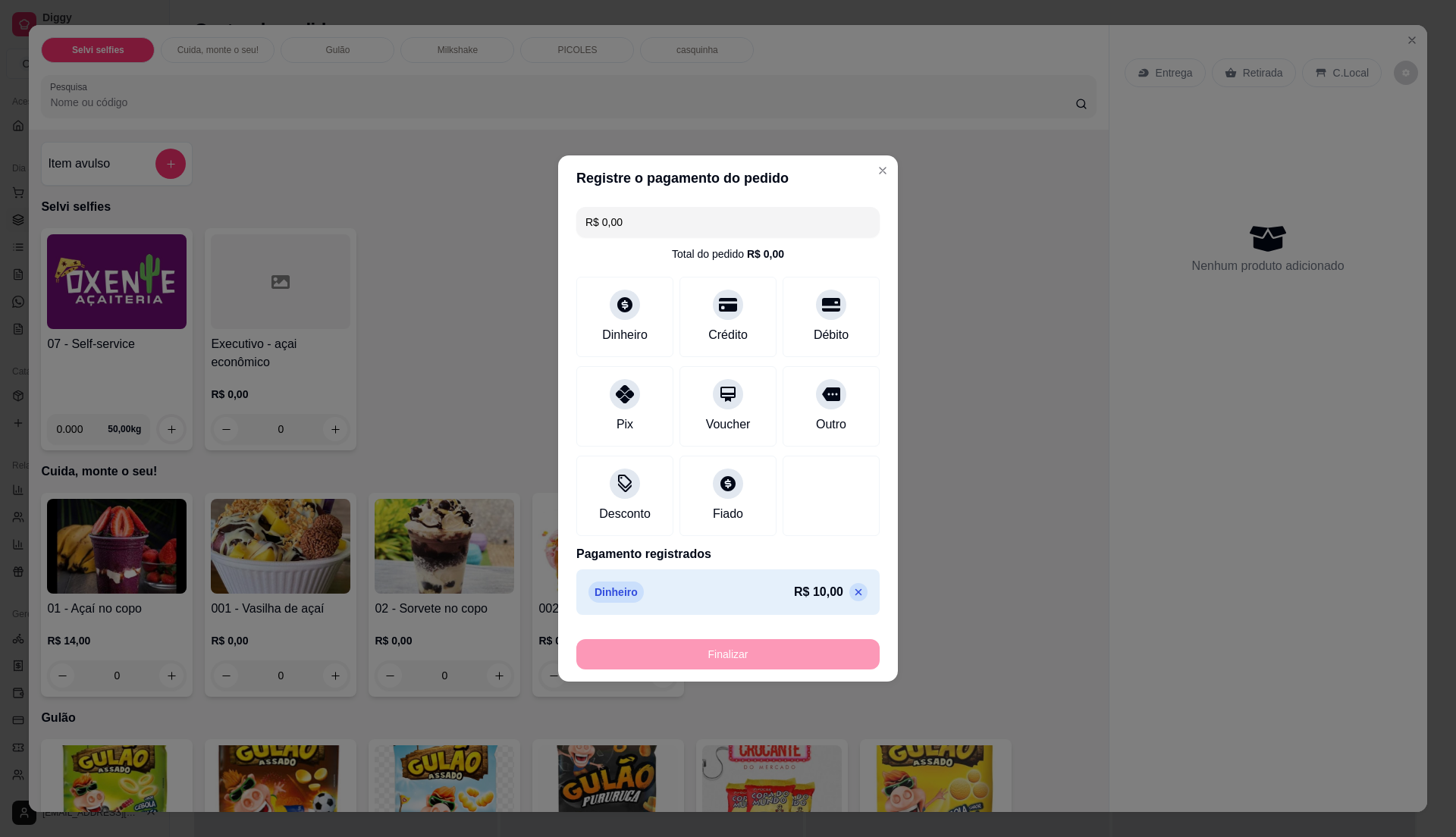
type input "-R$ 10,00"
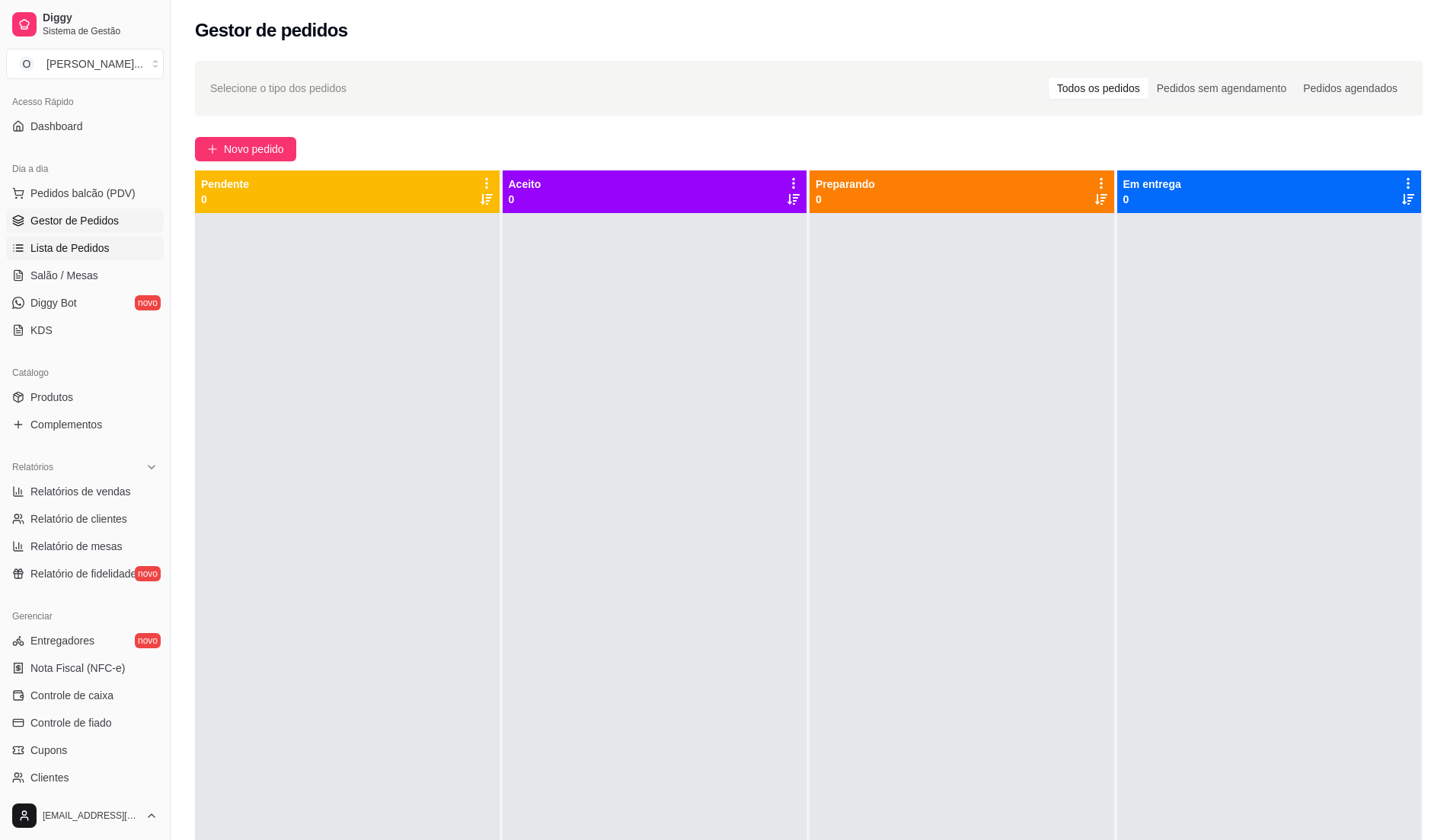
click at [65, 256] on link "Lista de Pedidos" at bounding box center [85, 248] width 158 height 25
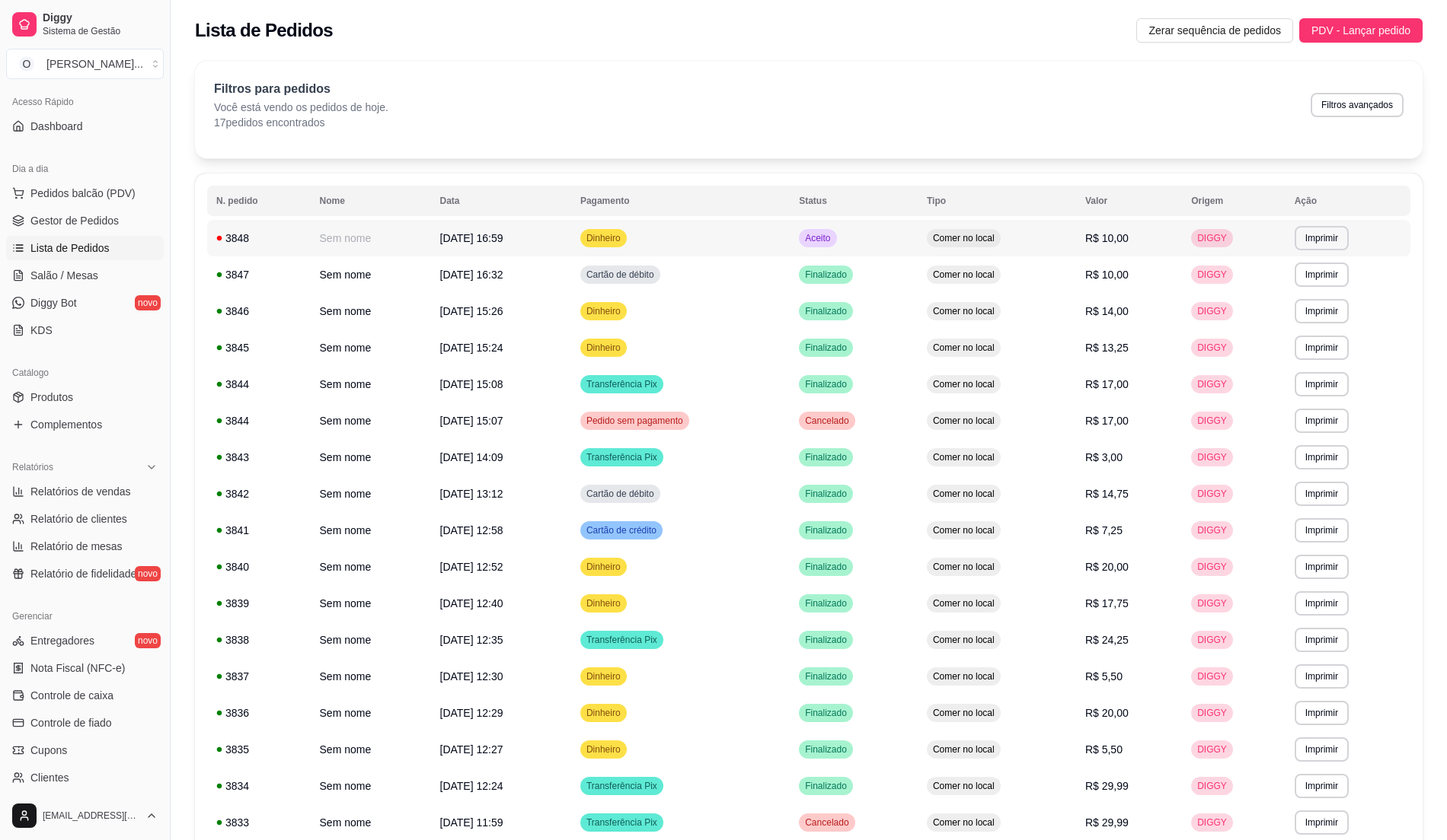
click at [867, 236] on td "Aceito" at bounding box center [854, 238] width 128 height 36
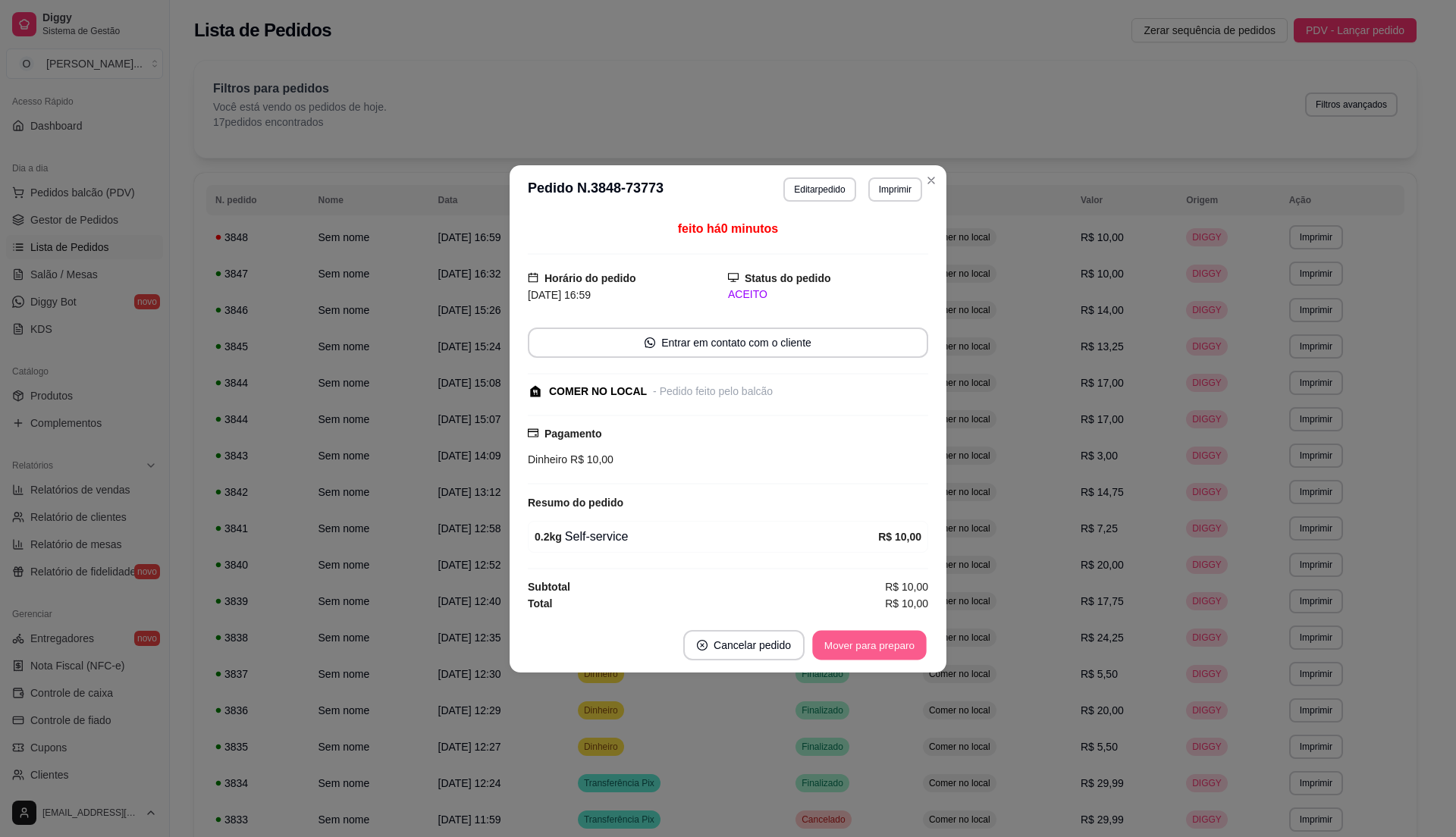
click at [910, 641] on button "Mover para preparo" at bounding box center [869, 645] width 113 height 30
click at [910, 641] on button "Mover para retirada disponível" at bounding box center [844, 645] width 168 height 31
click at [910, 641] on button "Mover para finalizado" at bounding box center [865, 645] width 122 height 30
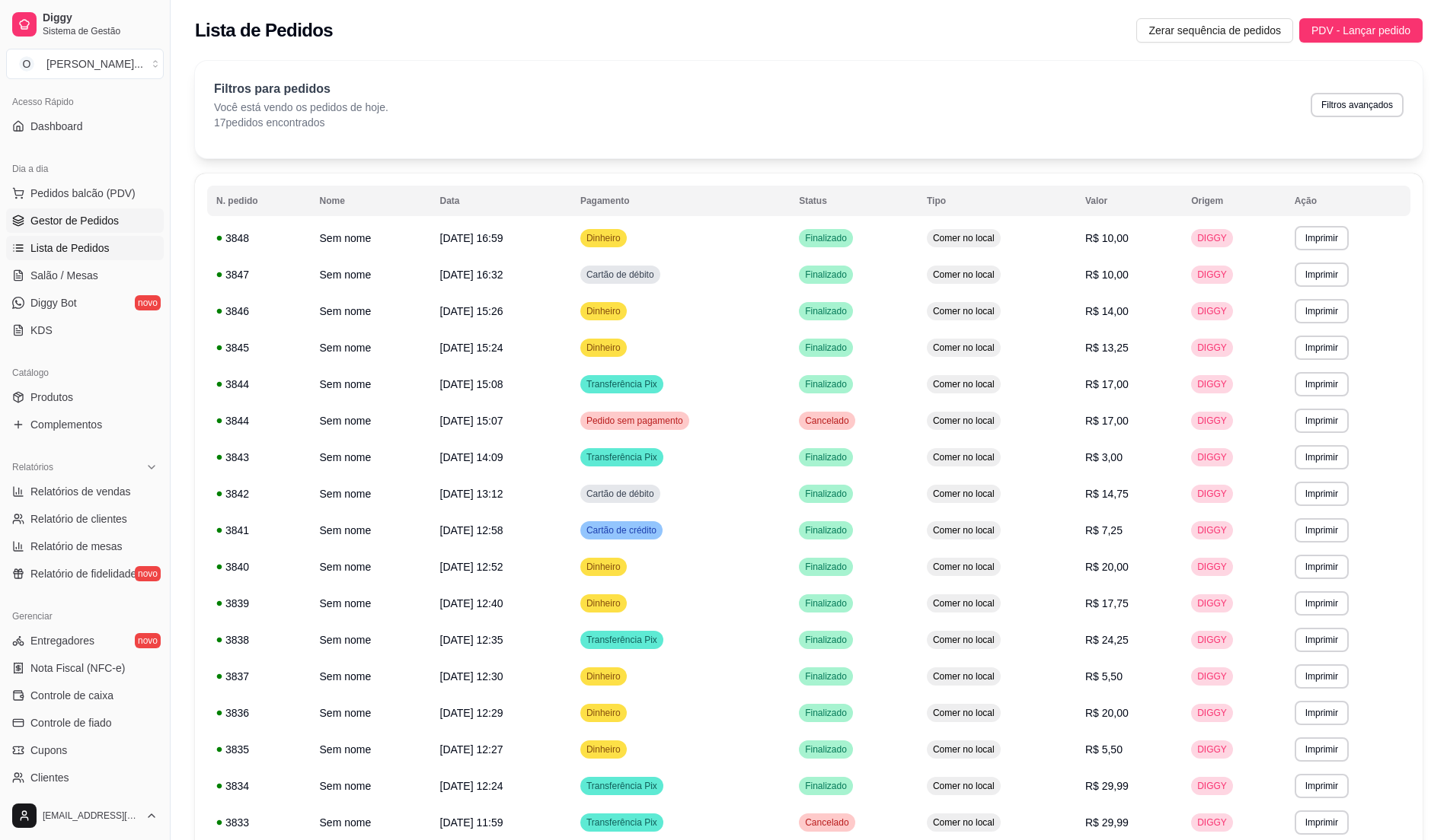
click at [115, 221] on span "Gestor de Pedidos" at bounding box center [75, 221] width 89 height 15
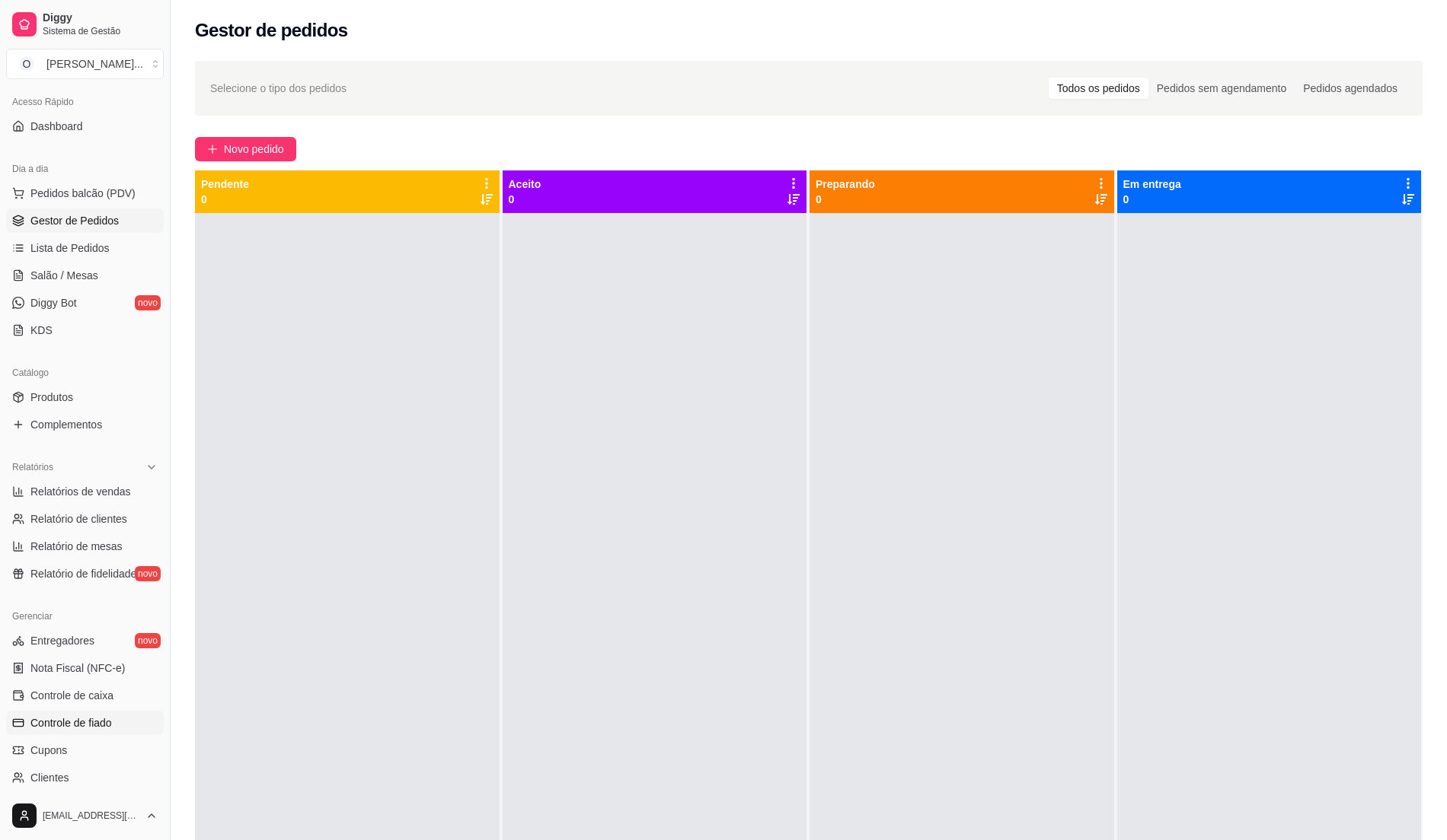
click at [105, 719] on span "Controle de fiado" at bounding box center [72, 723] width 82 height 15
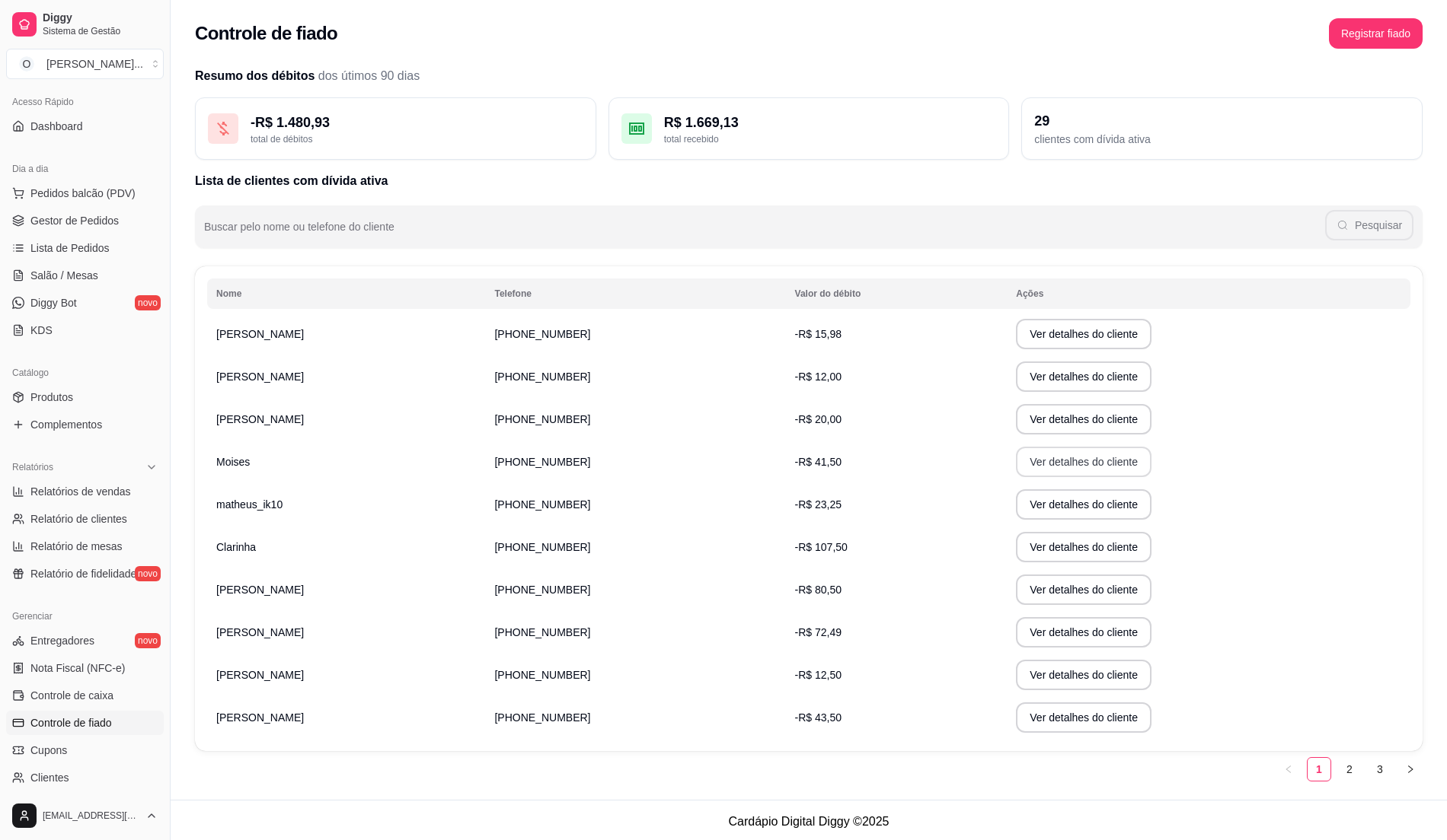
click at [1048, 467] on button "Ver detalhes do cliente" at bounding box center [1084, 462] width 135 height 31
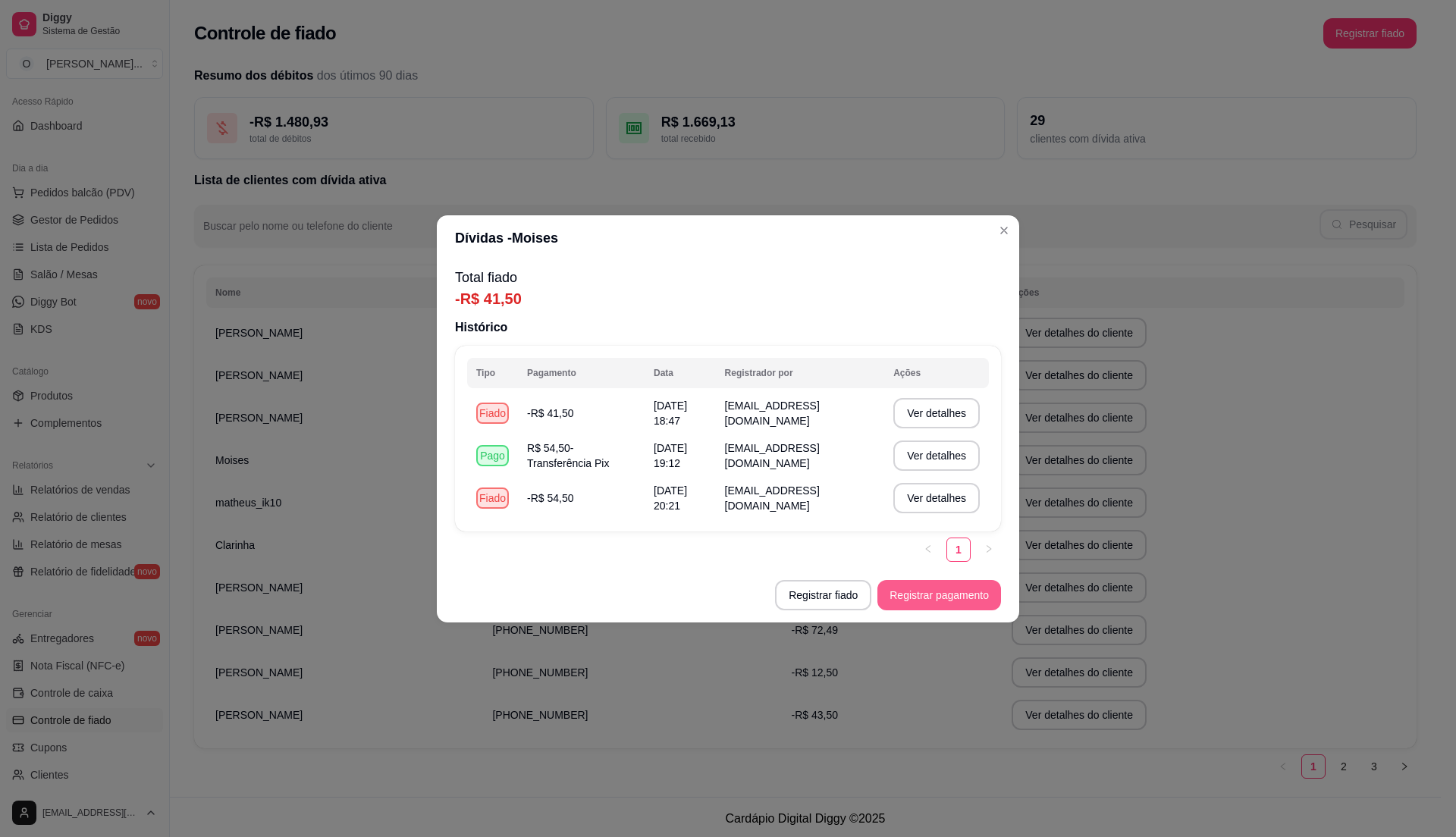
click at [962, 595] on button "Registrar pagamento" at bounding box center [939, 596] width 123 height 31
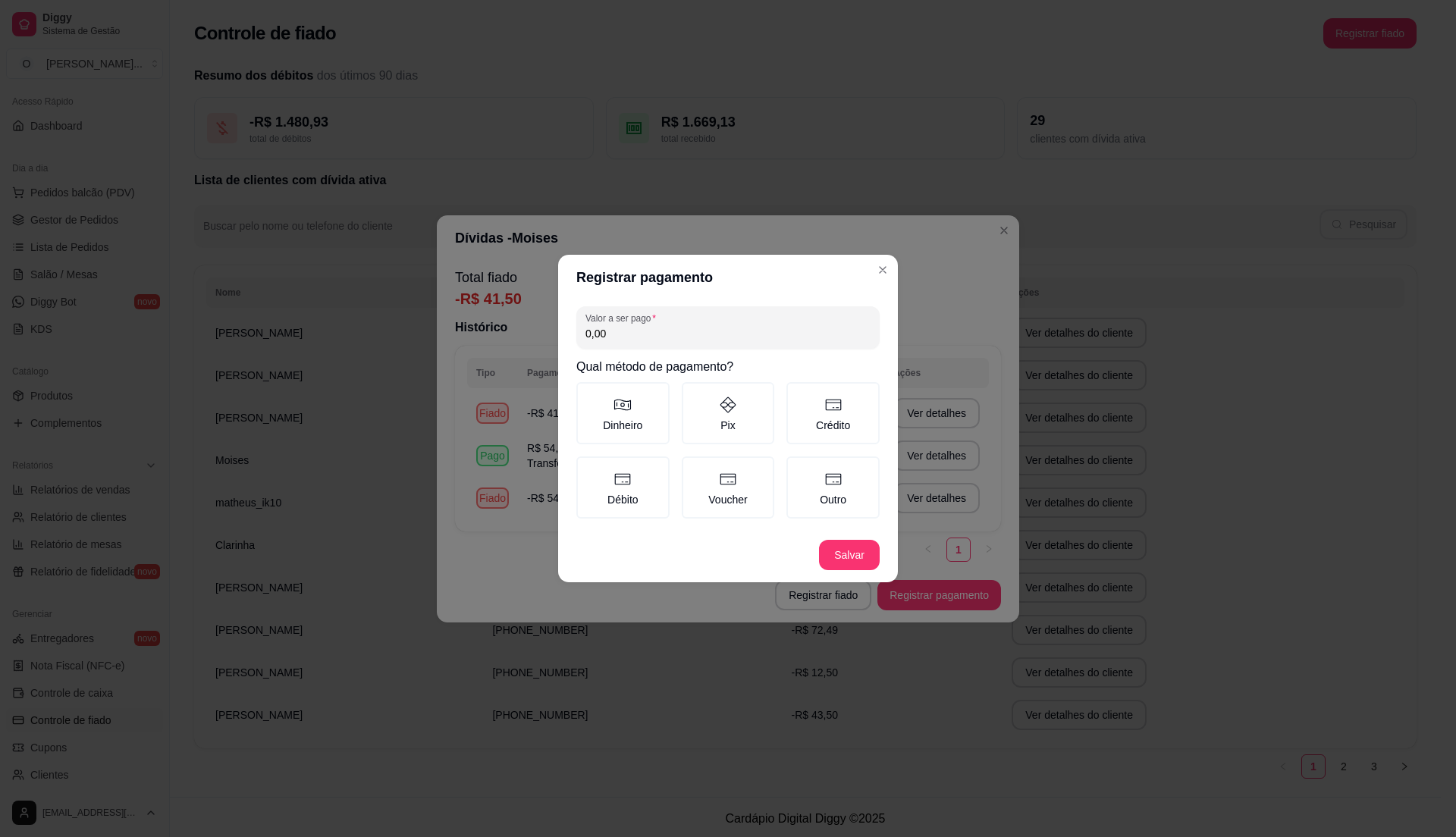
click at [655, 335] on input "0,00" at bounding box center [728, 333] width 285 height 15
type input "41,50"
click at [759, 434] on label "Pix" at bounding box center [729, 413] width 93 height 62
click at [693, 394] on button "Pix" at bounding box center [687, 388] width 12 height 12
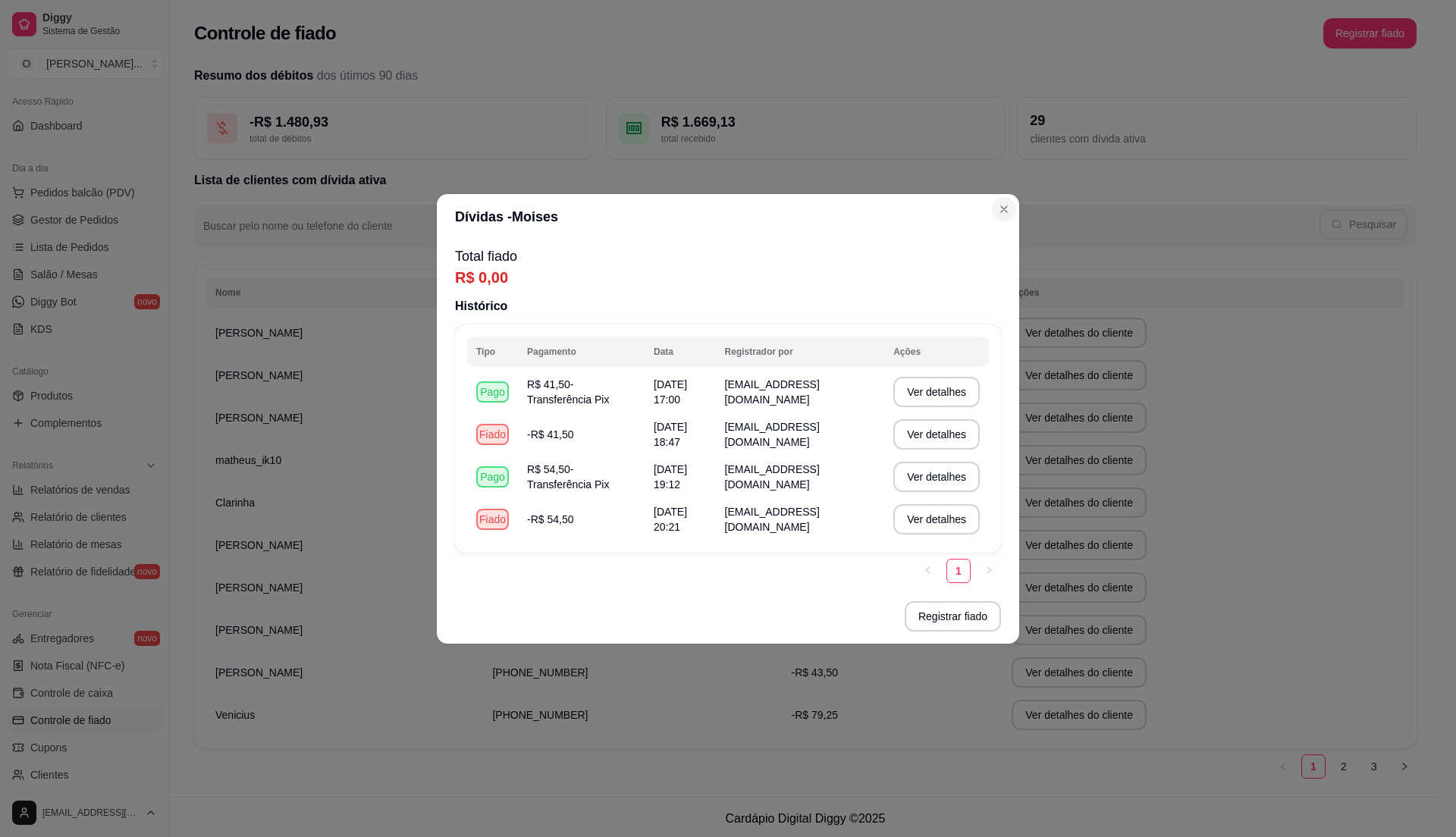
click at [1005, 235] on header "Dívidas - Moises" at bounding box center [728, 216] width 582 height 45
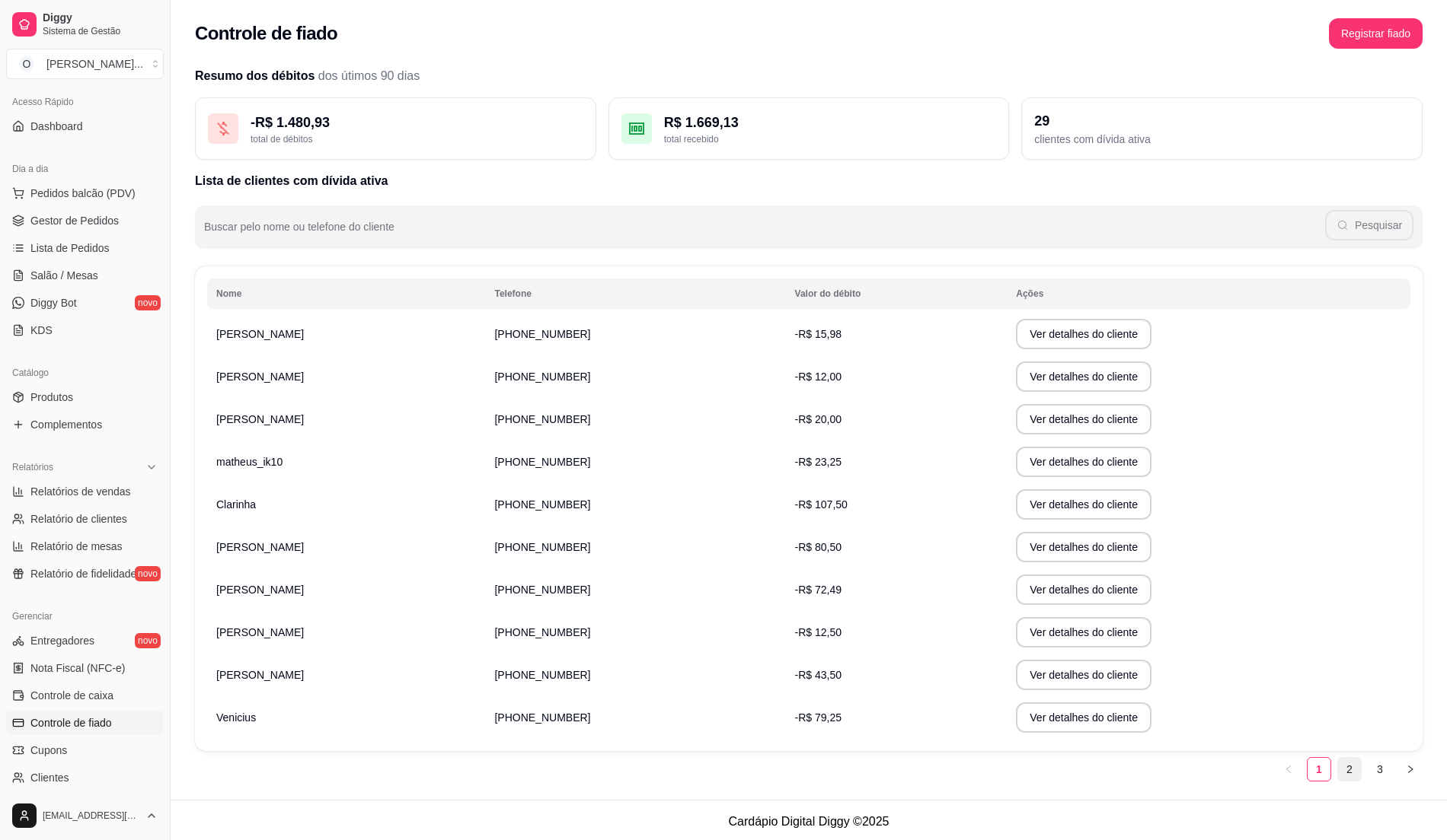
click at [1351, 768] on link "2" at bounding box center [1350, 770] width 23 height 23
click at [1354, 771] on link "2" at bounding box center [1350, 770] width 23 height 23
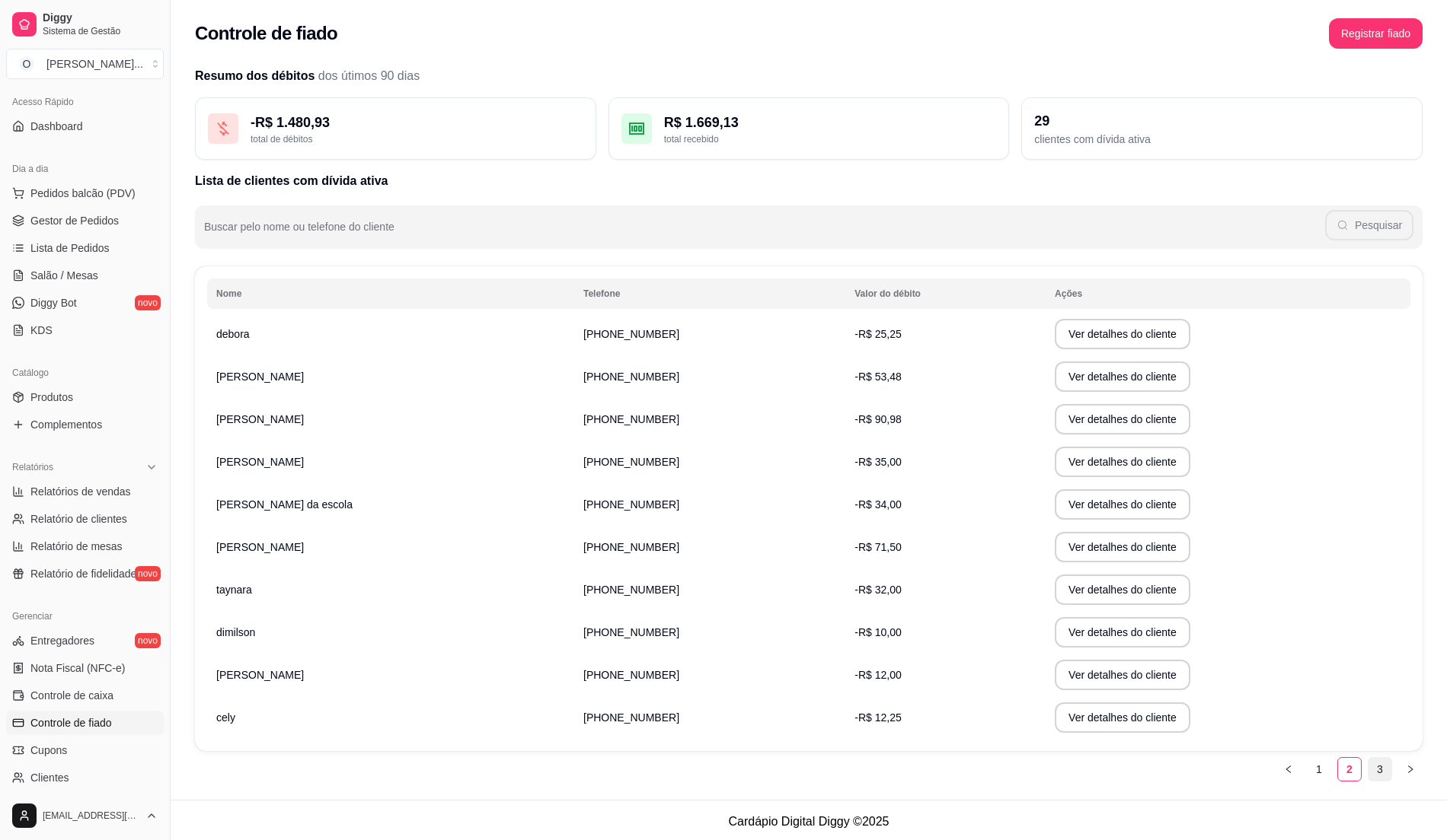
click at [1375, 774] on link "3" at bounding box center [1380, 770] width 23 height 23
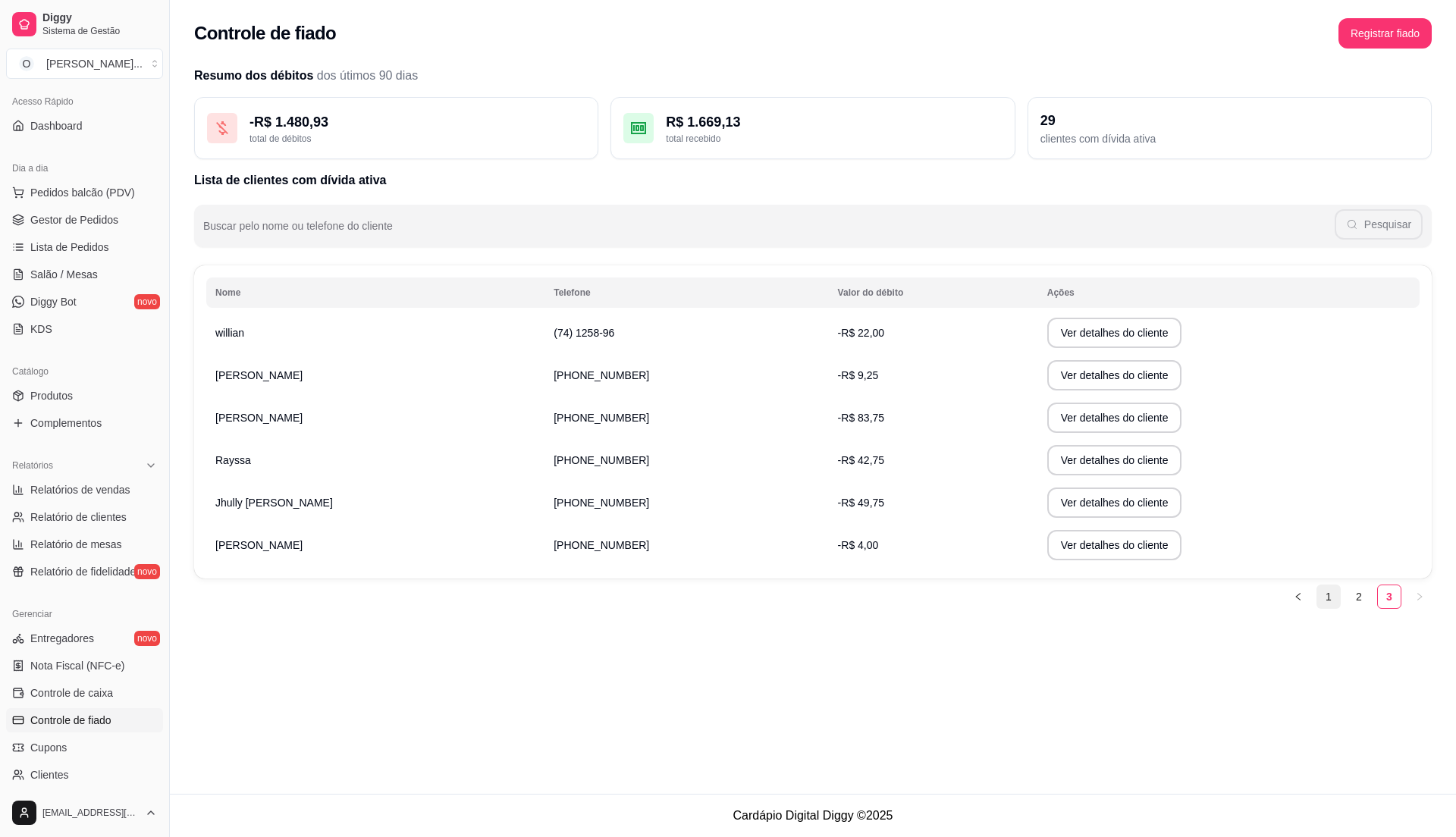
click at [1336, 604] on link "1" at bounding box center [1329, 597] width 23 height 23
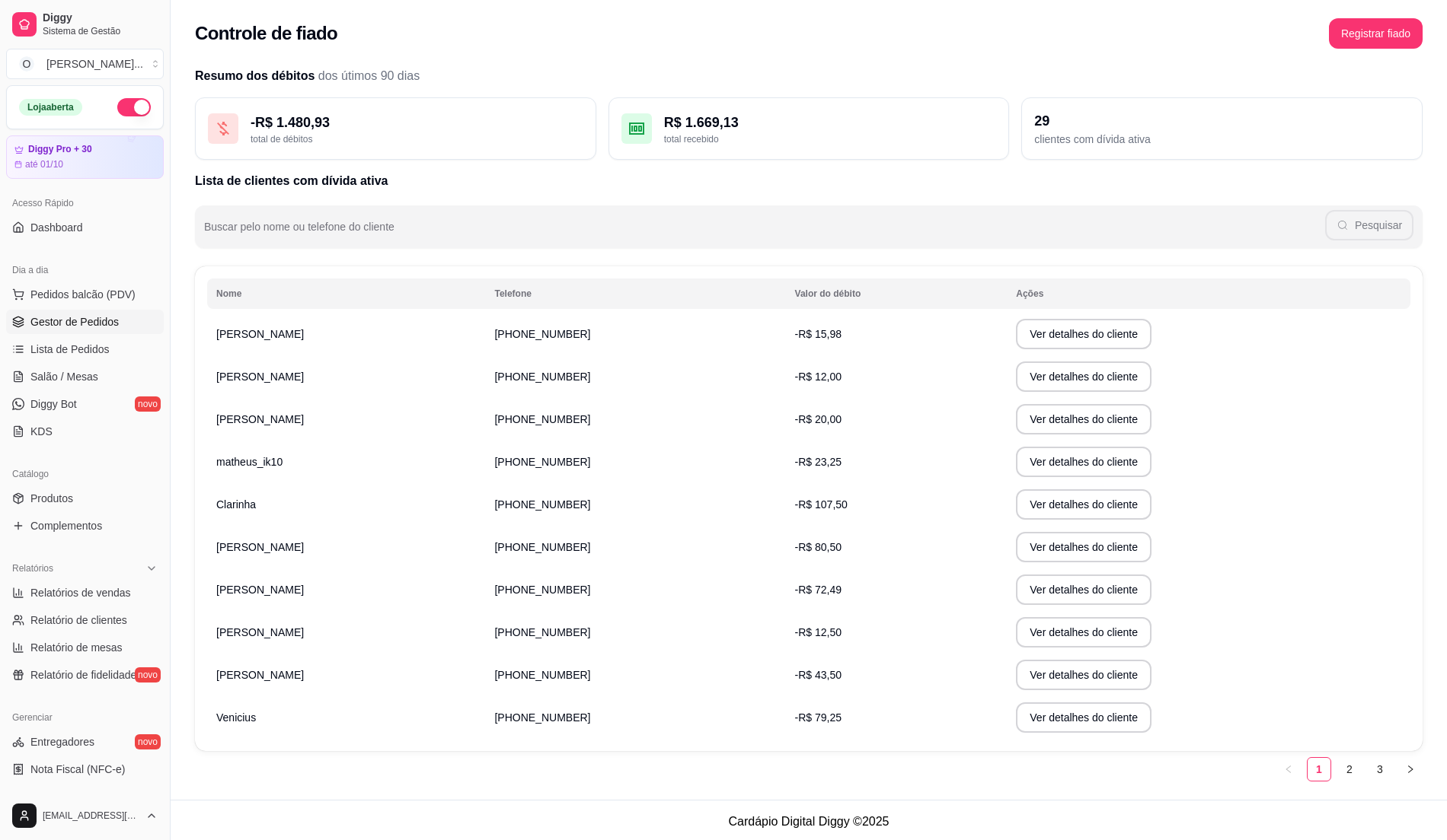
click at [95, 324] on span "Gestor de Pedidos" at bounding box center [75, 322] width 89 height 15
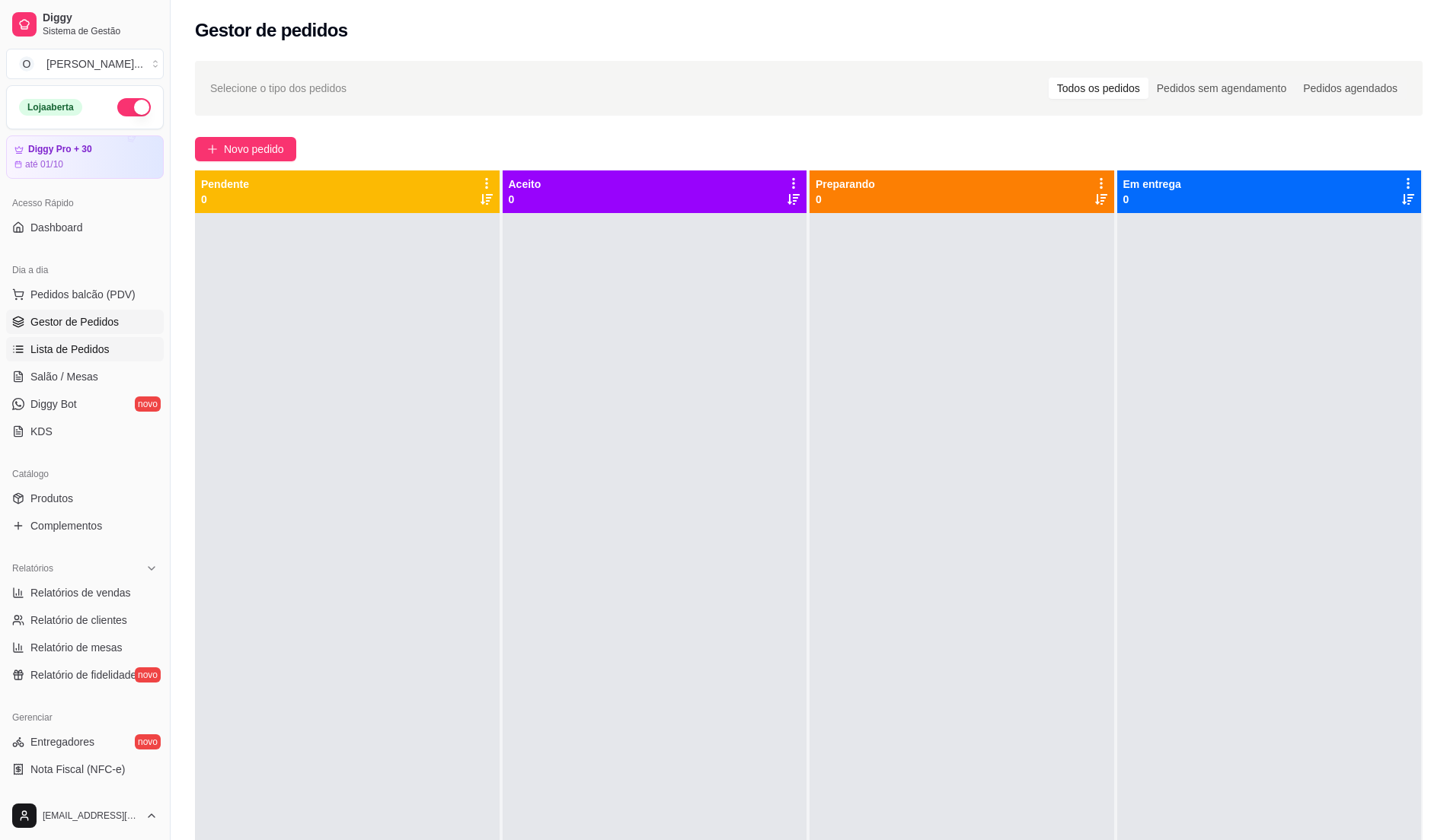
click at [75, 345] on span "Lista de Pedidos" at bounding box center [70, 349] width 79 height 15
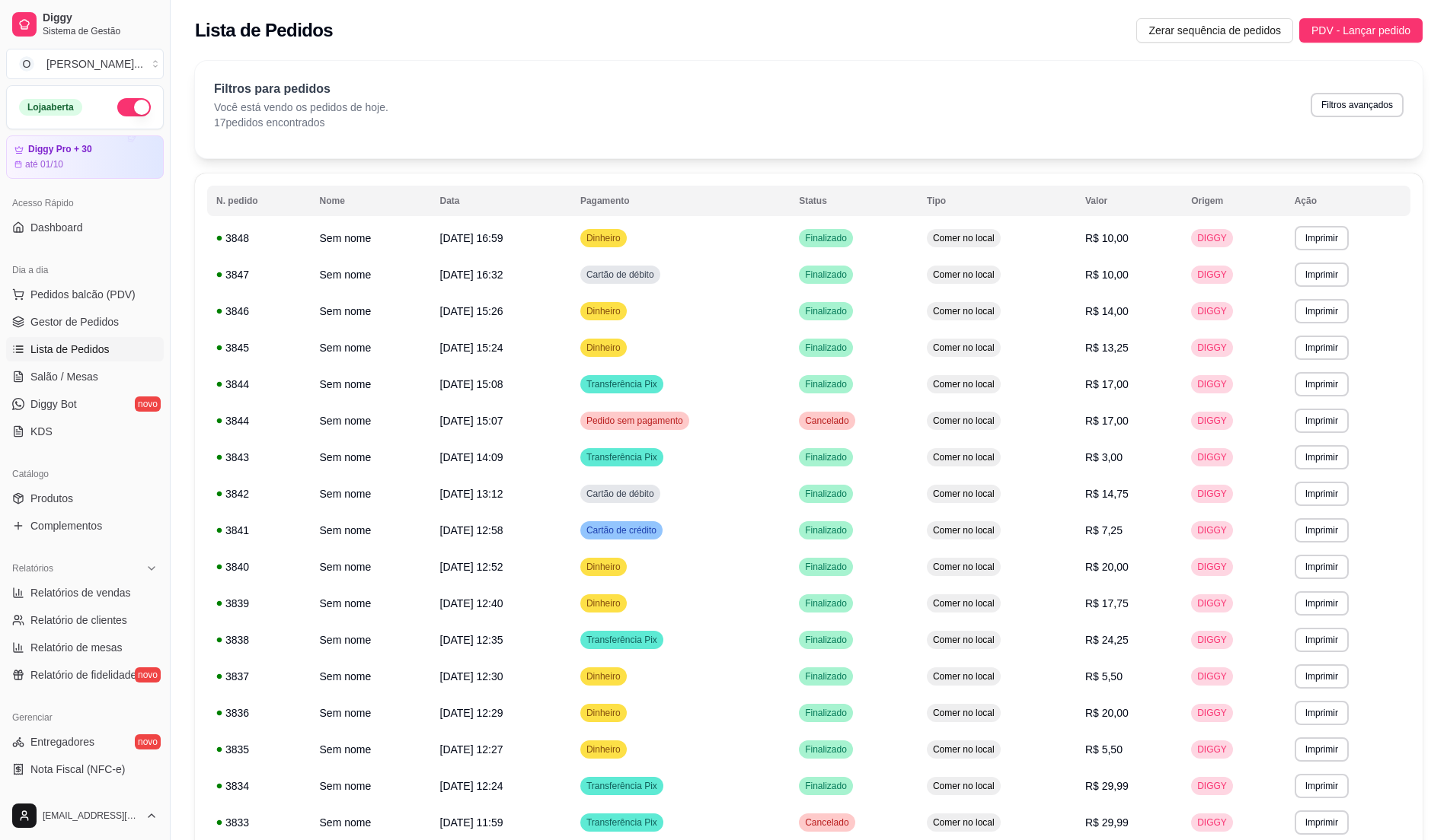
click at [74, 347] on span "Lista de Pedidos" at bounding box center [70, 349] width 79 height 15
drag, startPoint x: 102, startPoint y: 510, endPoint x: 99, endPoint y: 522, distance: 12.4
click at [102, 509] on link "Produtos" at bounding box center [85, 498] width 158 height 25
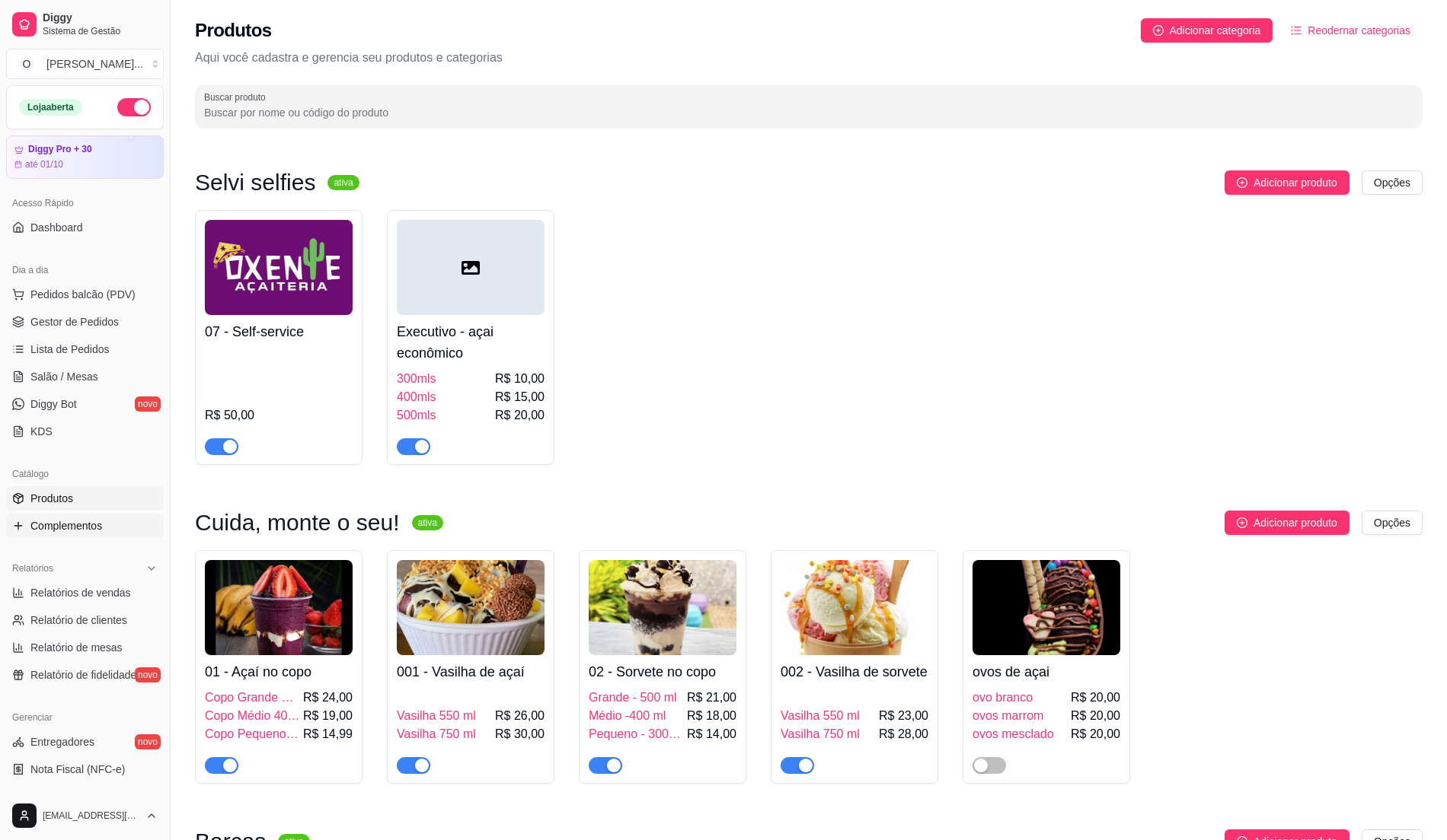
click at [99, 530] on span "Complementos" at bounding box center [66, 526] width 72 height 15
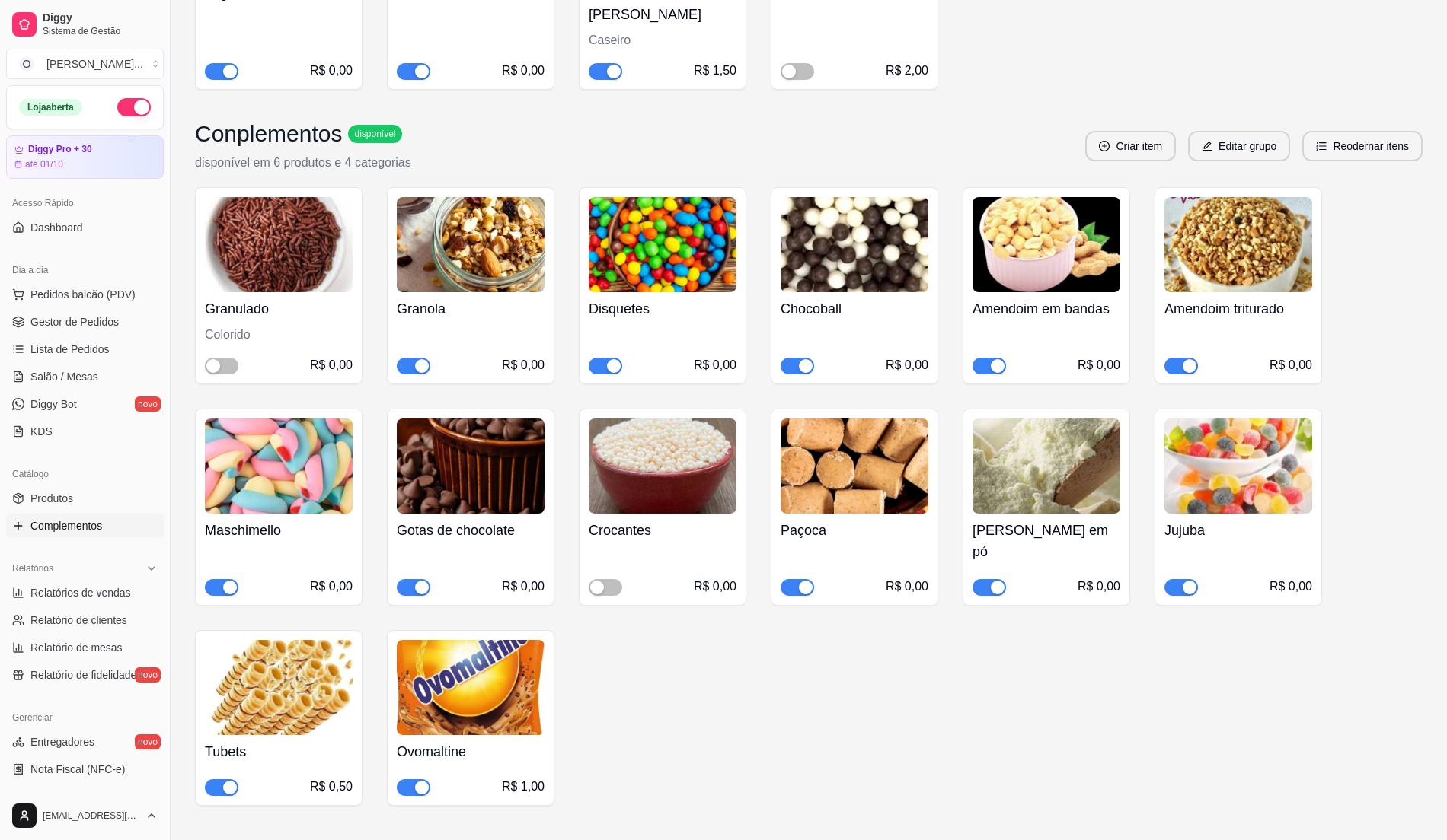
scroll to position [913, 0]
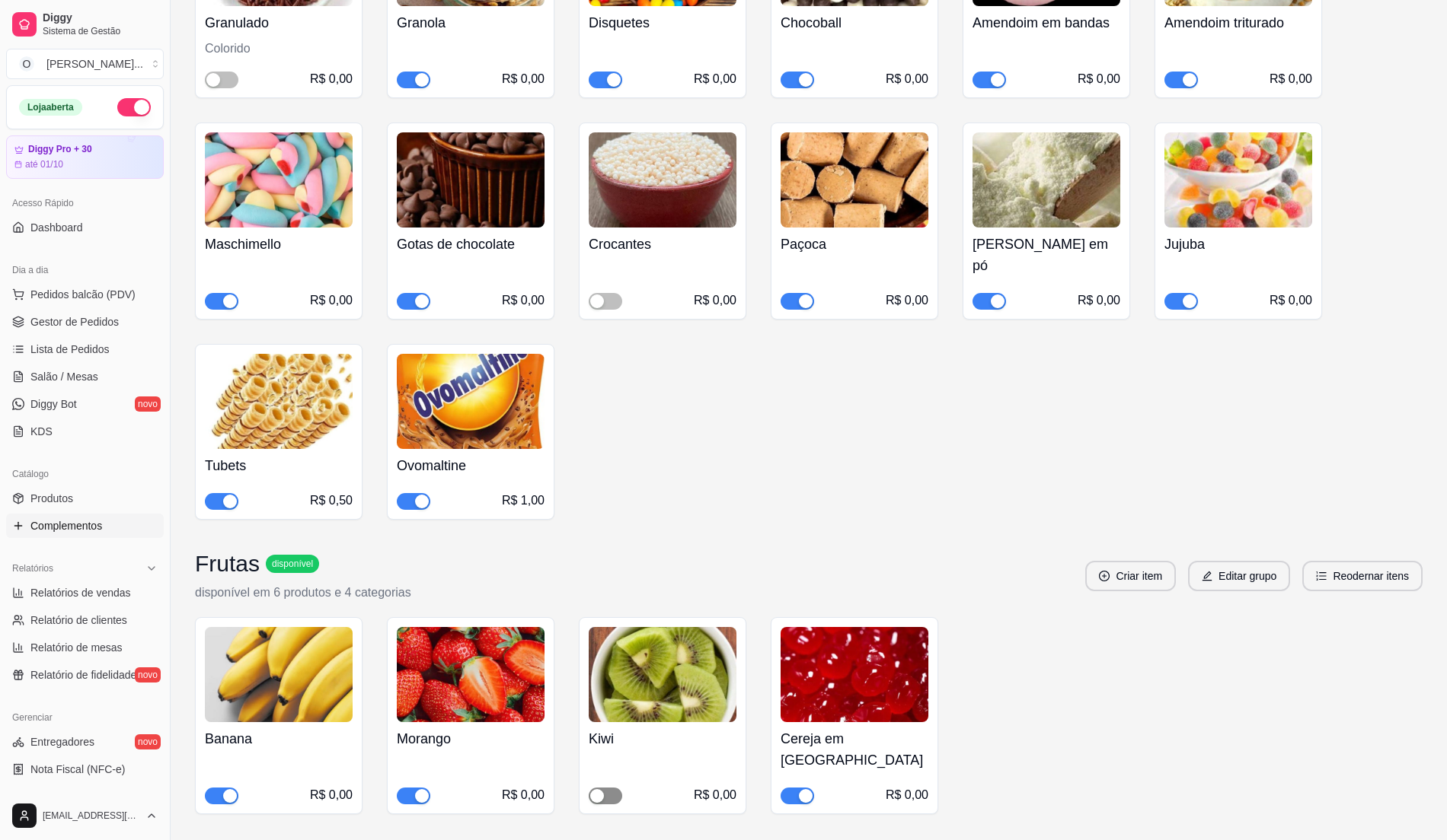
click at [597, 789] on div "button" at bounding box center [597, 796] width 14 height 14
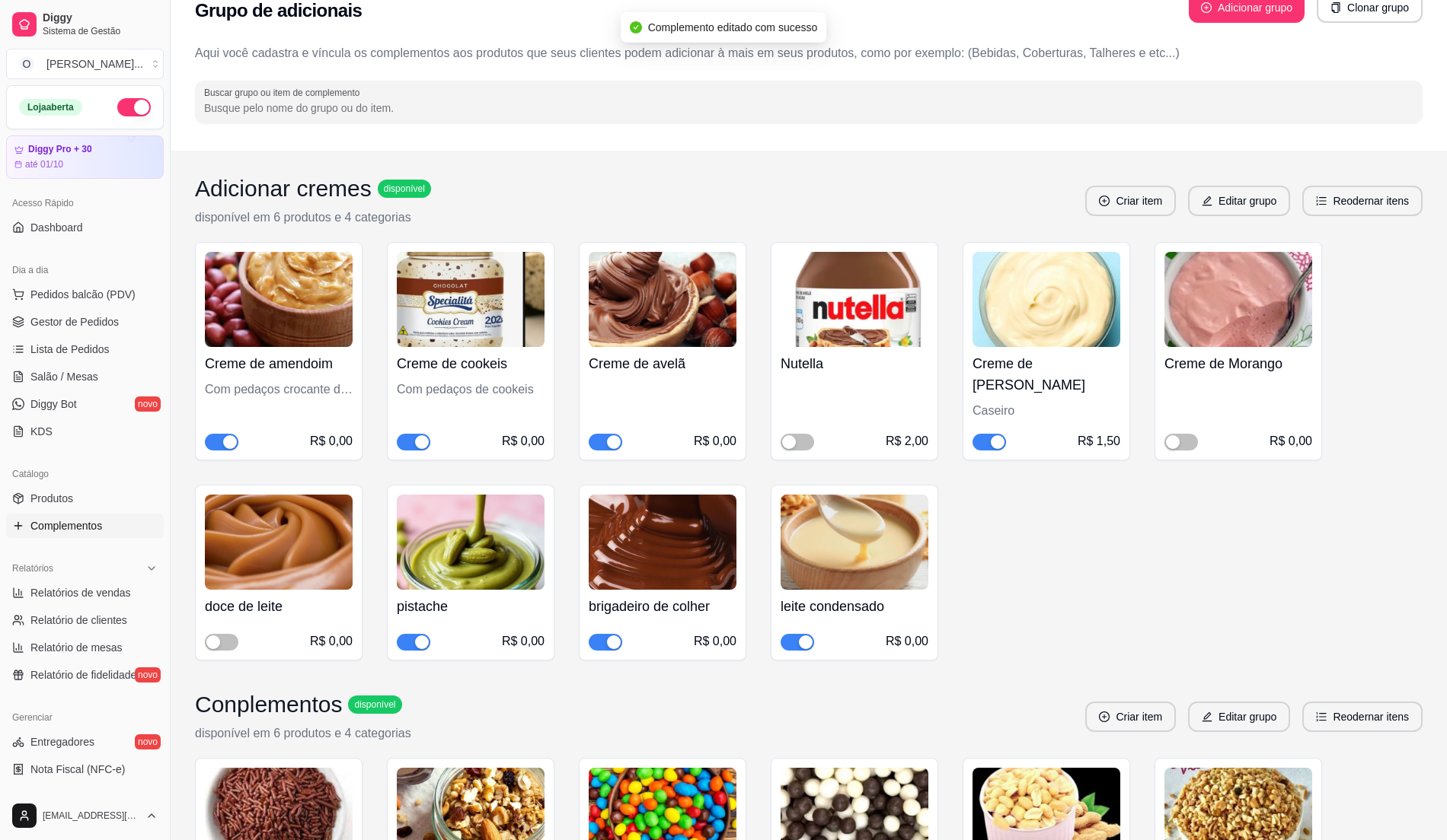
scroll to position [0, 0]
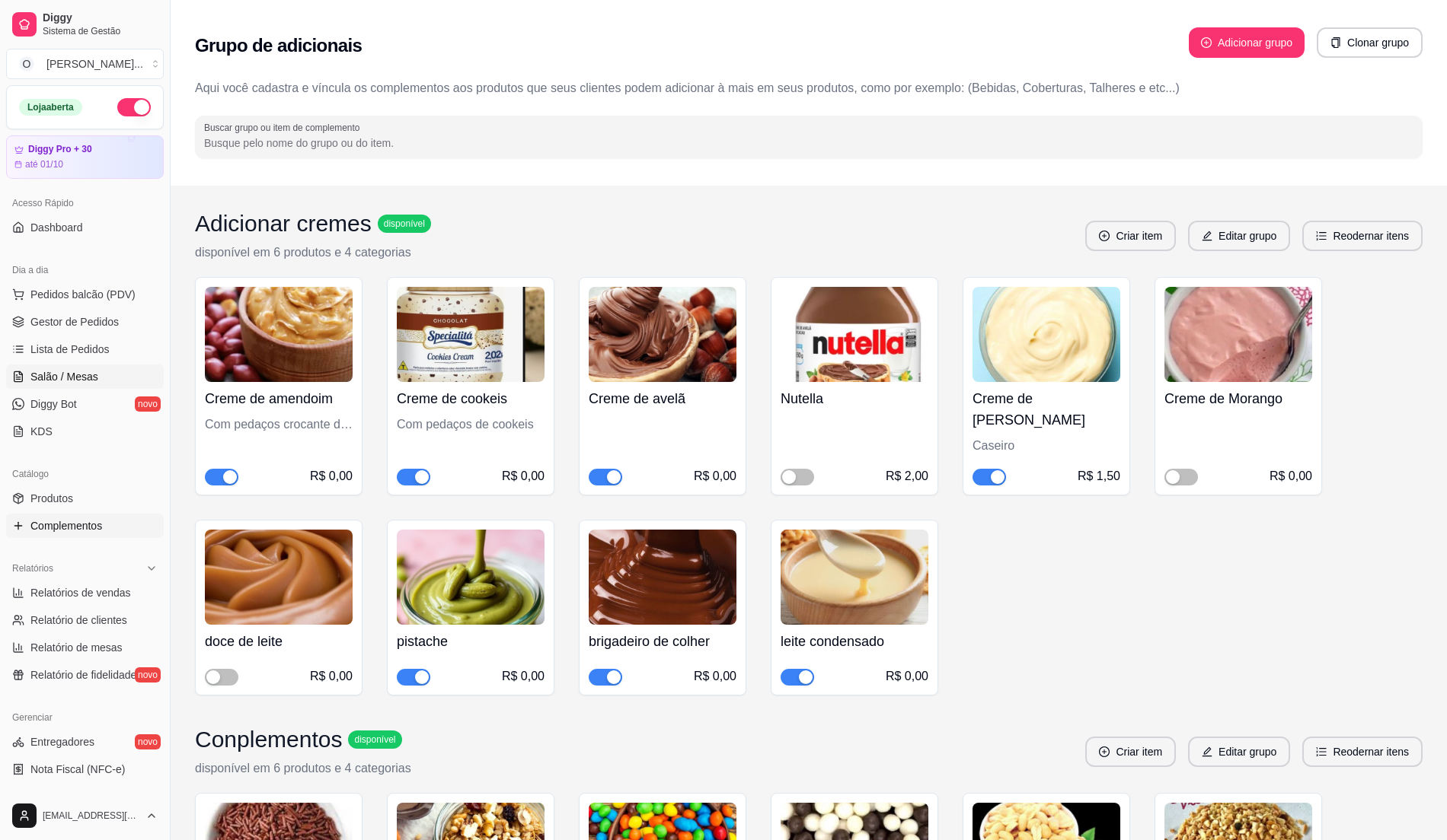
click at [89, 368] on link "Salão / Mesas" at bounding box center [85, 377] width 158 height 25
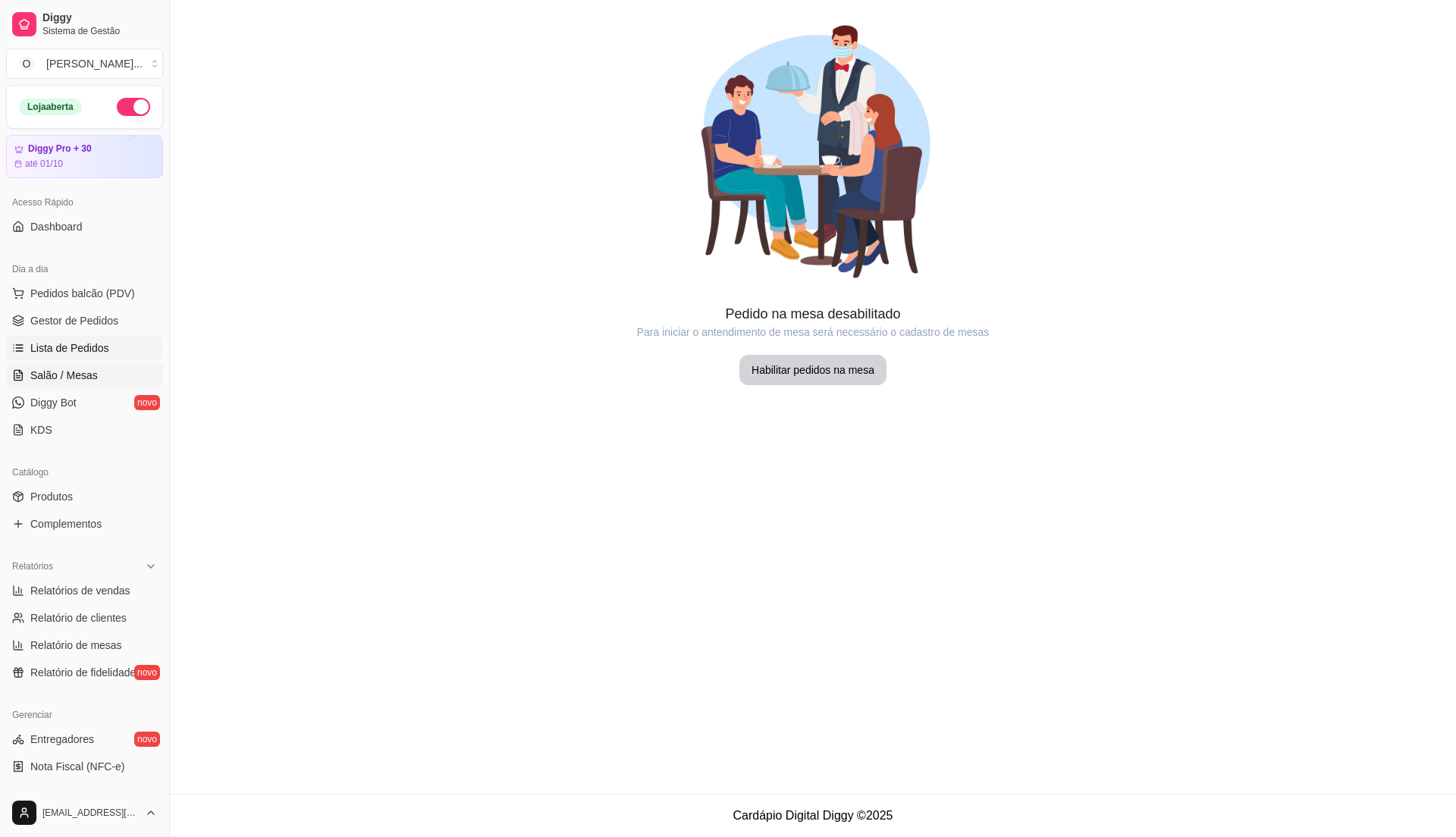
click at [80, 356] on span "Lista de Pedidos" at bounding box center [70, 348] width 79 height 15
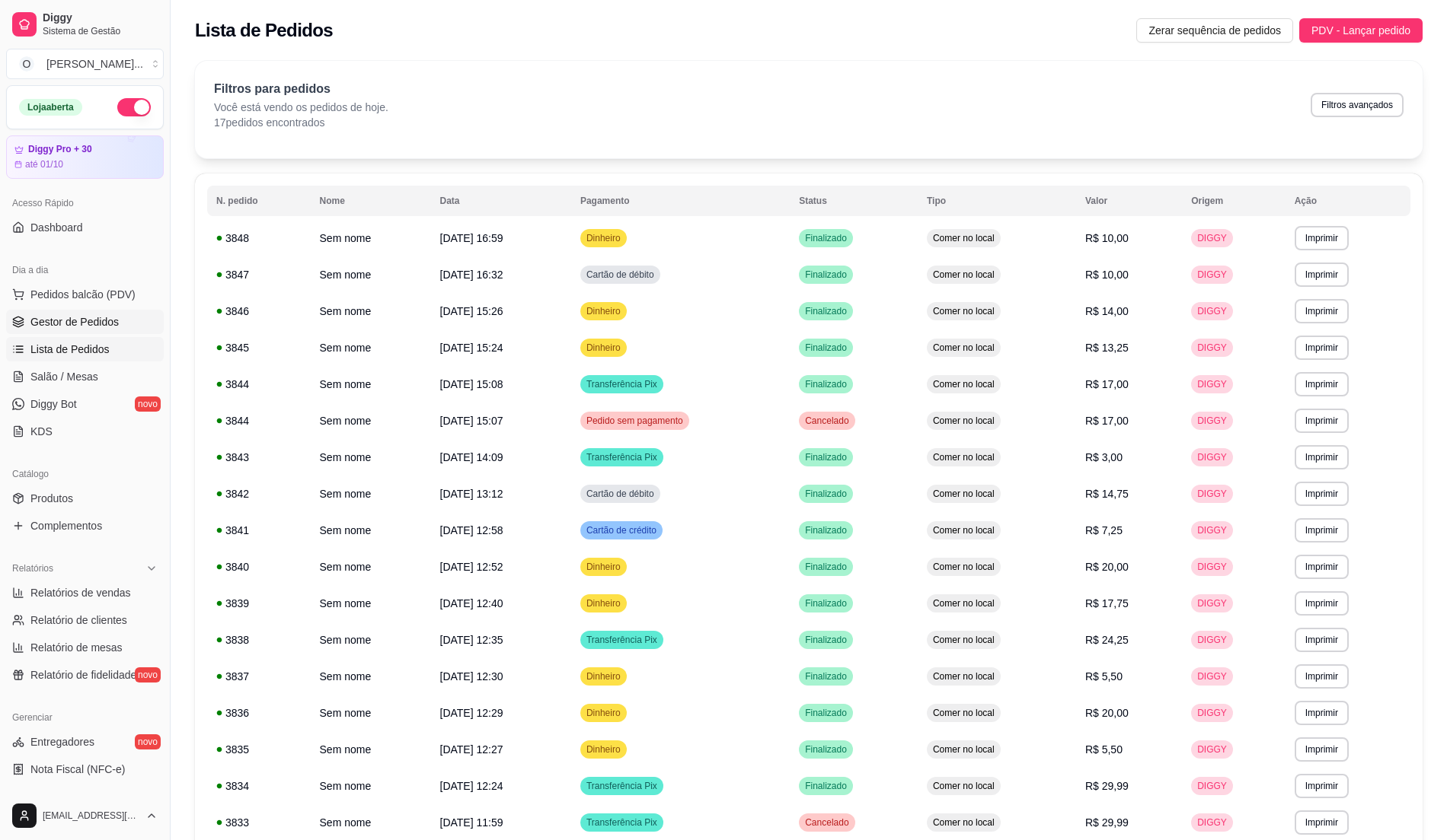
click at [105, 322] on span "Gestor de Pedidos" at bounding box center [75, 322] width 89 height 15
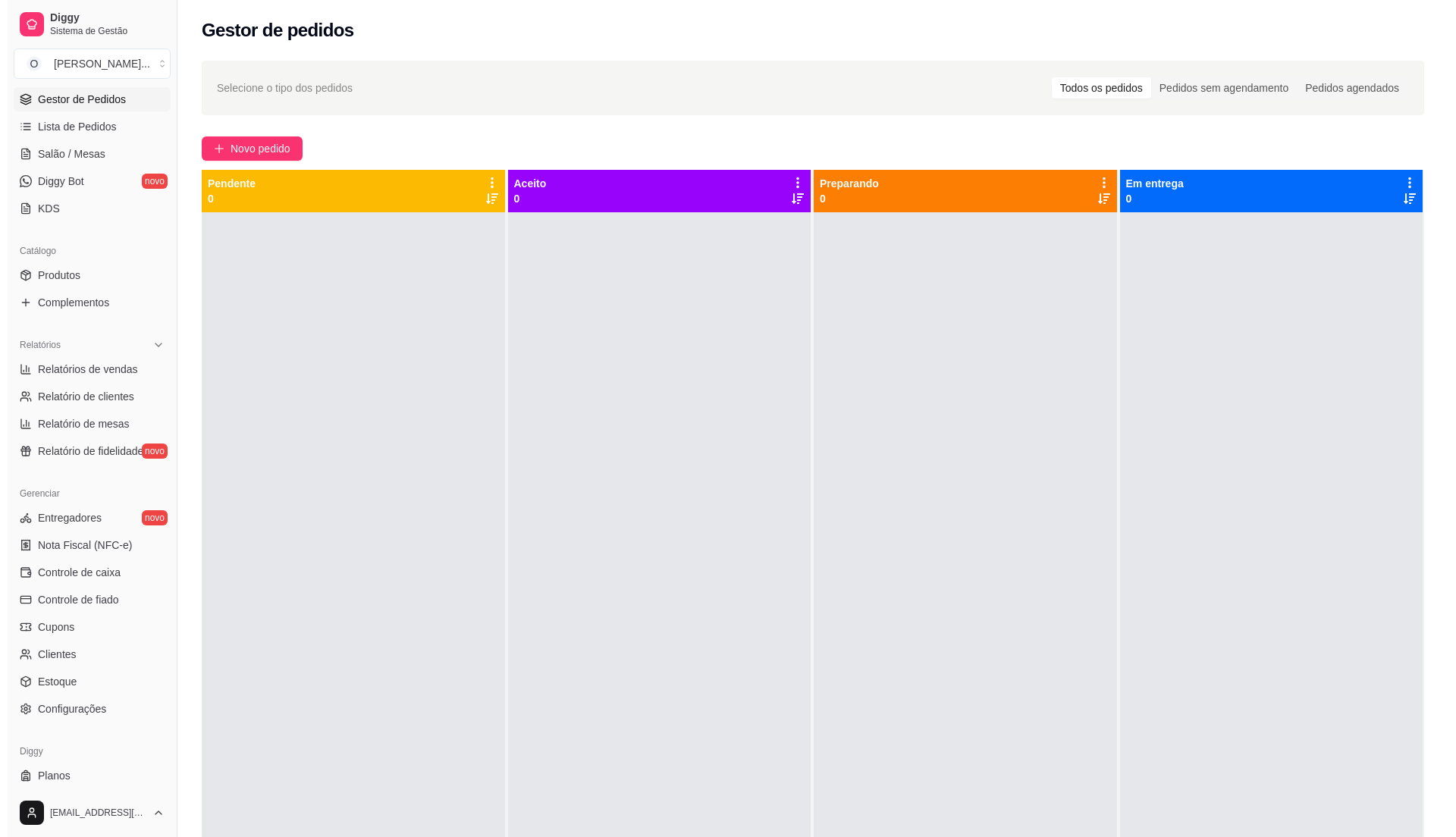
scroll to position [254, 0]
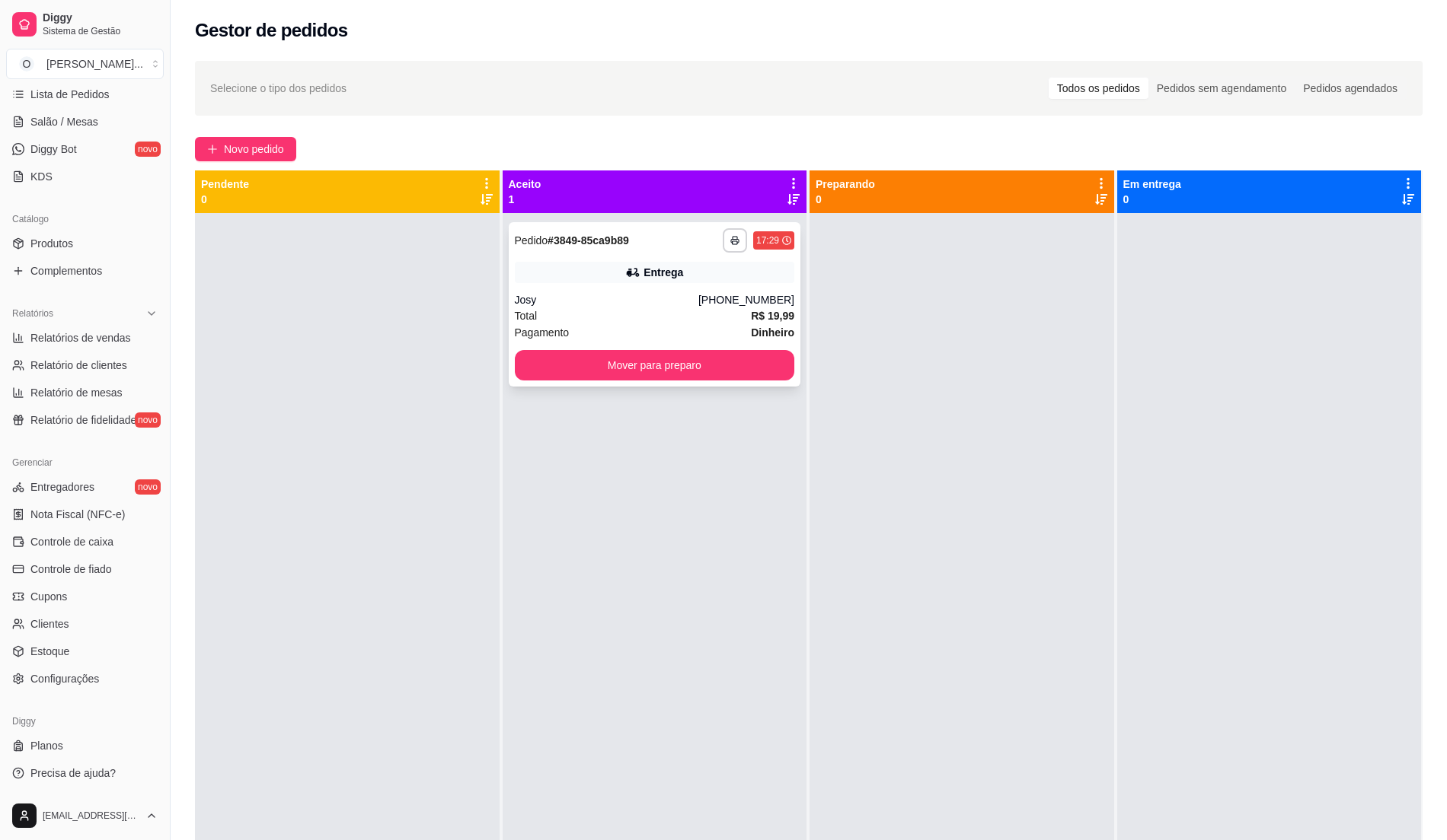
click at [593, 312] on div "Total R$ 19,99" at bounding box center [655, 316] width 280 height 17
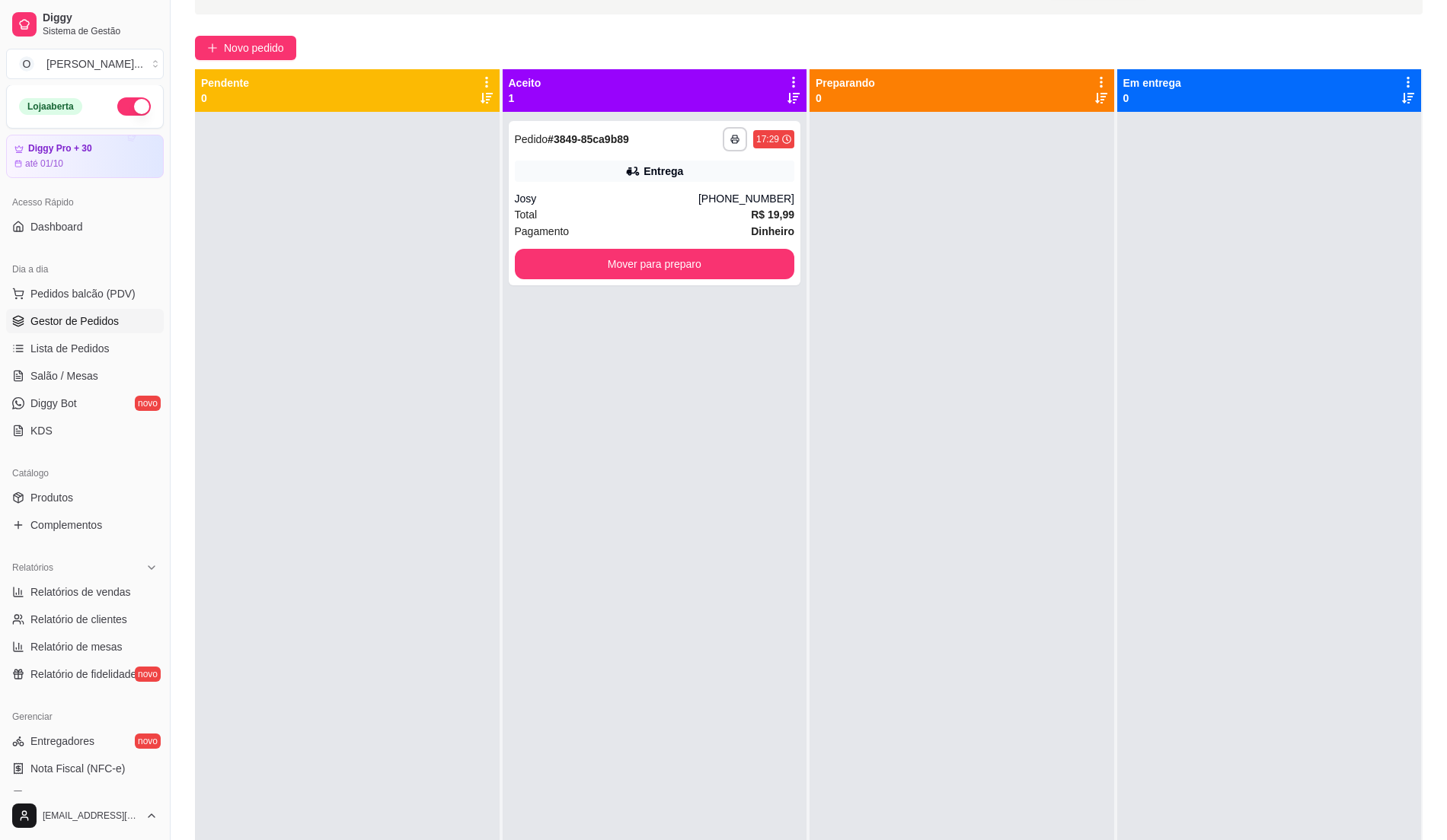
scroll to position [0, 0]
click at [47, 488] on link "Produtos" at bounding box center [85, 498] width 158 height 25
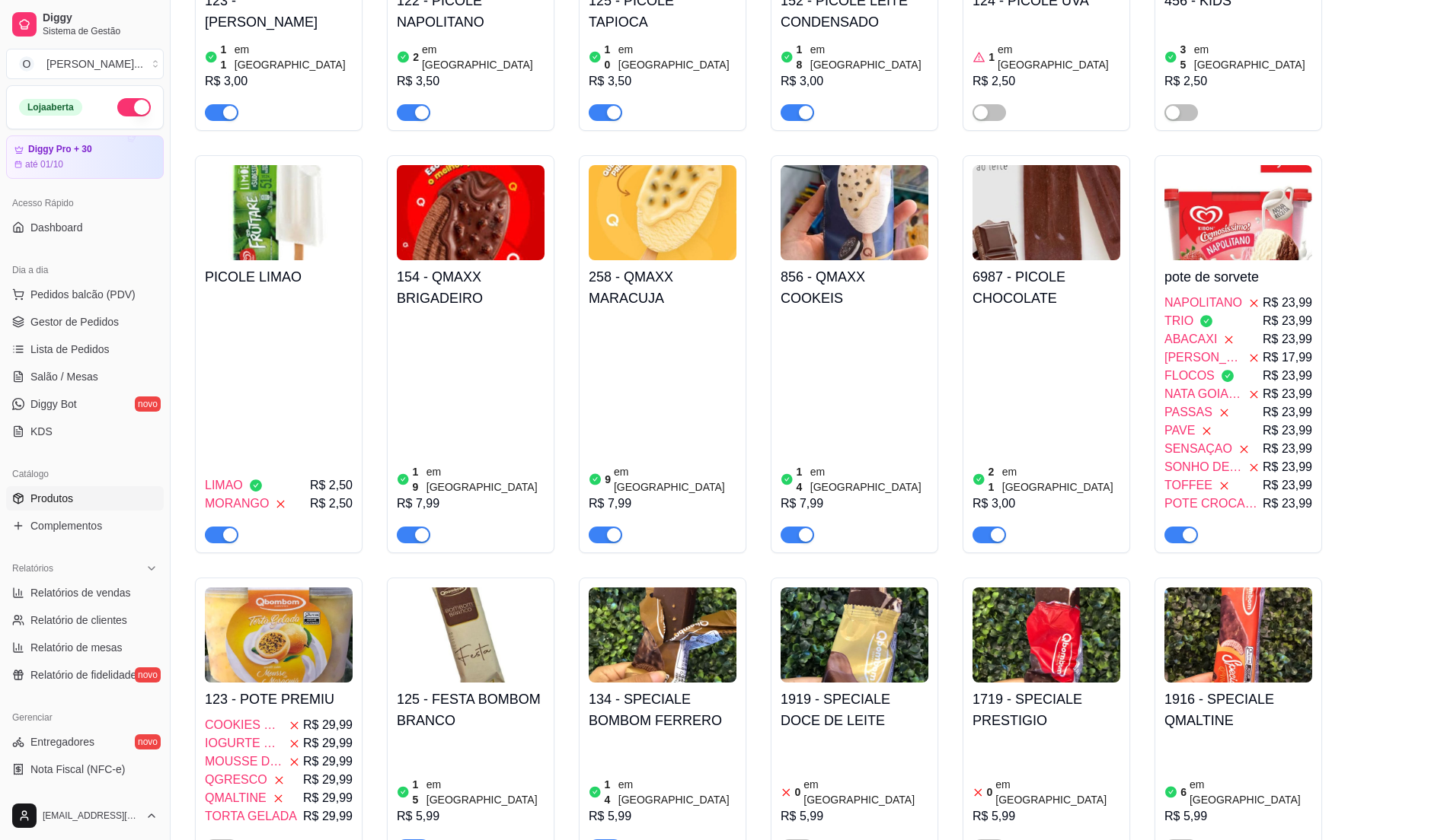
scroll to position [3045, 0]
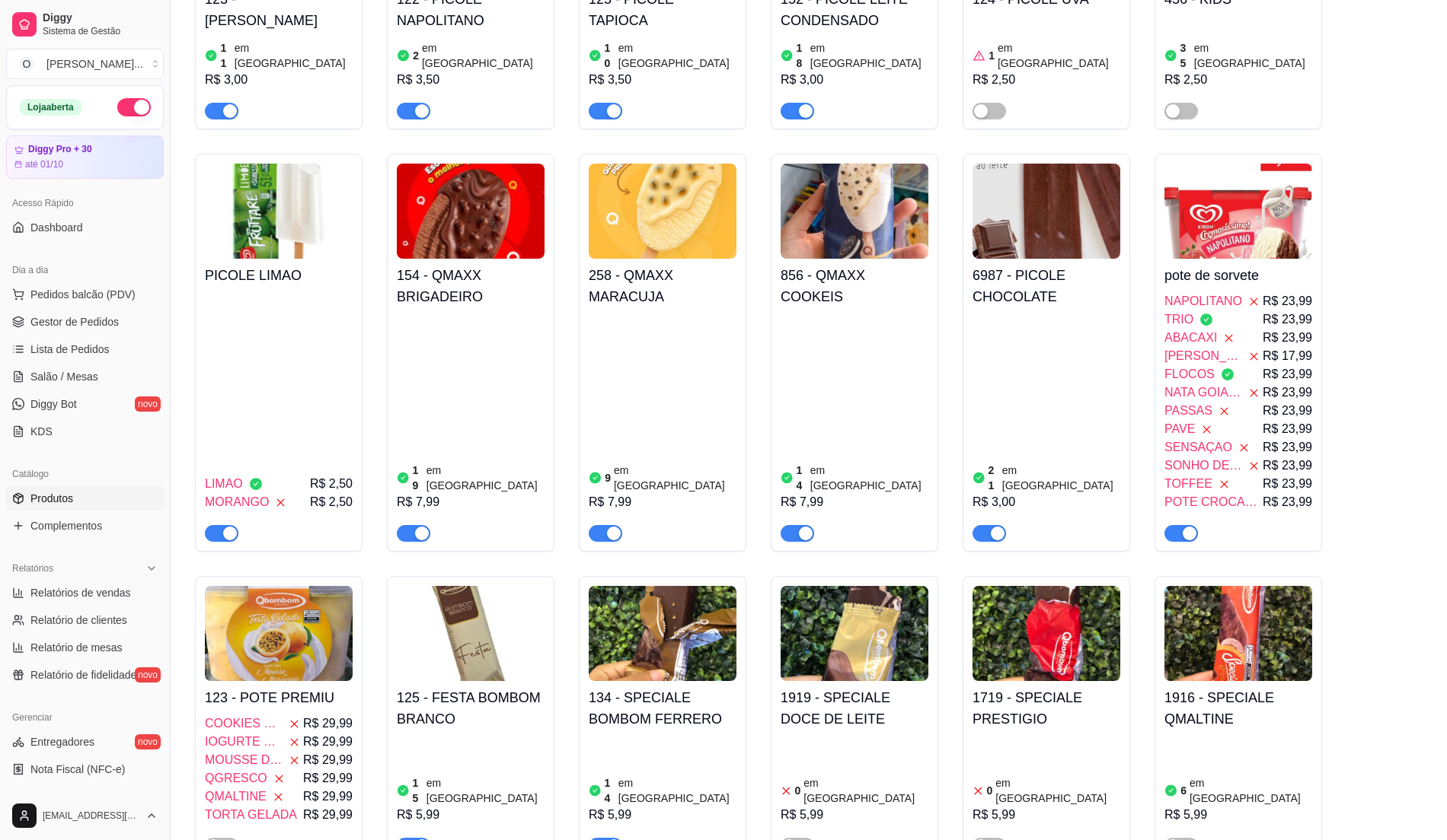
click at [602, 525] on span "button" at bounding box center [606, 534] width 34 height 17
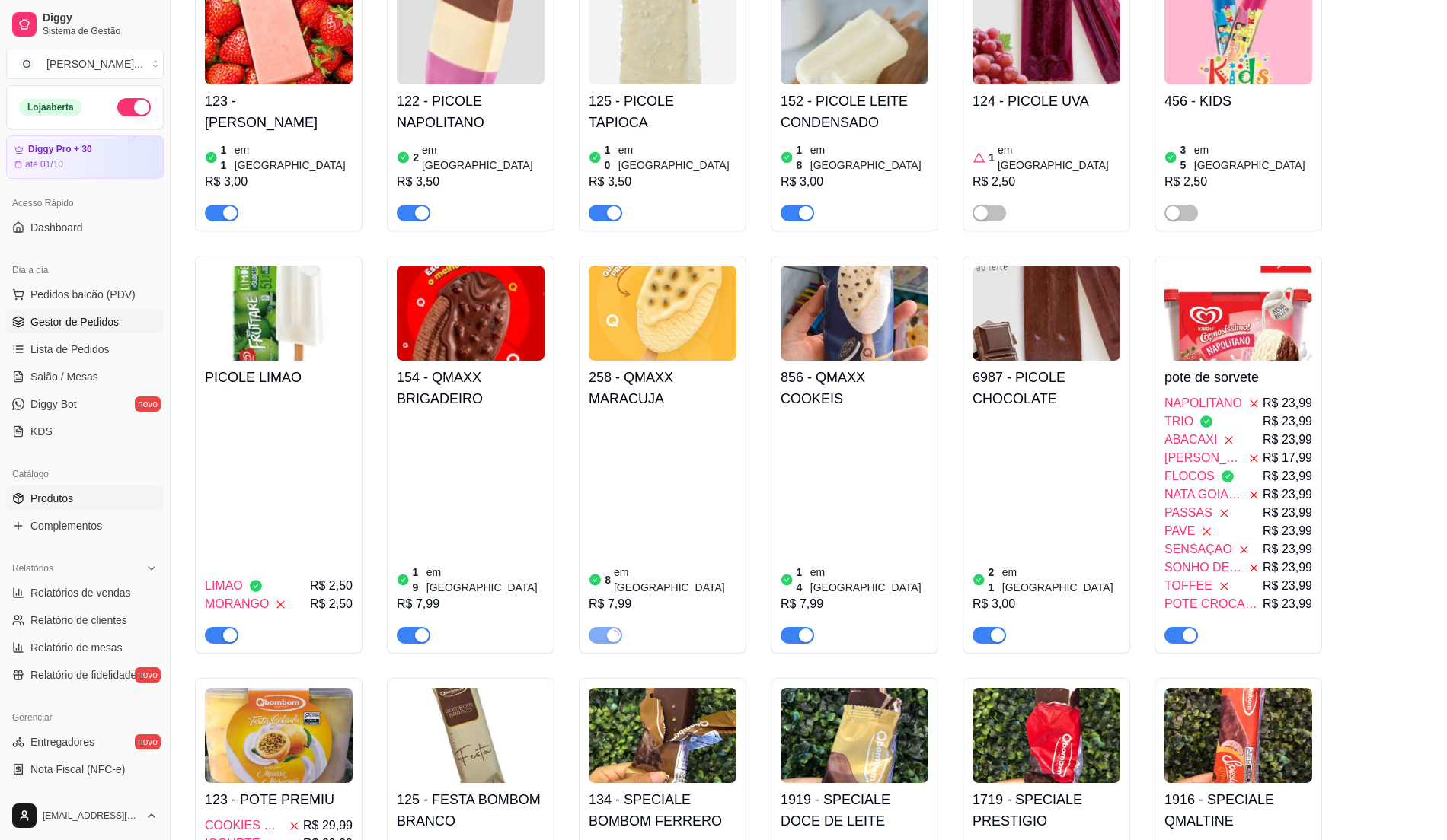
click at [76, 312] on link "Gestor de Pedidos" at bounding box center [85, 322] width 158 height 25
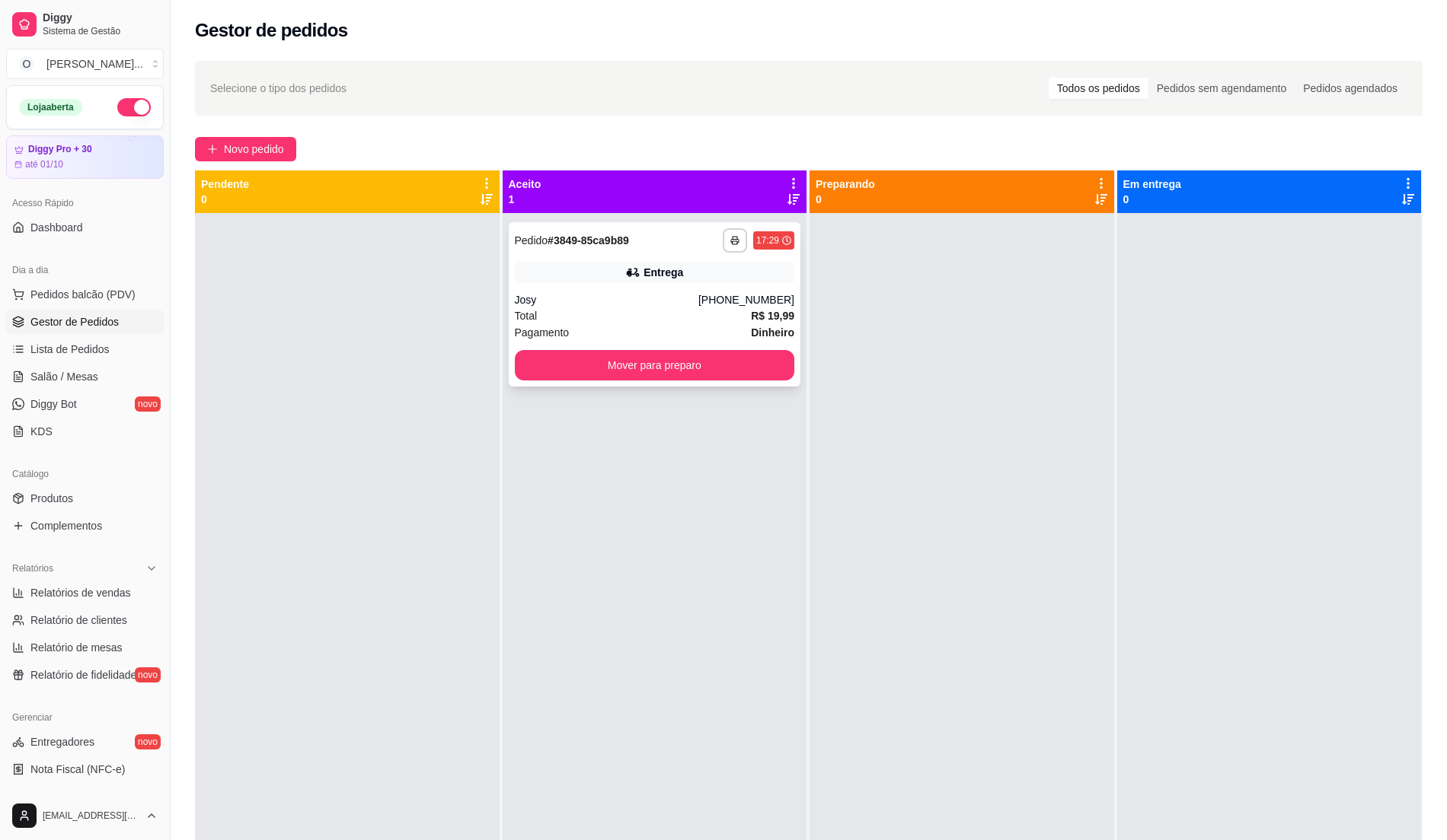
click at [668, 314] on div "Total R$ 19,99" at bounding box center [655, 316] width 280 height 17
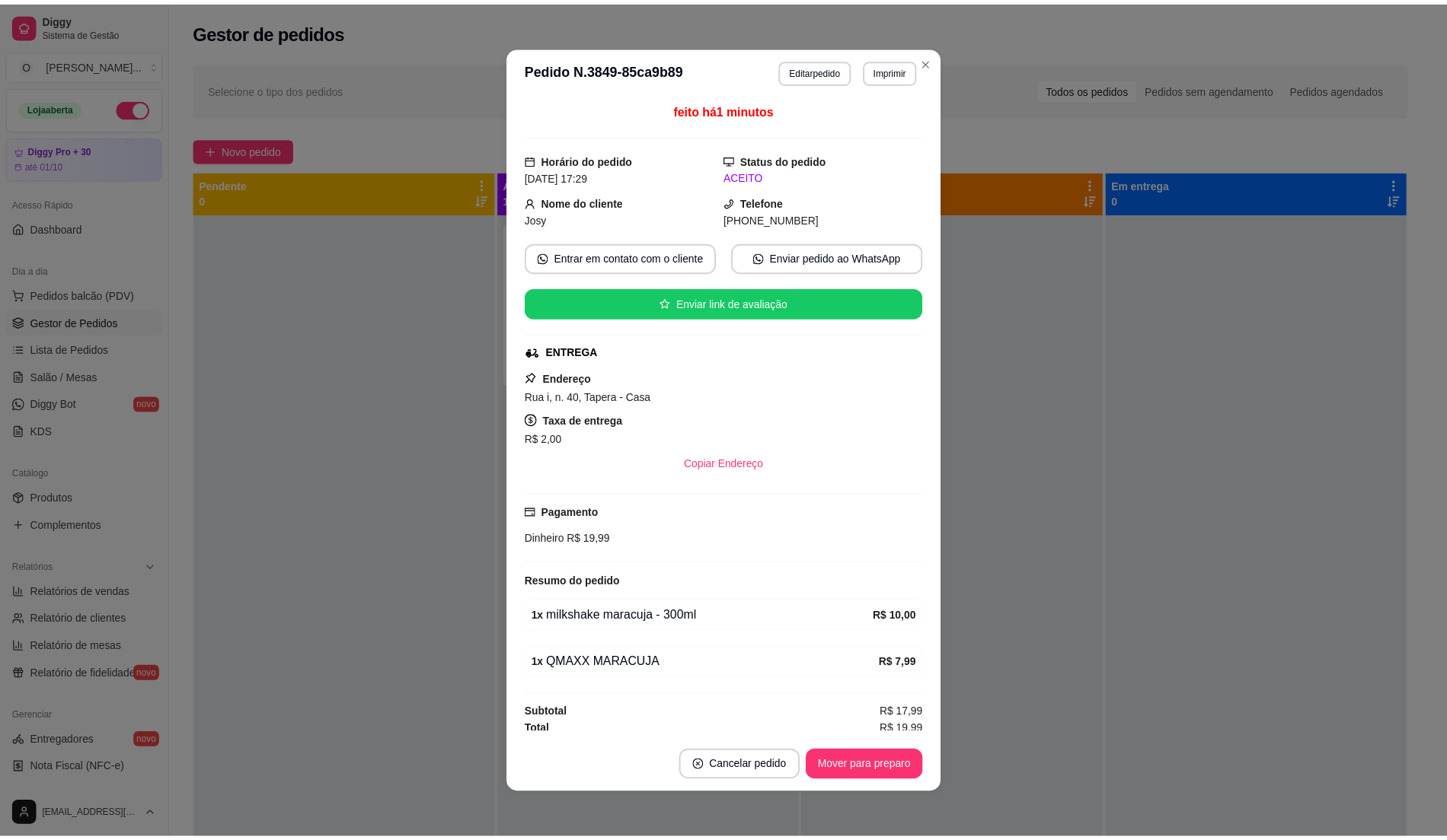
scroll to position [14, 0]
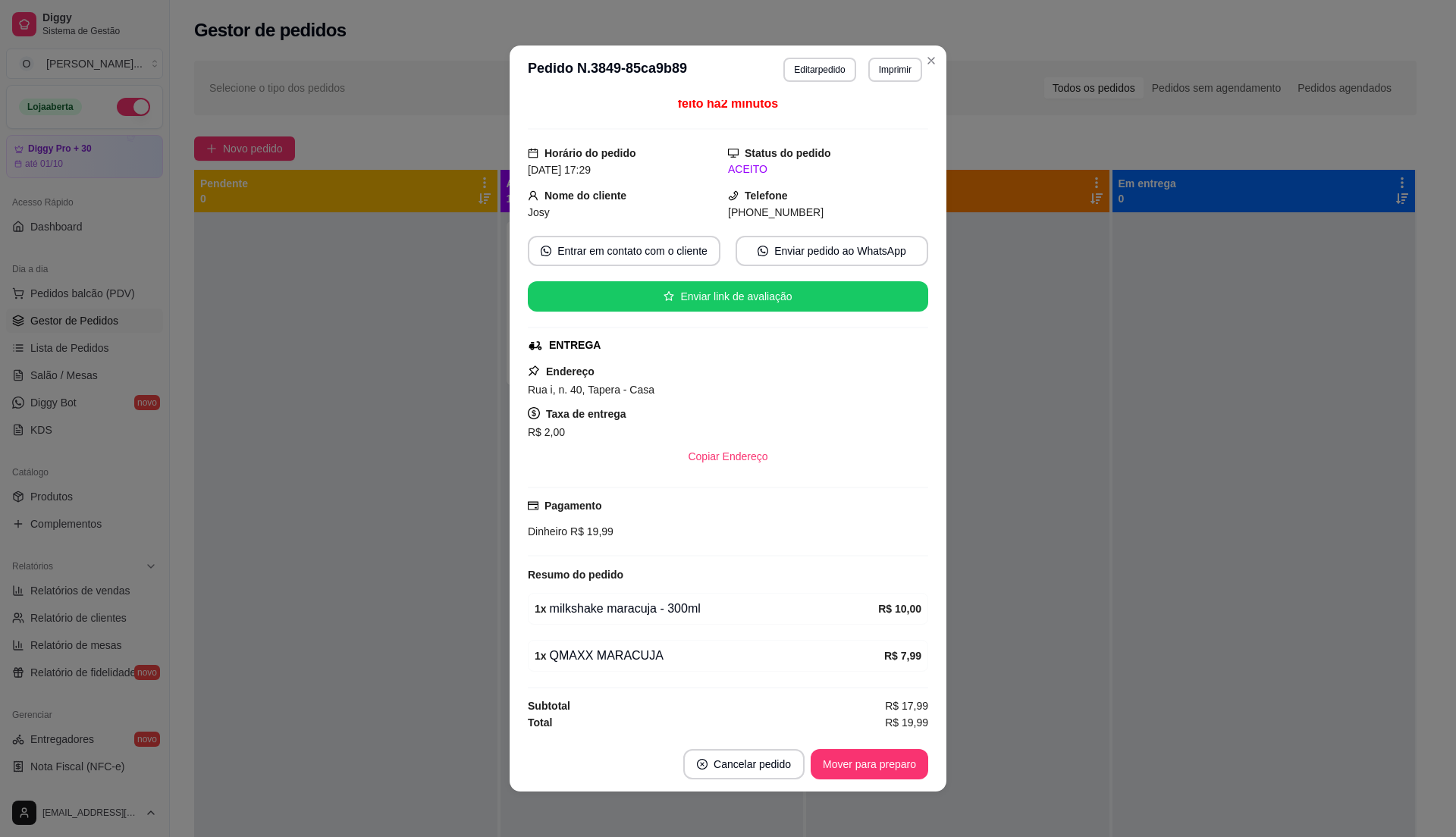
drag, startPoint x: 505, startPoint y: 589, endPoint x: 385, endPoint y: 552, distance: 125.6
click at [482, 581] on div "**********" at bounding box center [728, 419] width 1456 height 837
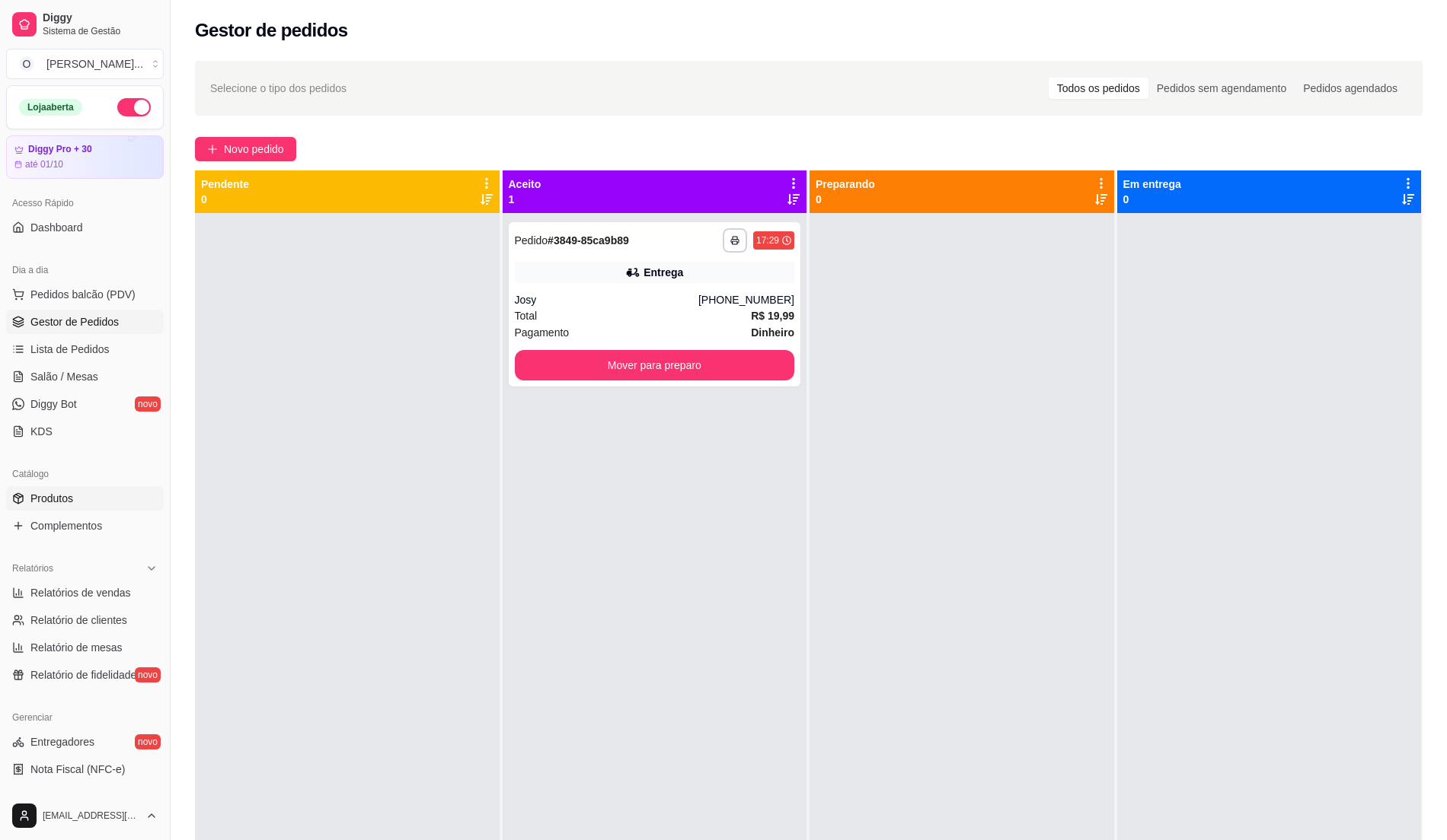
click at [55, 500] on span "Produtos" at bounding box center [52, 498] width 42 height 15
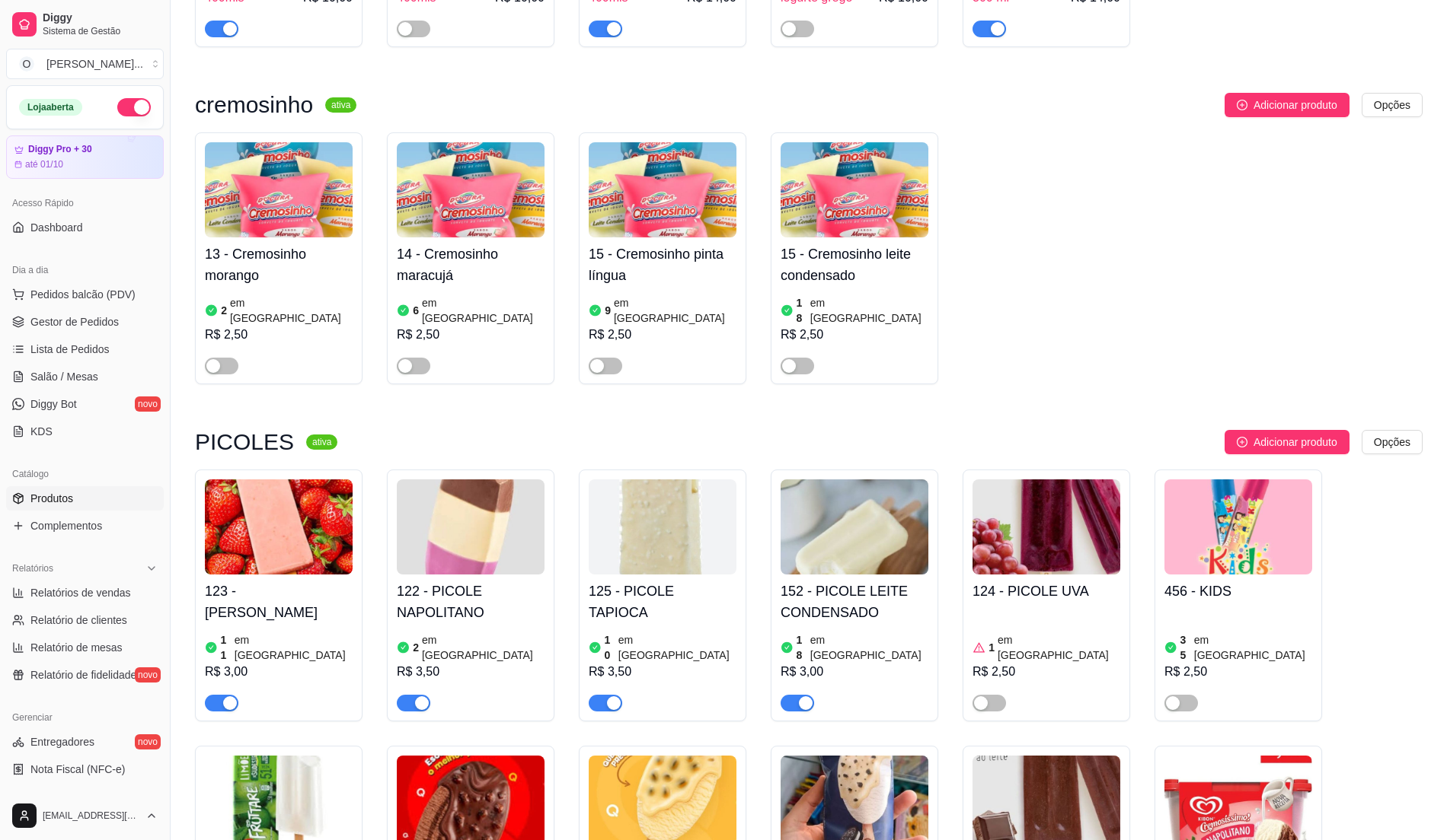
scroll to position [3045, 0]
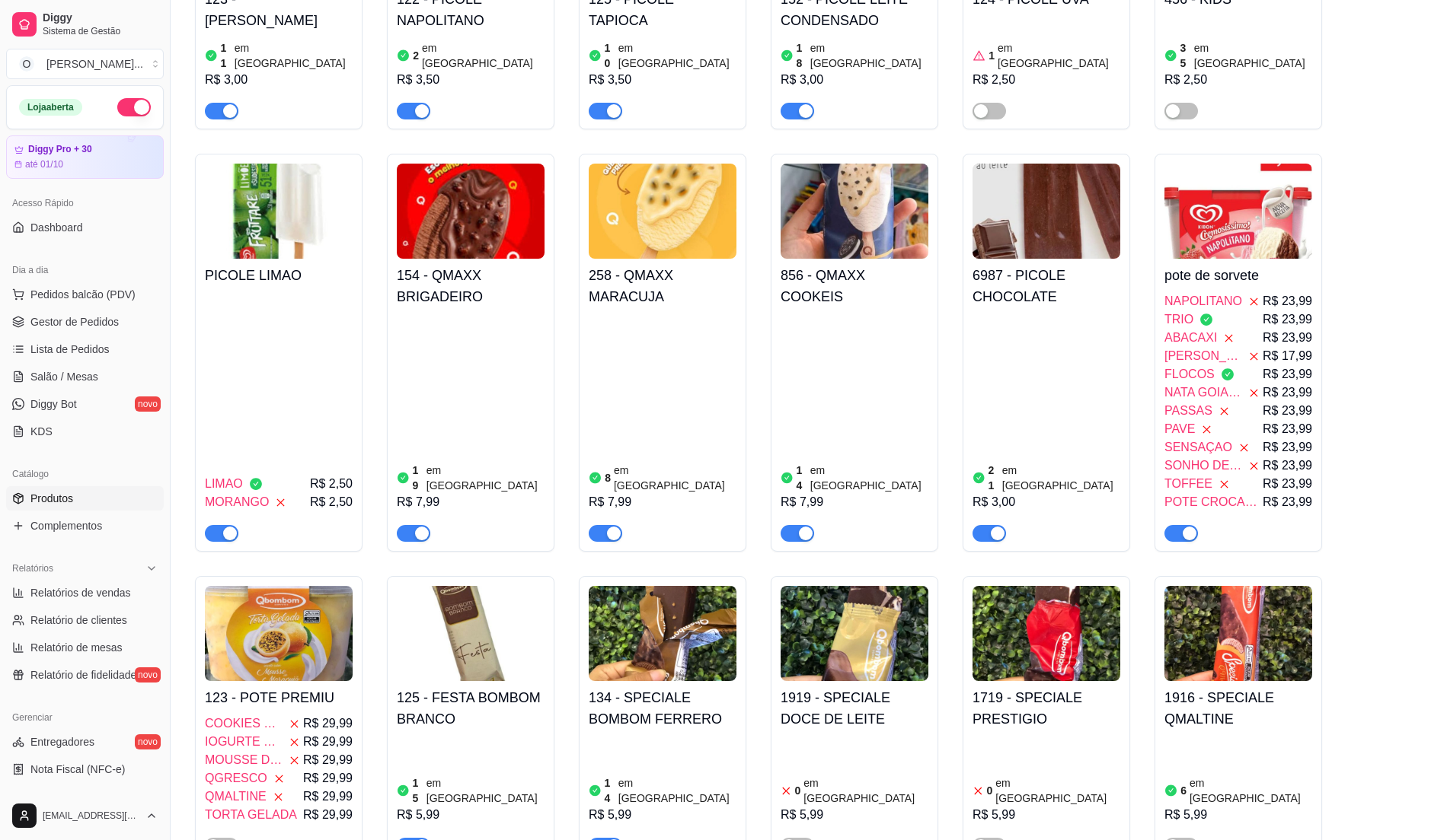
click at [610, 527] on div "button" at bounding box center [614, 534] width 14 height 14
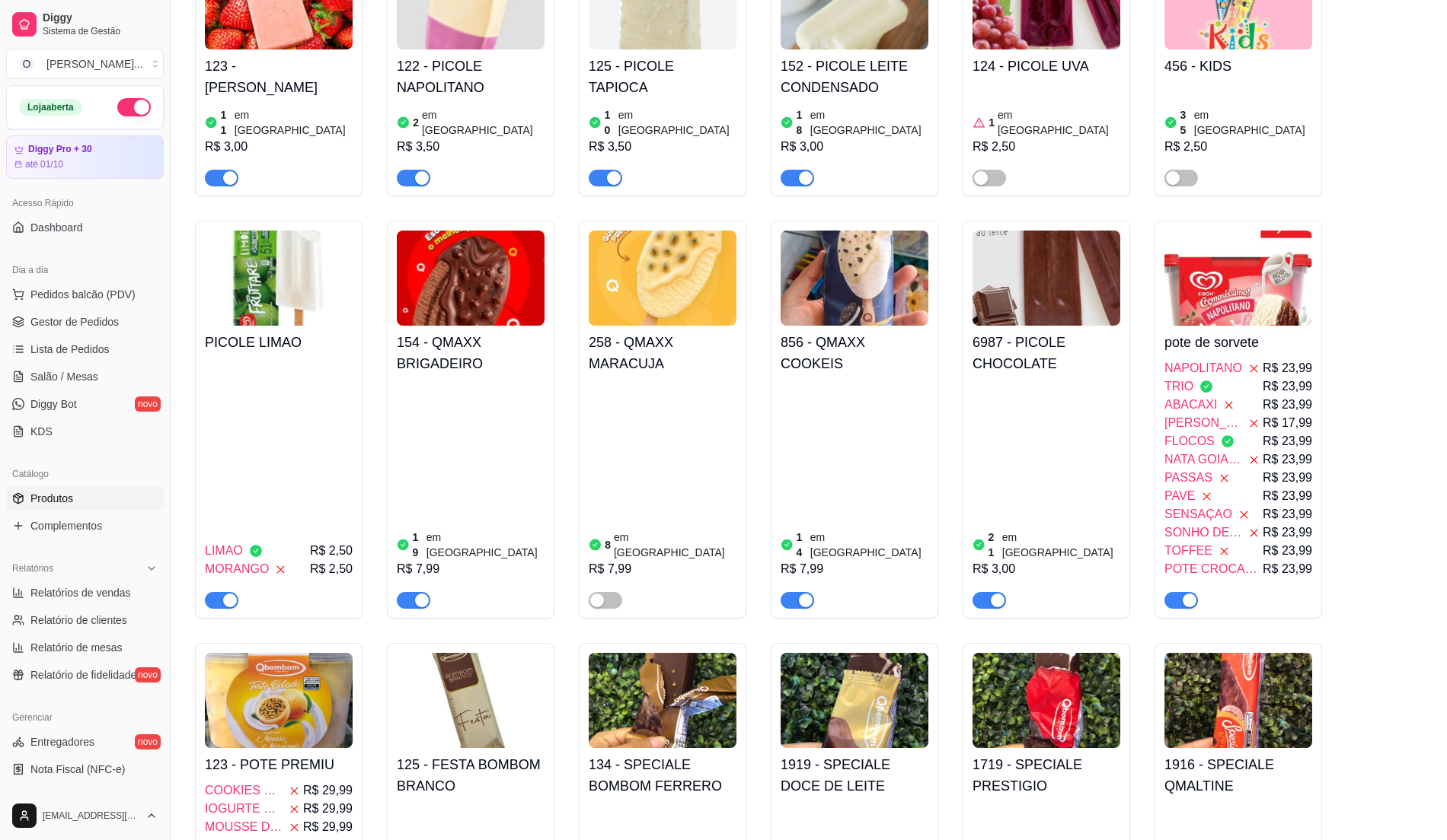
scroll to position [2740, 0]
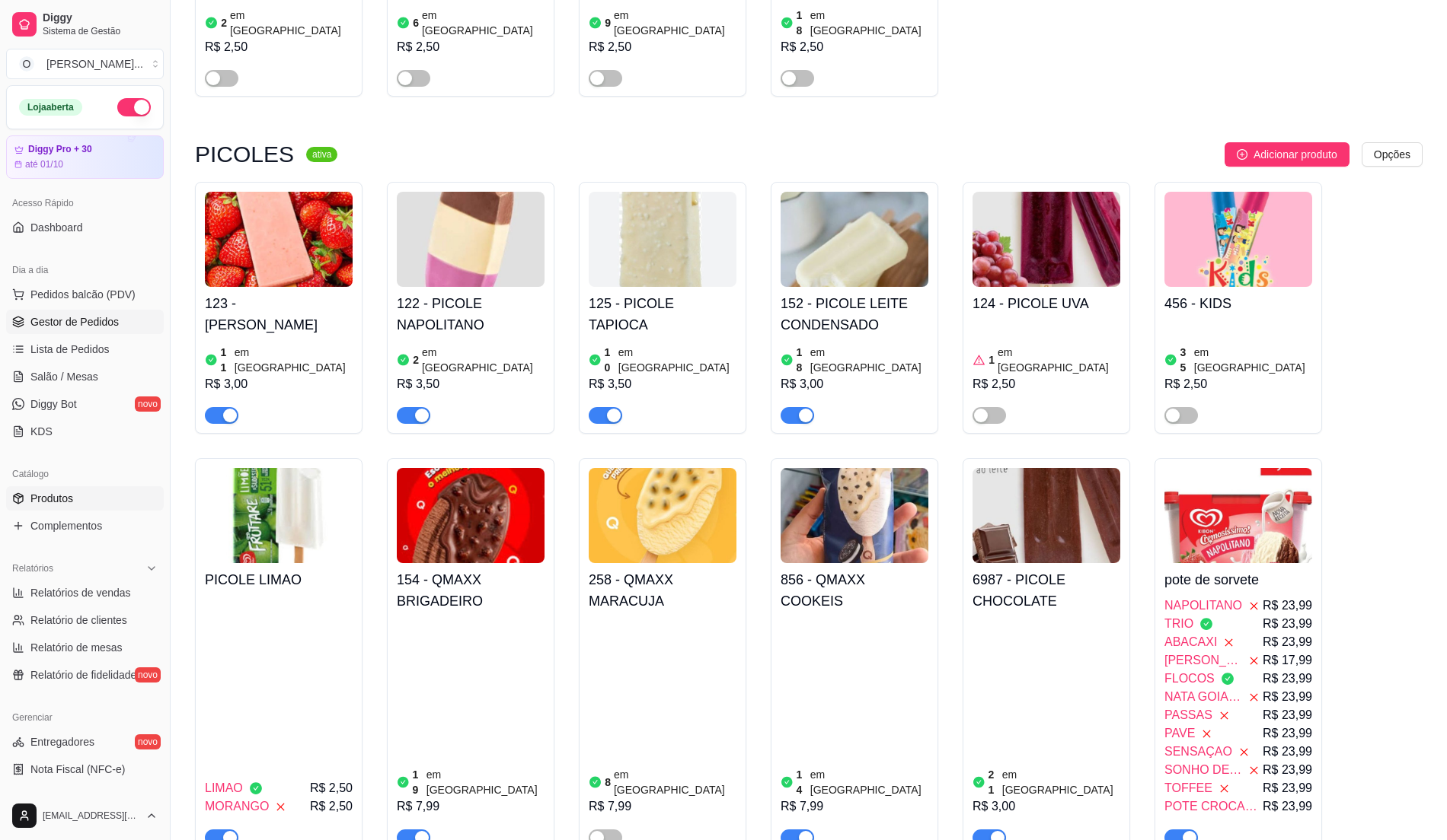
click at [78, 317] on span "Gestor de Pedidos" at bounding box center [75, 322] width 89 height 15
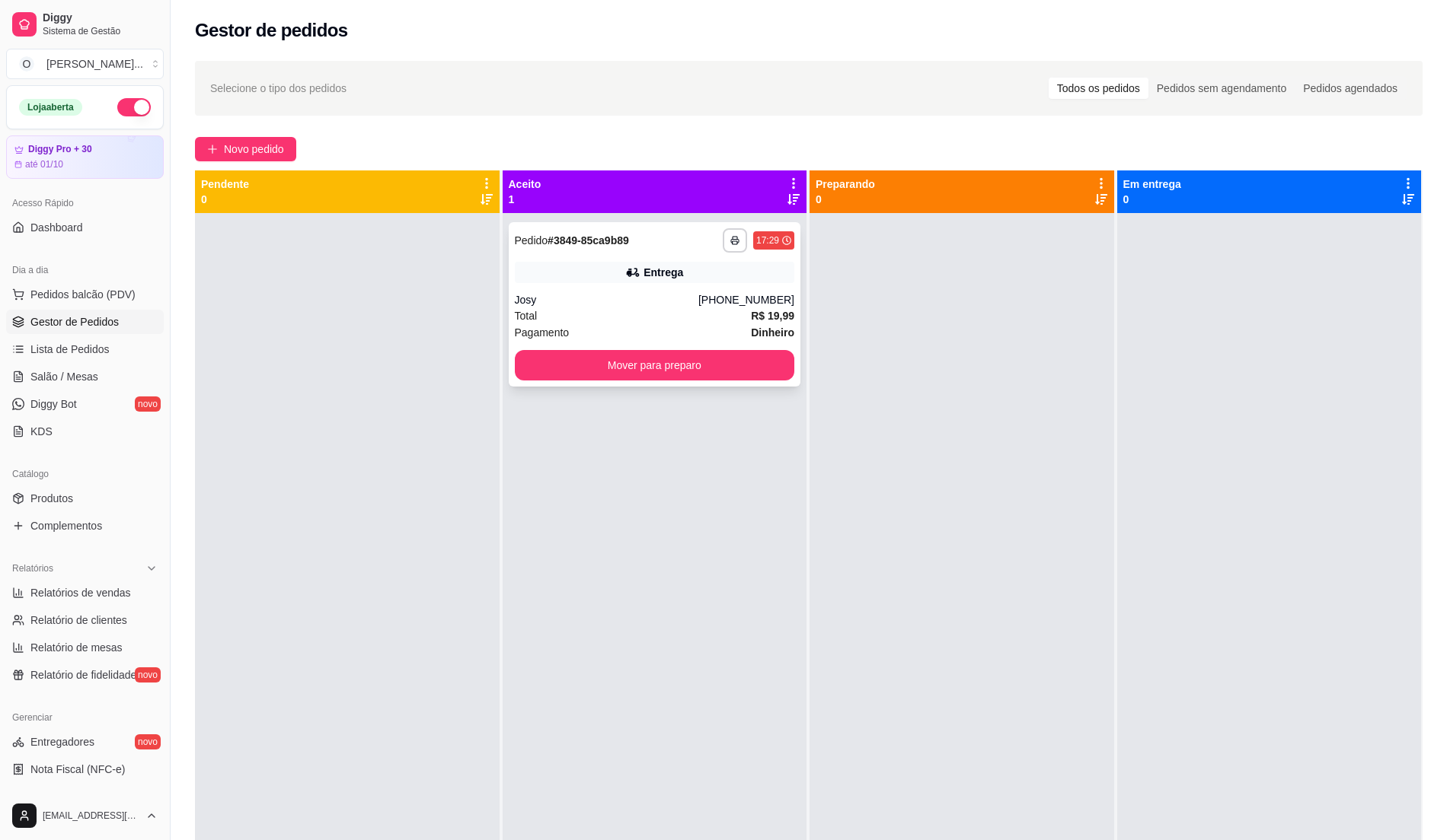
click at [668, 297] on div "Josy" at bounding box center [607, 300] width 183 height 15
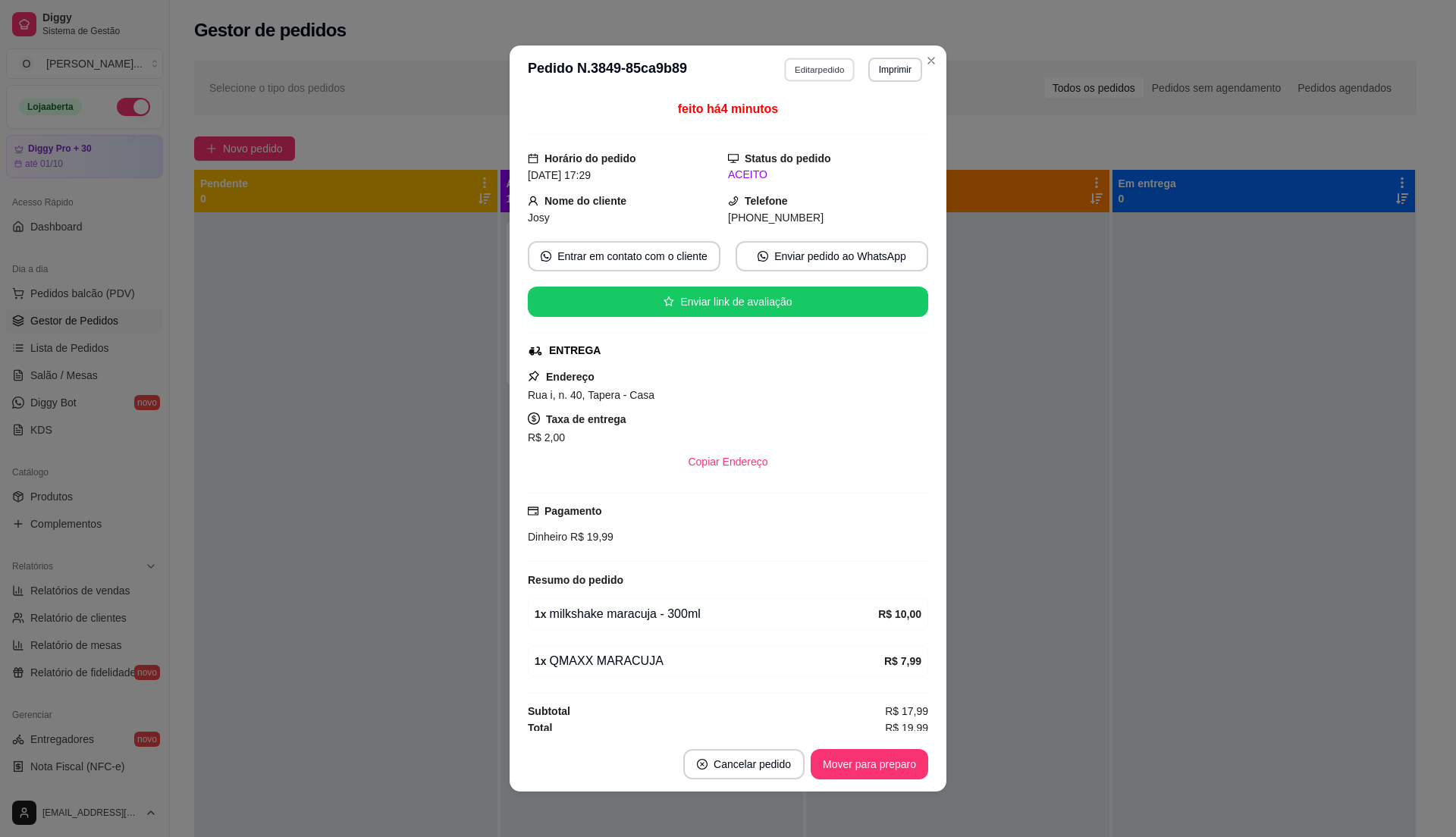
click at [827, 62] on button "Editar pedido" at bounding box center [820, 69] width 71 height 24
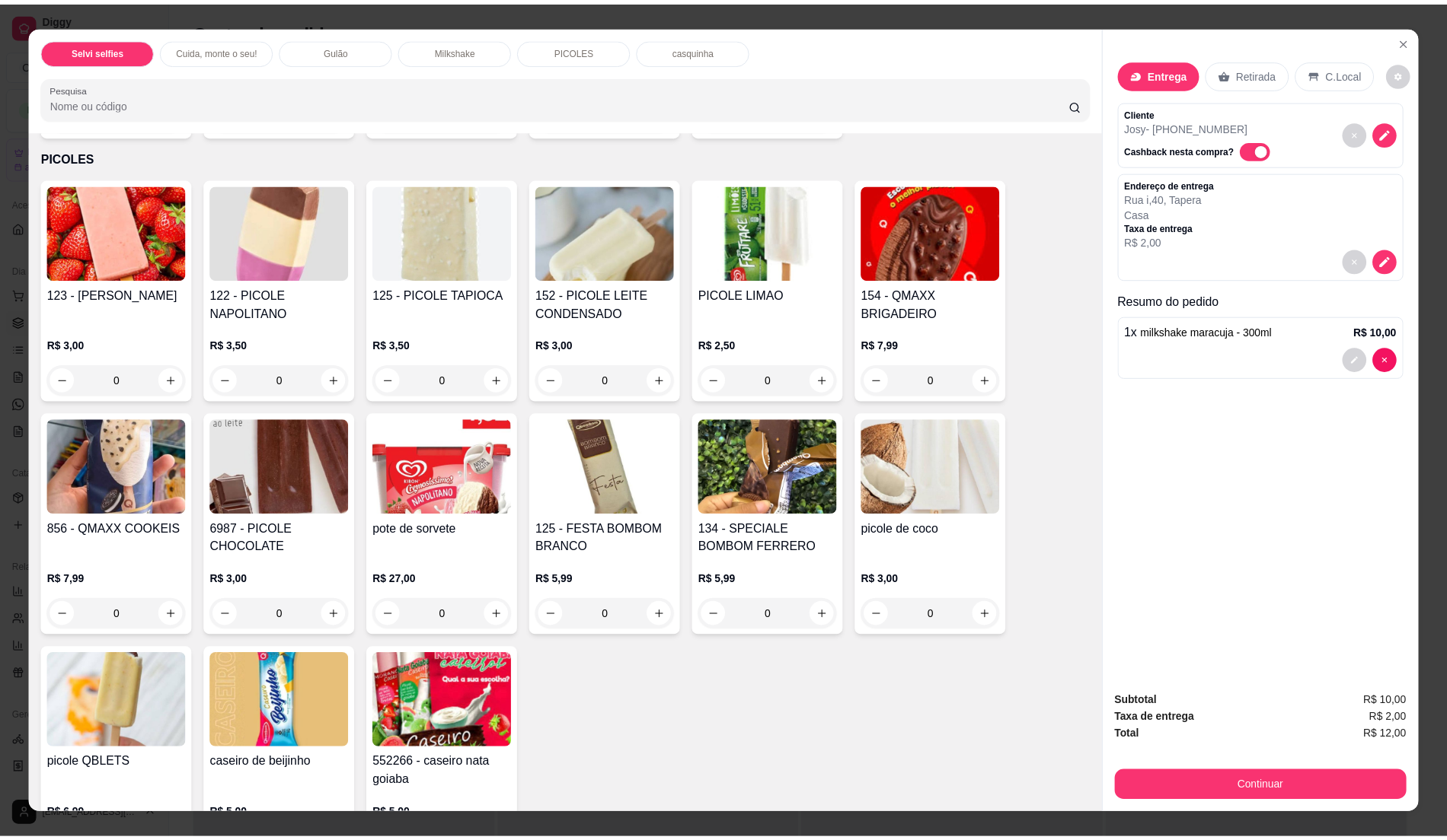
scroll to position [1624, 0]
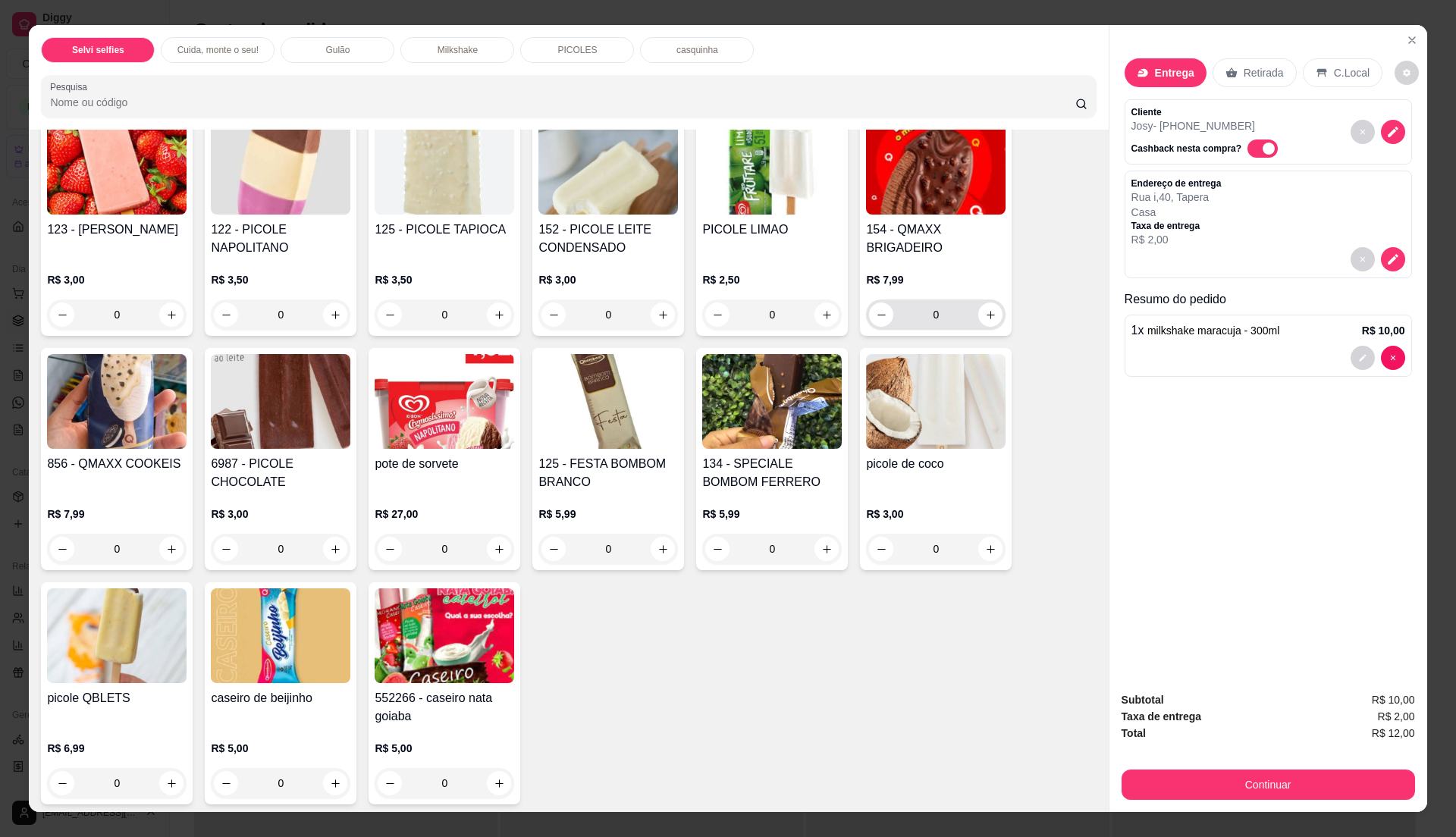
click at [977, 327] on div "0" at bounding box center [936, 315] width 133 height 31
click at [989, 317] on button "increase-product-quantity" at bounding box center [990, 315] width 24 height 24
type input "1"
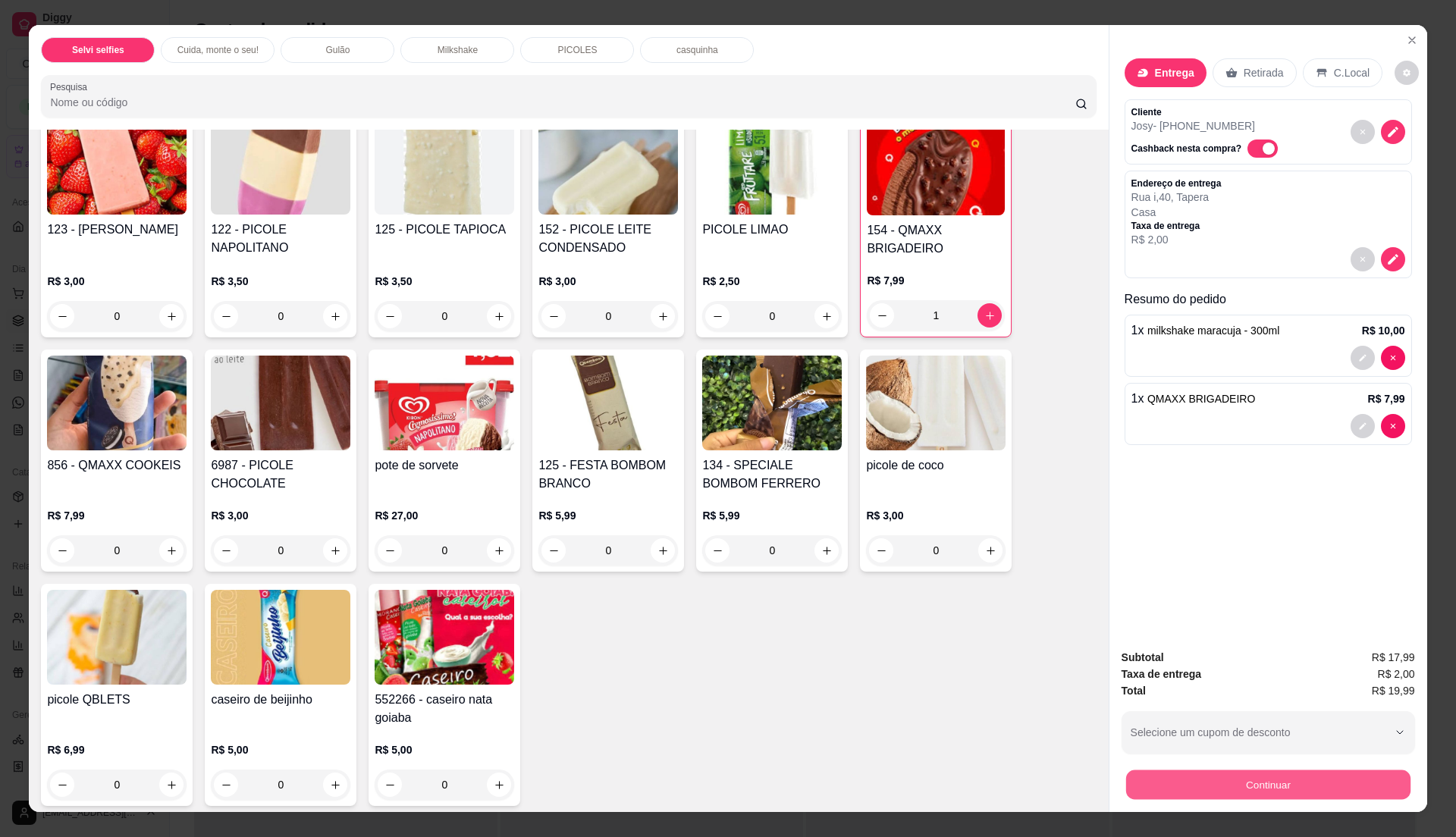
click at [1213, 789] on button "Continuar" at bounding box center [1267, 784] width 284 height 30
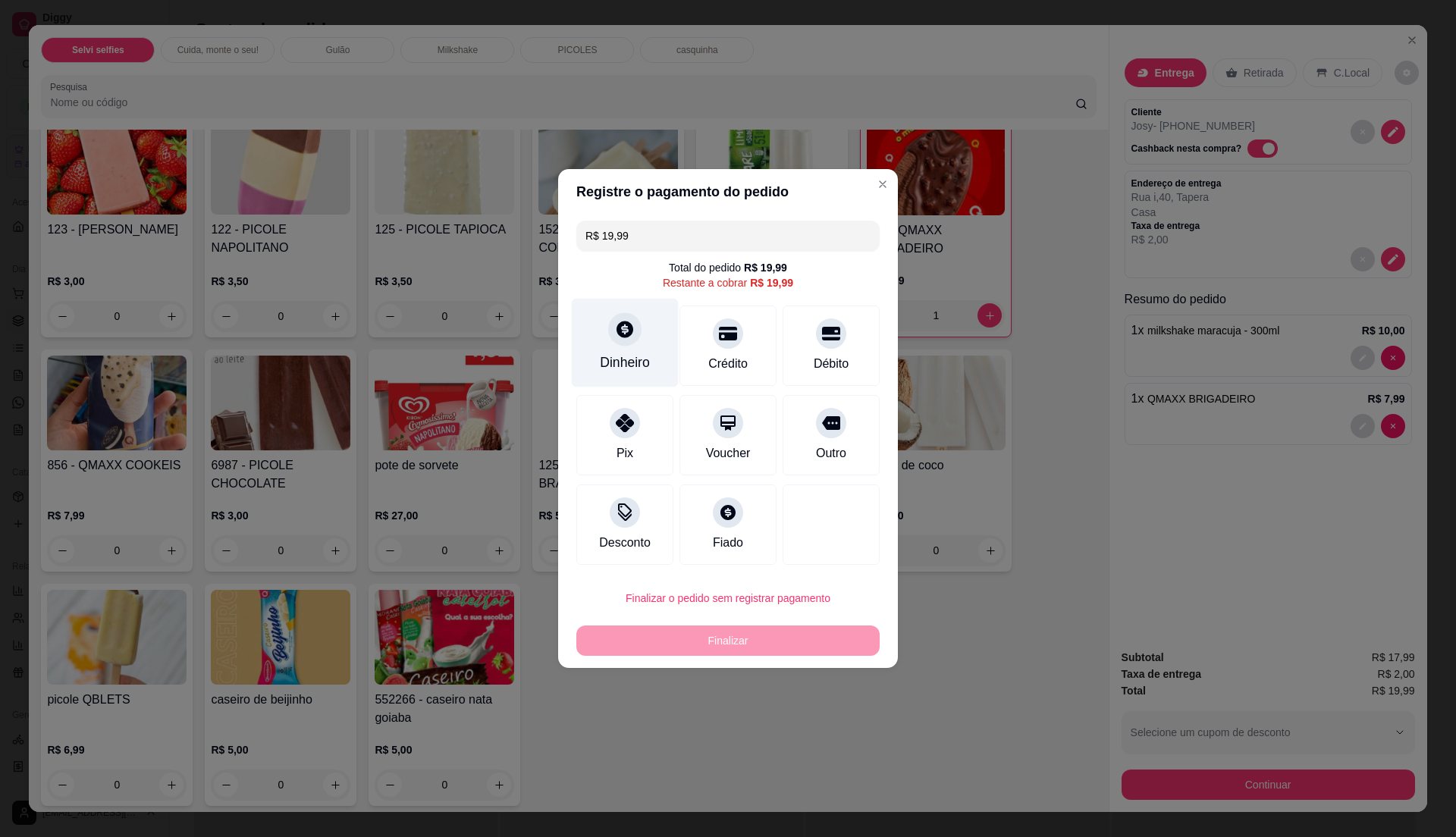
click at [638, 367] on div "Dinheiro" at bounding box center [625, 363] width 50 height 20
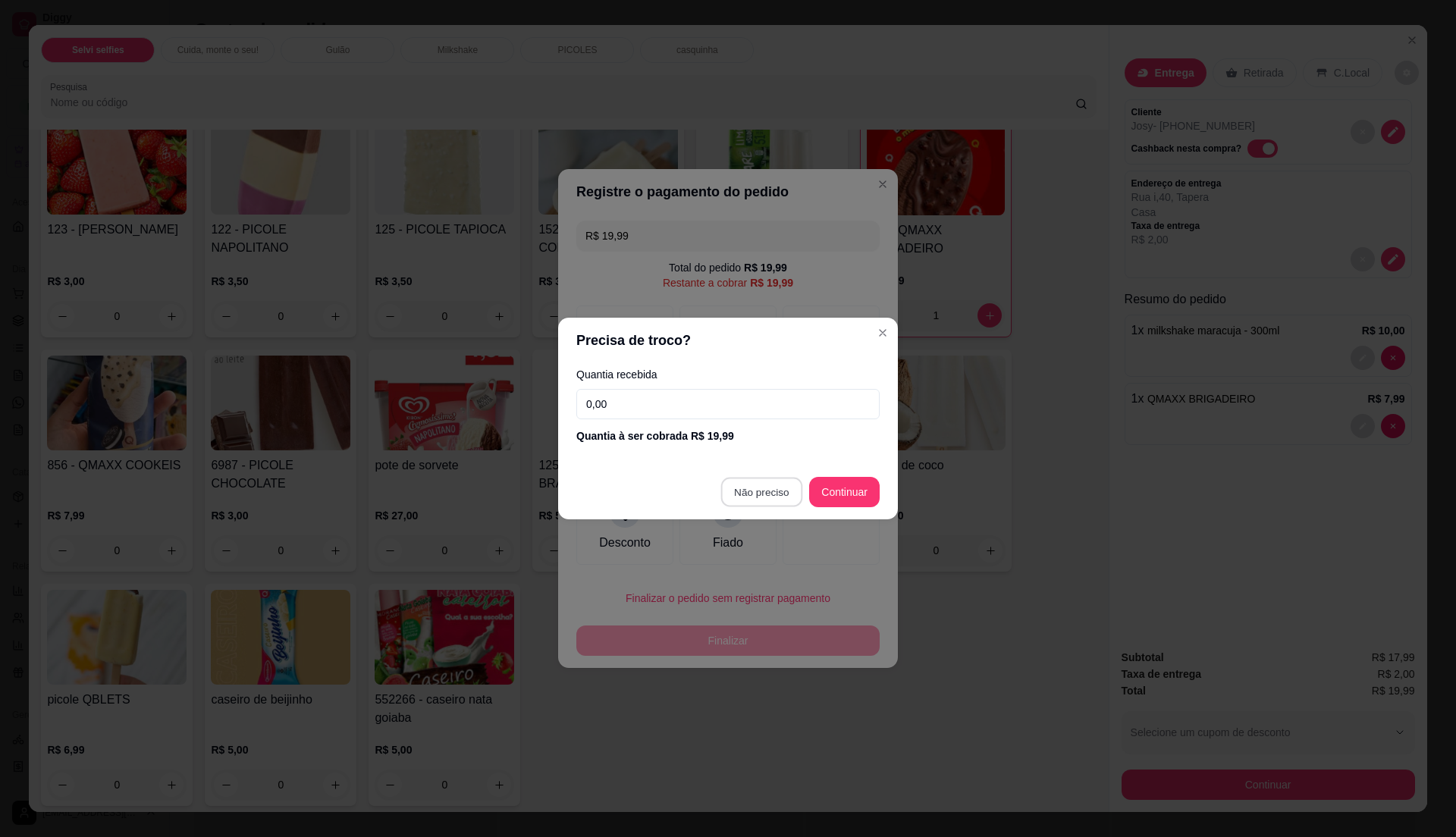
type input "R$ 0,00"
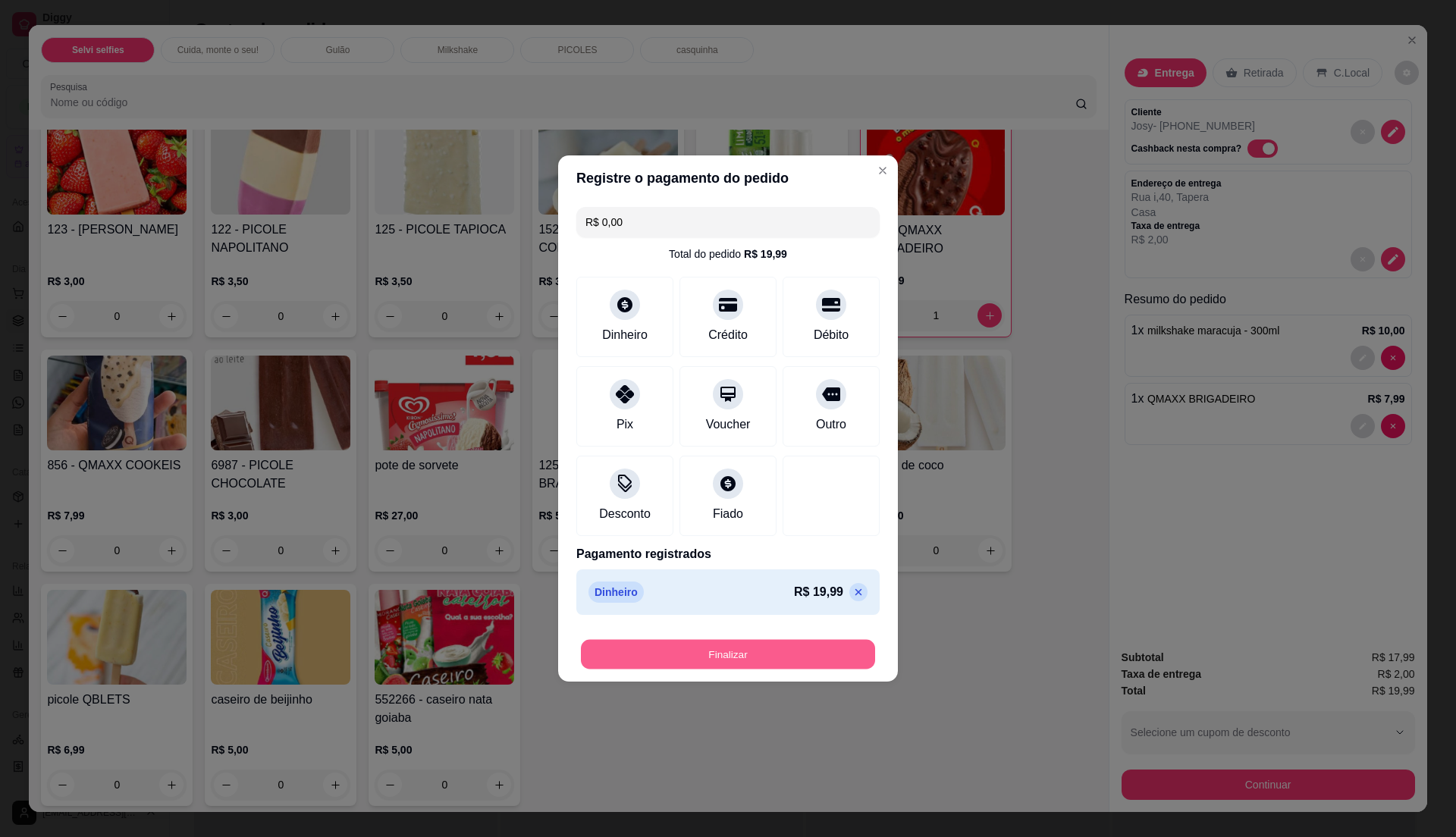
click at [700, 659] on button "Finalizar" at bounding box center [728, 655] width 294 height 30
type input "0"
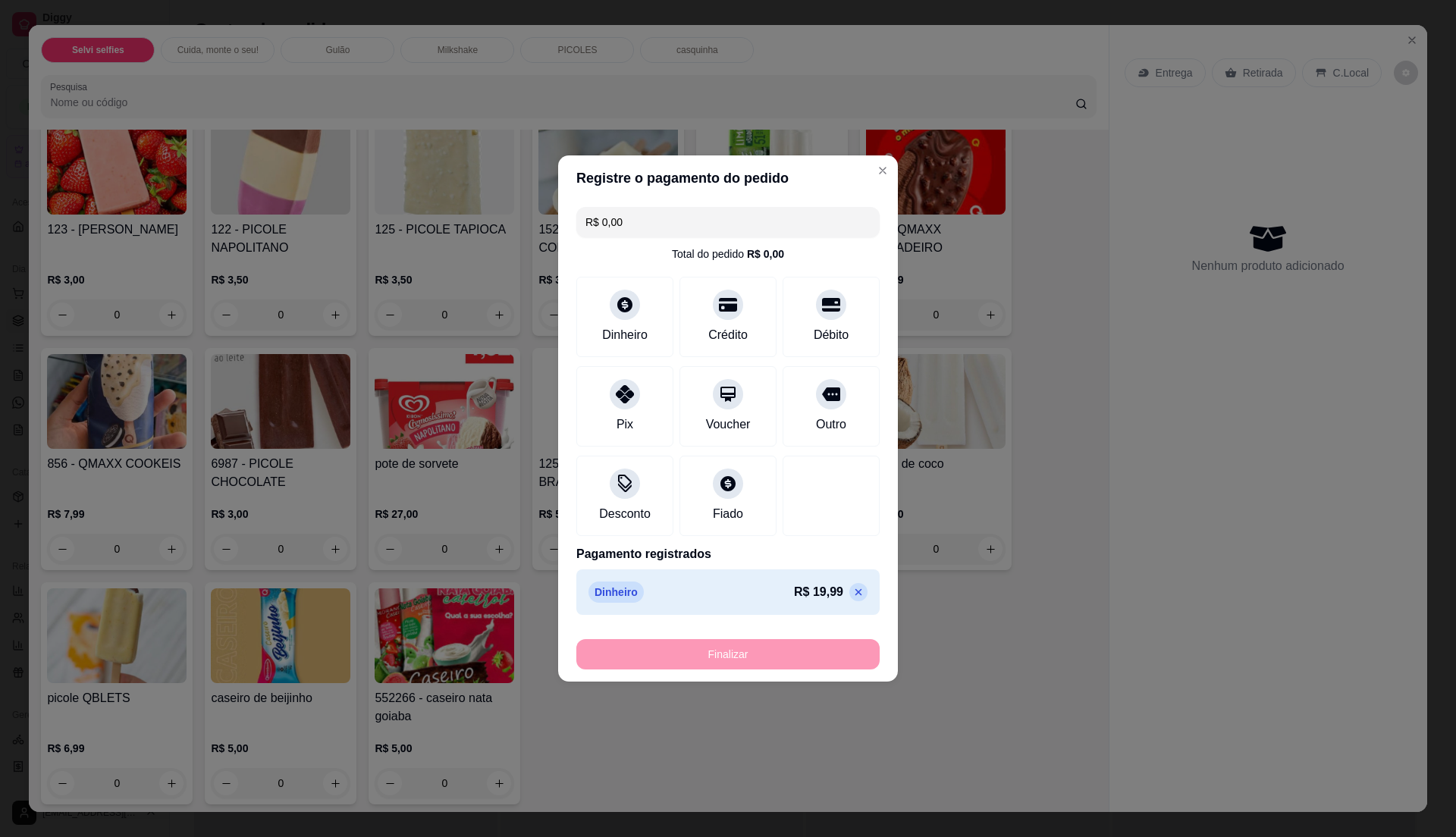
type input "-R$ 19,99"
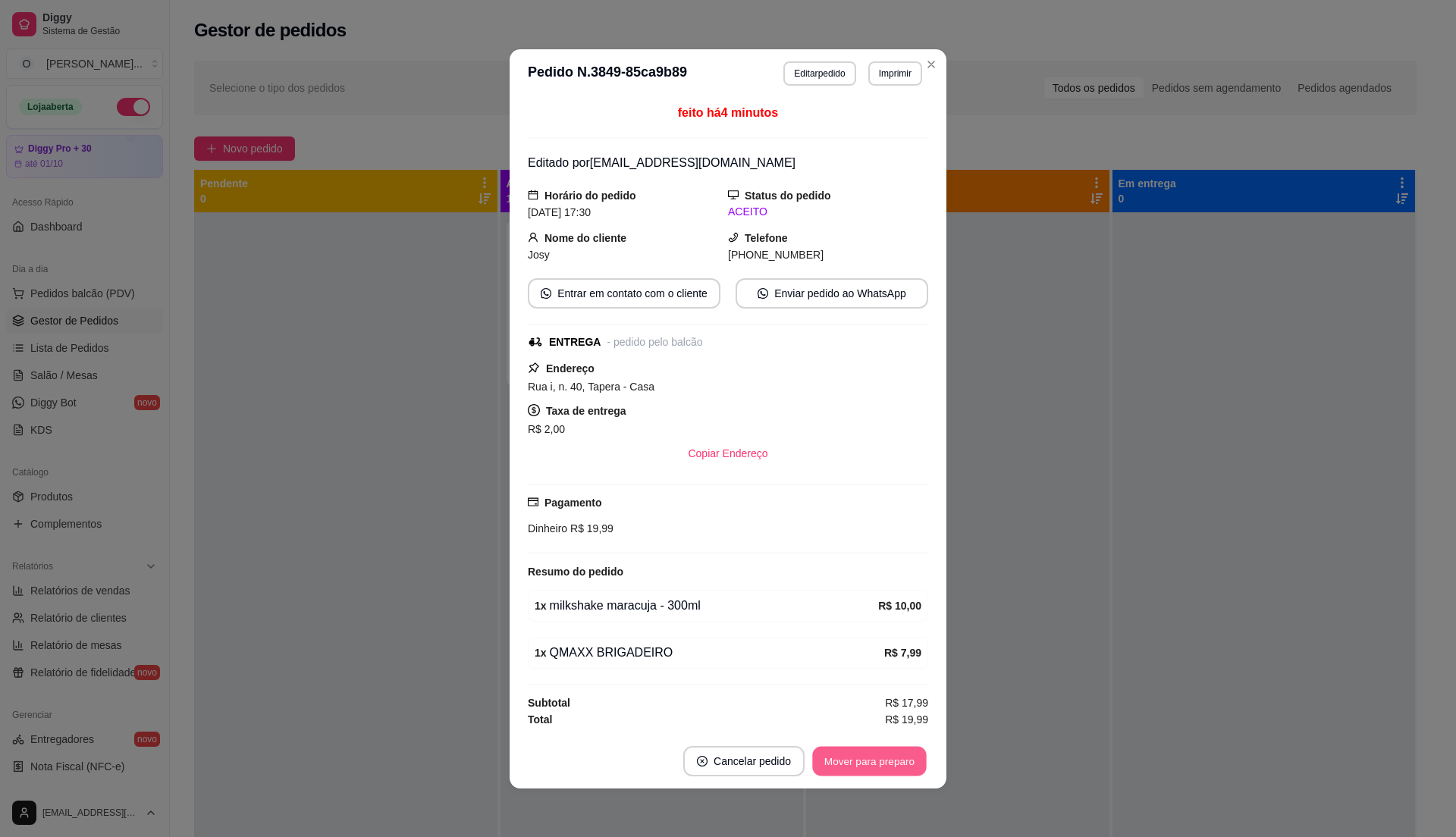
click at [872, 775] on button "Mover para preparo" at bounding box center [869, 761] width 113 height 30
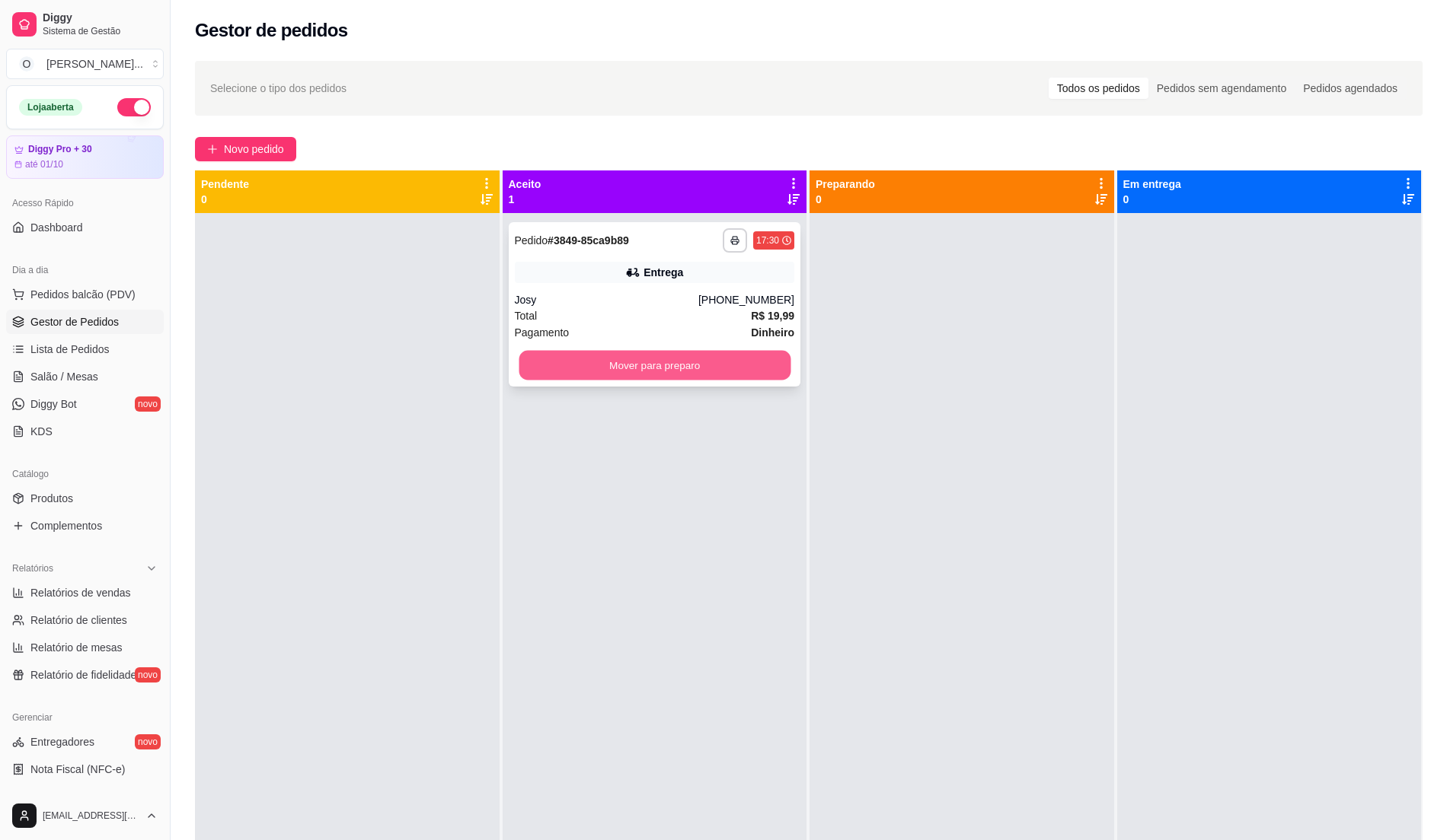
click at [680, 372] on button "Mover para preparo" at bounding box center [654, 365] width 271 height 30
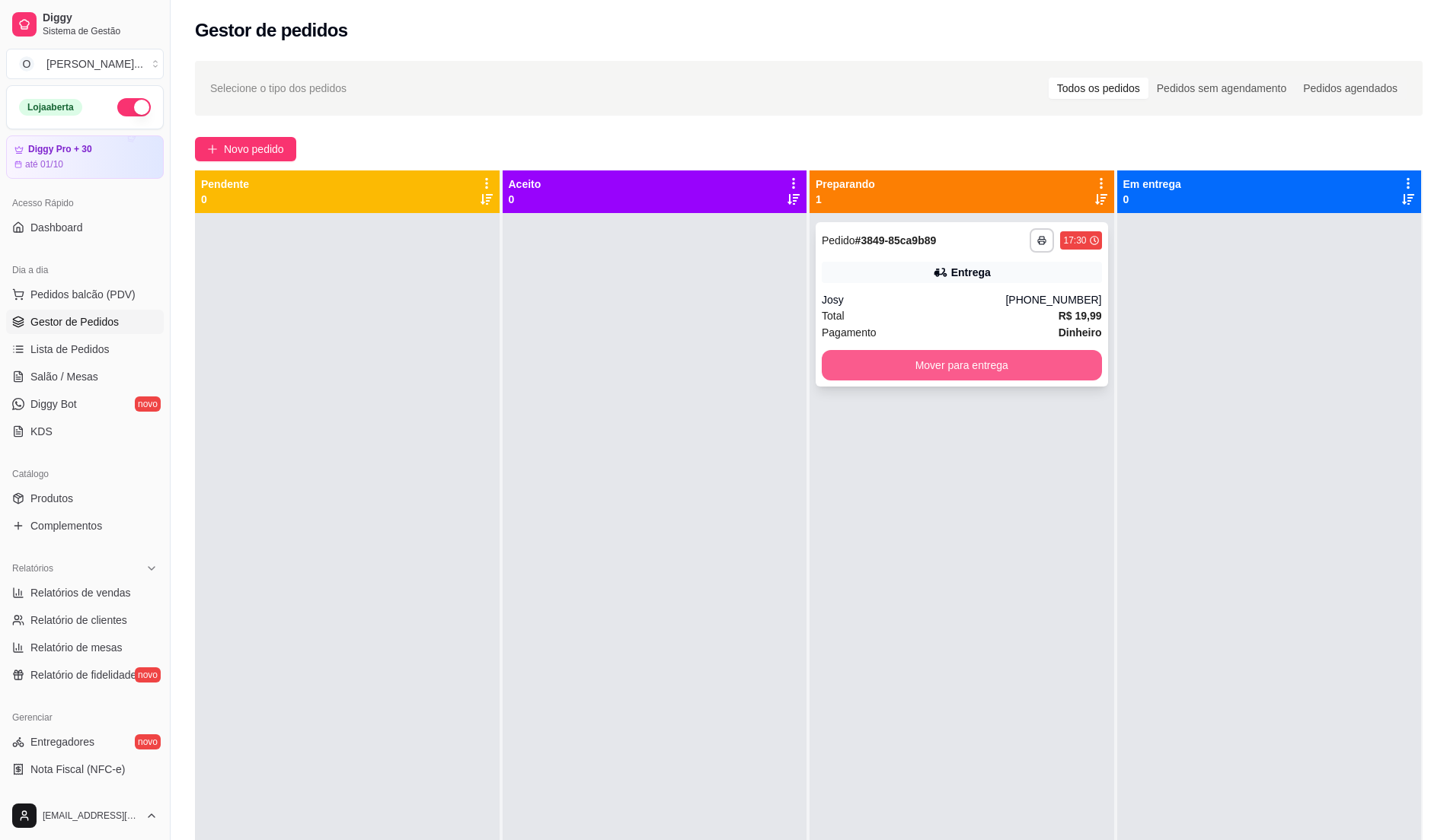
click at [957, 345] on div "**********" at bounding box center [962, 305] width 292 height 165
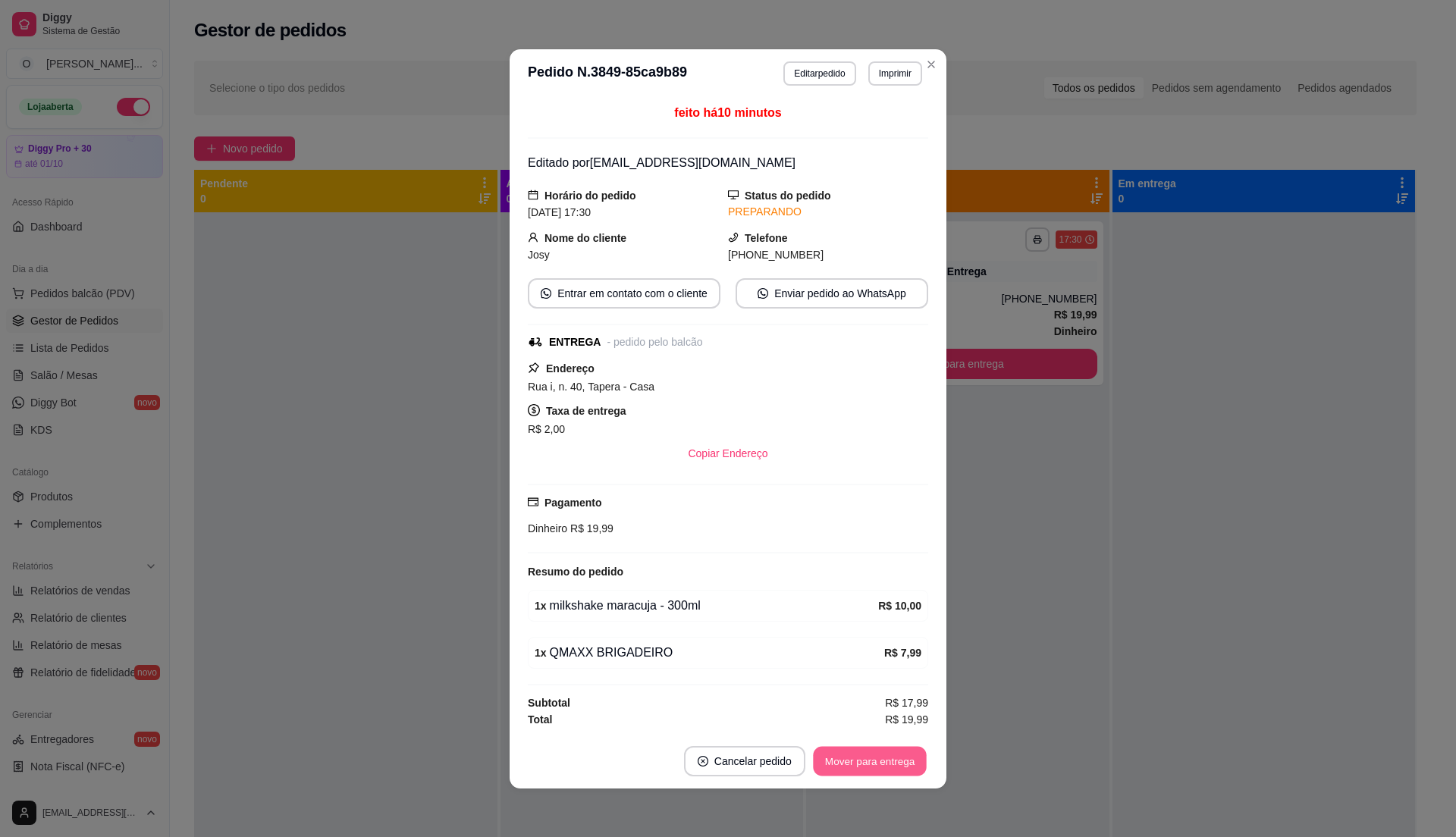
click at [825, 776] on button "Mover para entrega" at bounding box center [870, 761] width 113 height 30
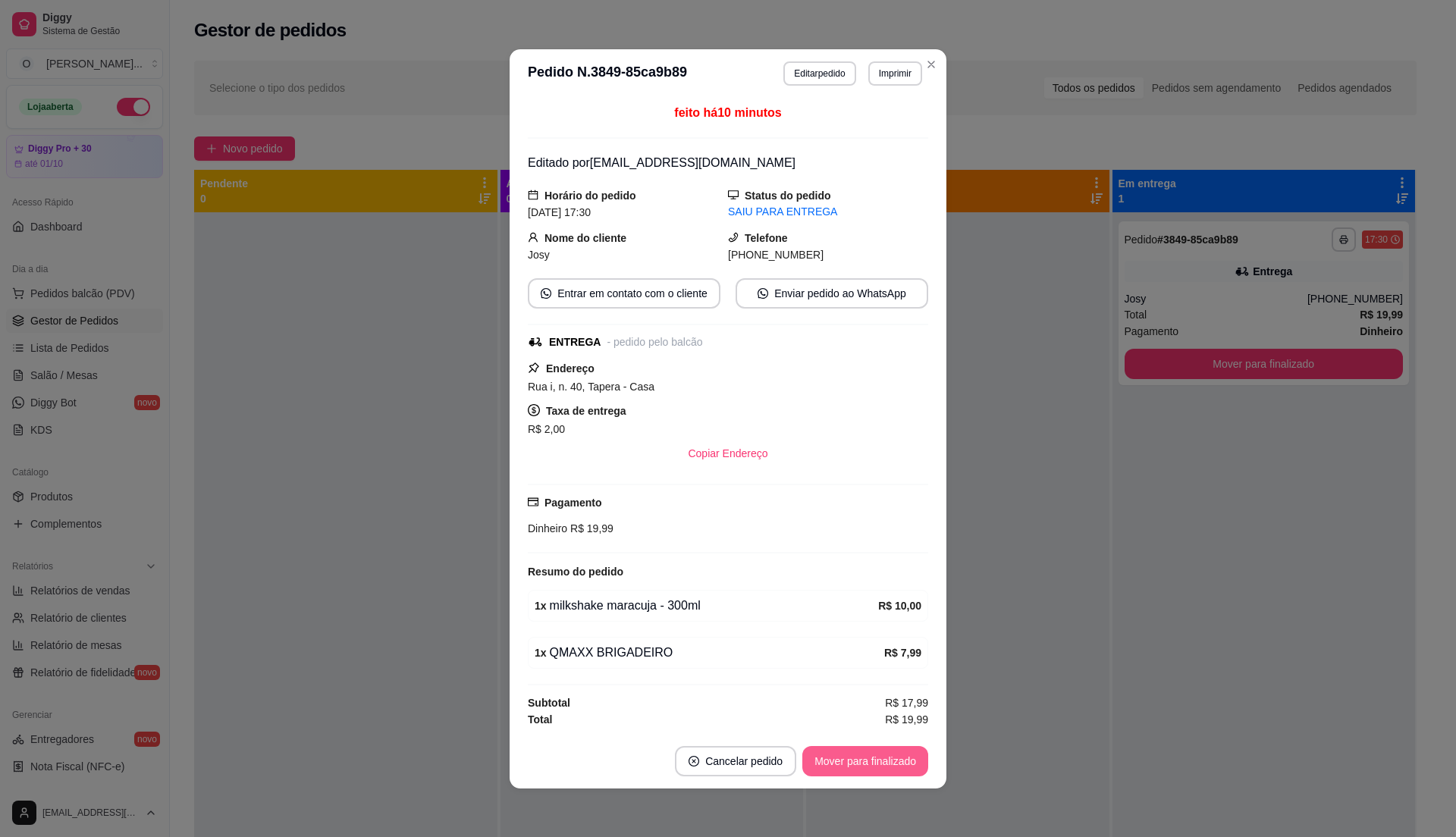
click at [825, 776] on button "Mover para finalizado" at bounding box center [865, 762] width 126 height 31
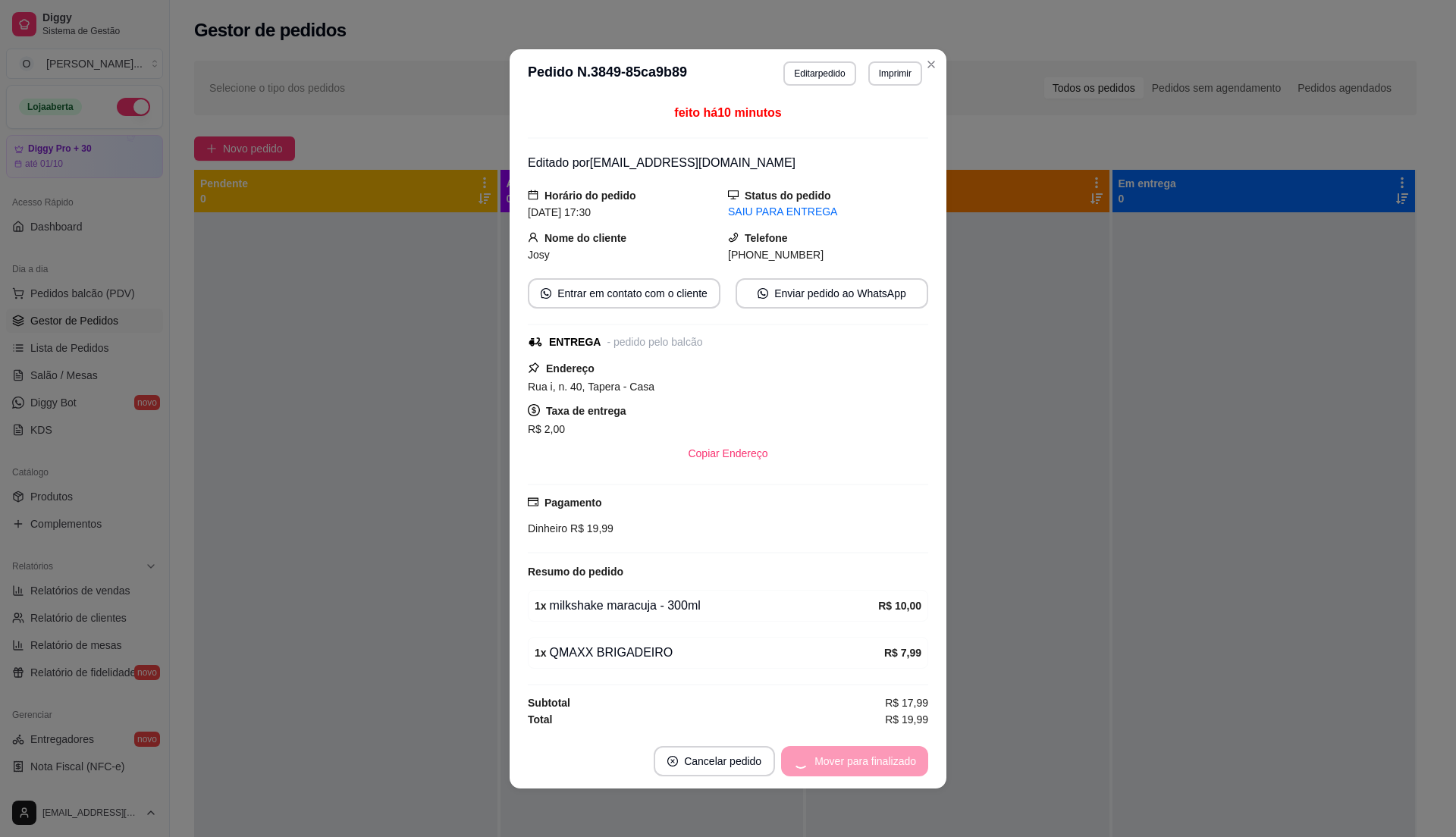
click at [825, 776] on div "Mover para finalizado" at bounding box center [854, 762] width 147 height 31
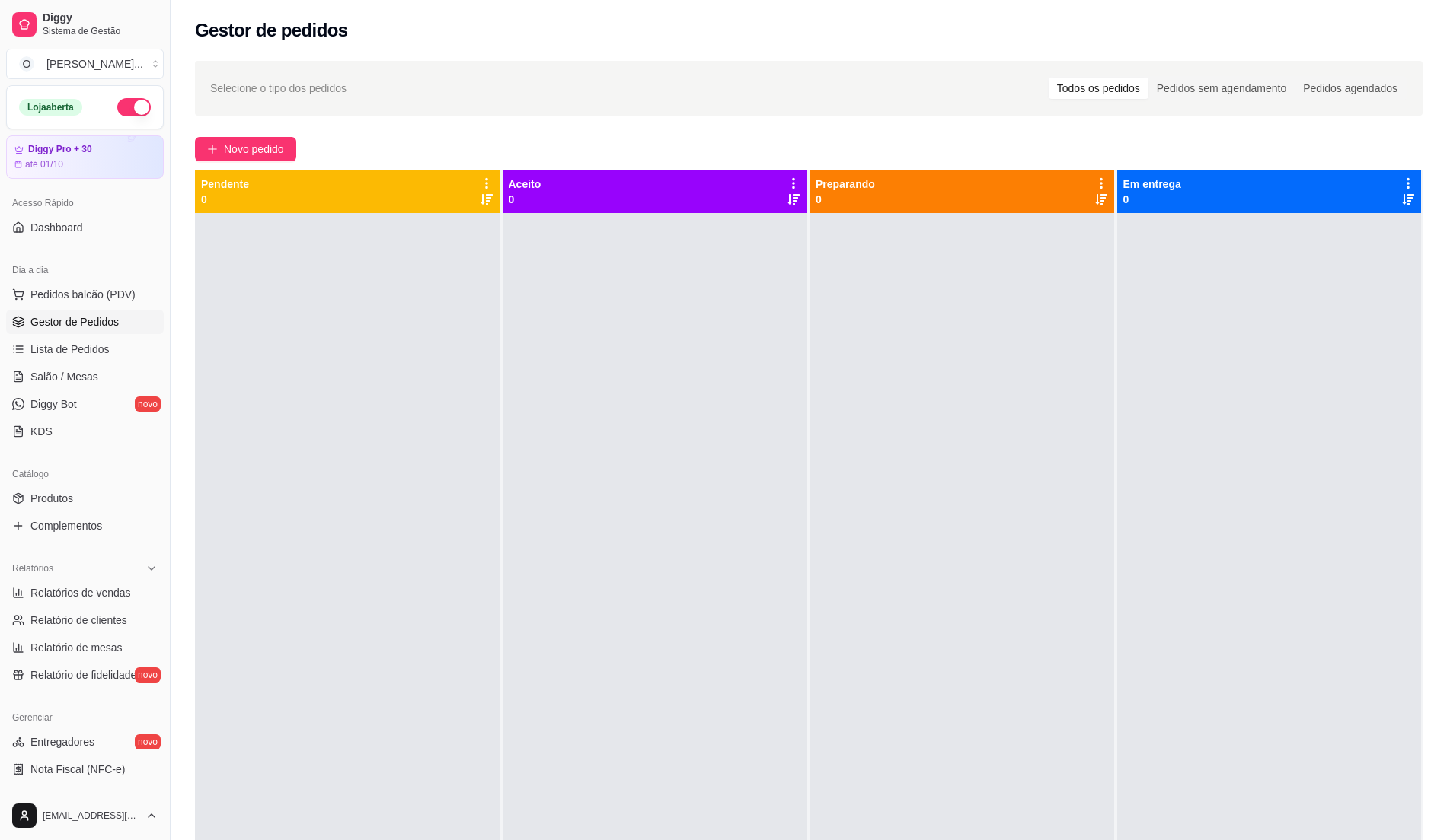
scroll to position [255, 0]
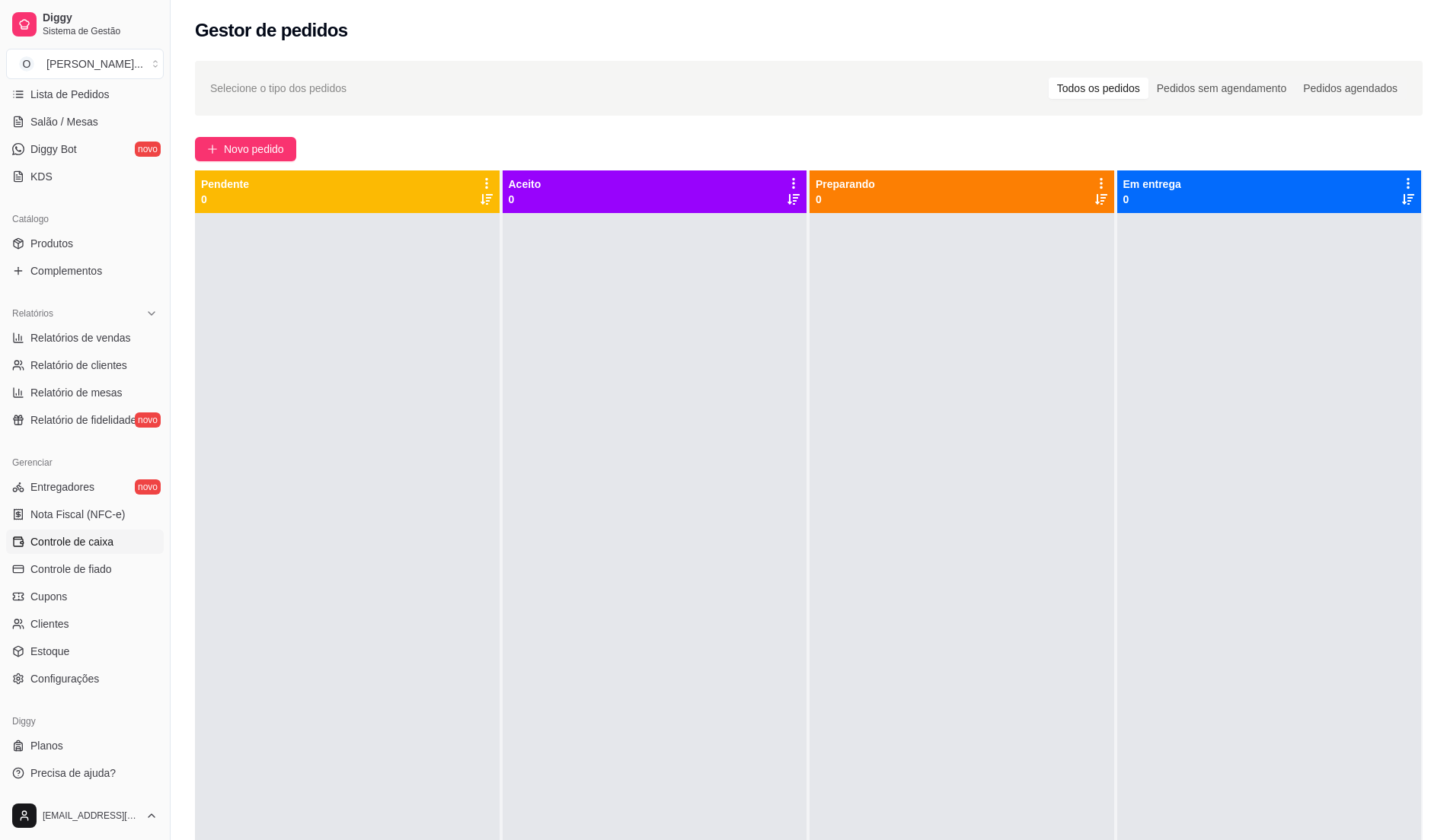
click at [99, 548] on span "Controle de caixa" at bounding box center [72, 542] width 83 height 15
click at [95, 543] on span "Controle de caixa" at bounding box center [72, 542] width 83 height 15
click at [67, 545] on span "Controle de caixa" at bounding box center [72, 542] width 83 height 15
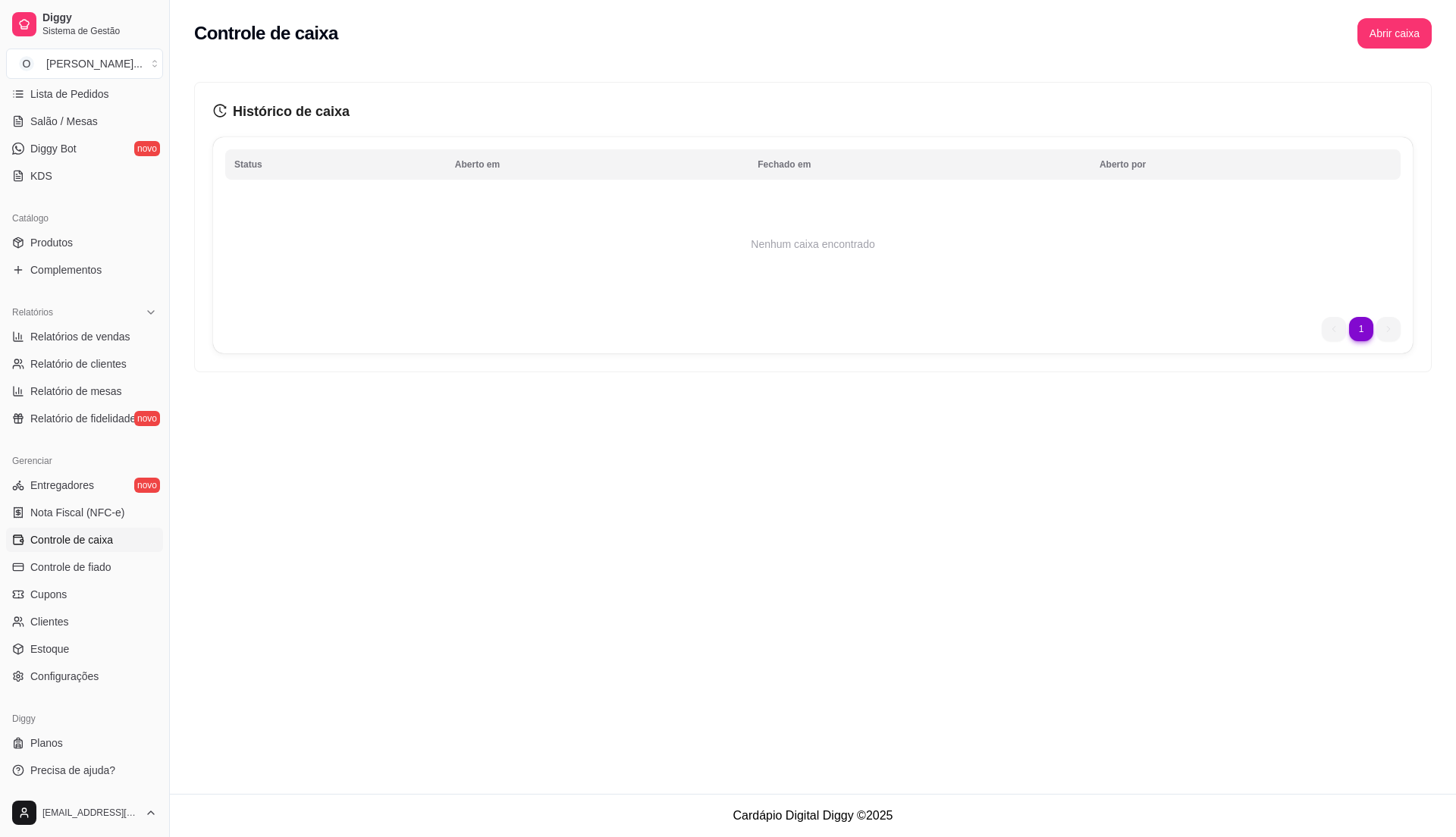
click at [67, 543] on span "Controle de caixa" at bounding box center [72, 540] width 83 height 15
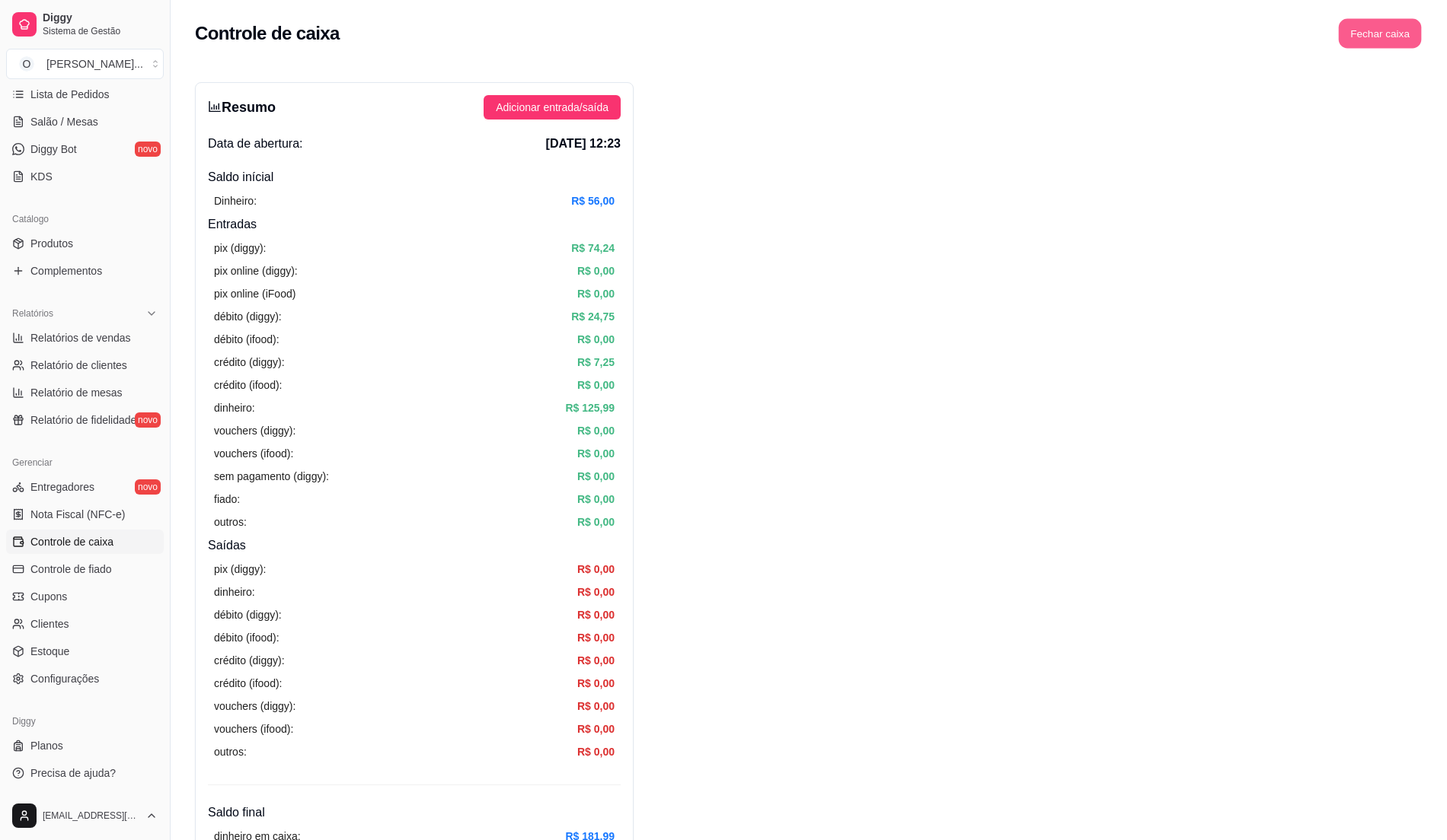
click at [1378, 35] on button "Fechar caixa" at bounding box center [1381, 34] width 83 height 30
click at [1432, 126] on button "Sim" at bounding box center [1423, 135] width 31 height 18
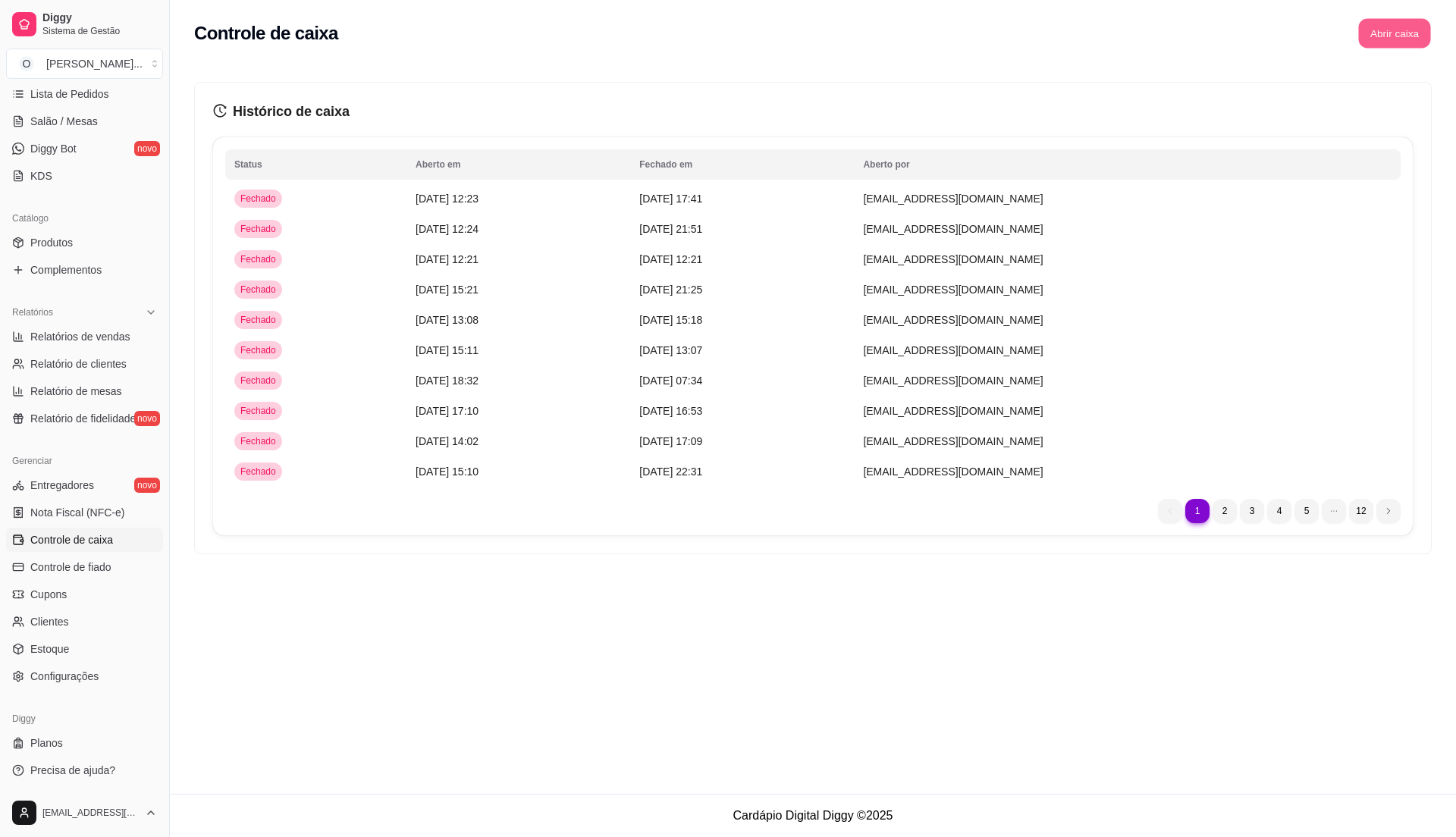
click at [1393, 28] on button "Abrir caixa" at bounding box center [1394, 34] width 72 height 30
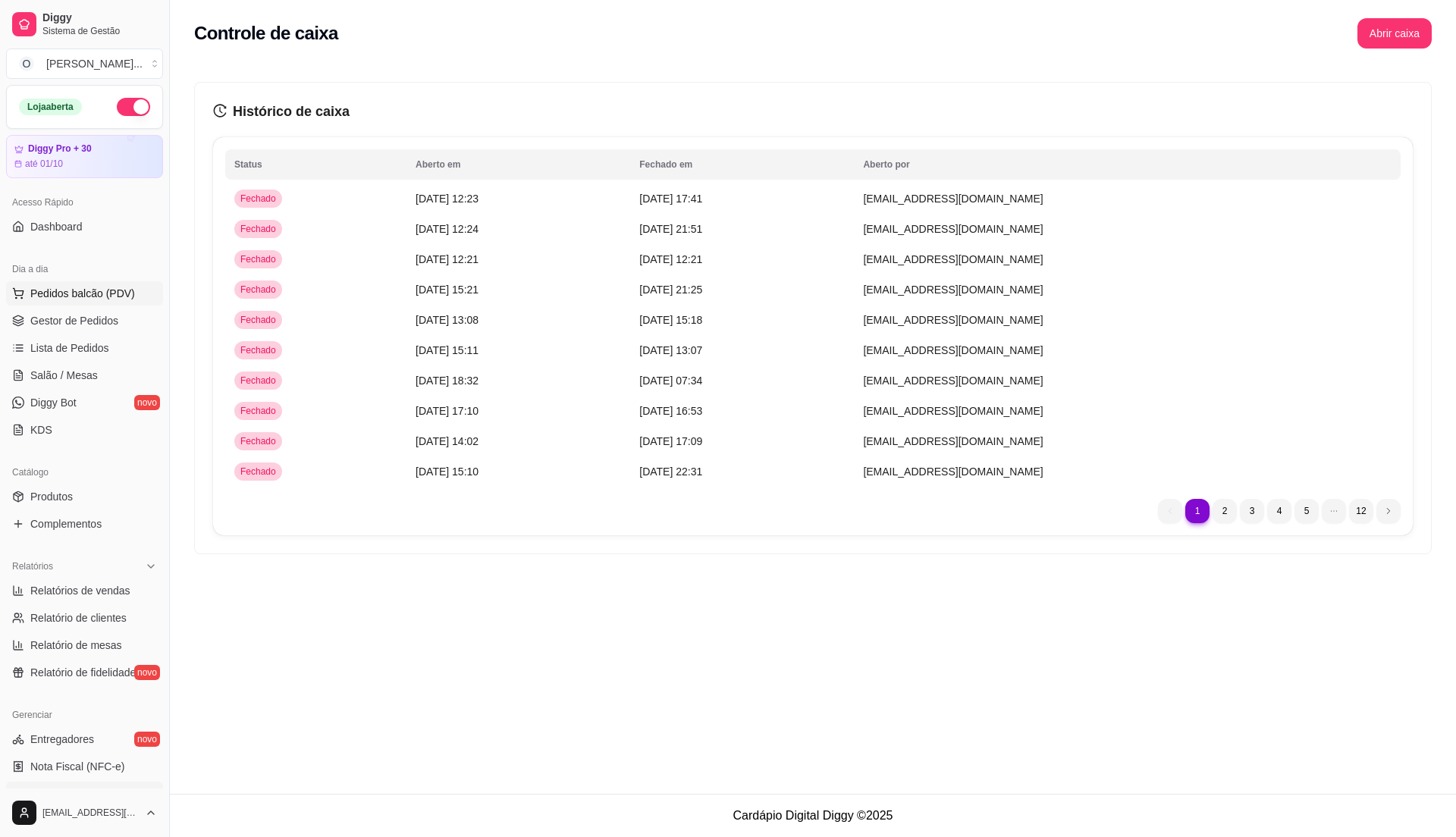
click at [41, 297] on span "Pedidos balcão (PDV)" at bounding box center [83, 294] width 105 height 15
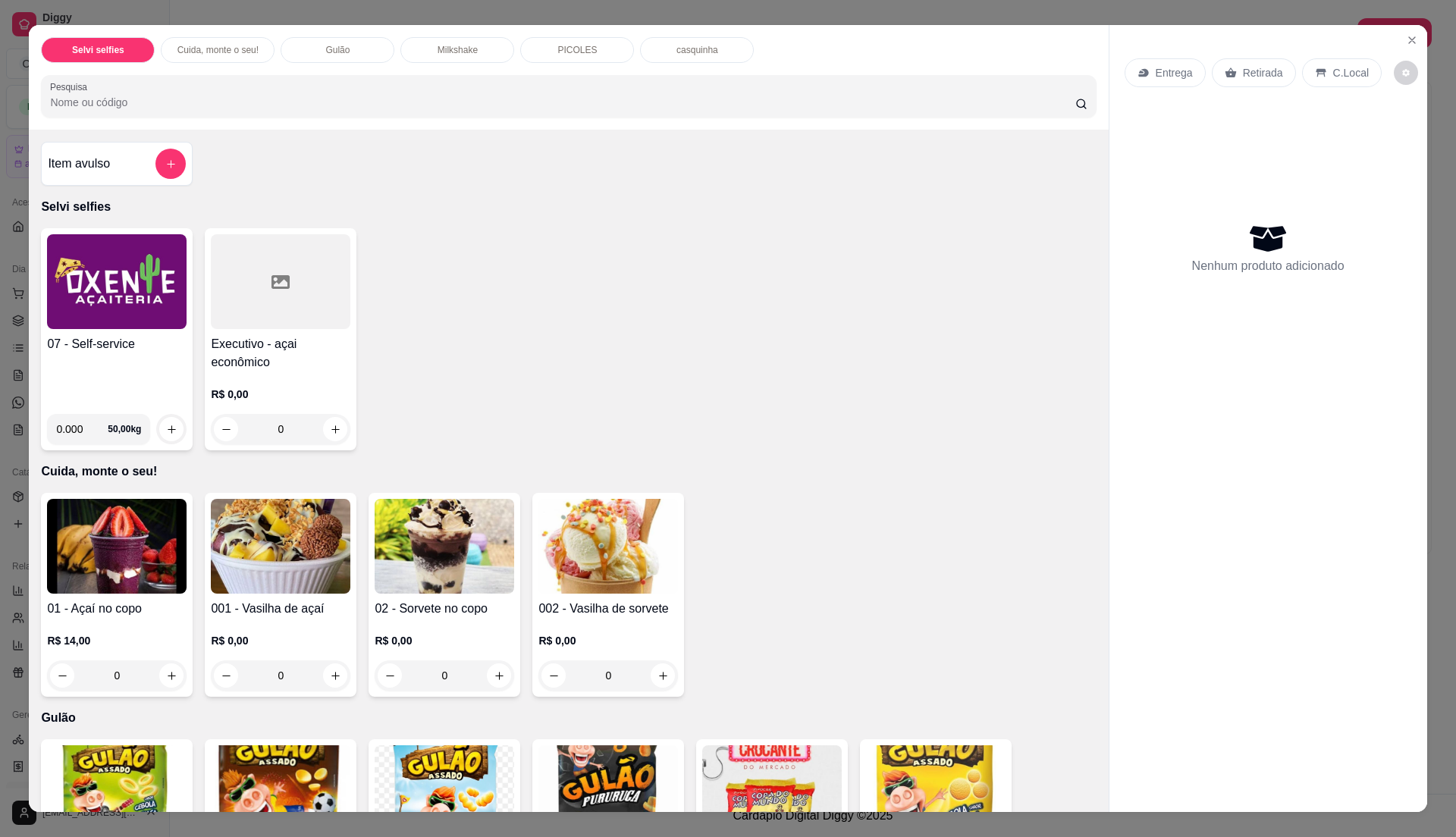
click at [64, 290] on img at bounding box center [116, 282] width 139 height 95
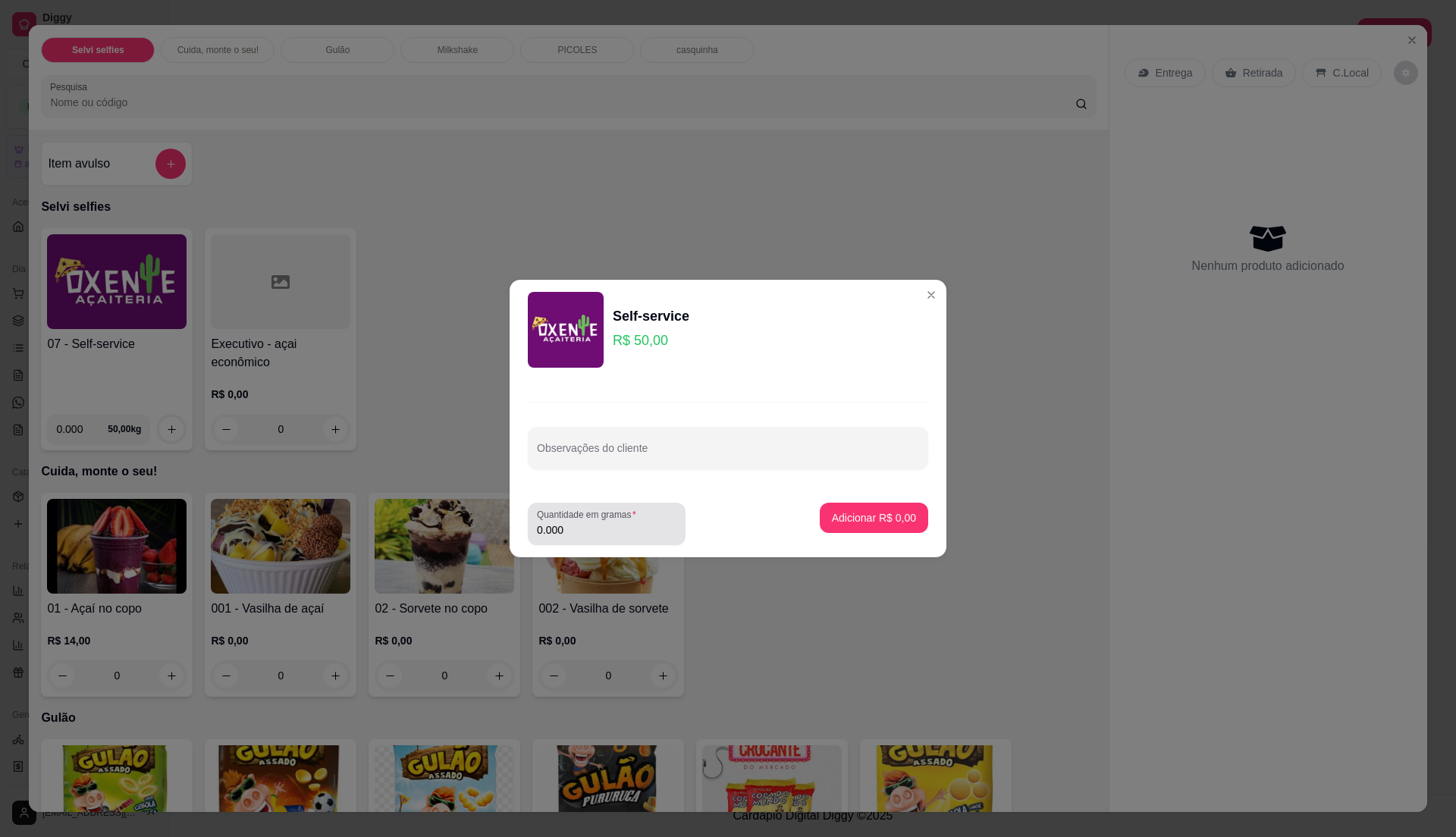
click at [595, 517] on label "Quantidade em gramas" at bounding box center [589, 514] width 105 height 13
click at [595, 523] on input "0.000" at bounding box center [607, 530] width 139 height 15
type input "0.27"
click at [892, 520] on p "Adicionar R$ 13,50" at bounding box center [871, 517] width 88 height 15
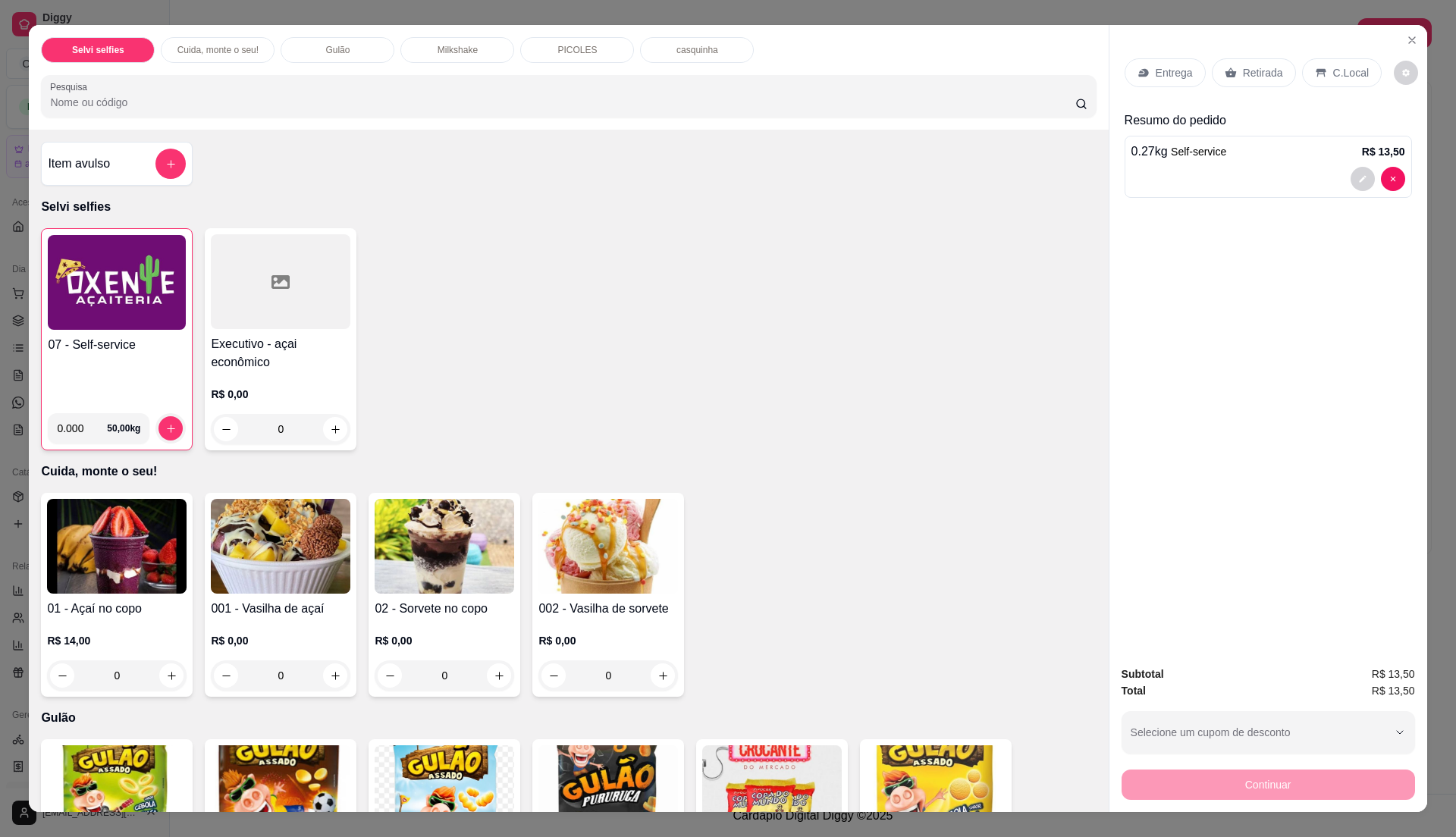
click at [1341, 68] on p "C.Local" at bounding box center [1351, 73] width 36 height 15
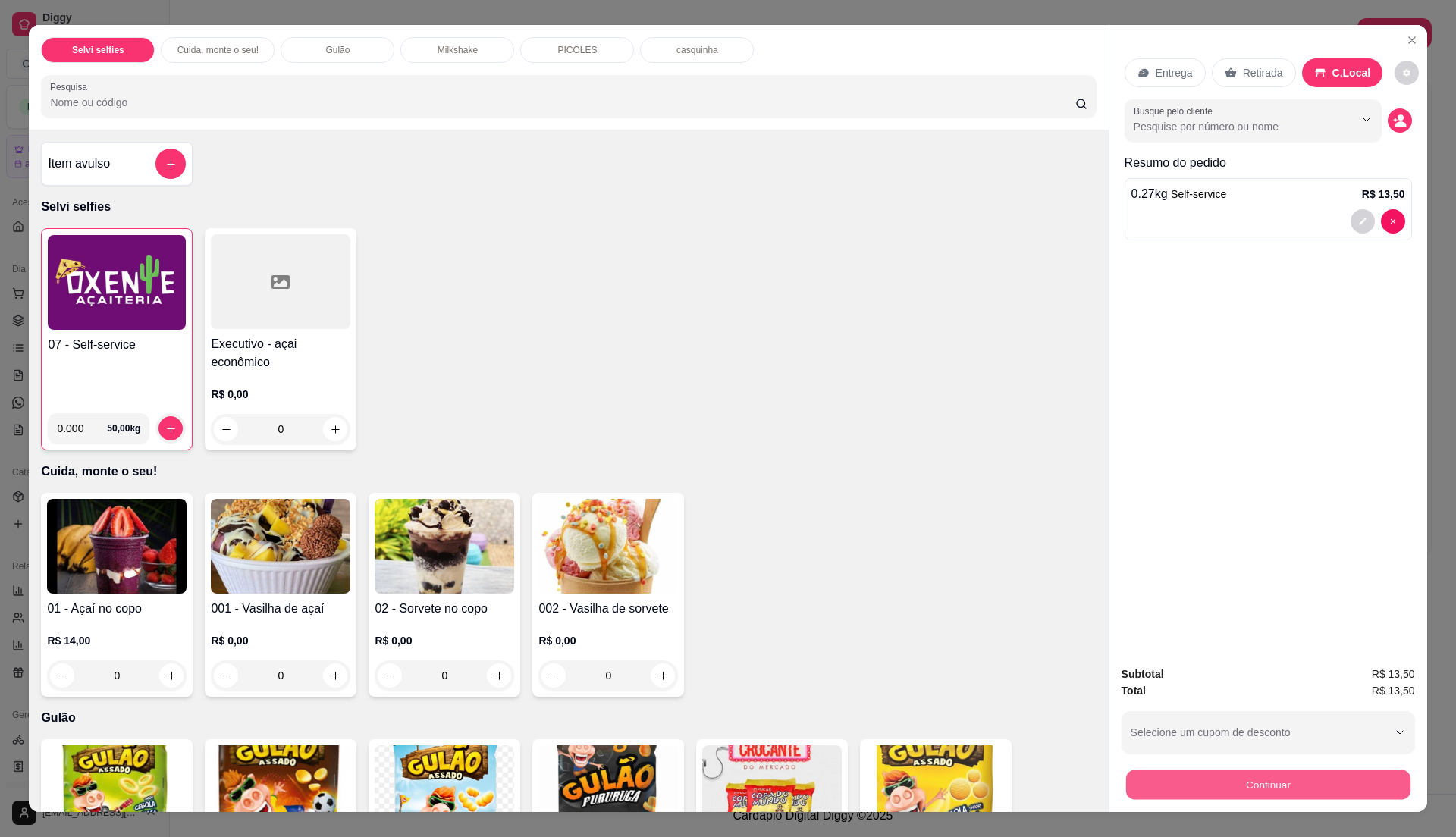
click at [1210, 775] on button "Continuar" at bounding box center [1267, 784] width 284 height 30
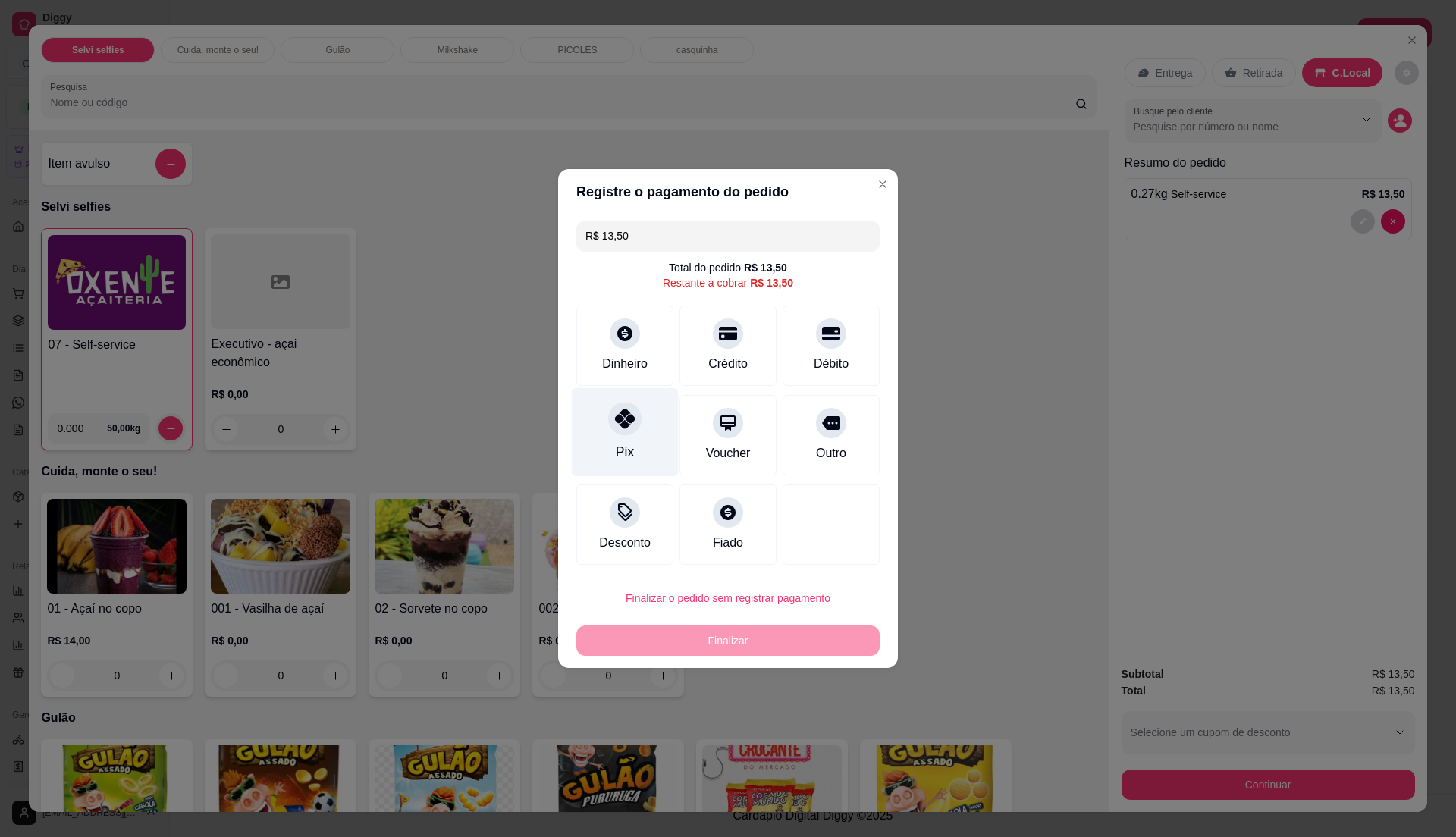
click at [635, 448] on div "Pix" at bounding box center [625, 433] width 107 height 89
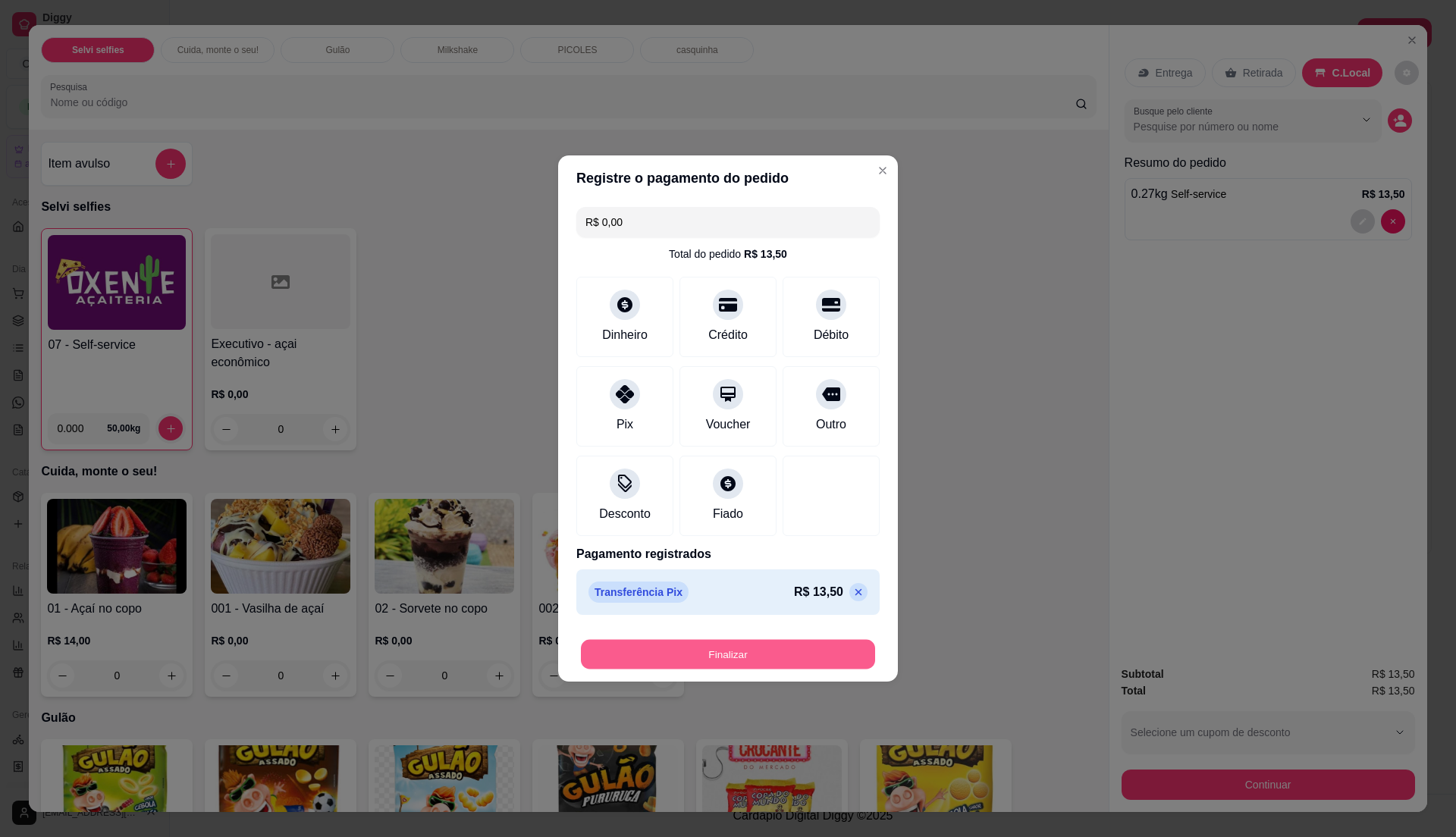
click at [736, 655] on button "Finalizar" at bounding box center [728, 655] width 294 height 30
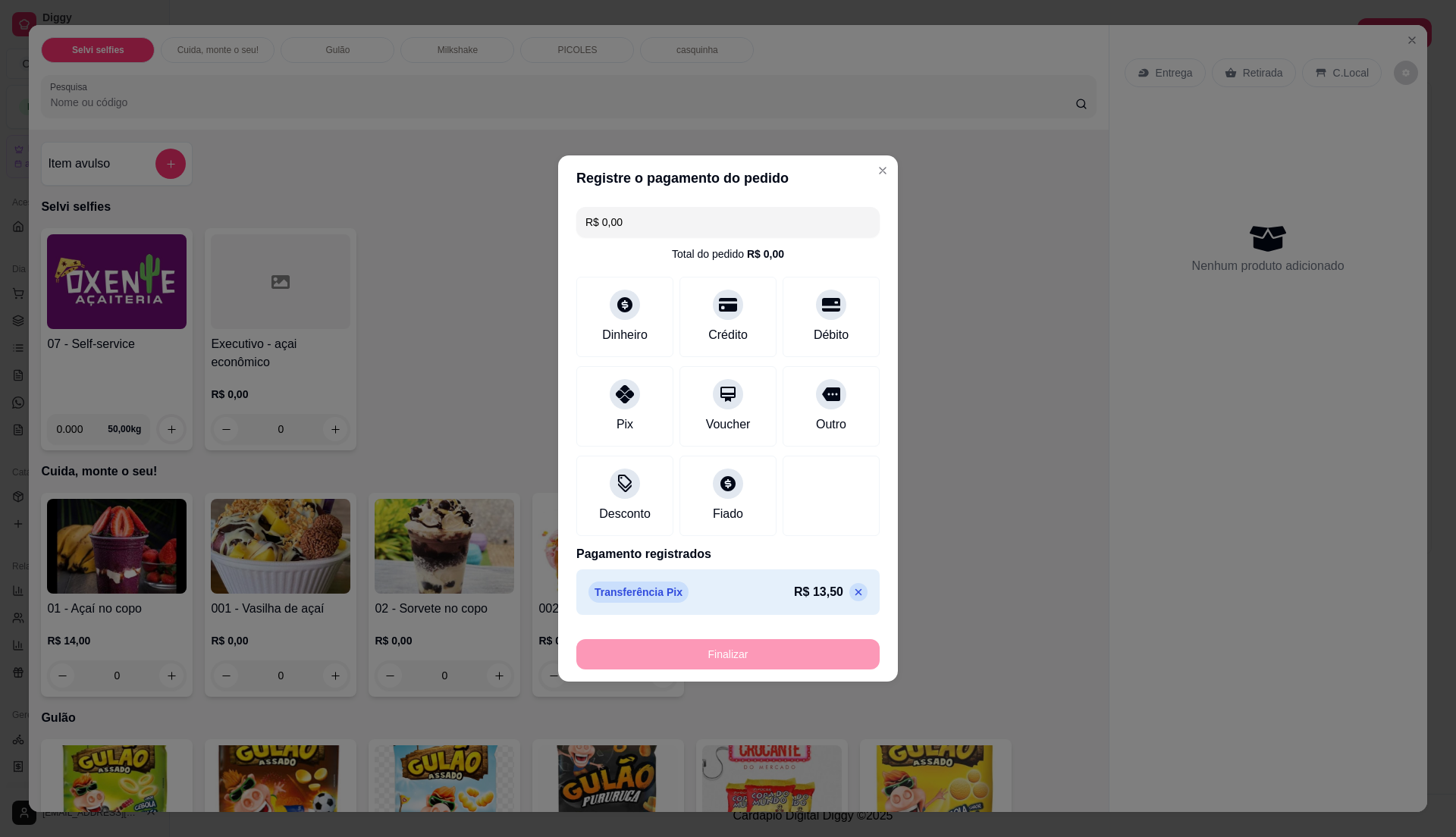
type input "-R$ 13,50"
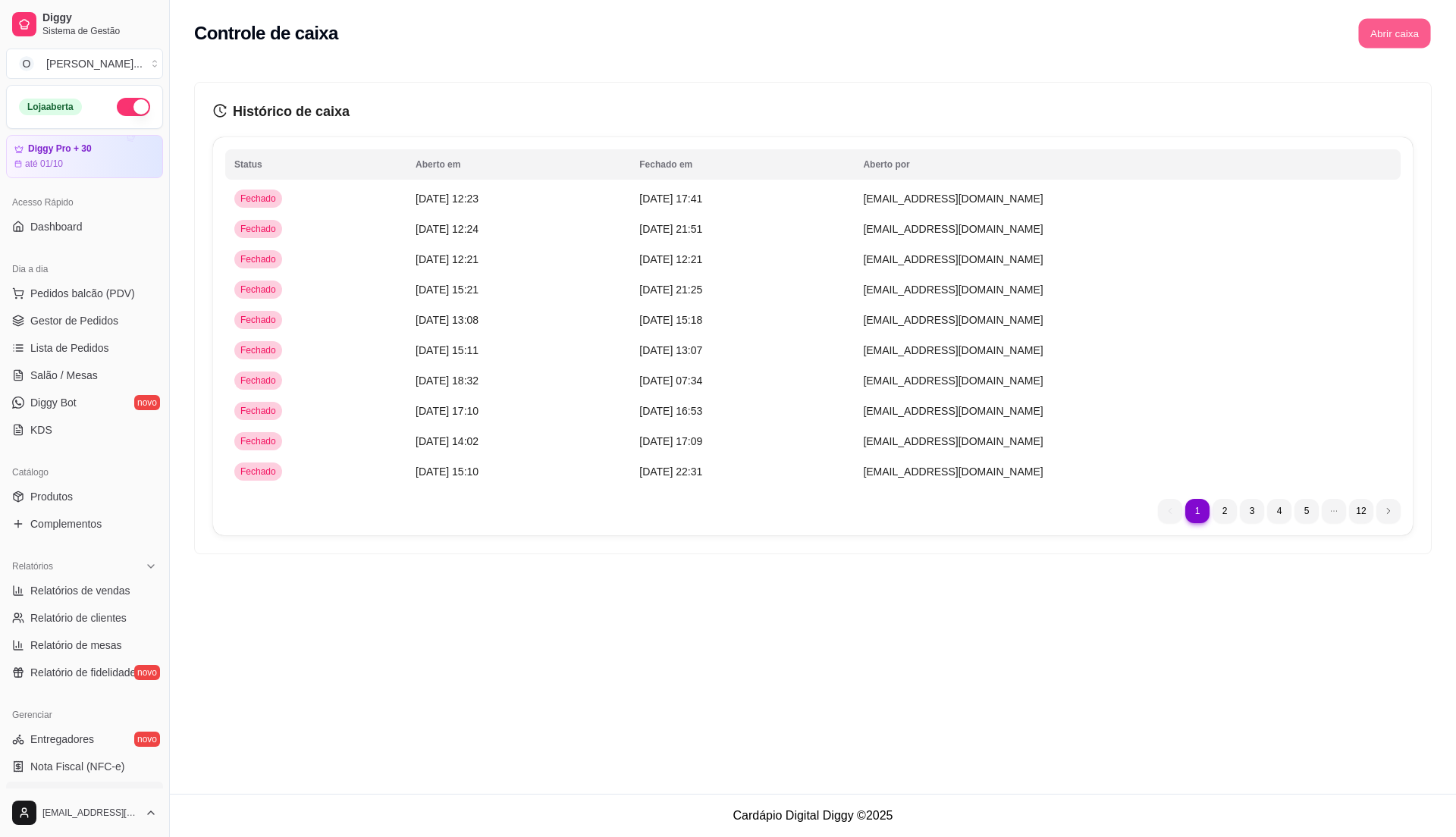
click at [1393, 28] on button "Abrir caixa" at bounding box center [1394, 34] width 72 height 30
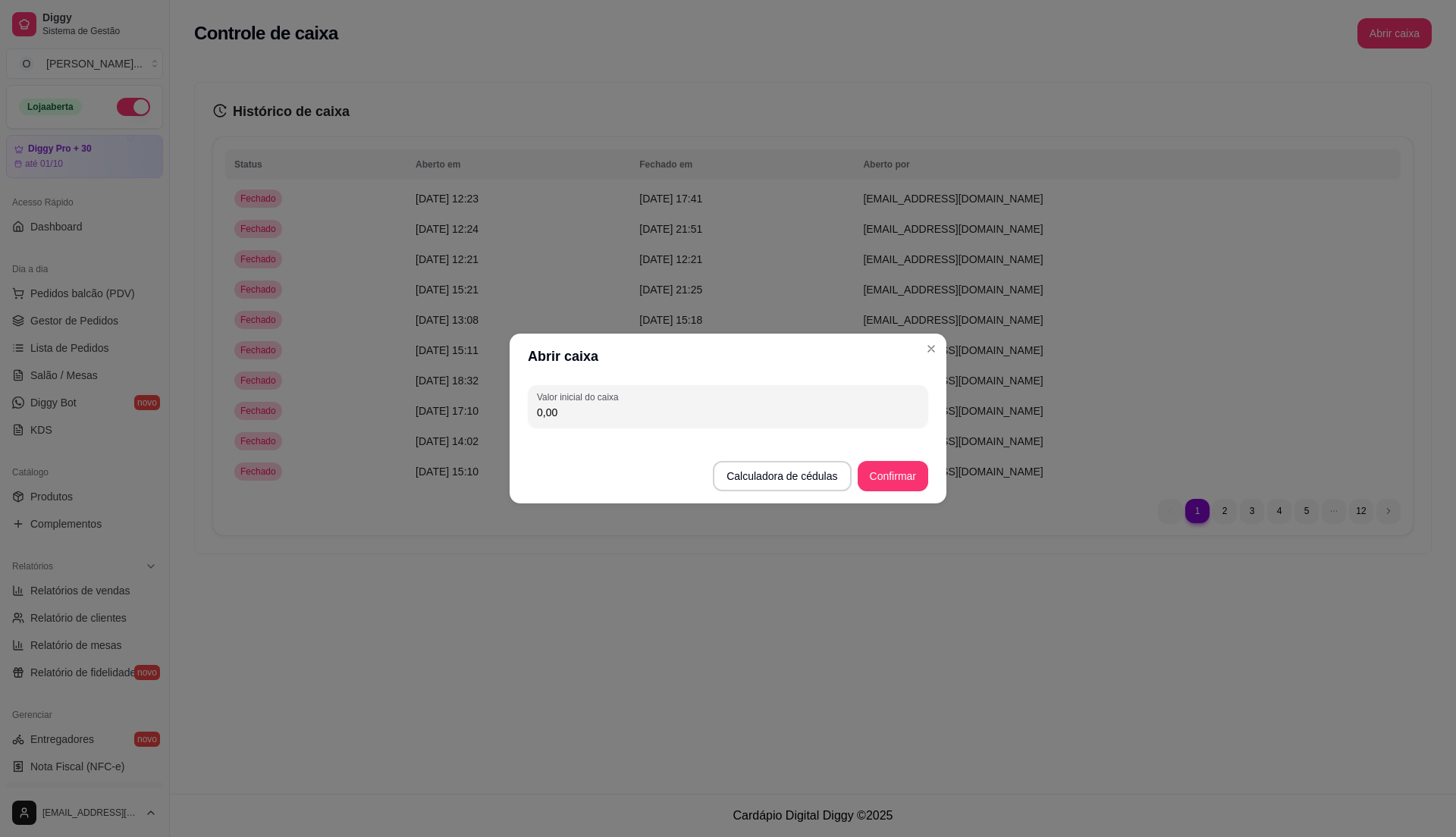
click at [703, 408] on input "0,00" at bounding box center [728, 412] width 382 height 15
type input "71,90"
click at [900, 481] on button "Confirmar" at bounding box center [893, 477] width 69 height 30
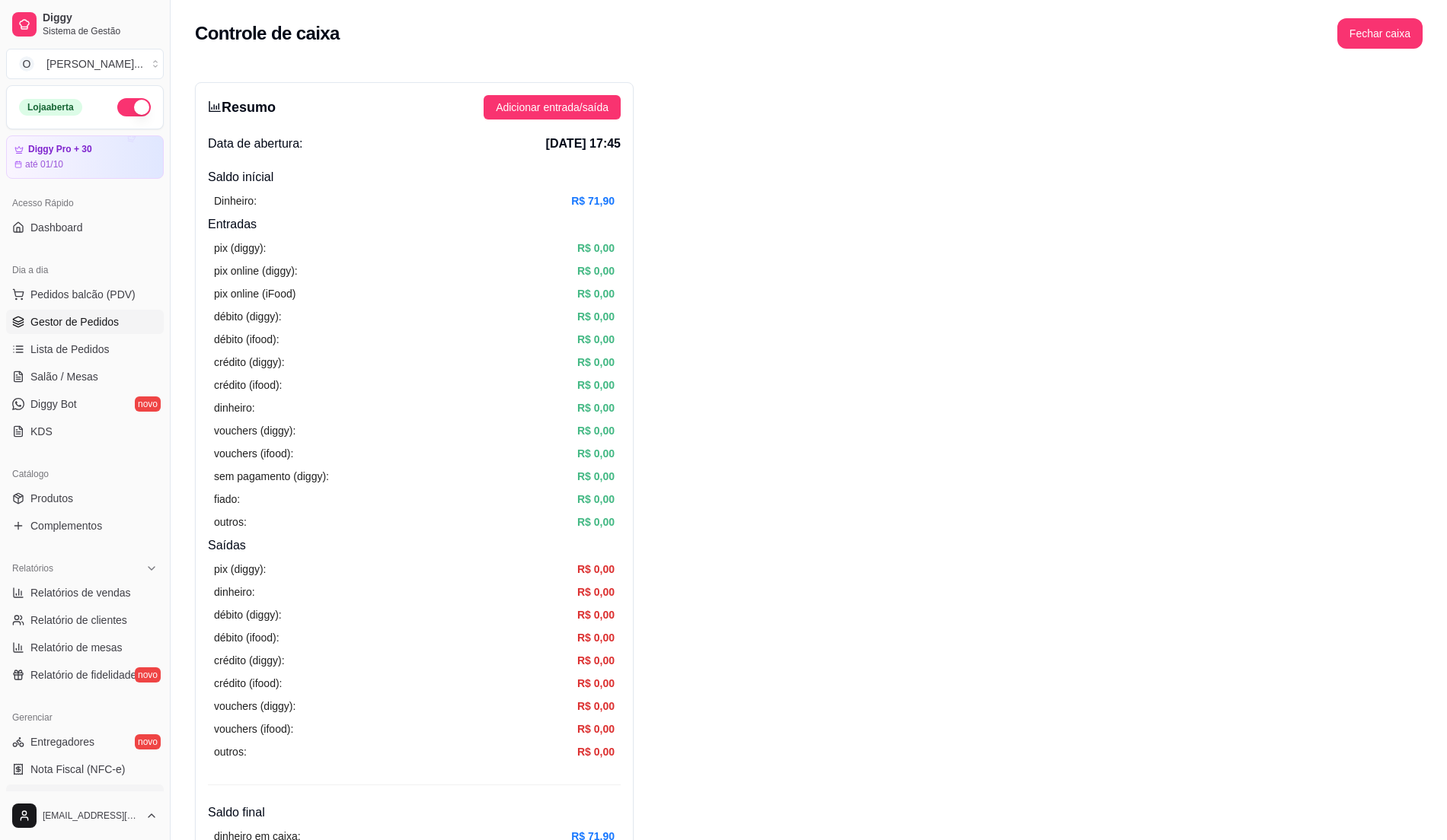
drag, startPoint x: 85, startPoint y: 303, endPoint x: 55, endPoint y: 323, distance: 36.1
click at [55, 323] on ul "Pedidos balcão (PDV) Gestor de Pedidos Lista de Pedidos Salão / Mesas Diggy Bot…" at bounding box center [85, 363] width 158 height 162
click at [55, 323] on span "Gestor de Pedidos" at bounding box center [75, 322] width 89 height 15
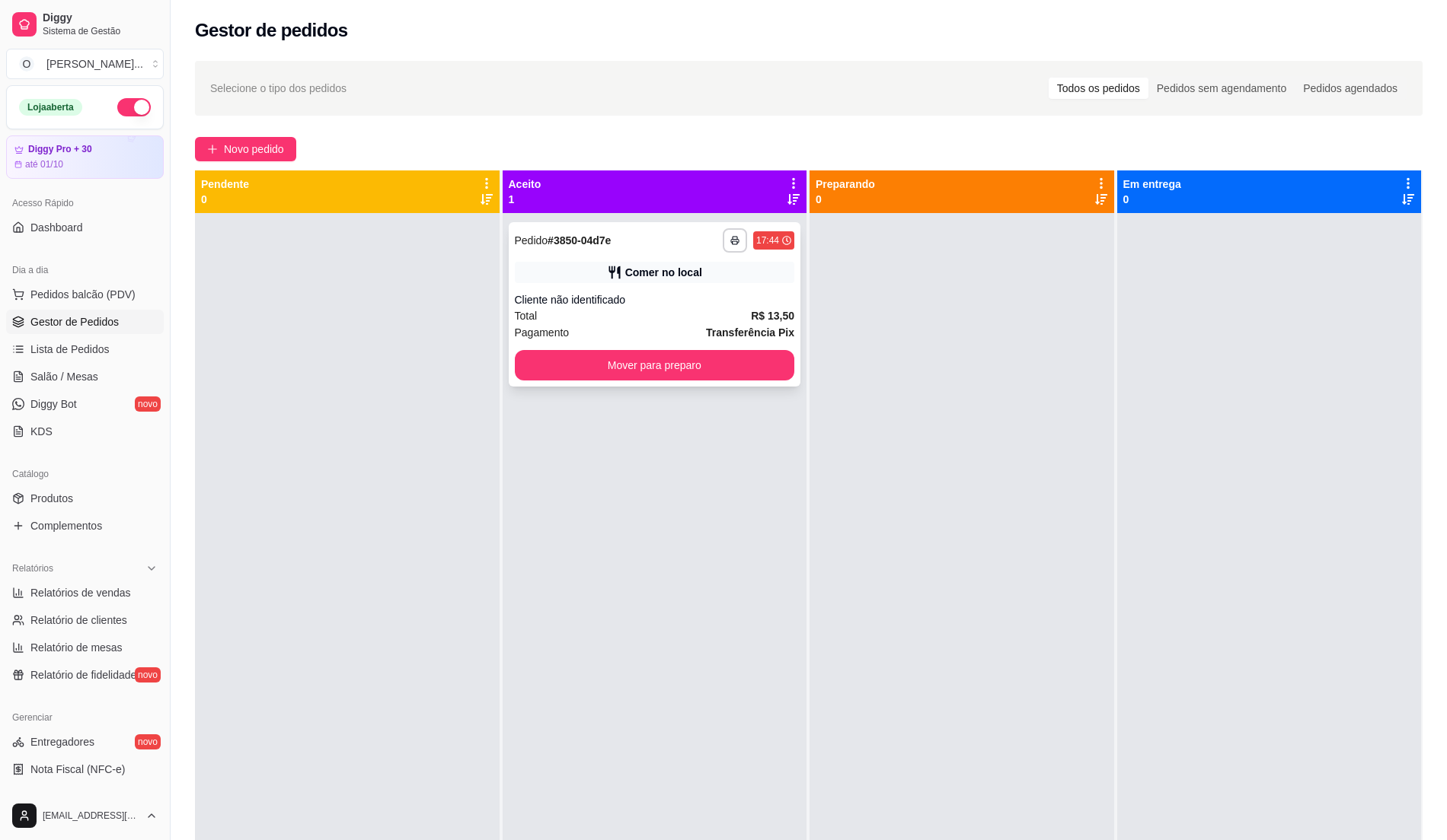
click at [700, 299] on div "Cliente não identificado" at bounding box center [655, 300] width 280 height 15
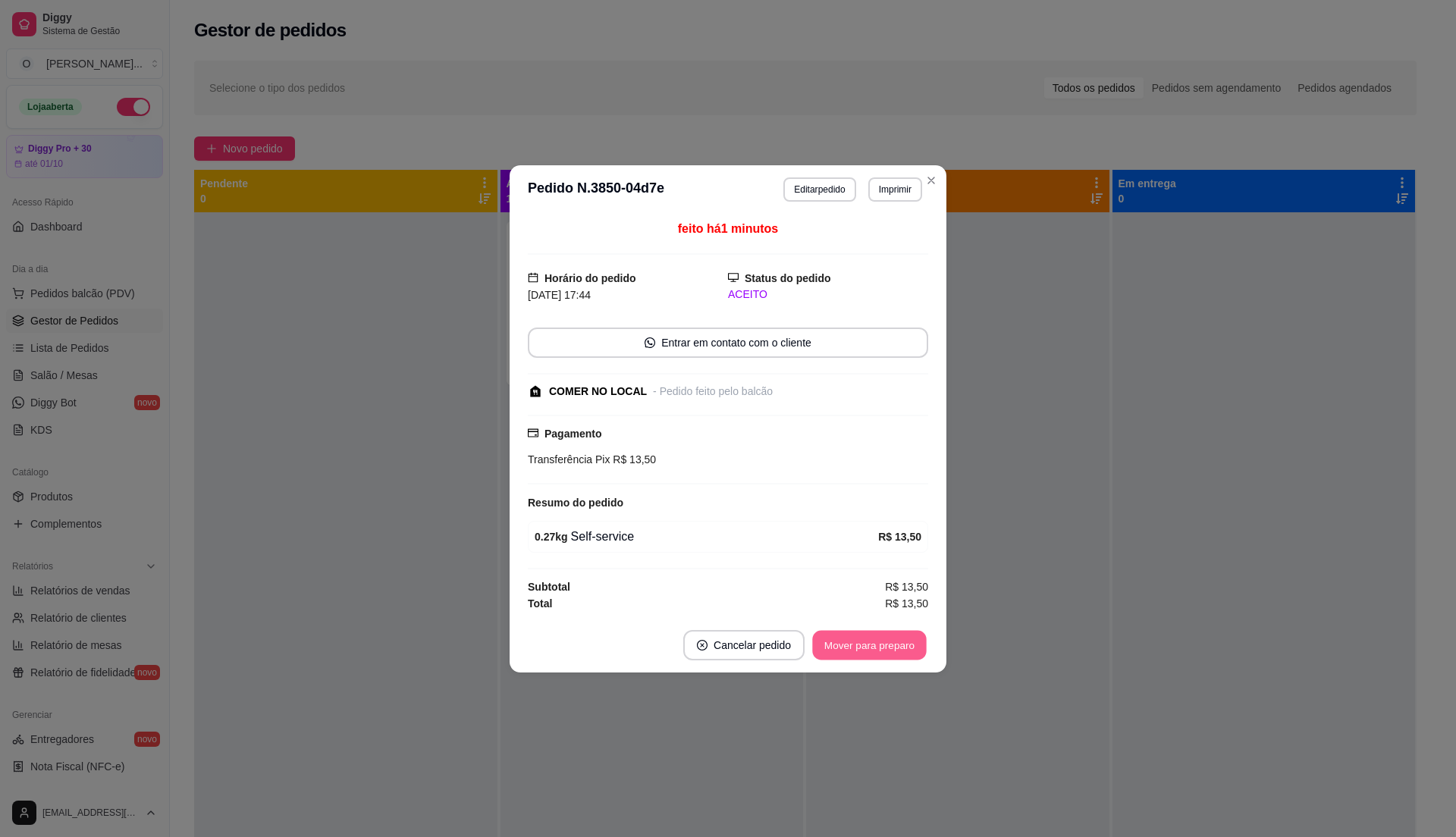
click at [897, 647] on button "Mover para preparo" at bounding box center [869, 645] width 113 height 30
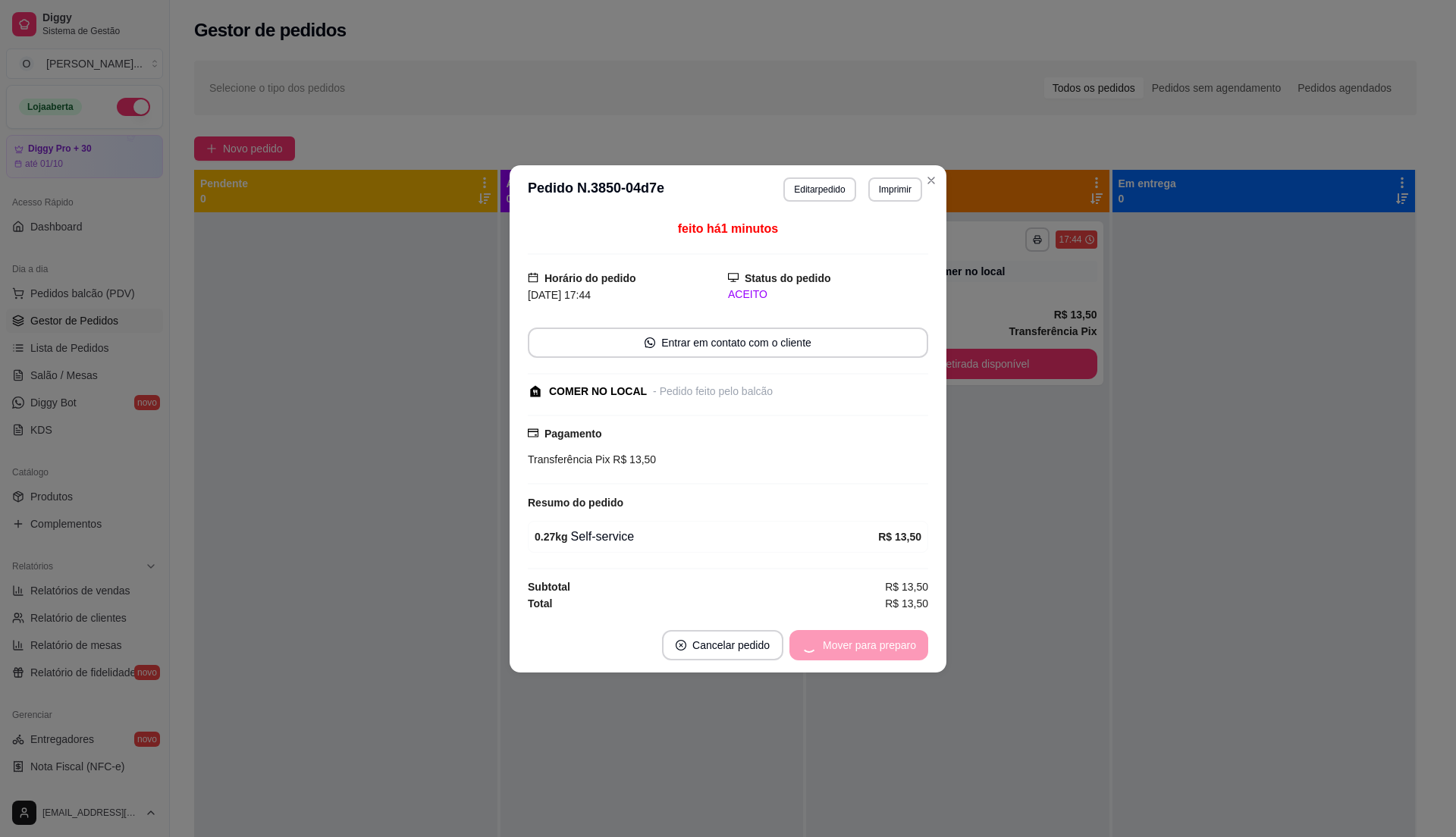
click at [897, 647] on div "Mover para preparo" at bounding box center [858, 645] width 139 height 31
click at [897, 647] on button "Mover para retirada disponível" at bounding box center [844, 645] width 168 height 31
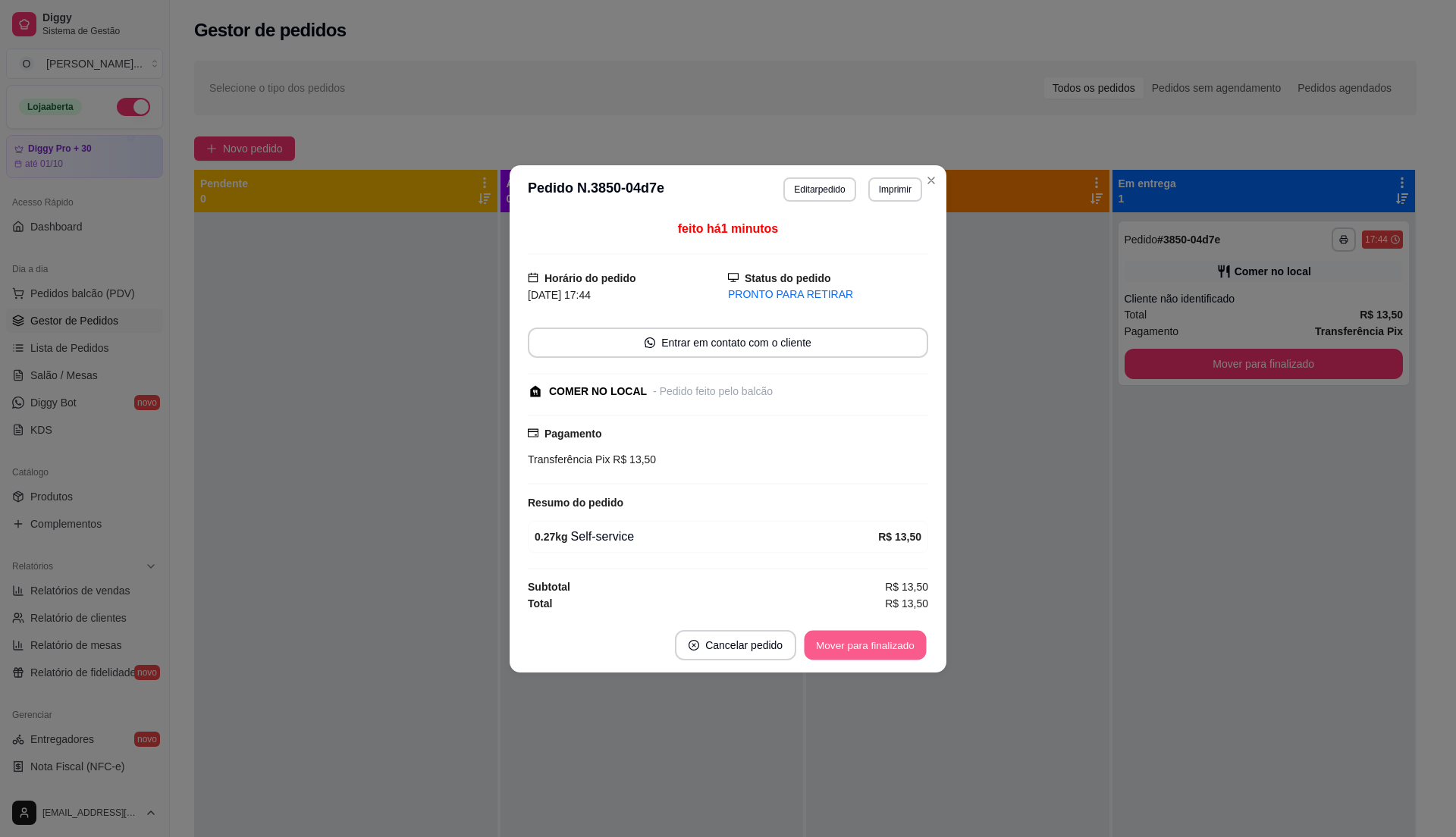
click at [897, 647] on button "Mover para finalizado" at bounding box center [865, 645] width 122 height 30
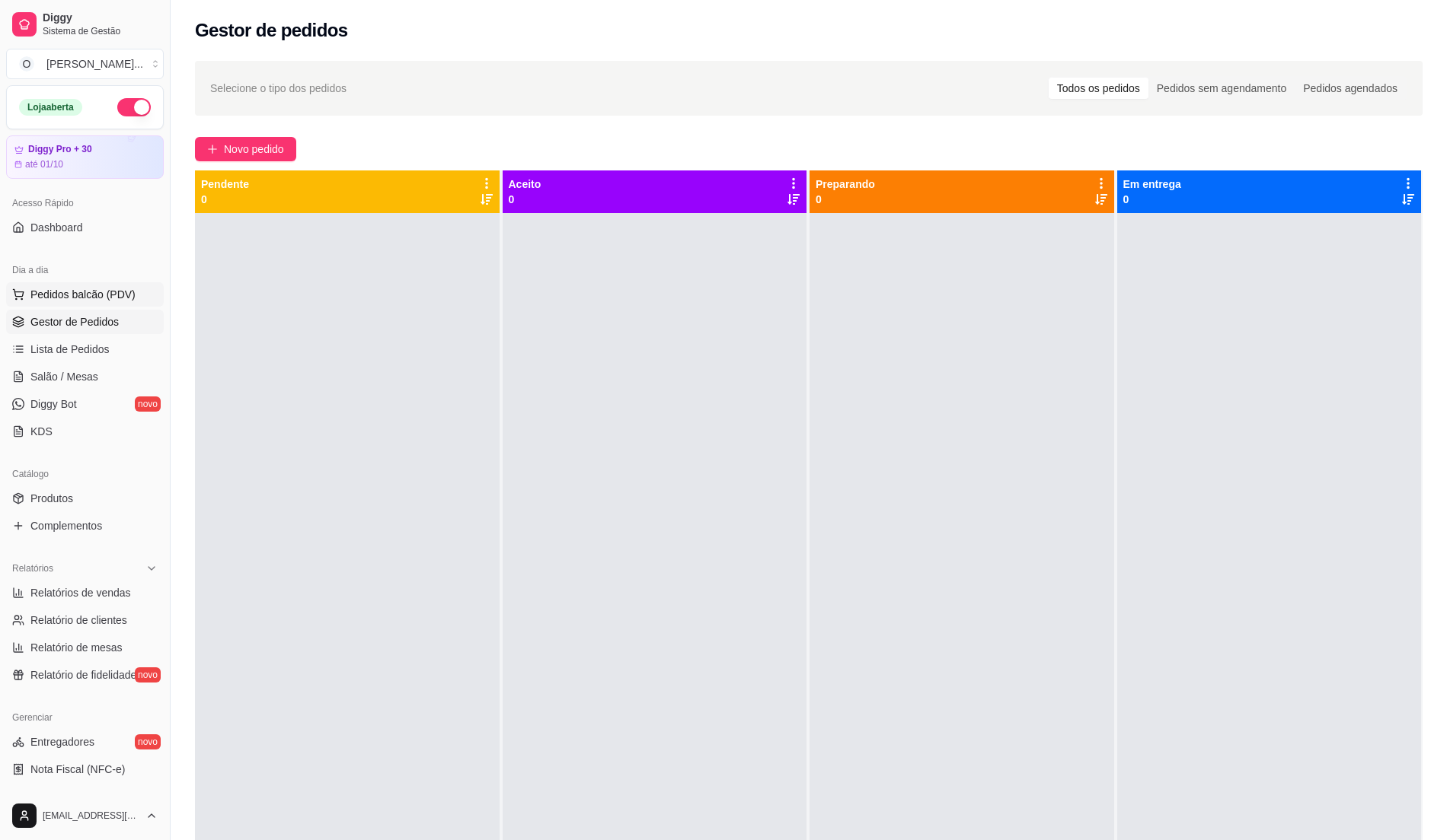
click at [120, 292] on span "Pedidos balcão (PDV)" at bounding box center [83, 295] width 105 height 15
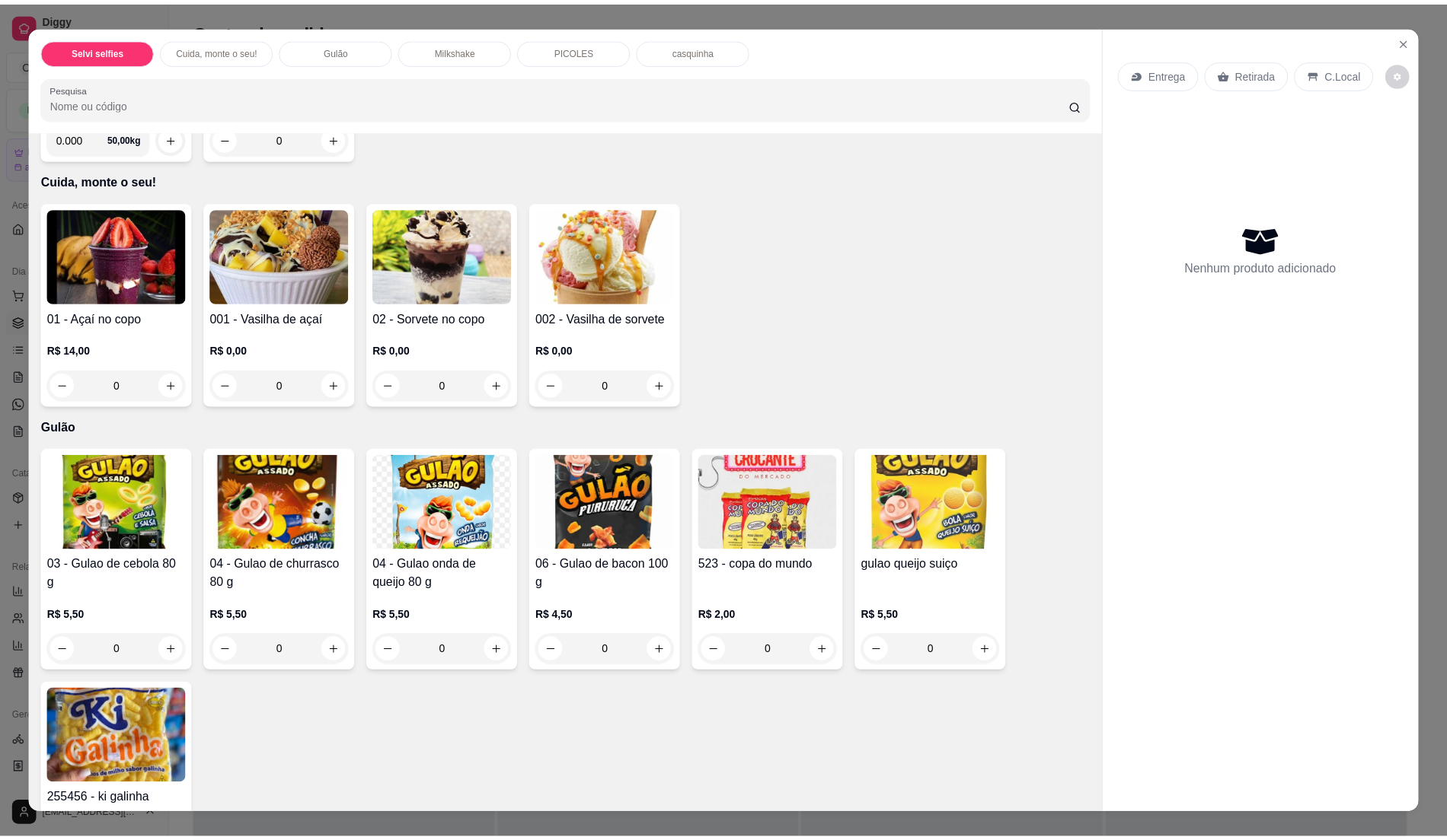
scroll to position [271, 0]
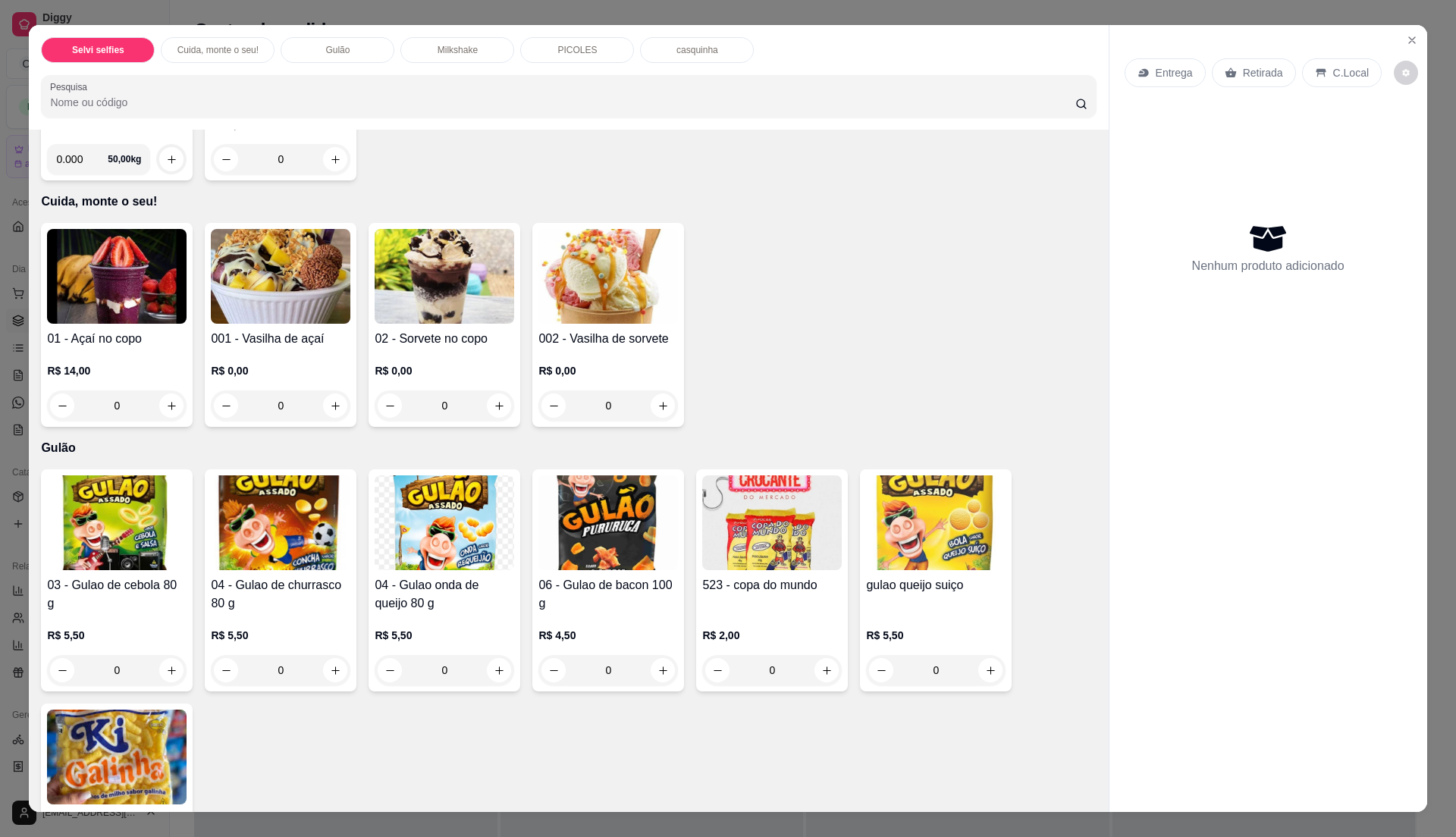
click at [785, 530] on img at bounding box center [772, 523] width 139 height 95
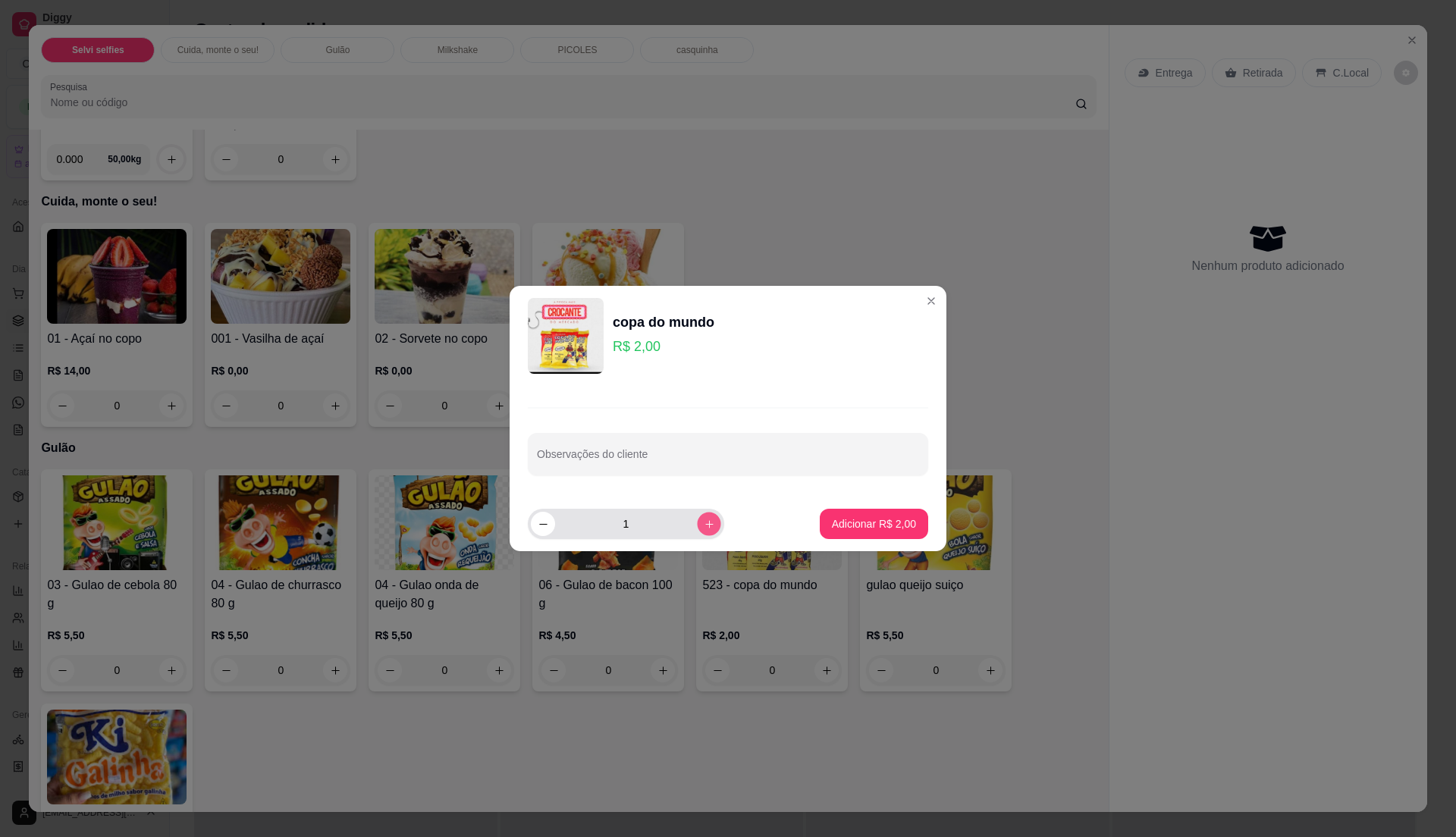
click at [703, 529] on icon "increase-product-quantity" at bounding box center [709, 524] width 11 height 11
type input "2"
click at [899, 522] on p "Adicionar R$ 4,00" at bounding box center [874, 524] width 82 height 15
type input "2"
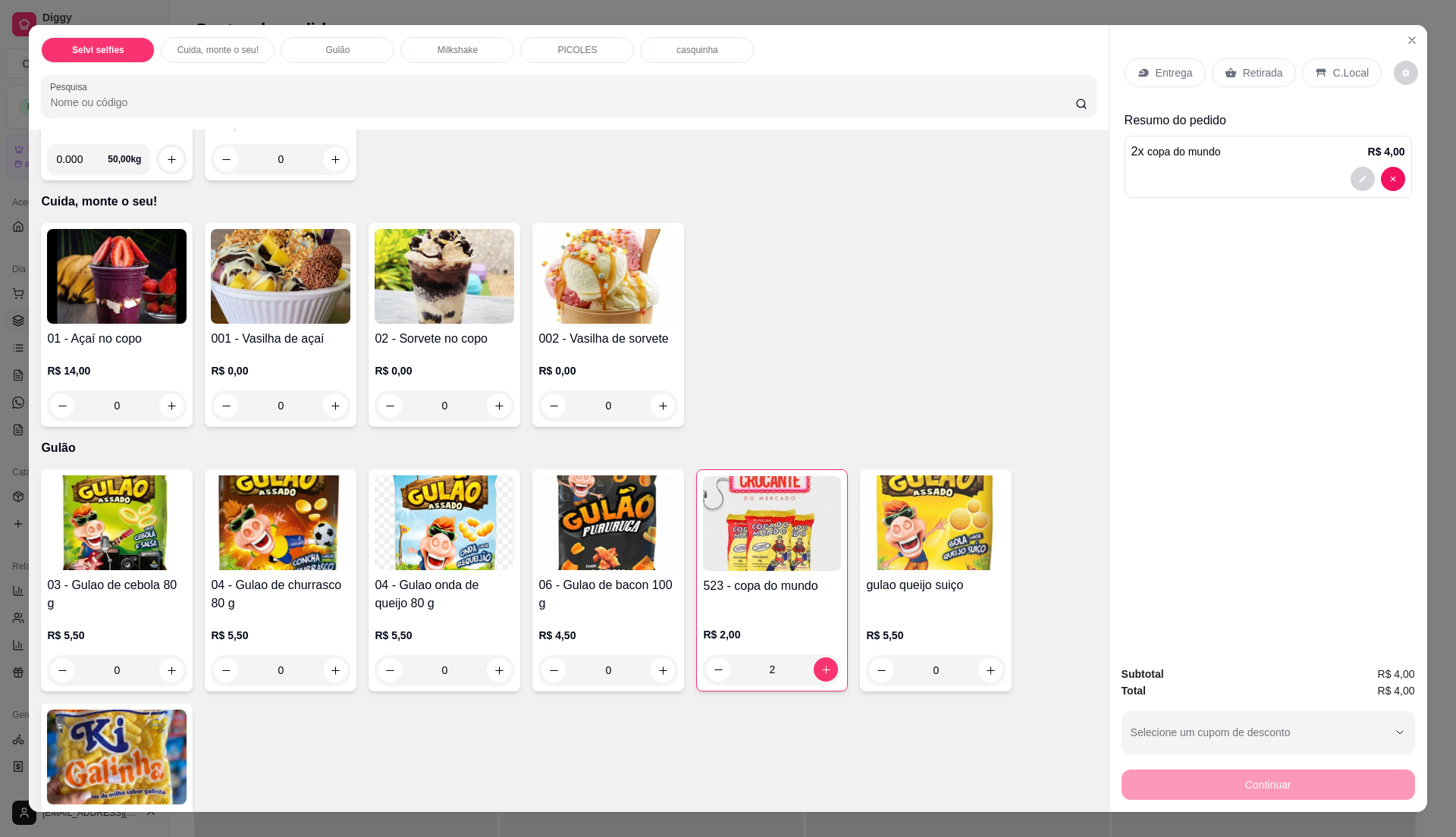
click at [1333, 67] on p "C.Local" at bounding box center [1351, 73] width 36 height 15
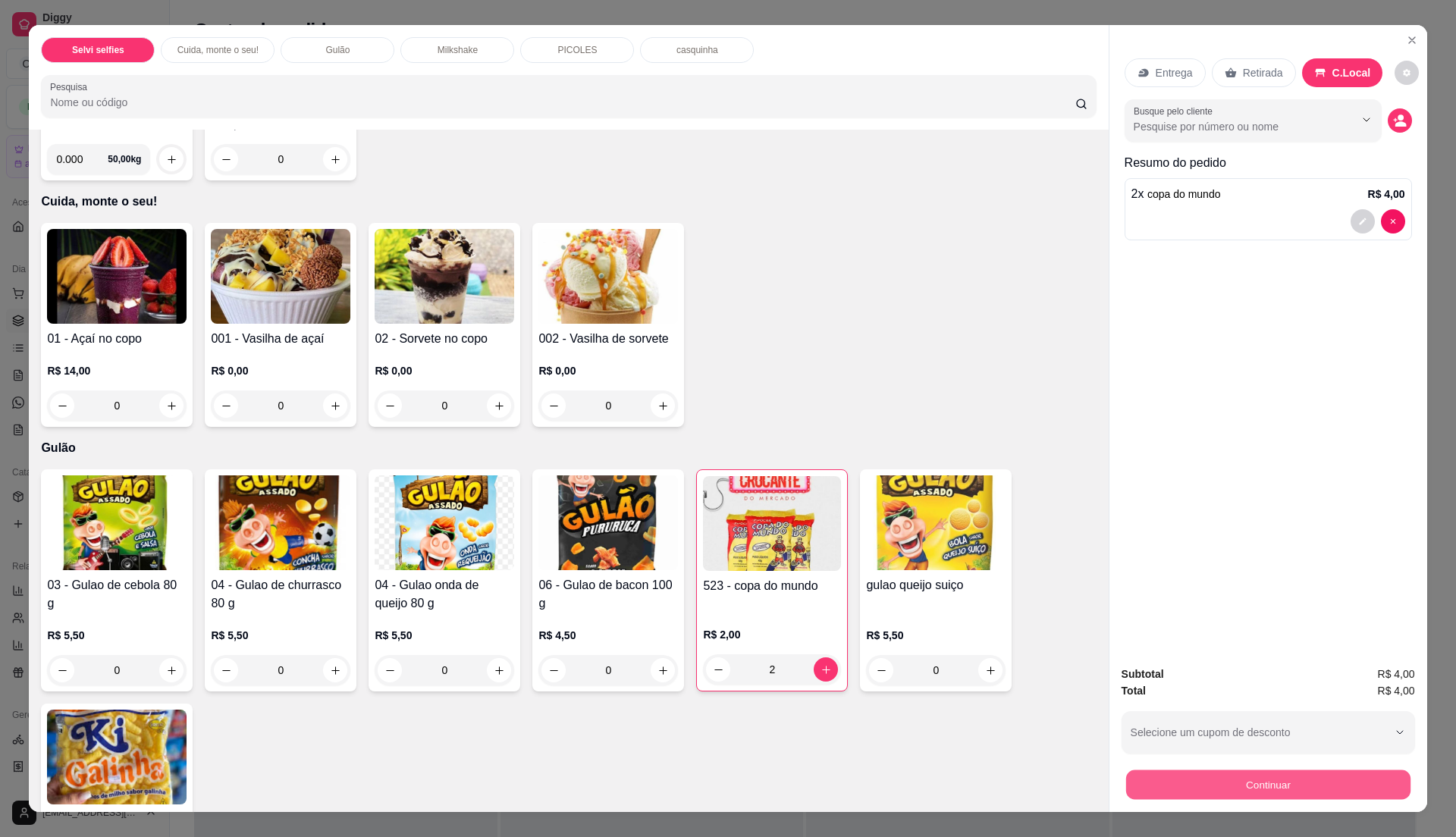
click at [1225, 786] on button "Continuar" at bounding box center [1267, 784] width 284 height 30
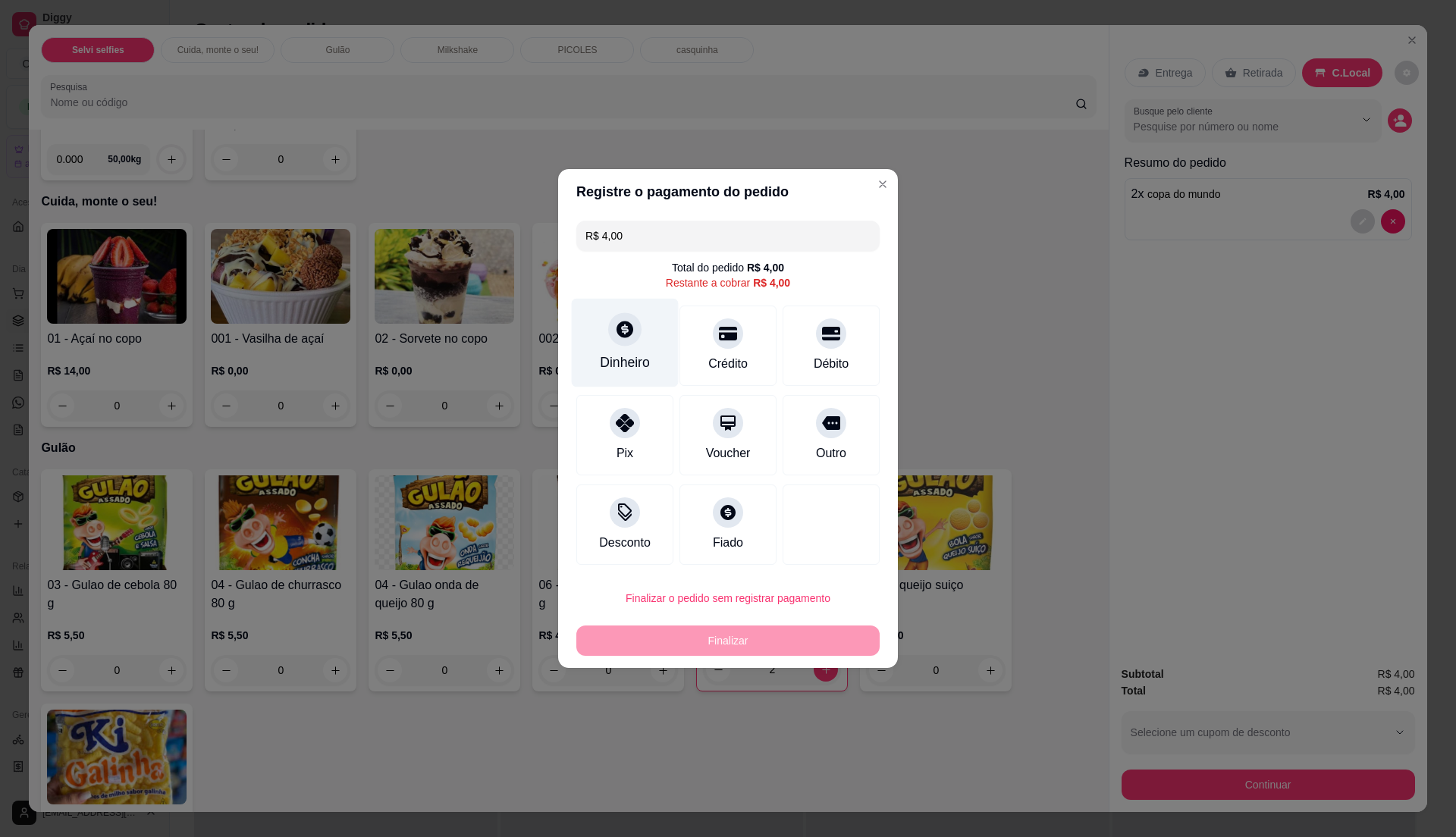
click at [631, 350] on div "Dinheiro" at bounding box center [625, 343] width 107 height 89
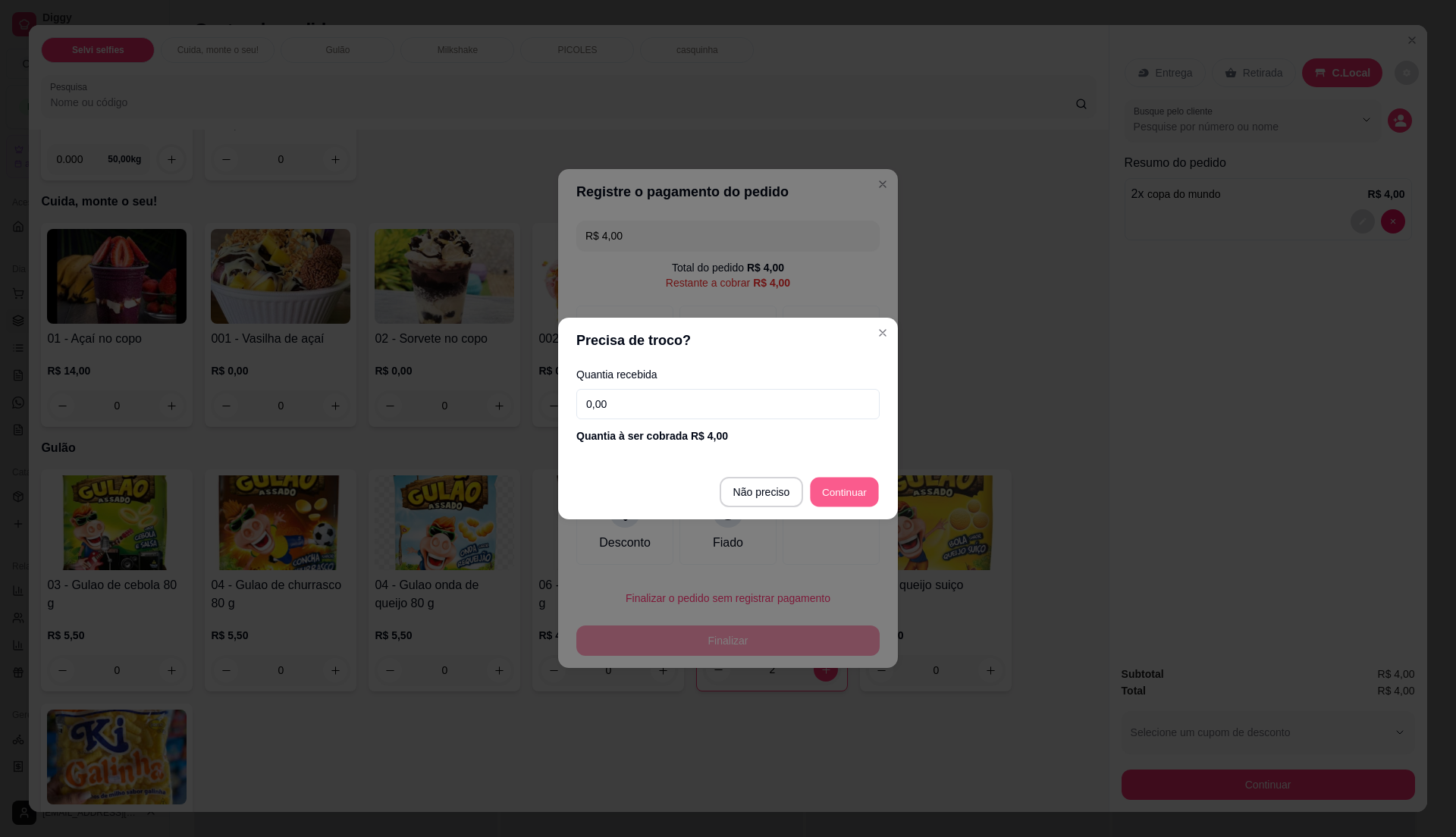
click at [849, 476] on footer "Não preciso Continuar" at bounding box center [727, 492] width 339 height 54
type input "R$ 0,00"
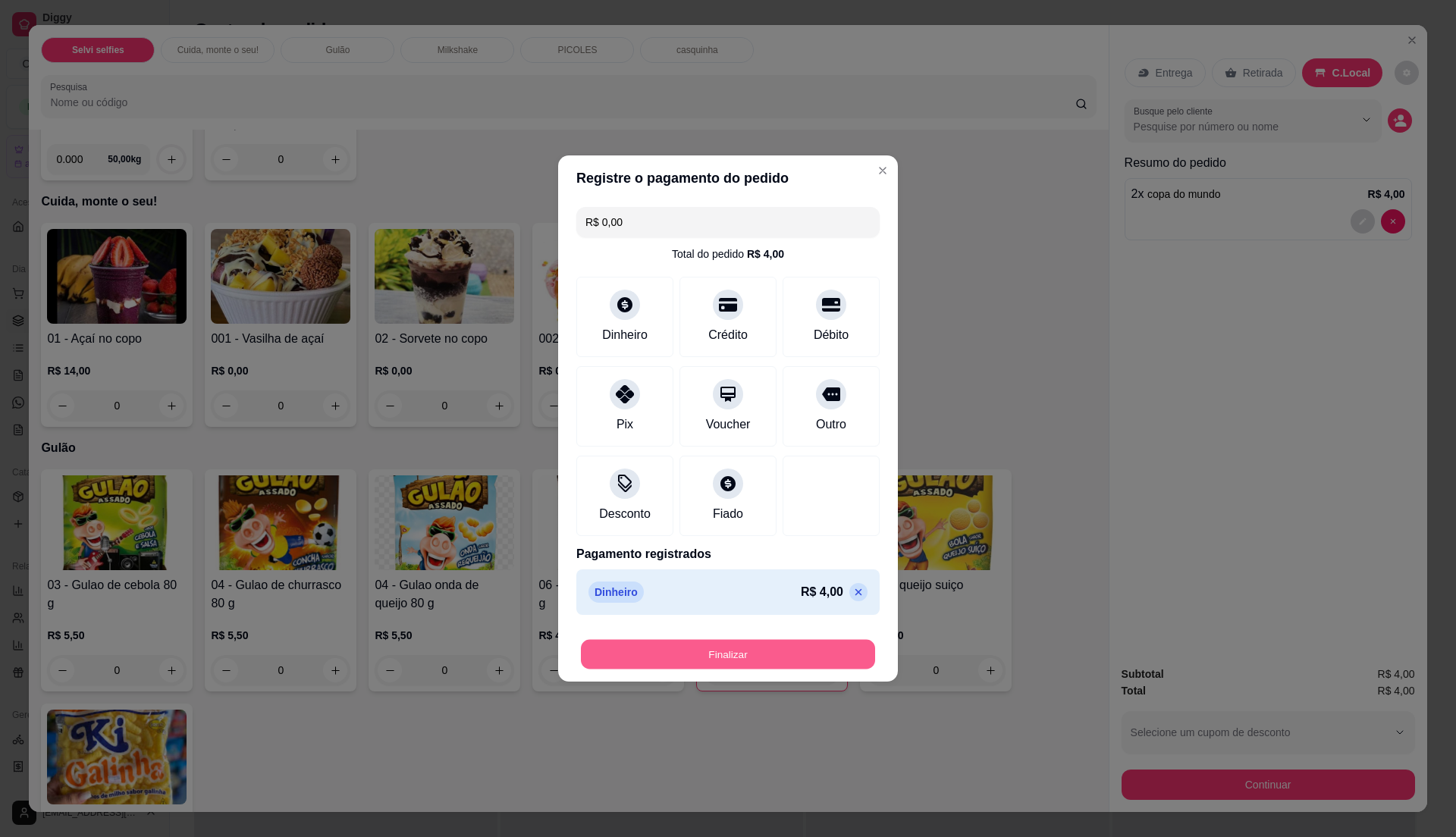
click at [808, 643] on button "Finalizar" at bounding box center [728, 655] width 294 height 30
type input "0"
type input "-R$ 4,00"
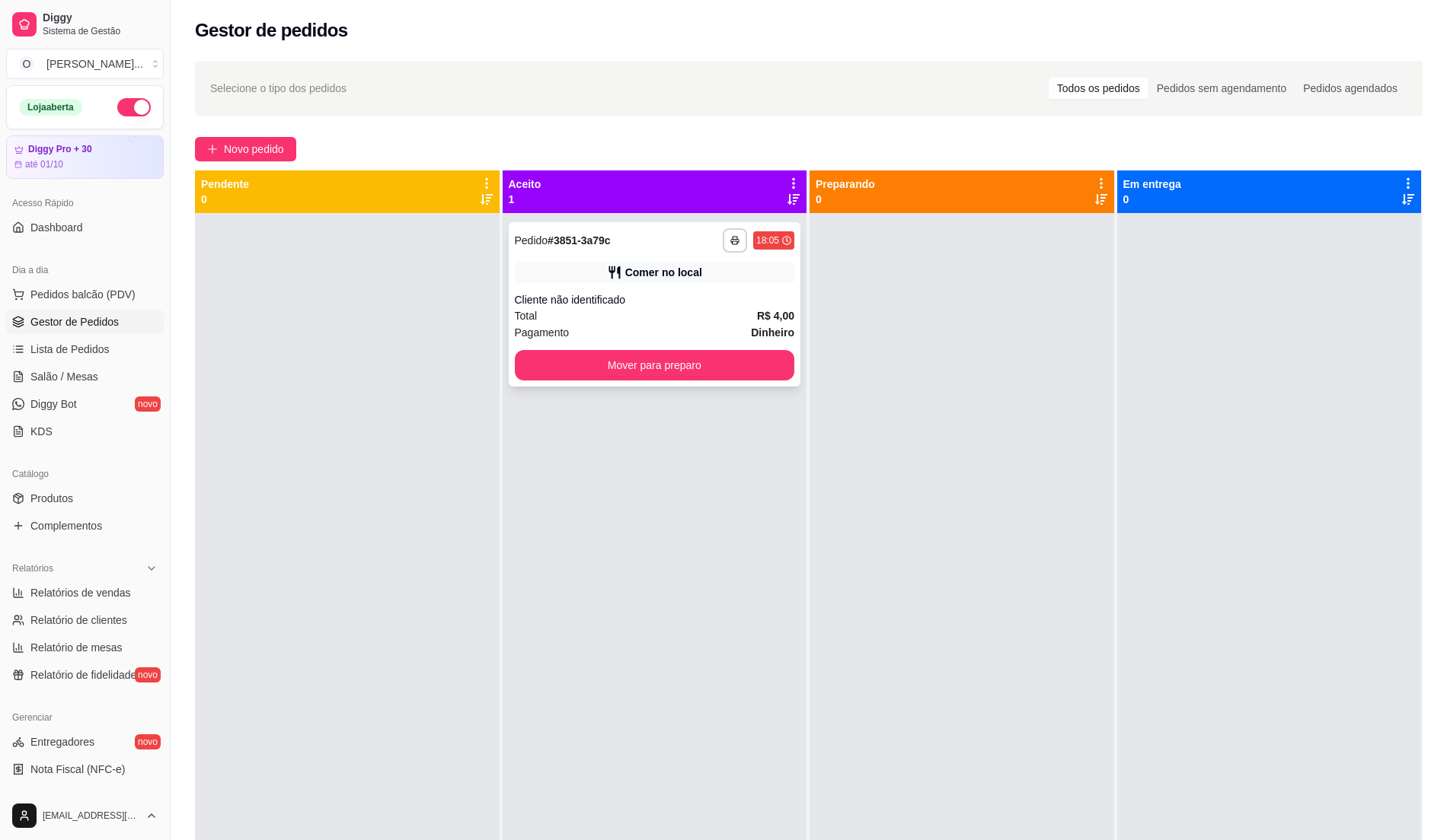
click at [760, 321] on strong "R$ 4,00" at bounding box center [776, 316] width 37 height 12
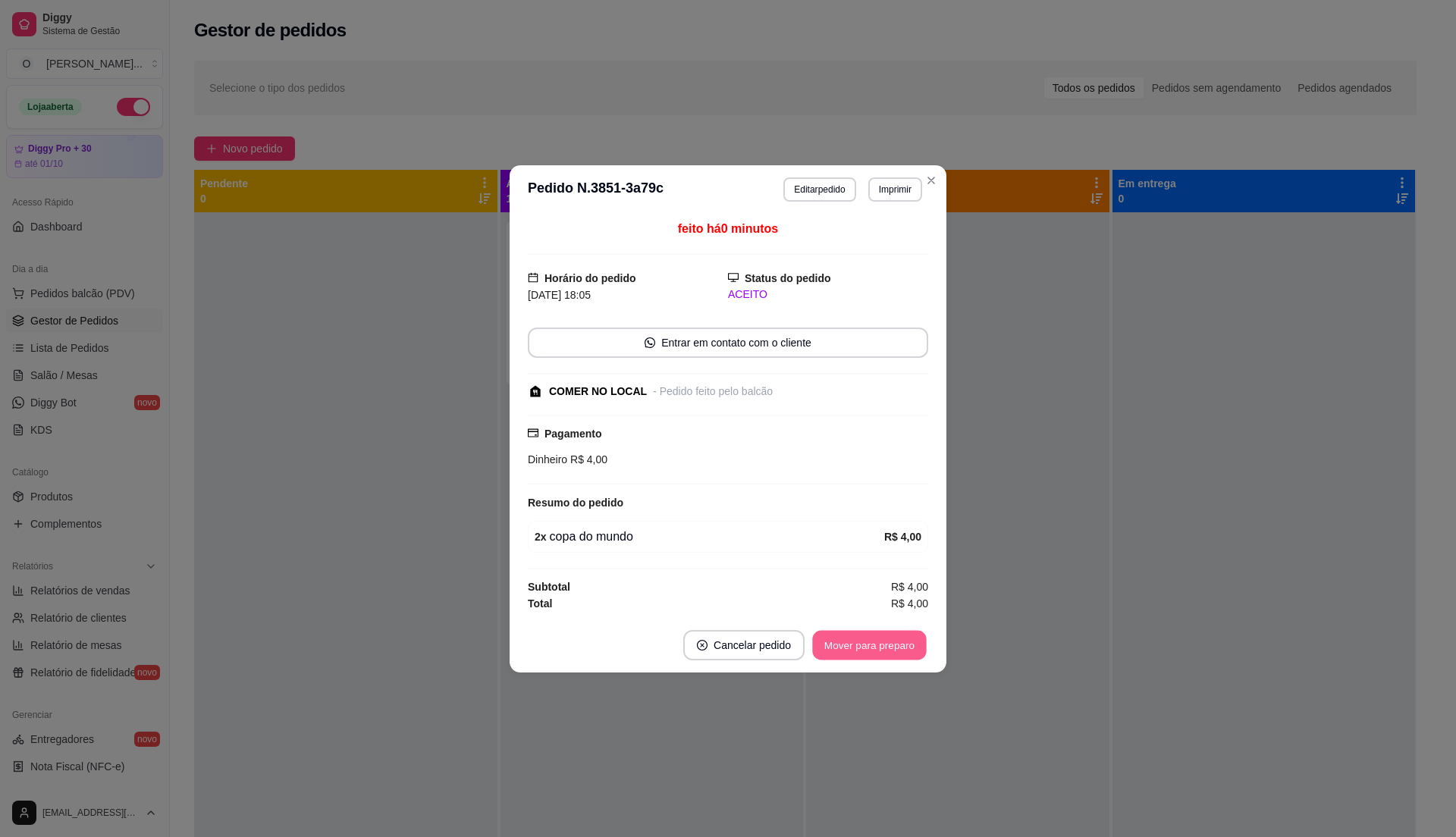
click at [864, 637] on button "Mover para preparo" at bounding box center [869, 645] width 113 height 30
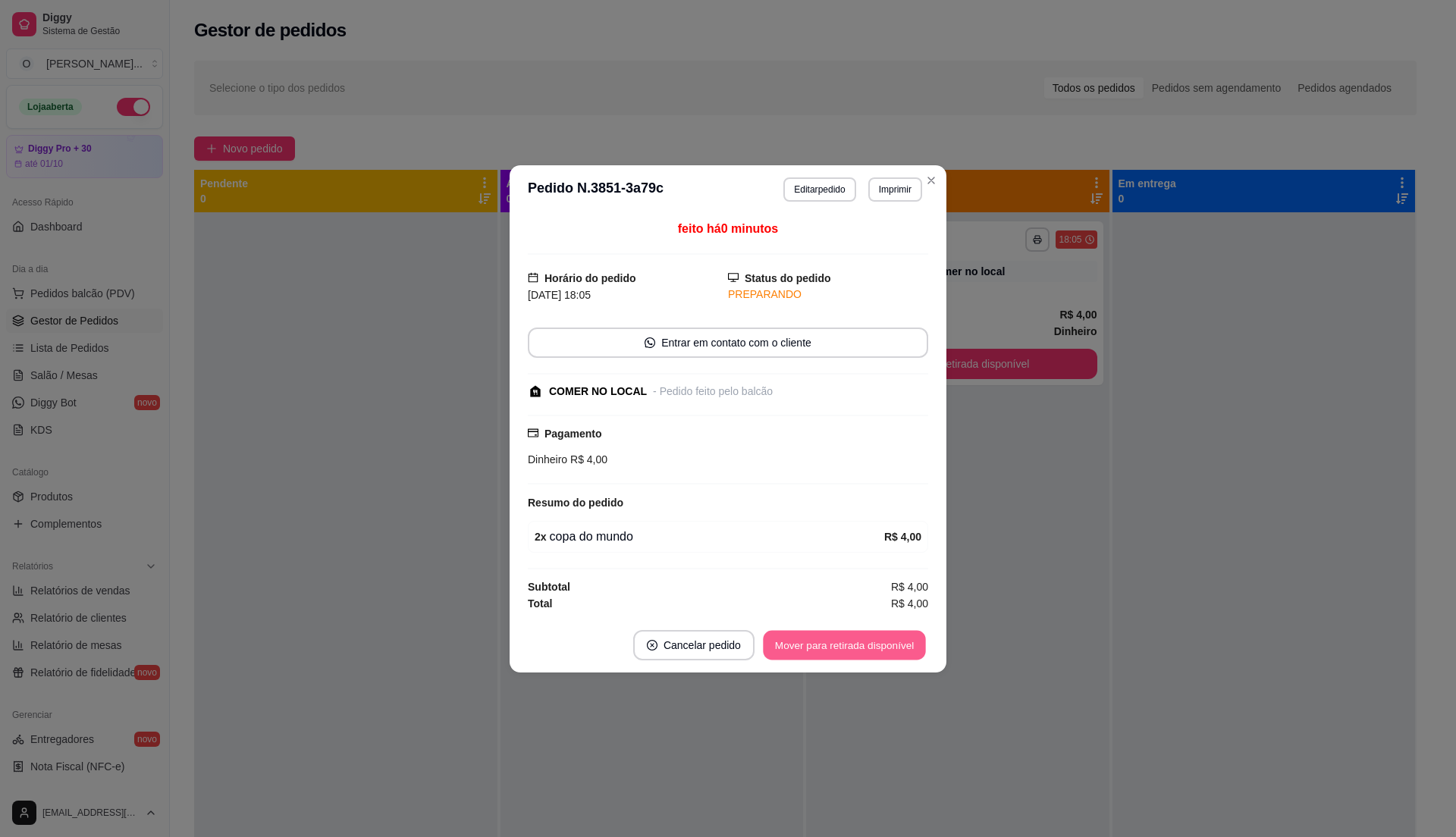
click at [832, 644] on button "Mover para retirada disponível" at bounding box center [844, 645] width 162 height 30
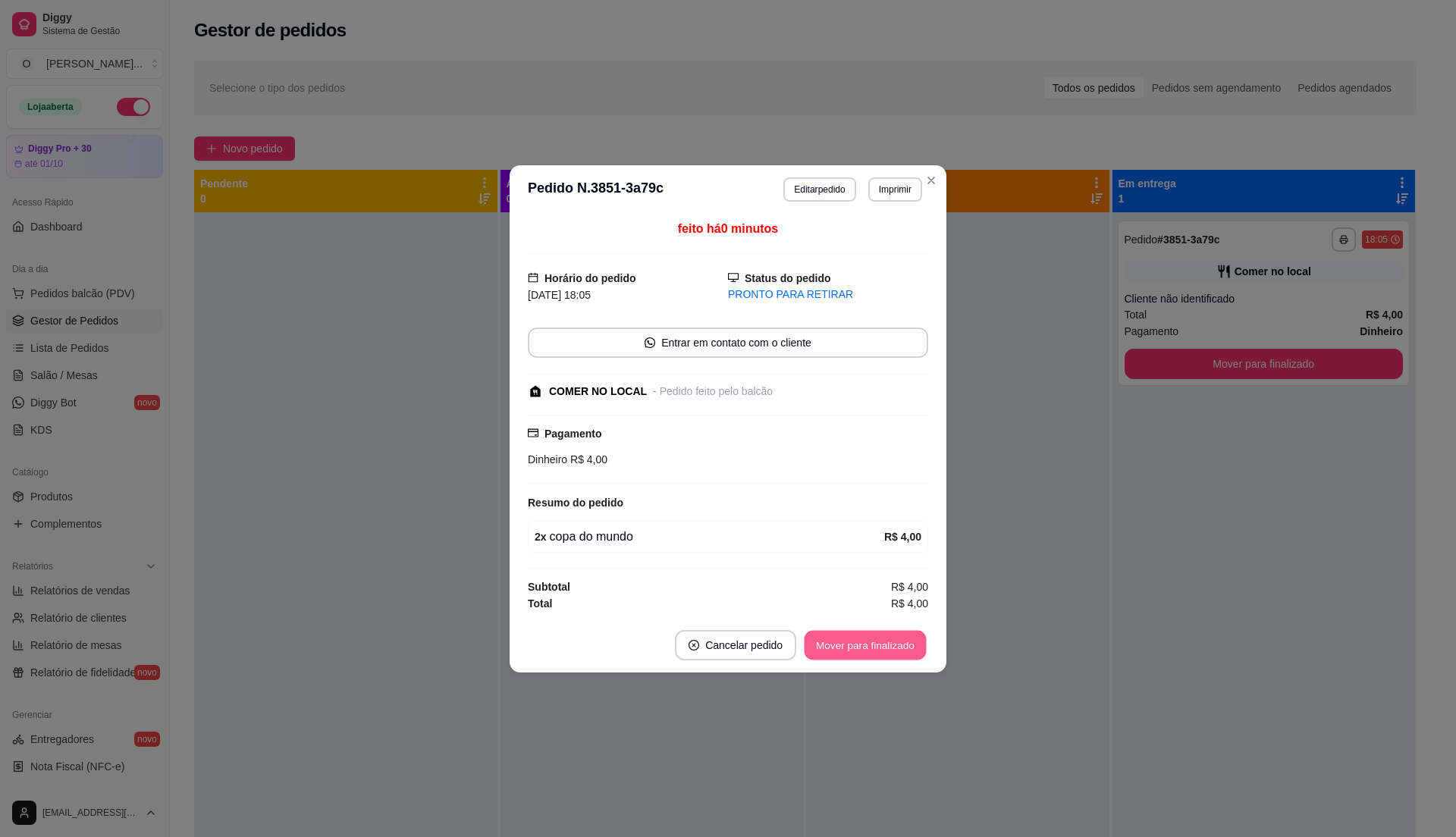
click at [844, 647] on button "Mover para finalizado" at bounding box center [865, 645] width 122 height 30
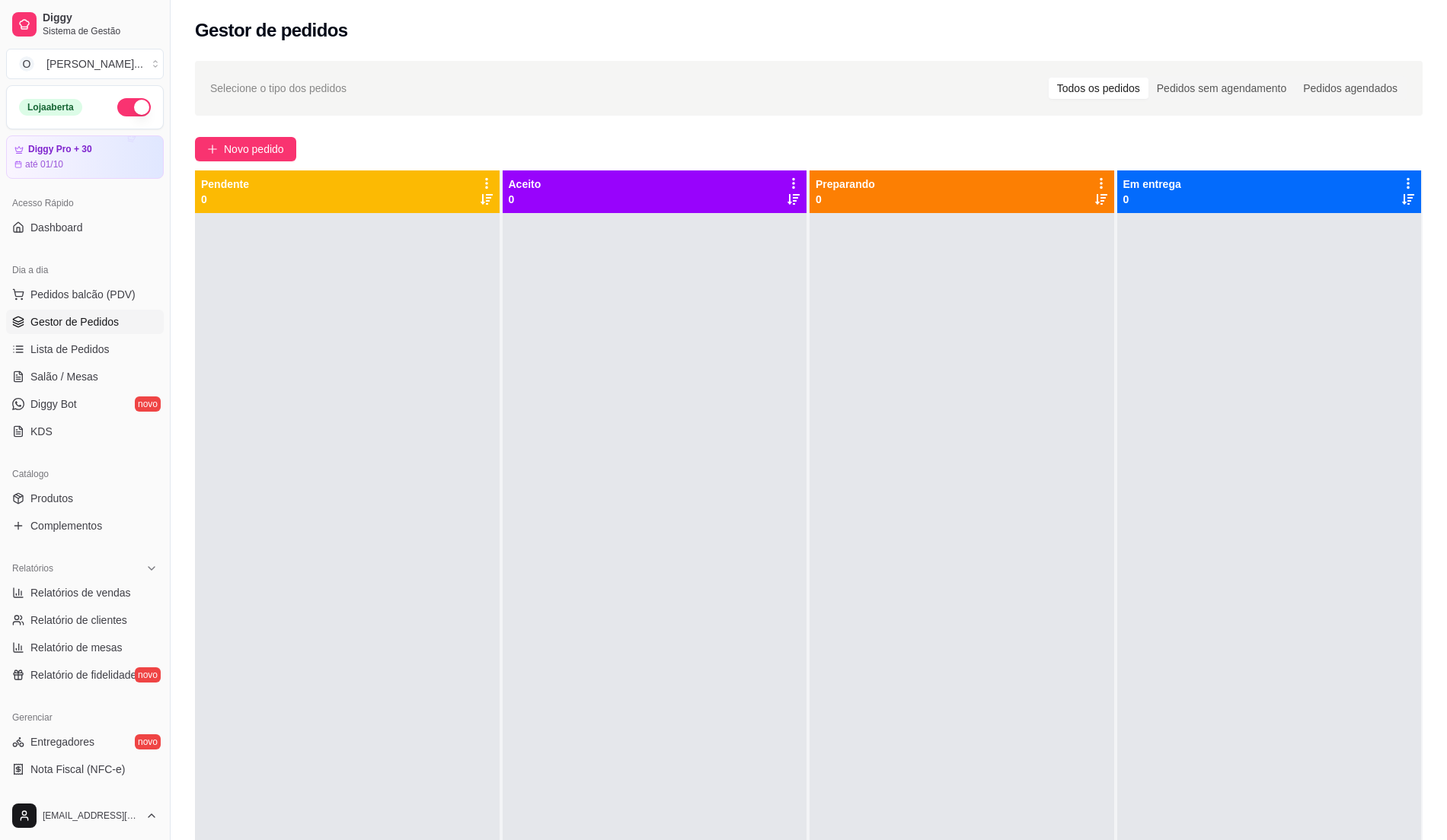
click at [1268, 135] on div "Selecione o tipo dos pedidos Todos os pedidos Pedidos sem agendamento Pedidos a…" at bounding box center [809, 540] width 1276 height 978
click at [114, 302] on span "Pedidos balcão (PDV)" at bounding box center [83, 295] width 105 height 15
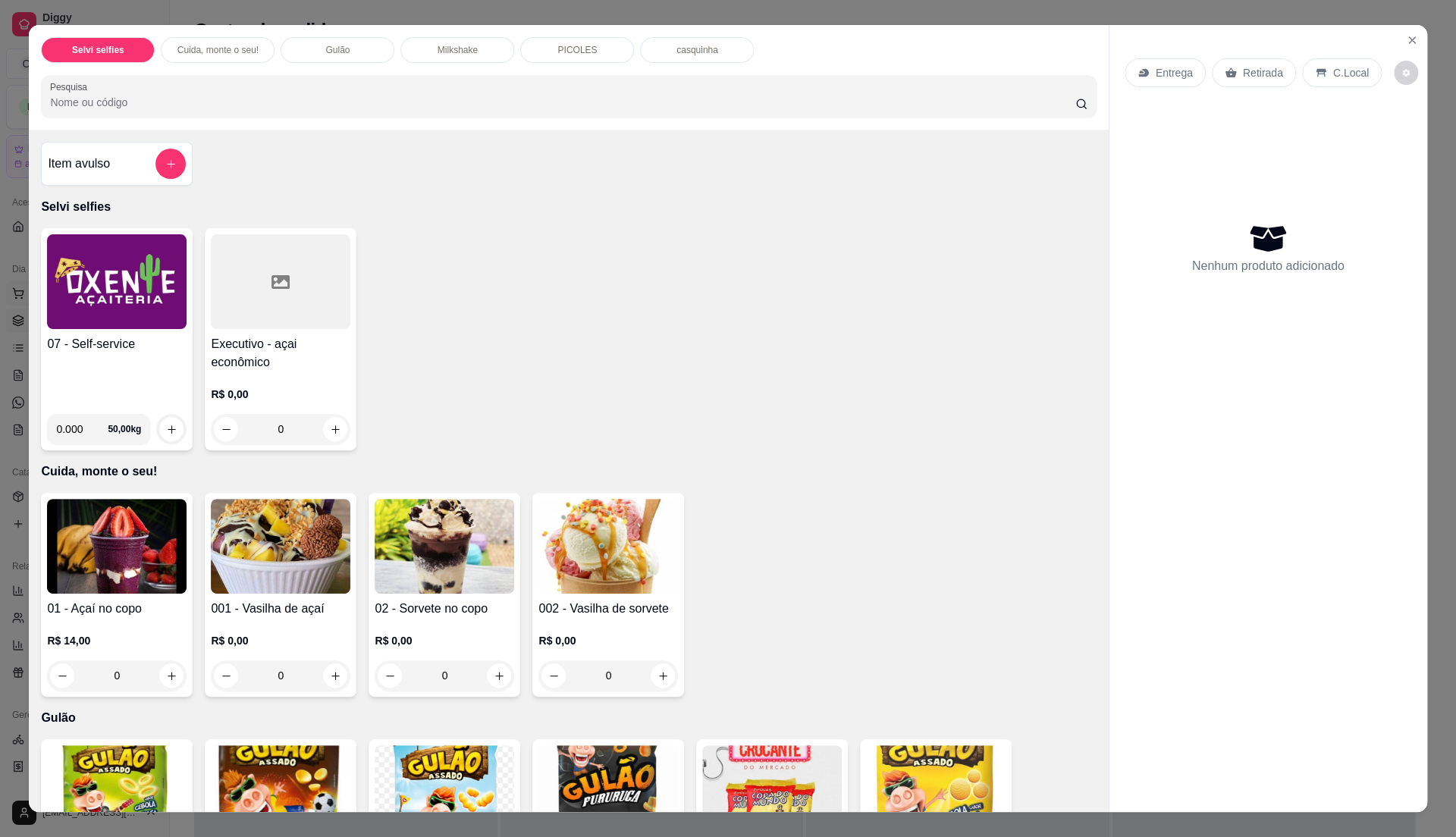
click at [113, 289] on img at bounding box center [116, 282] width 139 height 95
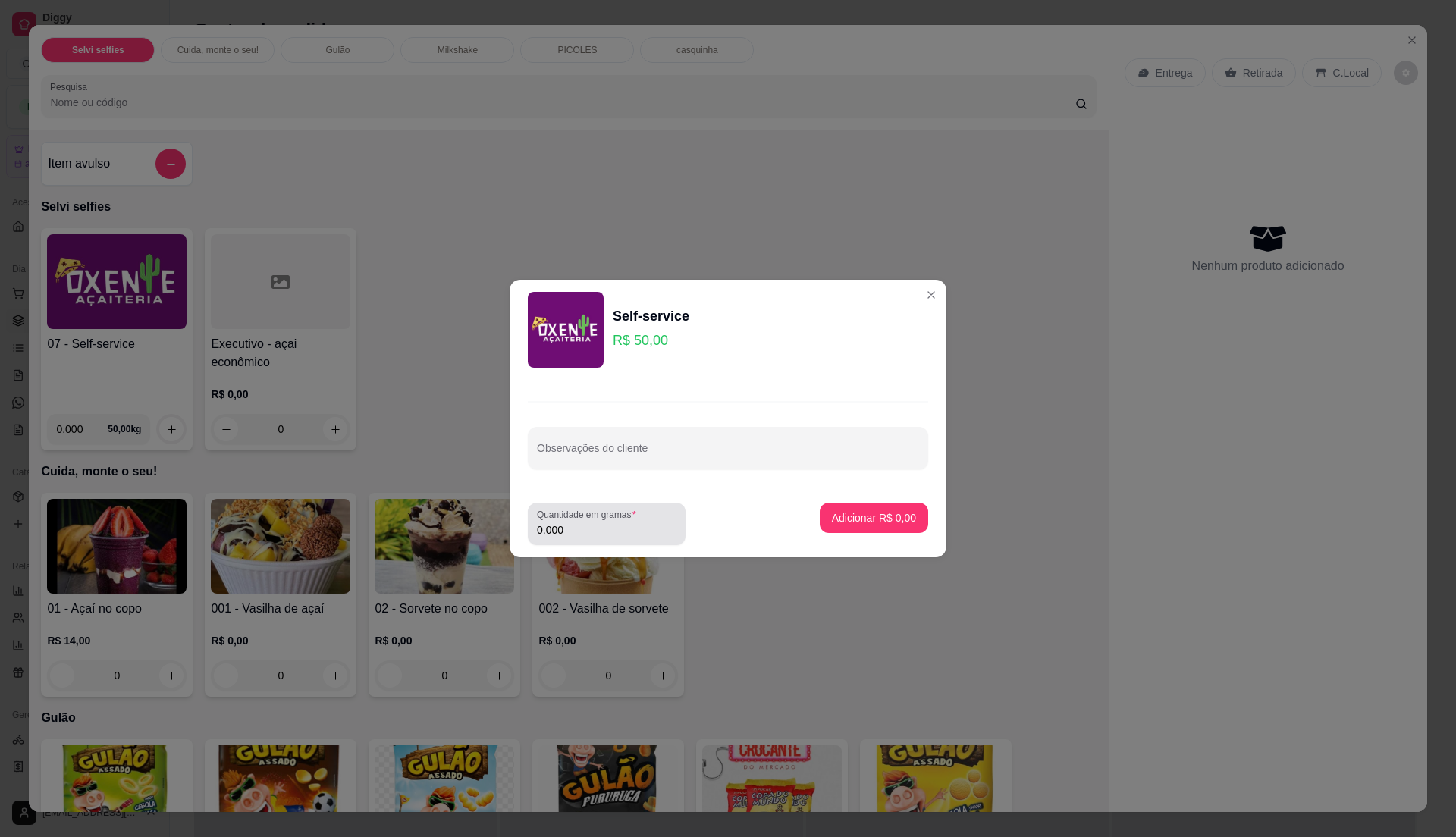
click at [625, 530] on input "0.000" at bounding box center [607, 530] width 139 height 15
type input "0.495"
click at [880, 527] on button "Adicionar R$ 24,75" at bounding box center [871, 518] width 111 height 30
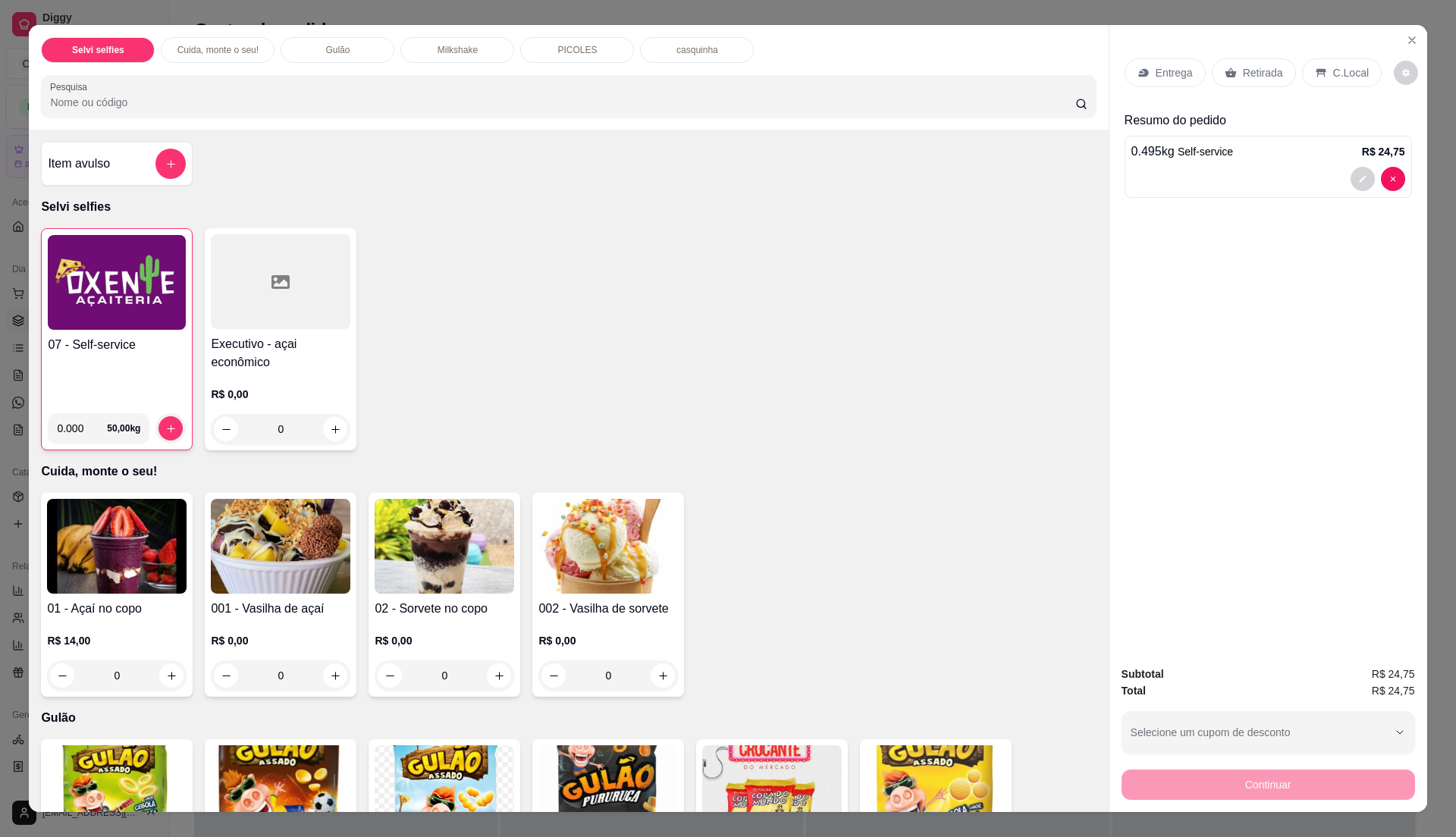
click at [1335, 71] on p "C.Local" at bounding box center [1351, 73] width 36 height 15
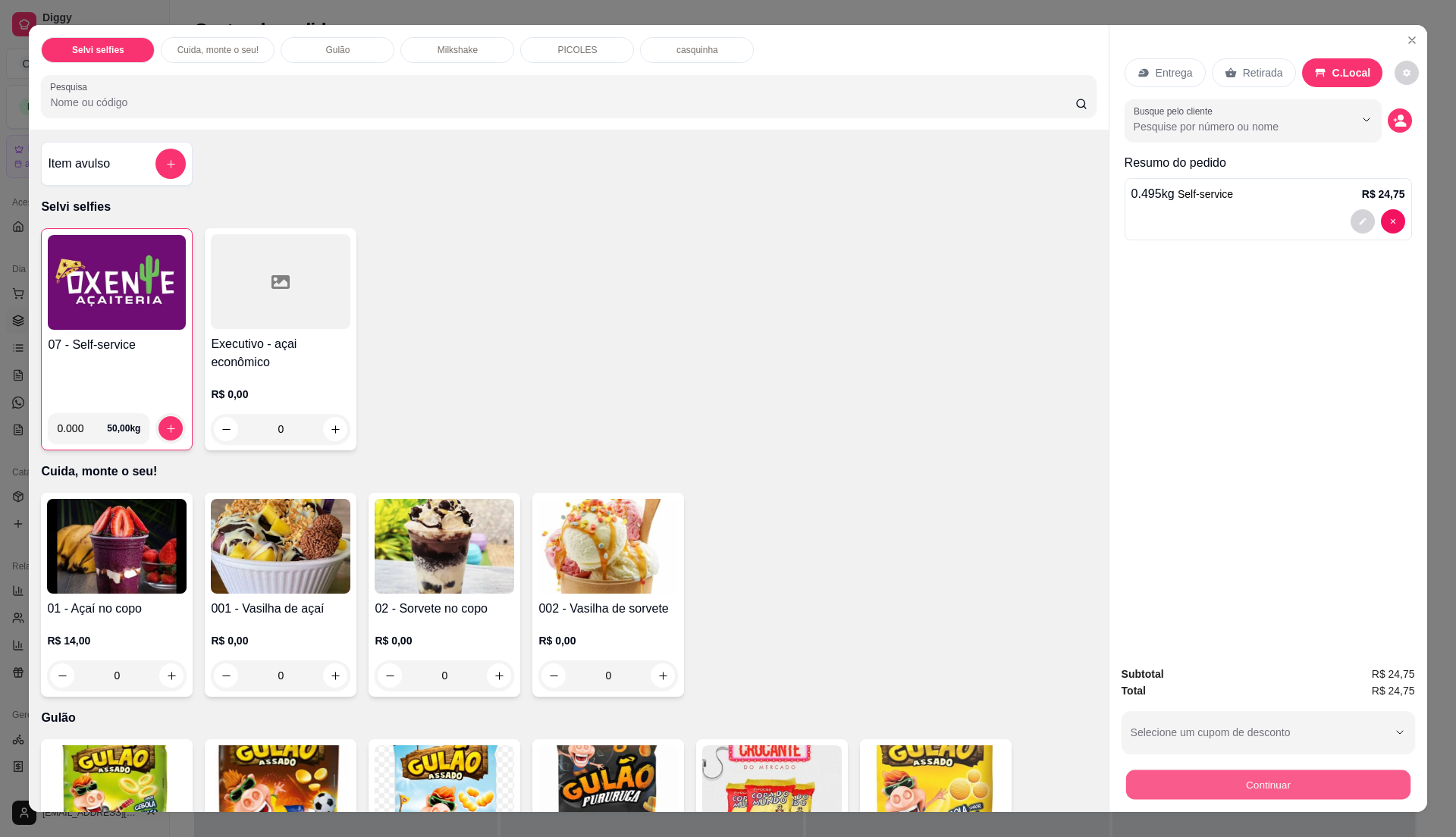
click at [1333, 786] on button "Continuar" at bounding box center [1267, 784] width 284 height 30
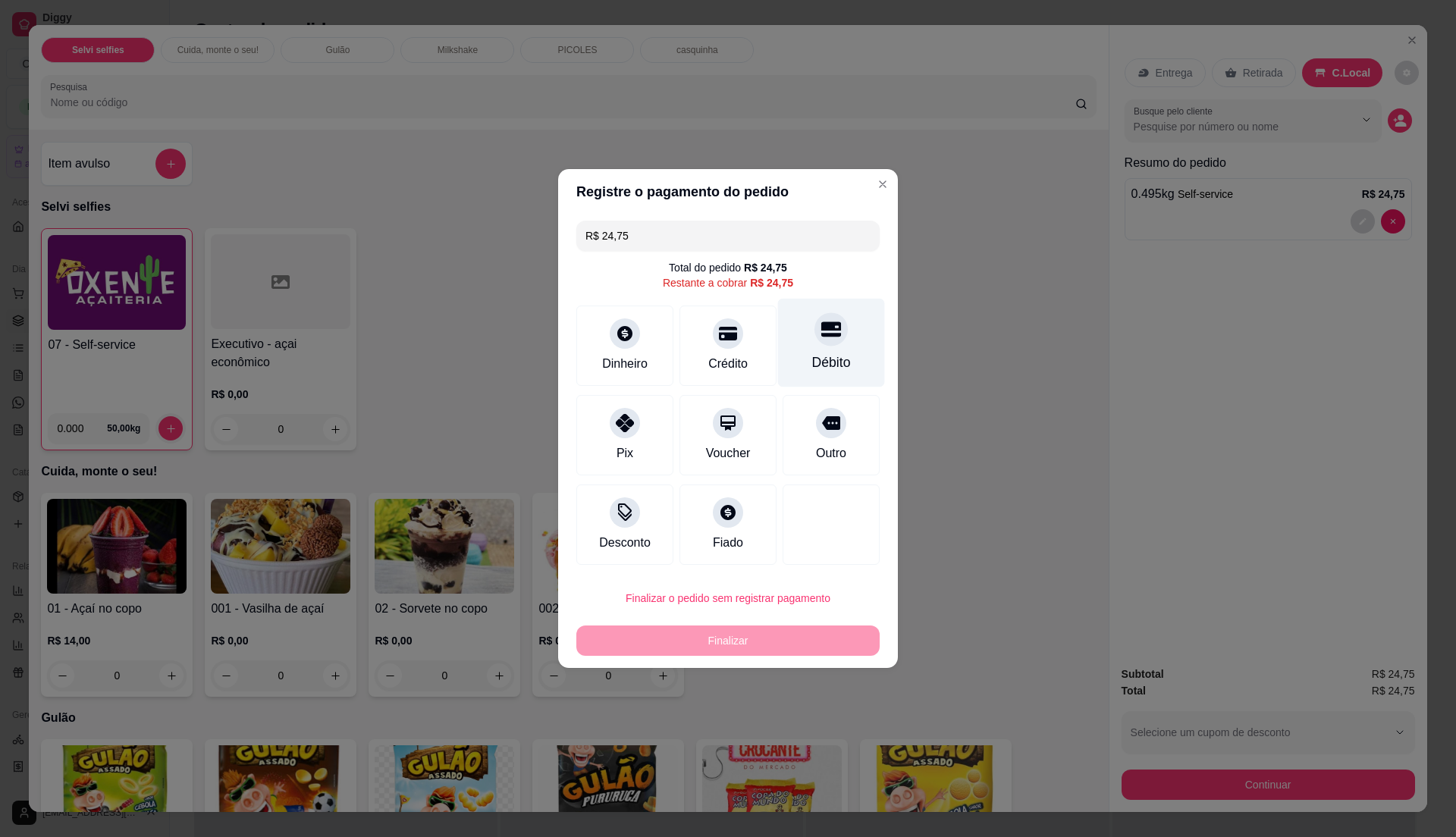
click at [828, 340] on div at bounding box center [831, 330] width 34 height 34
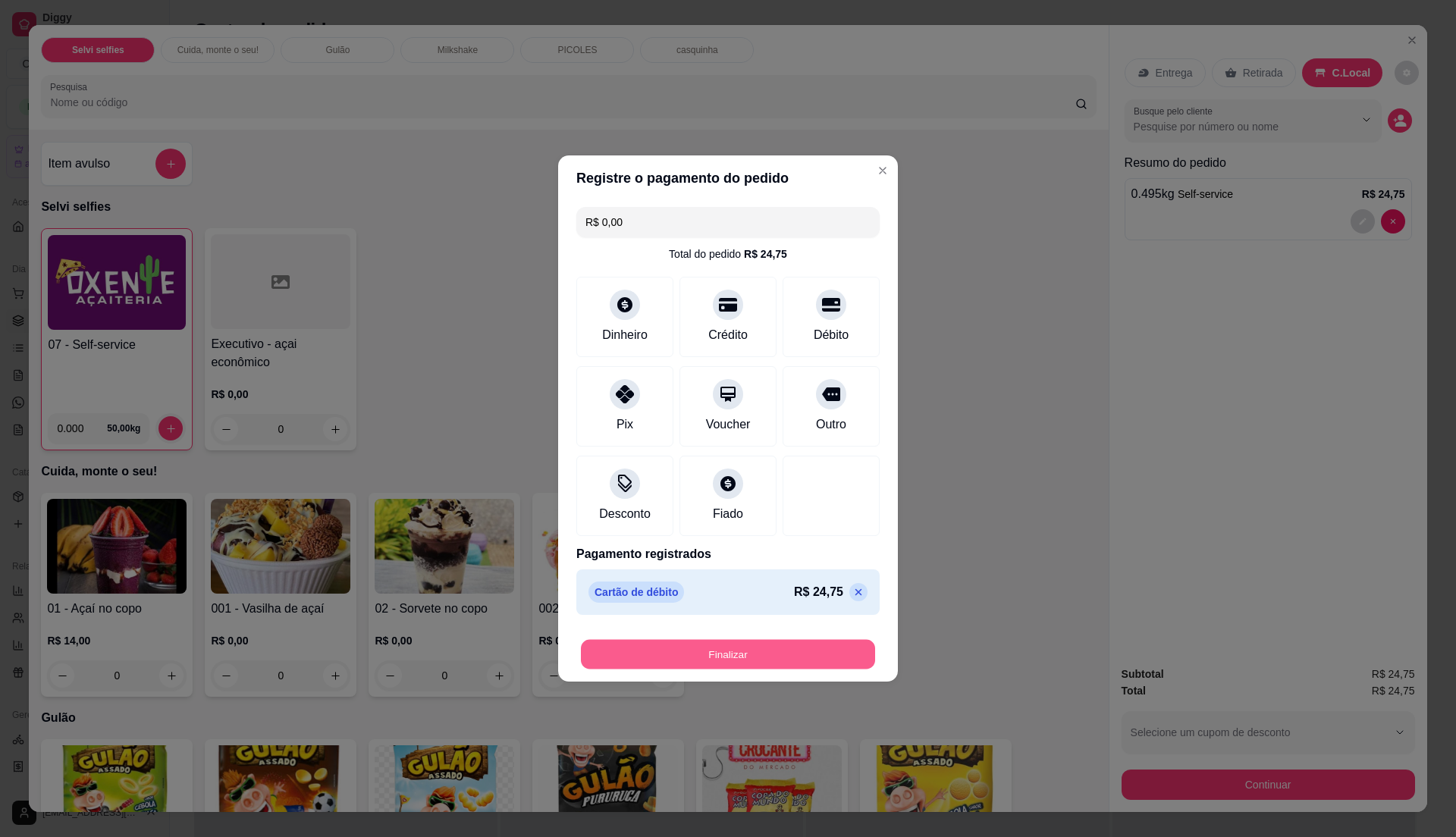
click at [805, 643] on button "Finalizar" at bounding box center [728, 655] width 294 height 30
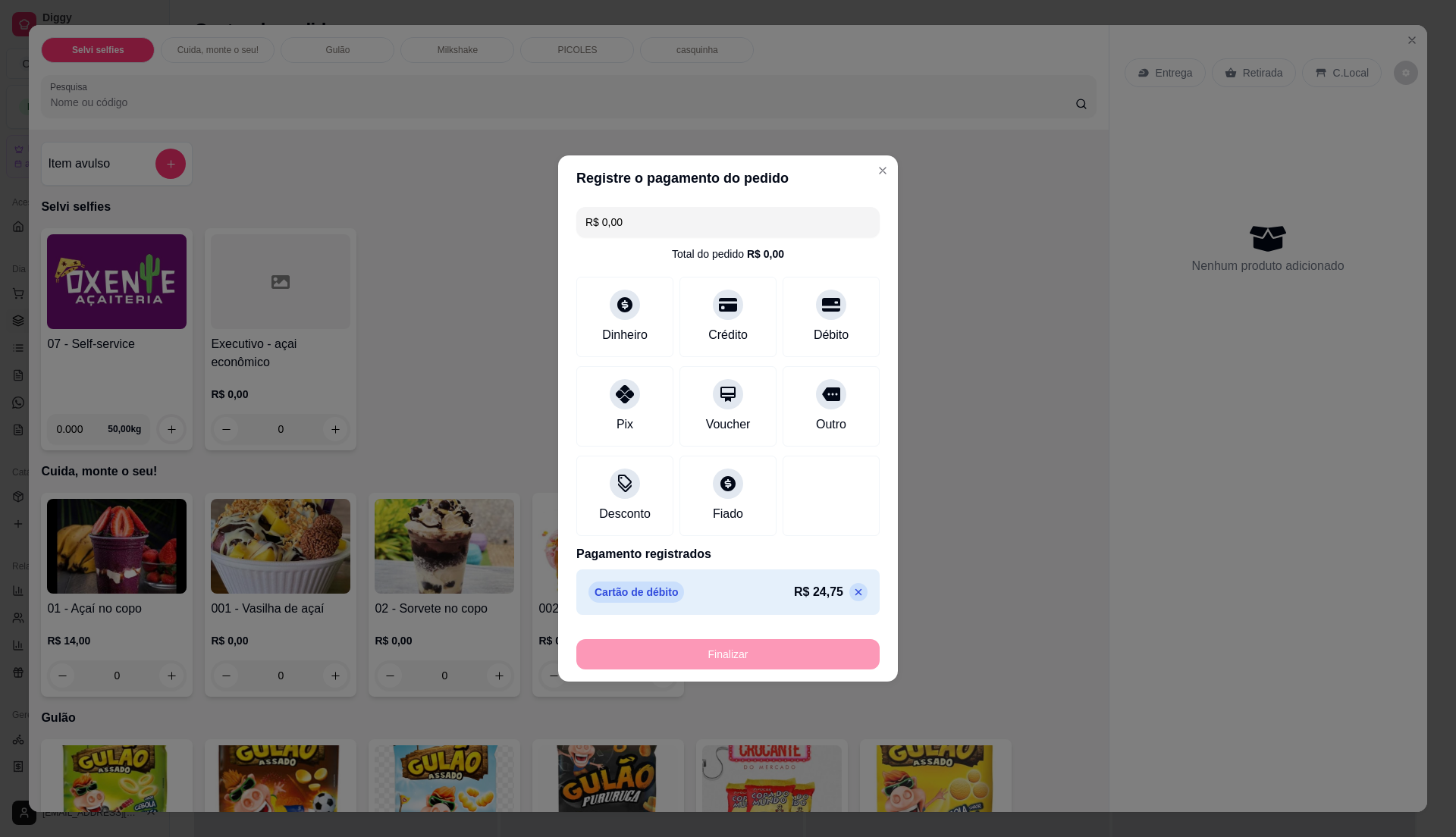
type input "-R$ 24,75"
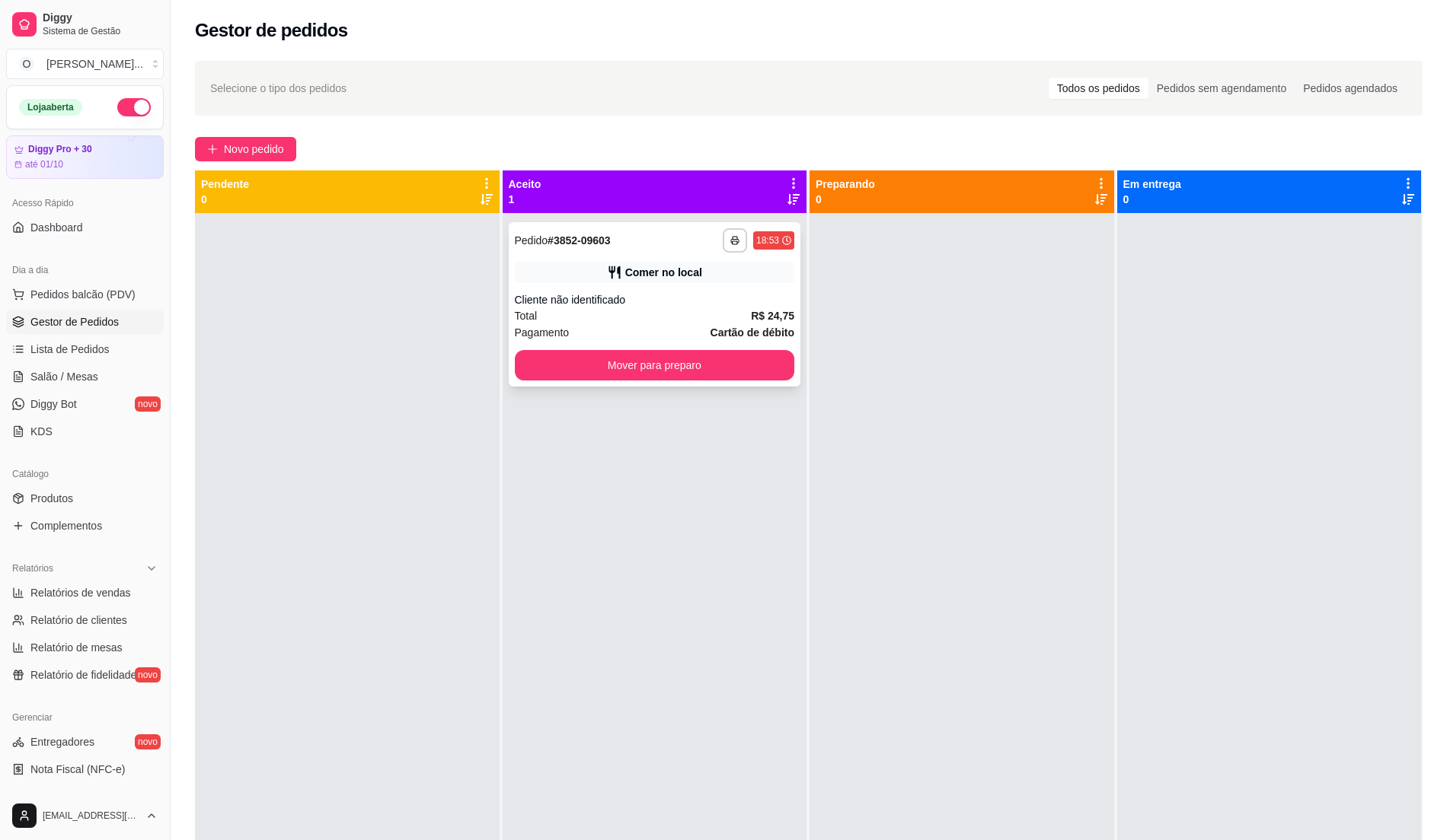
click at [770, 311] on strong "R$ 24,75" at bounding box center [773, 316] width 43 height 12
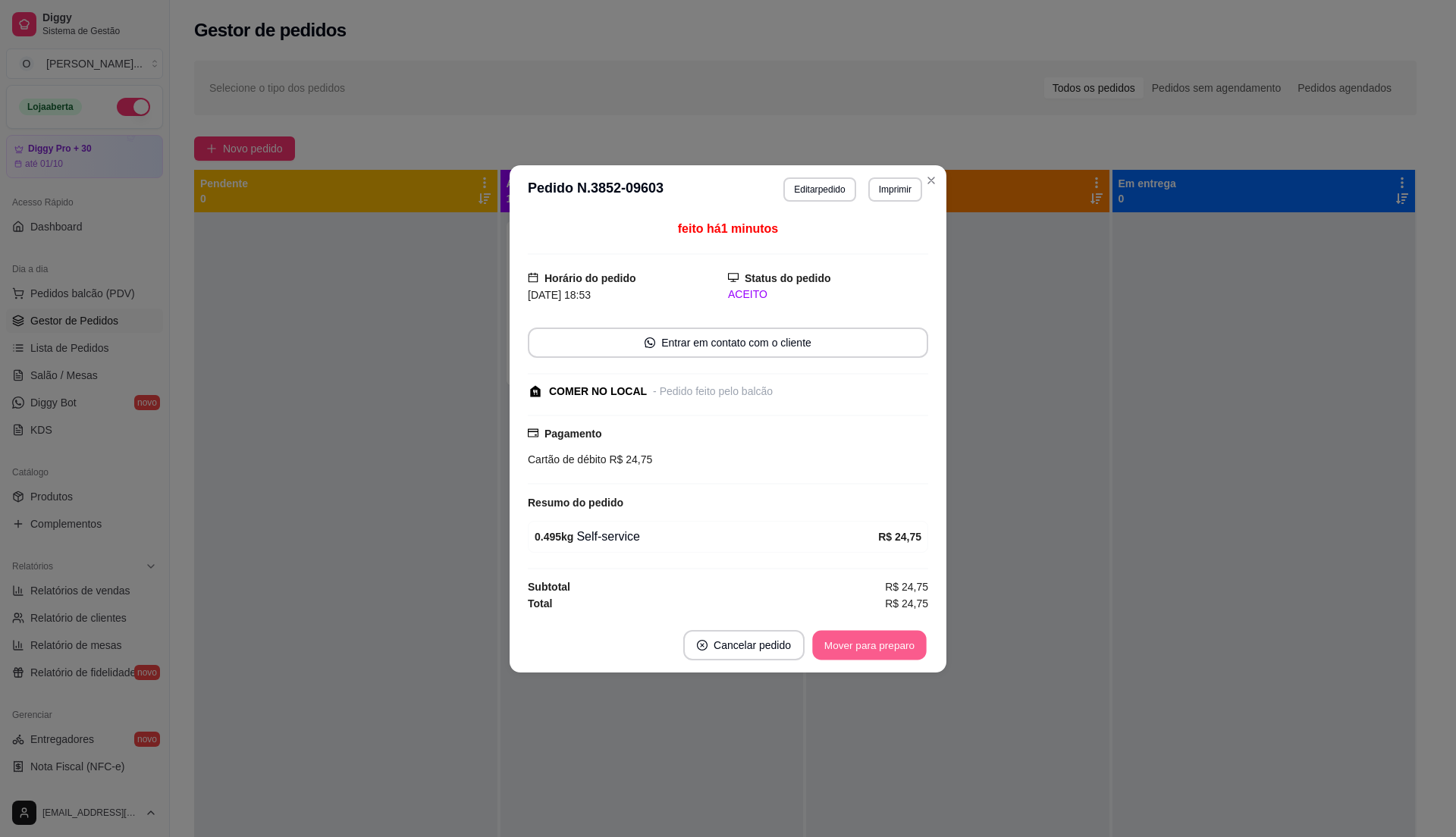
click at [880, 655] on button "Mover para preparo" at bounding box center [869, 645] width 113 height 30
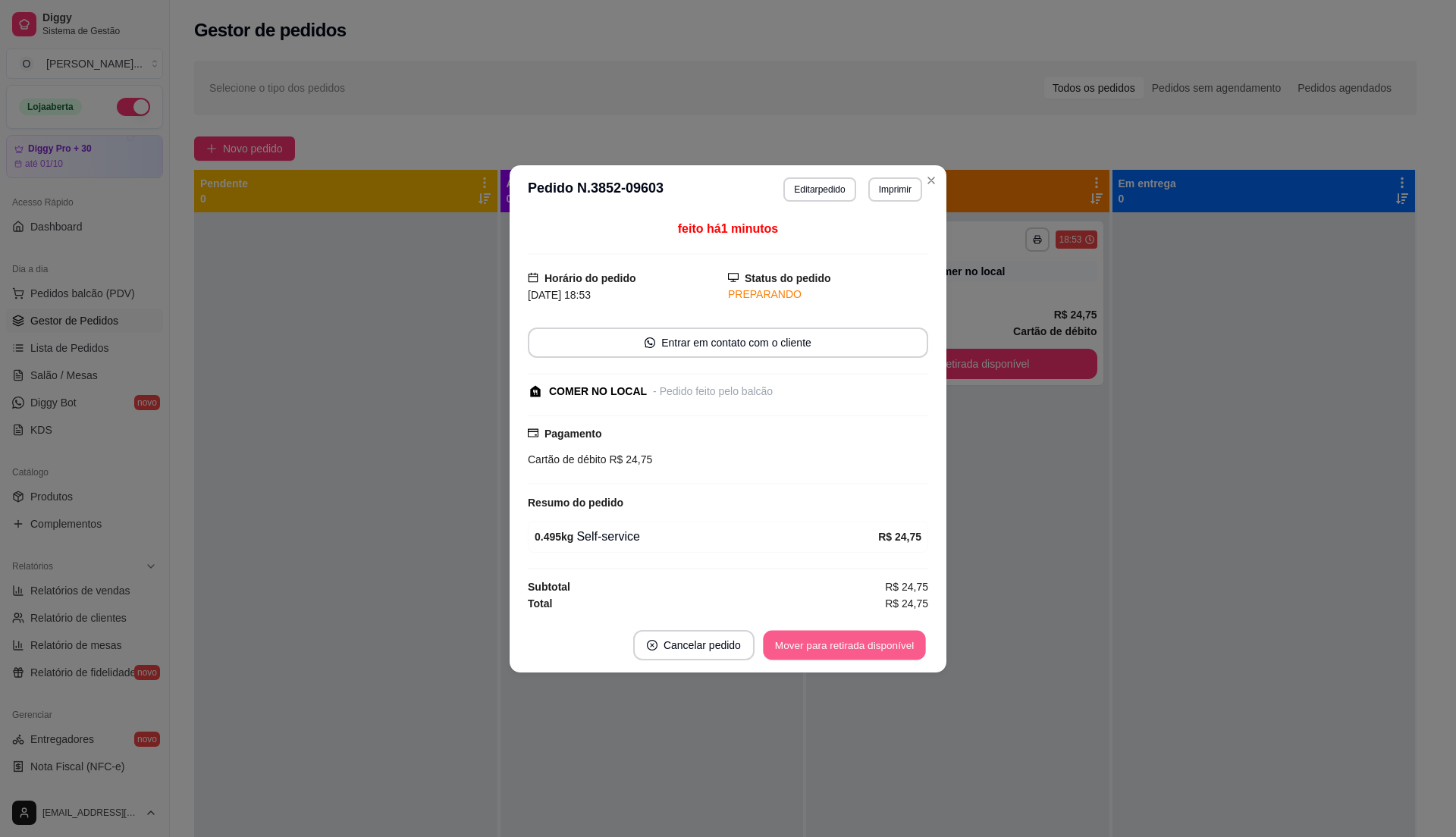
click at [878, 651] on button "Mover para retirada disponível" at bounding box center [844, 645] width 162 height 30
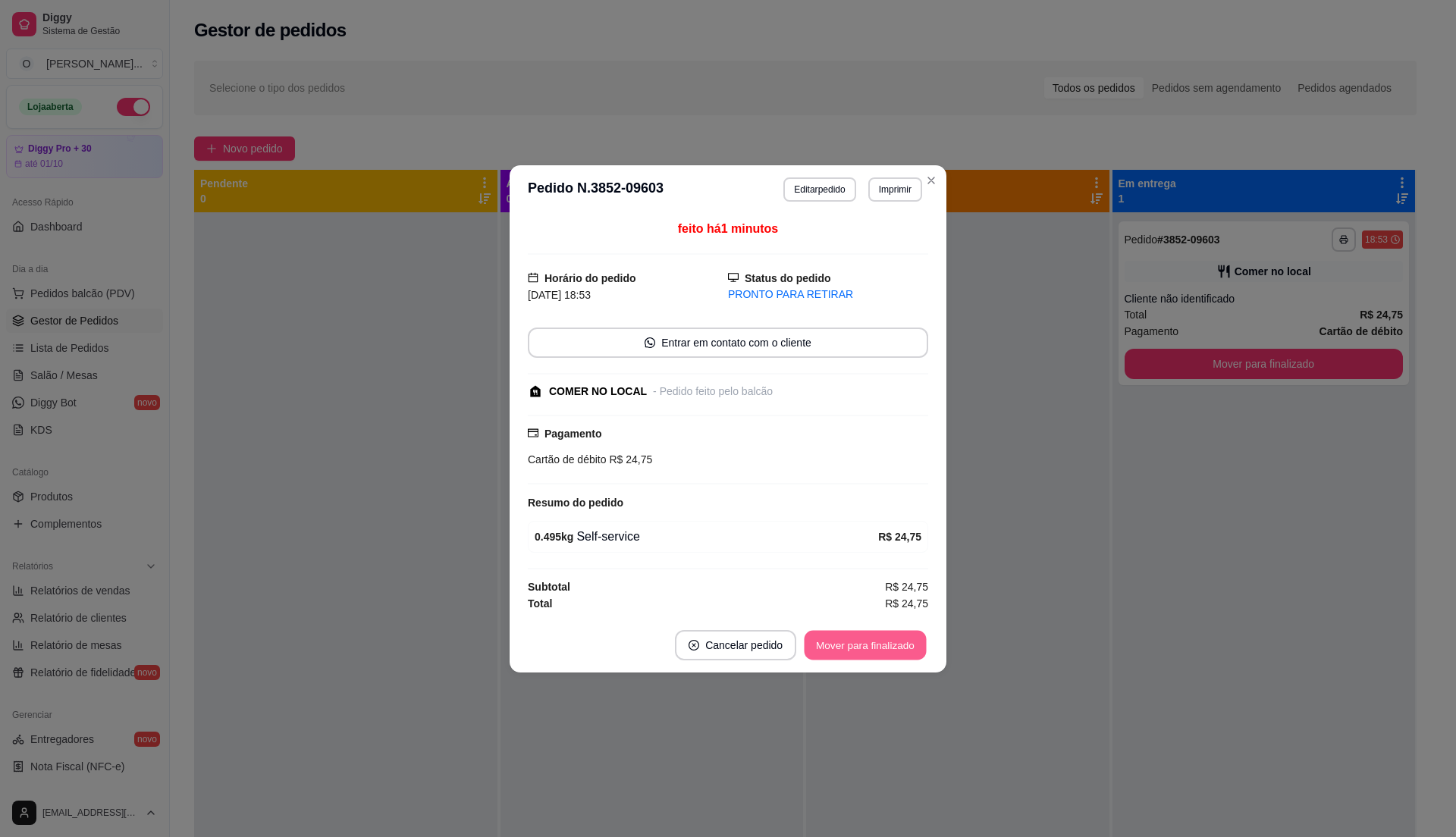
click at [871, 648] on button "Mover para finalizado" at bounding box center [865, 645] width 122 height 30
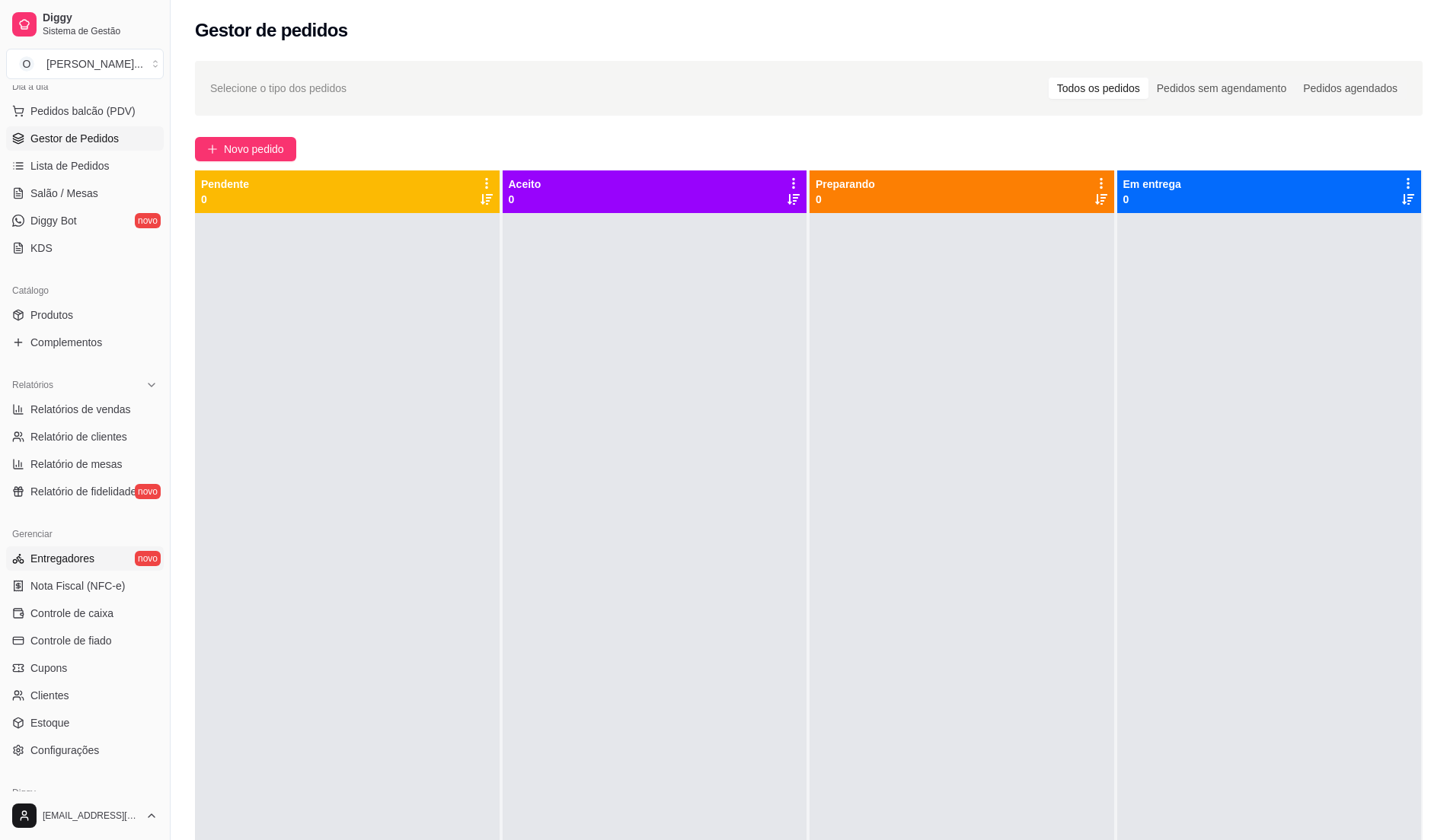
scroll to position [255, 0]
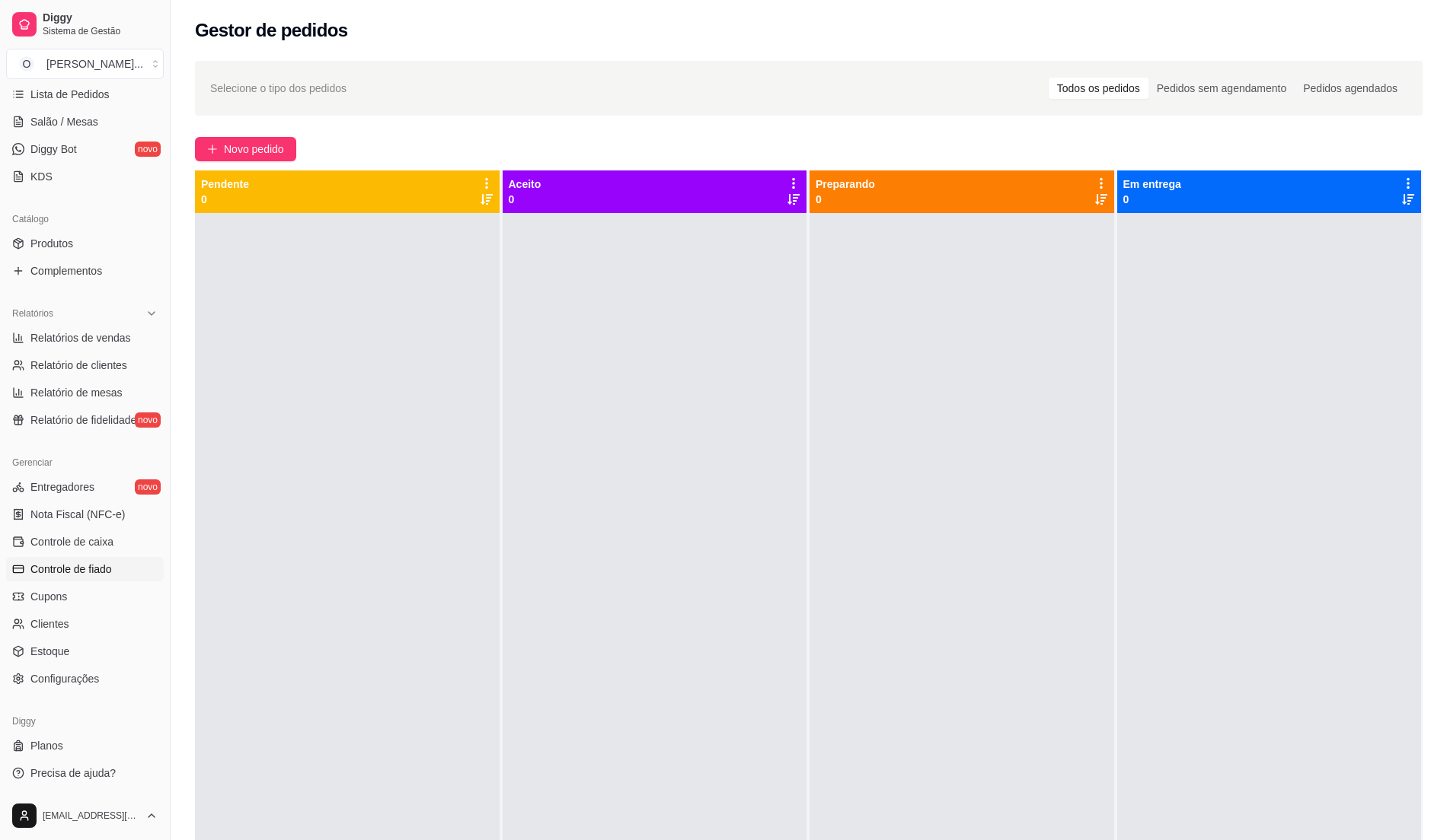
click at [89, 569] on span "Controle de fiado" at bounding box center [72, 569] width 82 height 15
click at [98, 564] on span "Controle de fiado" at bounding box center [72, 569] width 82 height 15
